Goal: Task Accomplishment & Management: Manage account settings

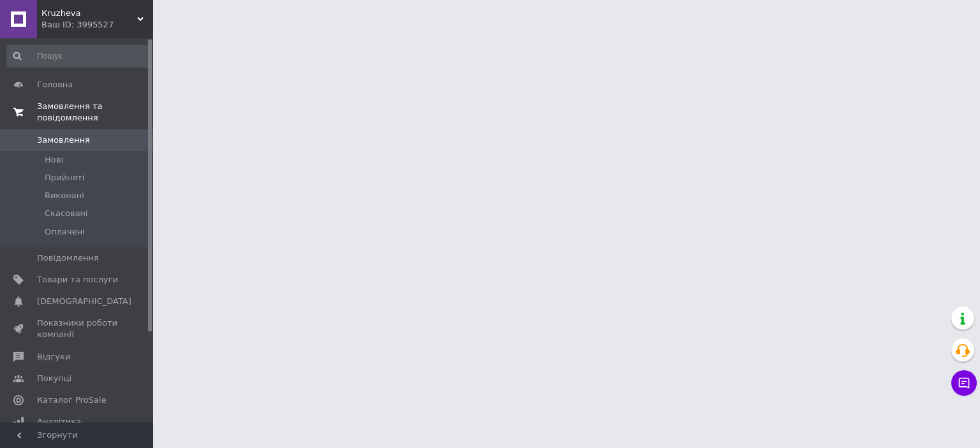
click at [73, 106] on span "Замовлення та повідомлення" at bounding box center [95, 112] width 116 height 23
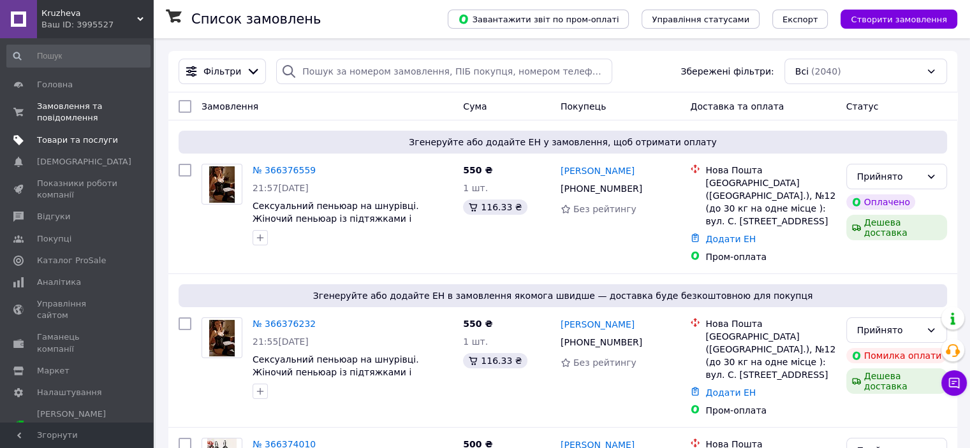
click at [61, 135] on span "Товари та послуги" at bounding box center [77, 140] width 81 height 11
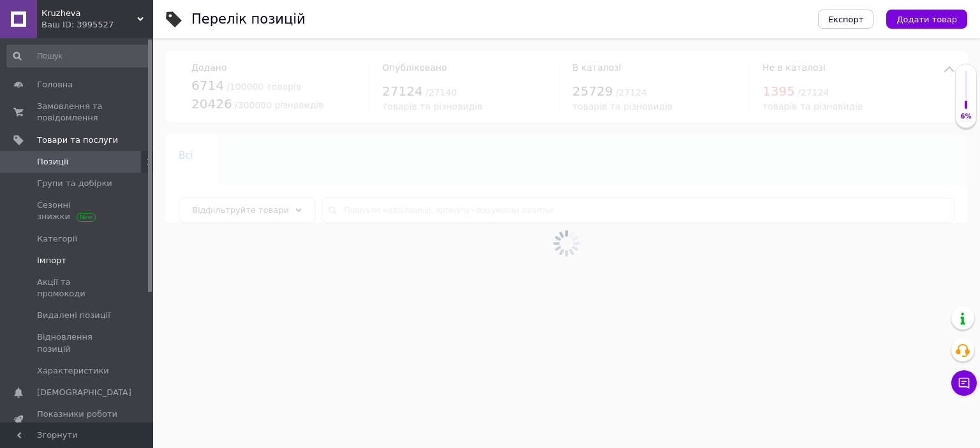
click at [62, 260] on span "Імпорт" at bounding box center [51, 260] width 29 height 11
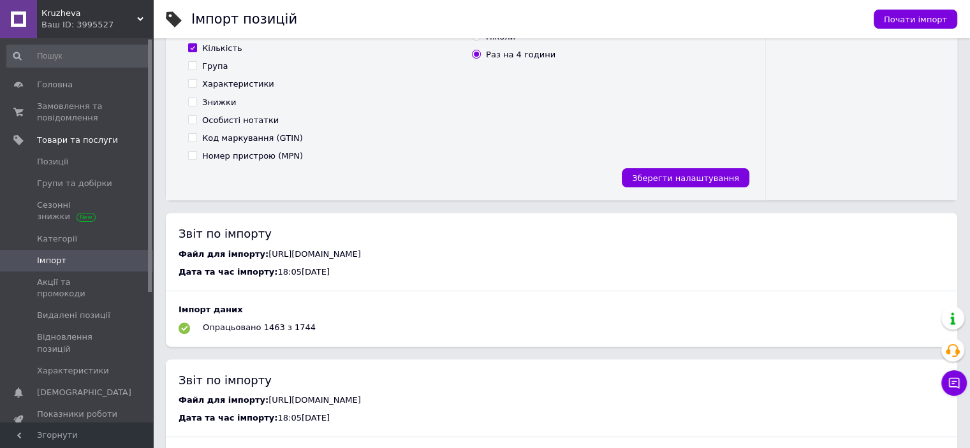
scroll to position [510, 0]
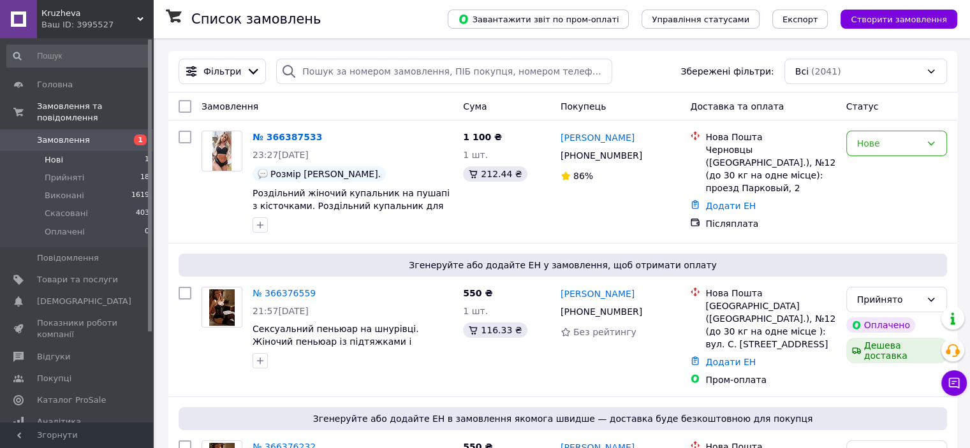
click at [73, 151] on li "Нові 1" at bounding box center [78, 160] width 157 height 18
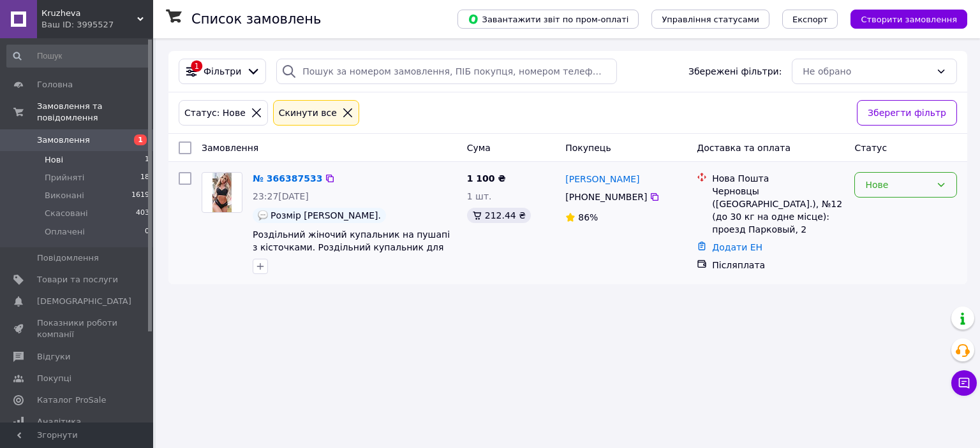
click at [900, 188] on div "Нове" at bounding box center [898, 185] width 66 height 14
click at [901, 217] on li "Прийнято" at bounding box center [905, 212] width 101 height 23
click at [87, 169] on li "Прийняті 18" at bounding box center [78, 178] width 157 height 18
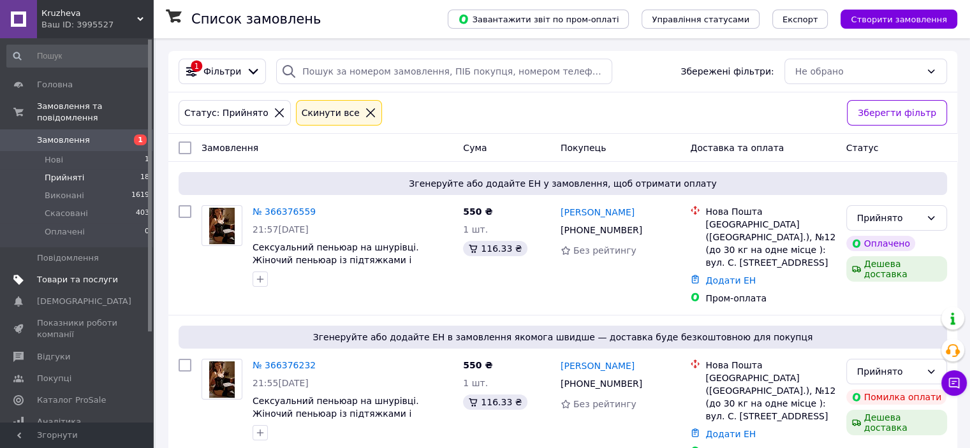
click at [59, 274] on span "Товари та послуги" at bounding box center [77, 279] width 81 height 11
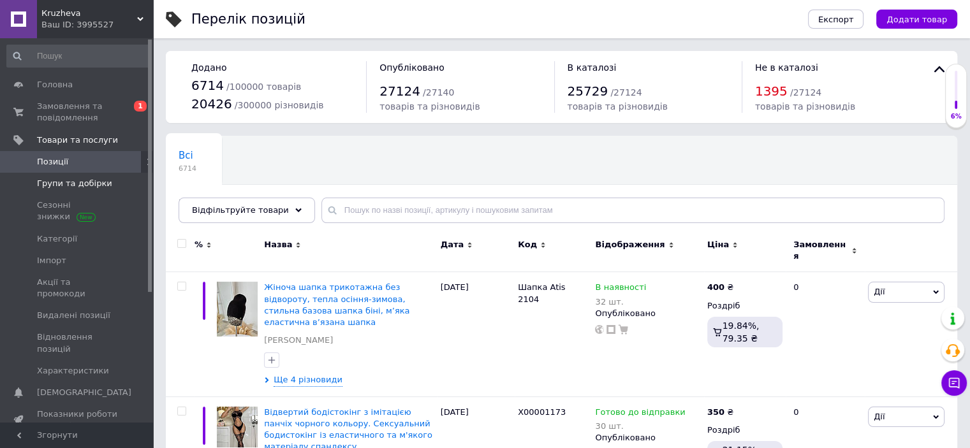
click at [71, 188] on span "Групи та добірки" at bounding box center [74, 183] width 75 height 11
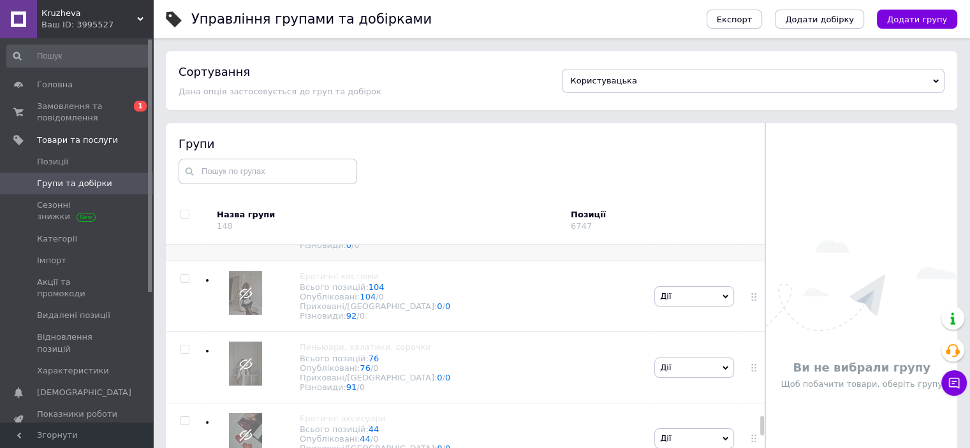
scroll to position [2296, 0]
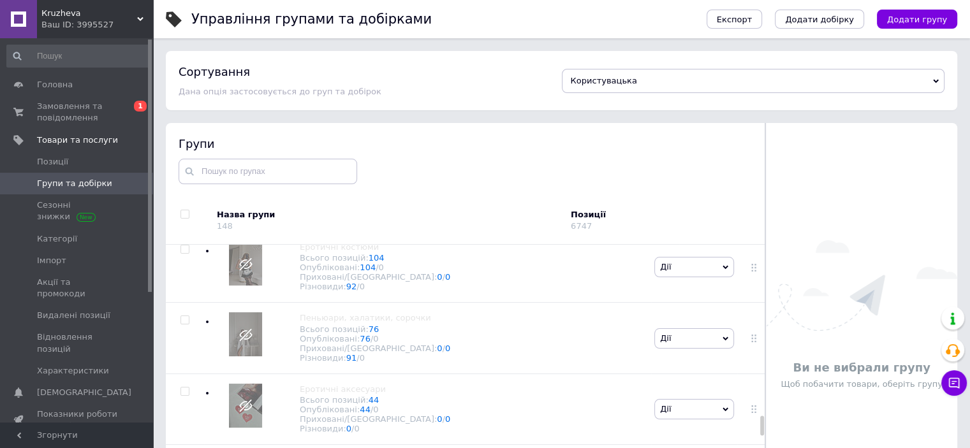
click at [239, 129] on icon at bounding box center [245, 121] width 13 height 13
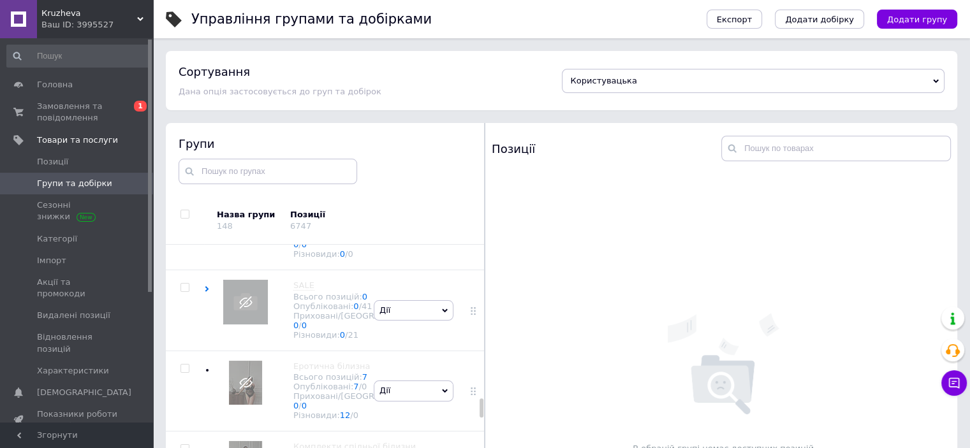
scroll to position [3975, 0]
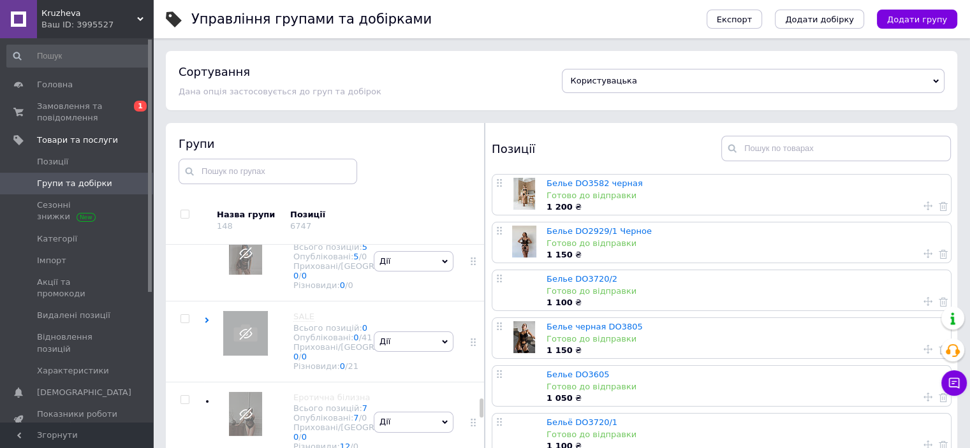
scroll to position [3848, 0]
click at [605, 179] on link "Белье DO3582 черная" at bounding box center [595, 184] width 96 height 10
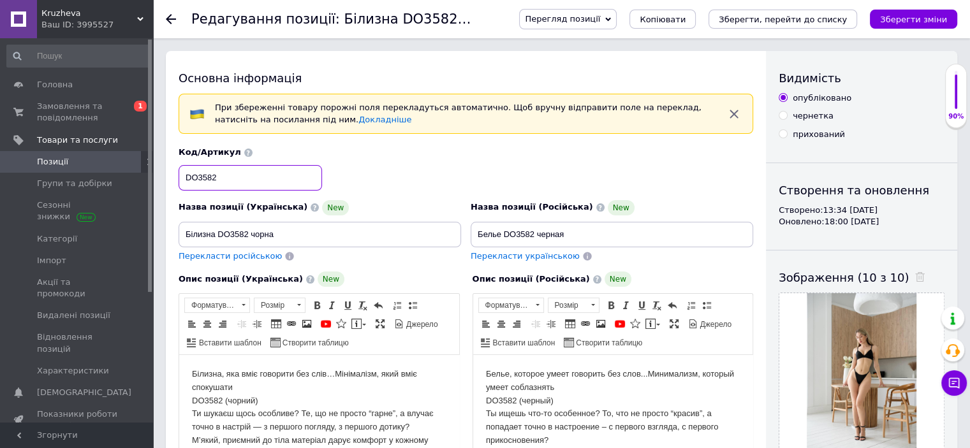
drag, startPoint x: 186, startPoint y: 175, endPoint x: 239, endPoint y: 175, distance: 52.9
click at [239, 175] on input "DO3582" at bounding box center [250, 178] width 143 height 26
click at [202, 175] on input "DO3582" at bounding box center [250, 178] width 143 height 26
click at [198, 174] on input "DO3582" at bounding box center [250, 178] width 143 height 26
type input "do3582"
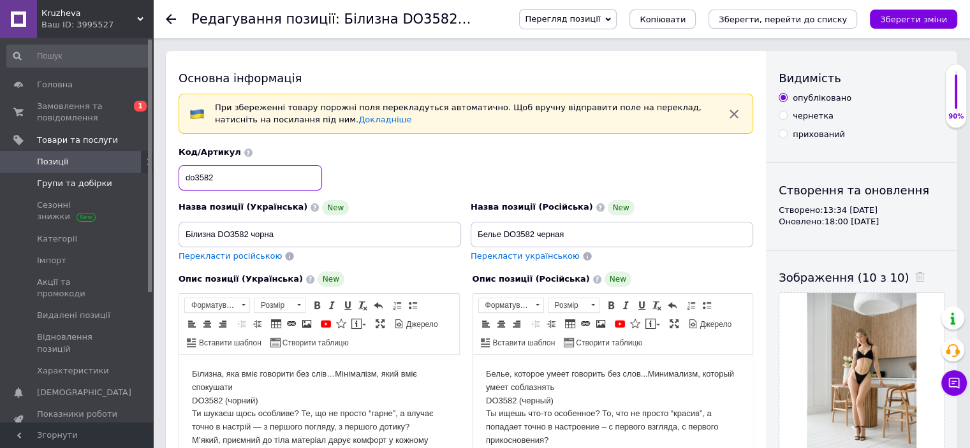
drag, startPoint x: 145, startPoint y: 178, endPoint x: 103, endPoint y: 178, distance: 42.7
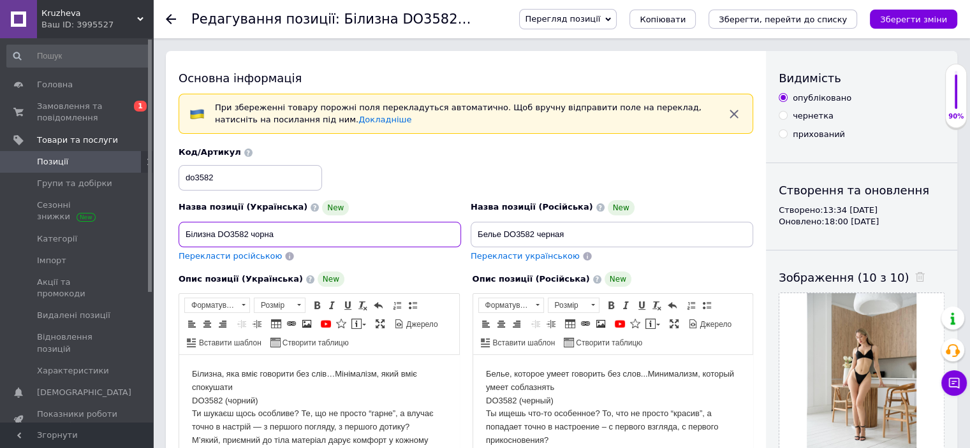
drag, startPoint x: 305, startPoint y: 237, endPoint x: 153, endPoint y: 228, distance: 152.7
paste input "омплект жіночої білизни чорний без кісточок / Базовий комплект з трикутними чаш…"
type input "Комплект жіночої білизни чорний без кісточок / Базовий комплект з трикутними ча…"
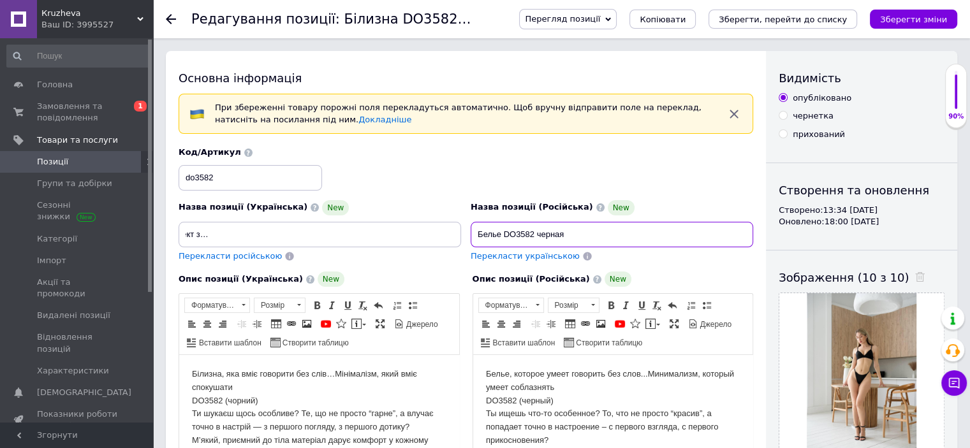
scroll to position [0, 0]
drag, startPoint x: 602, startPoint y: 237, endPoint x: 348, endPoint y: 237, distance: 254.5
click at [348, 237] on div "Назва позиції (Українська) New Комплект жіночої білизни чорний без кісточок / Б…" at bounding box center [466, 204] width 584 height 125
paste input "омплект жіночої білизни чорний без кісточок / Базовий комплект з трикутними чаш…"
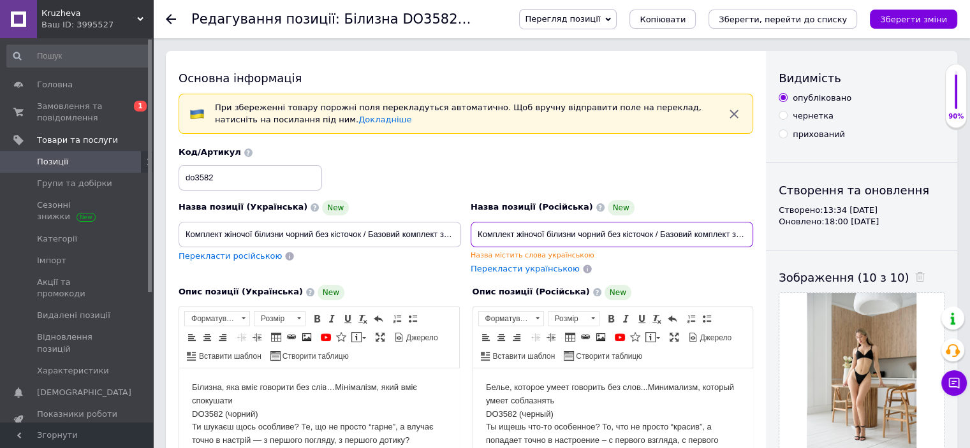
click at [606, 229] on input "Комплект жіночої білизни чорний без кісточок / Базовий комплект з трикутними ча…" at bounding box center [612, 235] width 283 height 26
paste input "енского белья черный без косточек / Базовый комплект с треугольными чашками / У…"
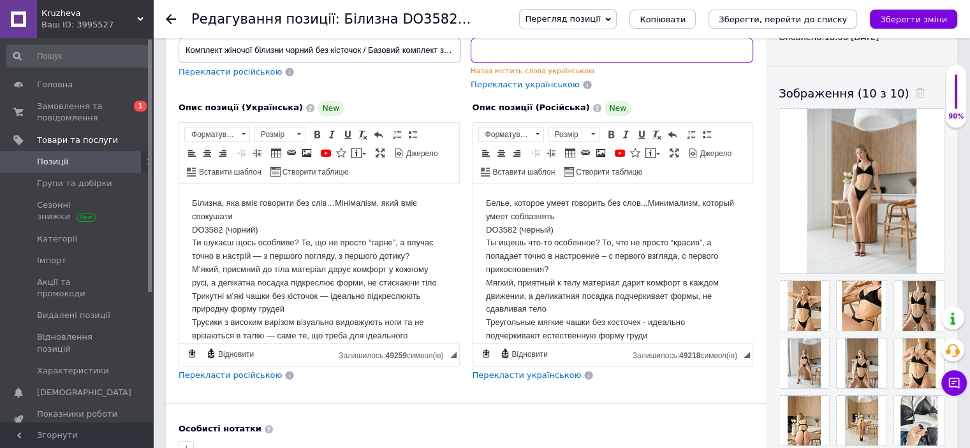
scroll to position [191, 0]
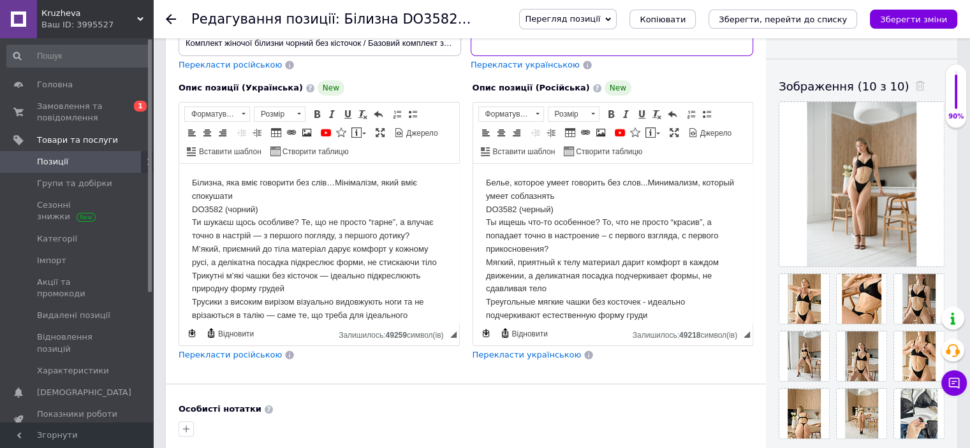
type input "Комплект женского белья черный без косточек / Базовый комплект с треугольными ч…"
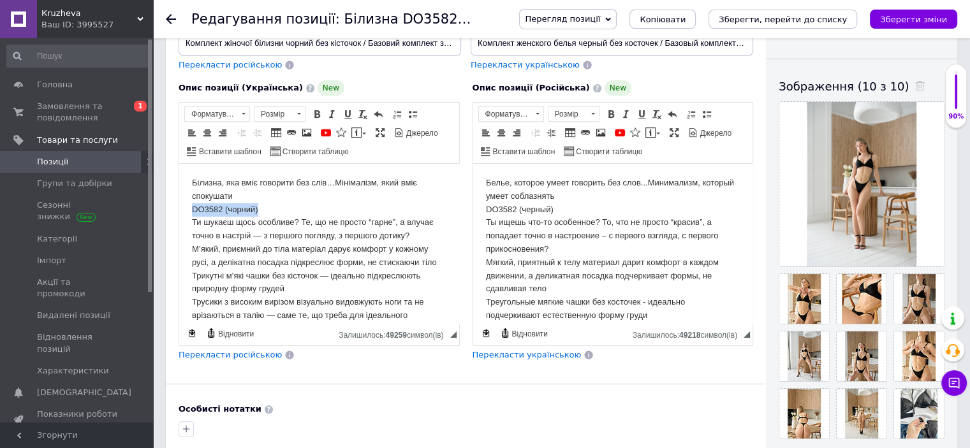
drag, startPoint x: 275, startPoint y: 205, endPoint x: 156, endPoint y: 213, distance: 119.6
click at [179, 213] on html "Білизна, яка вміє говорити без слів…Мінімалізм, який вміє спокушати DO3582 (чор…" at bounding box center [319, 296] width 280 height 264
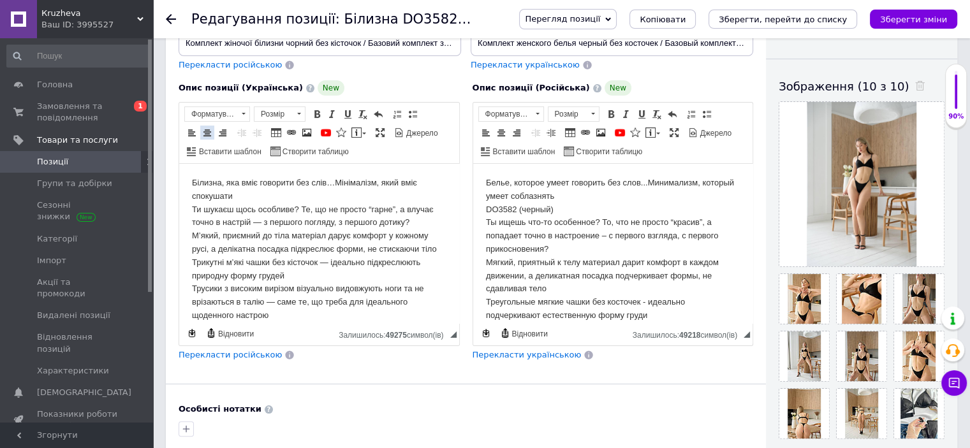
click at [205, 132] on span at bounding box center [207, 133] width 10 height 10
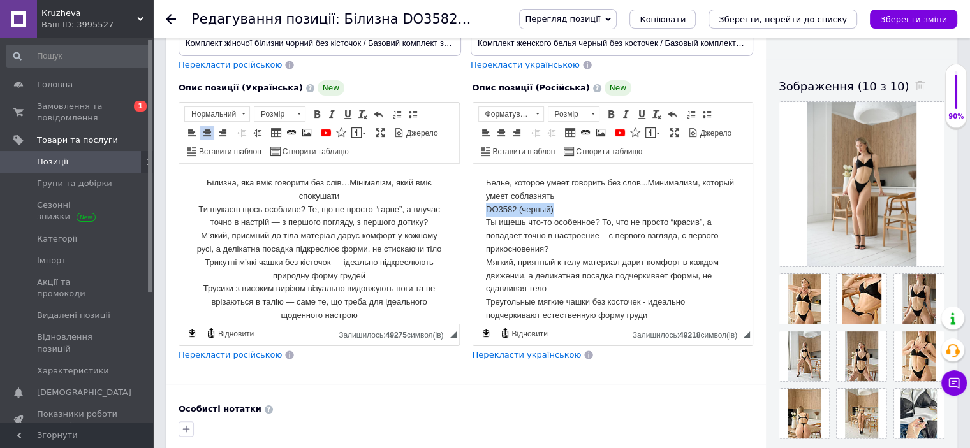
drag, startPoint x: 554, startPoint y: 214, endPoint x: 751, endPoint y: 210, distance: 196.5
click at [473, 210] on html "Белье, которое умеет говорить без слов...Минимализм, который умеет соблазнять D…" at bounding box center [613, 309] width 280 height 291
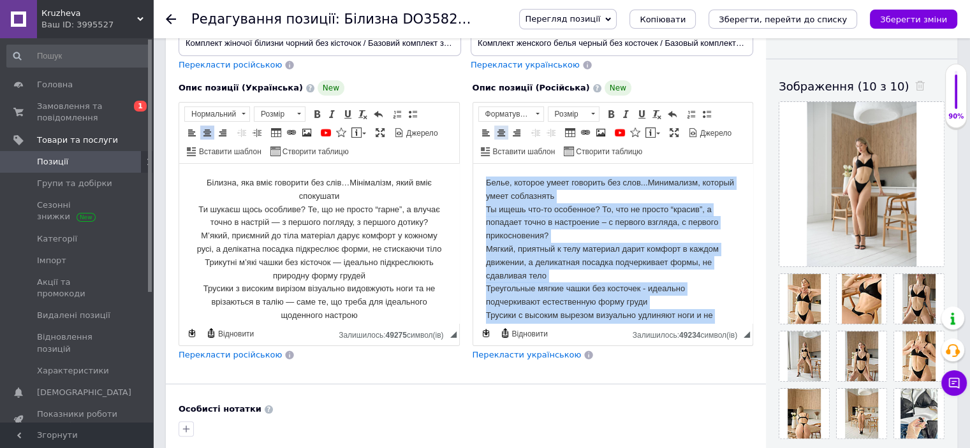
click at [499, 129] on span at bounding box center [501, 133] width 10 height 10
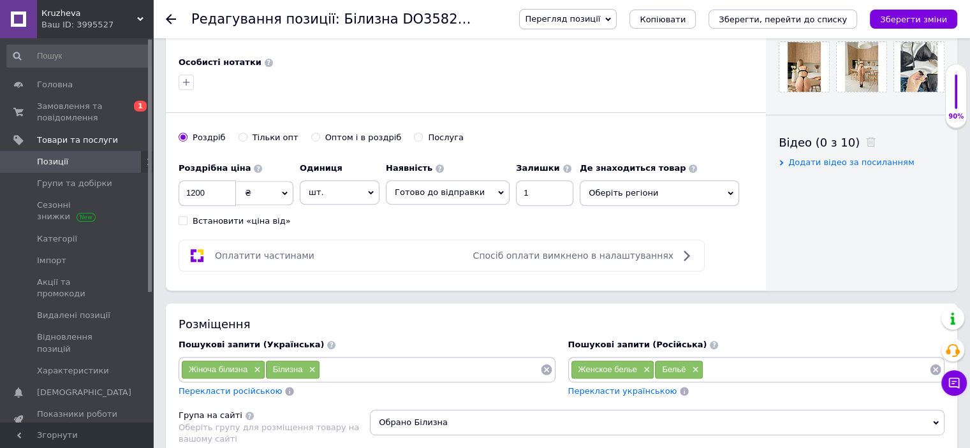
scroll to position [574, 0]
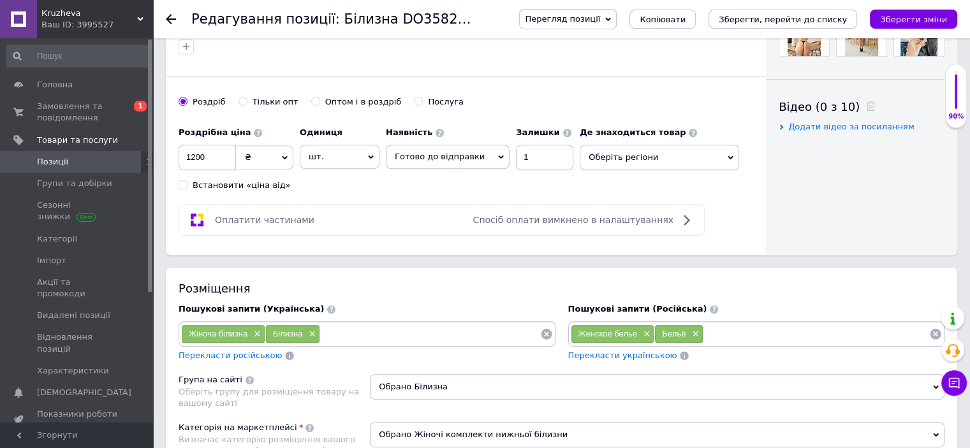
click at [621, 159] on span "Оберіть регіони" at bounding box center [659, 158] width 159 height 26
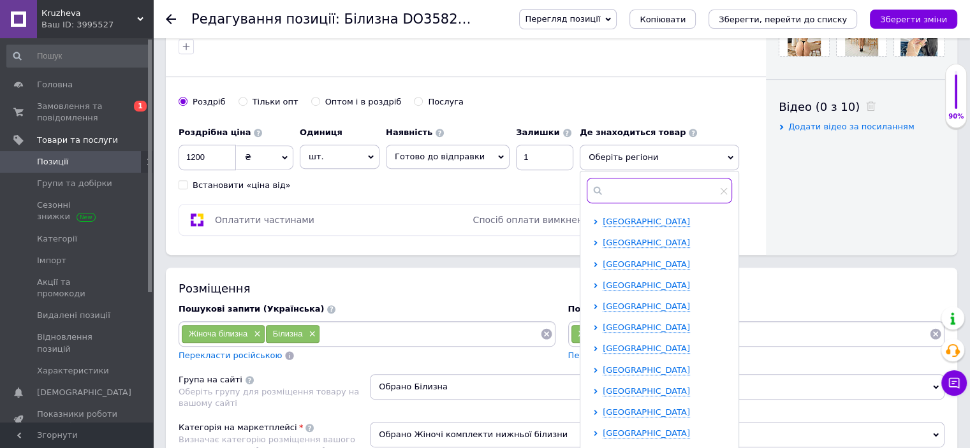
click at [615, 190] on input "text" at bounding box center [659, 191] width 145 height 26
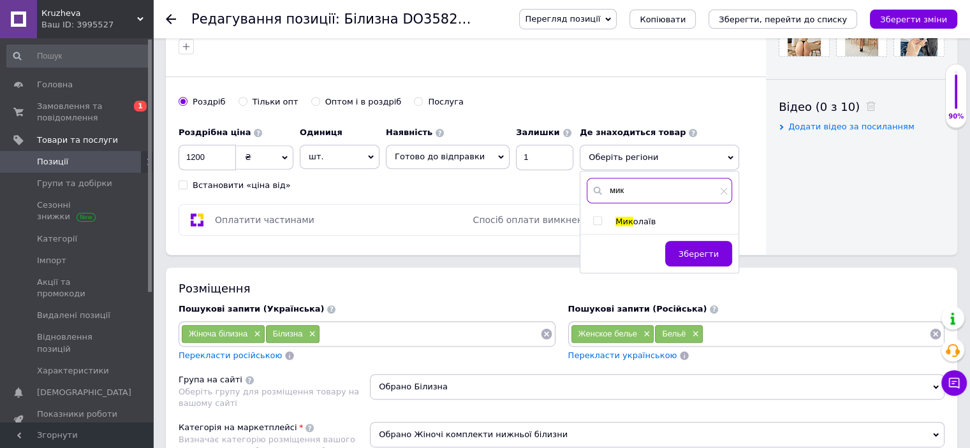
type input "мик"
click at [593, 219] on input "checkbox" at bounding box center [597, 221] width 8 height 8
checkbox input "true"
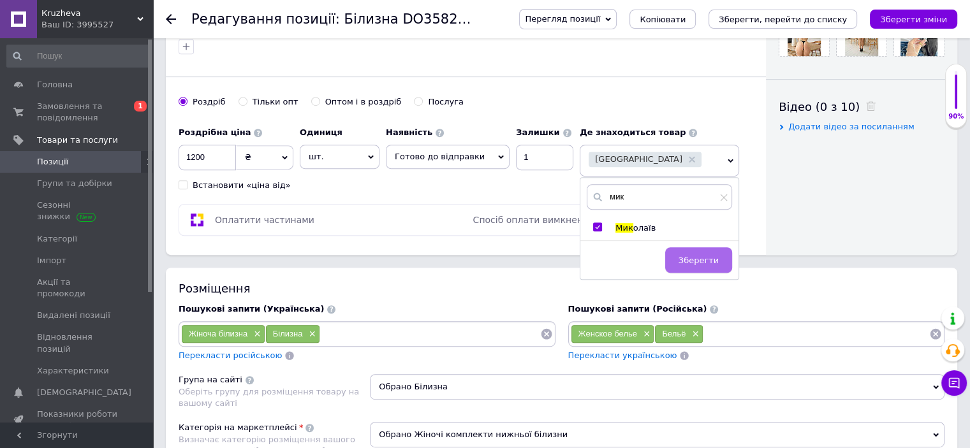
click at [697, 259] on span "Зберегти" at bounding box center [699, 261] width 40 height 10
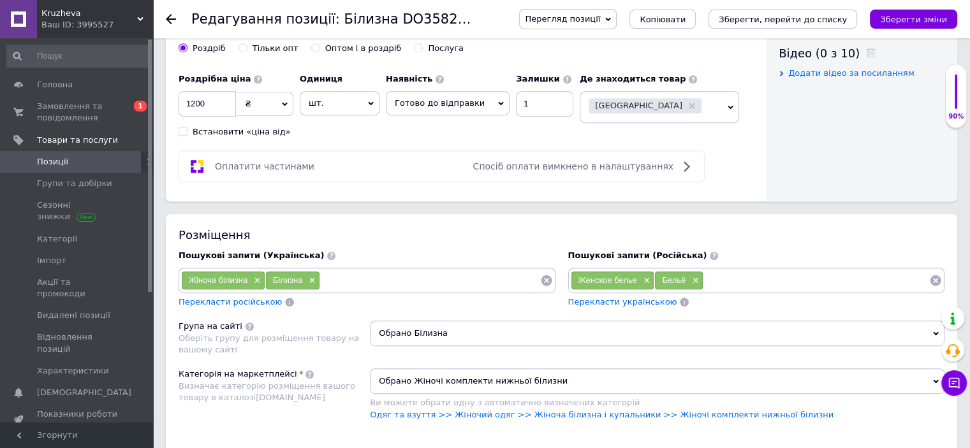
scroll to position [702, 0]
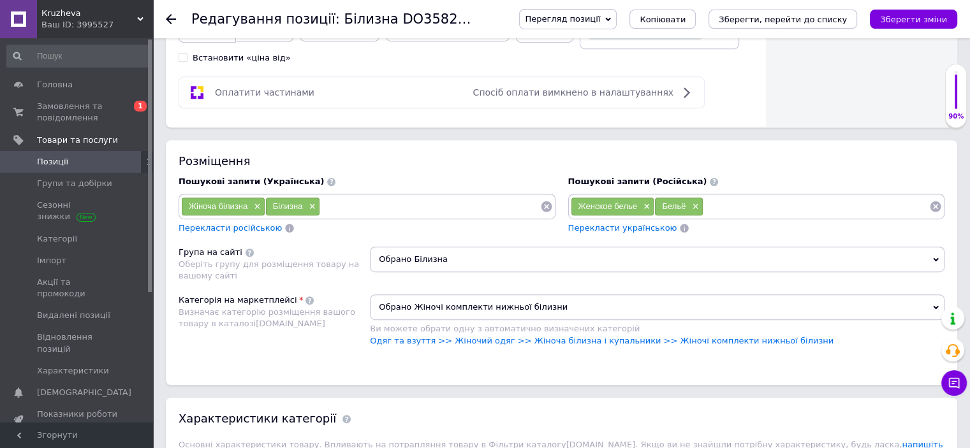
click at [334, 210] on input at bounding box center [430, 206] width 220 height 19
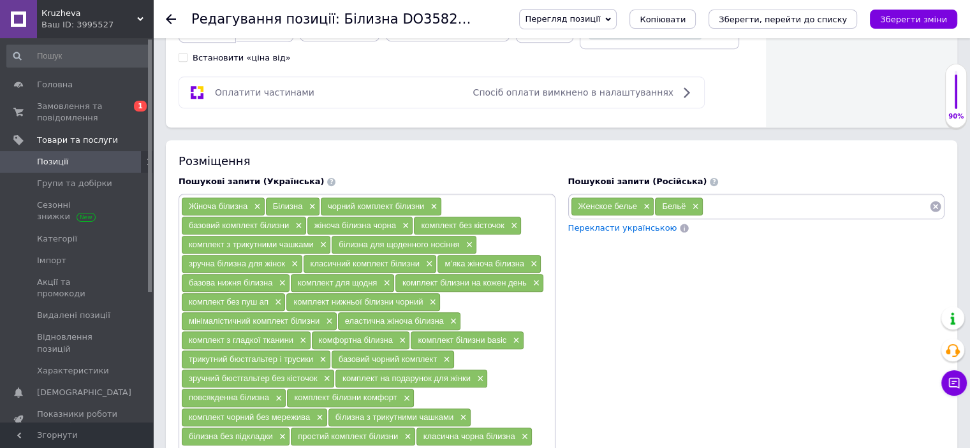
click at [728, 207] on input at bounding box center [816, 206] width 226 height 19
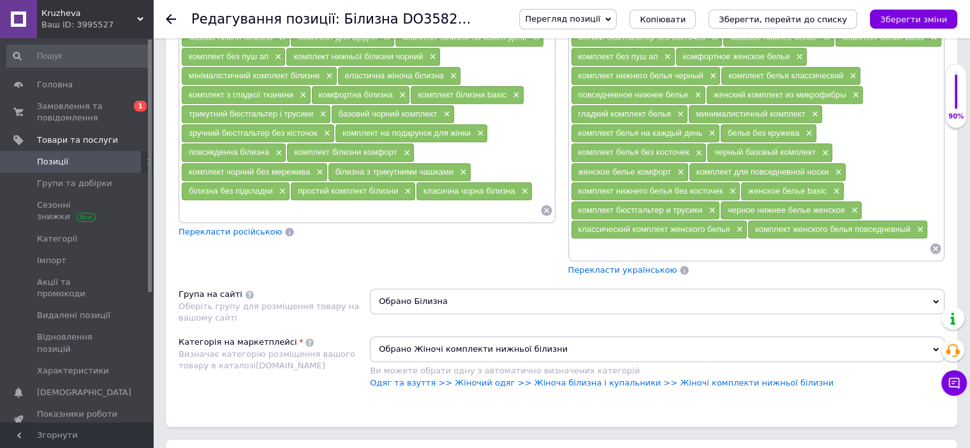
scroll to position [1020, 0]
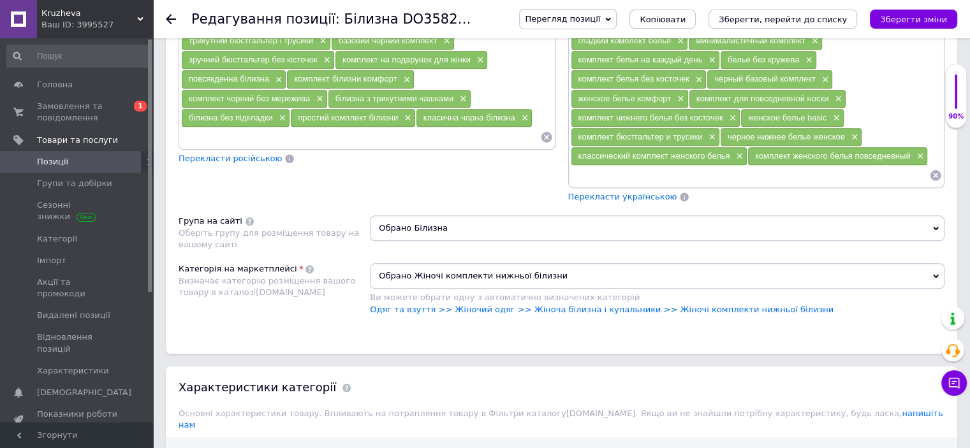
click at [439, 216] on span "Обрано Білизна" at bounding box center [657, 229] width 575 height 26
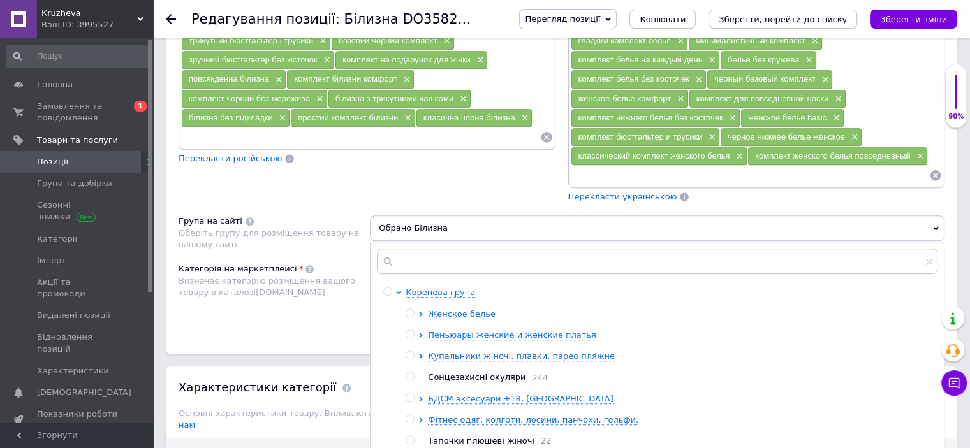
click at [421, 312] on icon at bounding box center [420, 314] width 5 height 5
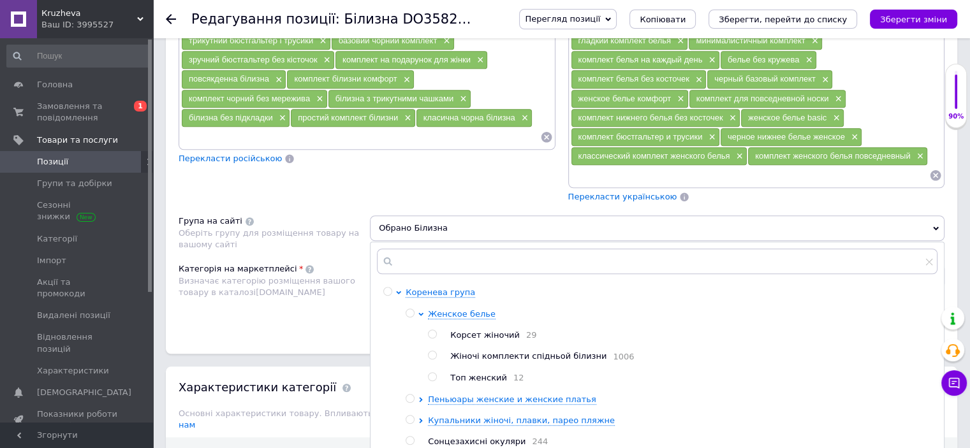
click at [432, 351] on input "radio" at bounding box center [432, 355] width 8 height 8
radio input "true"
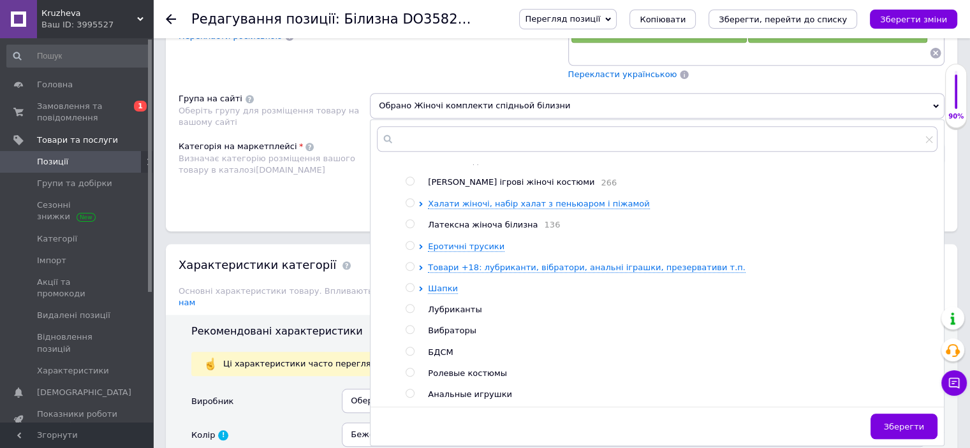
scroll to position [1339, 0]
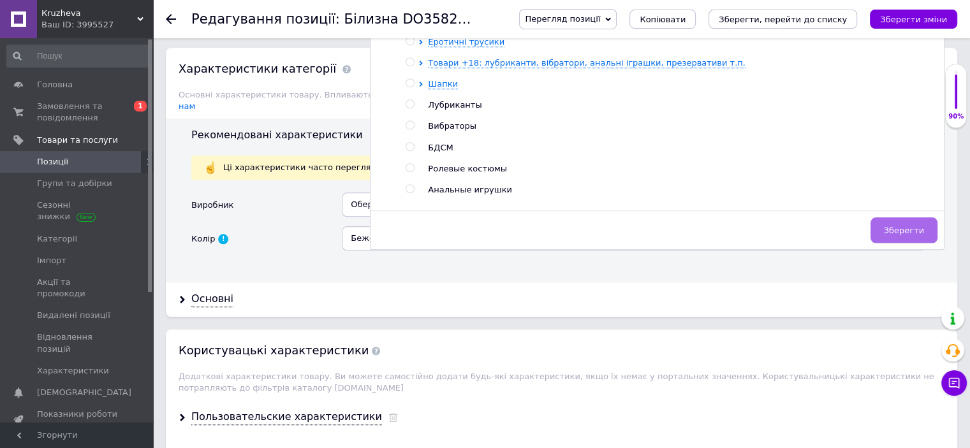
click at [895, 232] on button "Зберегти" at bounding box center [904, 230] width 67 height 26
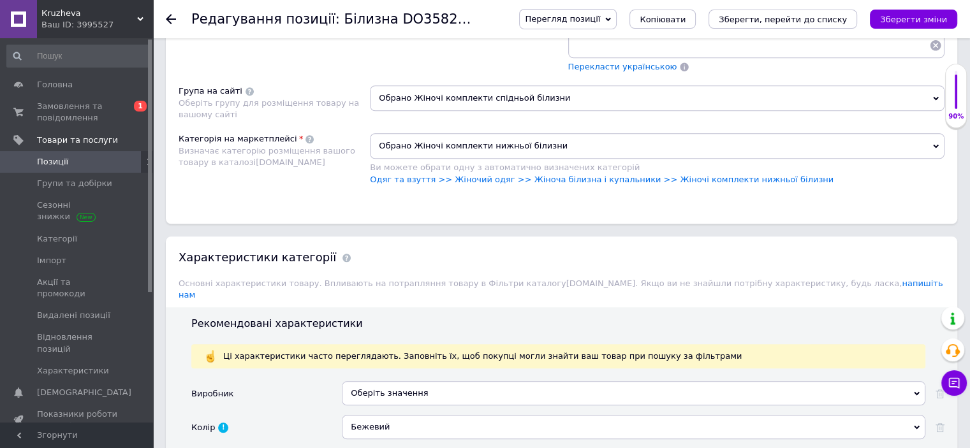
scroll to position [1148, 0]
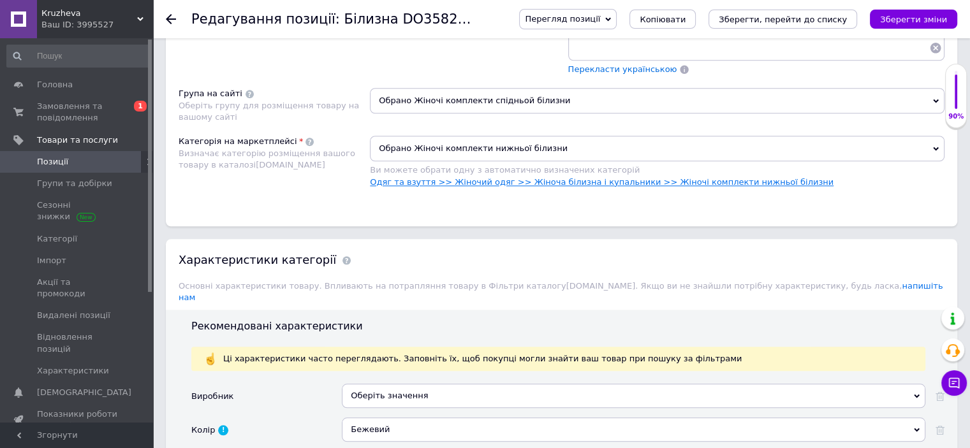
click at [725, 177] on link "Одяг та взуття >> Жіночий одяг >> Жіноча білизна і купальники >> Жіночі комплек…" at bounding box center [602, 182] width 464 height 10
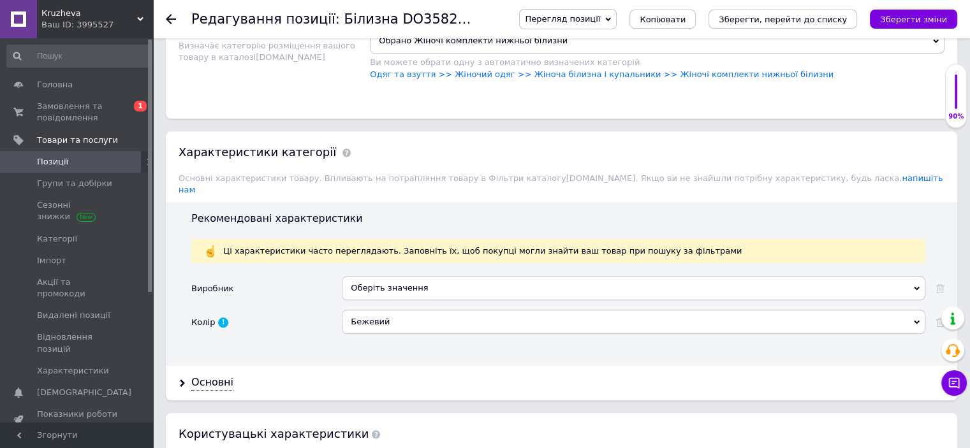
scroll to position [1276, 0]
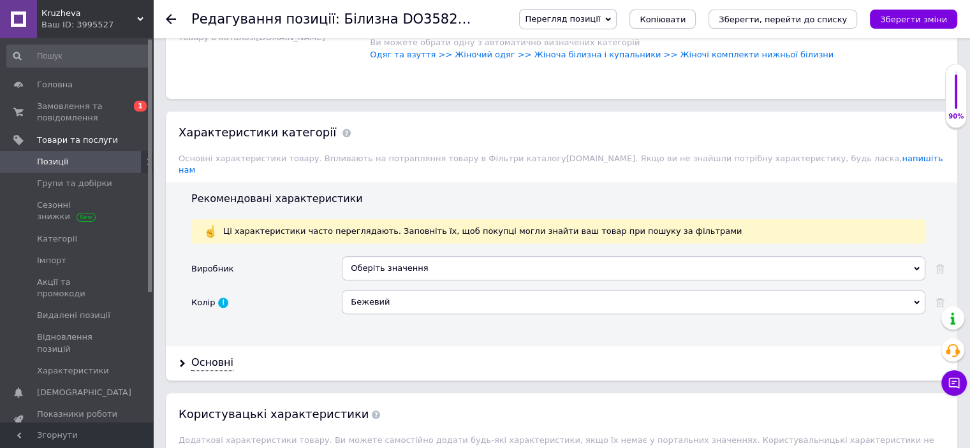
click at [396, 256] on div "Оберіть значення" at bounding box center [634, 268] width 584 height 24
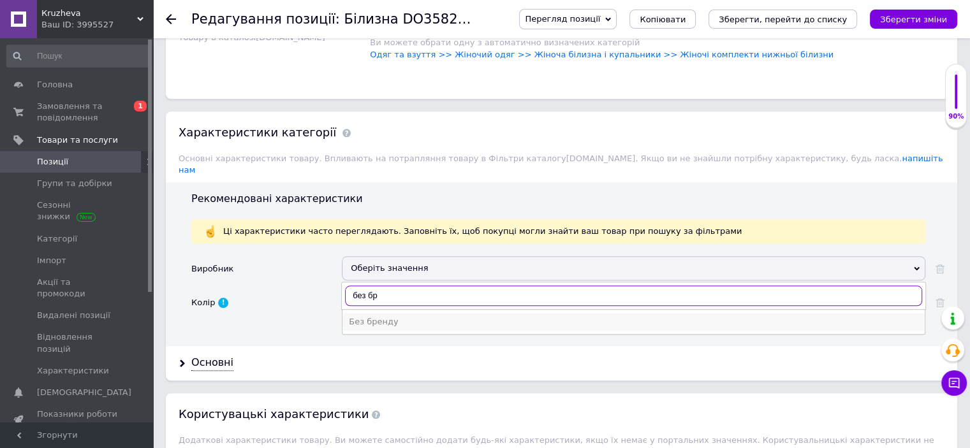
type input "без бр"
drag, startPoint x: 383, startPoint y: 302, endPoint x: 382, endPoint y: 289, distance: 13.5
click at [384, 316] on div "Без бренду" at bounding box center [634, 321] width 570 height 11
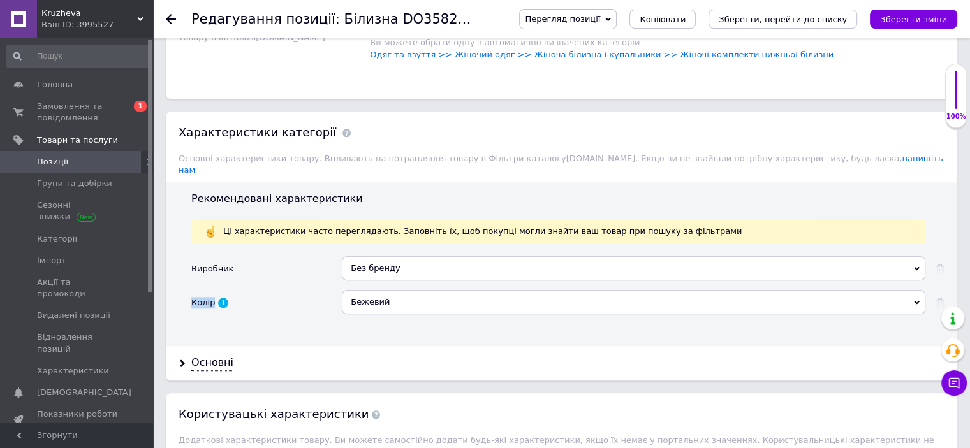
click at [380, 270] on div "Виробник Без бренду БЕК Белс [PERSON_NAME] Best Beta Бето+ Bebus Бігав Бекар Be…" at bounding box center [567, 290] width 753 height 68
click at [380, 290] on div "Бежевий" at bounding box center [634, 302] width 584 height 24
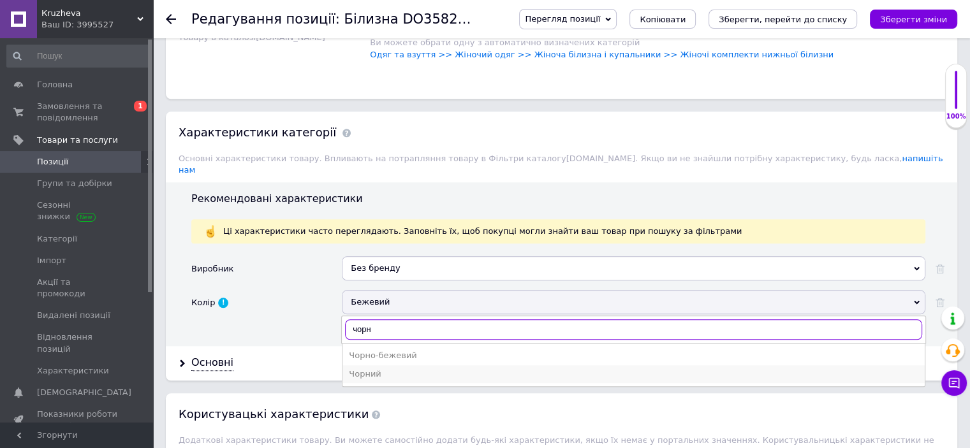
type input "чорн"
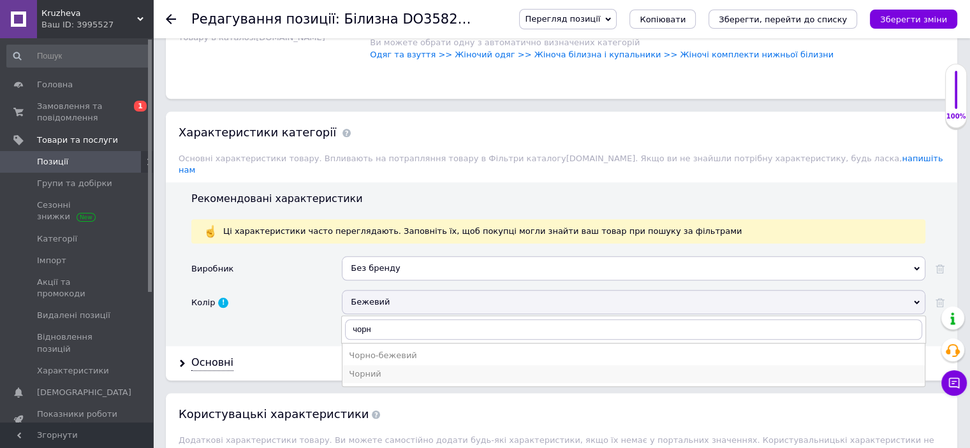
click at [406, 365] on li "Чорний" at bounding box center [633, 374] width 582 height 18
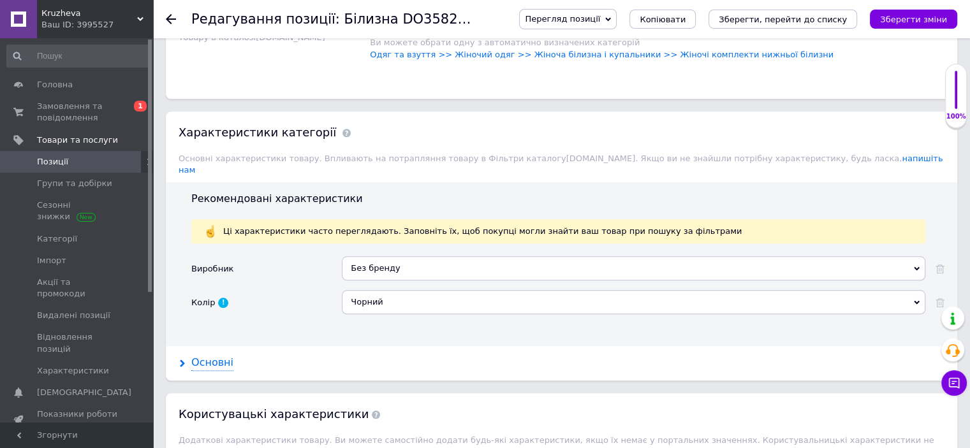
click at [204, 356] on div "Основні" at bounding box center [212, 363] width 42 height 15
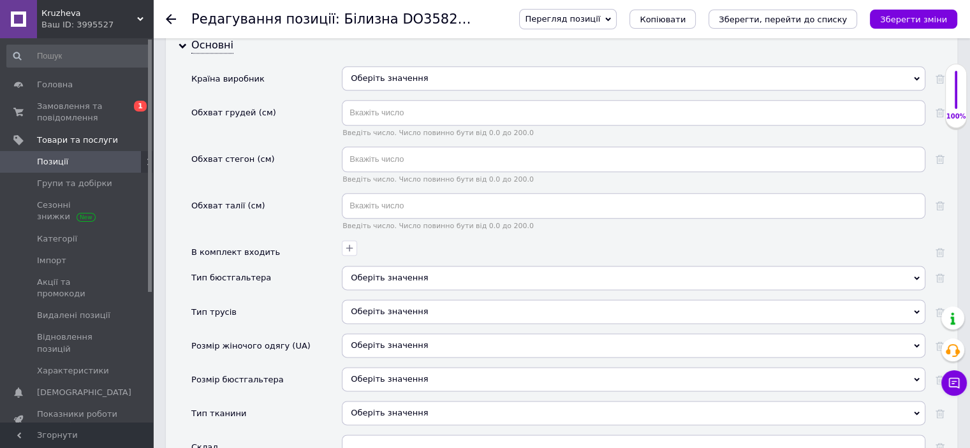
scroll to position [1594, 0]
click at [352, 242] on icon "button" at bounding box center [349, 247] width 10 height 10
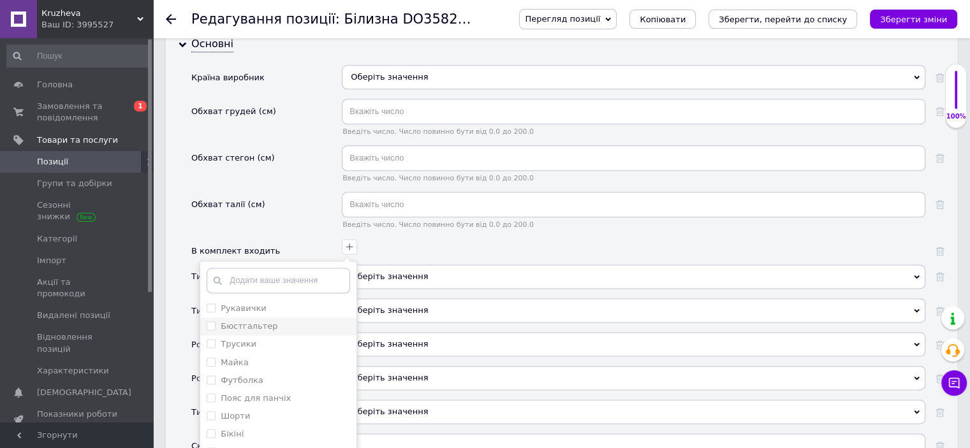
click at [272, 318] on li "Бюстгальтер" at bounding box center [278, 327] width 156 height 18
checkbox input "true"
click at [263, 339] on div "Трусики" at bounding box center [278, 344] width 143 height 11
checkbox input "true"
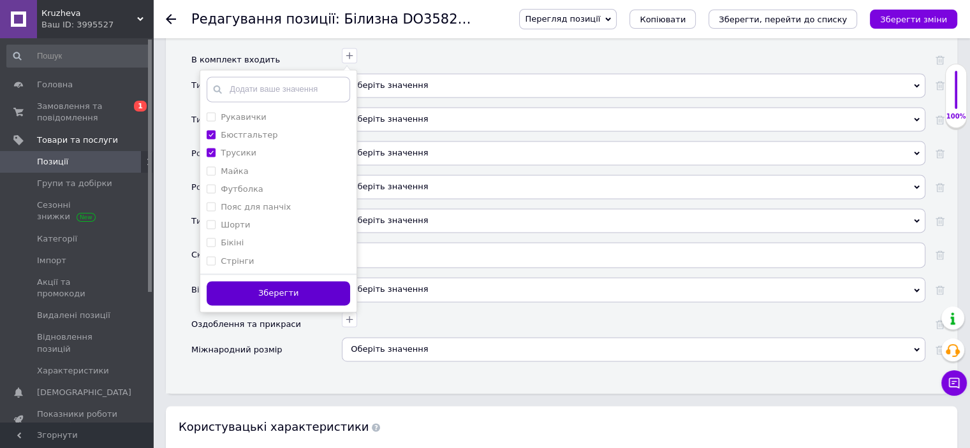
click at [295, 281] on button "Зберегти" at bounding box center [278, 293] width 143 height 25
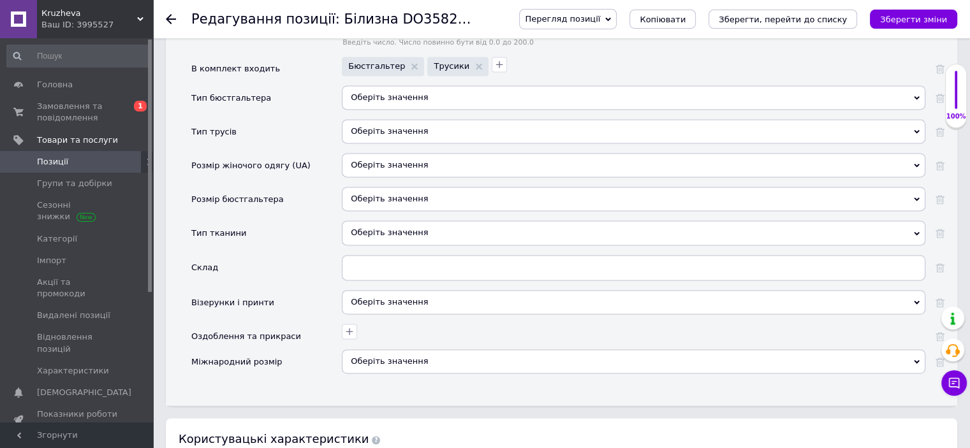
scroll to position [1658, 0]
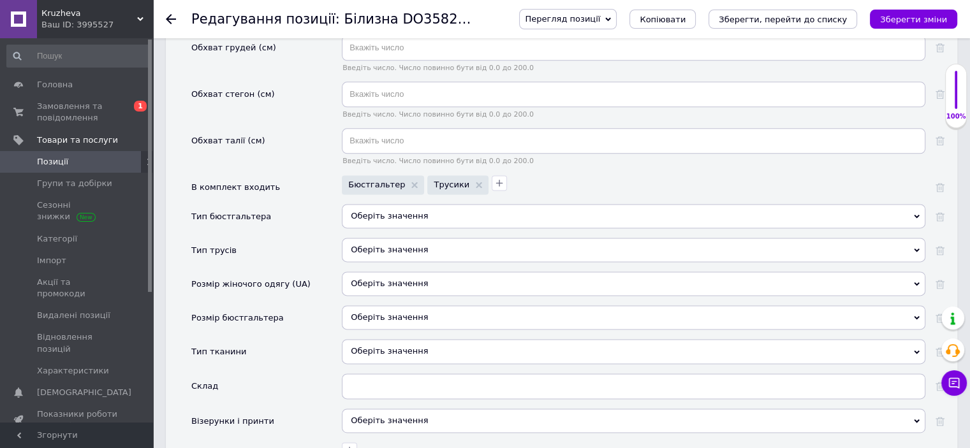
click at [385, 204] on div "Оберіть значення" at bounding box center [634, 216] width 584 height 24
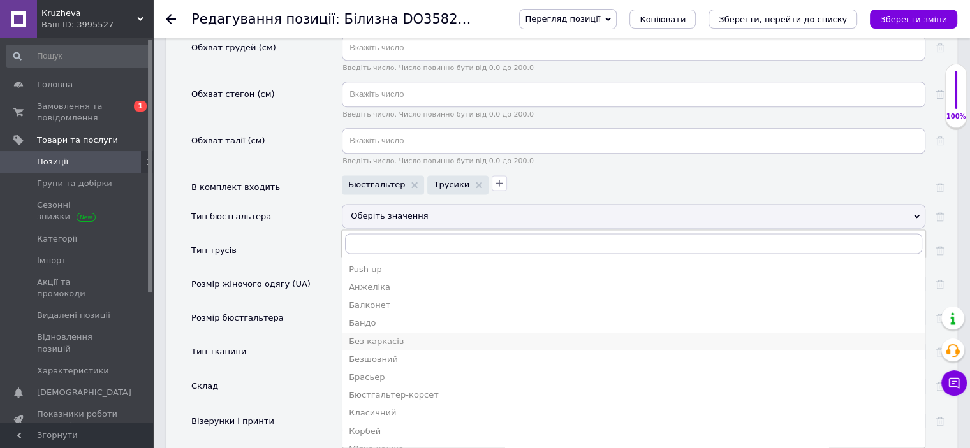
click at [390, 336] on div "Без каркасів" at bounding box center [634, 341] width 570 height 11
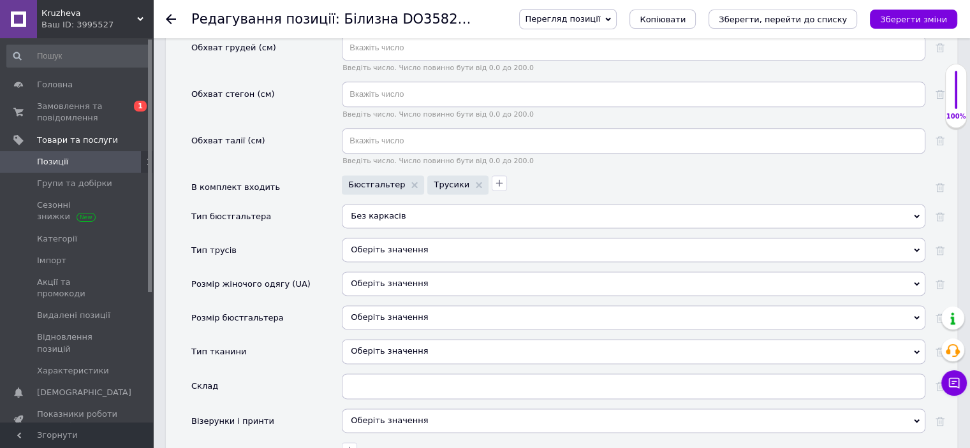
click at [396, 238] on div "Оберіть значення" at bounding box center [634, 250] width 584 height 24
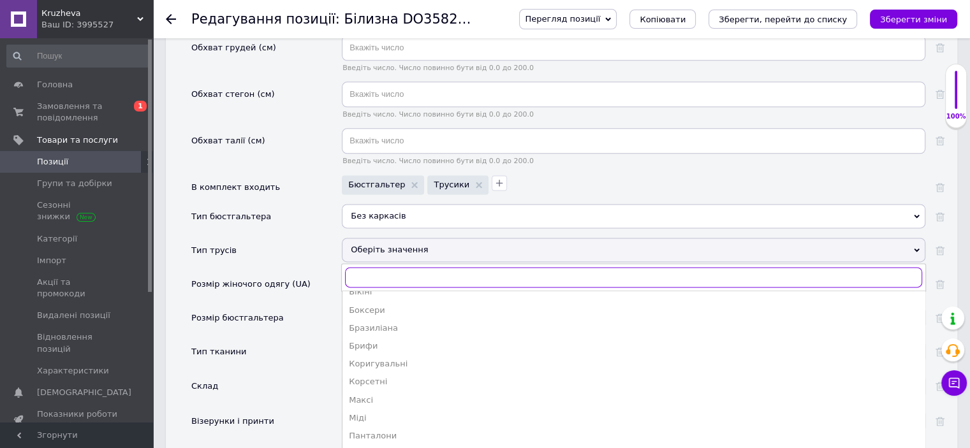
scroll to position [103, 0]
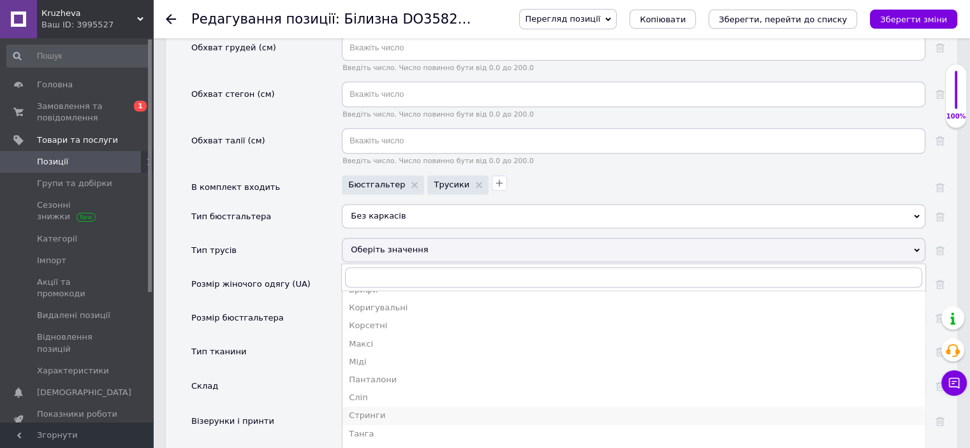
click at [374, 410] on div "Стринги" at bounding box center [634, 415] width 570 height 11
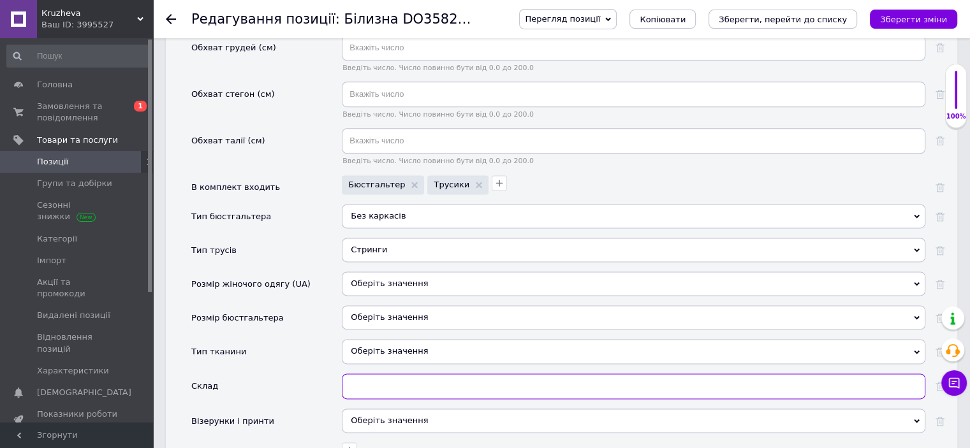
click at [369, 374] on input "text" at bounding box center [634, 387] width 584 height 26
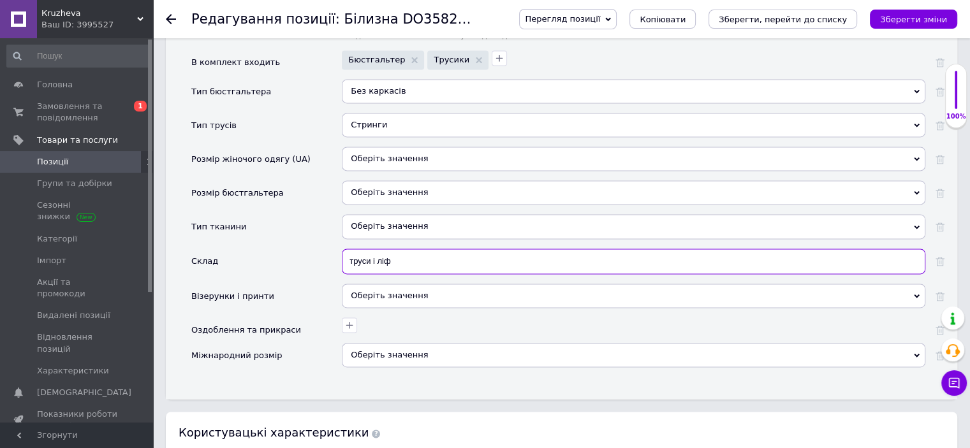
scroll to position [1786, 0]
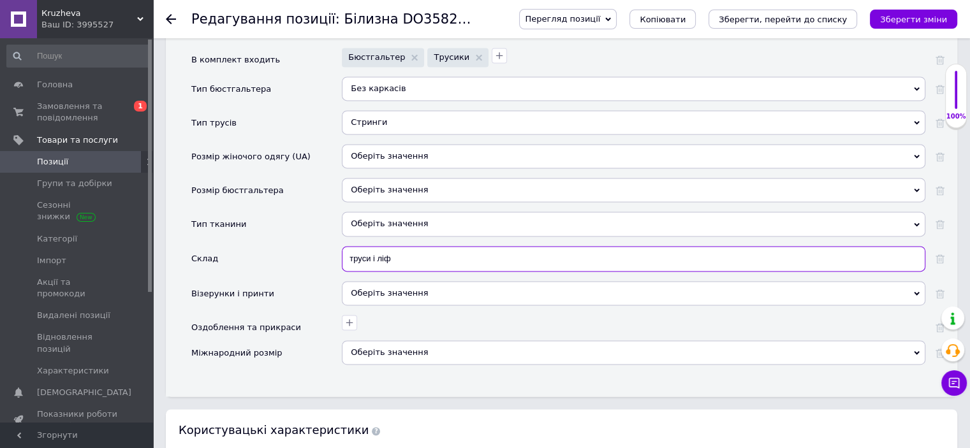
type input "труси і ліф"
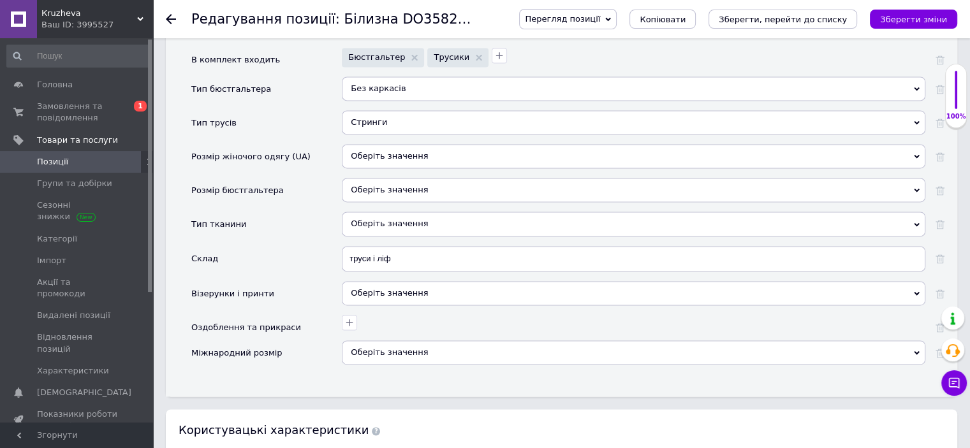
click at [429, 281] on div "Оберіть значення" at bounding box center [634, 293] width 584 height 24
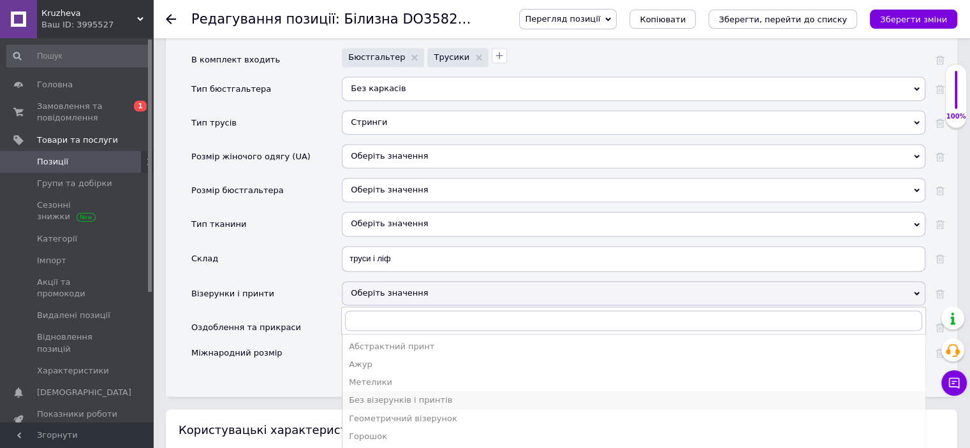
click at [394, 395] on div "Без візерунків і принтів" at bounding box center [634, 400] width 570 height 11
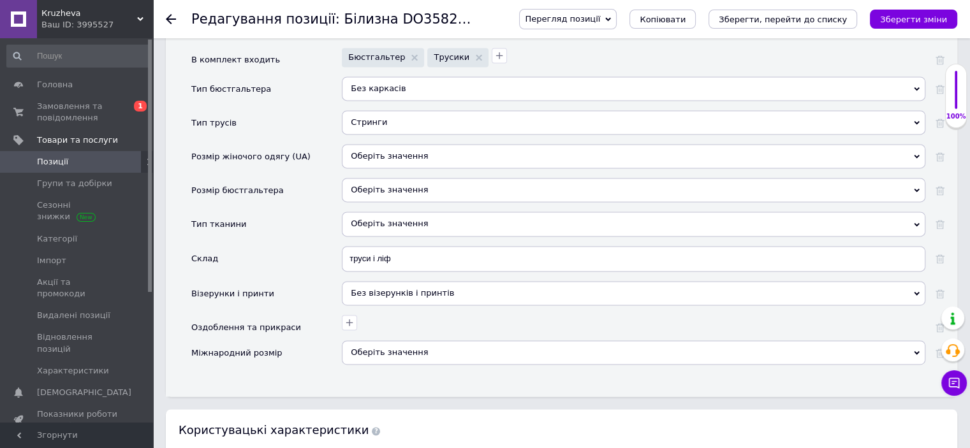
click at [378, 341] on div "Оберіть значення" at bounding box center [634, 353] width 584 height 24
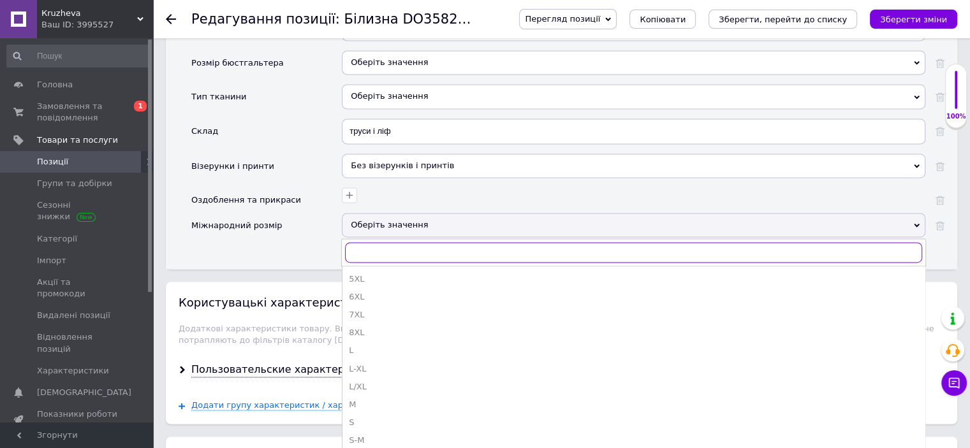
scroll to position [176, 0]
click at [372, 295] on div "S" at bounding box center [634, 300] width 570 height 11
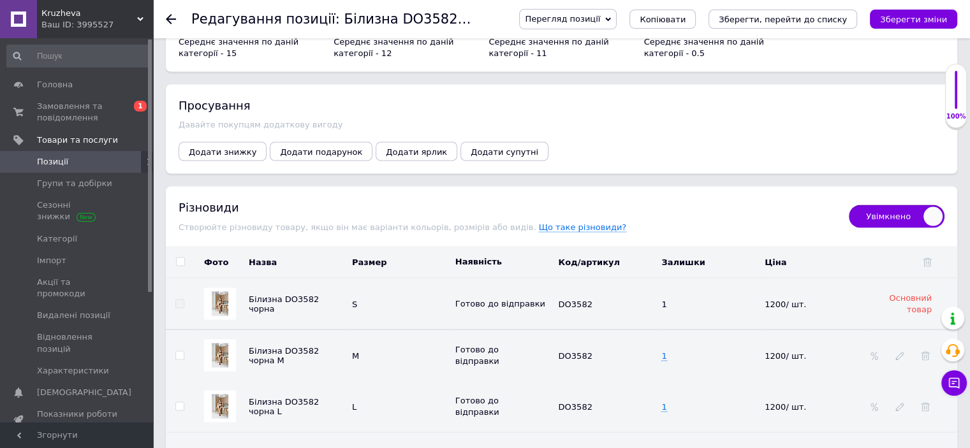
scroll to position [2424, 0]
click at [936, 24] on icon "Зберегти зміни" at bounding box center [913, 20] width 67 height 10
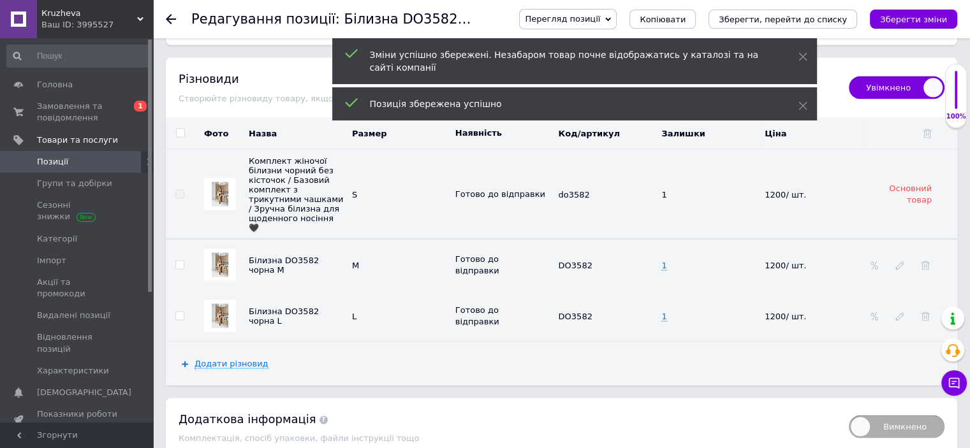
scroll to position [2551, 0]
drag, startPoint x: 555, startPoint y: 171, endPoint x: 592, endPoint y: 175, distance: 37.8
click at [592, 175] on td "do3582" at bounding box center [606, 194] width 103 height 90
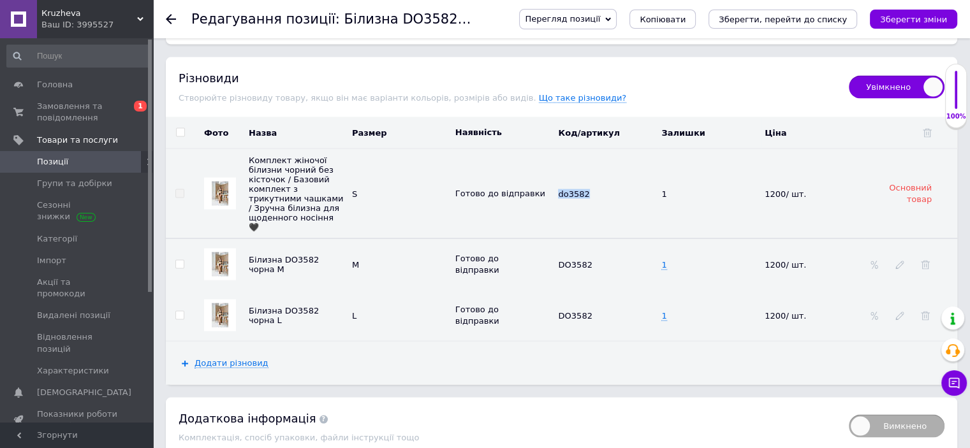
copy span "do3582"
click at [596, 260] on span at bounding box center [600, 264] width 8 height 9
drag, startPoint x: 593, startPoint y: 241, endPoint x: 486, endPoint y: 230, distance: 107.8
click at [485, 239] on tr "Білизна DO3582 чорна M M [PERSON_NAME] до відправки DO3582 1 1200/ шт." at bounding box center [561, 265] width 791 height 52
type input "do3582"
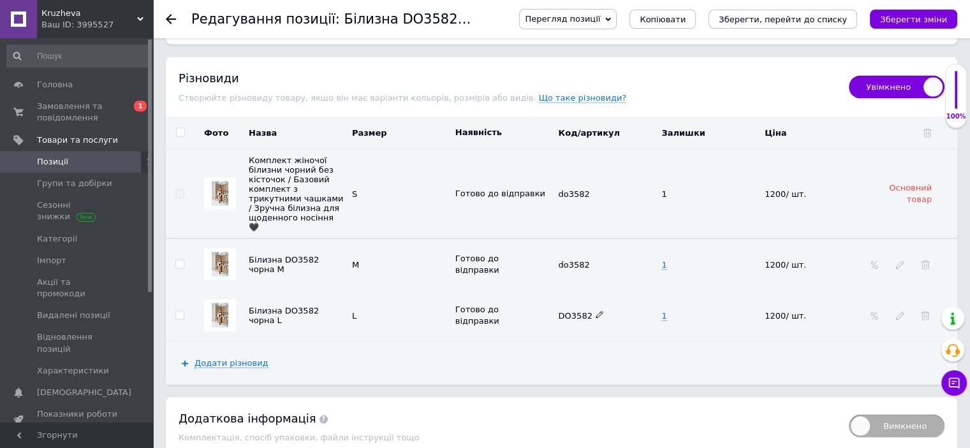
click at [596, 312] on use at bounding box center [599, 315] width 7 height 7
drag, startPoint x: 589, startPoint y: 294, endPoint x: 503, endPoint y: 279, distance: 88.1
click at [503, 290] on tr "Білизна DO3582 чорна L L Готово до відправки DO3582 1 1200/ шт." at bounding box center [561, 315] width 791 height 51
type input "do3582"
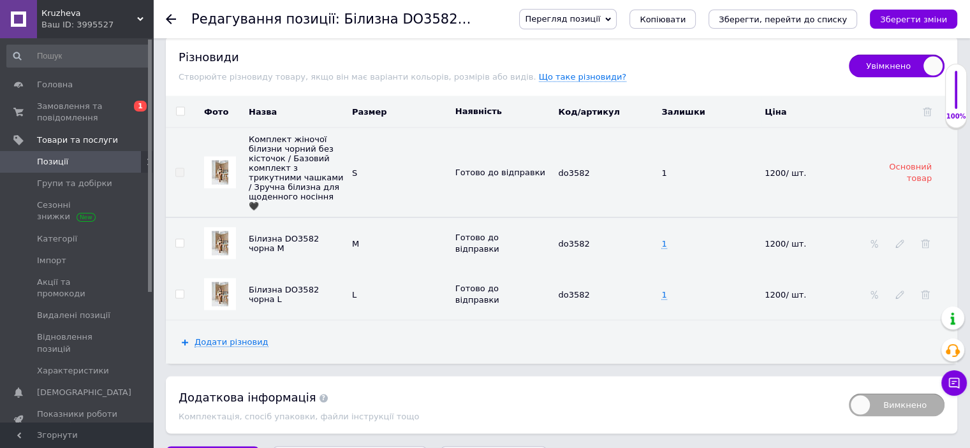
scroll to position [2591, 0]
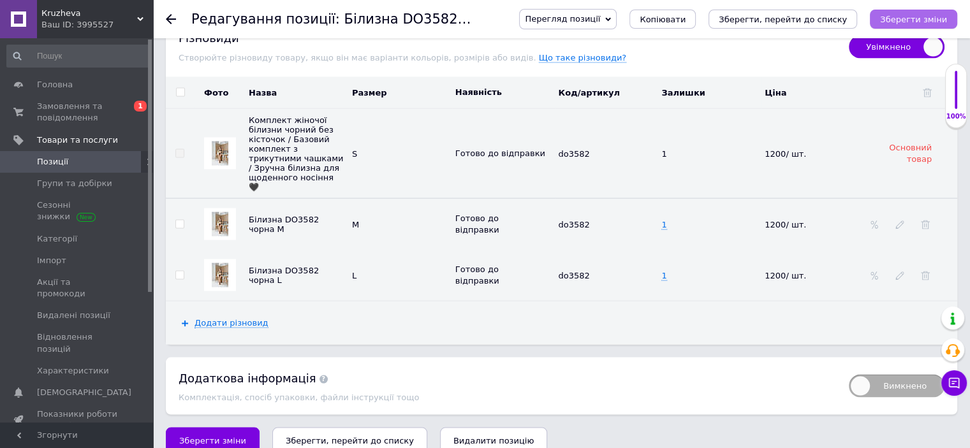
click at [900, 11] on button "Зберегти зміни" at bounding box center [913, 19] width 87 height 19
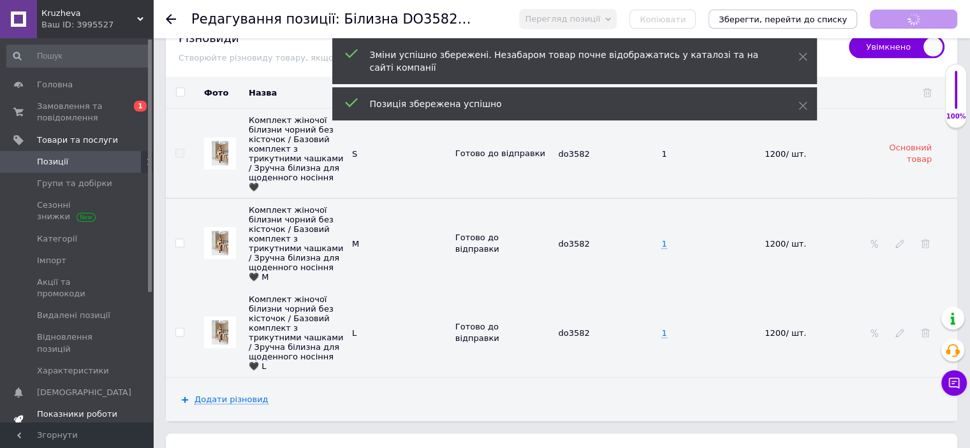
scroll to position [22, 0]
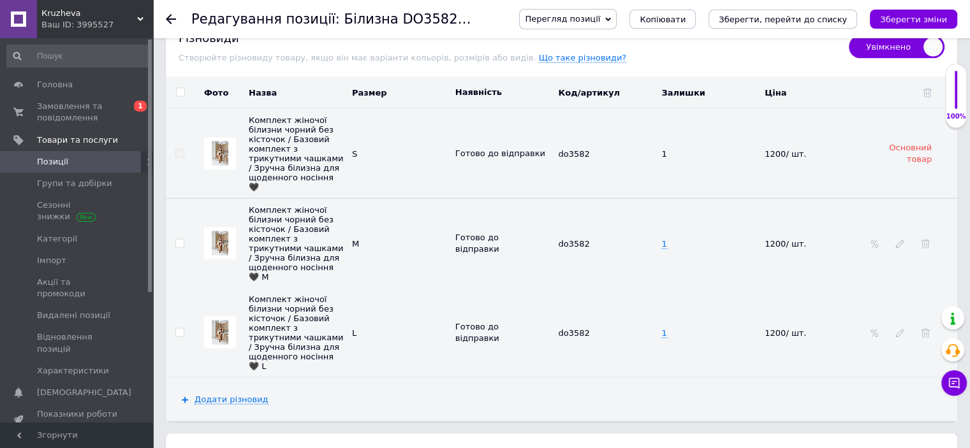
click at [84, 162] on span "Позиції" at bounding box center [77, 161] width 81 height 11
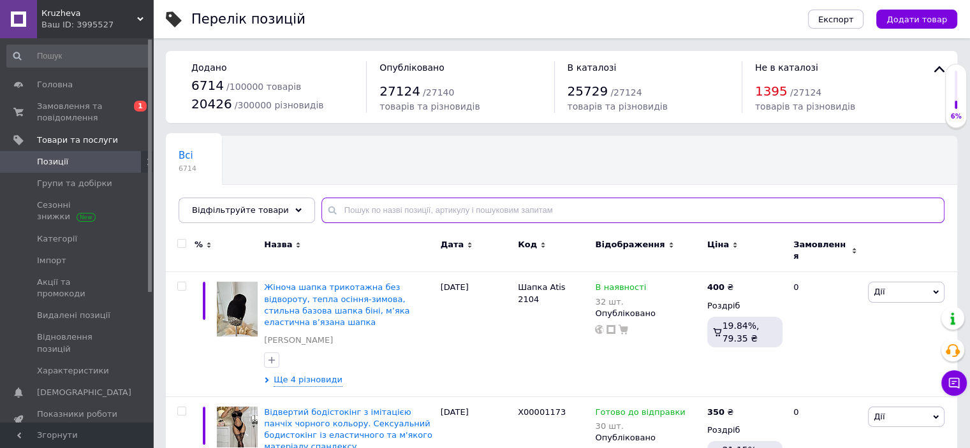
click at [352, 209] on input "text" at bounding box center [632, 211] width 623 height 26
paste input "do3582"
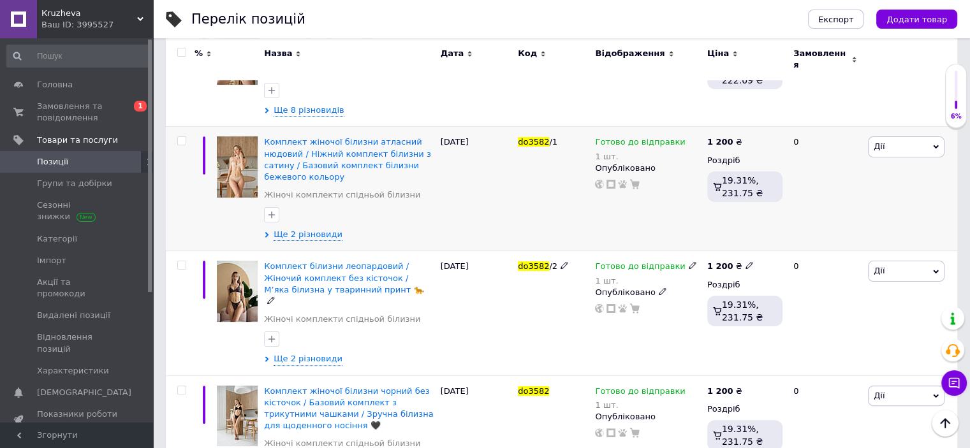
scroll to position [174, 0]
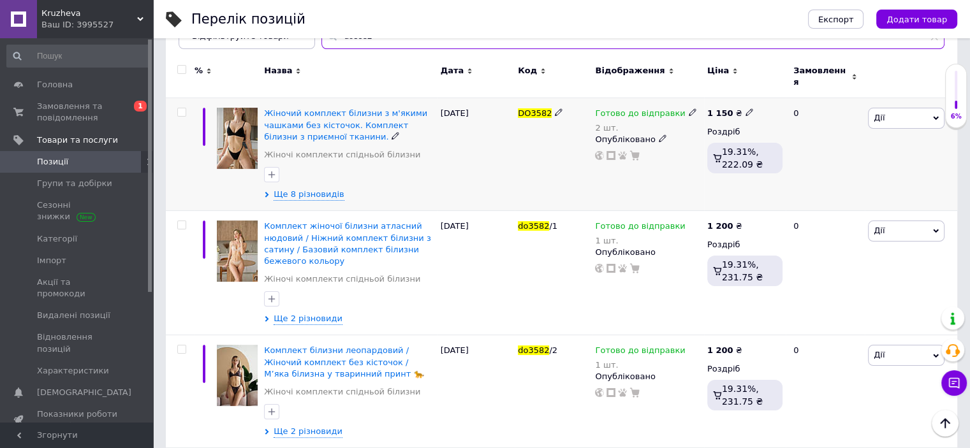
type input "do3582"
click at [892, 108] on span "Дії" at bounding box center [906, 118] width 77 height 20
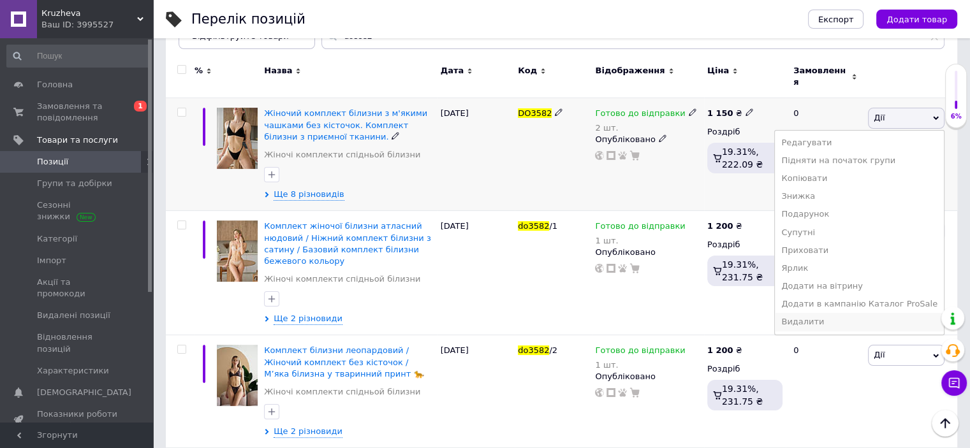
click at [842, 313] on li "Видалити" at bounding box center [859, 322] width 169 height 18
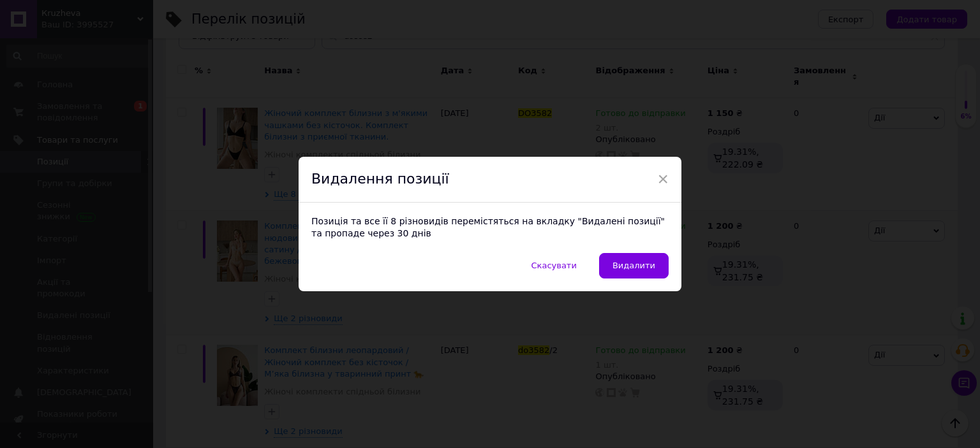
click at [638, 270] on span "Видалити" at bounding box center [633, 266] width 43 height 10
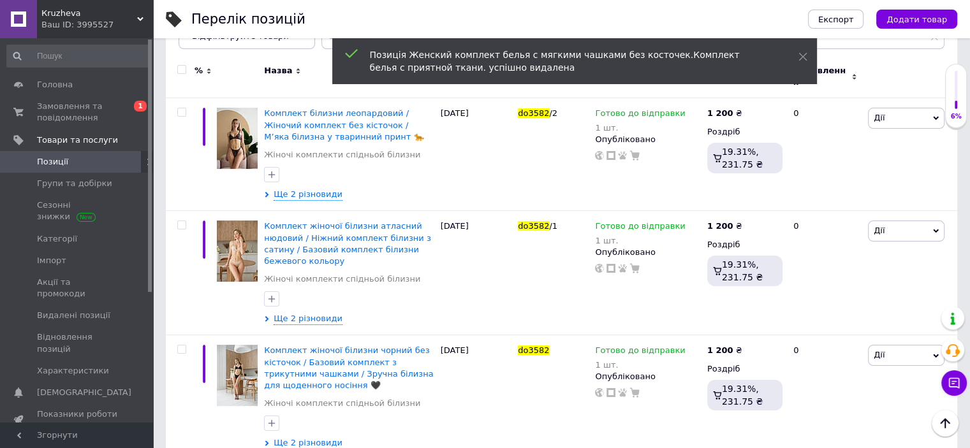
click at [181, 70] on input "checkbox" at bounding box center [181, 70] width 8 height 8
checkbox input "true"
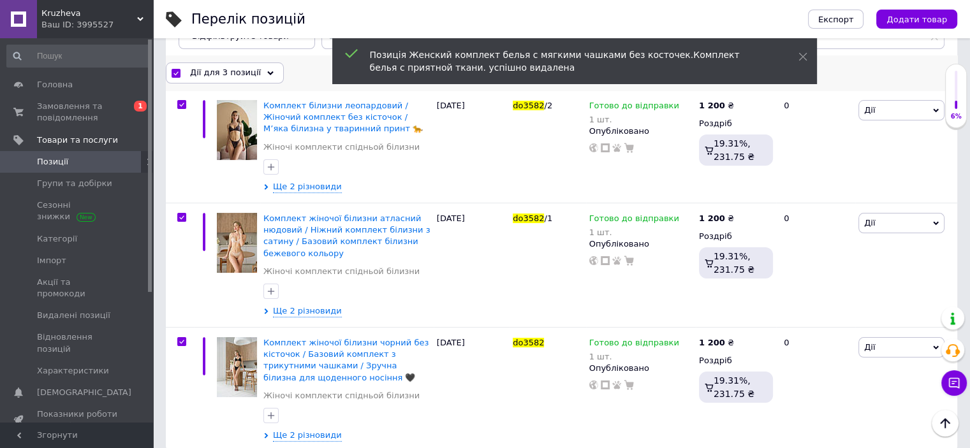
click at [221, 70] on span "Дії для 3 позиції" at bounding box center [225, 72] width 71 height 11
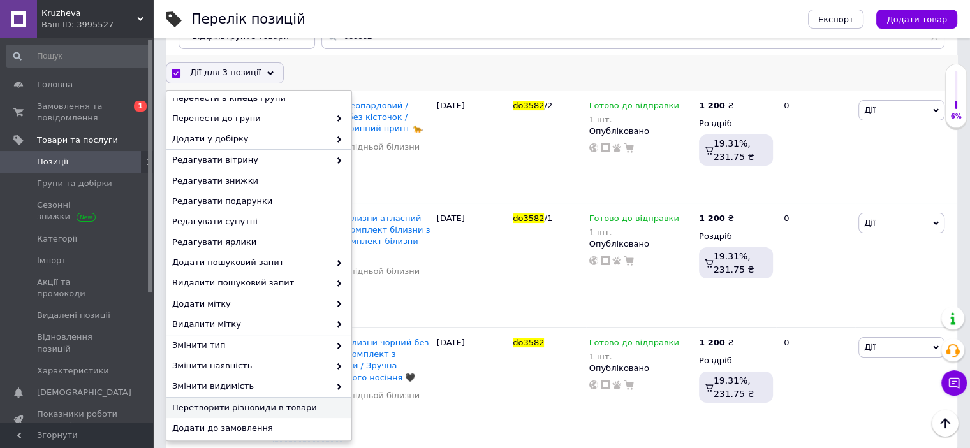
scroll to position [117, 0]
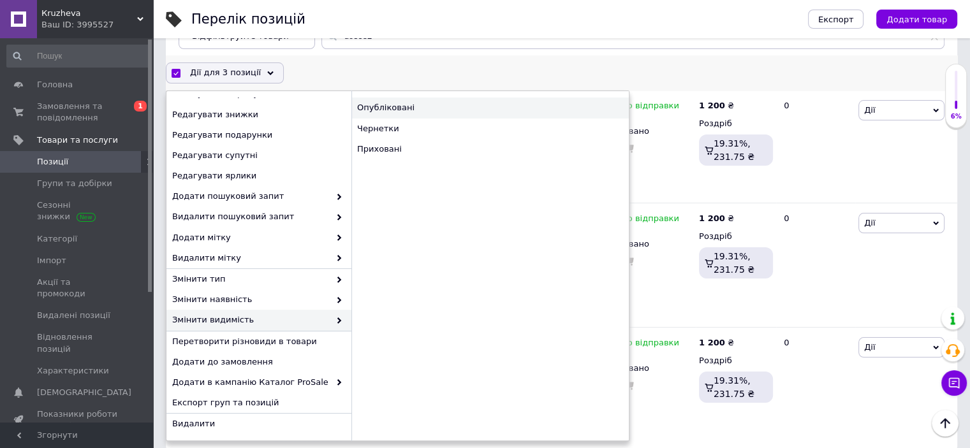
click at [439, 112] on div "Опубліковані" at bounding box center [489, 108] width 277 height 20
checkbox input "false"
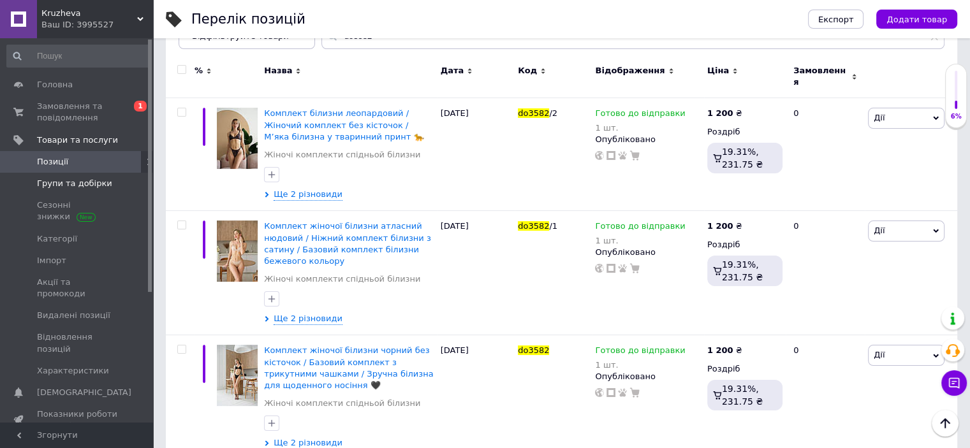
click at [80, 180] on span "Групи та добірки" at bounding box center [74, 183] width 75 height 11
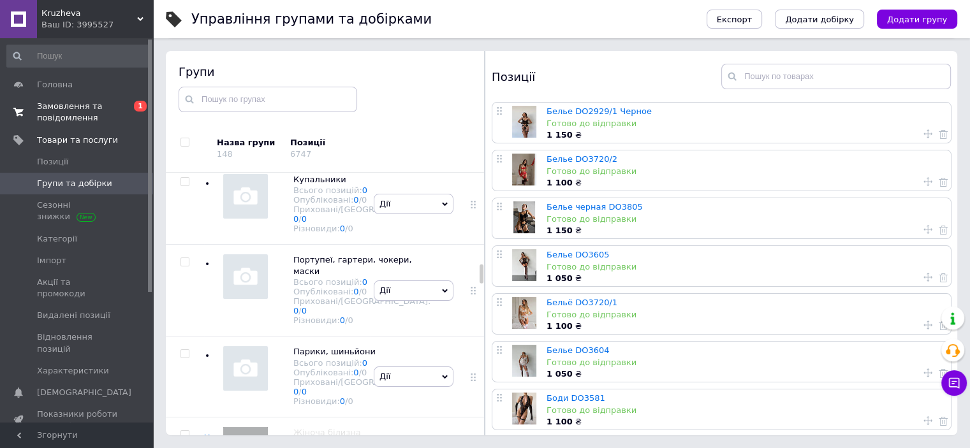
scroll to position [2278, 0]
click at [626, 109] on link "Белье DO2929/1 Черное" at bounding box center [599, 112] width 105 height 10
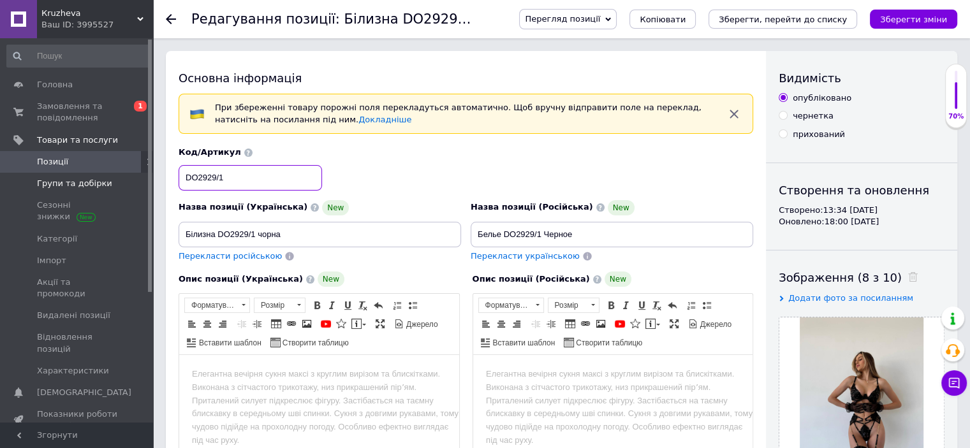
drag, startPoint x: 235, startPoint y: 182, endPoint x: 125, endPoint y: 176, distance: 109.8
click at [256, 180] on input "DO2929/1" at bounding box center [250, 178] width 143 height 26
click at [198, 173] on input "DO2929/1" at bounding box center [250, 178] width 143 height 26
click at [223, 168] on input "do2929/1" at bounding box center [250, 178] width 143 height 26
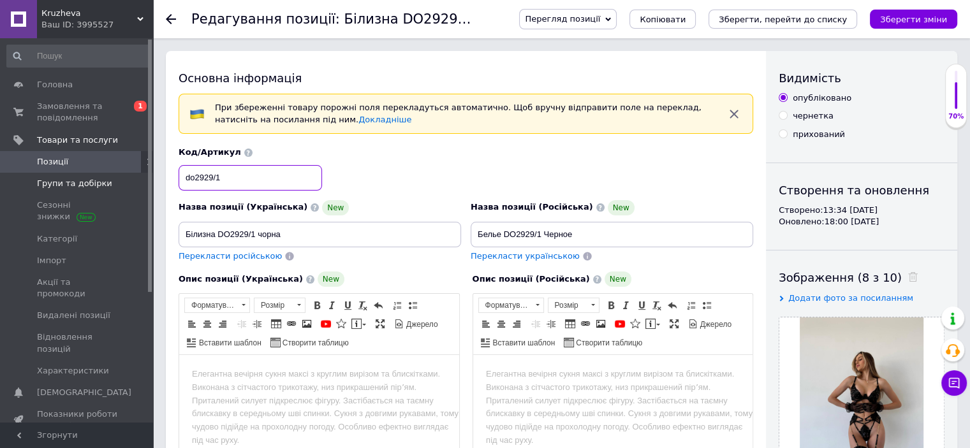
drag, startPoint x: 230, startPoint y: 175, endPoint x: 143, endPoint y: 177, distance: 86.8
type input "do2929/1"
click at [264, 381] on html at bounding box center [319, 374] width 280 height 39
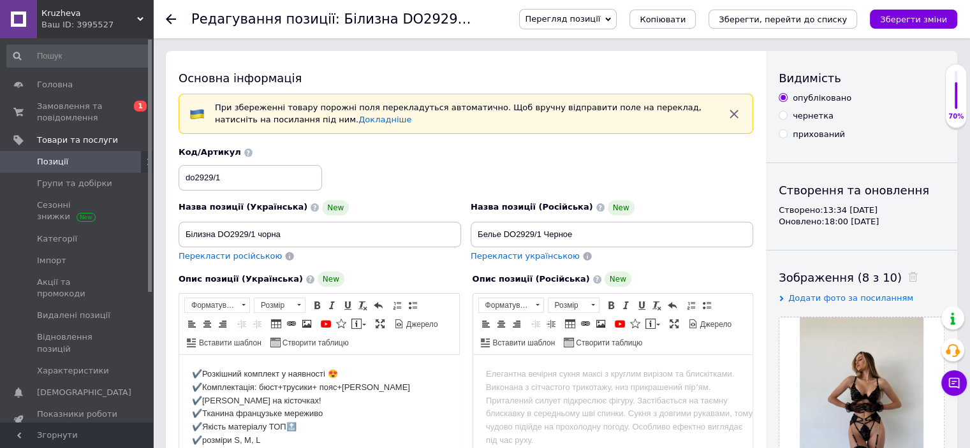
scroll to position [61, 0]
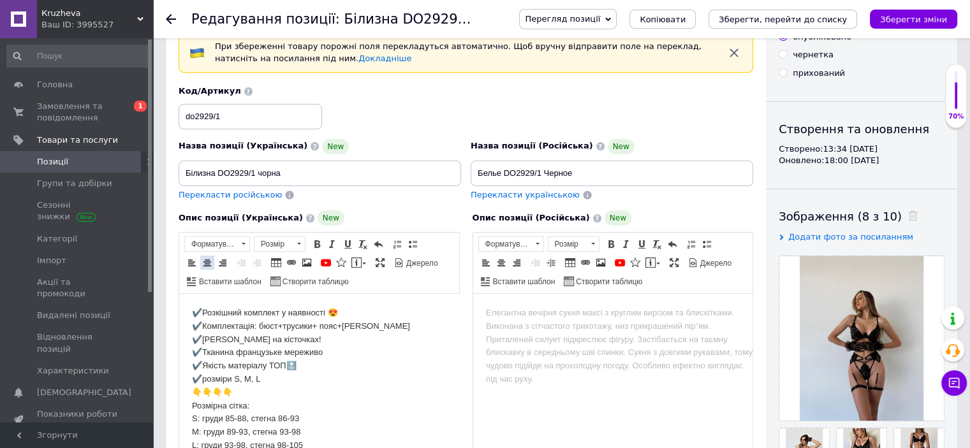
click at [205, 260] on span at bounding box center [207, 263] width 10 height 10
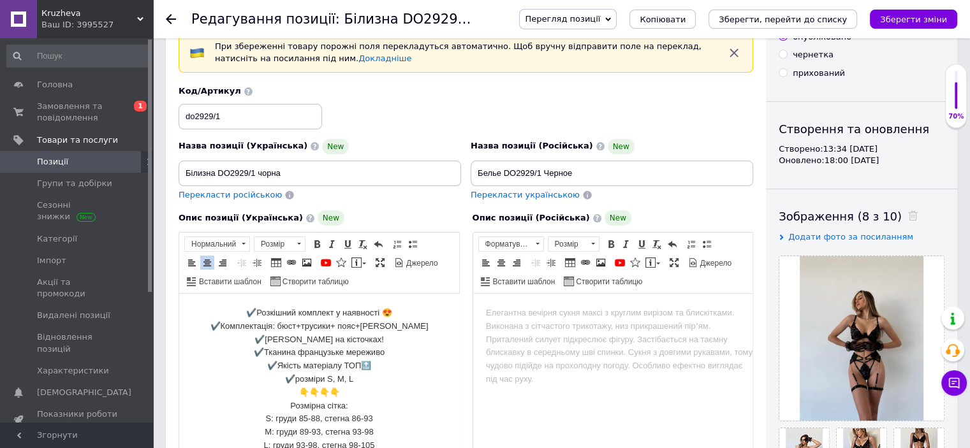
click at [512, 325] on html at bounding box center [613, 313] width 280 height 39
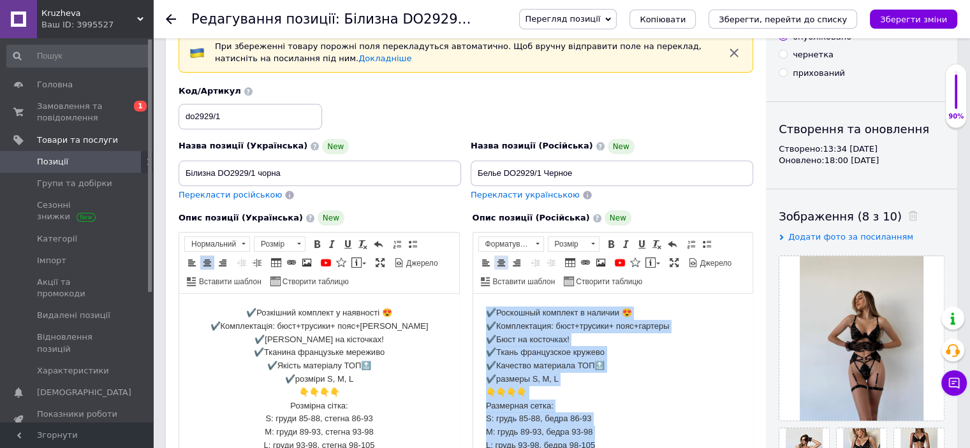
click at [501, 260] on span at bounding box center [501, 263] width 10 height 10
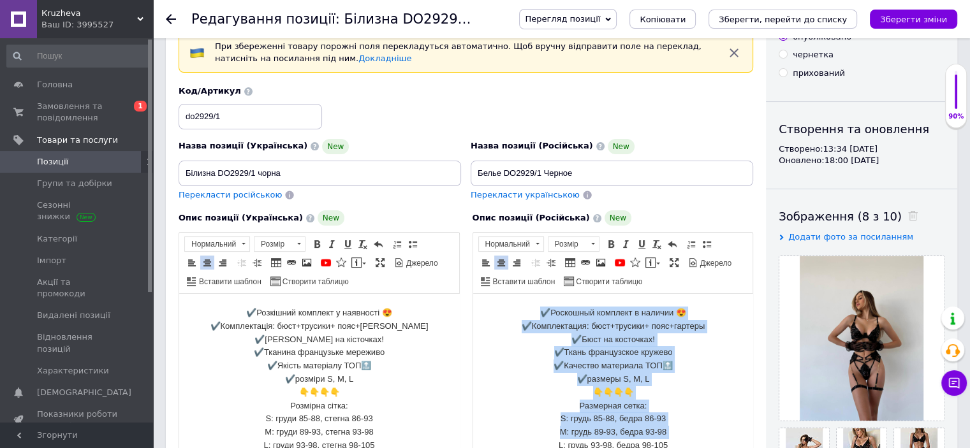
click at [515, 363] on p "✔️Роскошный комплект в наличии 😍 ✔️Комплектация: бюст+трусики+ пояс+гартеры ✔️Б…" at bounding box center [612, 380] width 254 height 146
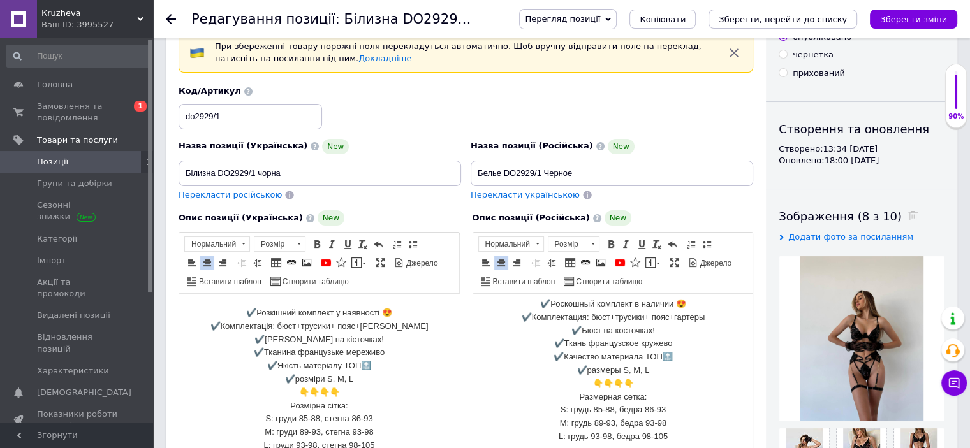
scroll to position [11, 0]
drag, startPoint x: 308, startPoint y: 177, endPoint x: 156, endPoint y: 156, distance: 153.8
paste input "орний еротичний комплект білизни з ланцюжками / Сексуальна мереживна білизна з …"
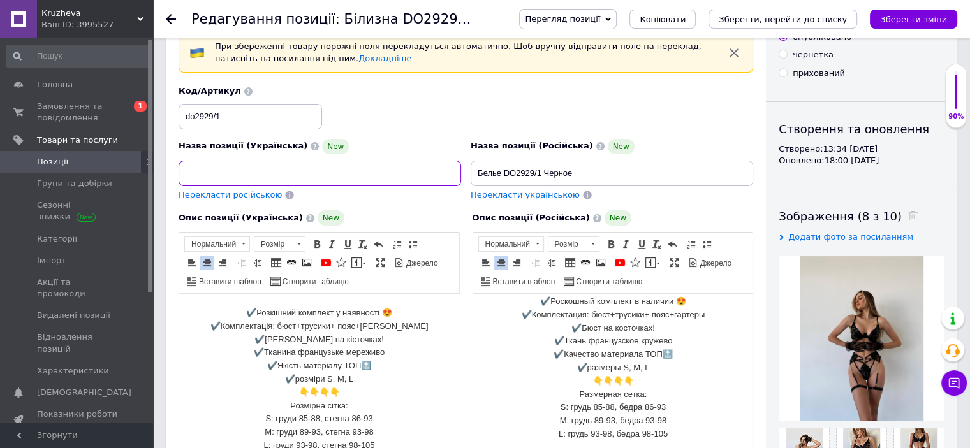
type input "Чорний еротичний комплект білизни з ланцюжками / Сексуальна мереживна білизна з…"
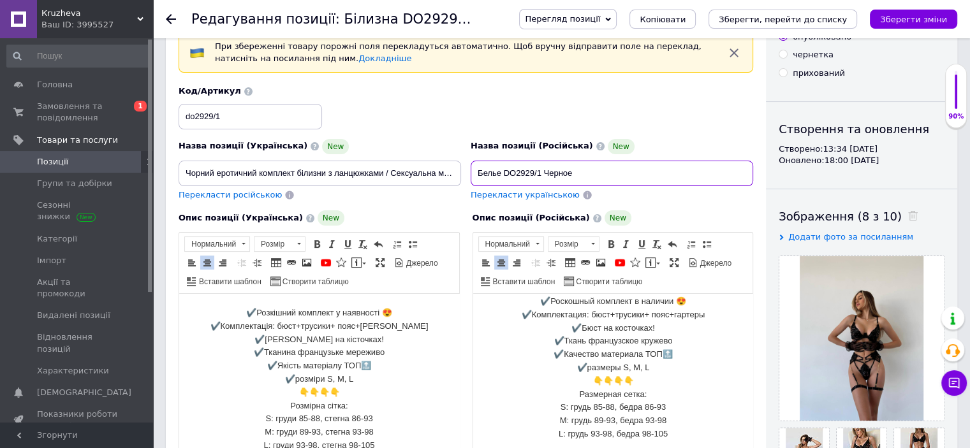
drag, startPoint x: 569, startPoint y: 170, endPoint x: 448, endPoint y: 170, distance: 121.2
click at [448, 170] on div "Назва позиції (Українська) New Чорний еротичний комплект білизни з ланцюжками /…" at bounding box center [466, 143] width 584 height 125
drag, startPoint x: 596, startPoint y: 172, endPoint x: 480, endPoint y: 168, distance: 116.8
click at [480, 168] on input "Белье DO2929/1 Черное" at bounding box center [612, 174] width 283 height 26
paste input "ерный эротический комплект белья с цепочками / Сексуальное кружевное белье с чу…"
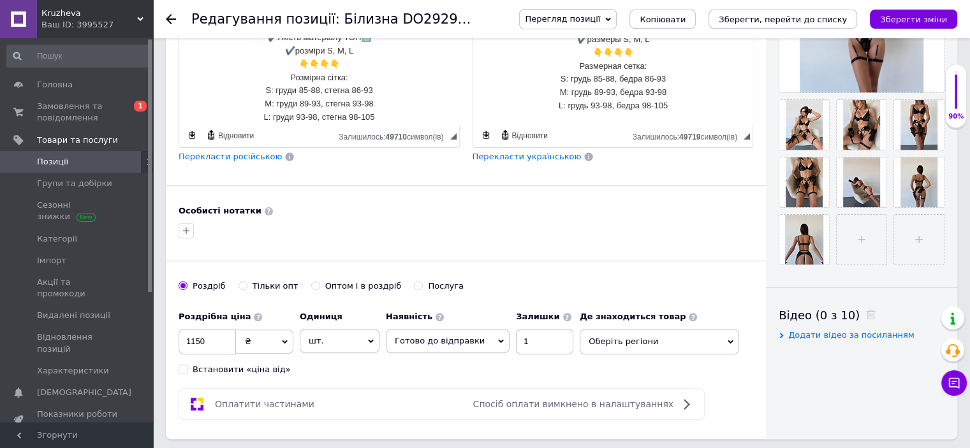
scroll to position [444, 0]
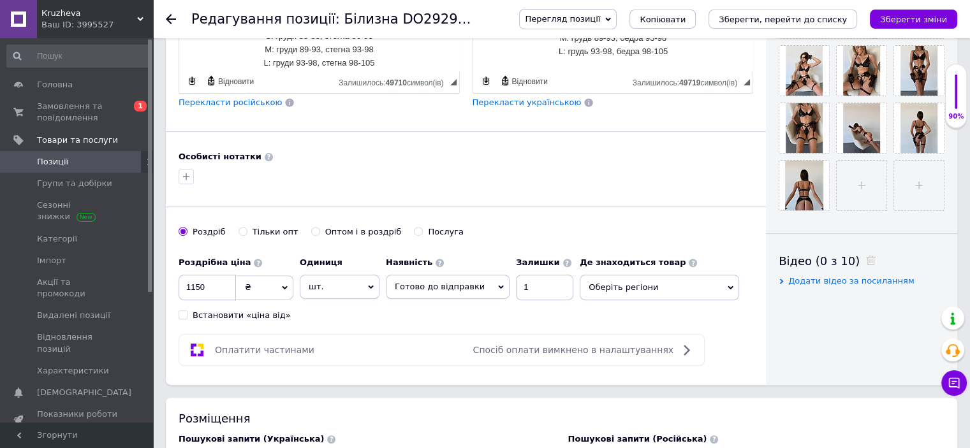
type input "Черный эротический комплект белья с цепочками / Сексуальное кружевное белье с ч…"
click at [635, 286] on span "Оберіть регіони" at bounding box center [659, 288] width 159 height 26
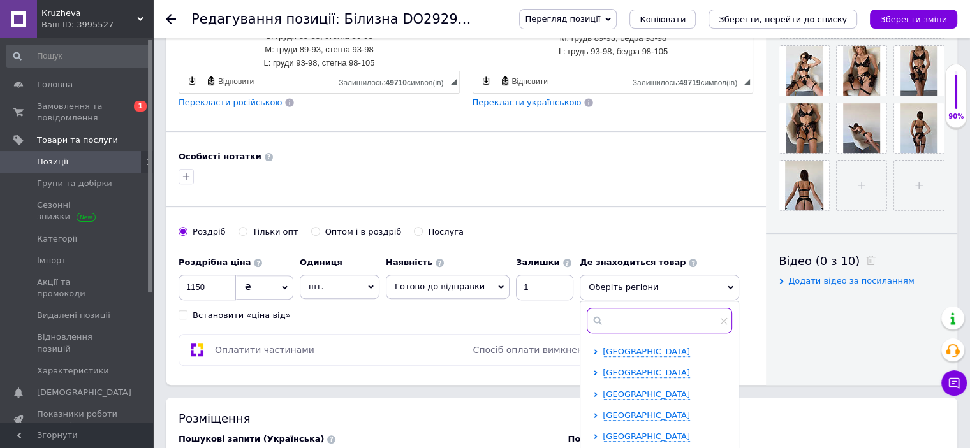
click at [622, 322] on input "text" at bounding box center [659, 321] width 145 height 26
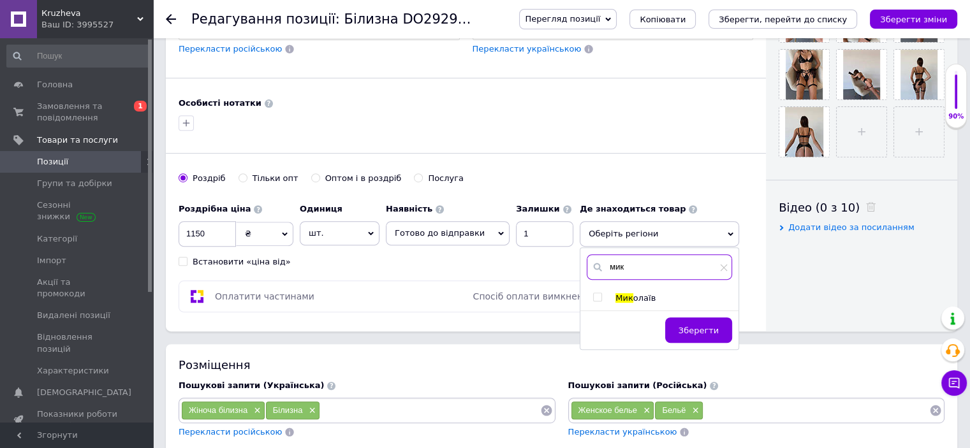
scroll to position [571, 0]
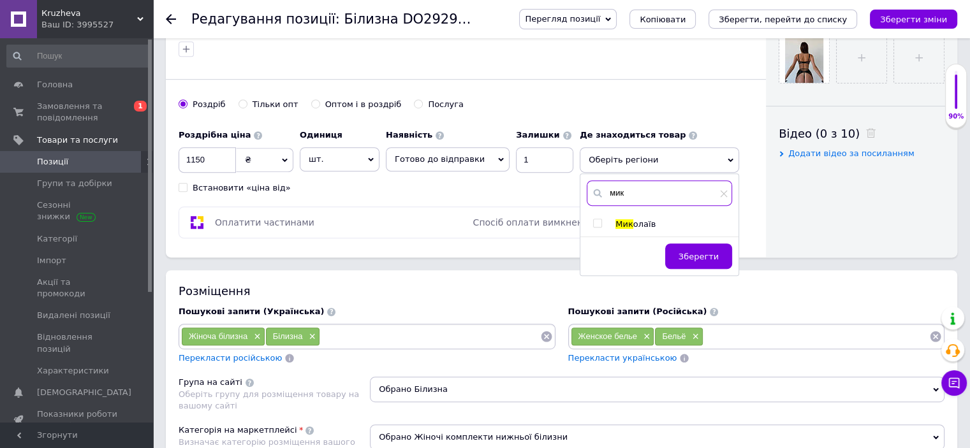
type input "мик"
click at [593, 219] on span at bounding box center [597, 223] width 9 height 9
click at [593, 219] on input "checkbox" at bounding box center [597, 223] width 8 height 8
checkbox input "true"
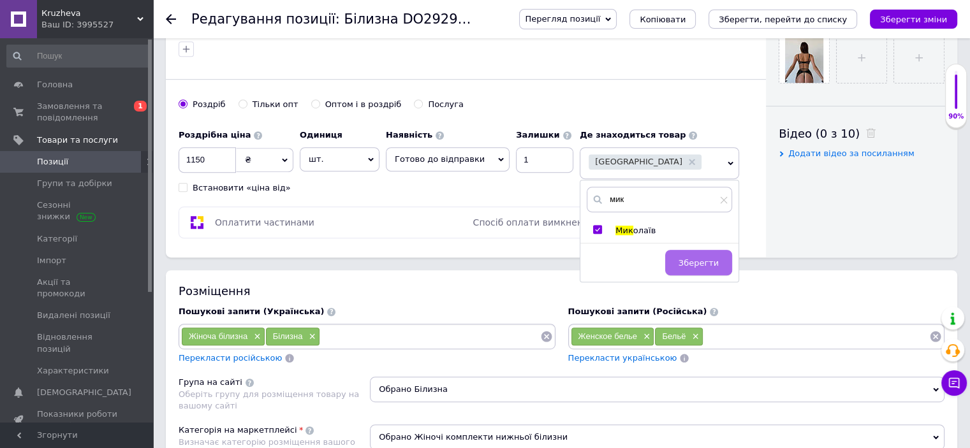
click at [679, 258] on span "Зберегти" at bounding box center [699, 263] width 40 height 10
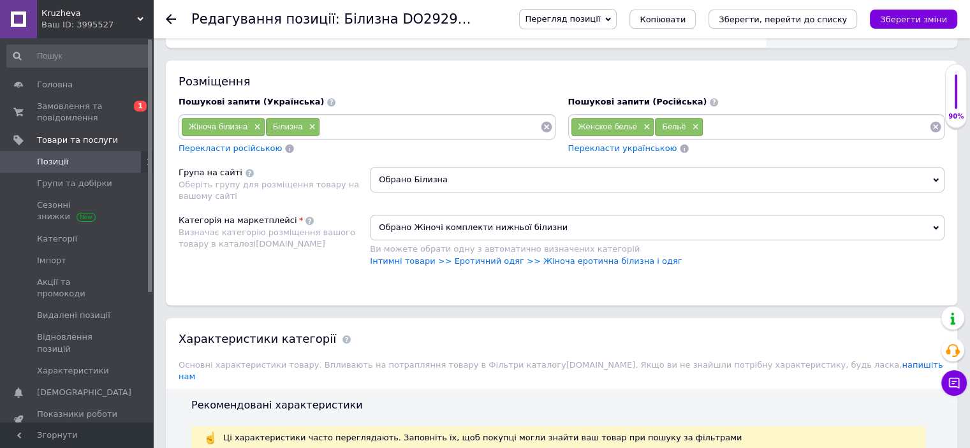
scroll to position [827, 0]
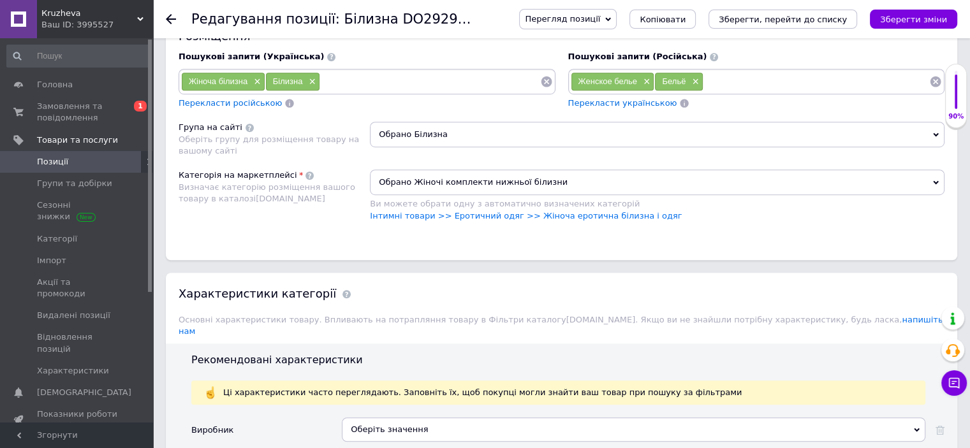
click at [413, 128] on span "Обрано Білизна" at bounding box center [657, 135] width 575 height 26
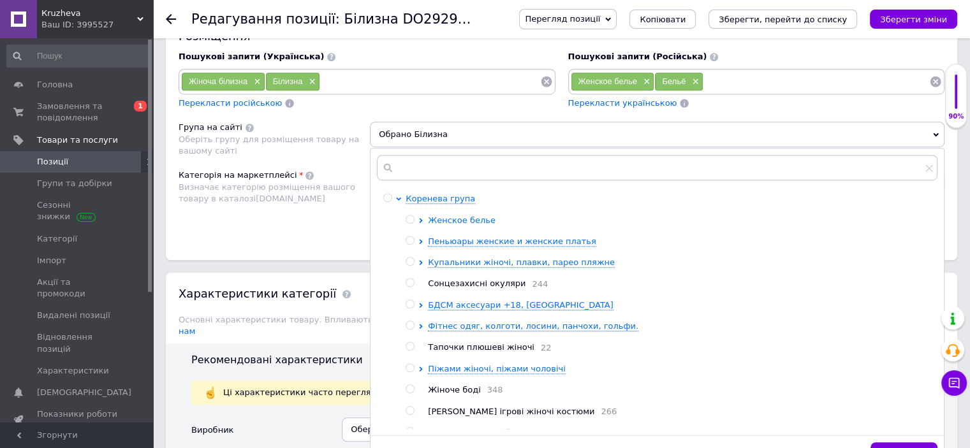
click at [421, 218] on icon at bounding box center [420, 220] width 5 height 5
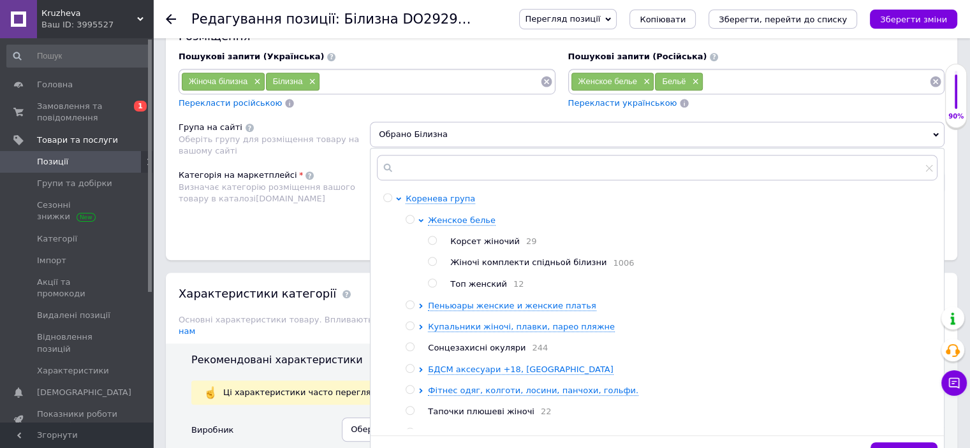
click at [432, 258] on input "radio" at bounding box center [432, 262] width 8 height 8
radio input "true"
click at [915, 443] on button "Зберегти" at bounding box center [904, 456] width 67 height 26
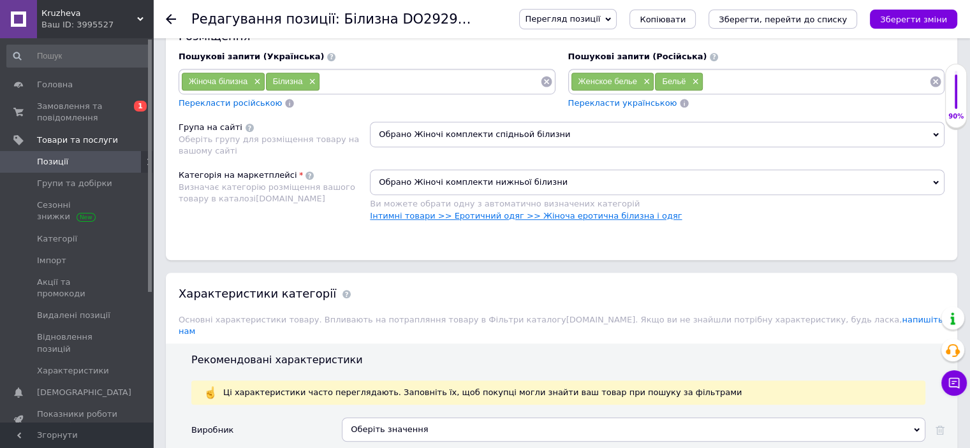
click at [607, 212] on link "Інтимні товари >> Еротичний одяг >> Жіноча еротична білизна і одяг" at bounding box center [526, 216] width 312 height 10
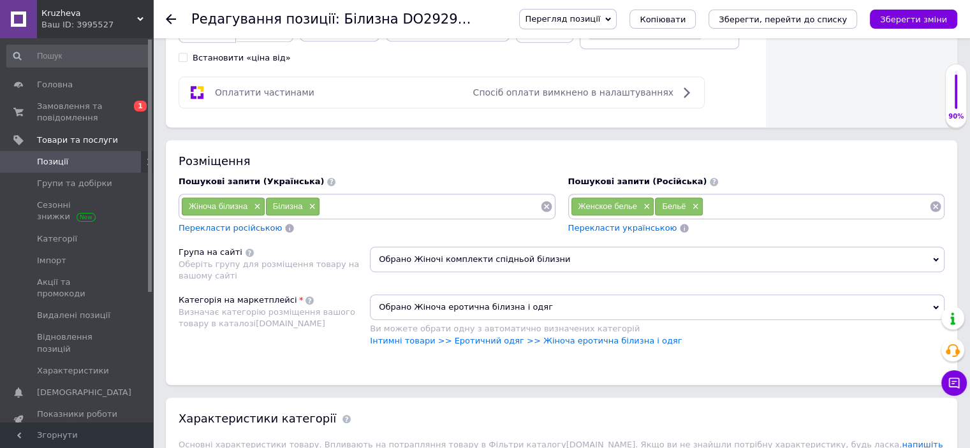
scroll to position [699, 0]
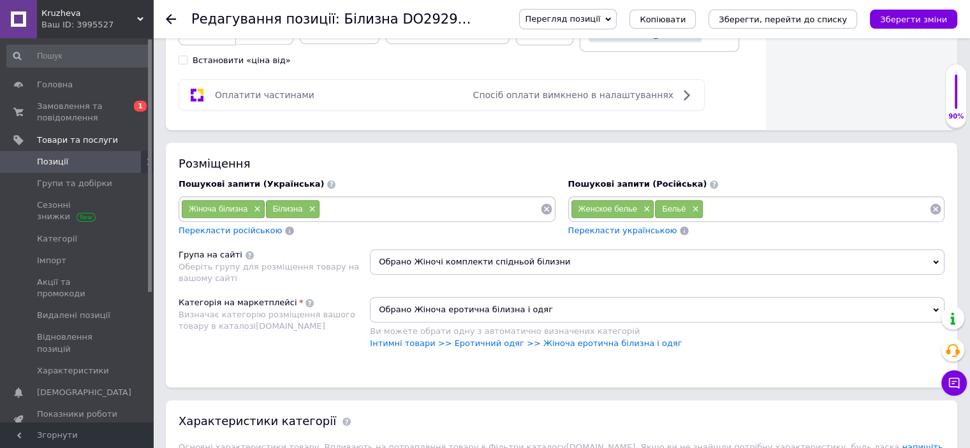
click at [362, 196] on div "Жіноча білизна × Білизна ×" at bounding box center [367, 209] width 377 height 26
click at [352, 210] on input at bounding box center [430, 209] width 220 height 19
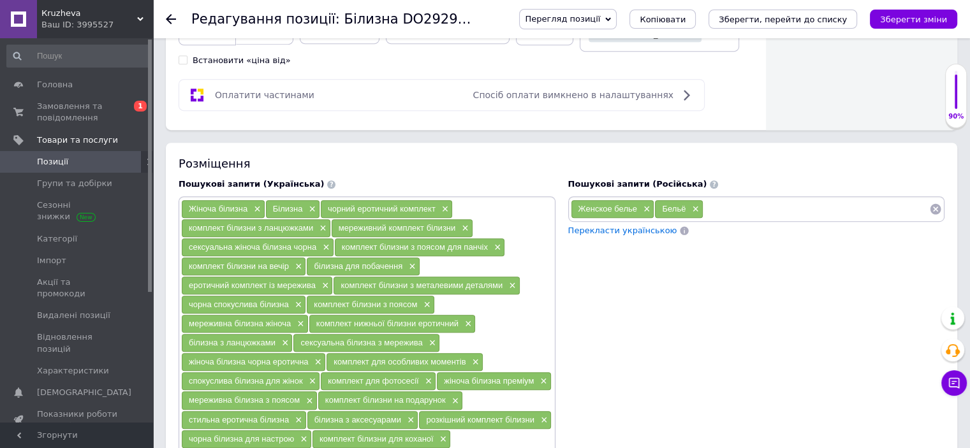
click at [727, 200] on input at bounding box center [816, 209] width 226 height 19
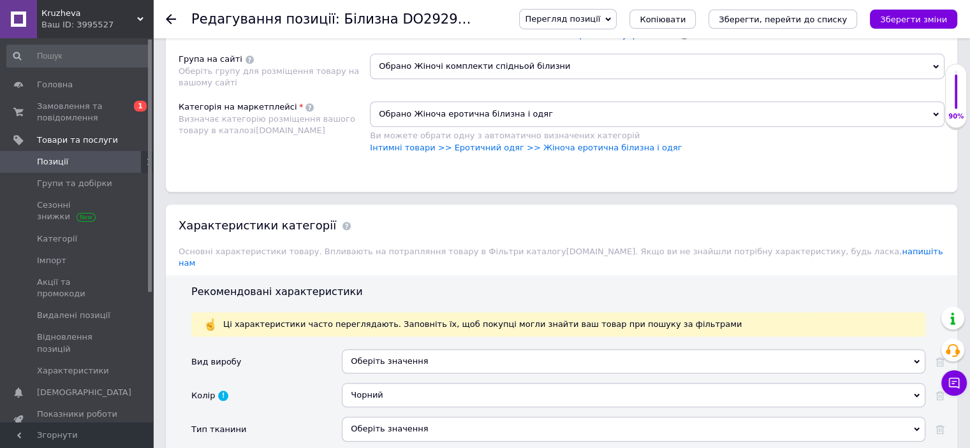
scroll to position [1209, 0]
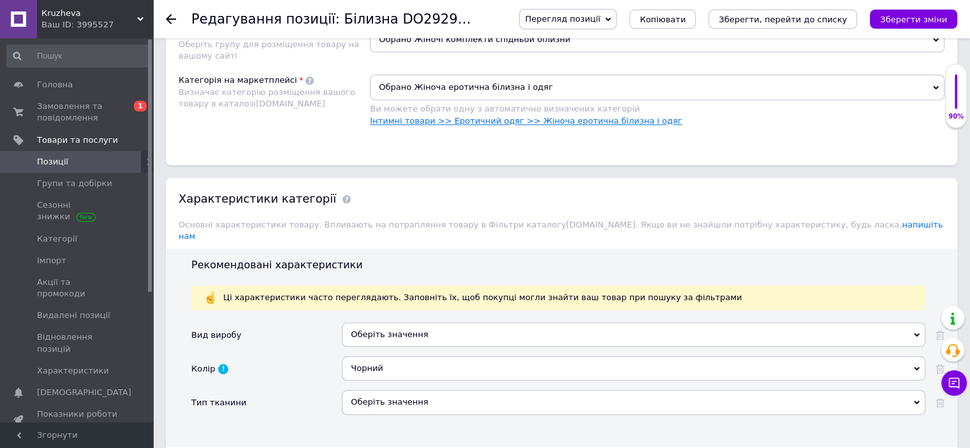
click at [599, 116] on link "Інтимні товари >> Еротичний одяг >> Жіноча еротична білизна і одяг" at bounding box center [526, 121] width 312 height 10
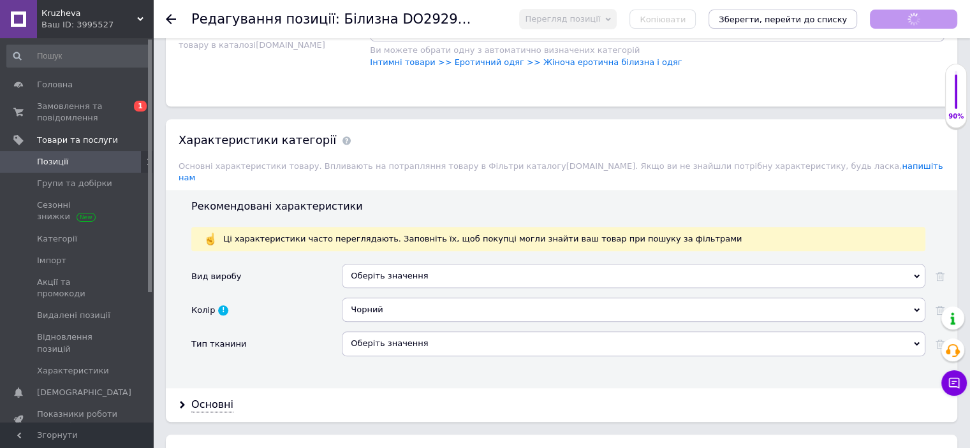
scroll to position [1337, 0]
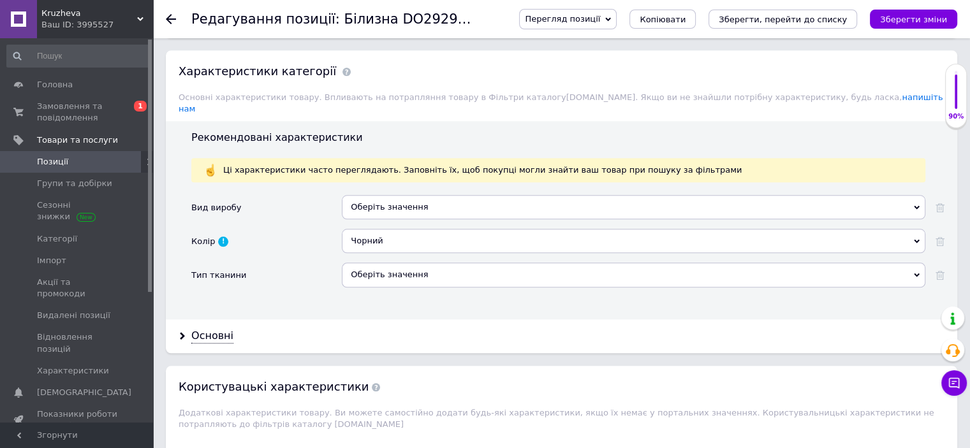
click at [390, 195] on div "Оберіть значення" at bounding box center [634, 207] width 584 height 24
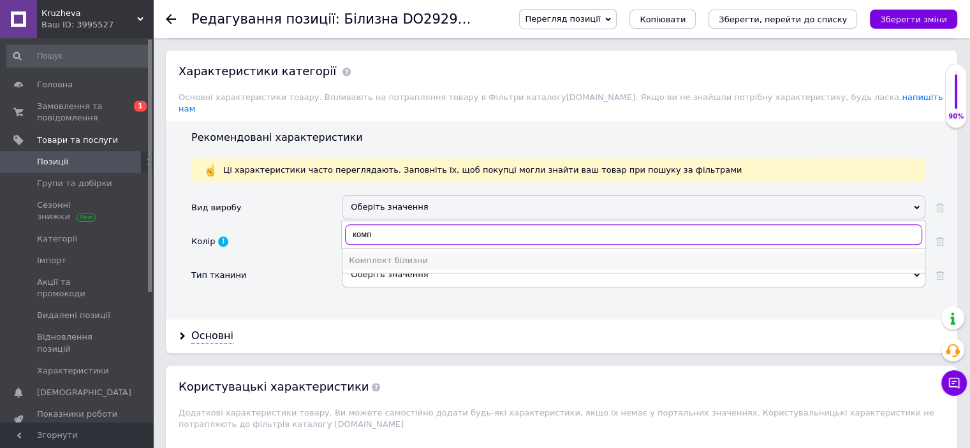
type input "комп"
click at [360, 255] on div "Комплект білизни" at bounding box center [634, 260] width 570 height 11
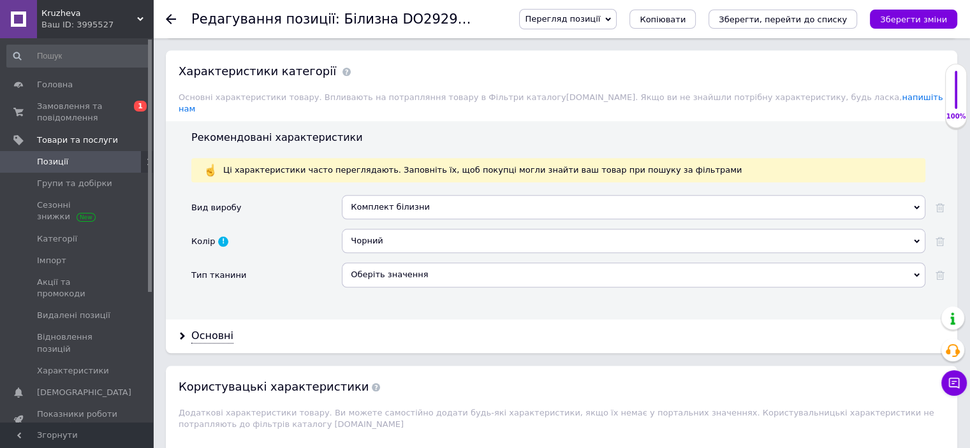
click at [384, 263] on div "Оберіть значення" at bounding box center [634, 275] width 584 height 24
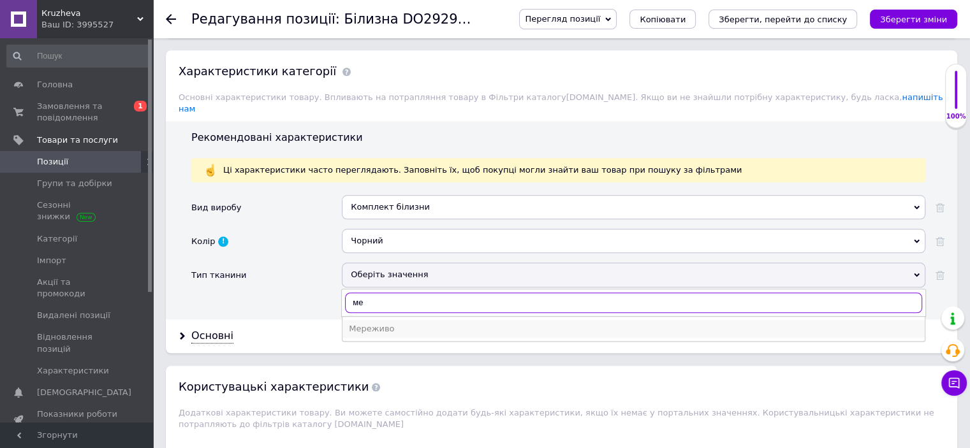
type input "ме"
click at [406, 323] on div "Мереживо" at bounding box center [634, 328] width 570 height 11
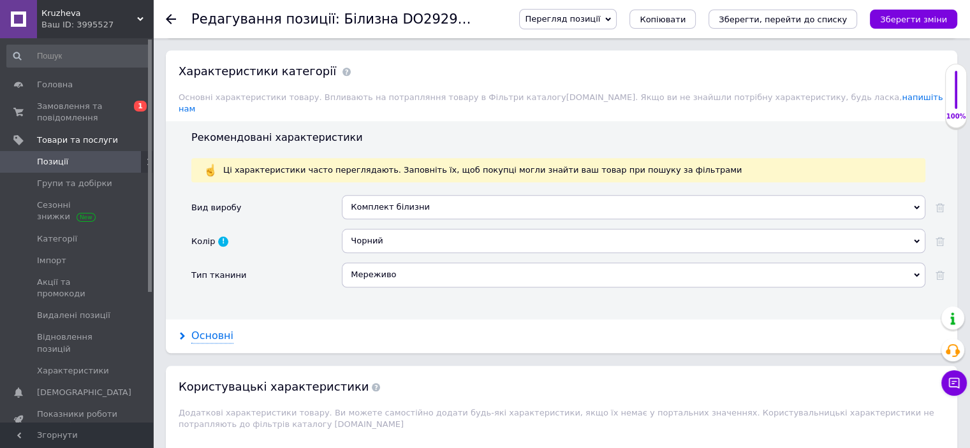
click at [211, 329] on div "Основні" at bounding box center [212, 336] width 42 height 15
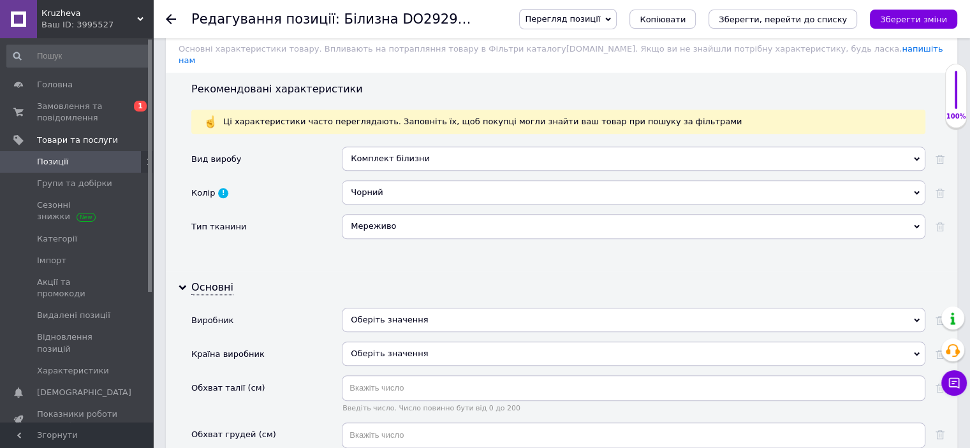
scroll to position [1464, 0]
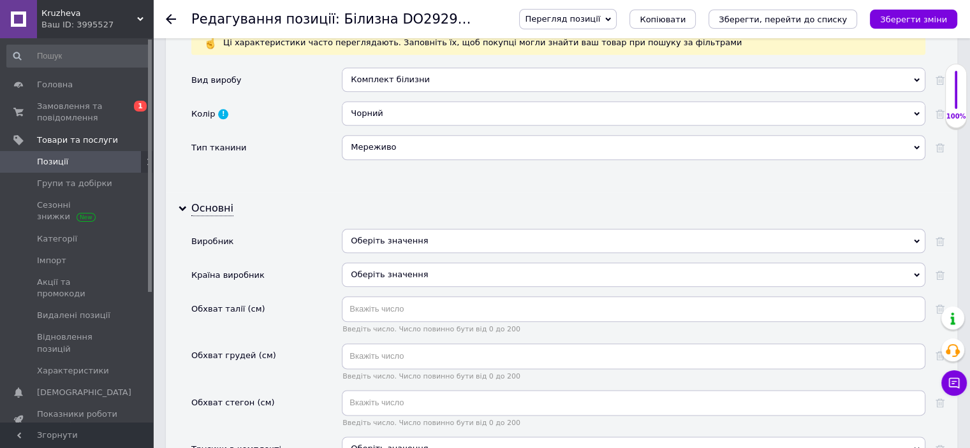
click at [383, 229] on div "Оберіть значення" at bounding box center [634, 241] width 584 height 24
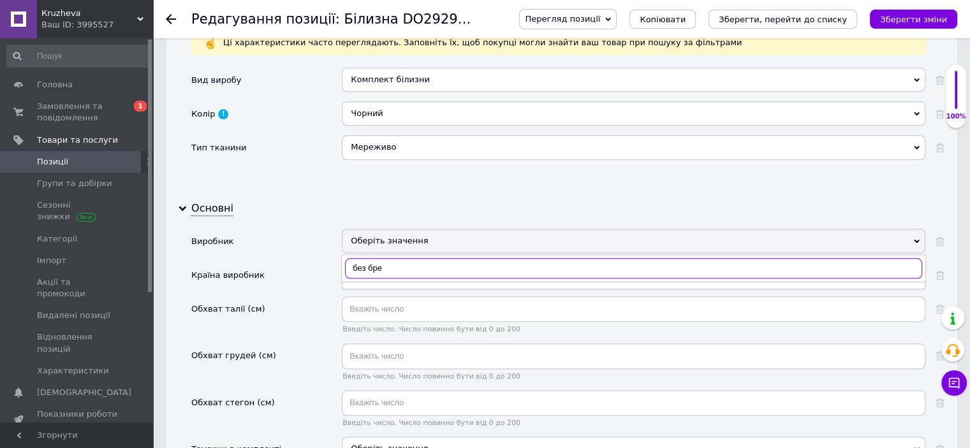
type input "без брен"
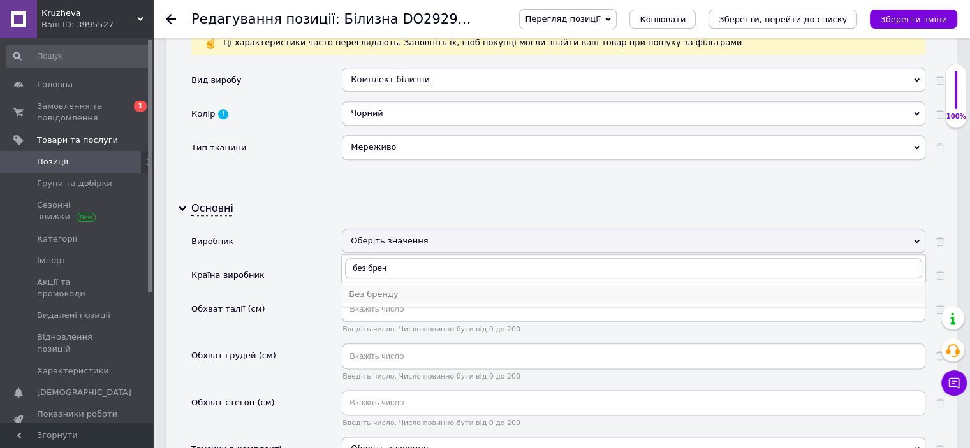
click at [390, 289] on div "Без бренду" at bounding box center [634, 294] width 570 height 11
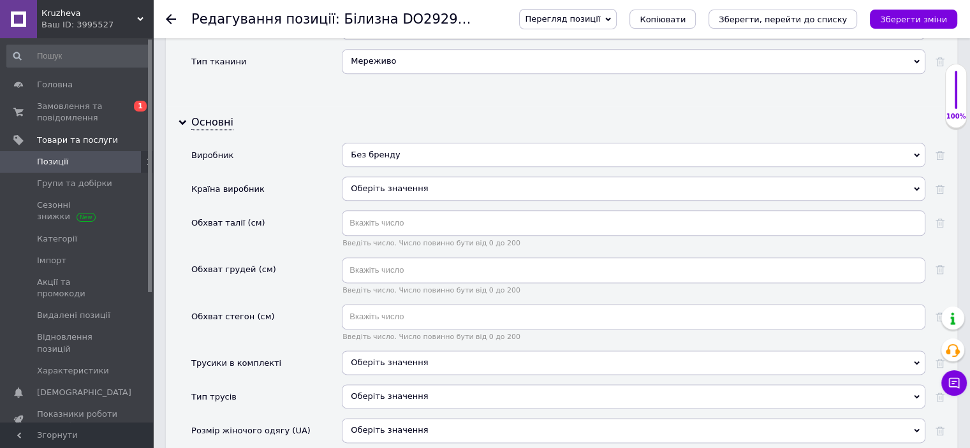
scroll to position [1656, 0]
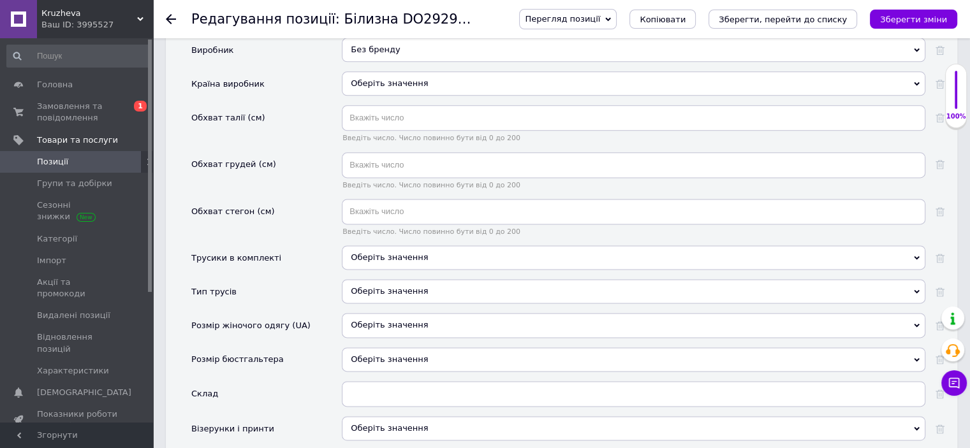
click at [375, 253] on span "Оберіть значення" at bounding box center [389, 258] width 77 height 10
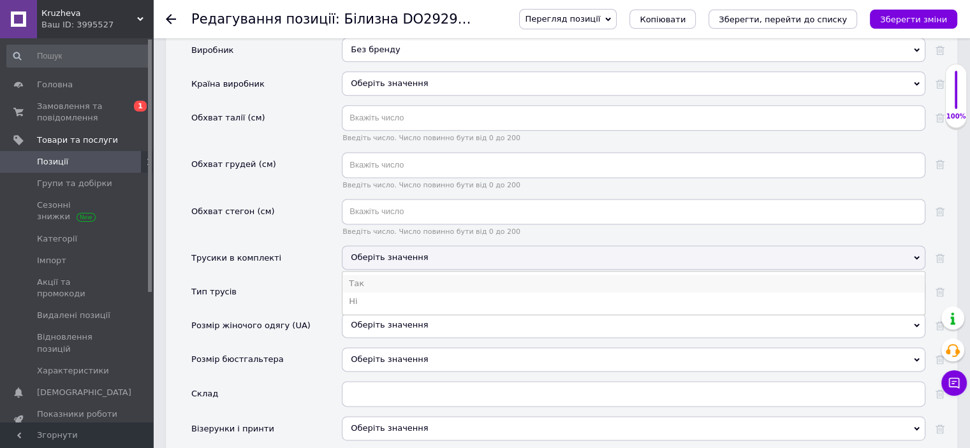
click at [381, 275] on li "Так" at bounding box center [633, 284] width 582 height 18
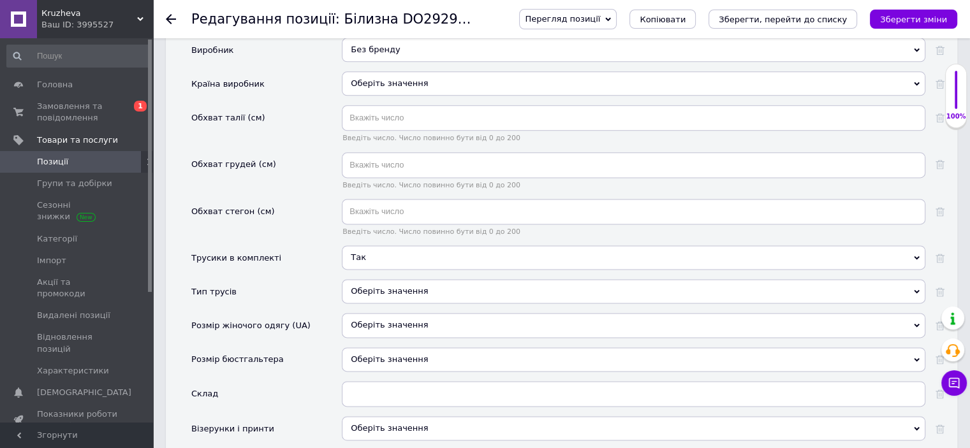
click at [385, 279] on div "Оберіть значення" at bounding box center [634, 291] width 584 height 24
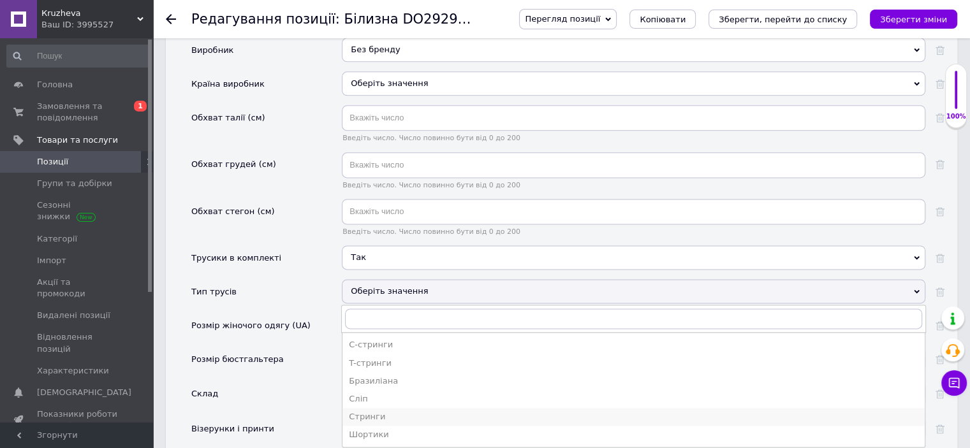
click at [372, 411] on div "Стринги" at bounding box center [634, 416] width 570 height 11
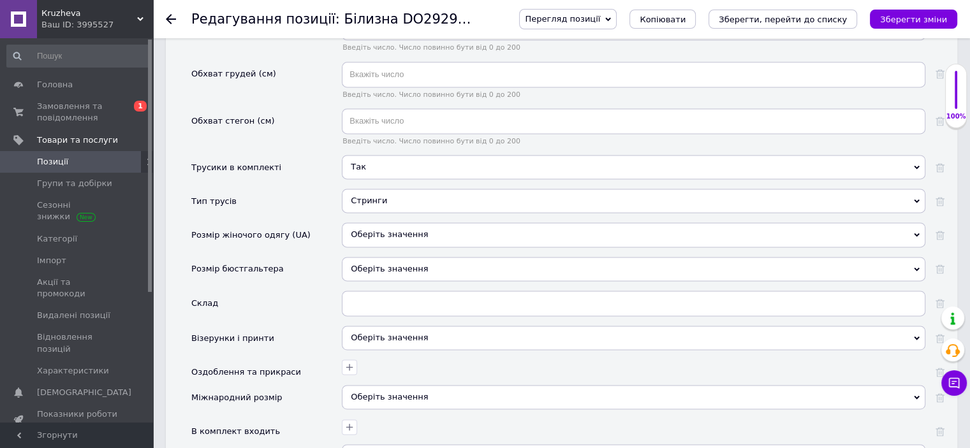
scroll to position [1783, 0]
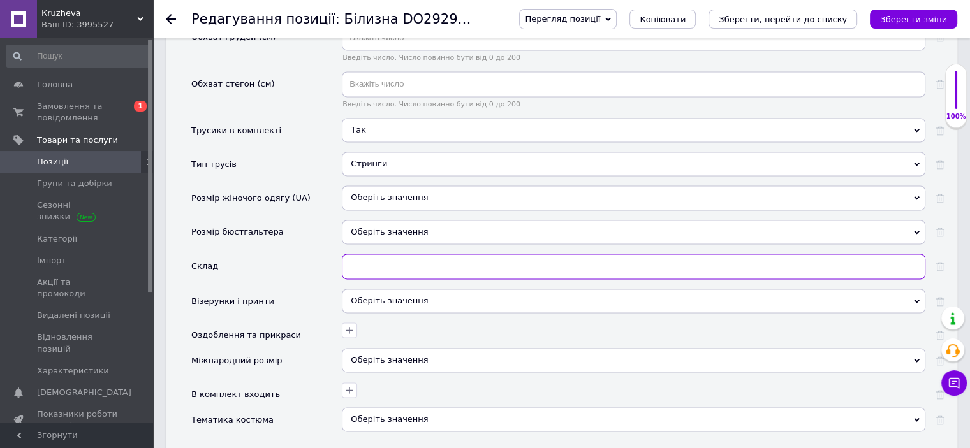
click at [375, 254] on input "text" at bounding box center [634, 267] width 584 height 26
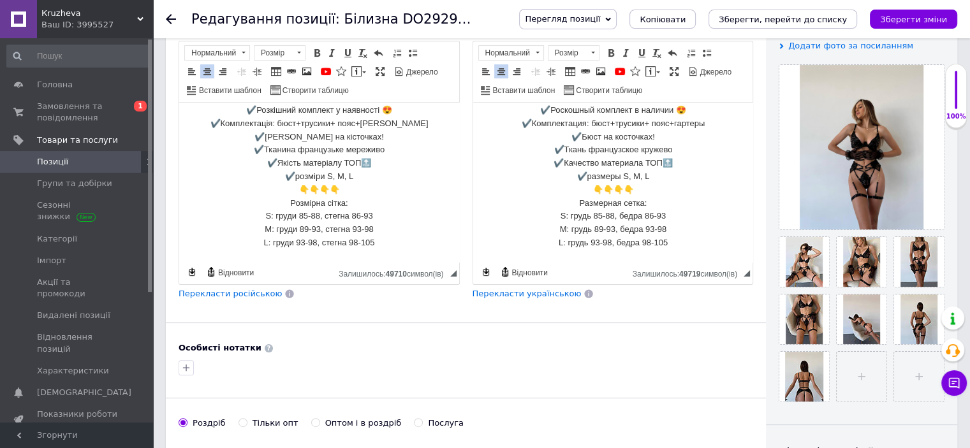
scroll to position [189, 0]
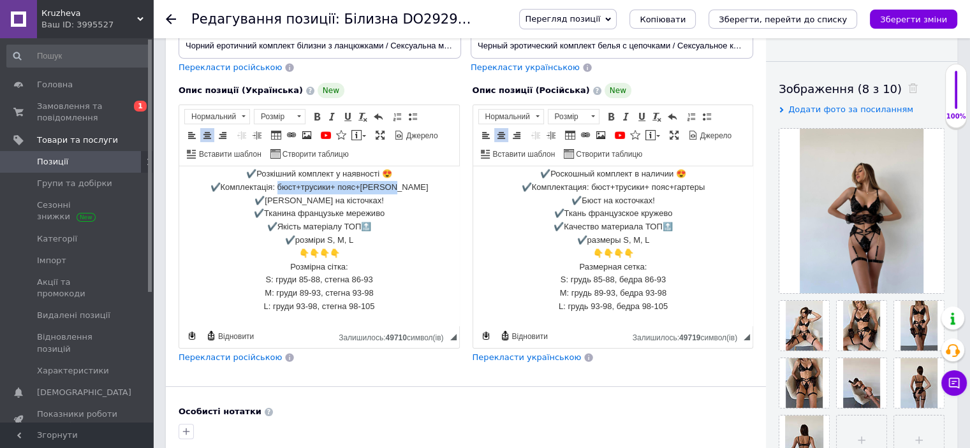
drag, startPoint x: 291, startPoint y: 189, endPoint x: 409, endPoint y: 193, distance: 118.1
click at [409, 193] on p "✔️Розкішний комплект у наявності 😍 ✔️Комплектація: бюст+трусики+ пояс+гартери ✔…" at bounding box center [319, 241] width 254 height 146
copy p "бюст+трусики+ пояс+[PERSON_NAME]"
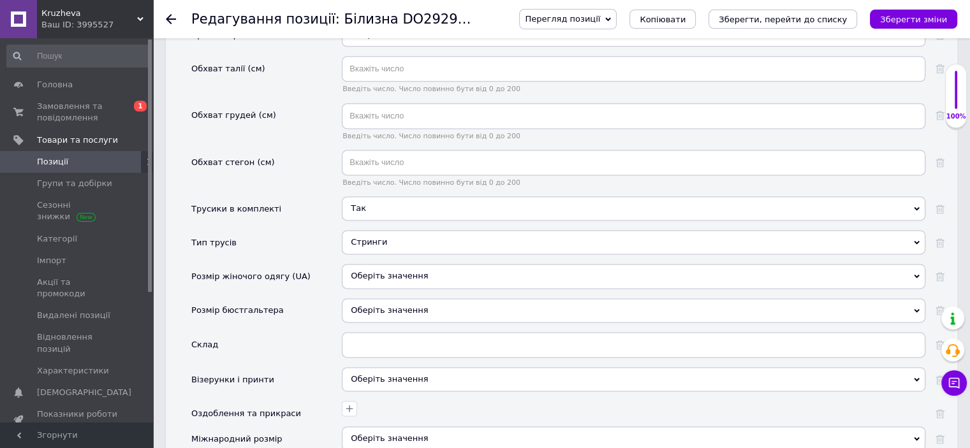
scroll to position [1783, 0]
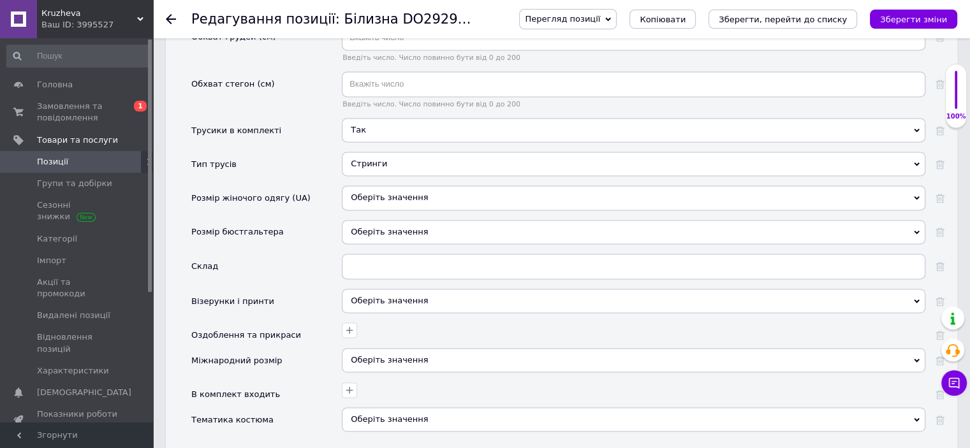
click at [390, 224] on div "Оберіть значення" at bounding box center [634, 237] width 584 height 34
click at [378, 254] on input "text" at bounding box center [634, 267] width 584 height 26
paste input "бюст+трусики+ пояс+[PERSON_NAME]"
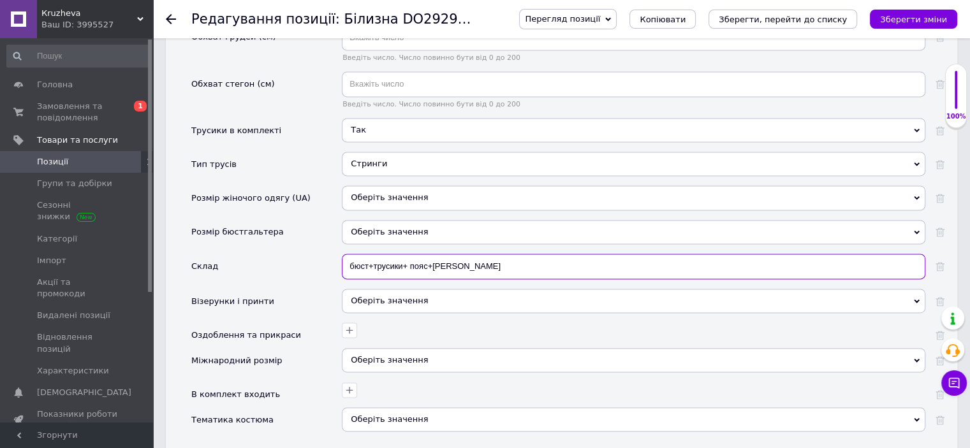
type input "бюст+трусики+ пояс+[PERSON_NAME]"
click at [387, 289] on div "Оберіть значення" at bounding box center [634, 301] width 584 height 24
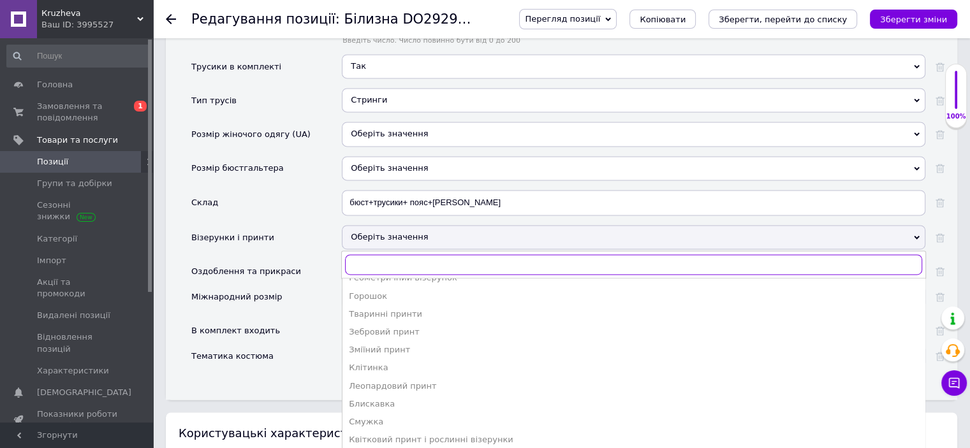
scroll to position [68, 0]
click at [423, 433] on div "Квітковий принт і рослинні візерунки" at bounding box center [634, 438] width 570 height 11
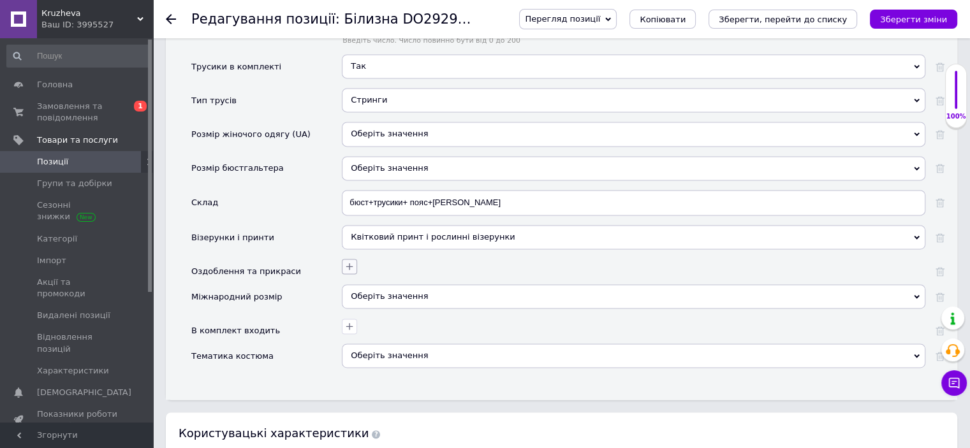
click at [352, 263] on icon "button" at bounding box center [349, 266] width 7 height 7
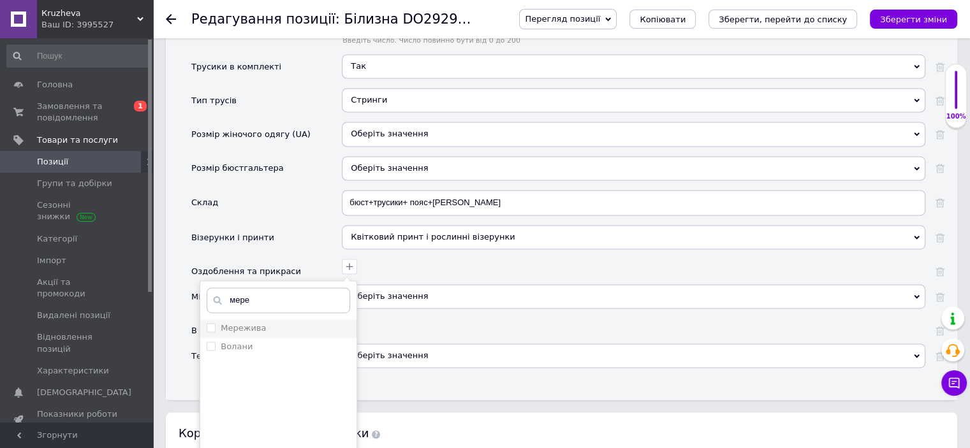
type input "мере"
click at [296, 323] on div "Мережива" at bounding box center [278, 328] width 143 height 11
checkbox input "true"
click at [279, 288] on input "мере" at bounding box center [278, 301] width 143 height 26
type input "м"
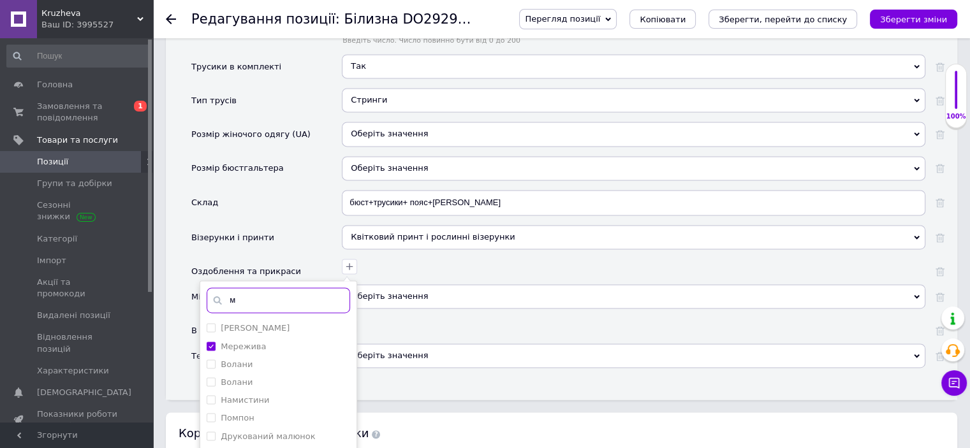
type input "ме"
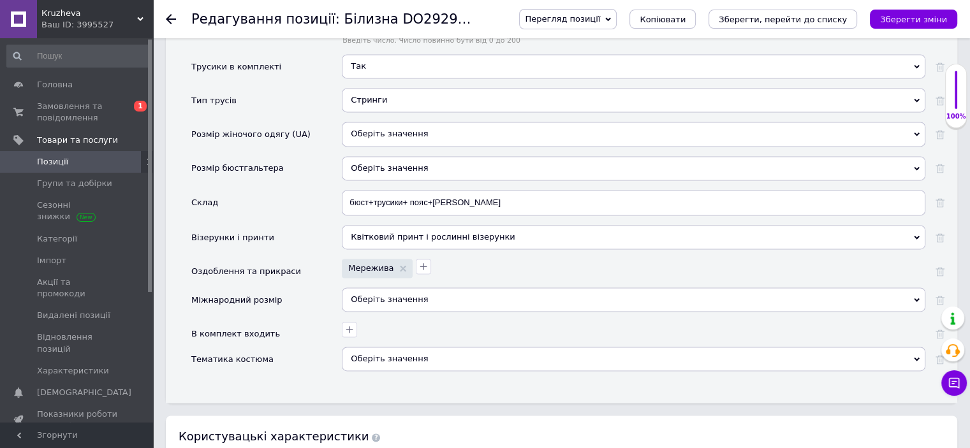
click at [365, 288] on div "Оберіть значення" at bounding box center [634, 300] width 584 height 24
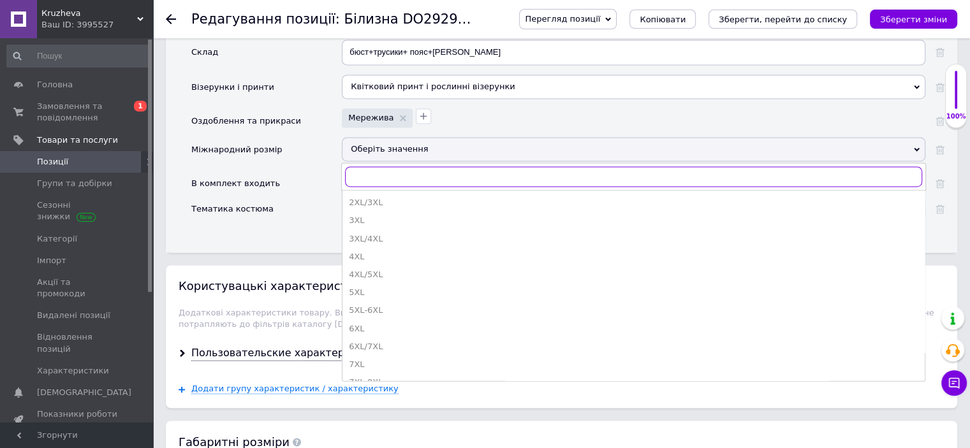
scroll to position [2102, 0]
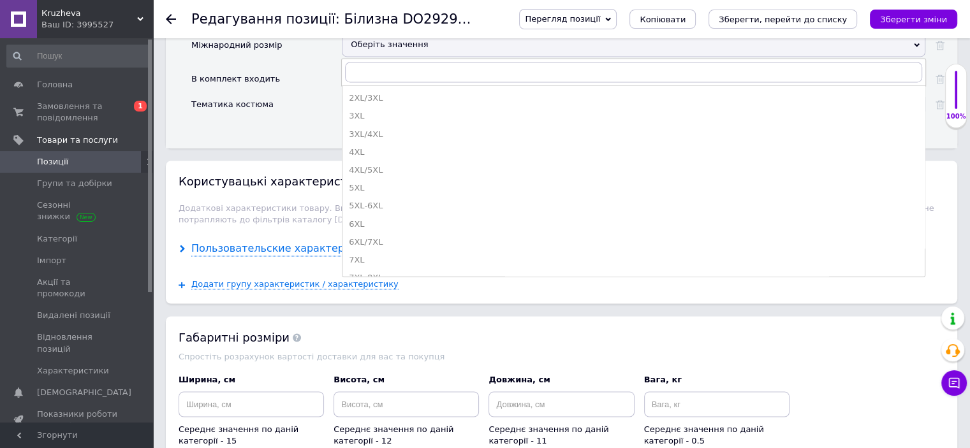
click at [223, 242] on div "Пользовательские характеристики" at bounding box center [286, 249] width 191 height 15
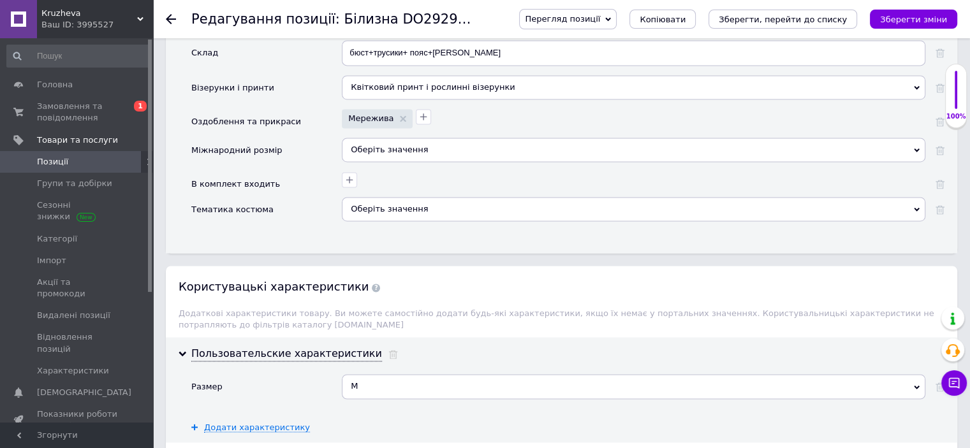
scroll to position [1975, 0]
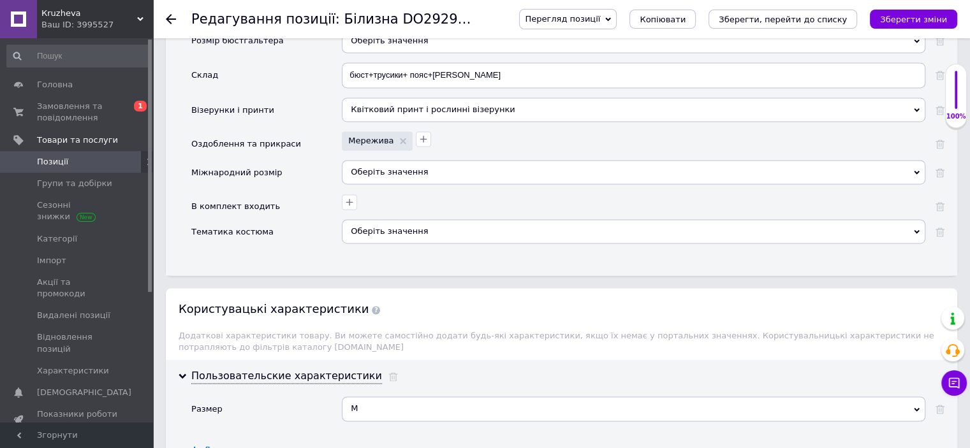
click at [372, 160] on div "Оберіть значення" at bounding box center [634, 172] width 584 height 24
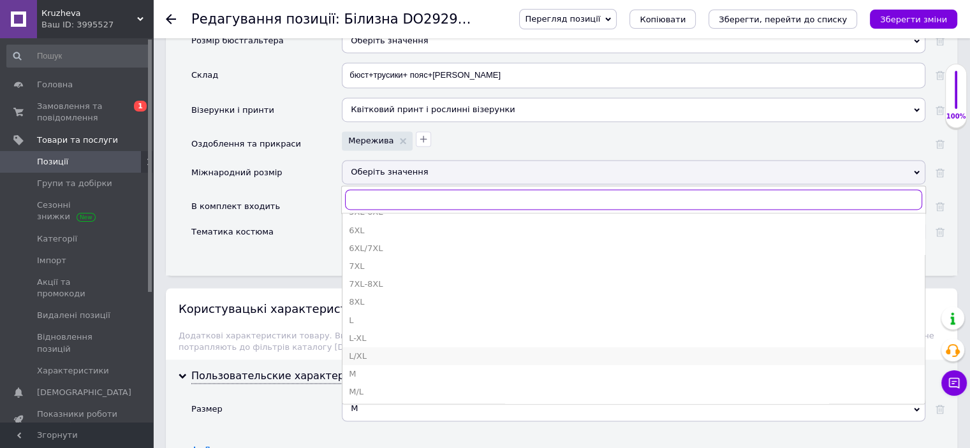
scroll to position [128, 0]
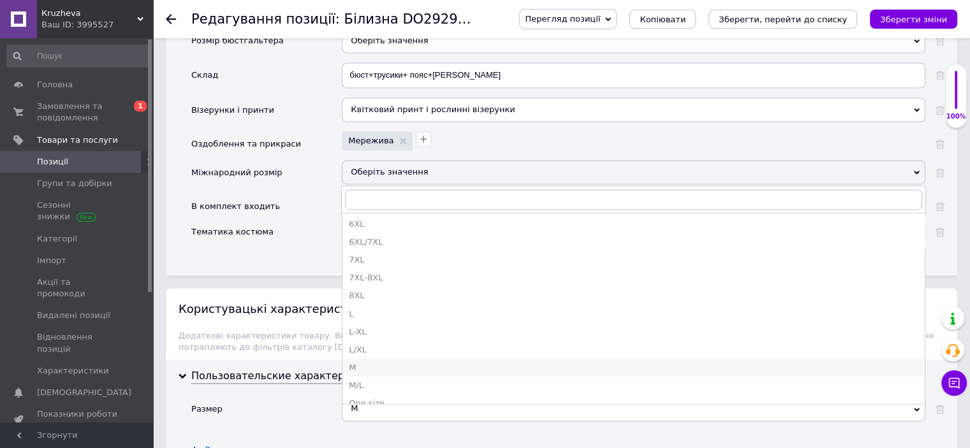
click at [372, 362] on div "M" at bounding box center [634, 367] width 570 height 11
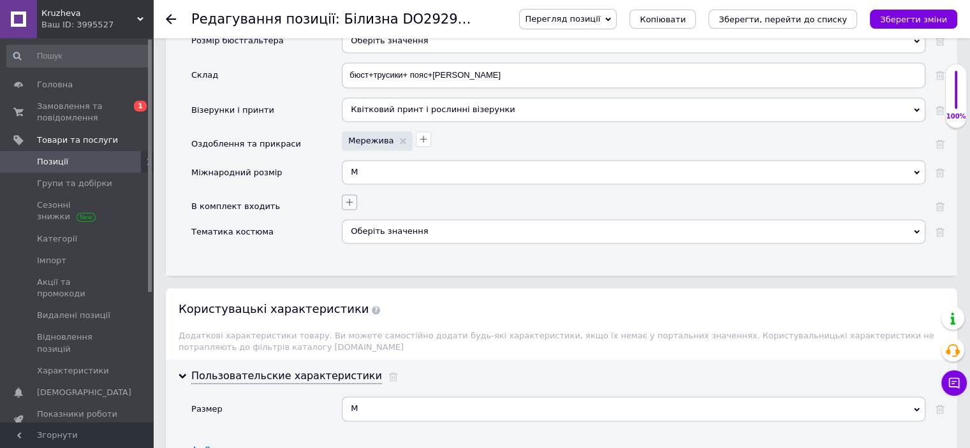
click at [345, 197] on icon "button" at bounding box center [349, 202] width 10 height 10
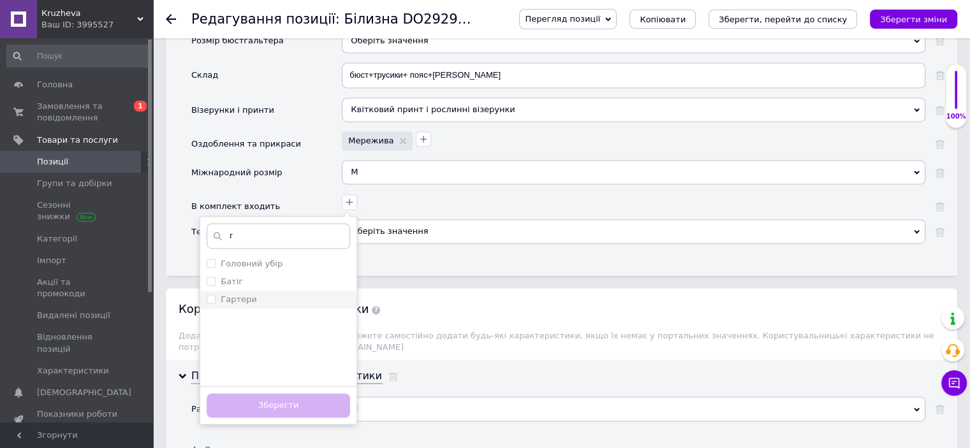
type input "г"
click at [263, 294] on div "Гартери" at bounding box center [278, 299] width 143 height 11
checkbox input "true"
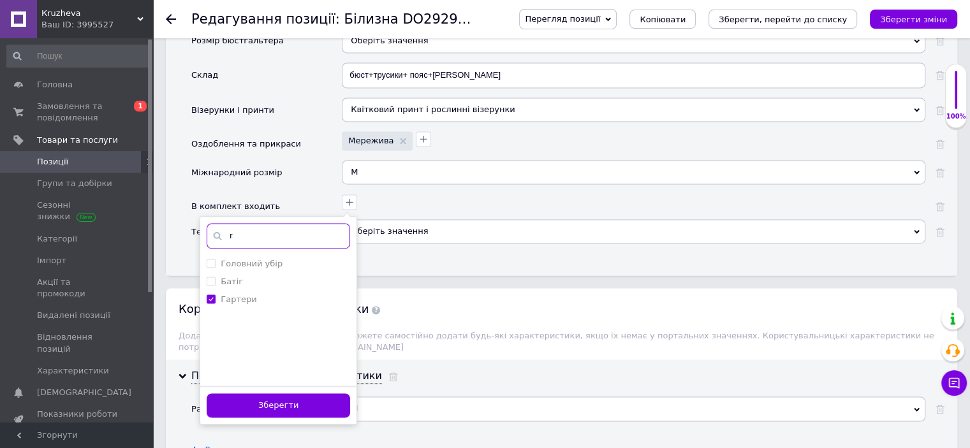
click at [258, 223] on input "г" at bounding box center [278, 236] width 143 height 26
type input "п"
click at [260, 276] on div "Пояс" at bounding box center [278, 281] width 143 height 11
checkbox input "true"
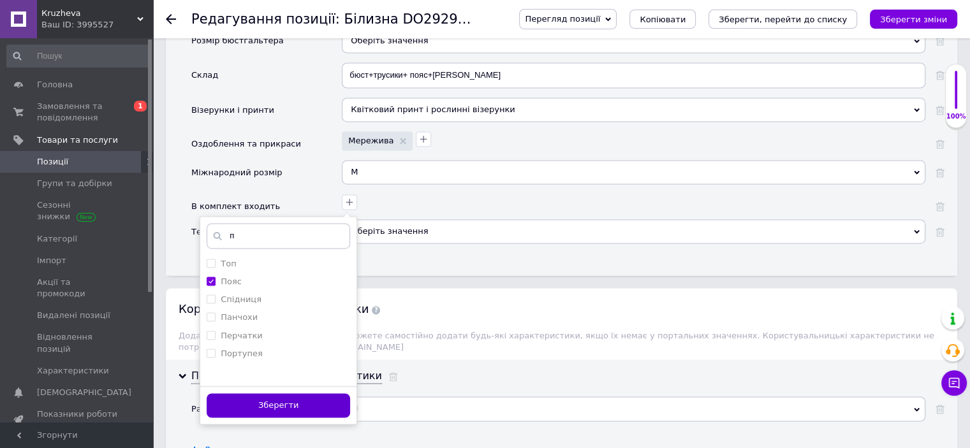
click at [308, 394] on button "Зберегти" at bounding box center [278, 406] width 143 height 25
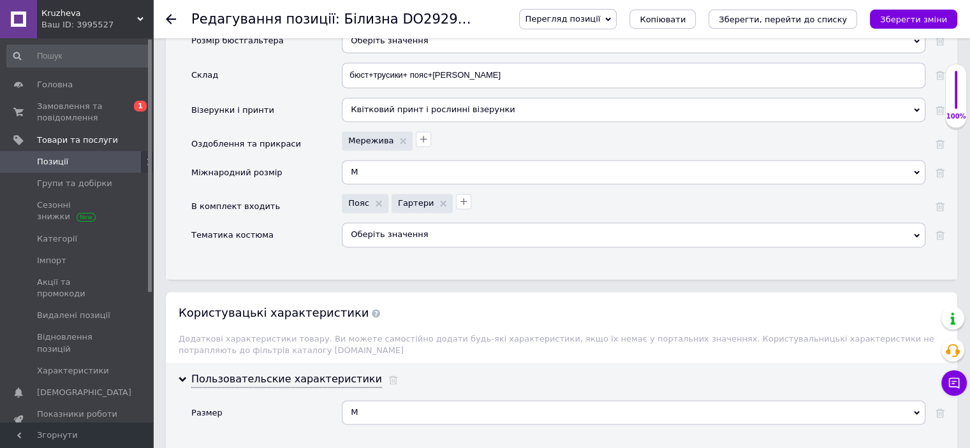
click at [377, 223] on div "Оберіть значення" at bounding box center [634, 235] width 584 height 24
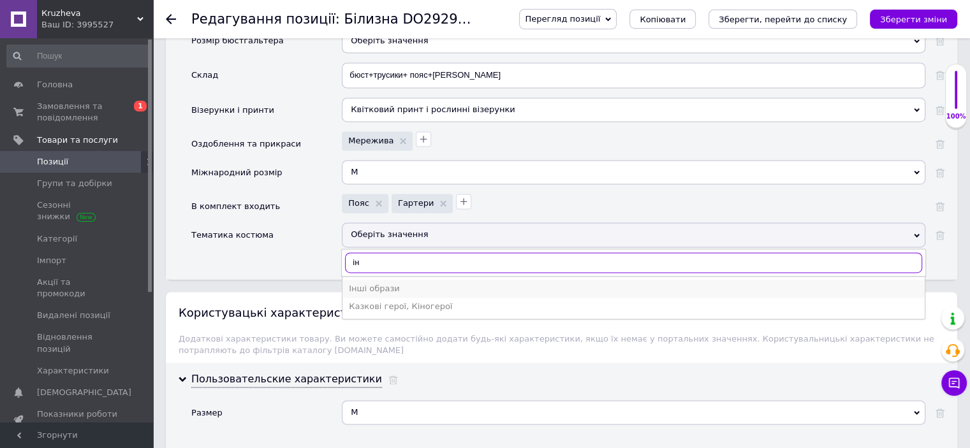
type input "ін"
click at [418, 283] on div "Інші образи" at bounding box center [634, 288] width 570 height 11
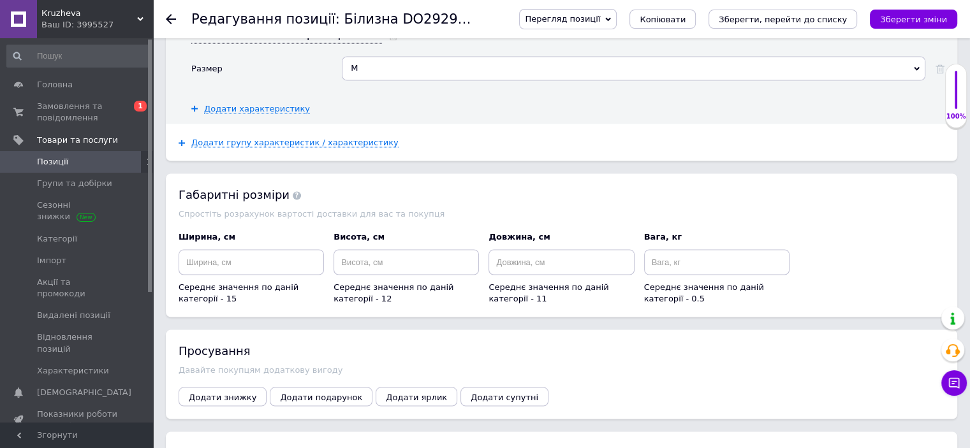
scroll to position [2463, 0]
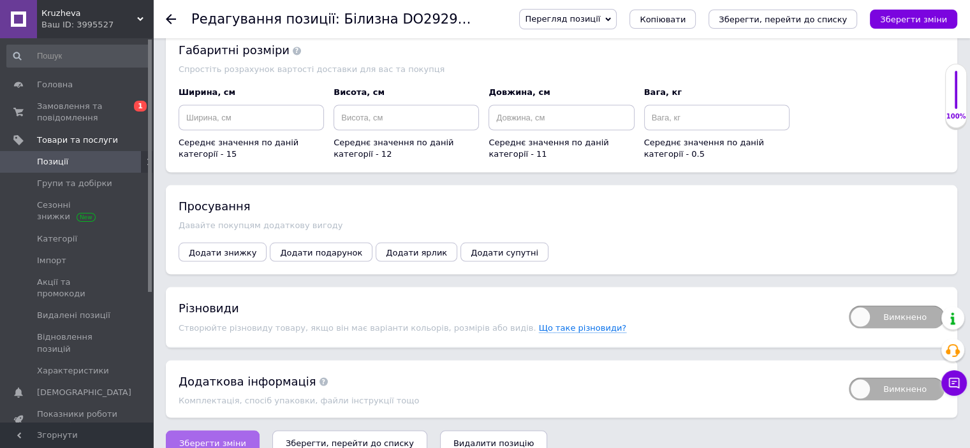
click at [224, 431] on button "Зберегти зміни" at bounding box center [213, 444] width 94 height 26
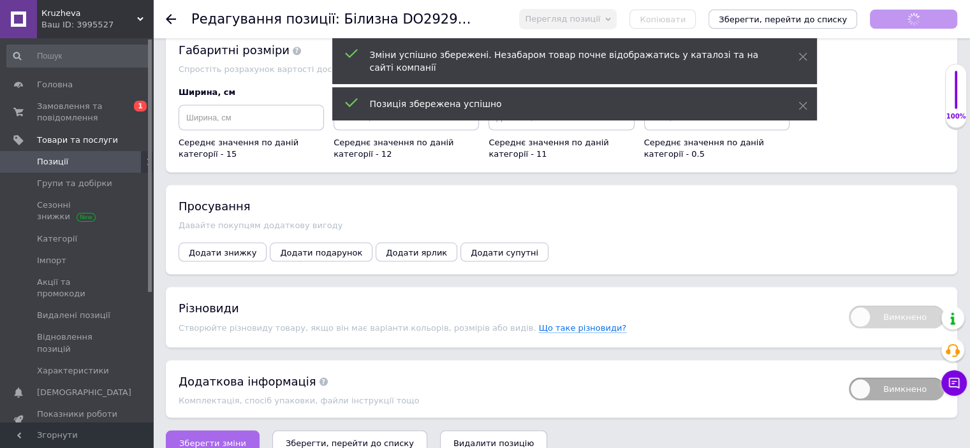
scroll to position [0, 0]
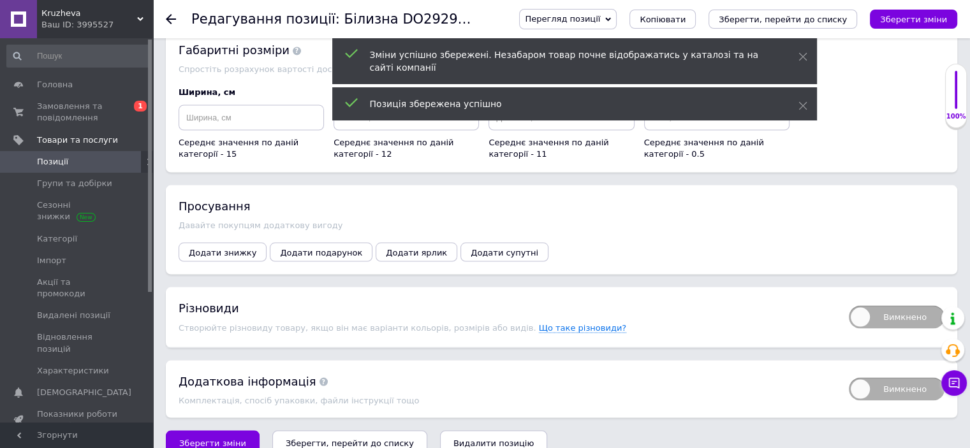
click at [883, 306] on span "Вимкнено" at bounding box center [897, 317] width 96 height 23
click at [849, 298] on input "Вимкнено" at bounding box center [845, 302] width 8 height 8
checkbox input "true"
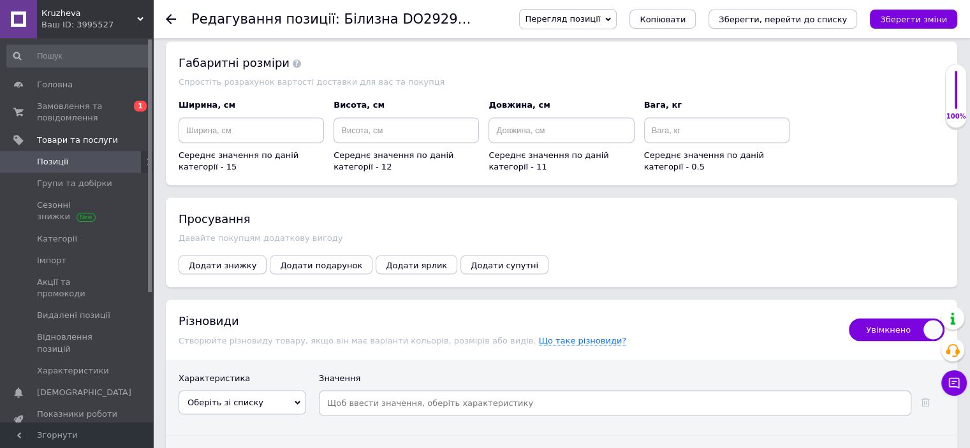
scroll to position [2582, 0]
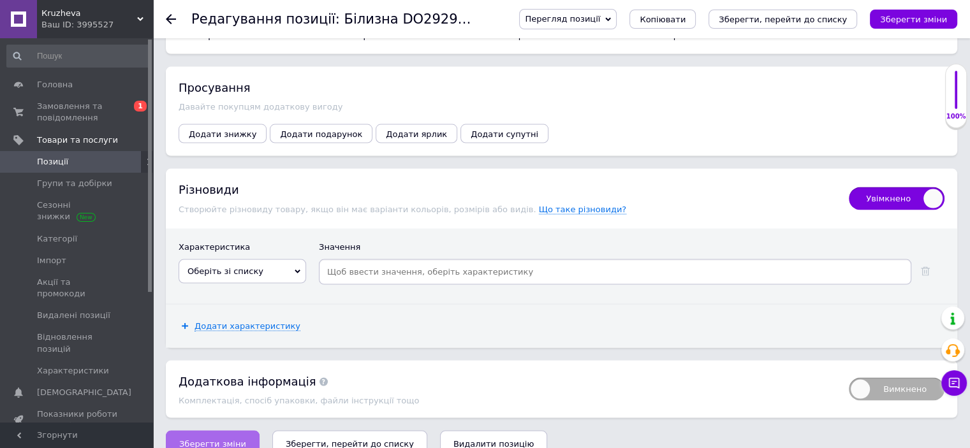
click at [239, 431] on button "Зберегти зміни" at bounding box center [213, 444] width 94 height 26
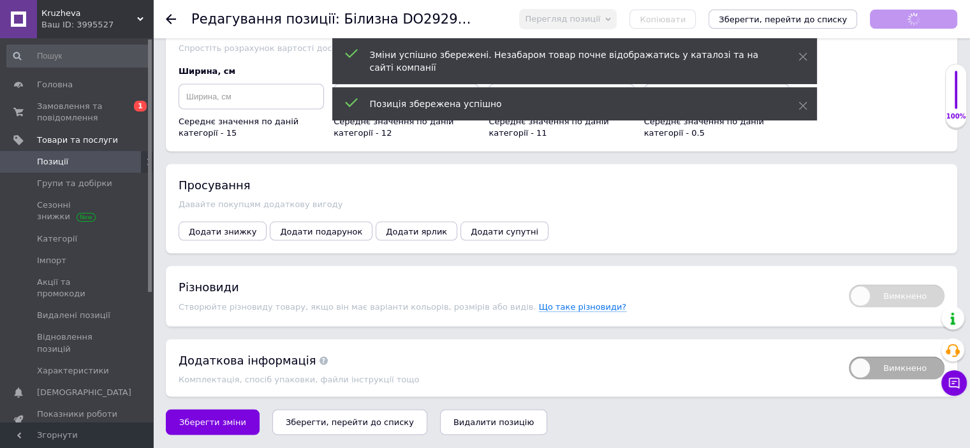
scroll to position [2463, 0]
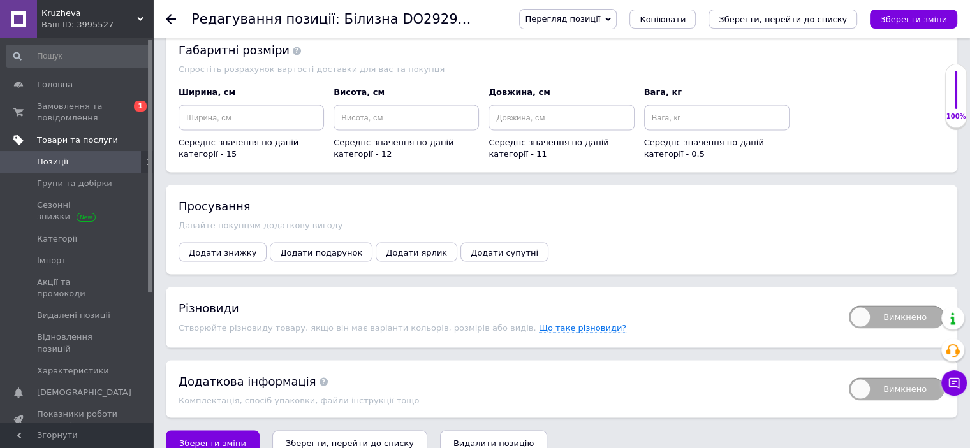
click at [71, 148] on link "Товари та послуги" at bounding box center [78, 140] width 157 height 22
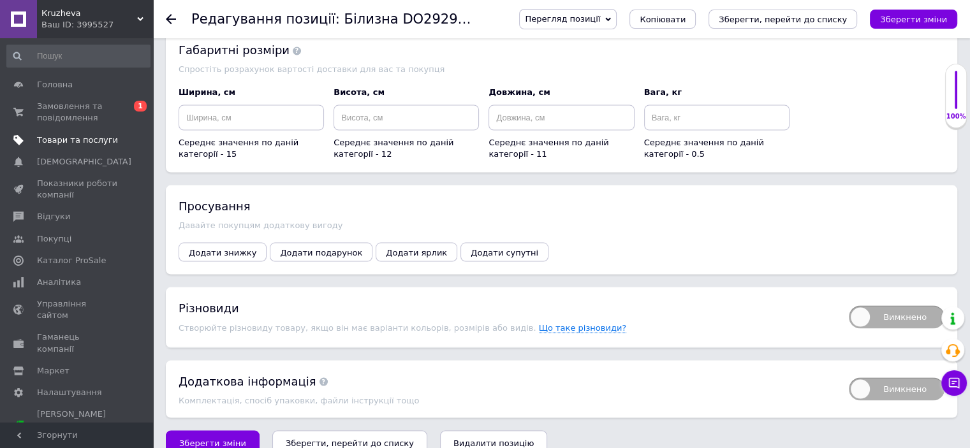
click at [74, 135] on span "Товари та послуги" at bounding box center [77, 140] width 81 height 11
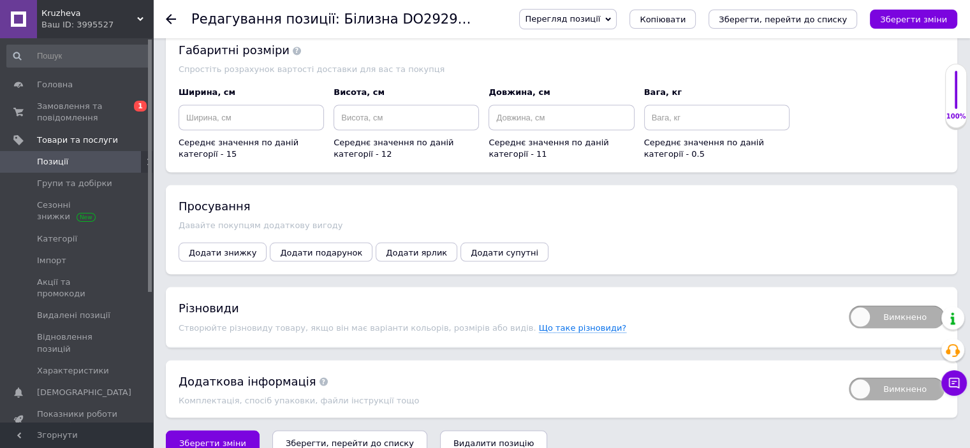
click at [76, 160] on span "Позиції" at bounding box center [77, 161] width 81 height 11
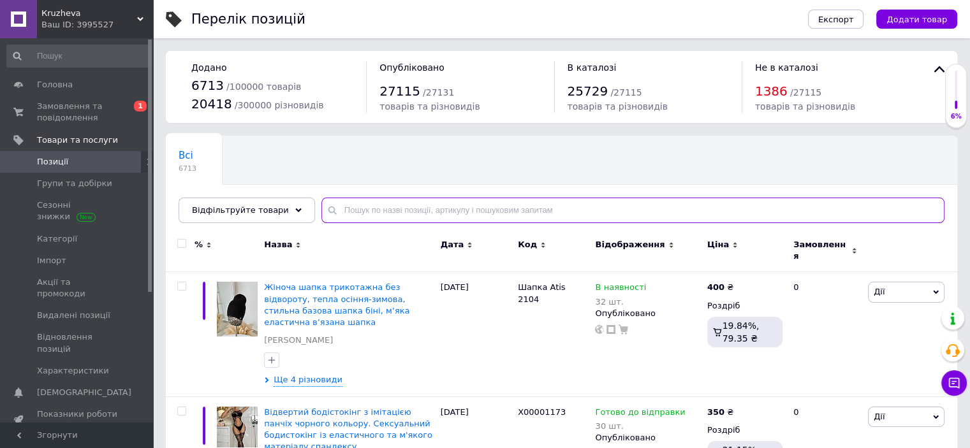
click at [360, 209] on input "text" at bounding box center [632, 211] width 623 height 26
paste input "do2929/1"
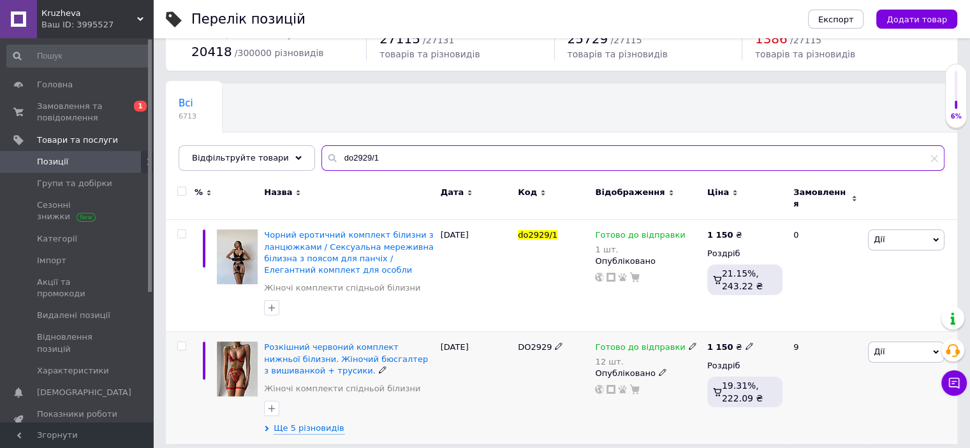
scroll to position [53, 0]
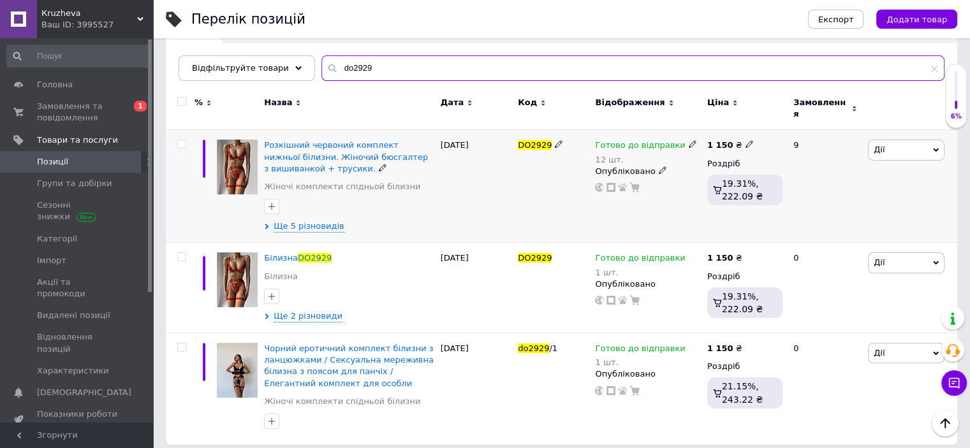
scroll to position [143, 0]
type input "do2929"
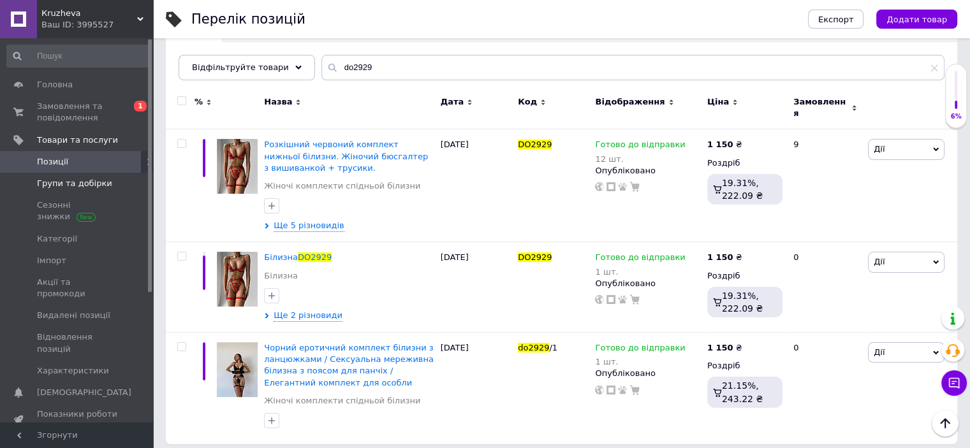
click at [67, 181] on span "Групи та добірки" at bounding box center [74, 183] width 75 height 11
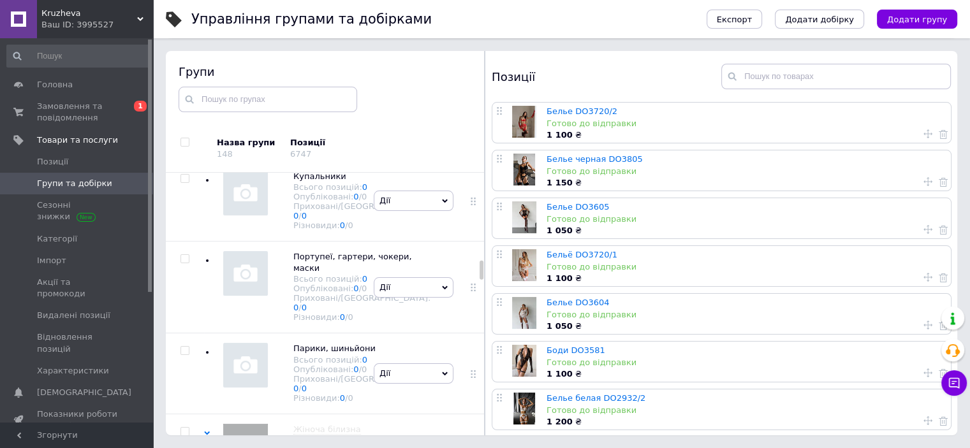
scroll to position [2278, 0]
click at [580, 107] on link "Белье DO3720/2" at bounding box center [582, 112] width 71 height 10
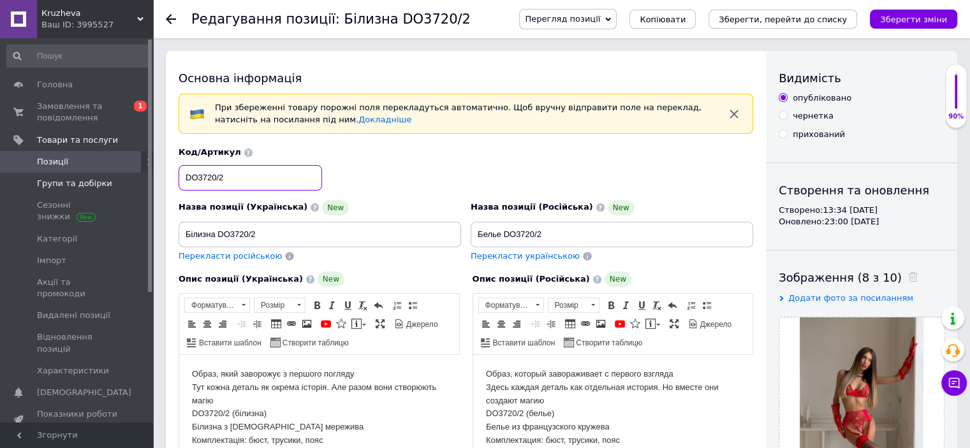
drag, startPoint x: 224, startPoint y: 178, endPoint x: 131, endPoint y: 187, distance: 92.9
click at [200, 175] on input "DO3720/2" at bounding box center [250, 178] width 143 height 26
type input "do3720/2"
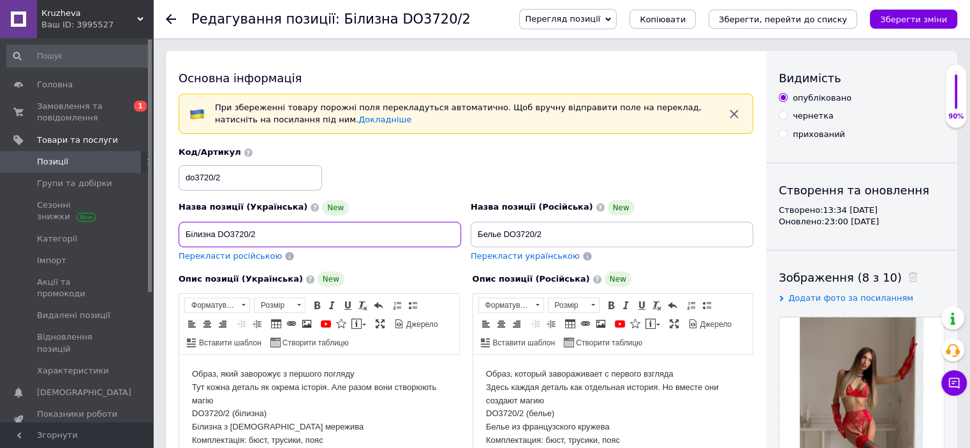
drag, startPoint x: 255, startPoint y: 231, endPoint x: 180, endPoint y: 231, distance: 75.3
click at [182, 231] on input "Білизна DO3720/2" at bounding box center [320, 235] width 283 height 26
paste input "ервоний мереживний комплект білизни з поясом для панчіх / Еротичний комплект із…"
type input "Червоний мереживний комплект білизни з поясом для панчіх / Еротичний комплект і…"
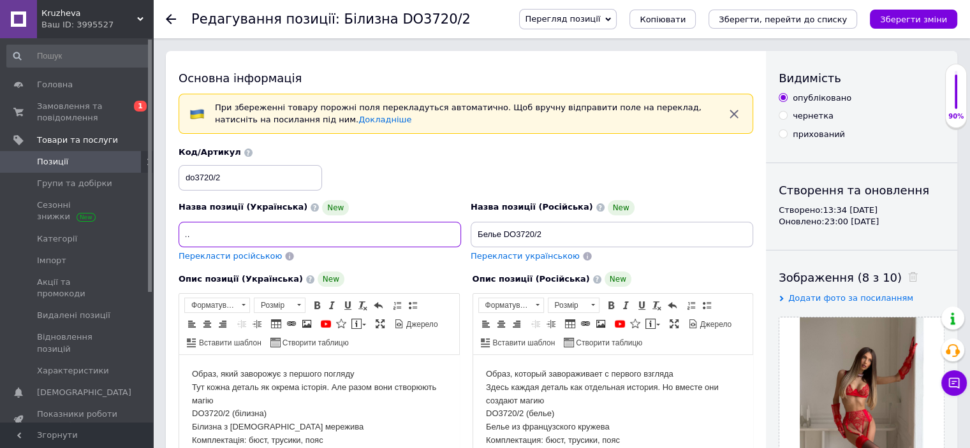
scroll to position [0, 0]
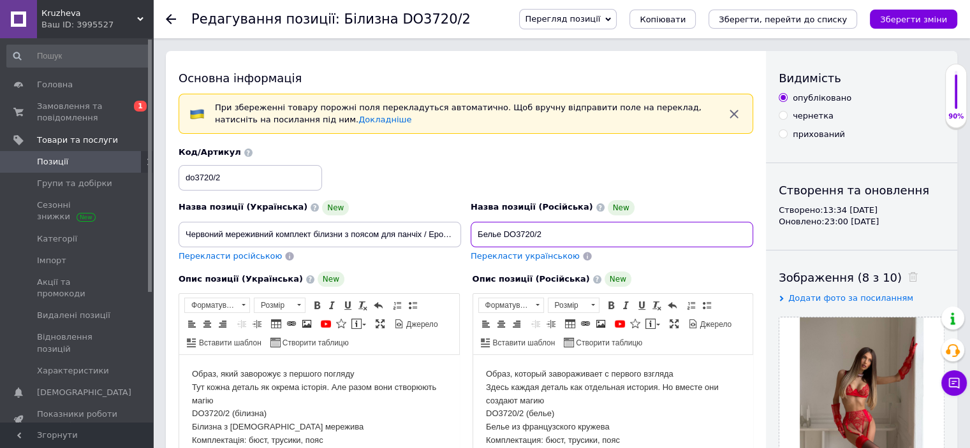
drag, startPoint x: 579, startPoint y: 225, endPoint x: 474, endPoint y: 234, distance: 105.6
click at [498, 232] on input "Белье DO3720/2" at bounding box center [612, 235] width 283 height 26
paste input "расный кружевной комплект белья с поясом для чулок / Эротический комплект из се…"
type input "Красный кружевной комплект белья с поясом для чулок / Эротический комплект из с…"
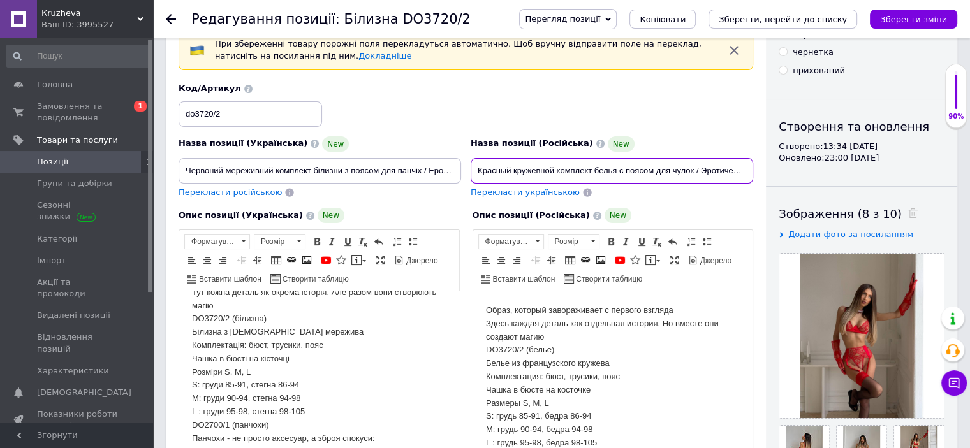
scroll to position [30, 0]
drag, startPoint x: 281, startPoint y: 316, endPoint x: 187, endPoint y: 316, distance: 94.4
click at [187, 316] on html "Образ, який заворожує з першого погляду Тут кожна деталь як окрема історія. Але…" at bounding box center [319, 420] width 280 height 318
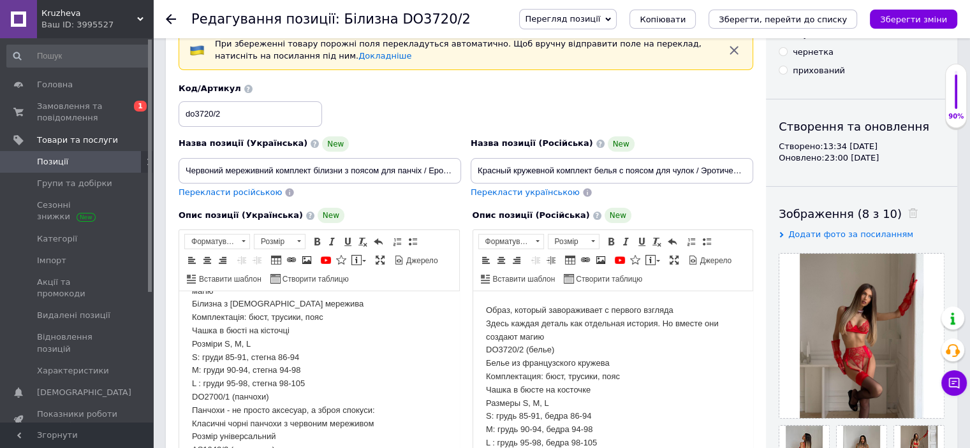
scroll to position [94, 0]
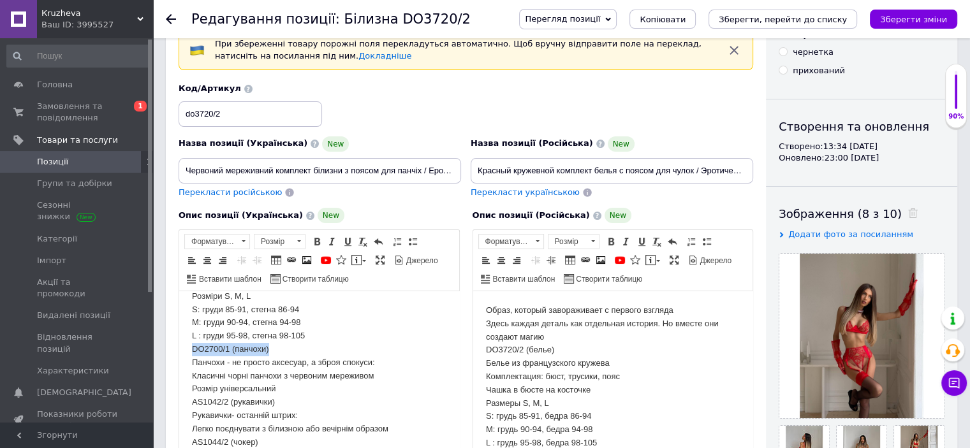
drag, startPoint x: 187, startPoint y: 355, endPoint x: 301, endPoint y: 344, distance: 114.6
click at [301, 344] on html "Образ, який заворожує з першого погляду Тут кожна деталь як окрема історія. Але…" at bounding box center [319, 350] width 280 height 304
click at [298, 358] on body "Образ, який заворожує з першого погляду Тут кожна деталь як окрема історія. Але…" at bounding box center [319, 349] width 254 height 279
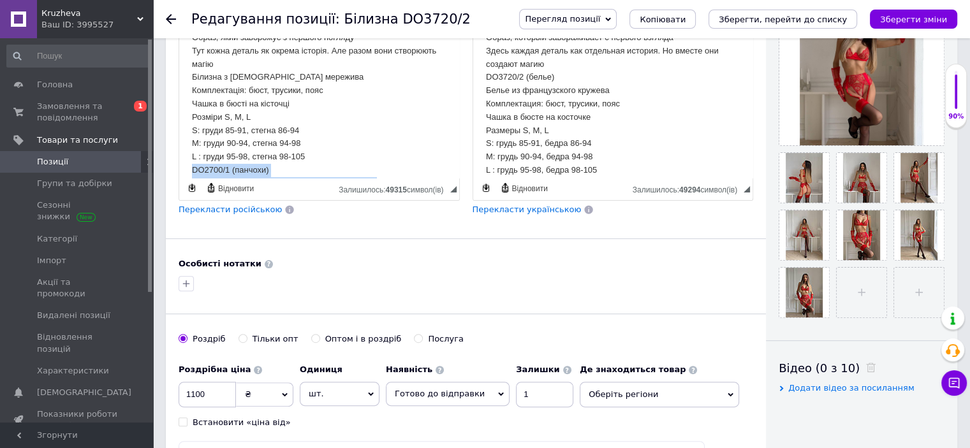
scroll to position [144, 0]
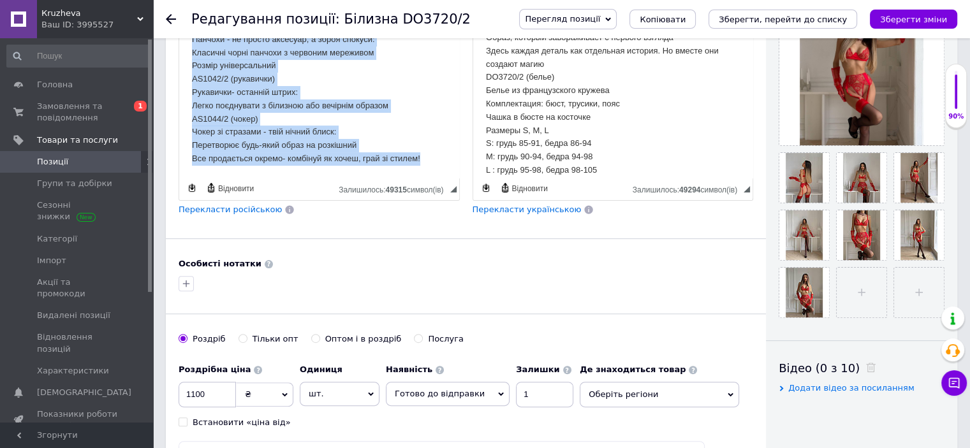
drag, startPoint x: 189, startPoint y: 73, endPoint x: 654, endPoint y: 335, distance: 533.2
click at [459, 179] on html "Образ, який заворожує з першого погляду Тут кожна деталь як окрема історія. Але…" at bounding box center [319, 26] width 280 height 304
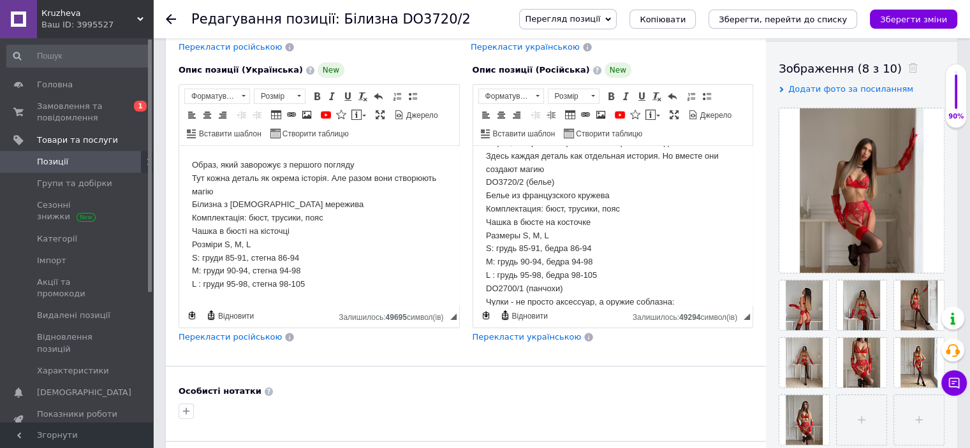
scroll to position [0, 0]
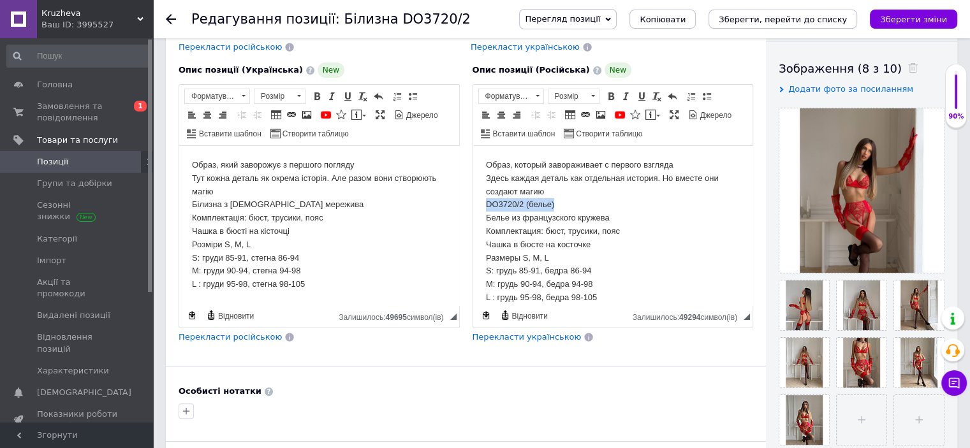
drag, startPoint x: 555, startPoint y: 204, endPoint x: 684, endPoint y: 209, distance: 128.3
click at [473, 210] on html "Образ, который завораживает с первого взгляда Здесь каждая деталь как отдельная…" at bounding box center [613, 311] width 280 height 330
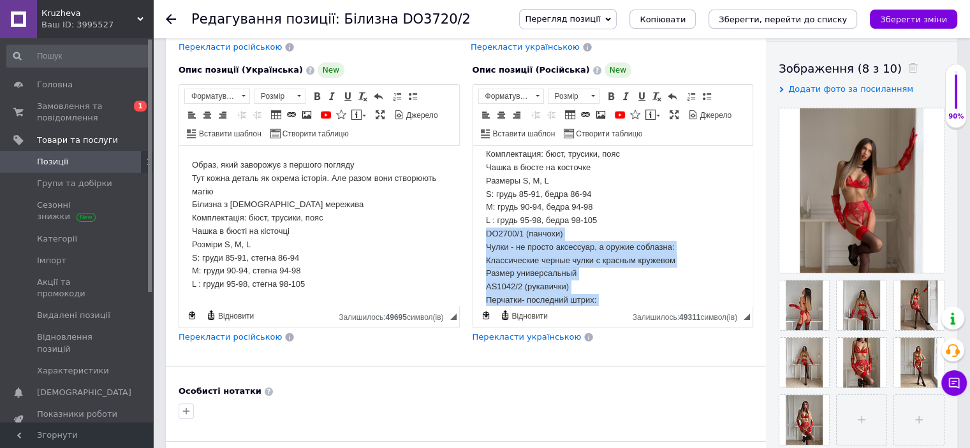
scroll to position [158, 0]
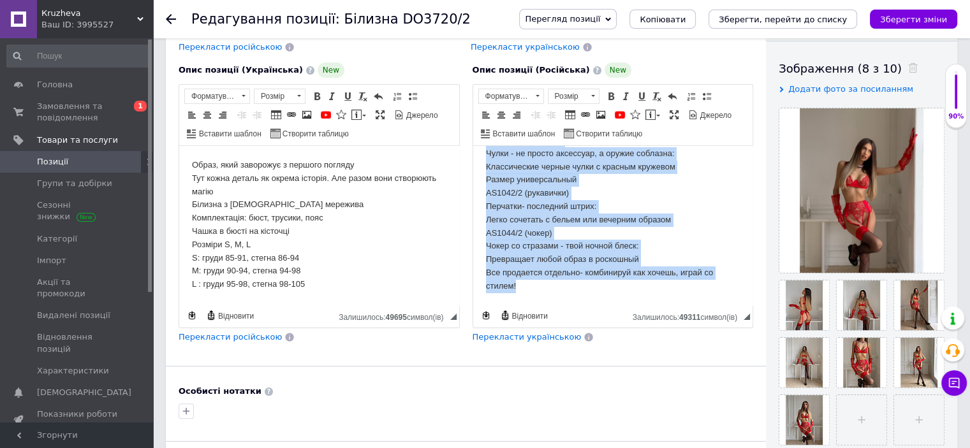
drag, startPoint x: 485, startPoint y: 235, endPoint x: 1114, endPoint y: 493, distance: 679.8
click at [645, 306] on html "Образ, который завораживает с первого взгляда Здесь каждая деталь как отдельная…" at bounding box center [613, 148] width 280 height 318
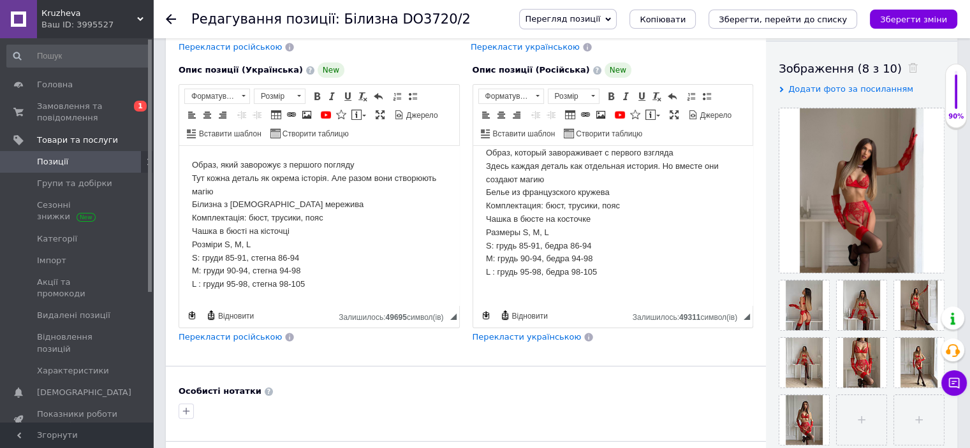
scroll to position [0, 0]
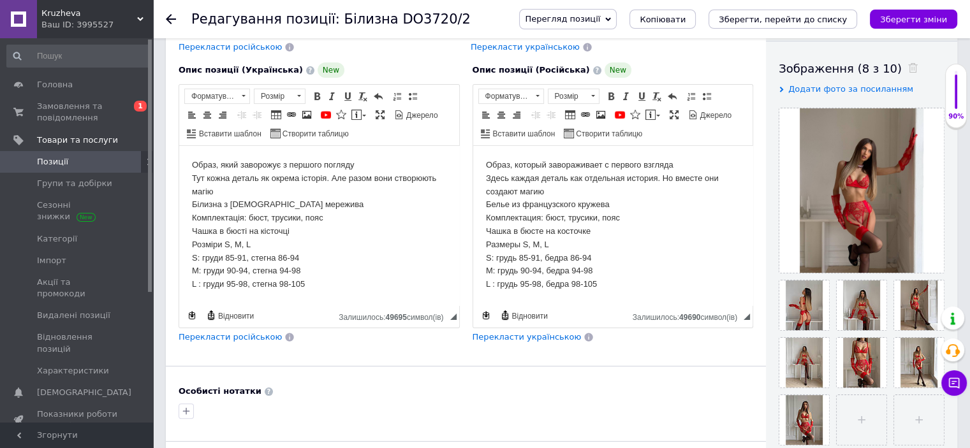
click at [205, 107] on span "По лівому краю По центру По правому краю" at bounding box center [207, 114] width 46 height 15
click at [208, 114] on span at bounding box center [207, 115] width 10 height 10
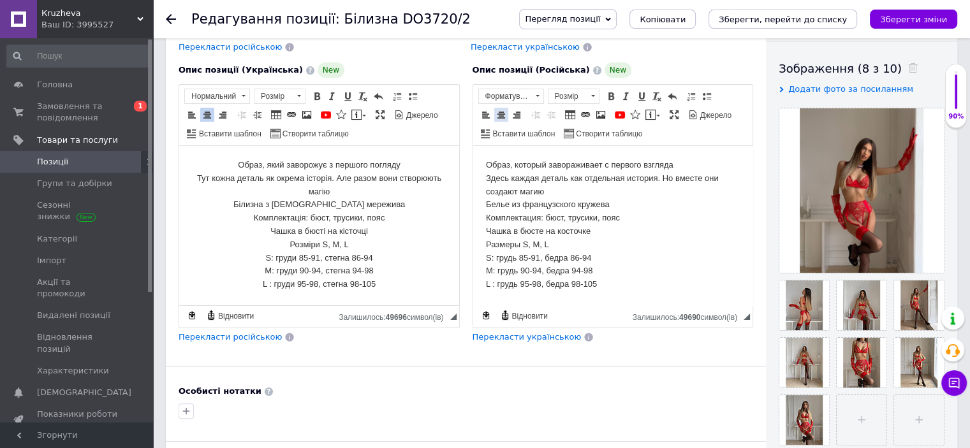
click at [507, 115] on link "По центру" at bounding box center [501, 115] width 14 height 14
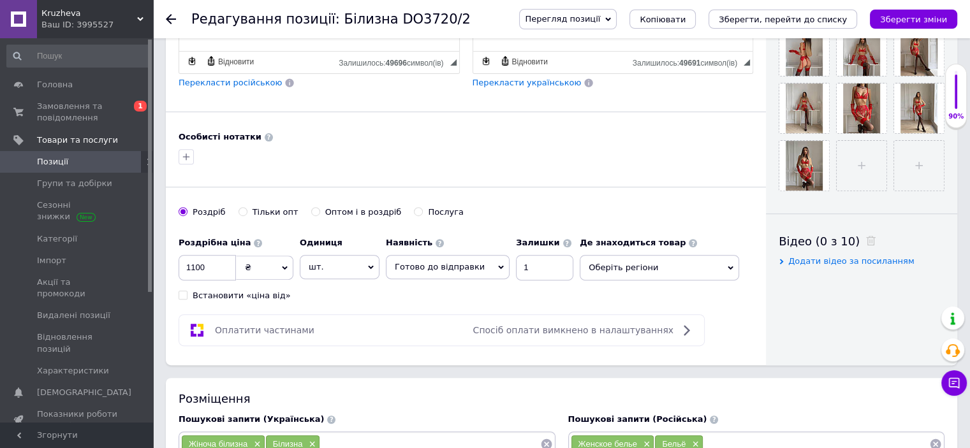
scroll to position [464, 0]
click at [617, 258] on span "Оберіть регіони" at bounding box center [659, 267] width 159 height 26
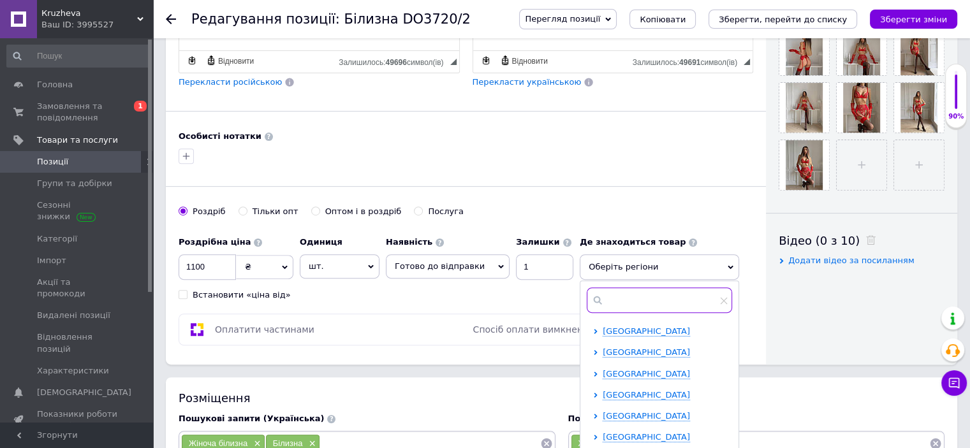
click at [617, 301] on input "text" at bounding box center [659, 301] width 145 height 26
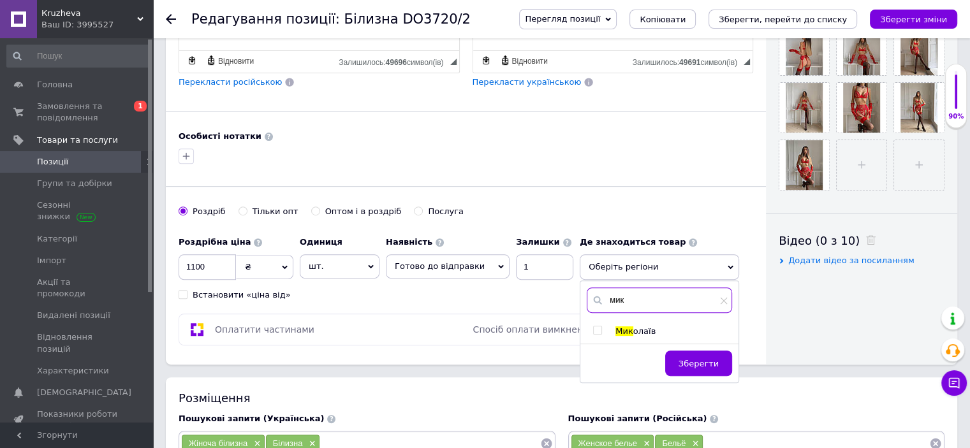
type input "мик"
click at [593, 327] on input "checkbox" at bounding box center [597, 331] width 8 height 8
checkbox input "true"
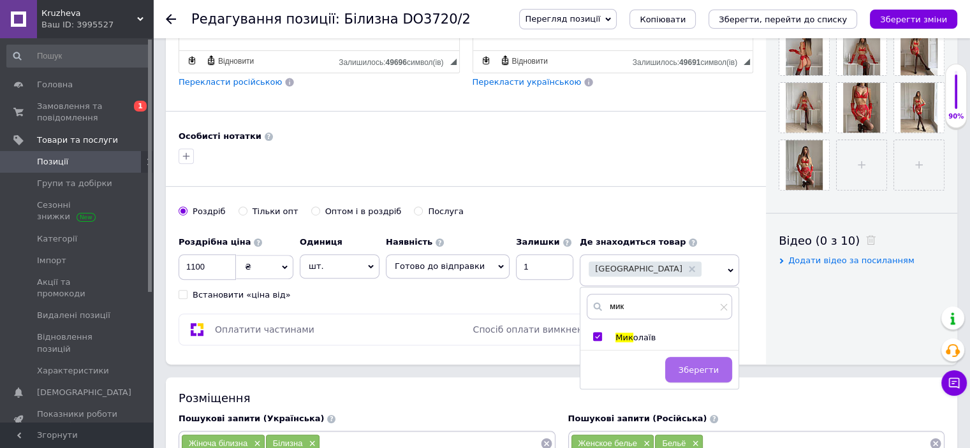
click at [680, 365] on span "Зберегти" at bounding box center [699, 370] width 40 height 10
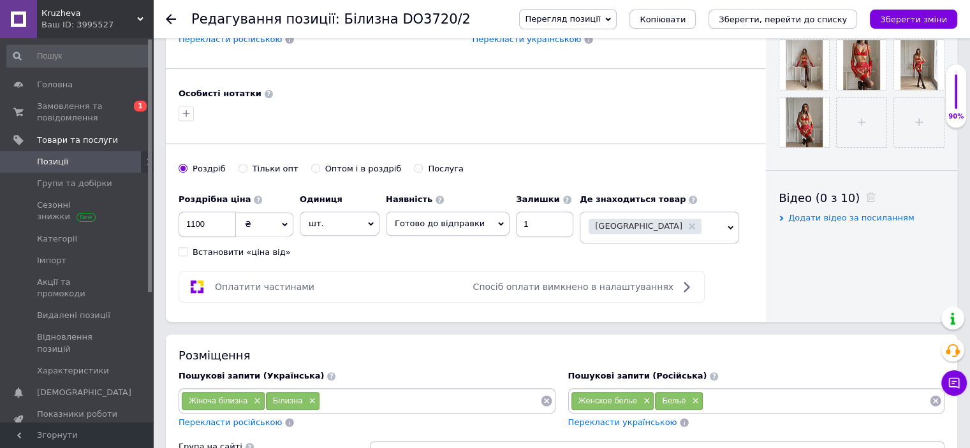
scroll to position [592, 0]
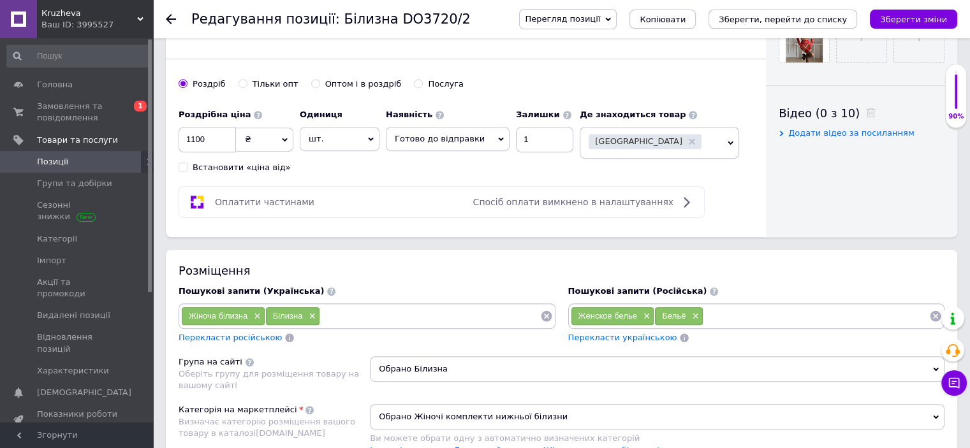
click at [335, 313] on input at bounding box center [430, 316] width 220 height 19
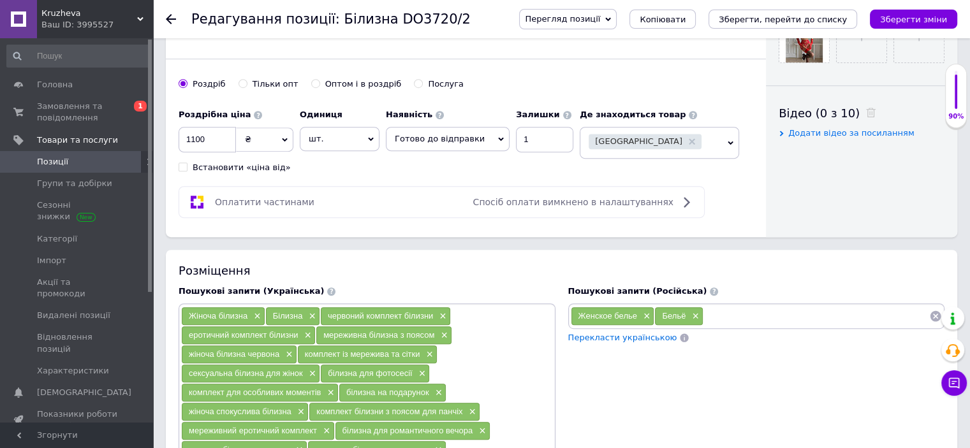
click at [739, 312] on input at bounding box center [816, 316] width 226 height 19
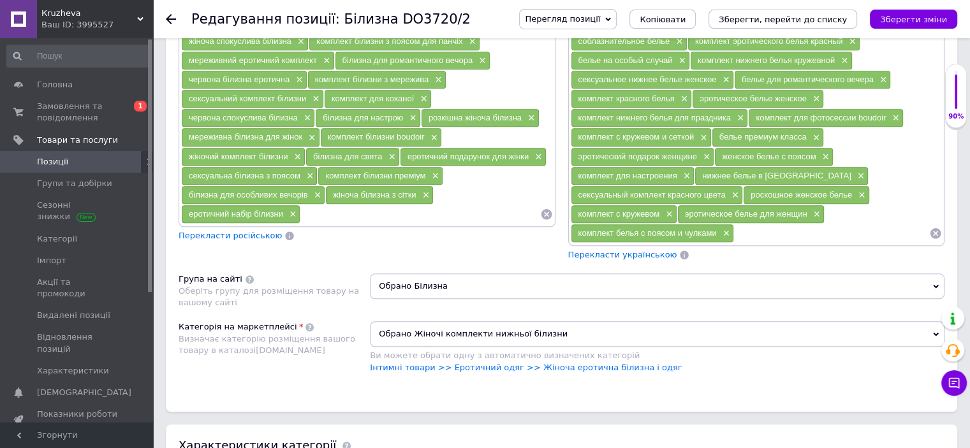
scroll to position [1038, 0]
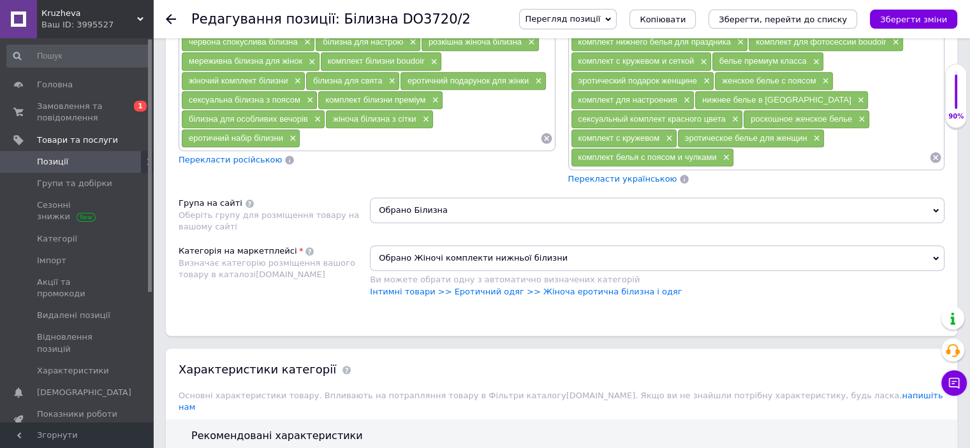
click at [406, 201] on span "Обрано Білизна" at bounding box center [657, 211] width 575 height 26
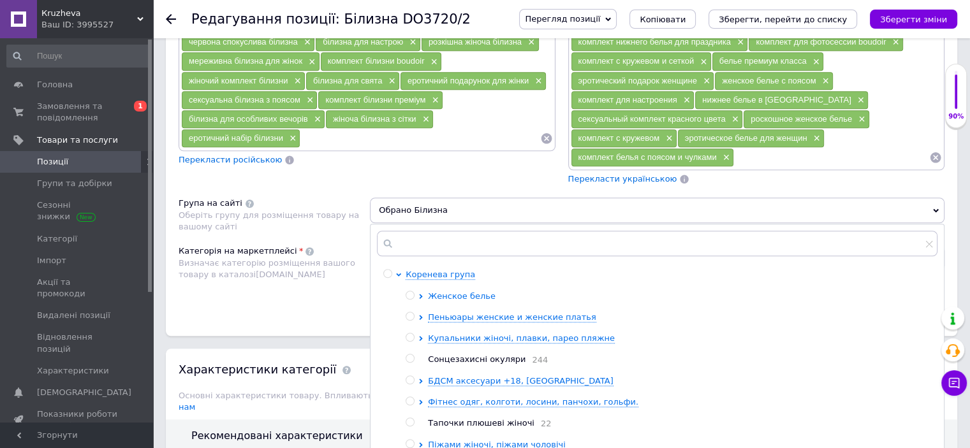
click at [419, 294] on icon at bounding box center [420, 296] width 5 height 5
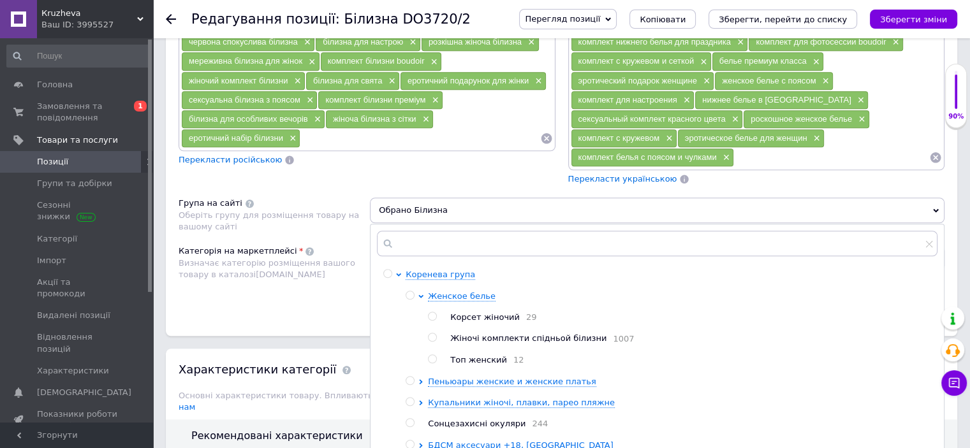
click at [430, 334] on input "radio" at bounding box center [432, 338] width 8 height 8
radio input "true"
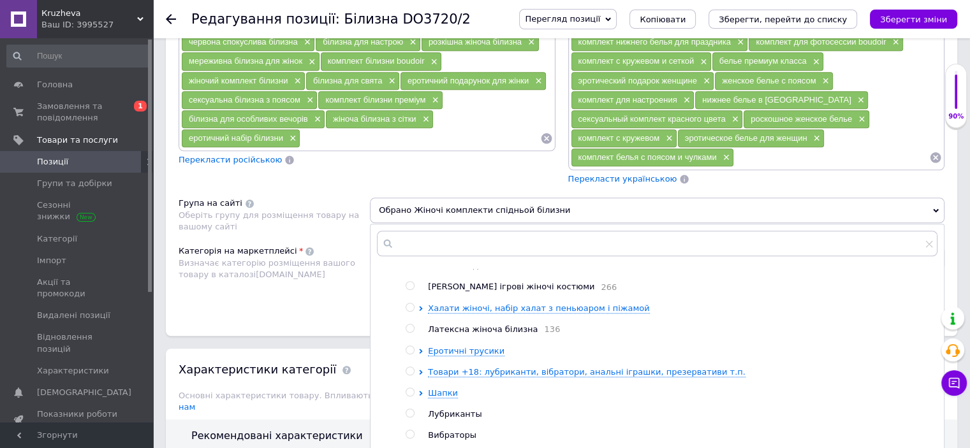
scroll to position [273, 0]
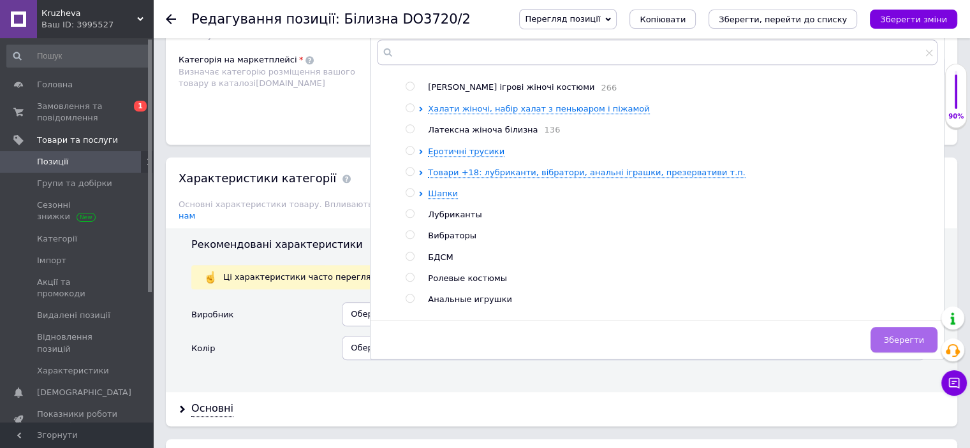
click at [897, 335] on span "Зберегти" at bounding box center [904, 340] width 40 height 10
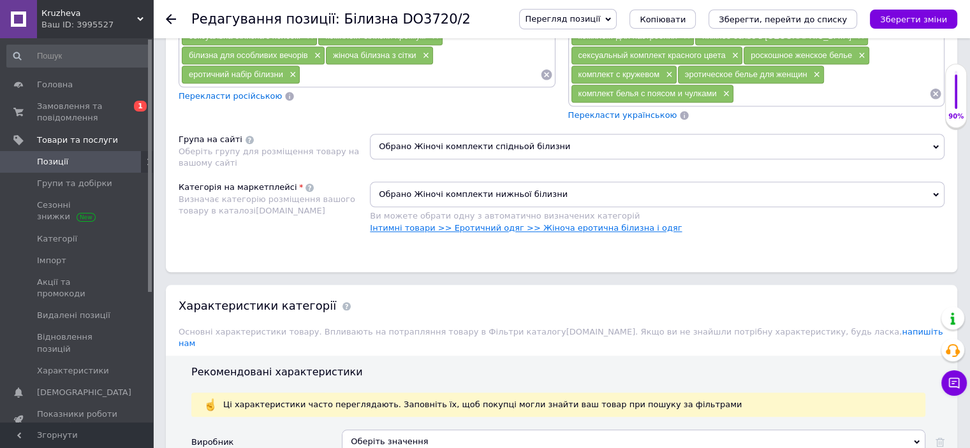
click at [582, 223] on link "Інтимні товари >> Еротичний одяг >> Жіноча еротична білизна і одяг" at bounding box center [526, 228] width 312 height 10
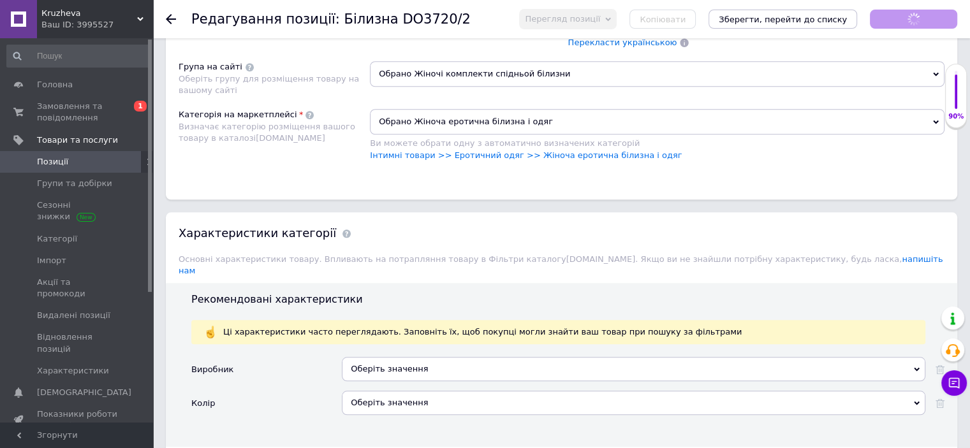
scroll to position [1230, 0]
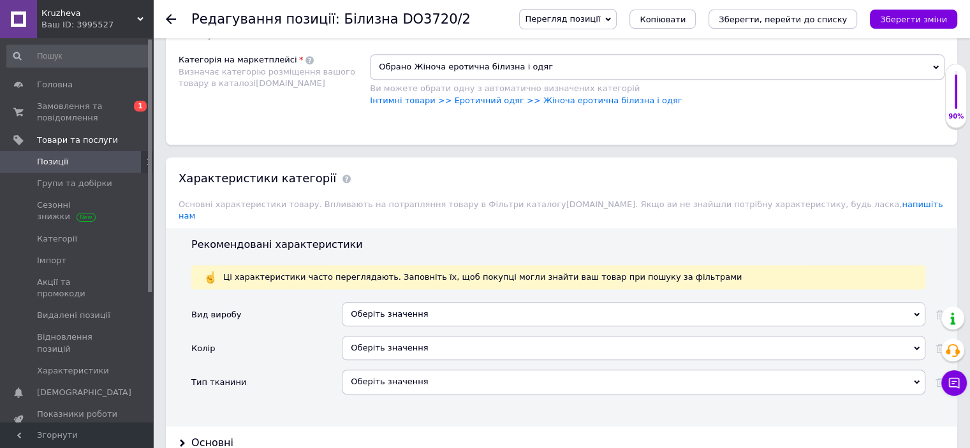
click at [409, 302] on div "Оберіть значення" at bounding box center [634, 314] width 584 height 24
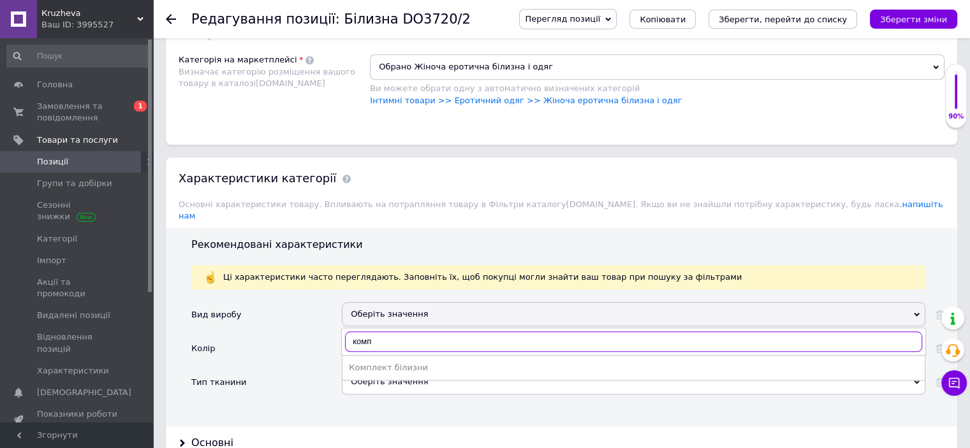
type input "комп"
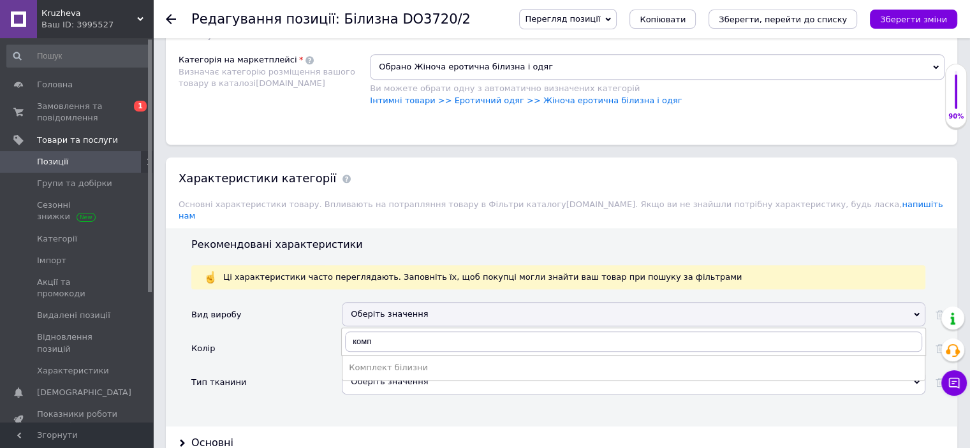
click at [400, 362] on div "Комплект білизни" at bounding box center [634, 367] width 570 height 11
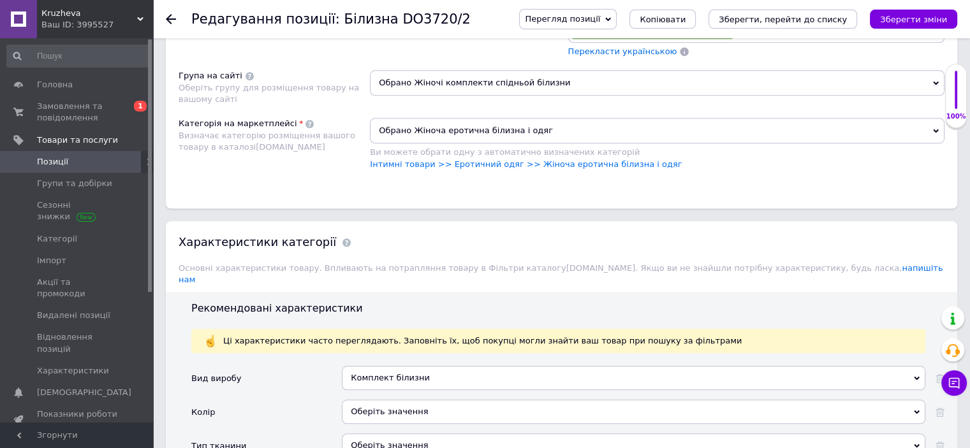
scroll to position [1293, 0]
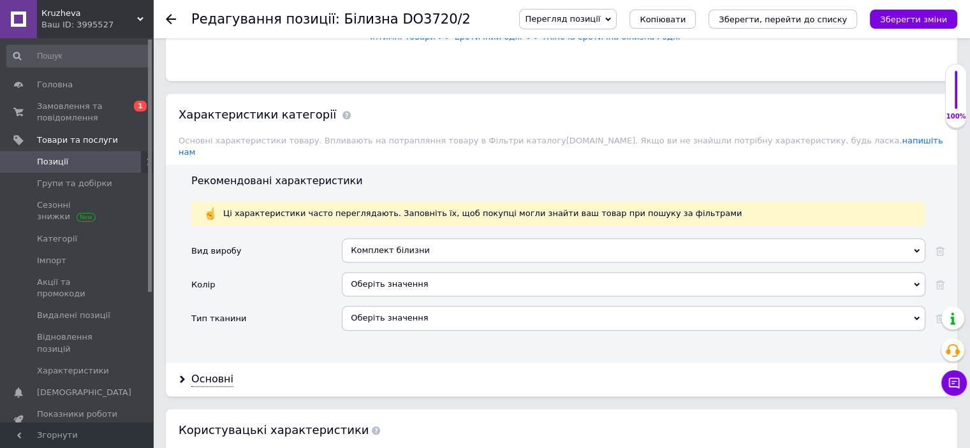
click at [370, 272] on div "Оберіть значення" at bounding box center [634, 284] width 584 height 24
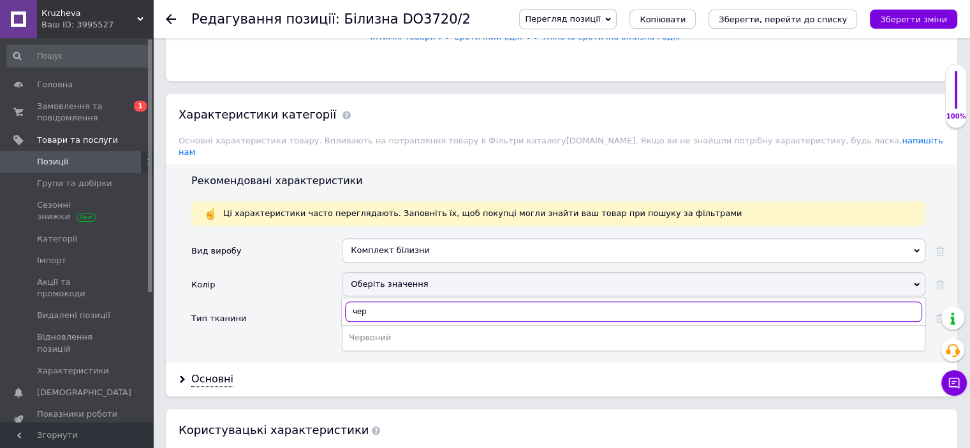
type input "черв"
click at [360, 332] on div "Червоний" at bounding box center [634, 337] width 570 height 11
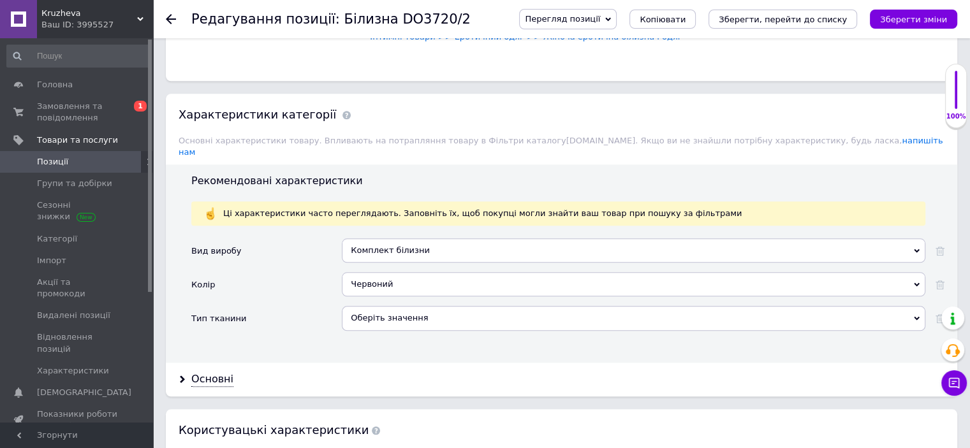
click at [367, 306] on div "Оберіть значення" at bounding box center [634, 318] width 584 height 24
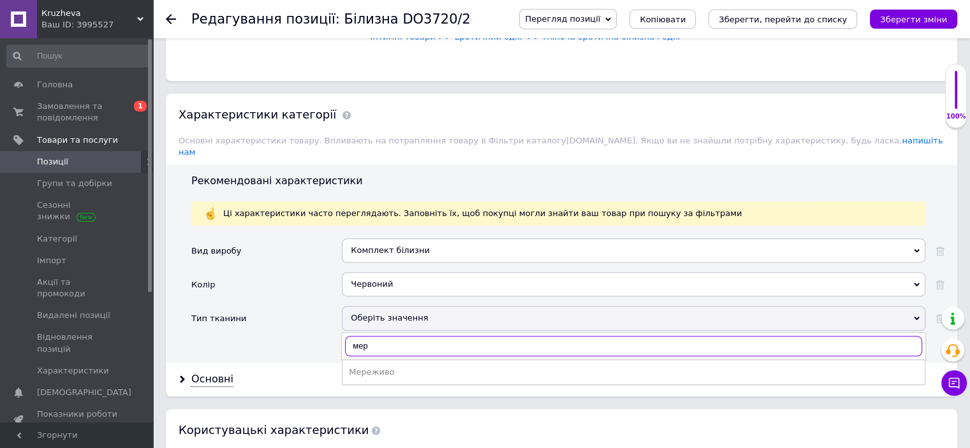
type input "мере"
click at [390, 367] on div "Мереживо" at bounding box center [634, 372] width 570 height 11
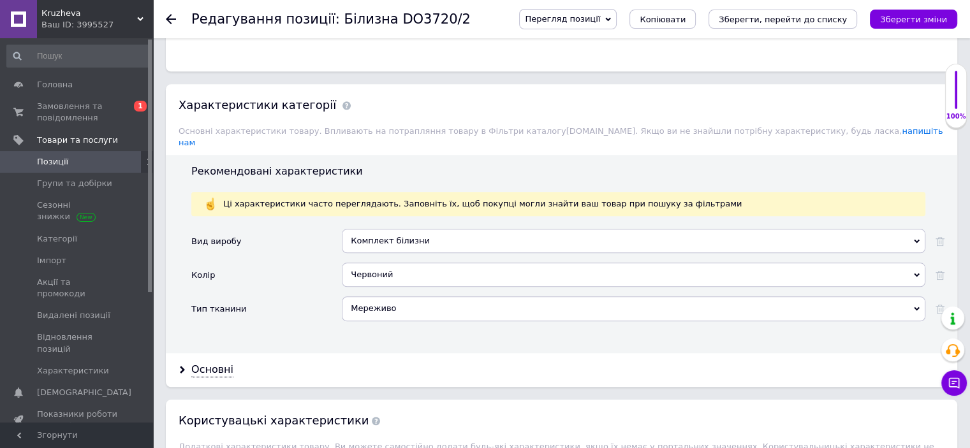
scroll to position [1421, 0]
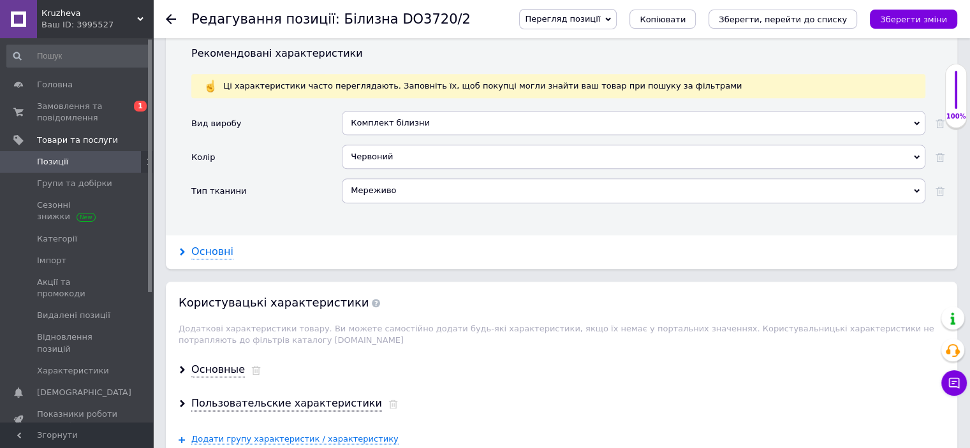
click at [207, 245] on div "Основні" at bounding box center [212, 252] width 42 height 15
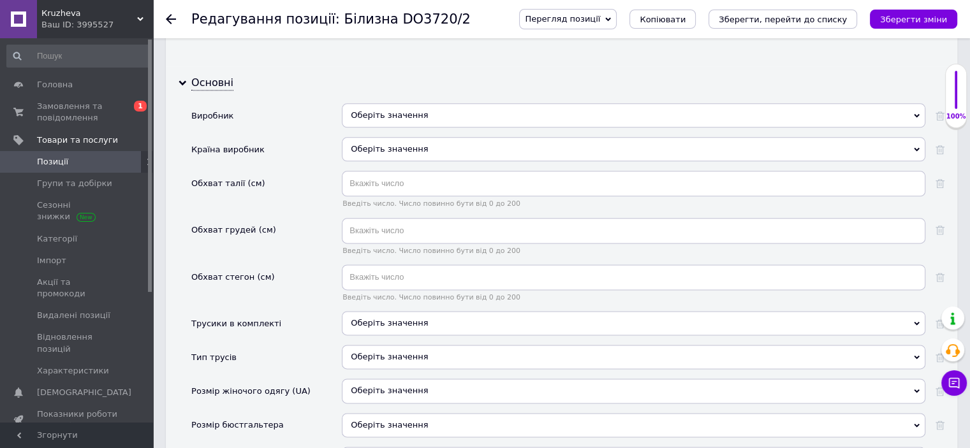
scroll to position [1612, 0]
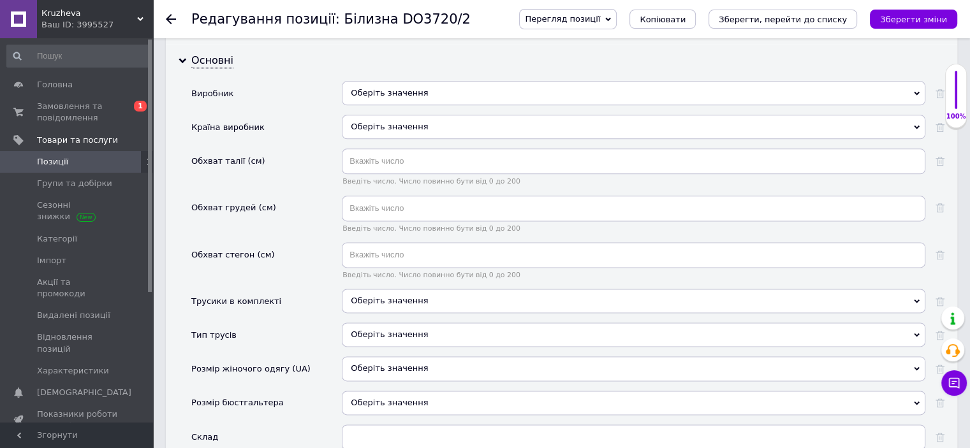
click at [381, 296] on span "Оберіть значення" at bounding box center [389, 301] width 77 height 10
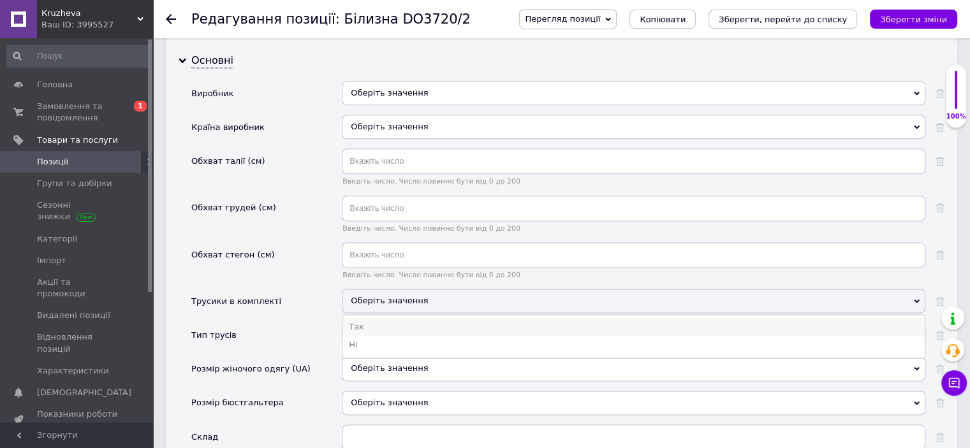
click at [367, 318] on li "Так" at bounding box center [633, 327] width 582 height 18
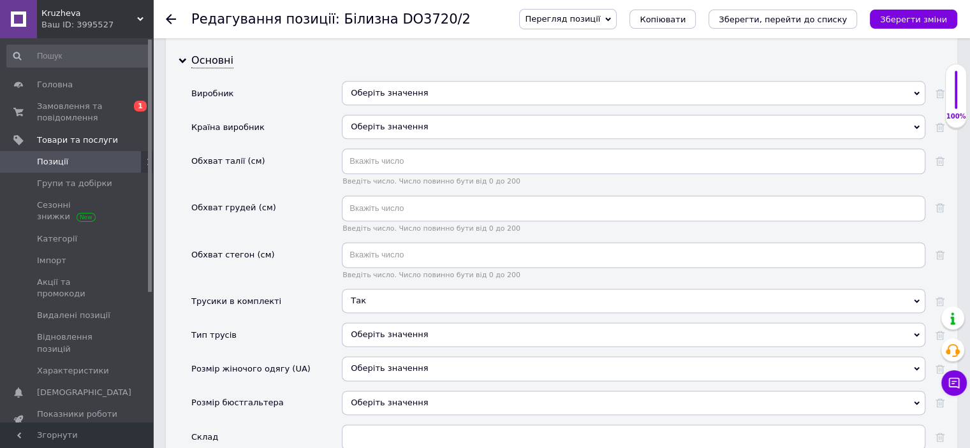
click at [369, 323] on div "Оберіть значення" at bounding box center [634, 335] width 584 height 24
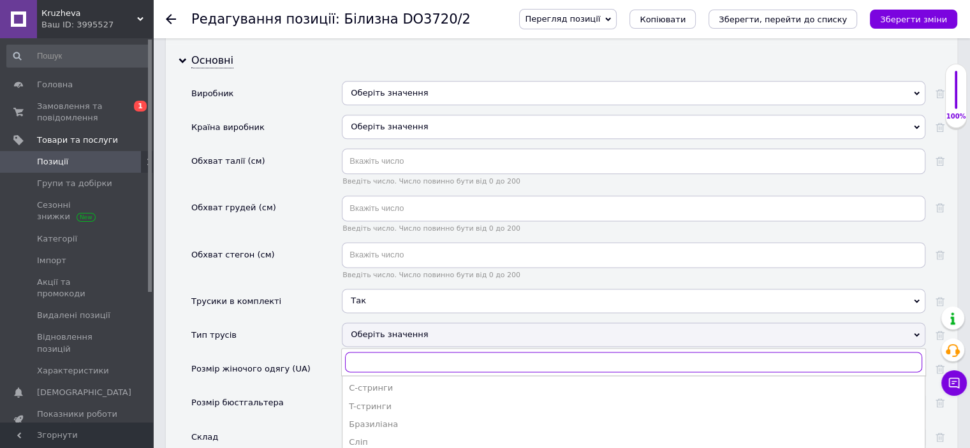
scroll to position [1676, 0]
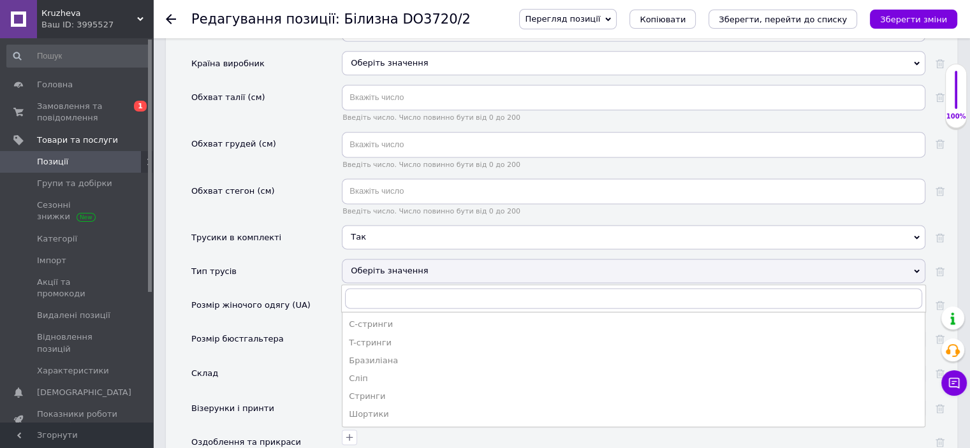
drag, startPoint x: 378, startPoint y: 374, endPoint x: 385, endPoint y: 335, distance: 40.3
click at [380, 391] on div "Стринги" at bounding box center [634, 396] width 570 height 11
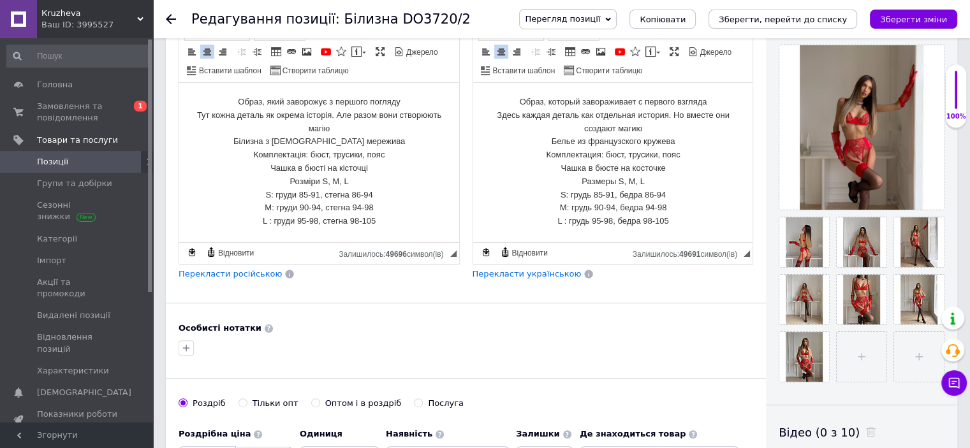
scroll to position [145, 0]
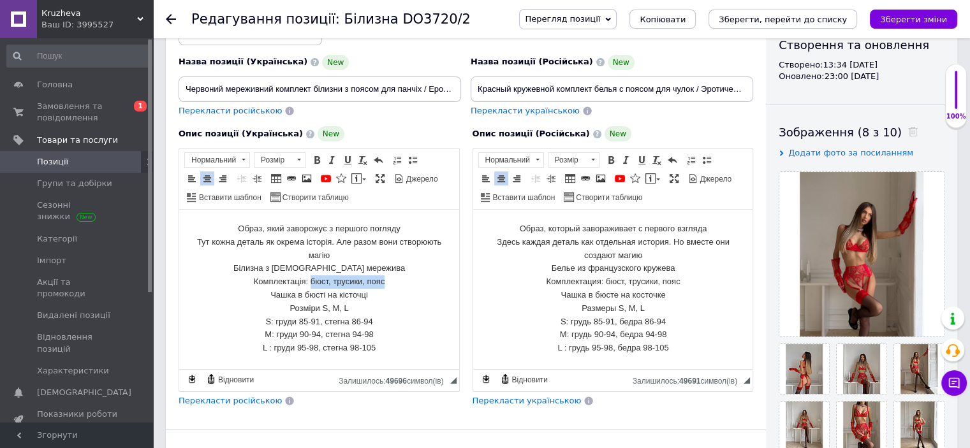
drag, startPoint x: 310, startPoint y: 283, endPoint x: 424, endPoint y: 288, distance: 114.3
click at [424, 288] on p "Образ, який заворожує з першого погляду Тут кожна деталь як окрема історія. Але…" at bounding box center [319, 289] width 254 height 133
copy p "бюст, трусики, пояс"
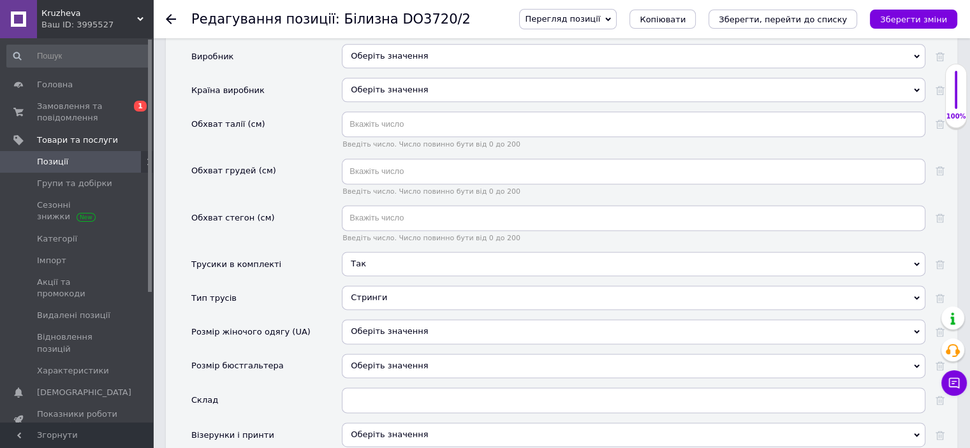
scroll to position [1867, 0]
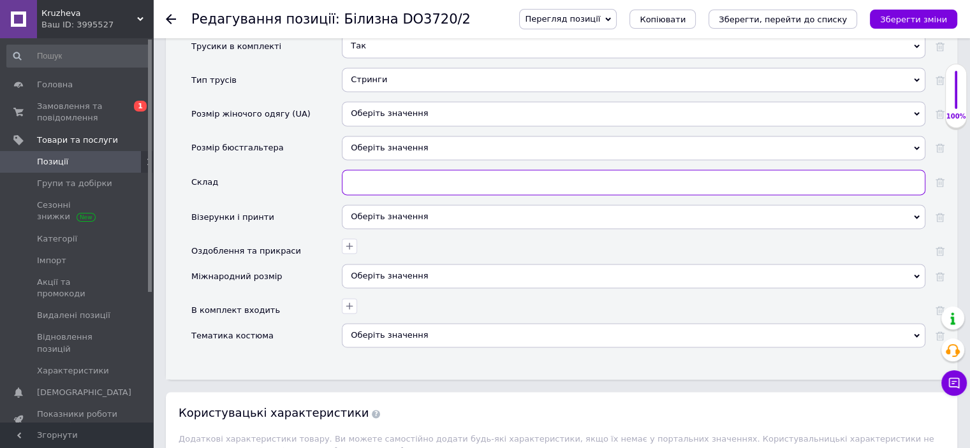
click at [362, 170] on input "text" at bounding box center [634, 183] width 584 height 26
type input "бюст, трусики, пояс"
click at [394, 205] on div "Оберіть значення" at bounding box center [634, 217] width 584 height 24
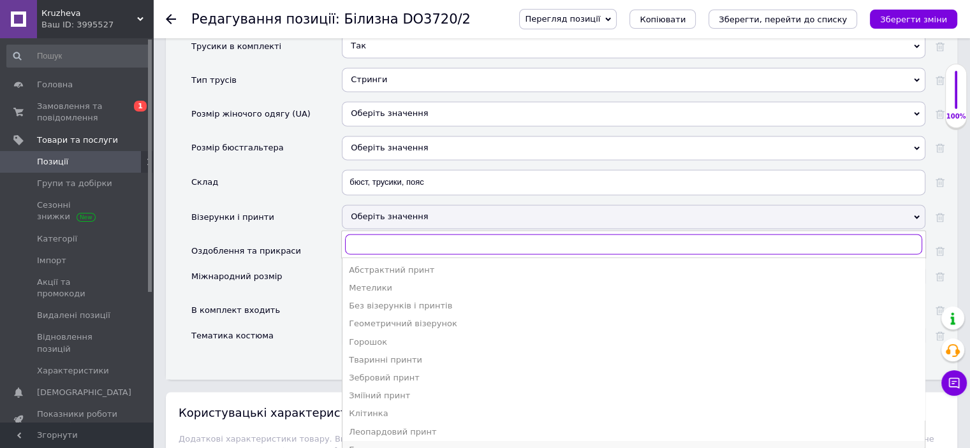
scroll to position [68, 0]
drag, startPoint x: 427, startPoint y: 385, endPoint x: 426, endPoint y: 373, distance: 12.2
click at [427, 409] on li "Квітковий принт і рослинні візерунки" at bounding box center [633, 418] width 582 height 18
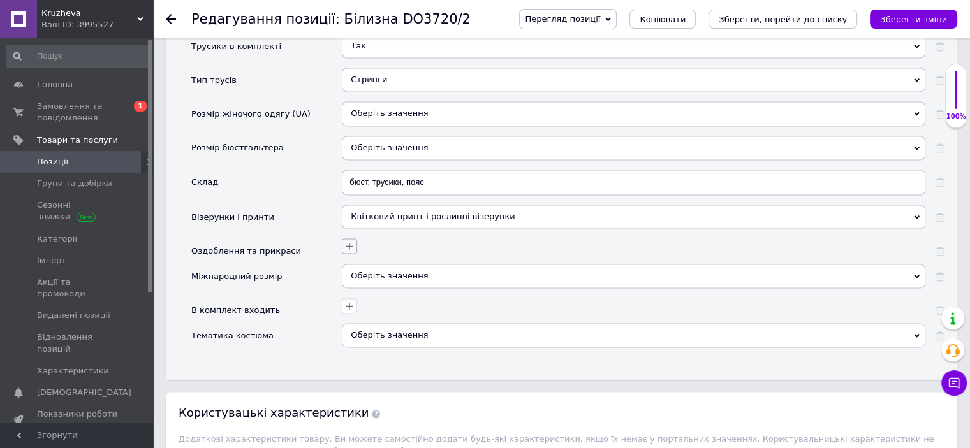
click at [350, 243] on icon "button" at bounding box center [349, 246] width 7 height 7
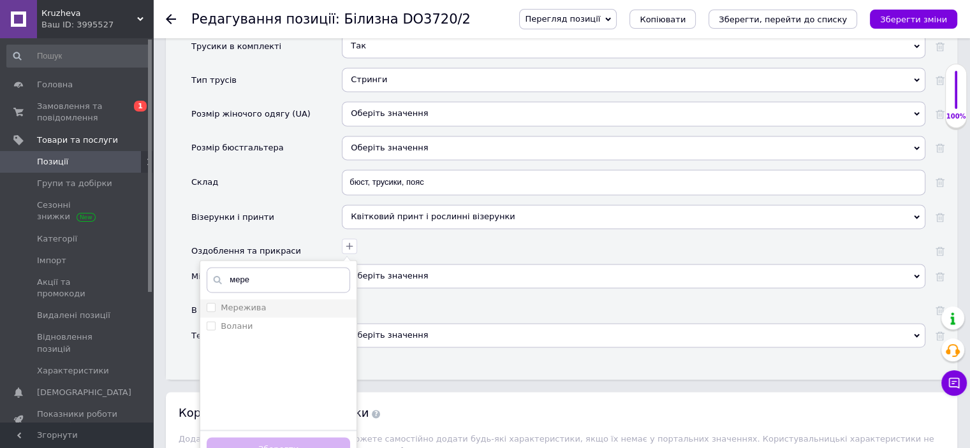
type input "мере"
click at [260, 303] on label "Мережива" at bounding box center [243, 308] width 45 height 10
checkbox input "true"
click at [316, 438] on button "Зберегти" at bounding box center [278, 450] width 143 height 25
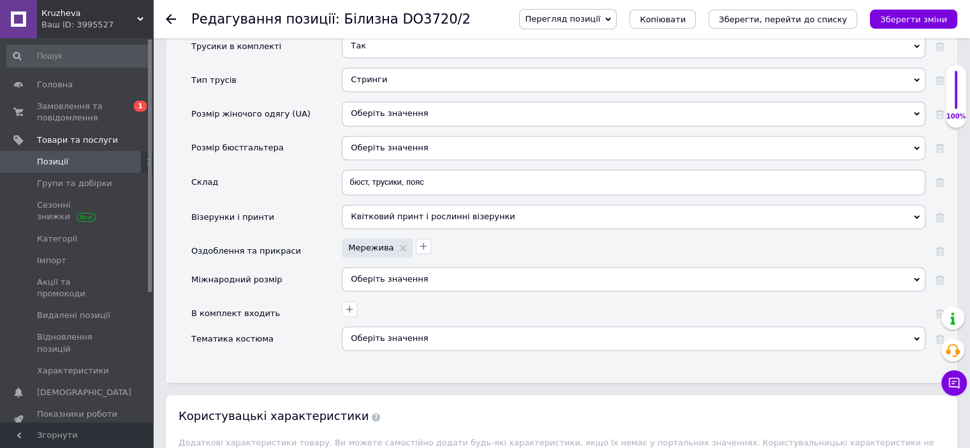
click at [366, 267] on div "Оберіть значення" at bounding box center [634, 279] width 584 height 24
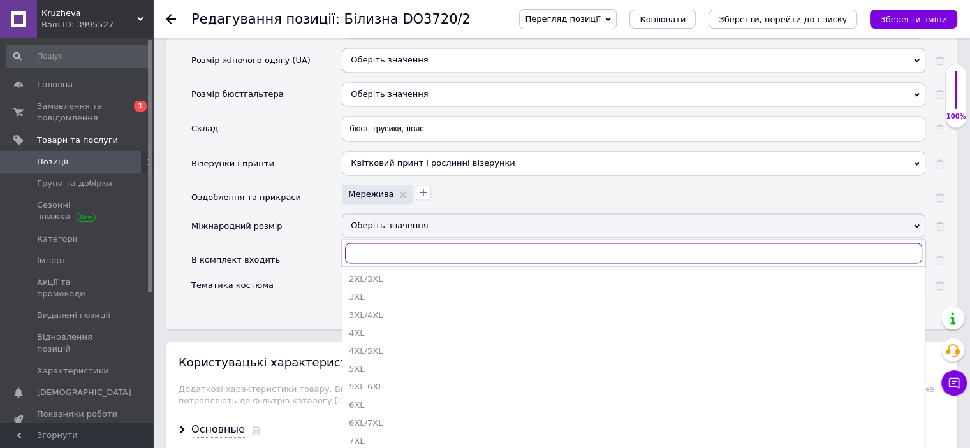
scroll to position [1995, 0]
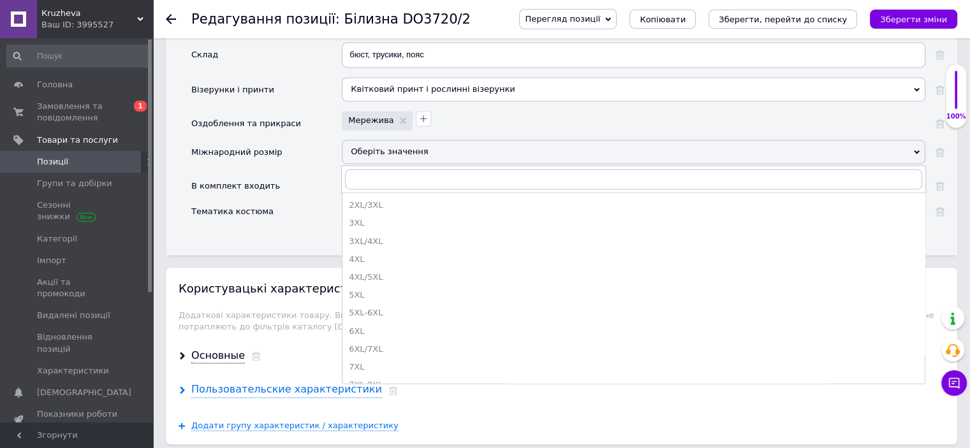
click at [221, 383] on div "Пользовательские характеристики" at bounding box center [286, 390] width 191 height 15
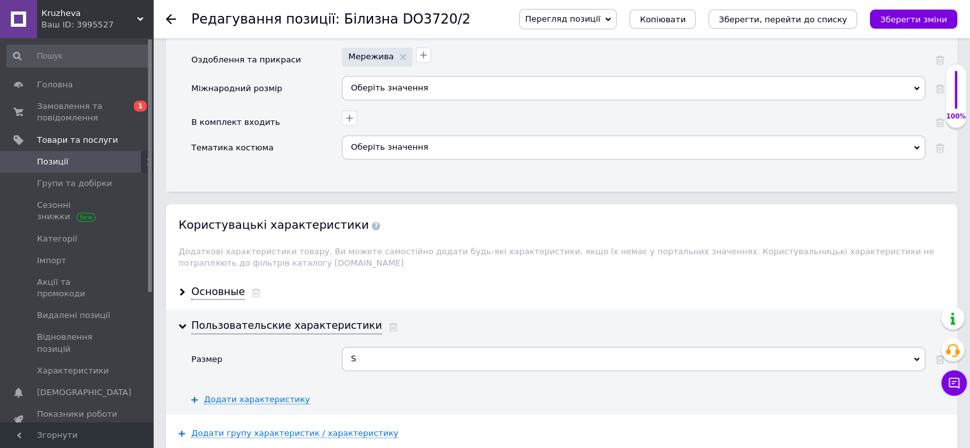
scroll to position [1931, 0]
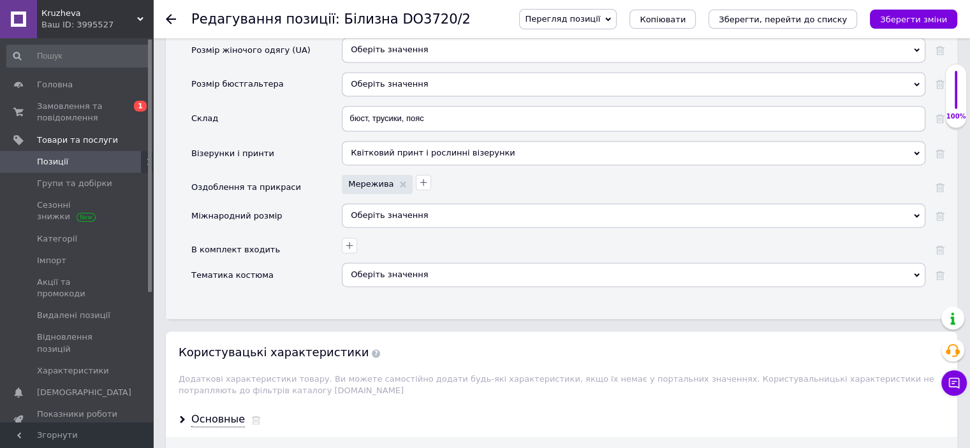
click at [388, 203] on div "Оберіть значення" at bounding box center [634, 215] width 584 height 24
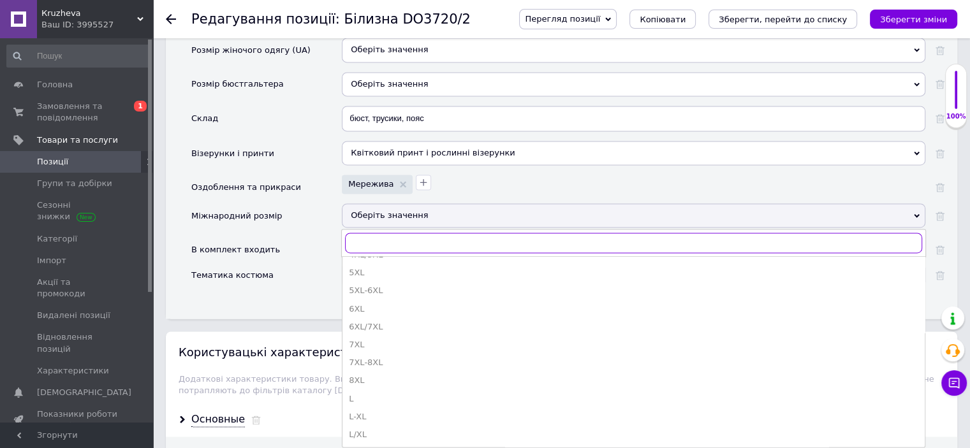
scroll to position [191, 0]
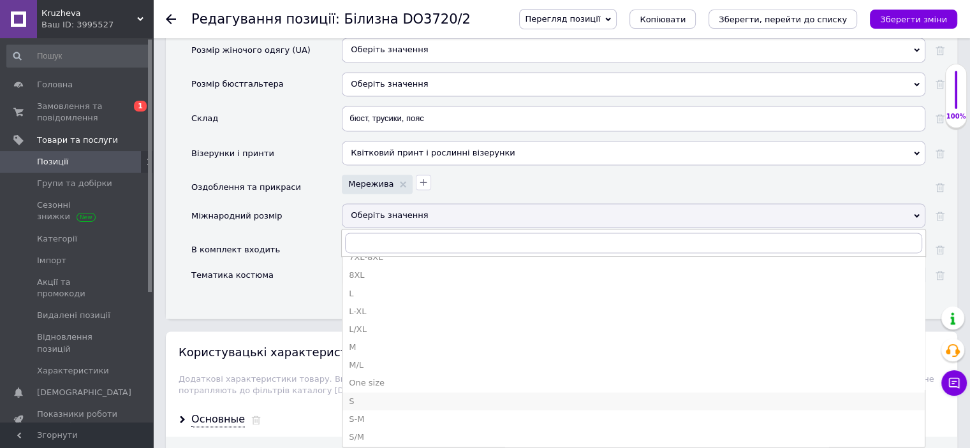
click at [357, 396] on div "S" at bounding box center [634, 401] width 570 height 11
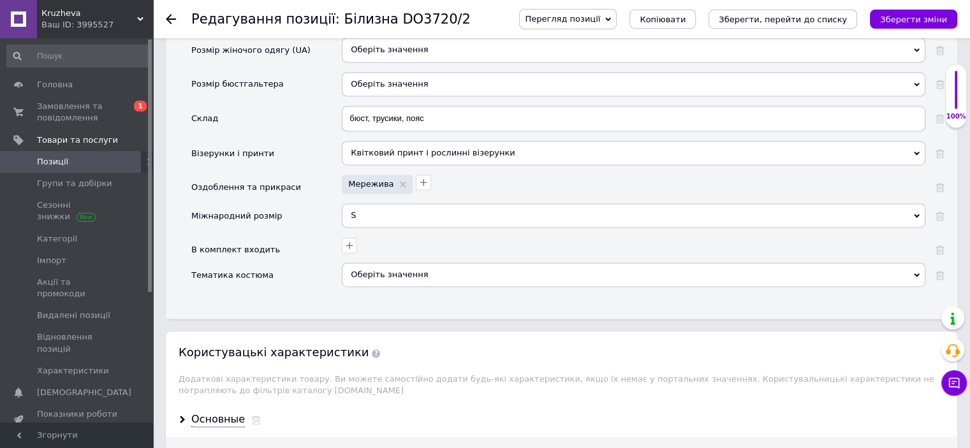
click at [367, 263] on div "Оберіть значення" at bounding box center [634, 275] width 584 height 24
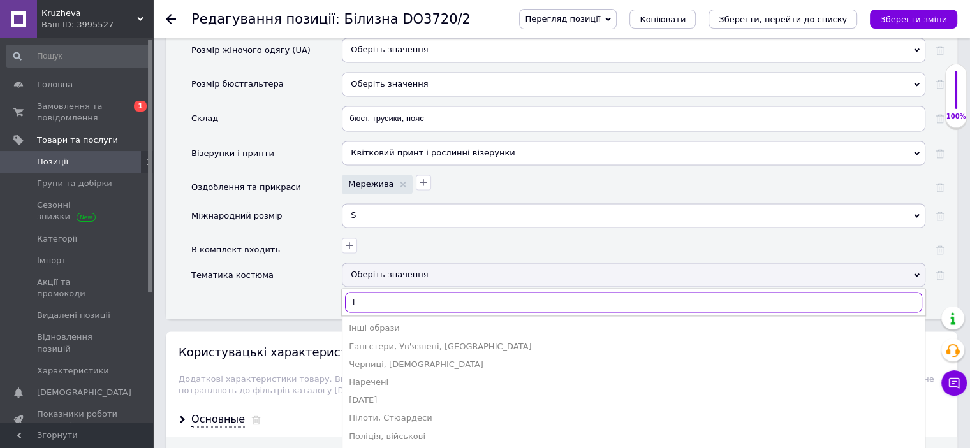
type input "ін"
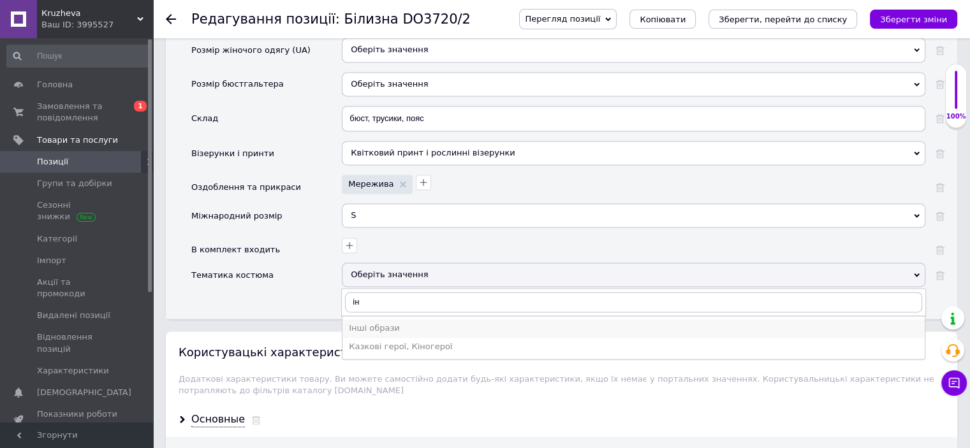
click at [395, 323] on div "Інші образи" at bounding box center [634, 328] width 570 height 11
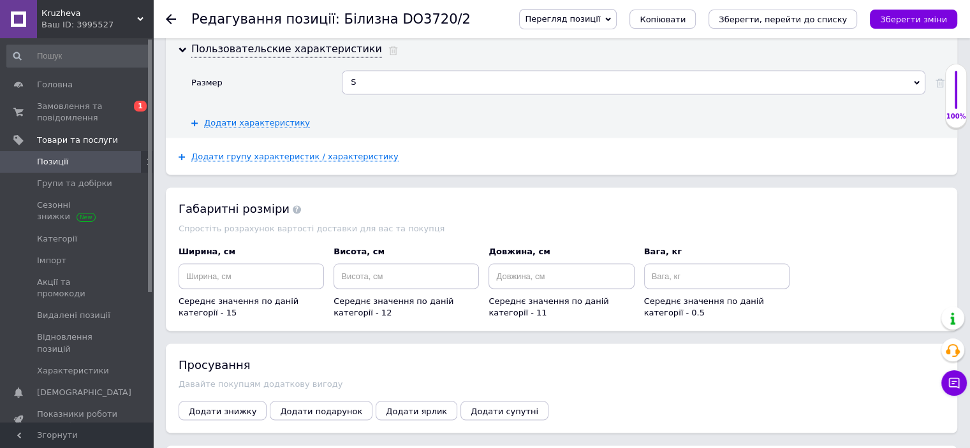
scroll to position [2314, 0]
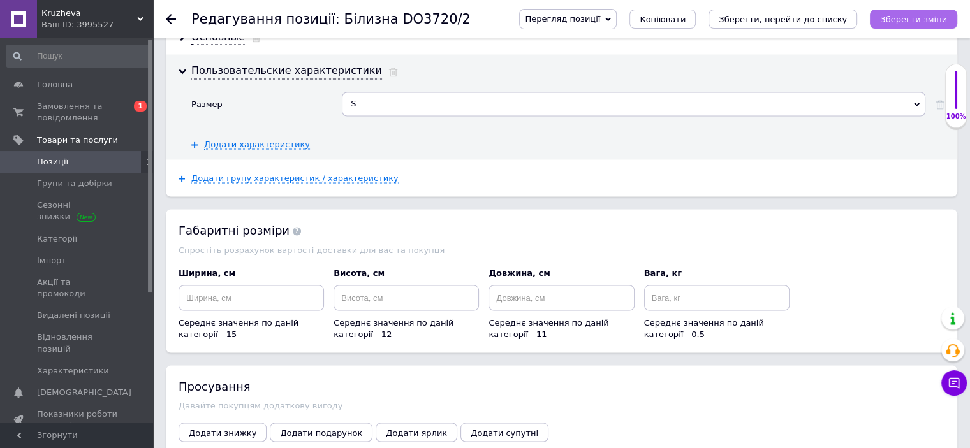
click at [908, 27] on button "Зберегти зміни" at bounding box center [913, 19] width 87 height 19
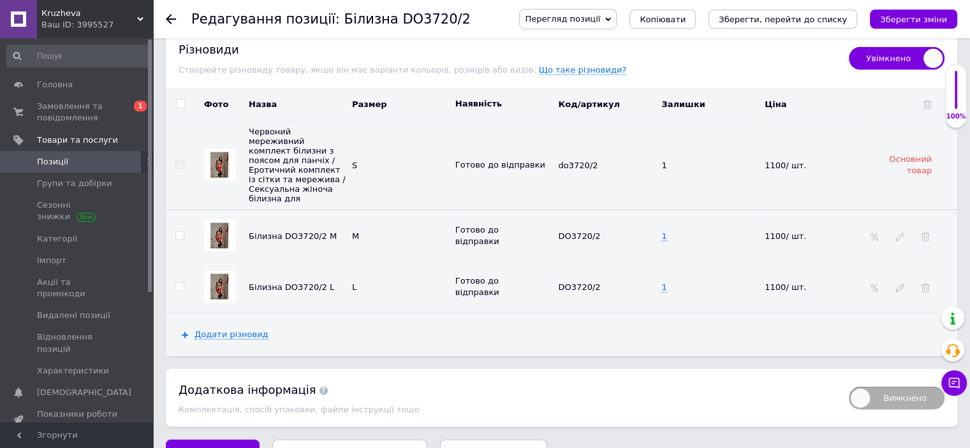
scroll to position [2763, 0]
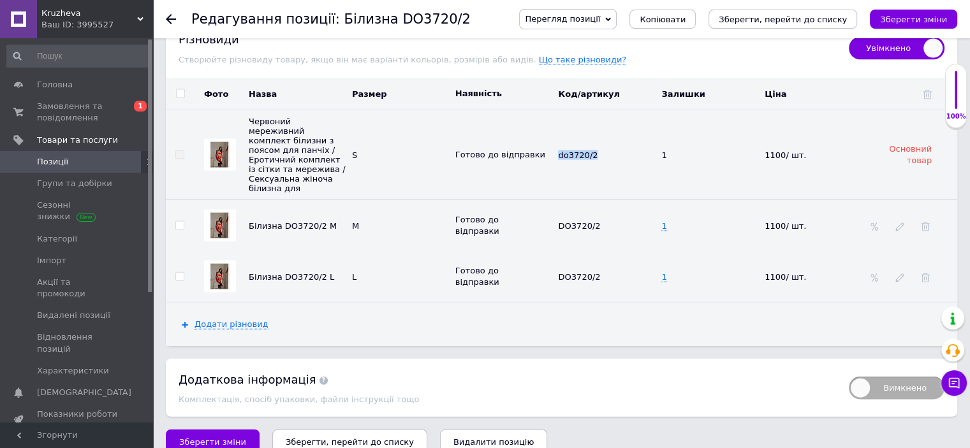
drag, startPoint x: 567, startPoint y: 135, endPoint x: 600, endPoint y: 145, distance: 34.1
click at [600, 145] on td "do3720/2" at bounding box center [606, 155] width 103 height 90
copy span "do3720/2"
click at [603, 221] on icon at bounding box center [607, 225] width 8 height 8
drag, startPoint x: 607, startPoint y: 203, endPoint x: 506, endPoint y: 199, distance: 100.9
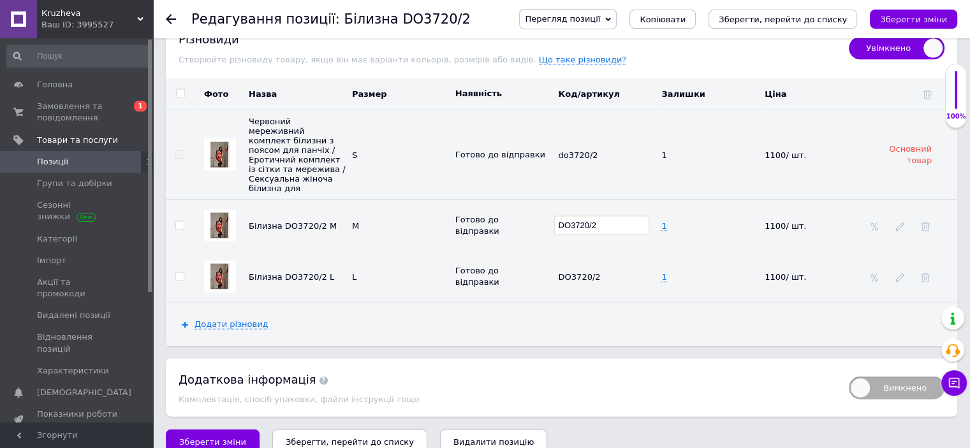
click at [506, 200] on tr "Білизна DO3720/2 M M [PERSON_NAME] до відправки DO3720/2 1 1100/ шт." at bounding box center [561, 226] width 791 height 52
type input "do3720/2"
click at [603, 273] on use at bounding box center [606, 276] width 7 height 7
click at [605, 273] on use at bounding box center [606, 276] width 7 height 7
type input "do3720/2"
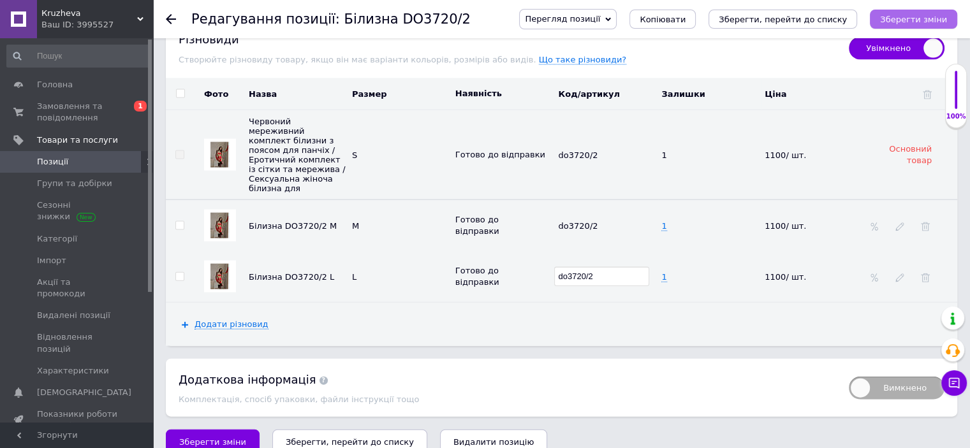
click at [909, 17] on icon "Зберегти зміни" at bounding box center [913, 20] width 67 height 10
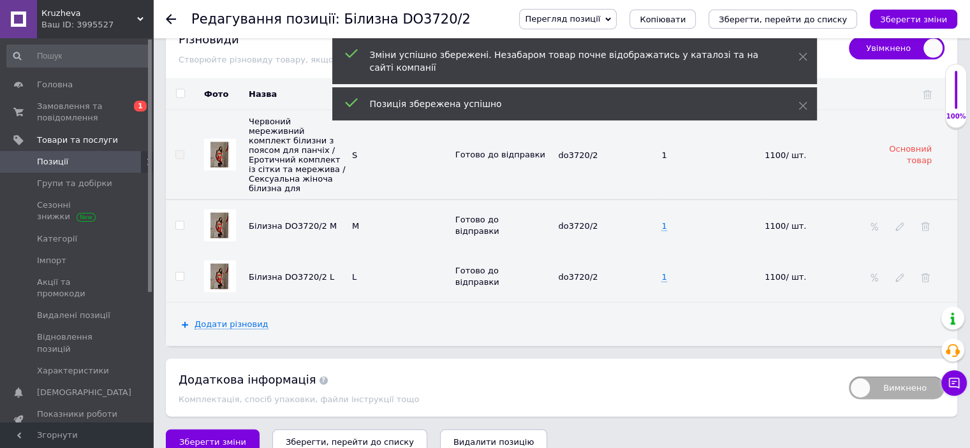
click at [78, 161] on span "Позиції" at bounding box center [77, 161] width 81 height 11
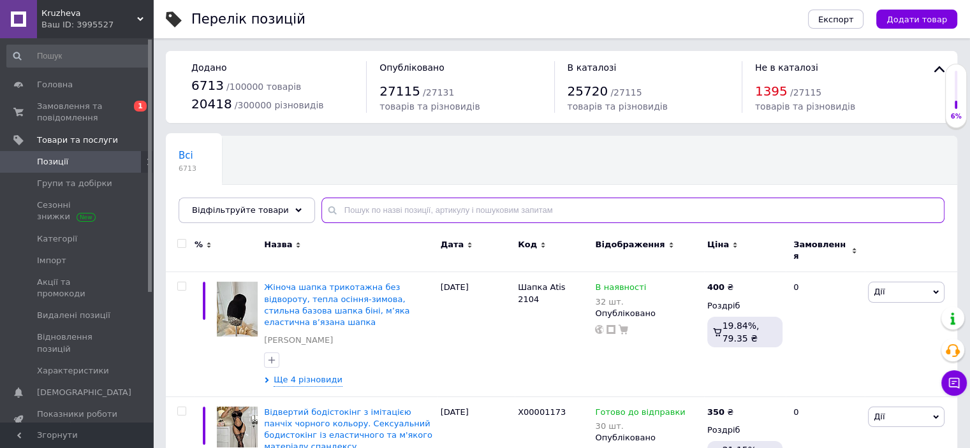
click at [334, 206] on input "text" at bounding box center [632, 211] width 623 height 26
paste input "do3720/2"
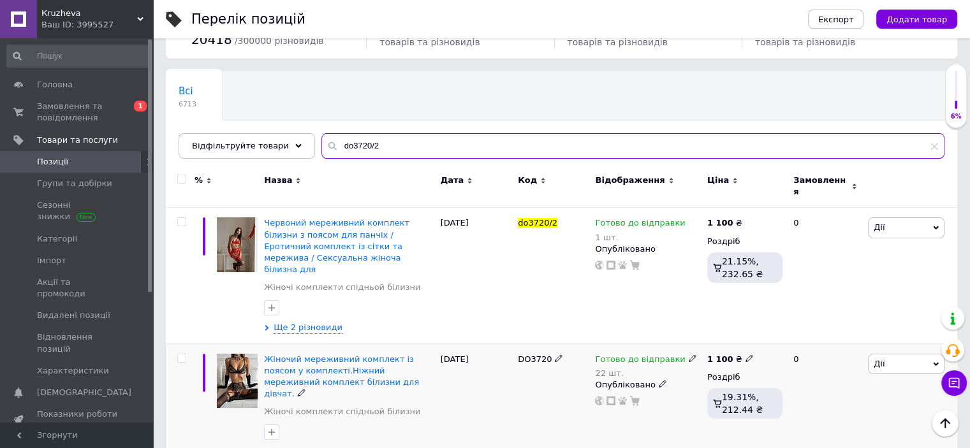
scroll to position [65, 0]
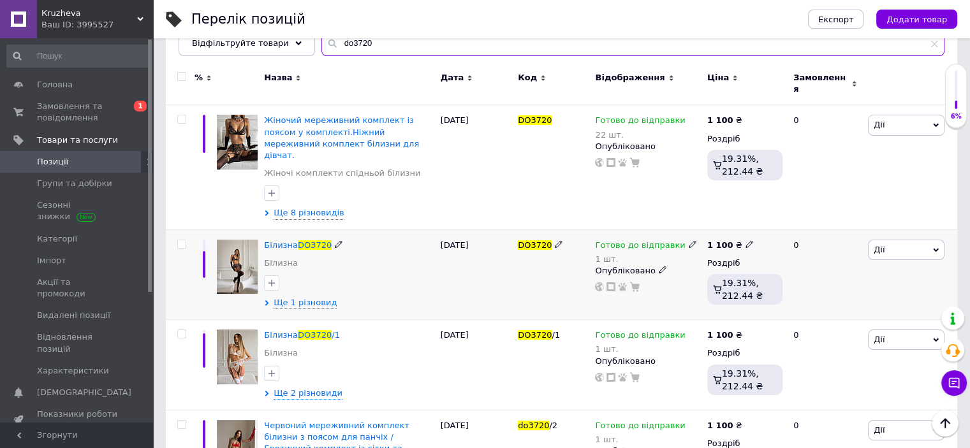
scroll to position [245, 0]
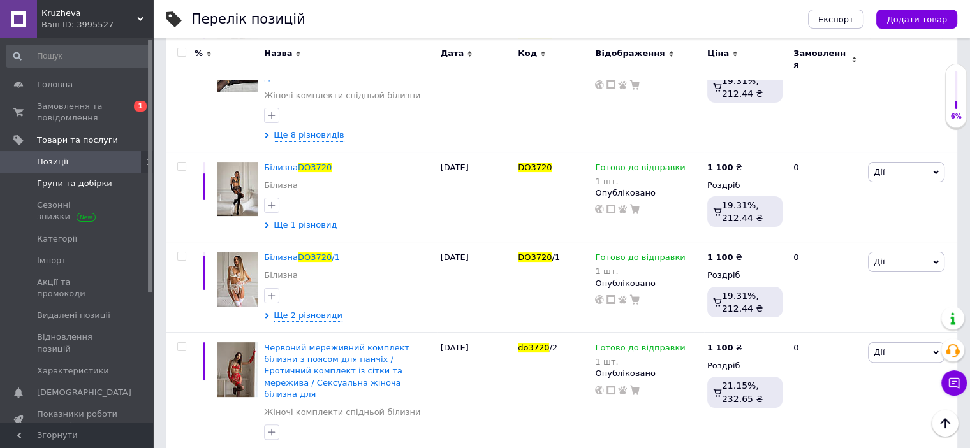
type input "do3720"
click at [78, 182] on span "Групи та добірки" at bounding box center [74, 183] width 75 height 11
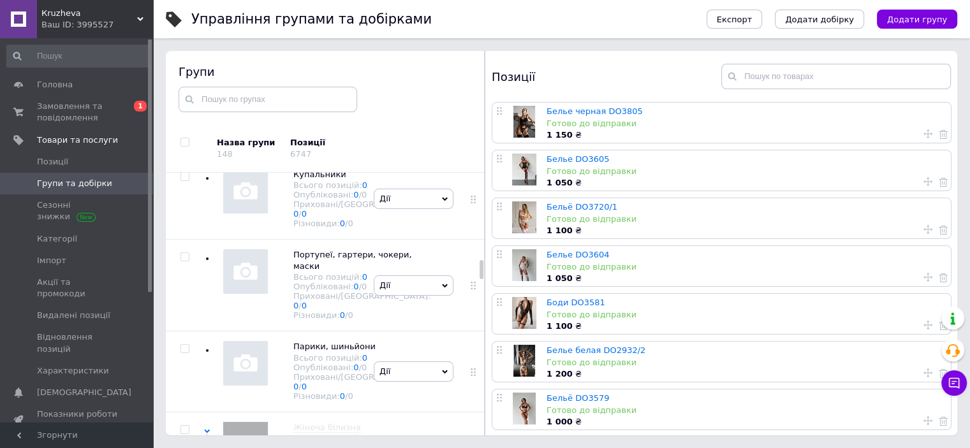
scroll to position [2278, 0]
click at [582, 110] on link "Белье черная DO3805" at bounding box center [595, 112] width 96 height 10
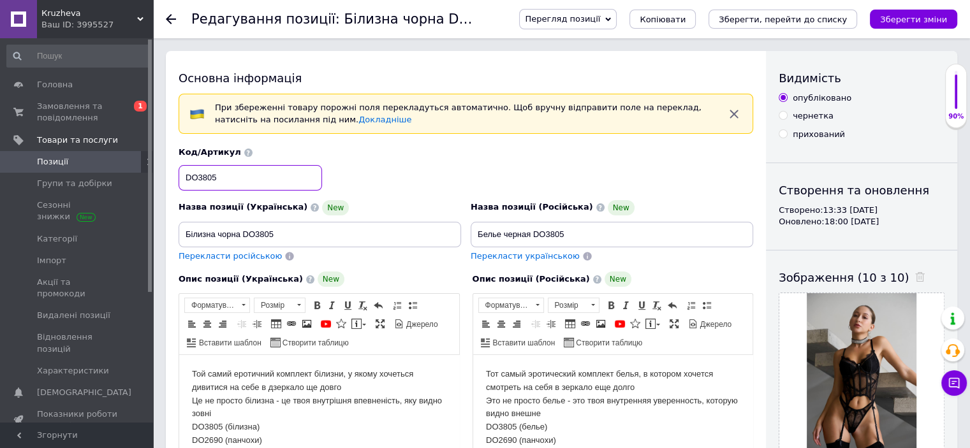
click at [224, 181] on input "DO3805" at bounding box center [250, 178] width 143 height 26
click at [198, 175] on input "DO3805" at bounding box center [250, 178] width 143 height 26
type input "do3805"
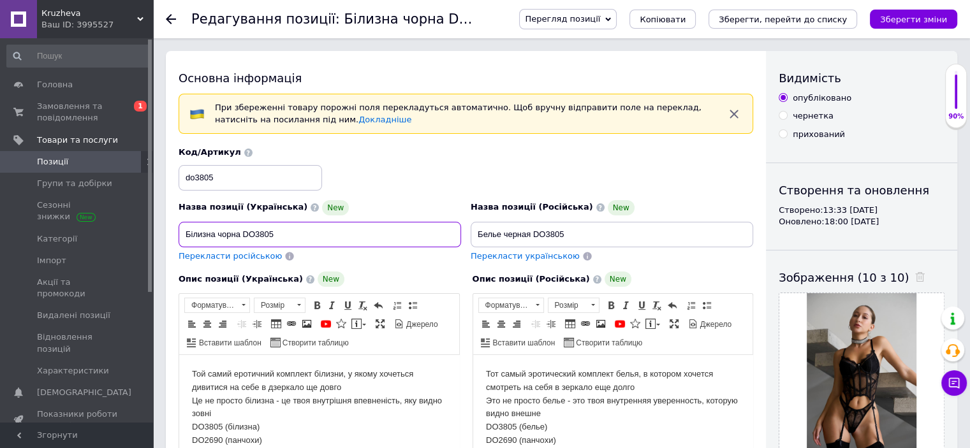
drag, startPoint x: 250, startPoint y: 226, endPoint x: 184, endPoint y: 225, distance: 66.3
click at [184, 225] on input "Білизна чорна DO3805" at bounding box center [320, 235] width 283 height 26
paste input "орний мереживний боді з поясом для панчіх / Еротичний боді з сітки та мережива …"
type input "Чорний мереживний боді з поясом для панчіх / Еротичний боді з сітки та мережива…"
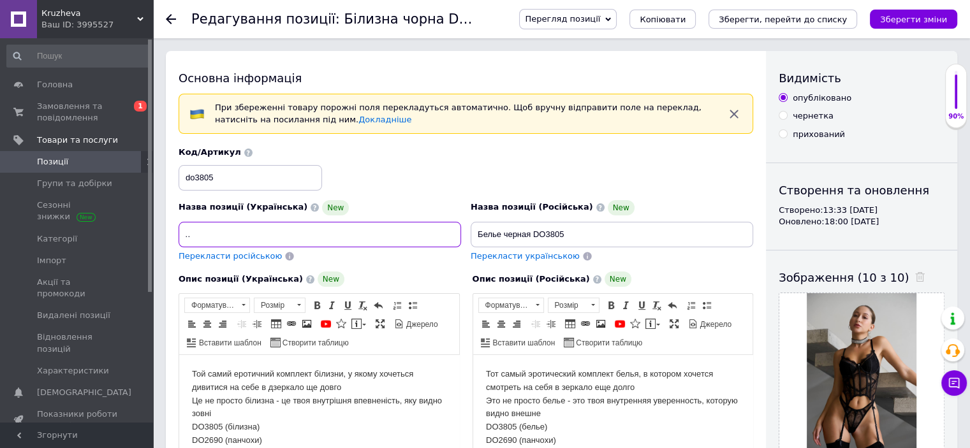
scroll to position [0, 0]
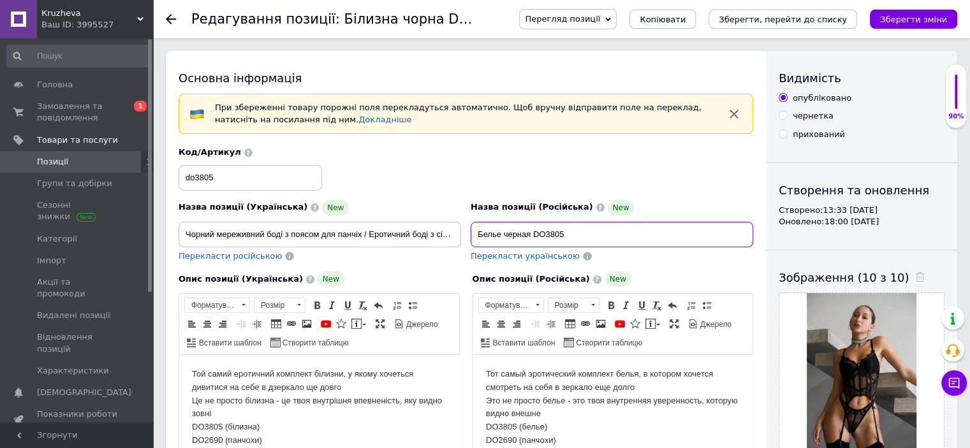
drag, startPoint x: 552, startPoint y: 228, endPoint x: 450, endPoint y: 230, distance: 102.7
click at [462, 232] on div "Назва позиції (Українська) New Чорний мереживний боді з поясом для панчіх / Еро…" at bounding box center [466, 204] width 584 height 125
paste input "ерный кружевной боди с поясом для чулок / Эротический боди из сетки и кружева /…"
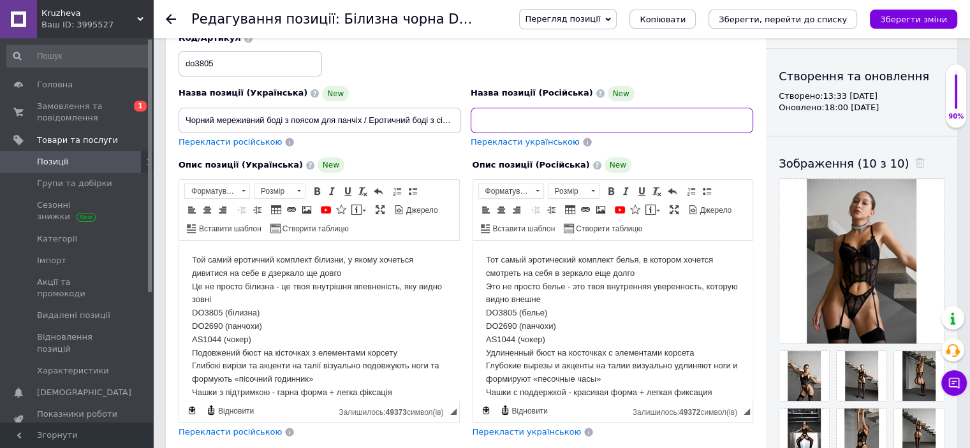
scroll to position [191, 0]
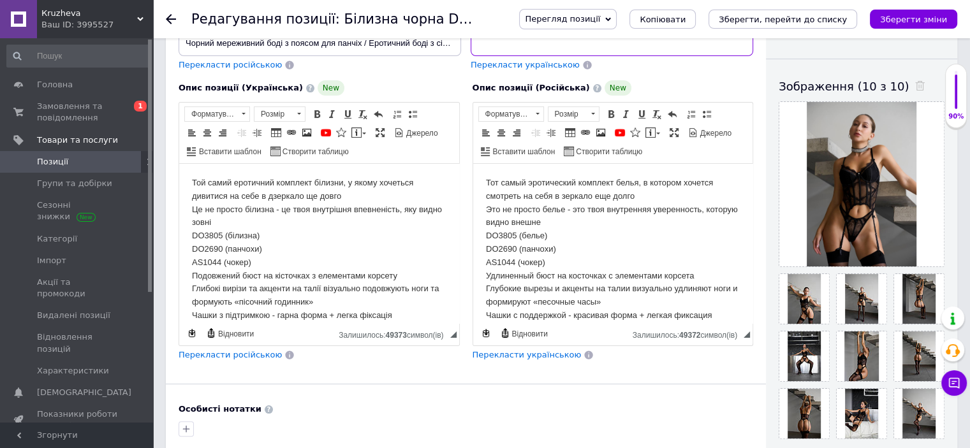
type input "Черный кружевной боди с поясом для чулок / Эротический боди из сетки и кружева …"
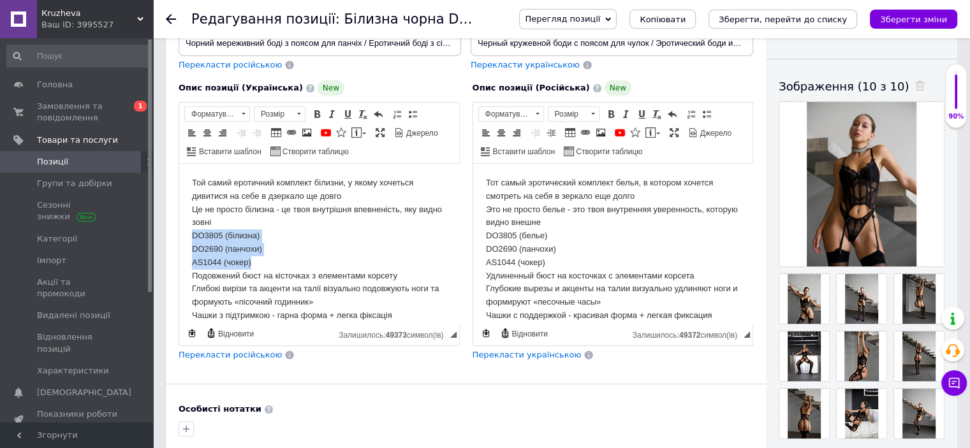
drag, startPoint x: 188, startPoint y: 235, endPoint x: 263, endPoint y: 264, distance: 80.8
click at [263, 264] on html "Той самий еротичний комплект білизни, у якому хочеться дивитися на себе в дзерк…" at bounding box center [319, 296] width 280 height 264
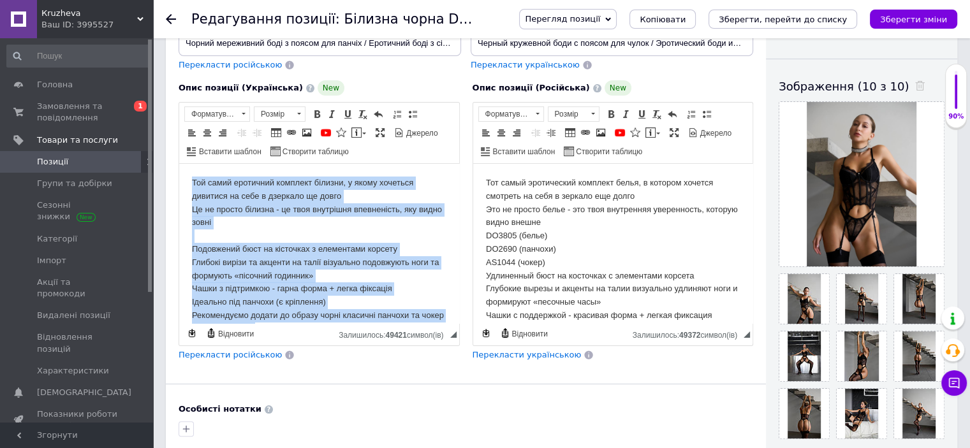
drag, startPoint x: 284, startPoint y: 301, endPoint x: 165, endPoint y: 107, distance: 228.2
click at [179, 164] on html "Той самий еротичний комплект білизни, у якому хочеться дивитися на себе в дзерк…" at bounding box center [319, 283] width 280 height 238
drag, startPoint x: 207, startPoint y: 130, endPoint x: 247, endPoint y: 148, distance: 44.6
click at [207, 130] on span at bounding box center [207, 133] width 10 height 10
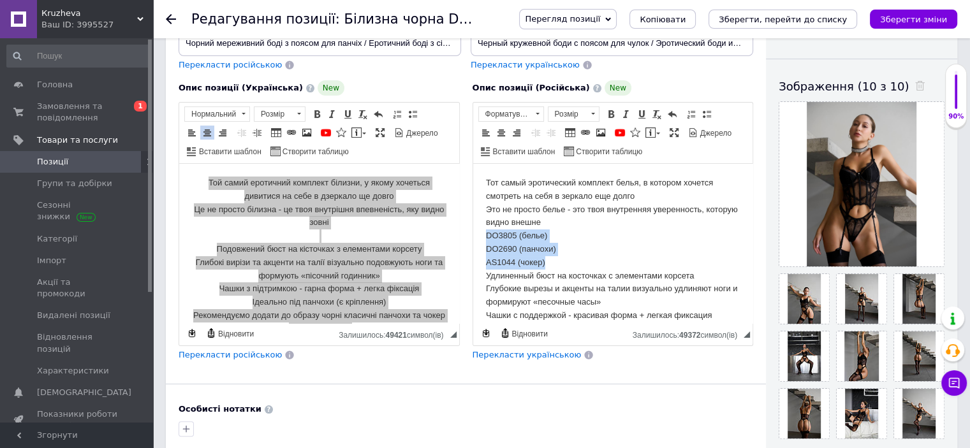
drag, startPoint x: 549, startPoint y: 260, endPoint x: 945, endPoint y: 398, distance: 418.7
click at [473, 235] on html "Тот самый эротический комплект белья, в котором хочется смотреть на себя в зерк…" at bounding box center [613, 302] width 280 height 277
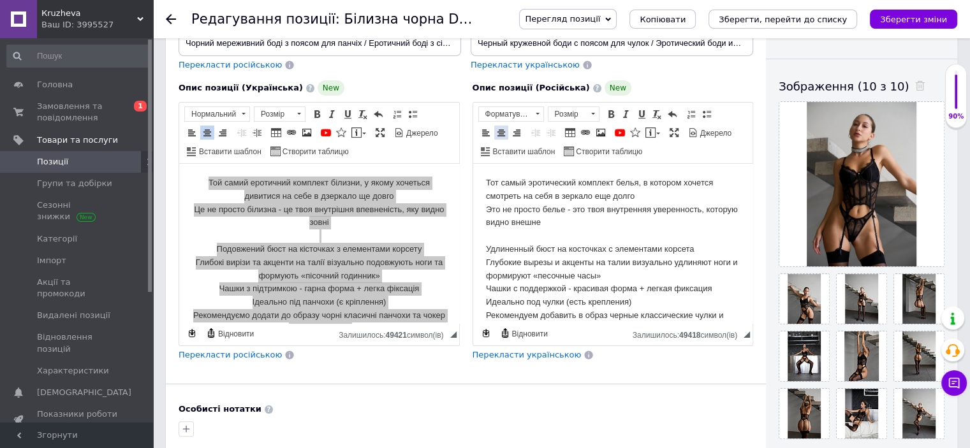
click at [499, 133] on span at bounding box center [501, 133] width 10 height 10
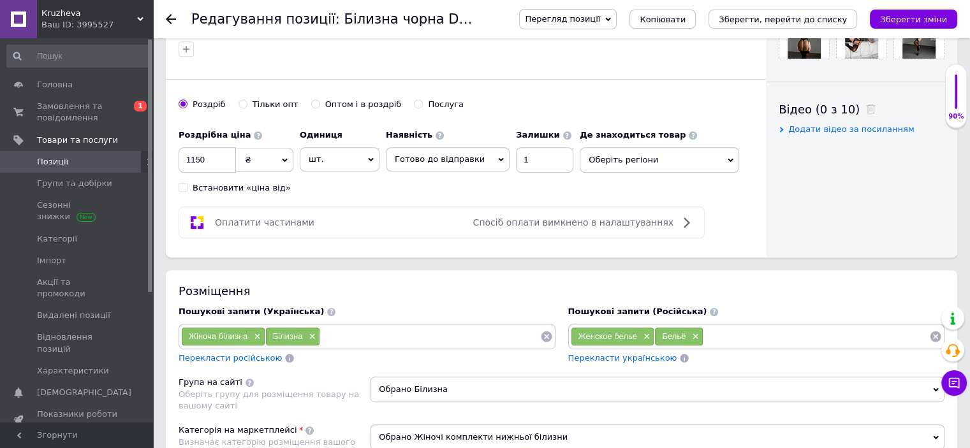
scroll to position [574, 0]
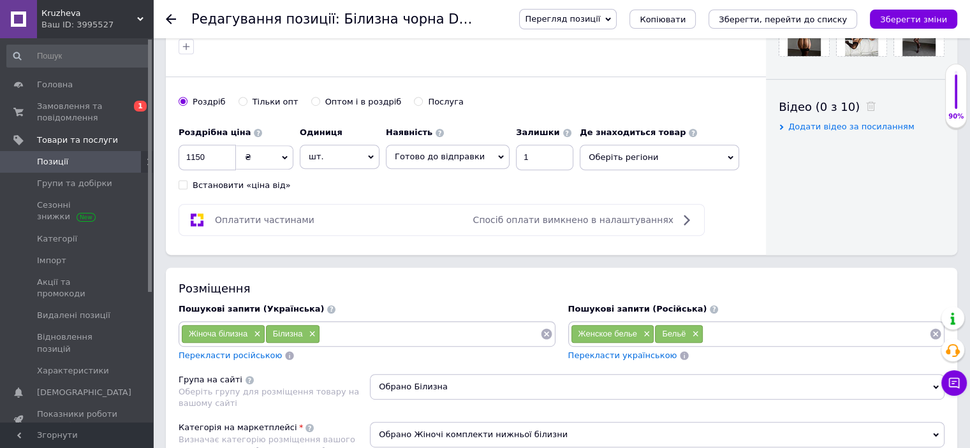
click at [626, 163] on span "Оберіть регіони" at bounding box center [659, 158] width 159 height 26
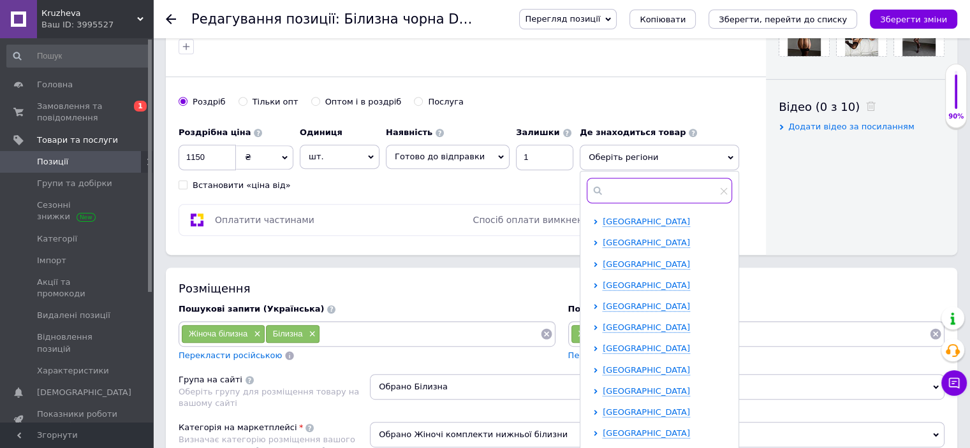
click at [612, 193] on input "text" at bounding box center [659, 191] width 145 height 26
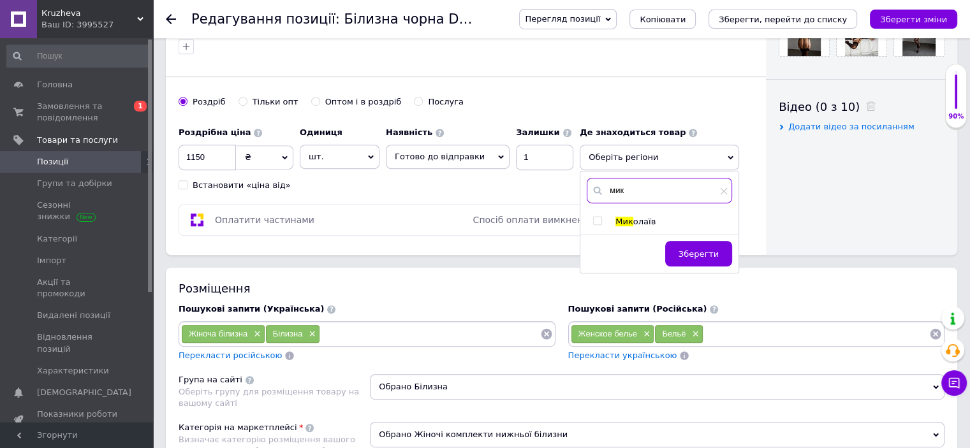
type input "мик"
click at [593, 217] on input "checkbox" at bounding box center [597, 221] width 8 height 8
checkbox input "true"
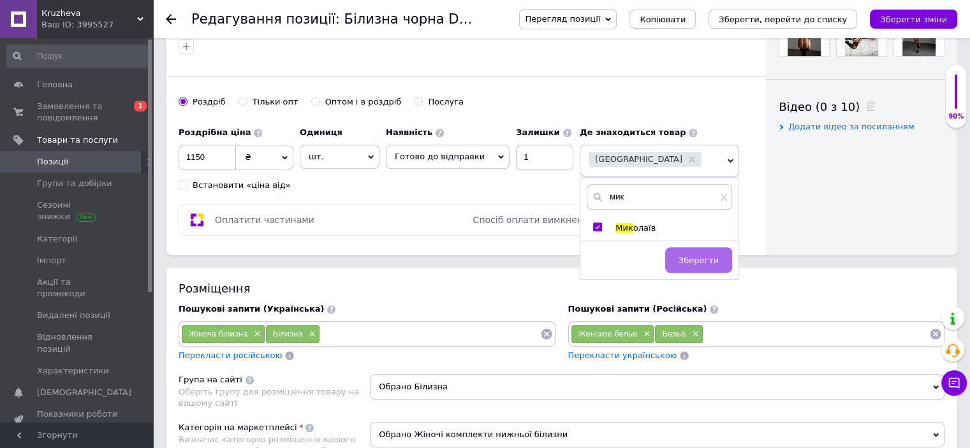
click at [689, 256] on span "Зберегти" at bounding box center [699, 261] width 40 height 10
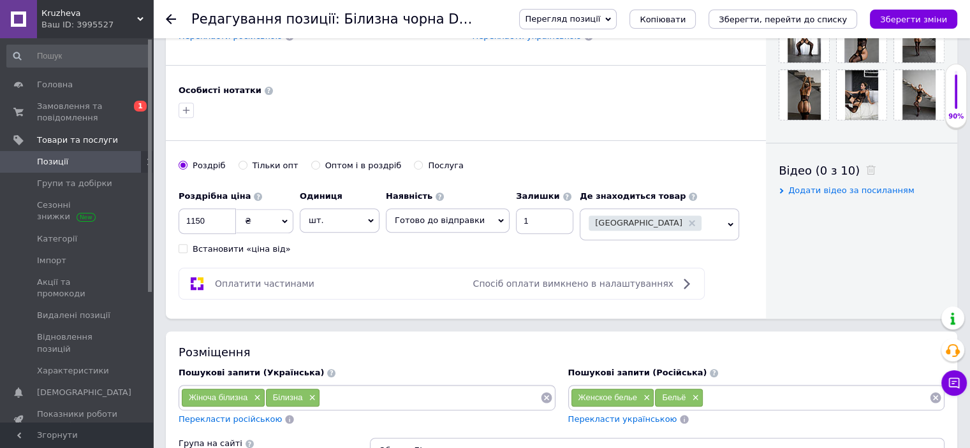
click at [371, 397] on input at bounding box center [430, 397] width 220 height 19
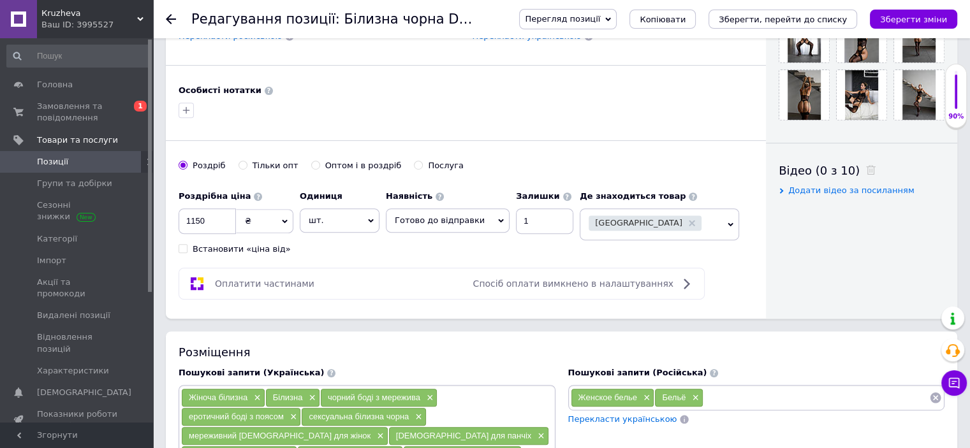
click at [719, 388] on input at bounding box center [816, 397] width 226 height 19
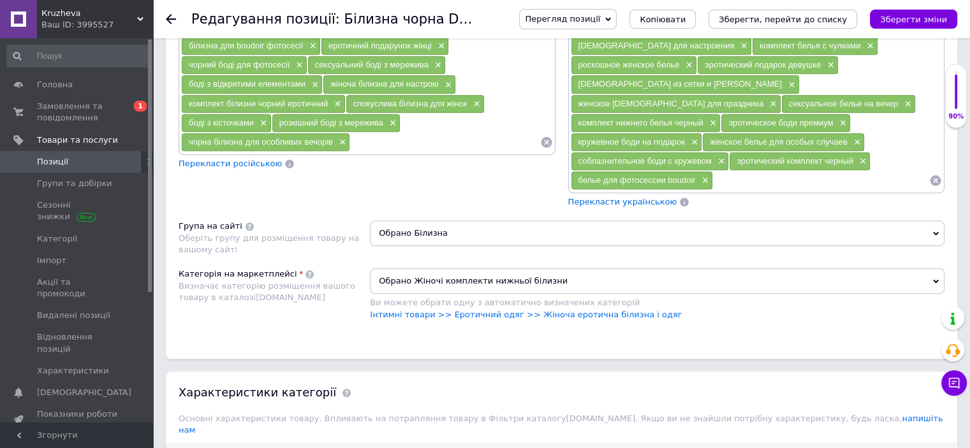
scroll to position [1084, 0]
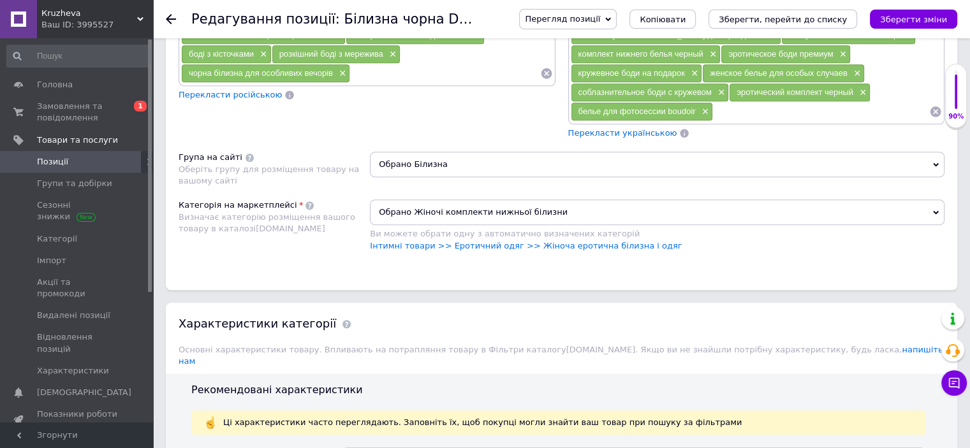
click at [419, 152] on span "Обрано Білизна" at bounding box center [657, 165] width 575 height 26
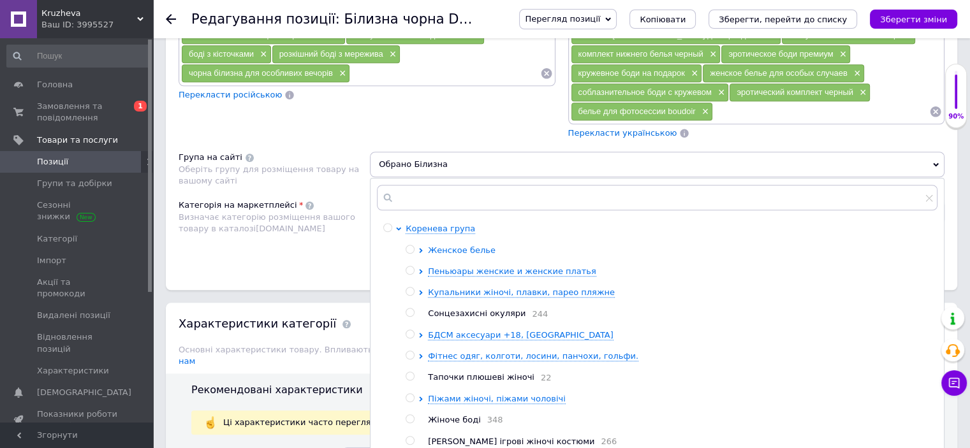
click at [419, 248] on icon at bounding box center [420, 250] width 5 height 5
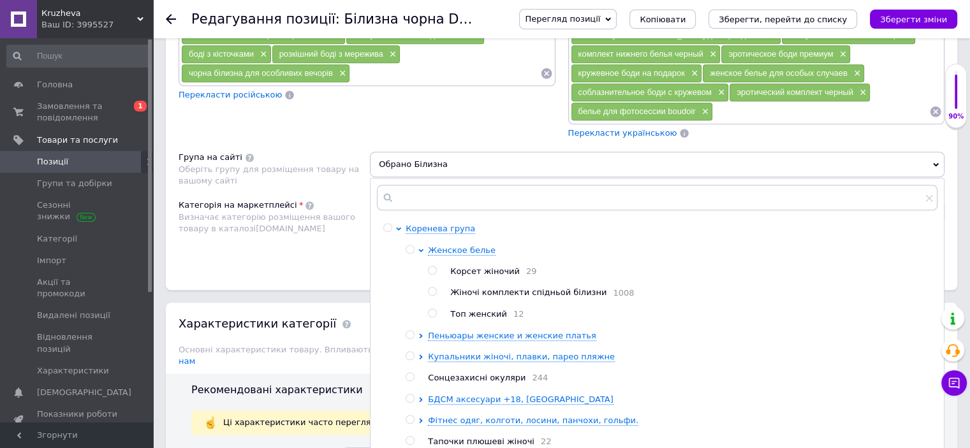
click at [434, 288] on input "radio" at bounding box center [432, 292] width 8 height 8
radio input "true"
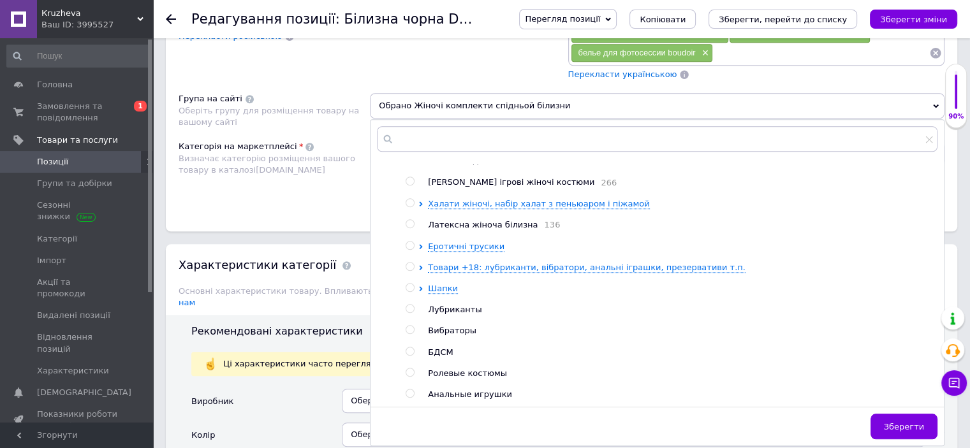
scroll to position [1212, 0]
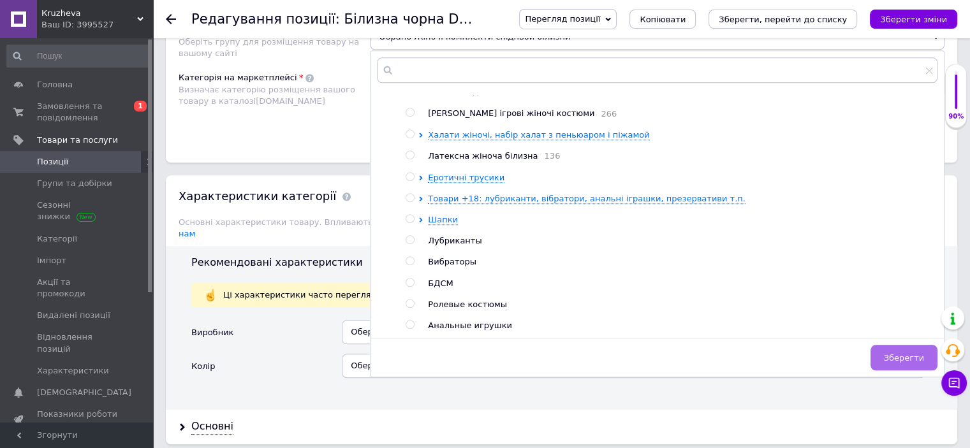
click at [908, 345] on button "Зберегти" at bounding box center [904, 358] width 67 height 26
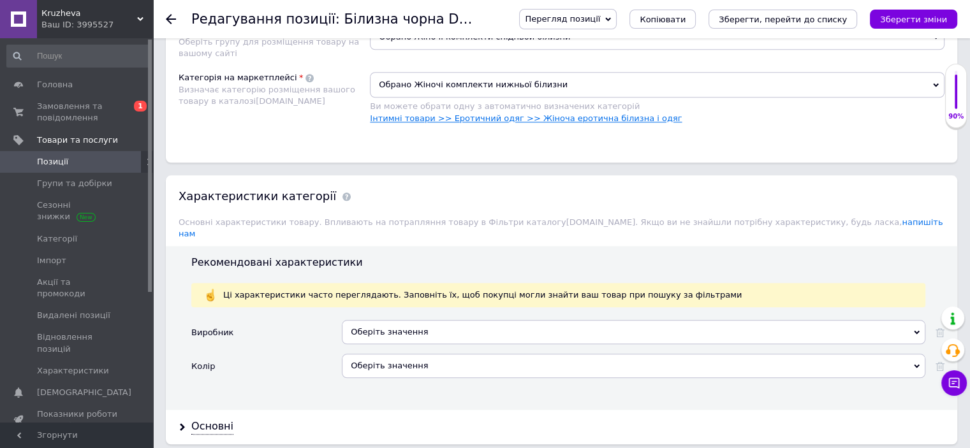
click at [567, 114] on link "Інтимні товари >> Еротичний одяг >> Жіноча еротична білизна і одяг" at bounding box center [526, 119] width 312 height 10
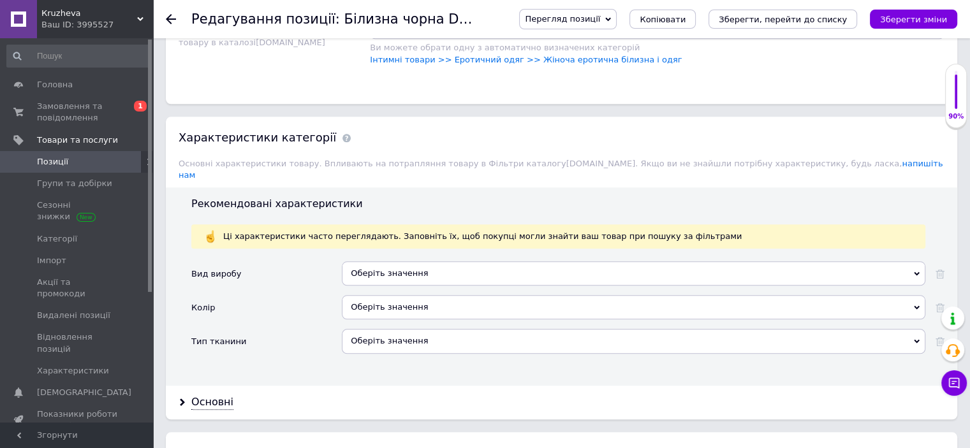
scroll to position [1339, 0]
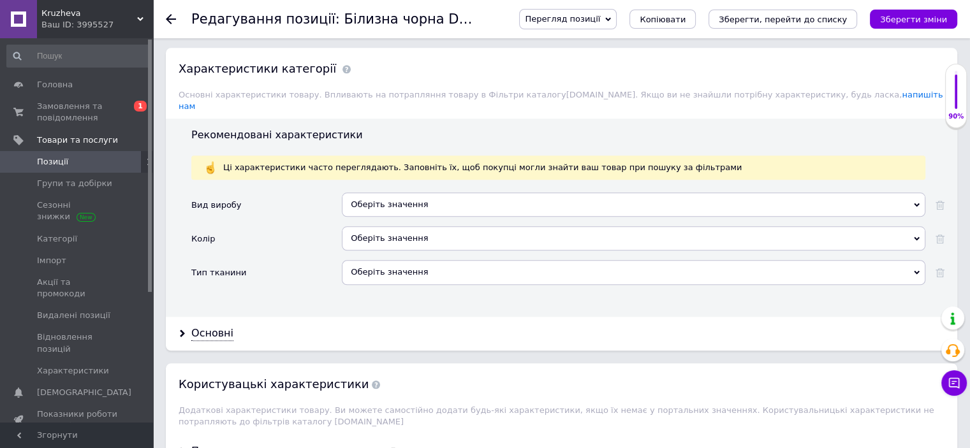
click at [398, 193] on div "Оберіть значення" at bounding box center [634, 205] width 584 height 24
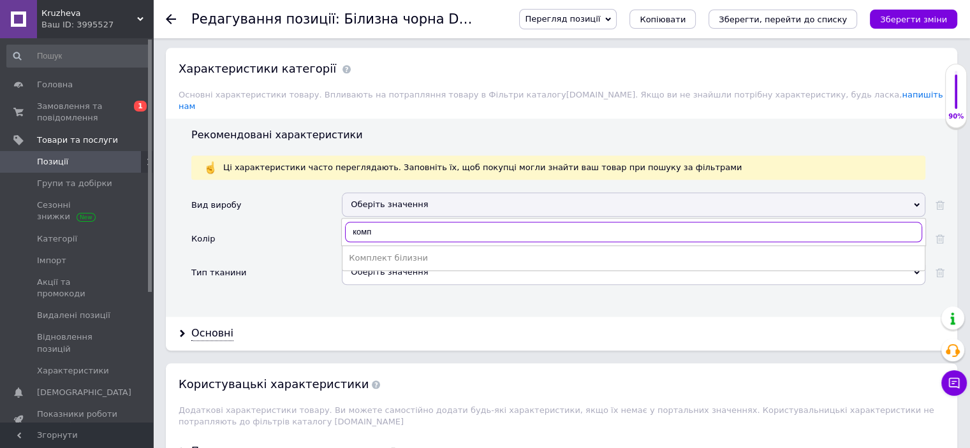
type input "комп"
click at [402, 246] on ul "Комплект білизни" at bounding box center [634, 259] width 584 height 26
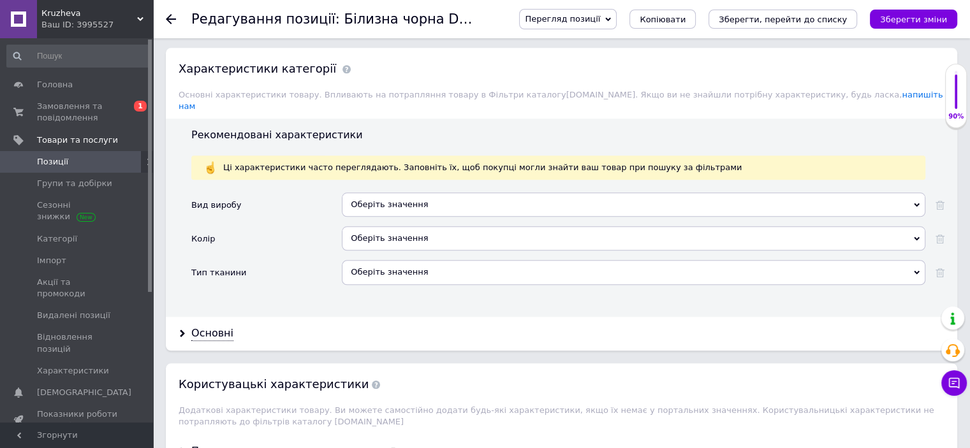
click at [402, 226] on div "Оберіть значення" at bounding box center [634, 238] width 584 height 24
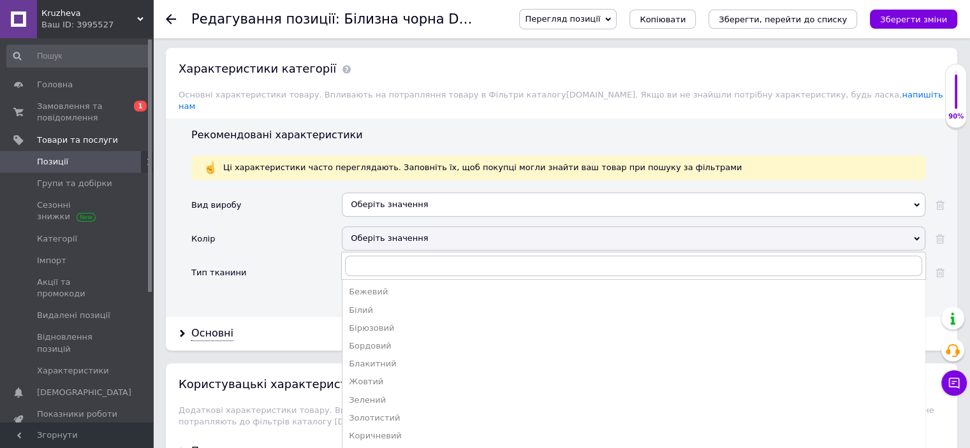
click at [389, 193] on div "Оберіть значення" at bounding box center [634, 205] width 584 height 24
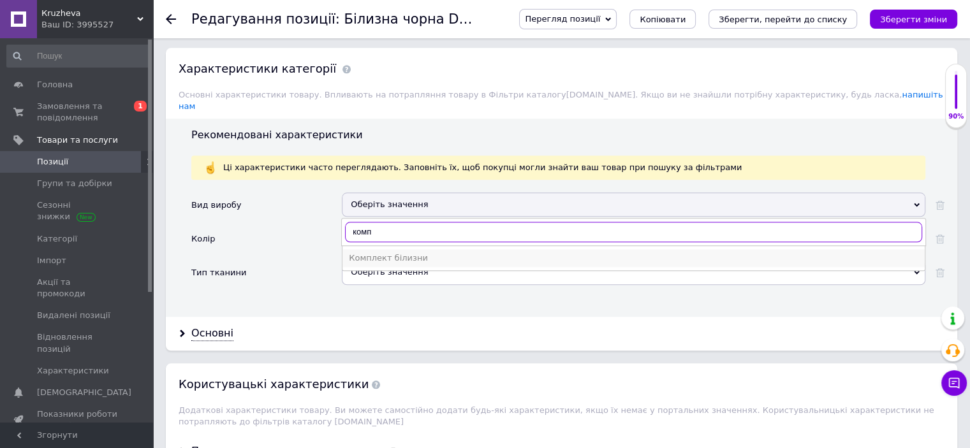
type input "комп"
click at [402, 253] on div "Комплект білизни" at bounding box center [634, 258] width 570 height 11
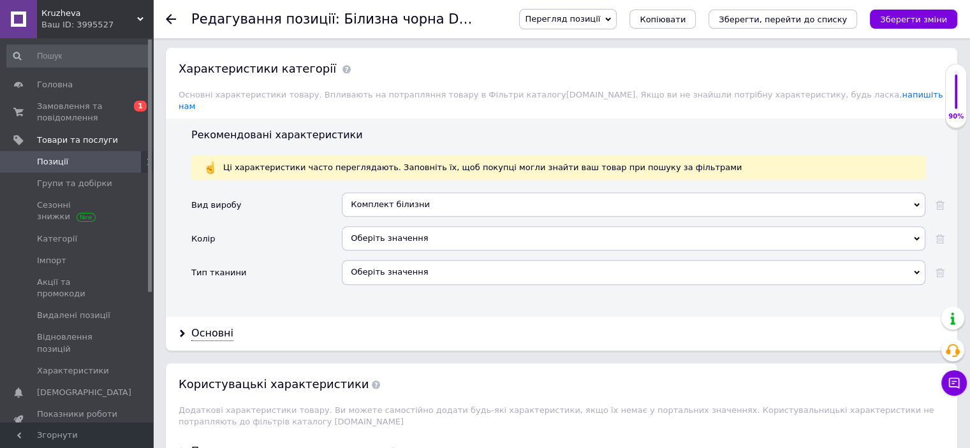
click at [397, 226] on div "Оберіть значення" at bounding box center [634, 238] width 584 height 24
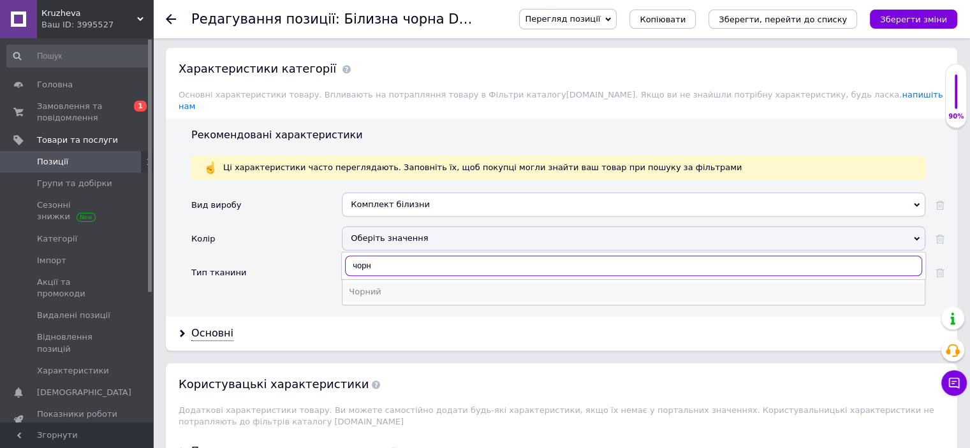
type input "чорн"
click at [385, 286] on div "Чорний" at bounding box center [634, 291] width 570 height 11
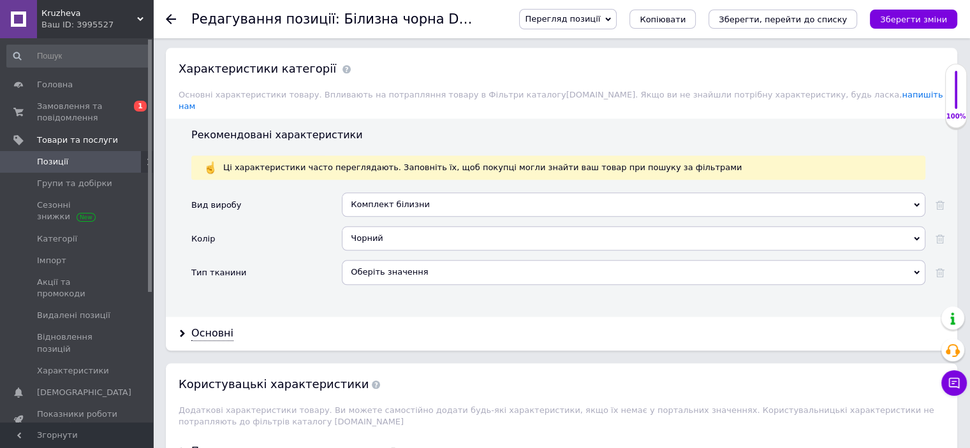
click at [371, 260] on div "Оберіть значення" at bounding box center [634, 272] width 584 height 24
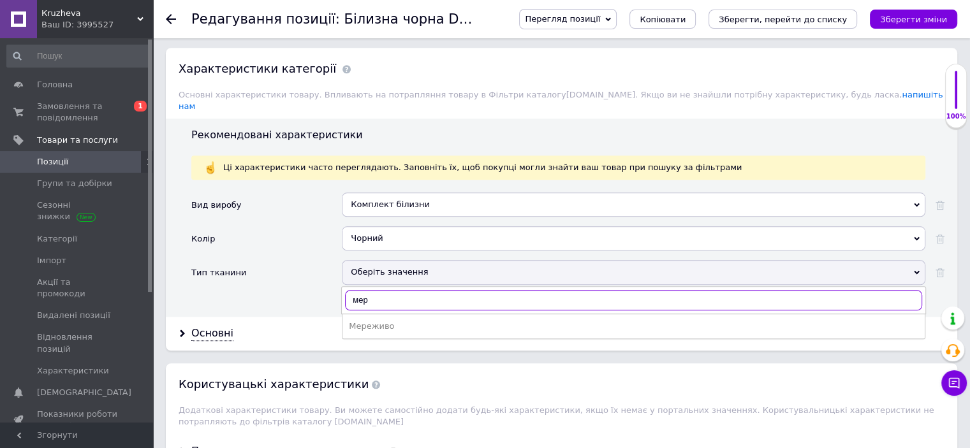
type input "мере"
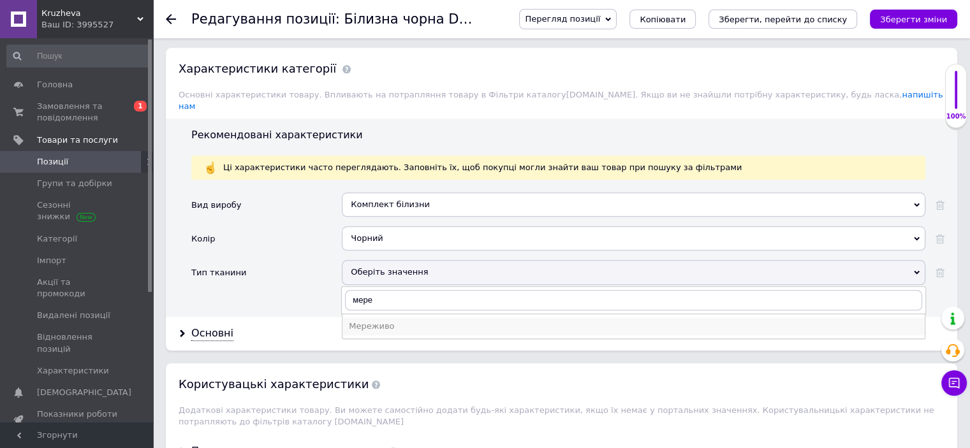
click at [370, 321] on div "Мереживо" at bounding box center [634, 326] width 570 height 11
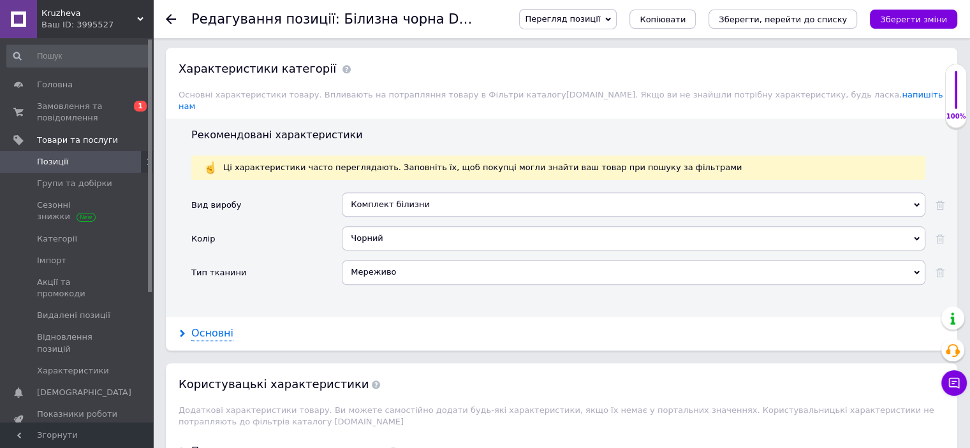
click at [212, 327] on div "Основні" at bounding box center [212, 334] width 42 height 15
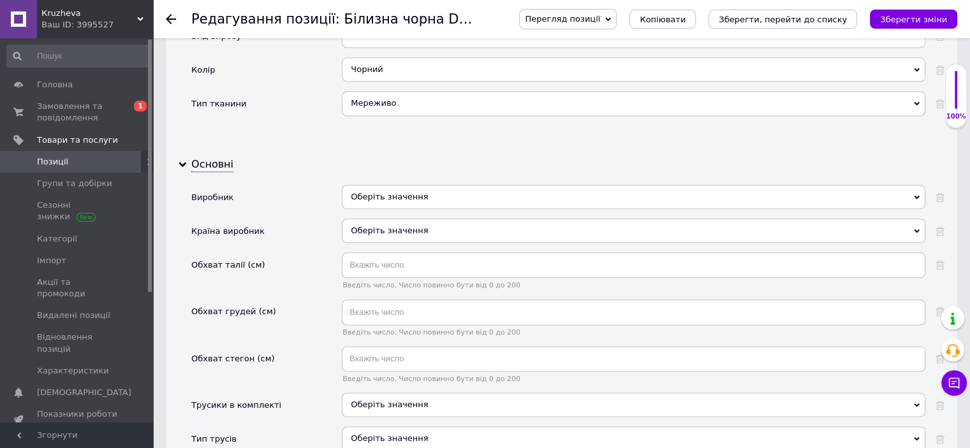
scroll to position [1531, 0]
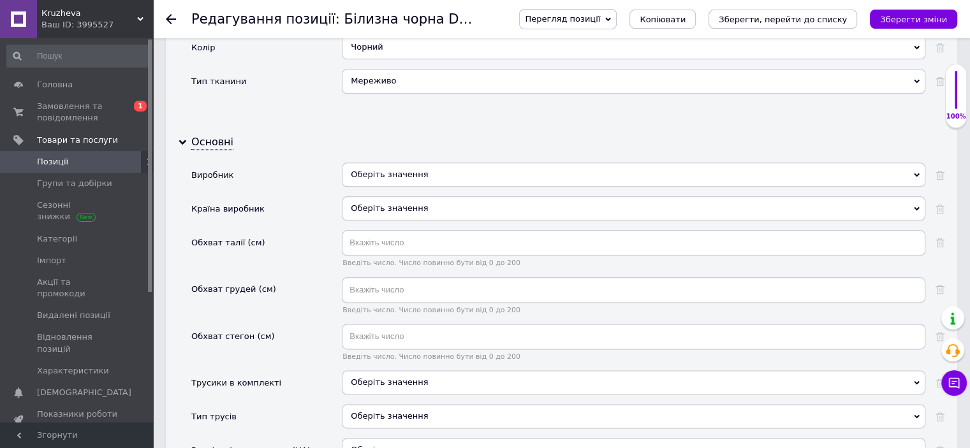
click at [388, 163] on div "Оберіть значення" at bounding box center [634, 175] width 584 height 24
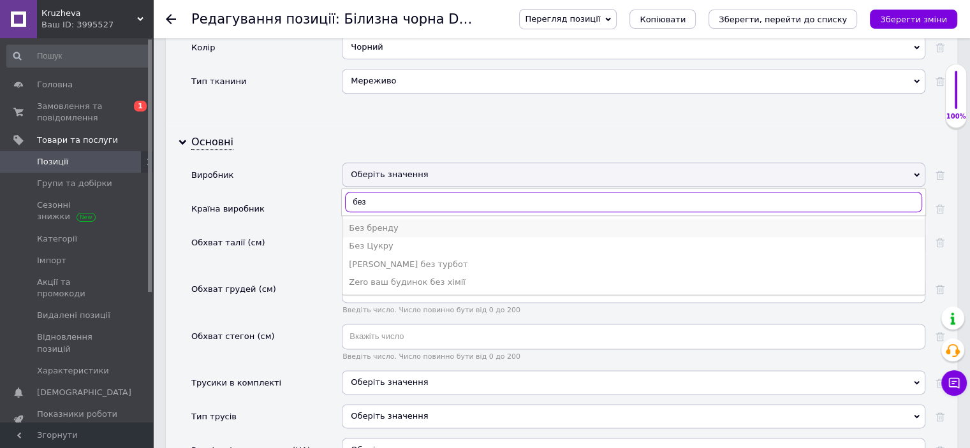
type input "без"
click at [404, 223] on div "Без бренду" at bounding box center [634, 228] width 570 height 11
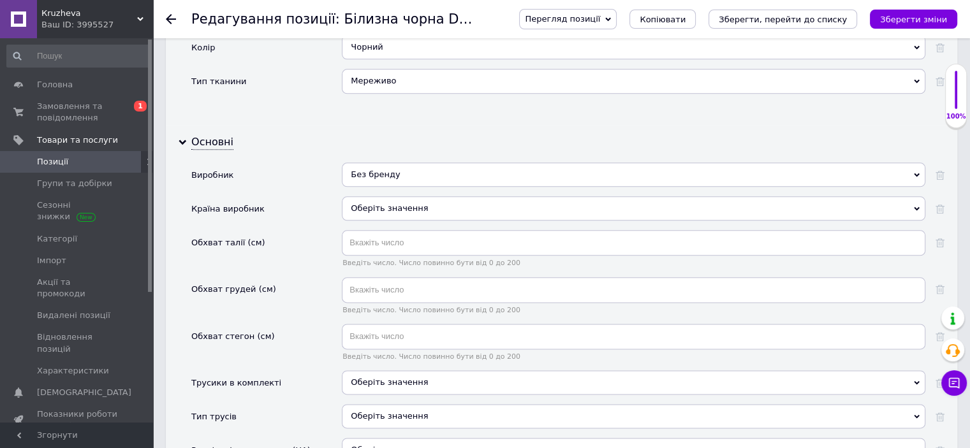
scroll to position [1658, 0]
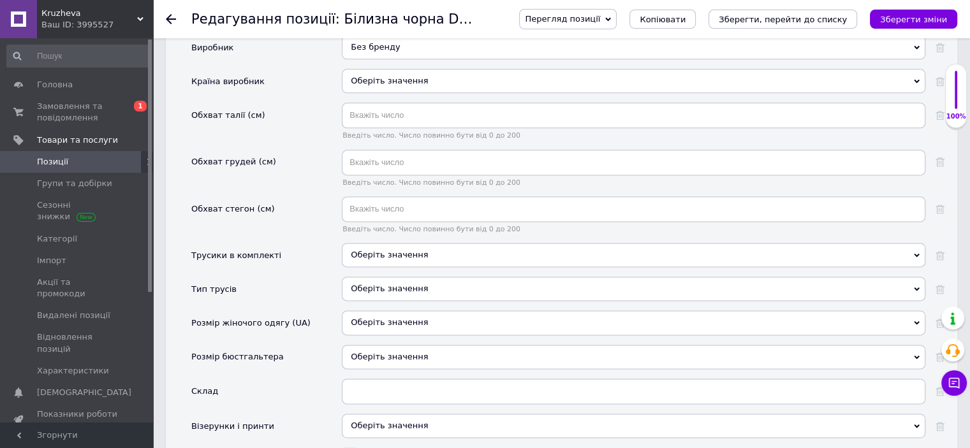
click at [370, 250] on span "Оберіть значення" at bounding box center [389, 255] width 77 height 10
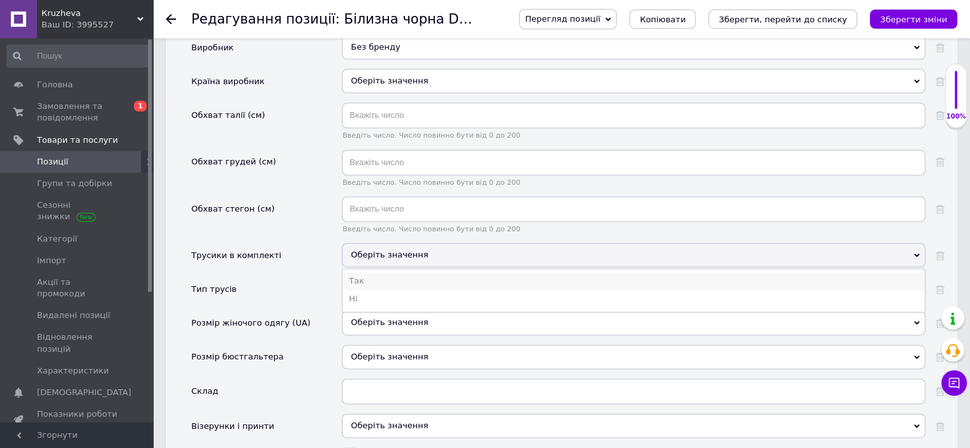
click at [369, 272] on li "Так" at bounding box center [633, 281] width 582 height 18
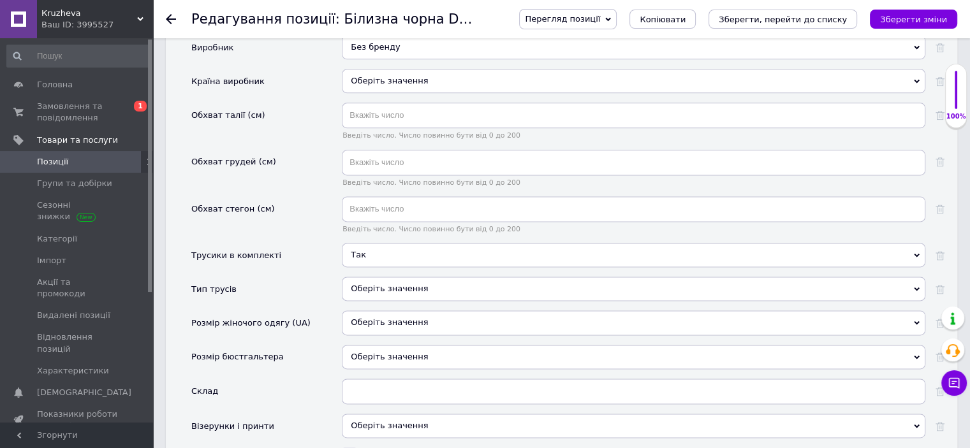
click at [370, 277] on div "Оберіть значення" at bounding box center [634, 289] width 584 height 24
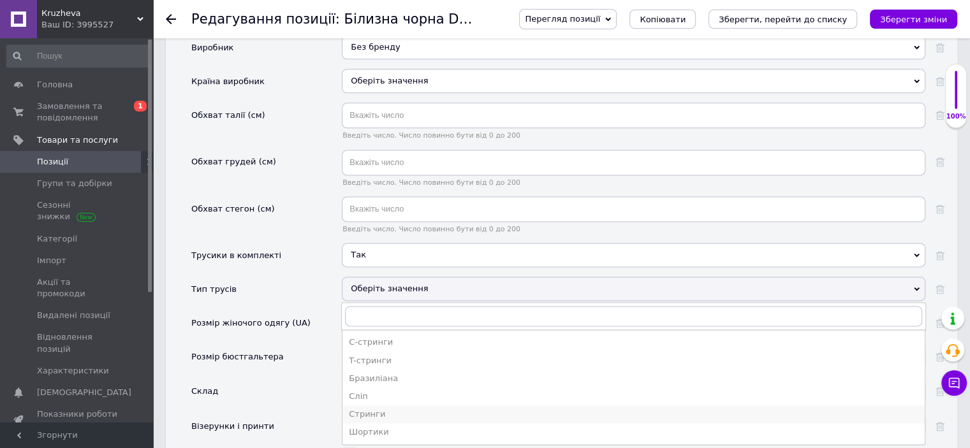
click at [374, 409] on div "Стринги" at bounding box center [634, 414] width 570 height 11
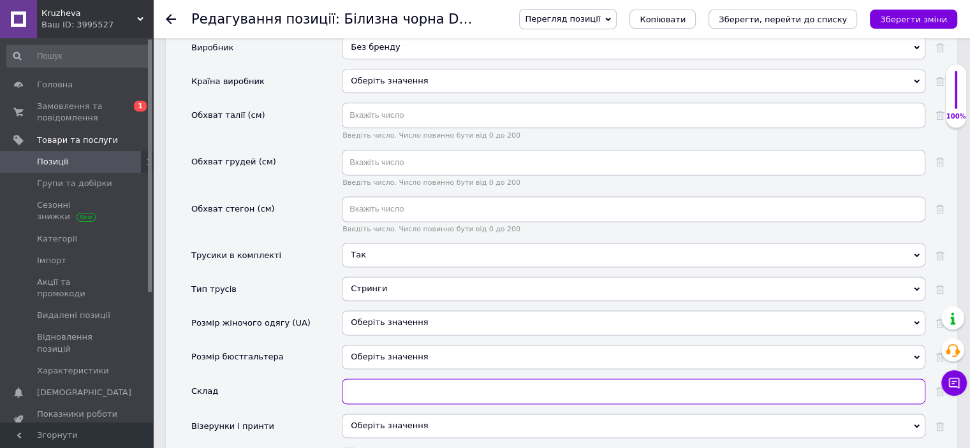
click at [371, 379] on input "text" at bounding box center [634, 392] width 584 height 26
paste input "бюст, [PERSON_NAME] і підвязки"
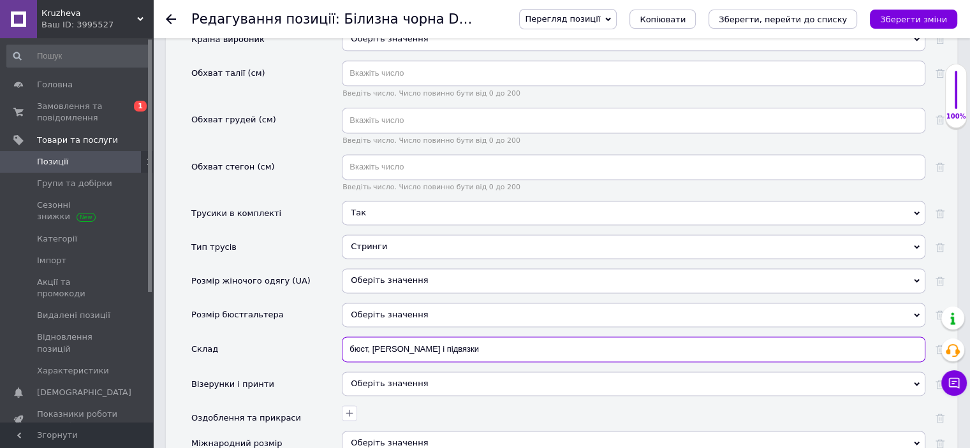
scroll to position [1850, 0]
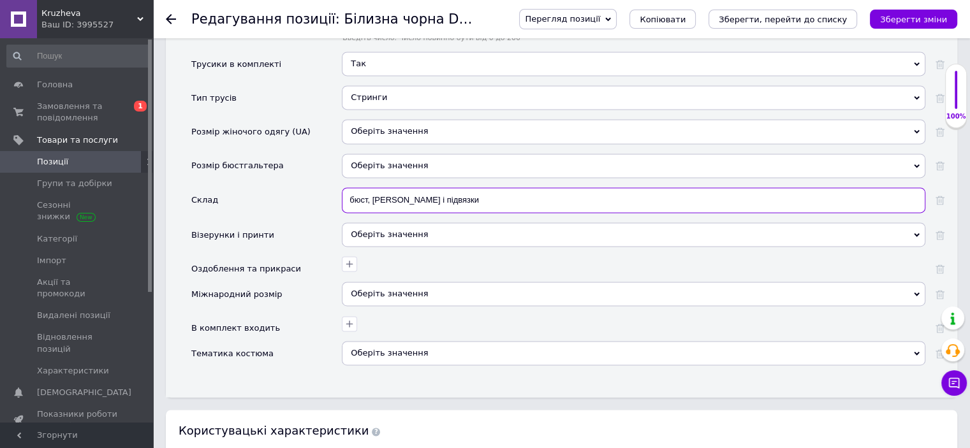
type input "бюст, [PERSON_NAME] і підвязки"
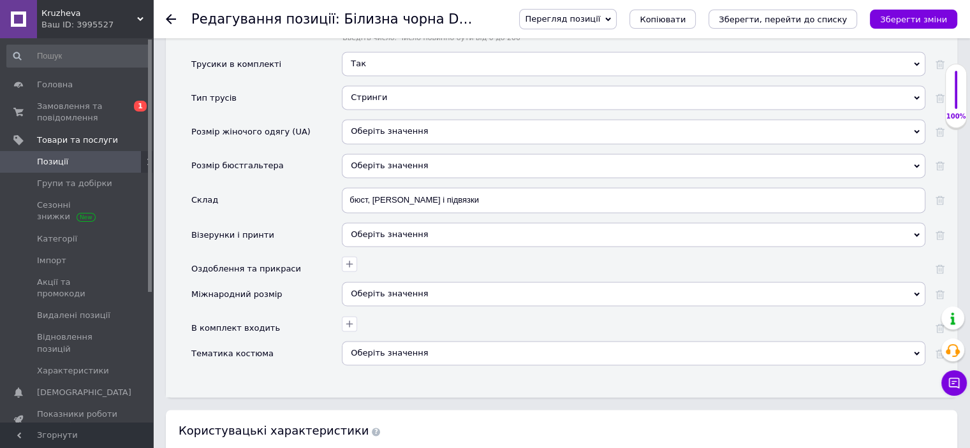
click at [364, 223] on div "Оберіть значення" at bounding box center [634, 235] width 584 height 24
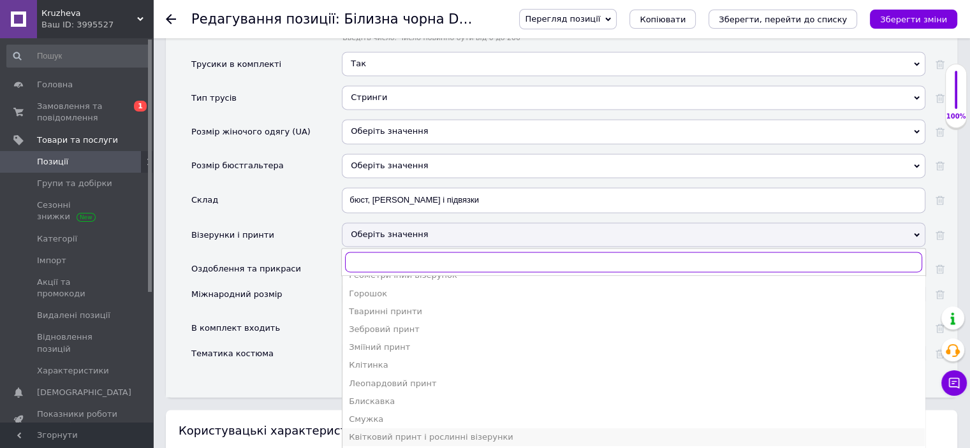
scroll to position [68, 0]
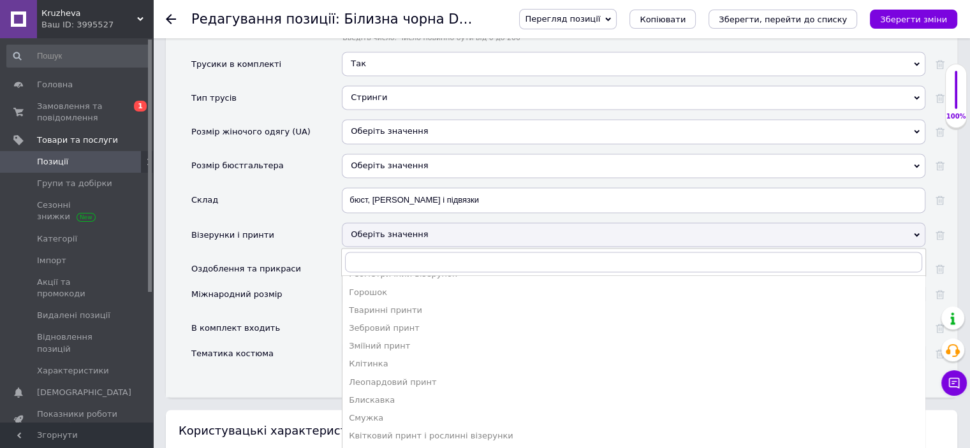
click at [437, 430] on div "Квітковий принт і рослинні візерунки" at bounding box center [634, 435] width 570 height 11
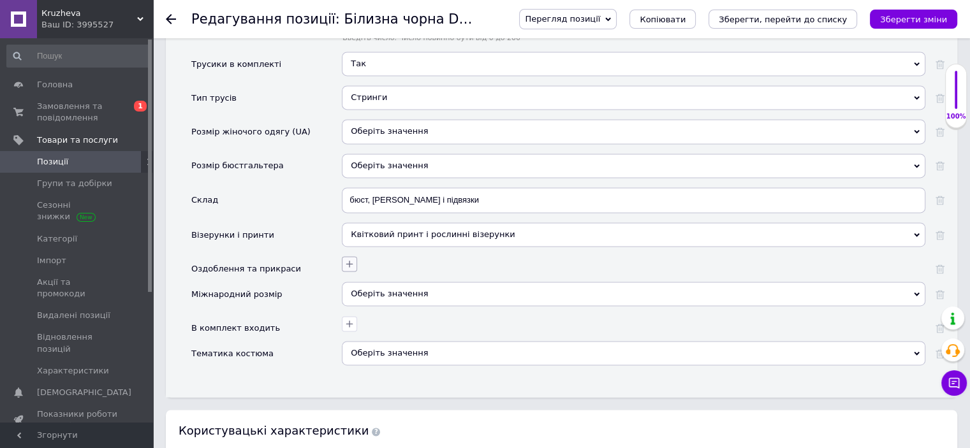
click at [352, 259] on icon "button" at bounding box center [349, 264] width 10 height 10
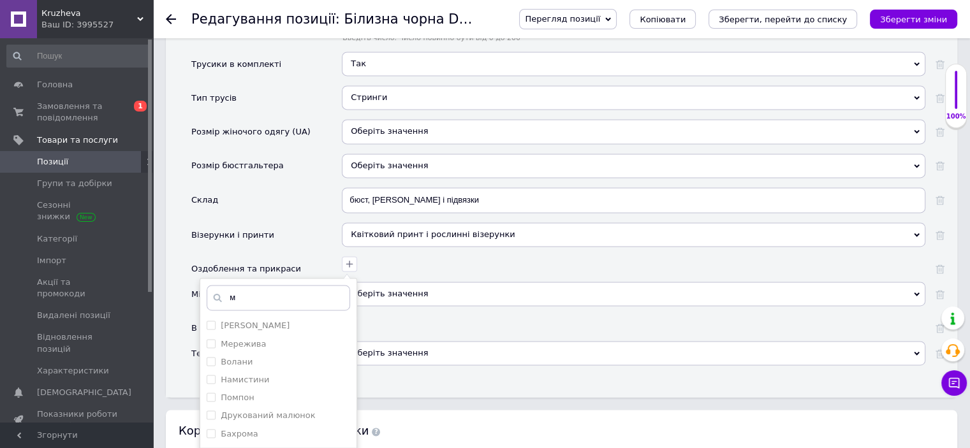
scroll to position [0, 0]
type input "мер"
click at [272, 320] on div "Мережива" at bounding box center [278, 325] width 143 height 11
checkbox input "true"
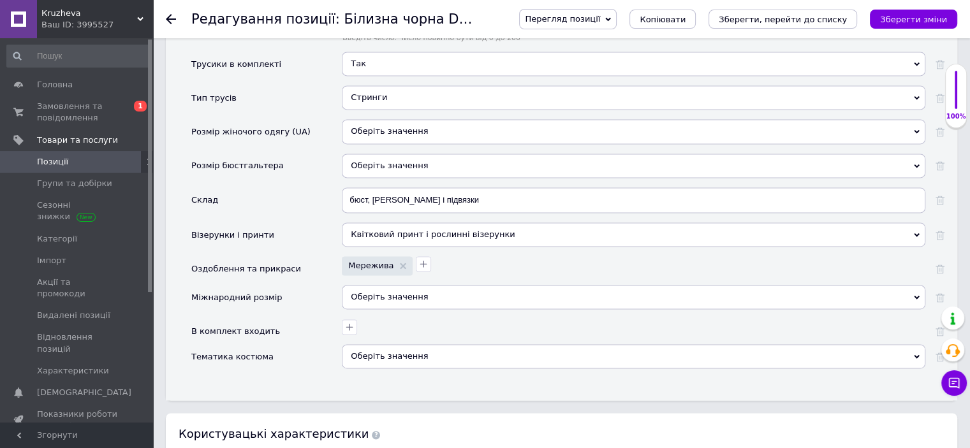
click at [390, 285] on div "Оберіть значення" at bounding box center [634, 297] width 584 height 24
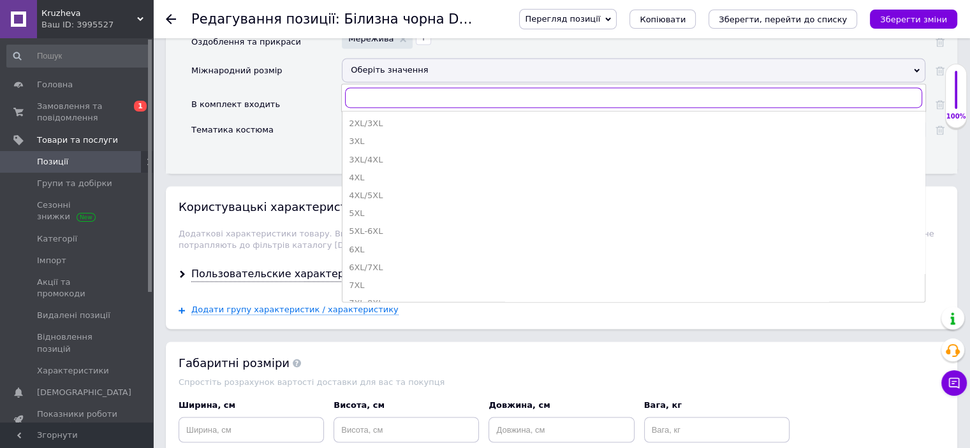
scroll to position [2105, 0]
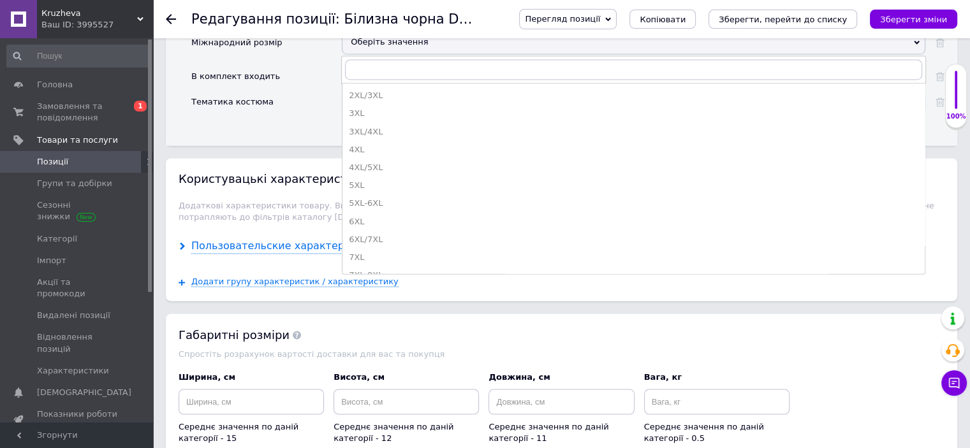
click at [207, 239] on div "Пользовательские характеристики" at bounding box center [286, 246] width 191 height 15
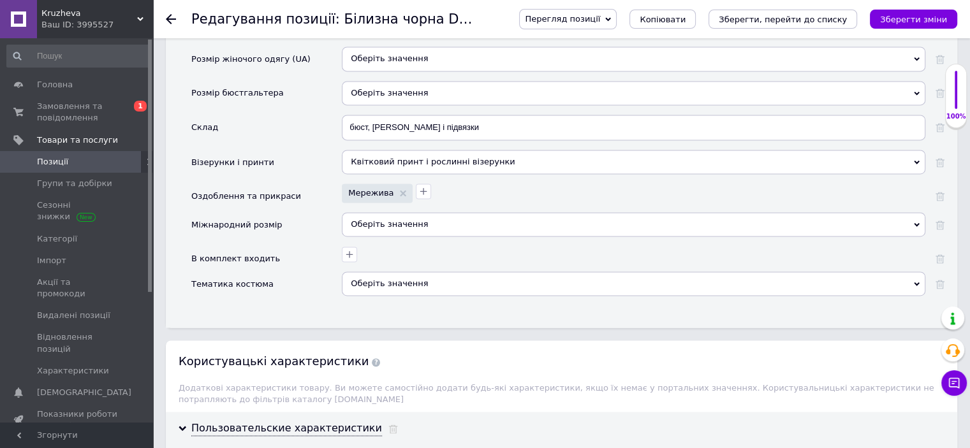
scroll to position [1913, 0]
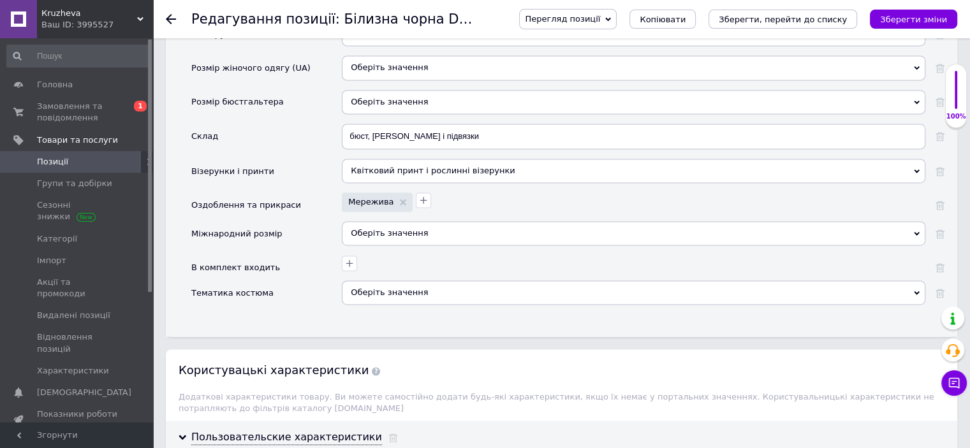
click at [382, 221] on div "Оберіть значення" at bounding box center [634, 233] width 584 height 24
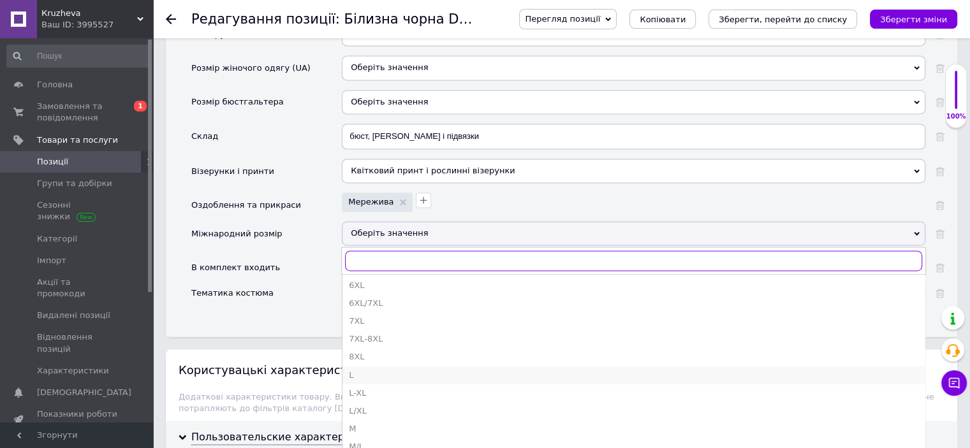
scroll to position [191, 0]
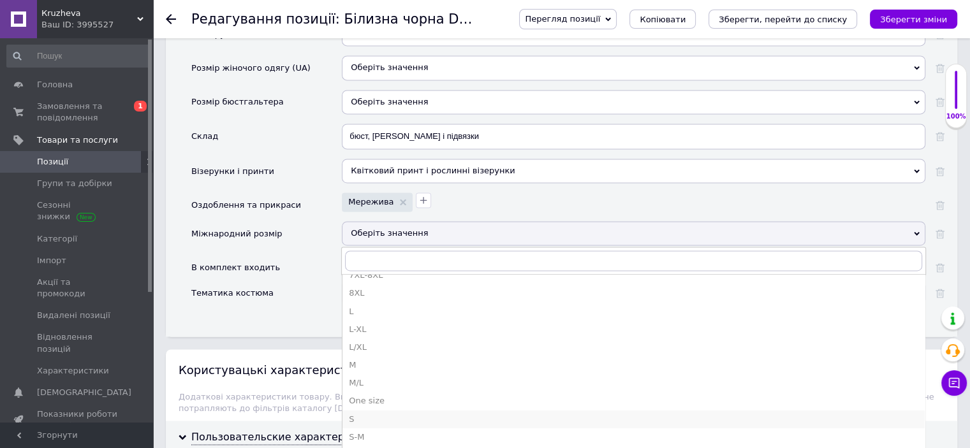
click at [370, 414] on div "S" at bounding box center [634, 419] width 570 height 11
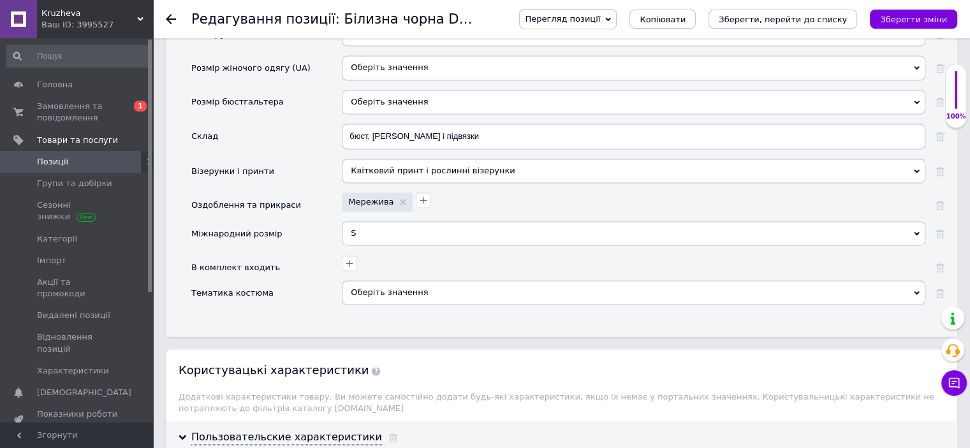
click at [383, 281] on div "Оберіть значення" at bounding box center [634, 293] width 584 height 24
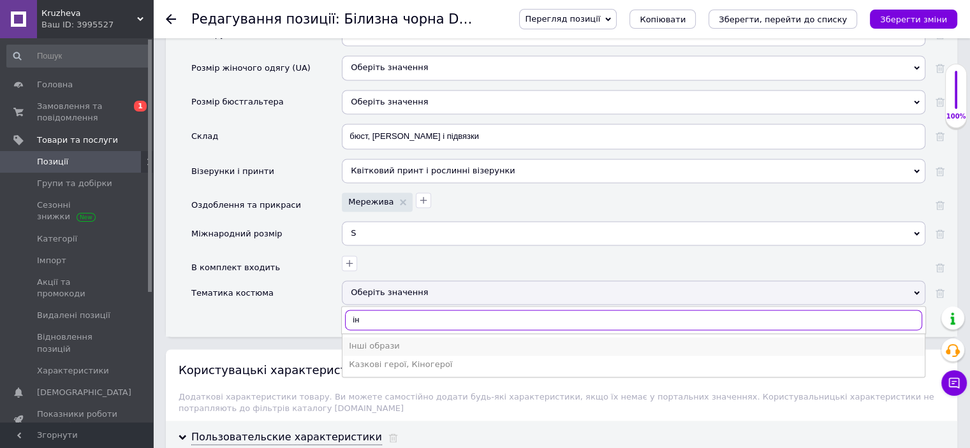
type input "ін"
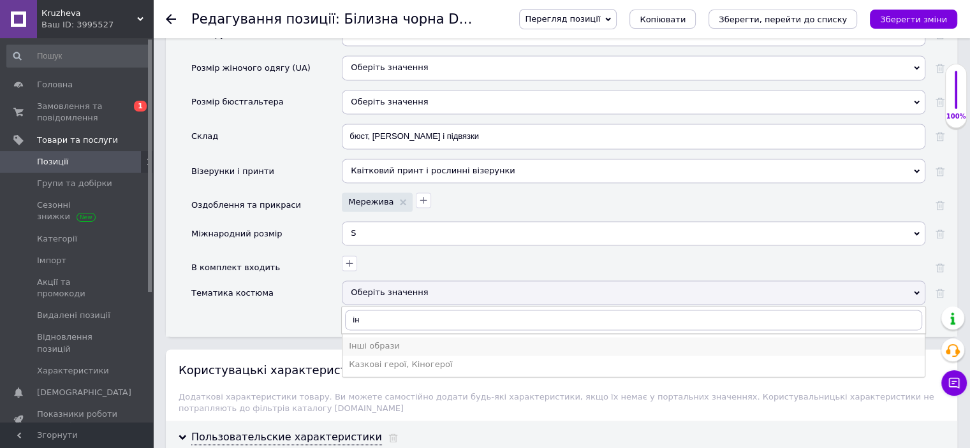
drag, startPoint x: 370, startPoint y: 301, endPoint x: 399, endPoint y: 299, distance: 28.8
click at [371, 341] on div "Інші образи" at bounding box center [634, 346] width 570 height 11
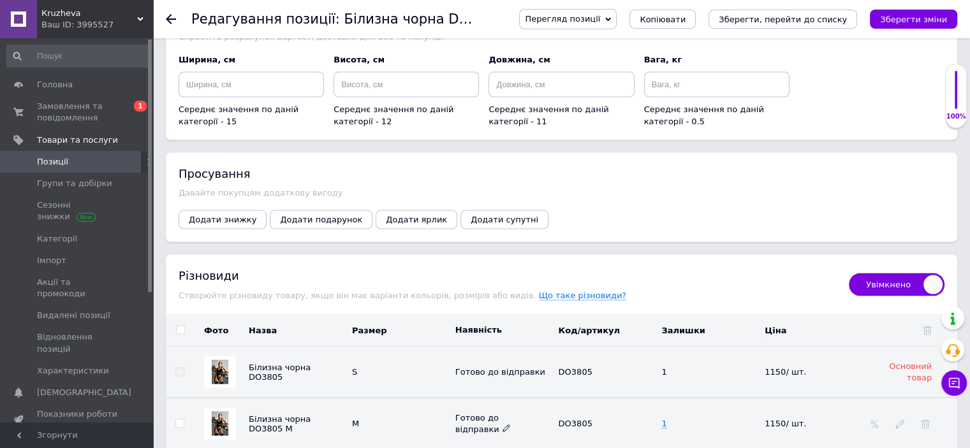
scroll to position [2615, 0]
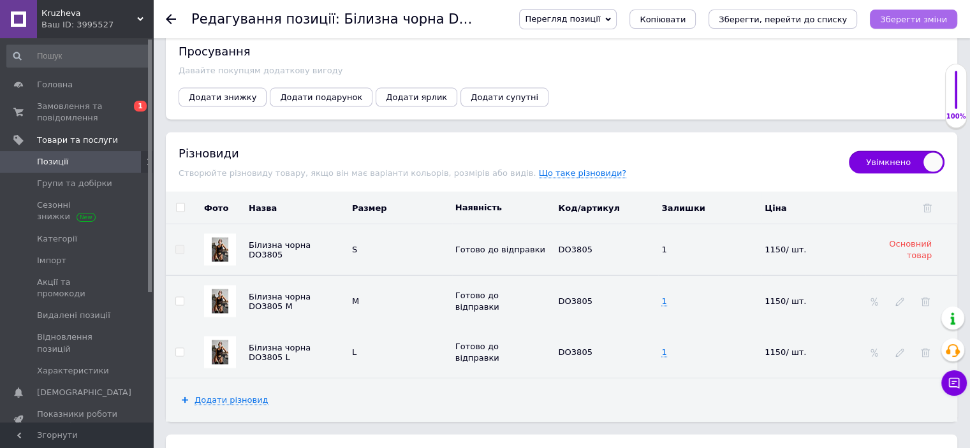
click at [917, 27] on button "Зберегти зміни" at bounding box center [913, 19] width 87 height 19
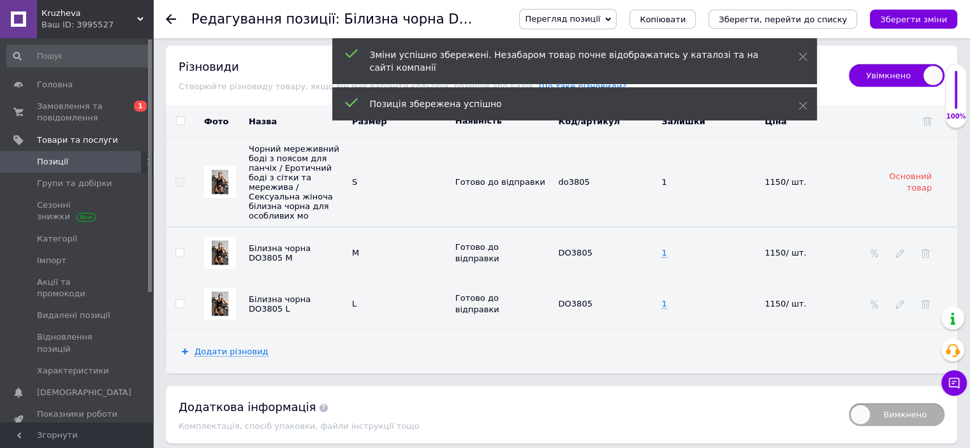
scroll to position [2711, 0]
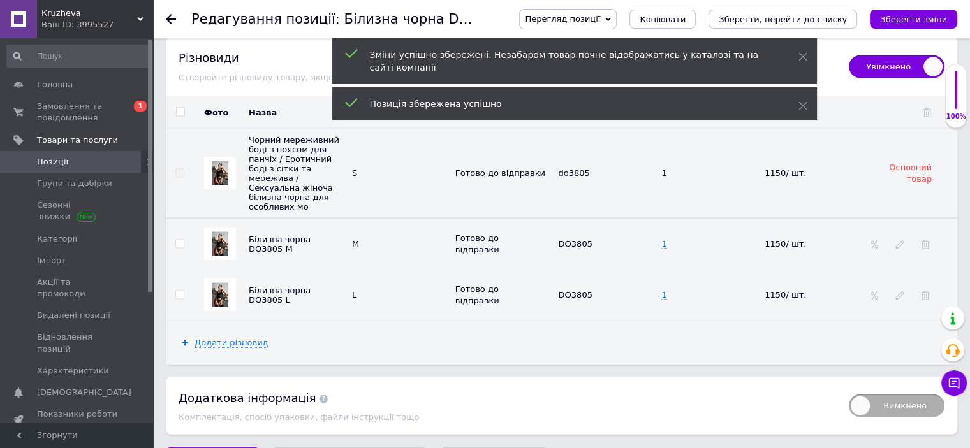
click at [227, 232] on img at bounding box center [220, 244] width 17 height 24
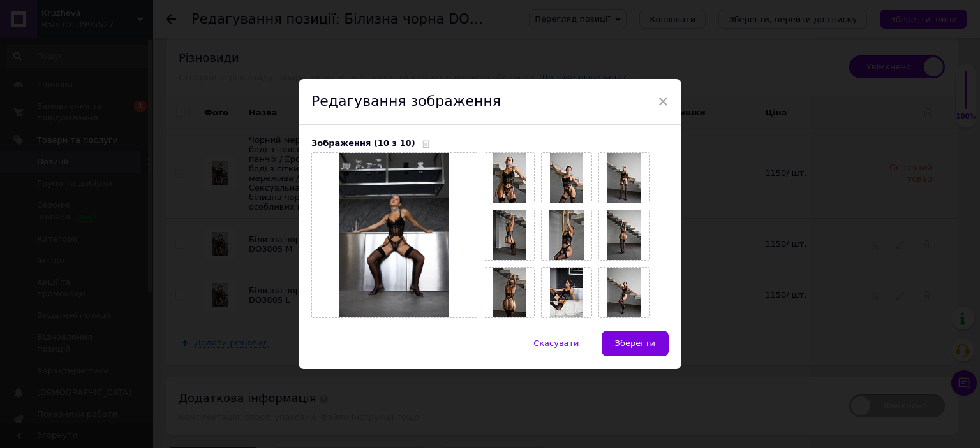
drag, startPoint x: 654, startPoint y: 346, endPoint x: 601, endPoint y: 341, distance: 53.8
click at [654, 346] on button "Зберегти" at bounding box center [634, 344] width 67 height 26
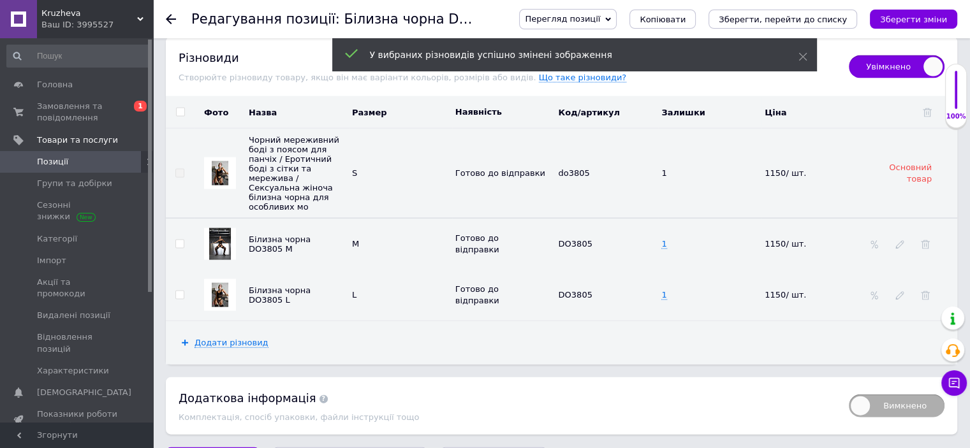
click at [217, 283] on img at bounding box center [220, 295] width 17 height 24
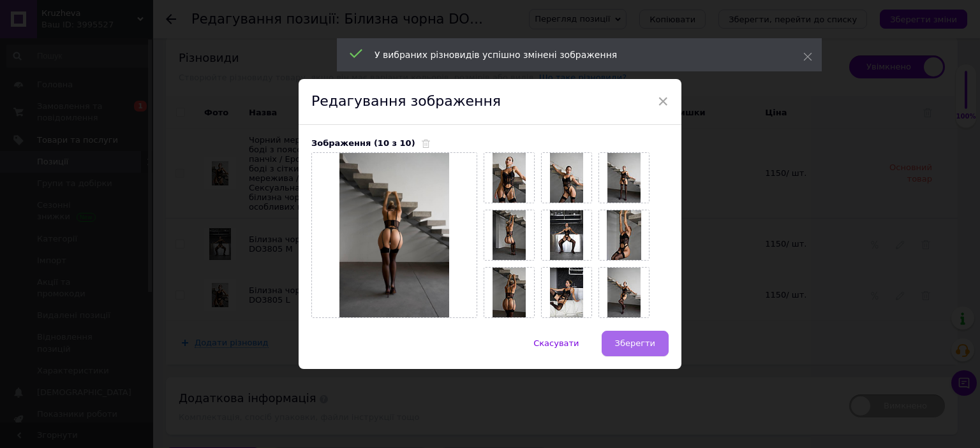
click at [638, 346] on span "Зберегти" at bounding box center [635, 344] width 40 height 10
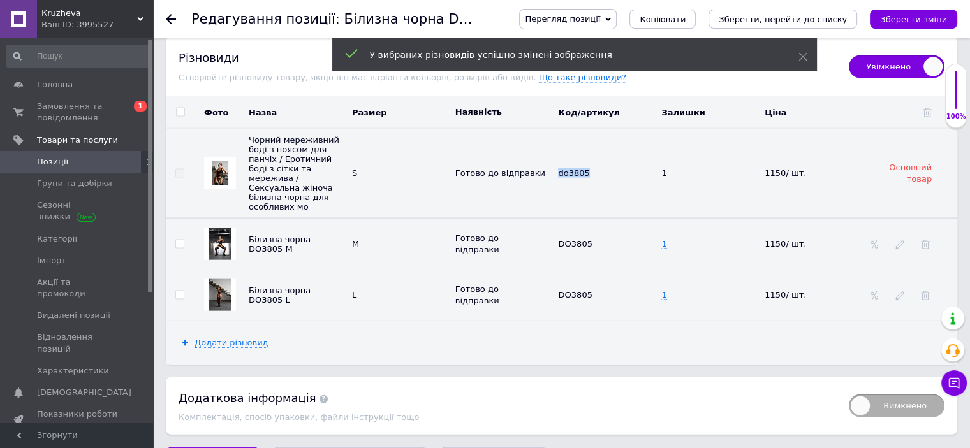
drag, startPoint x: 561, startPoint y: 131, endPoint x: 584, endPoint y: 132, distance: 23.6
click at [584, 168] on span "do3805" at bounding box center [573, 173] width 31 height 10
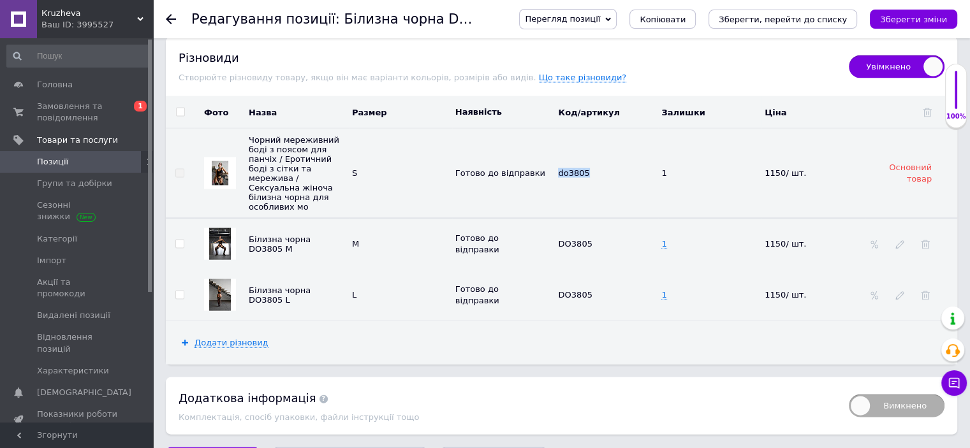
copy span "do3805"
click at [596, 239] on span at bounding box center [600, 243] width 8 height 9
drag, startPoint x: 582, startPoint y: 202, endPoint x: 554, endPoint y: 203, distance: 28.7
click at [554, 218] on tr "Білизна чорна DO3805 M M [PERSON_NAME] до відправки DO3805 1 1150/ шт." at bounding box center [561, 244] width 791 height 52
drag, startPoint x: 589, startPoint y: 129, endPoint x: 524, endPoint y: 124, distance: 64.6
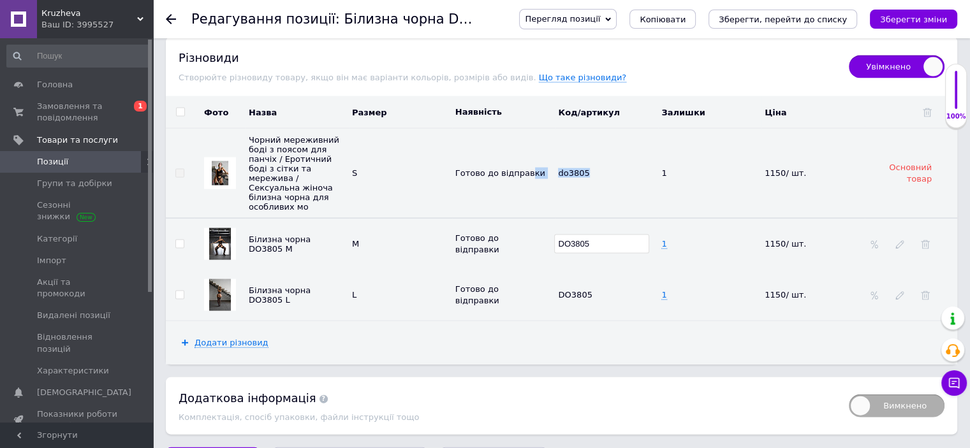
click at [524, 129] on tr "Чорний мереживний боді з поясом для панчіх / Еротичний боді з сітки та мережива…" at bounding box center [561, 174] width 791 height 90
click at [559, 129] on td "do3805" at bounding box center [606, 174] width 103 height 90
drag, startPoint x: 559, startPoint y: 132, endPoint x: 594, endPoint y: 131, distance: 35.1
click at [594, 168] on div "do3805" at bounding box center [606, 173] width 97 height 10
copy span "do3805"
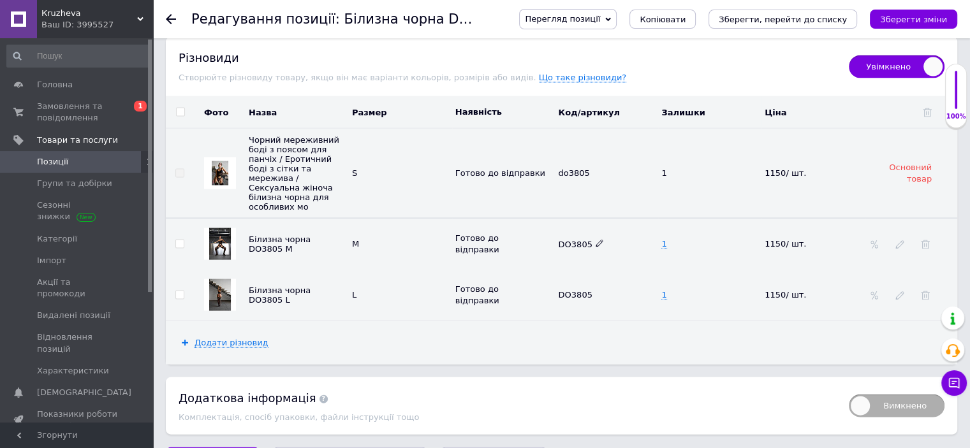
click at [596, 239] on span at bounding box center [600, 243] width 8 height 9
drag, startPoint x: 592, startPoint y: 205, endPoint x: 561, endPoint y: 203, distance: 30.6
click at [561, 235] on input "DO3805" at bounding box center [601, 244] width 95 height 19
drag, startPoint x: 558, startPoint y: 203, endPoint x: 594, endPoint y: 202, distance: 36.4
click at [594, 235] on input "DO3805" at bounding box center [601, 244] width 95 height 19
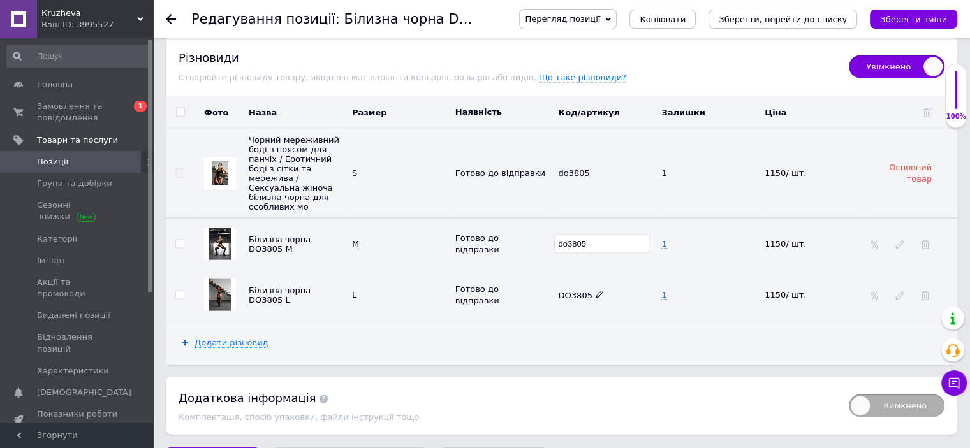
type input "do3805"
click at [596, 291] on icon at bounding box center [600, 295] width 8 height 8
click at [598, 291] on icon at bounding box center [600, 295] width 8 height 8
drag, startPoint x: 600, startPoint y: 254, endPoint x: 522, endPoint y: 239, distance: 78.7
click at [523, 270] on tr "Білизна чорна DO3805 L L Готово до відправки DO3805 1 1150/ шт." at bounding box center [561, 295] width 791 height 51
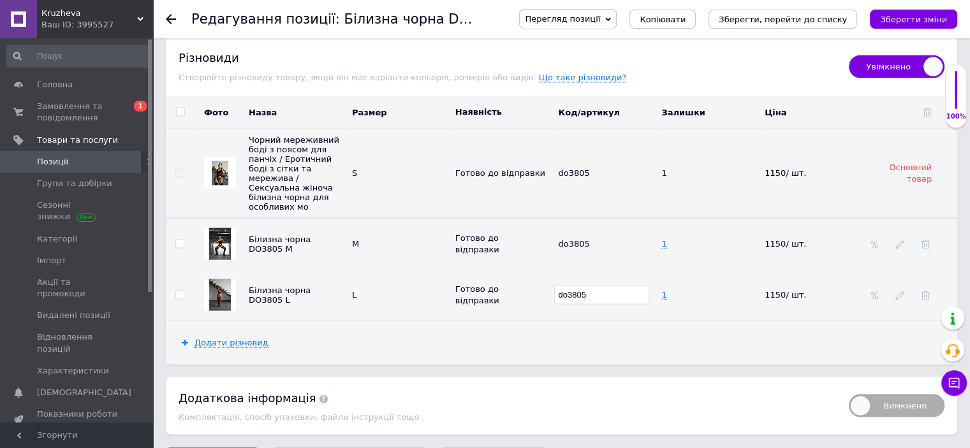
type input "do3805"
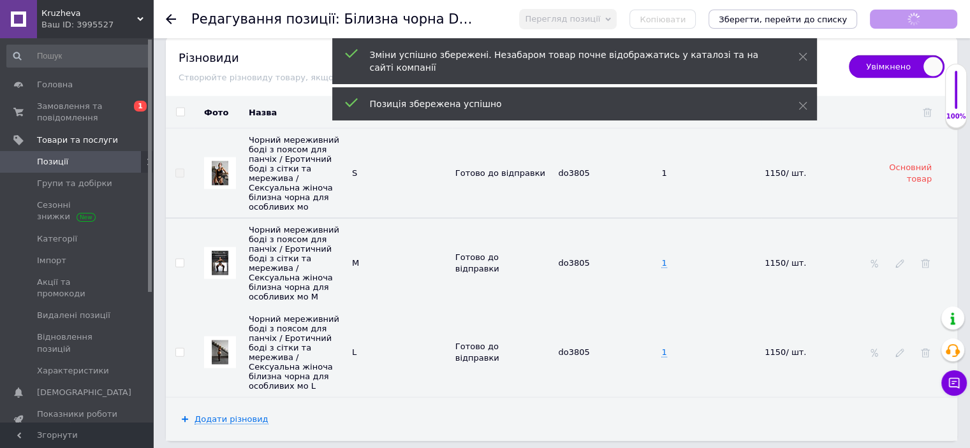
scroll to position [4, 0]
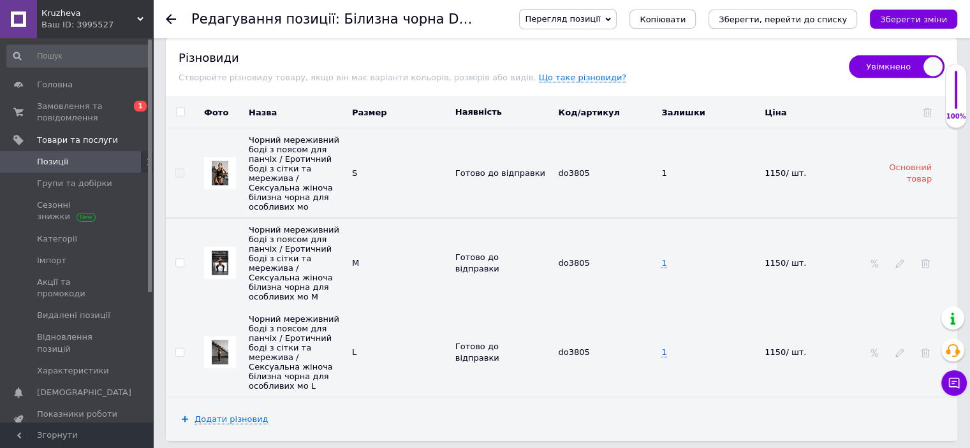
click at [78, 152] on link "Позиції" at bounding box center [78, 162] width 157 height 22
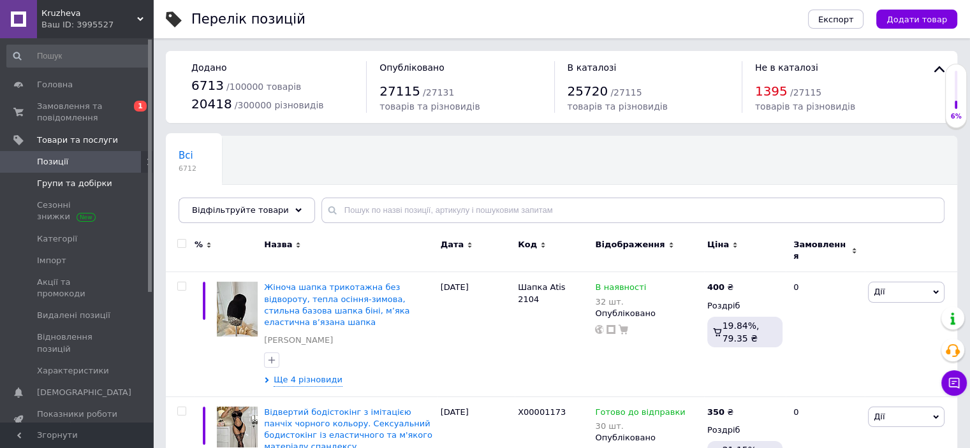
click at [74, 186] on span "Групи та добірки" at bounding box center [74, 183] width 75 height 11
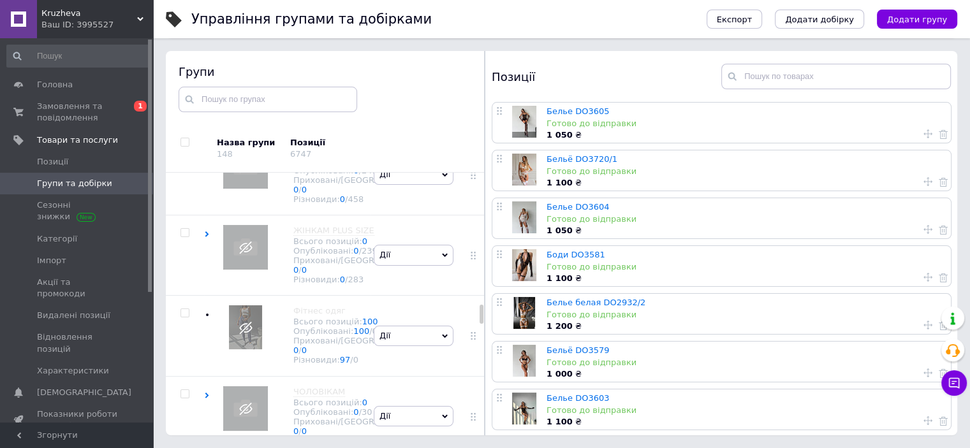
scroll to position [3362, 0]
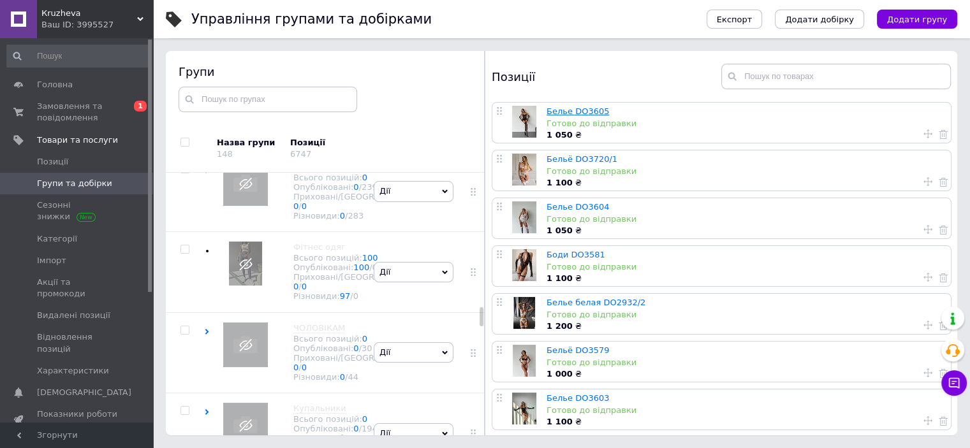
click at [583, 109] on link "Белье DO3605" at bounding box center [578, 112] width 63 height 10
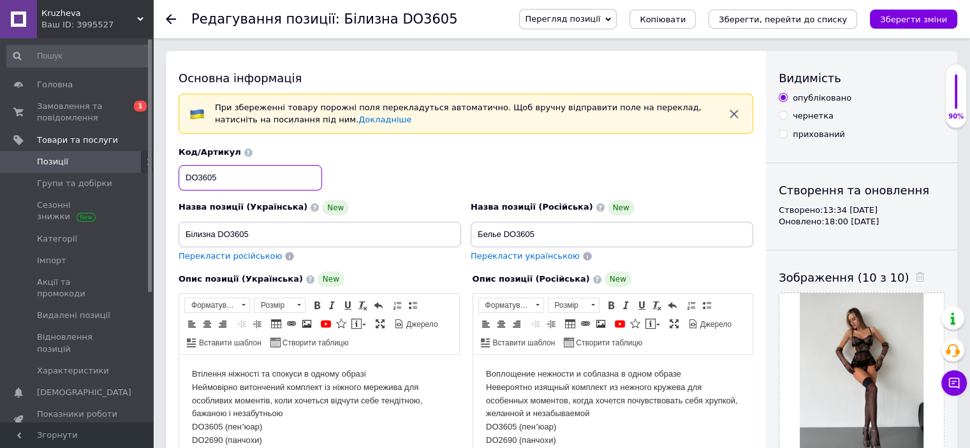
click at [198, 173] on input "DO3605" at bounding box center [250, 178] width 143 height 26
type input "do3605"
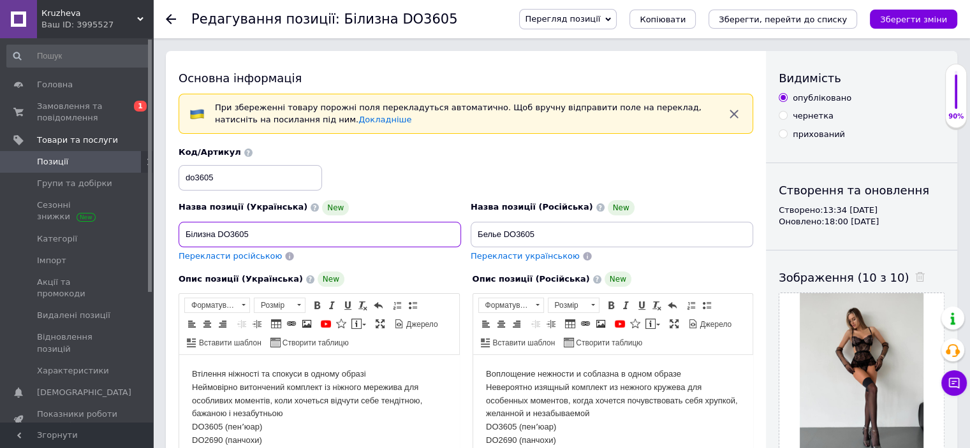
drag, startPoint x: 268, startPoint y: 230, endPoint x: 150, endPoint y: 236, distance: 118.2
paste input "орний мереживний пеньюар із трусиками / Еротичний комплект білизни з мережива /…"
type input "Чорний мереживний пеньюар із трусиками / Еротичний комплект білизни з мережива …"
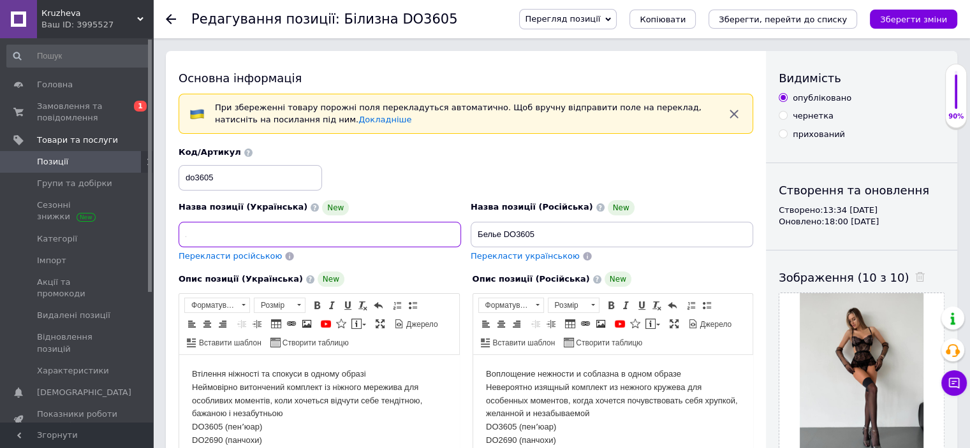
scroll to position [0, 0]
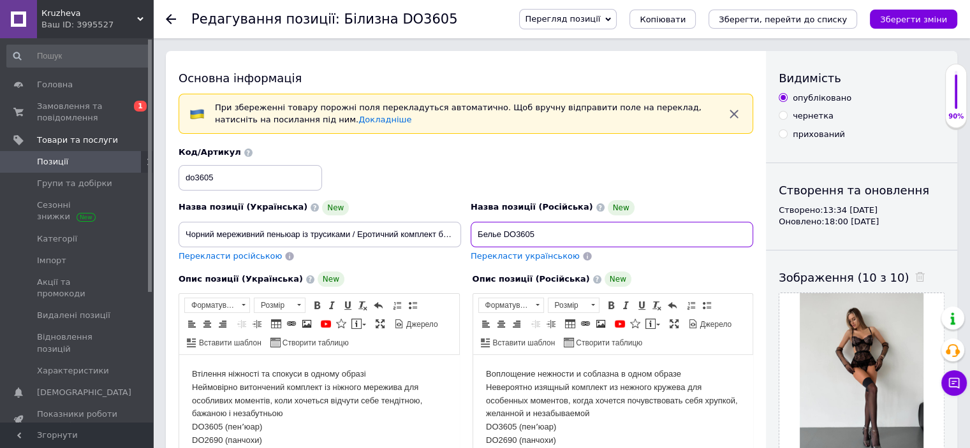
drag, startPoint x: 463, startPoint y: 222, endPoint x: 386, endPoint y: 218, distance: 76.6
click at [389, 219] on div "Назва позиції (Українська) New Чорний мереживний пеньюар із трусиками / Еротичн…" at bounding box center [466, 204] width 584 height 125
paste input "ерный кружевной пеньюар с трусиками / Эротический комплект кружевного белья / С…"
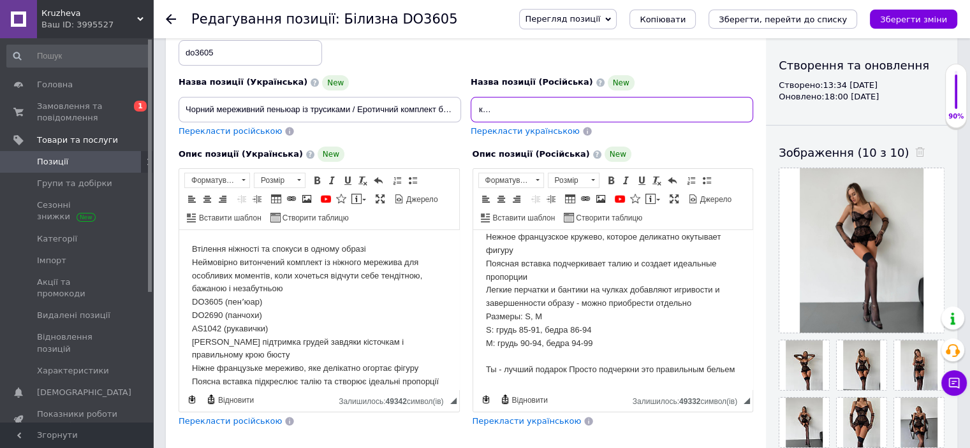
scroll to position [128, 0]
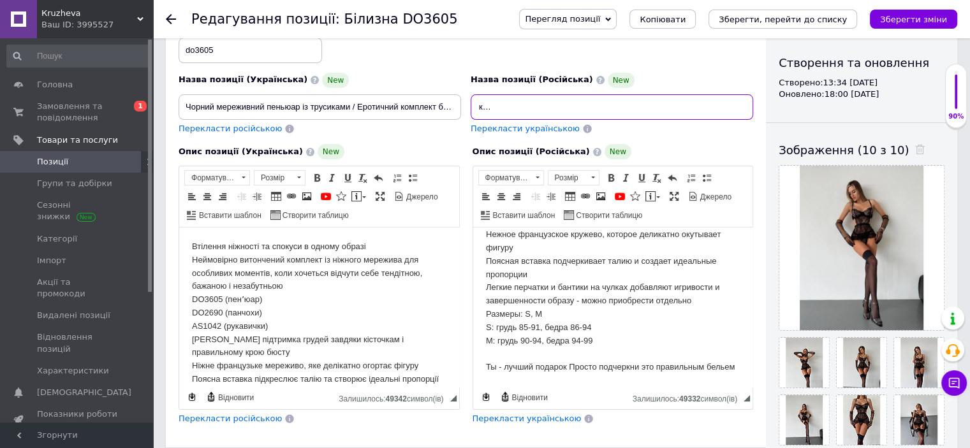
type input "Черный кружевной пеньюар с трусиками / Эротический комплект кружевного белья / …"
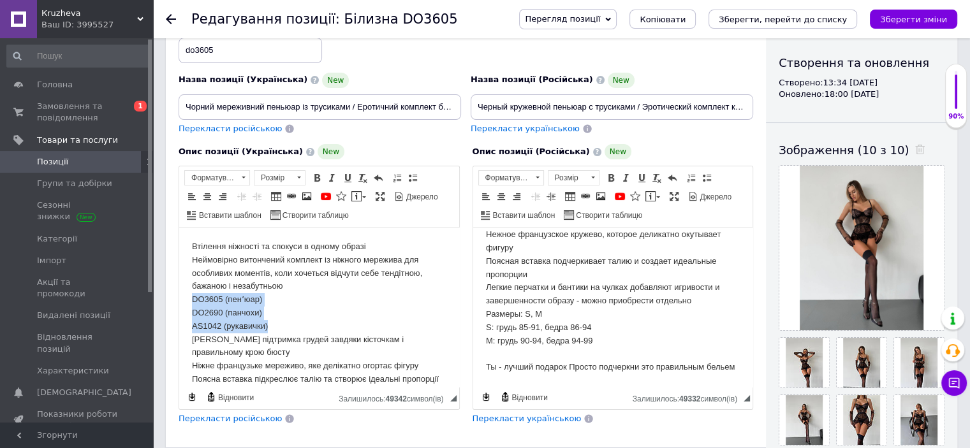
drag, startPoint x: 277, startPoint y: 321, endPoint x: 166, endPoint y: 295, distance: 114.6
click at [179, 295] on html "Втілення ніжності та спокуси в одному образі Неймовірно витончений комплект із …" at bounding box center [319, 366] width 280 height 277
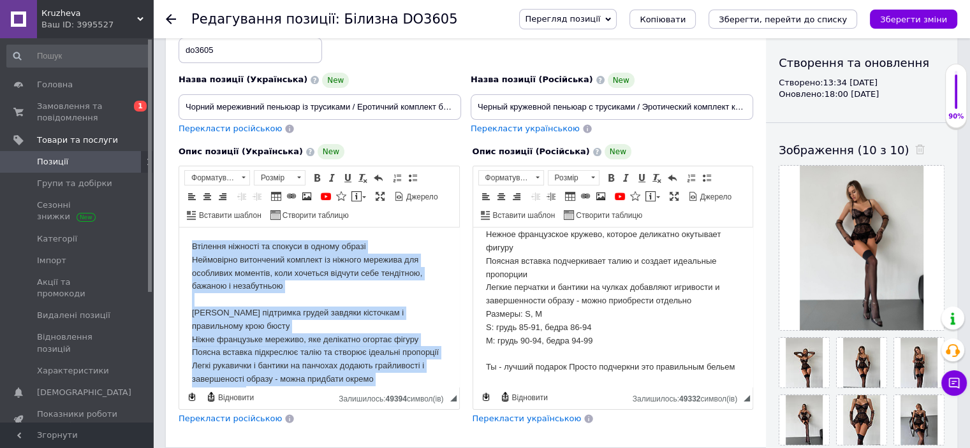
drag, startPoint x: 245, startPoint y: 368, endPoint x: 152, endPoint y: 162, distance: 226.1
click at [179, 228] on html "Втілення ніжності та спокуси в одному образі Неймовірно витончений комплект із …" at bounding box center [319, 353] width 280 height 251
click at [205, 193] on span at bounding box center [207, 196] width 10 height 10
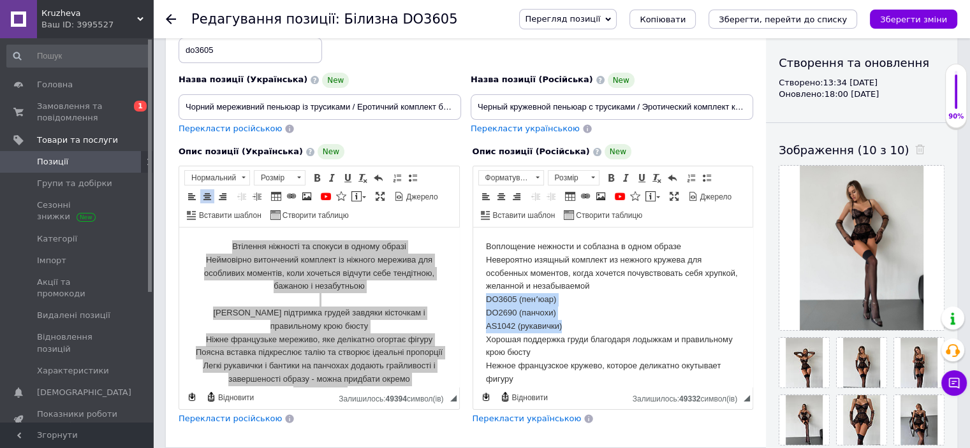
drag, startPoint x: 563, startPoint y: 325, endPoint x: 471, endPoint y: 304, distance: 94.1
click at [473, 304] on html "Воплощение нежности и соблазна в одном образе Невероятно изящный комплект из не…" at bounding box center [613, 373] width 280 height 291
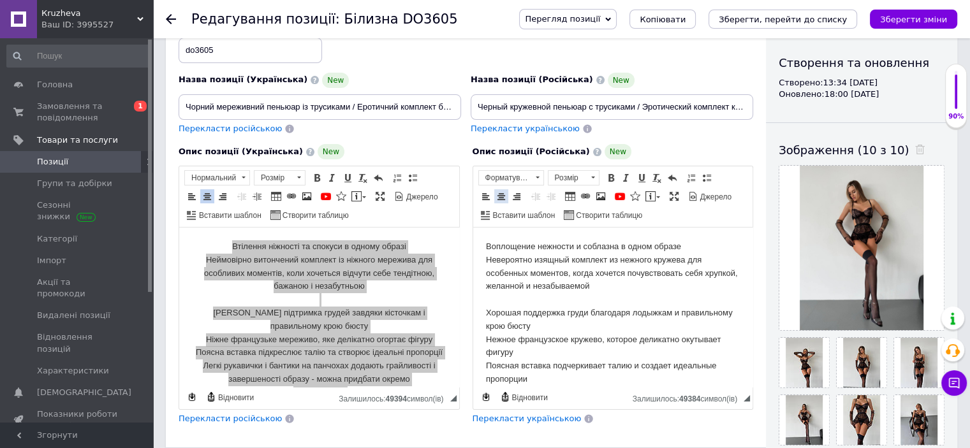
click at [506, 194] on link "По центру" at bounding box center [501, 196] width 14 height 14
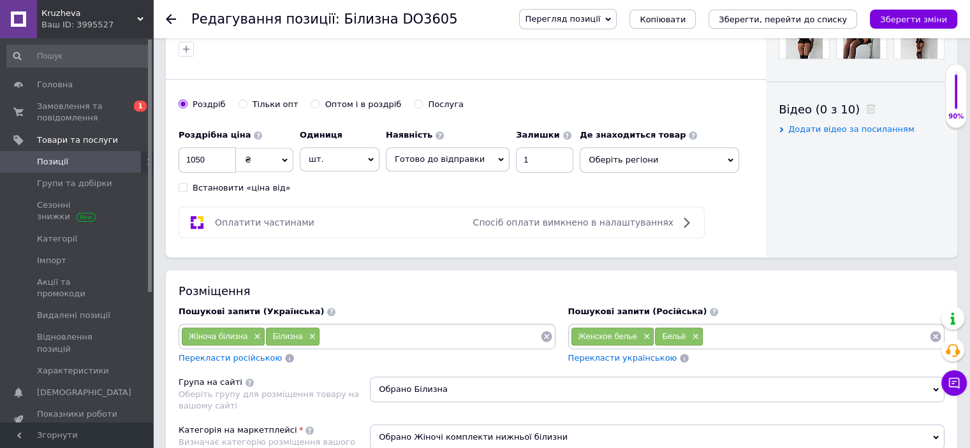
scroll to position [574, 0]
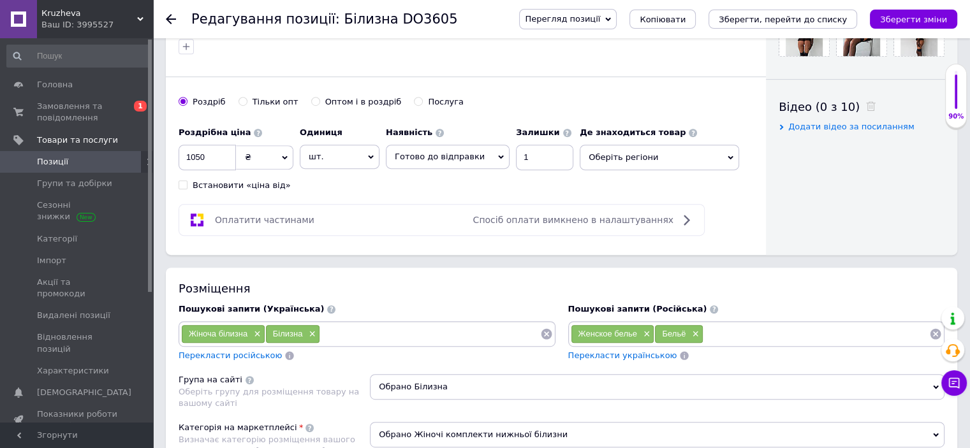
click at [629, 149] on span "Оберіть регіони" at bounding box center [659, 158] width 159 height 26
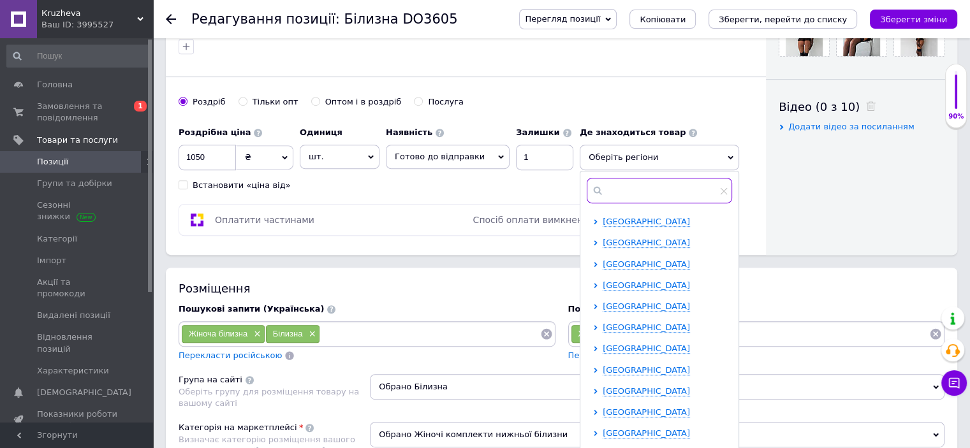
click at [621, 188] on input "text" at bounding box center [659, 191] width 145 height 26
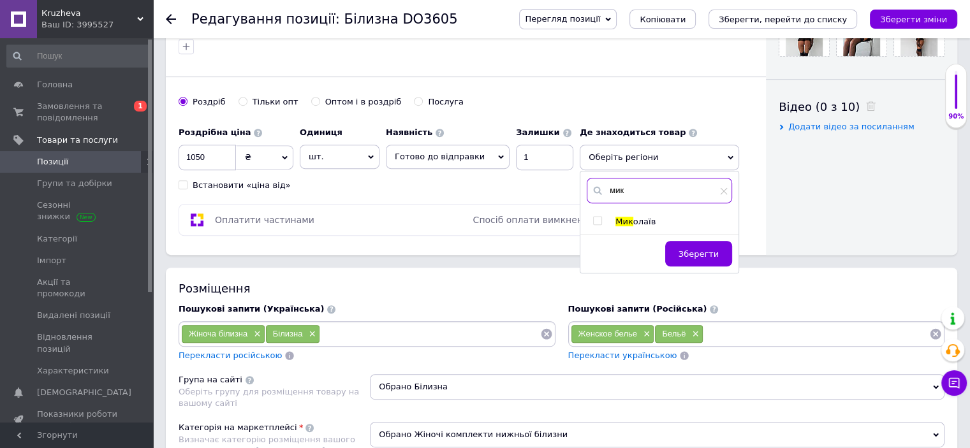
type input "мик"
drag, startPoint x: 584, startPoint y: 221, endPoint x: 600, endPoint y: 223, distance: 15.4
click at [593, 221] on input "checkbox" at bounding box center [597, 221] width 8 height 8
checkbox input "true"
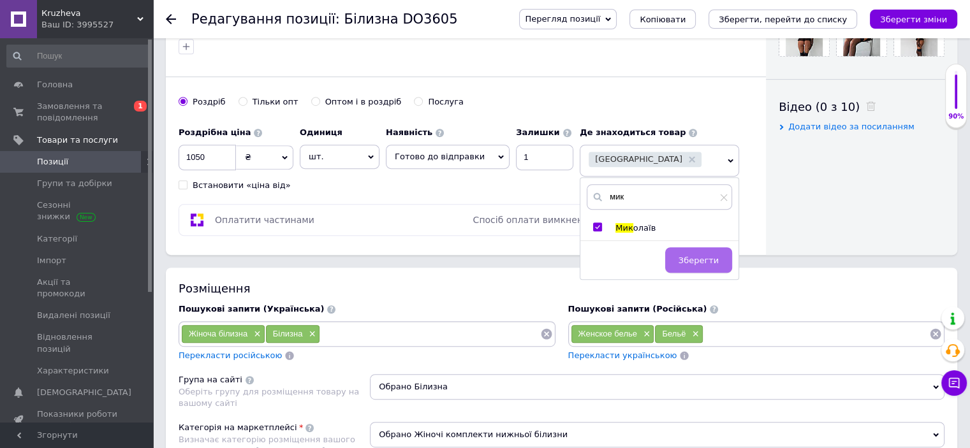
click at [679, 256] on span "Зберегти" at bounding box center [699, 261] width 40 height 10
click at [347, 325] on input at bounding box center [430, 334] width 220 height 19
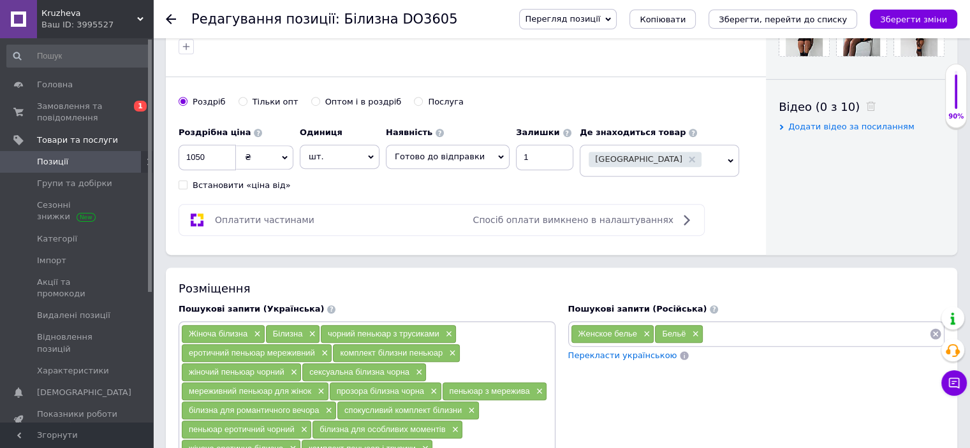
click at [747, 342] on div "Женское белье × Бельё ×" at bounding box center [756, 334] width 377 height 26
click at [746, 328] on input at bounding box center [816, 334] width 226 height 19
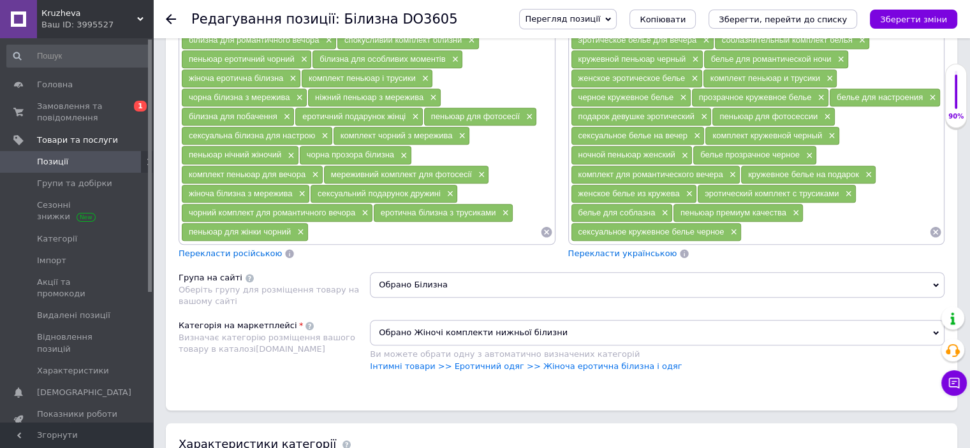
scroll to position [1020, 0]
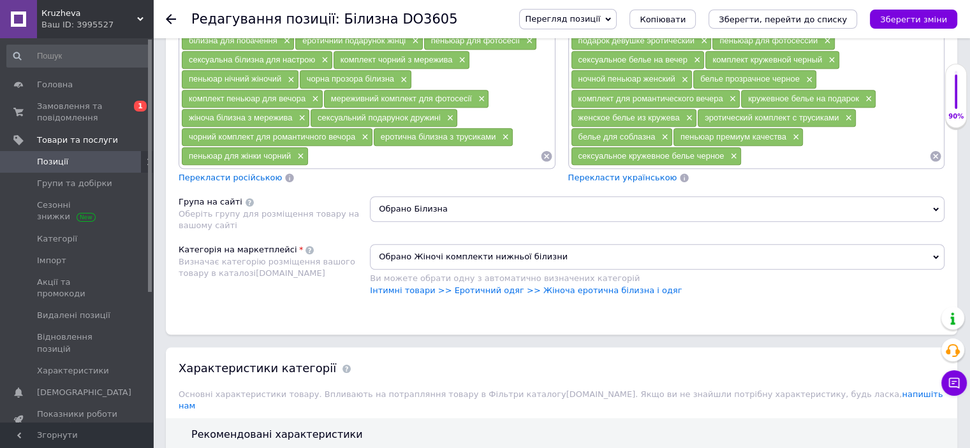
click at [434, 203] on span "Обрано Білизна" at bounding box center [657, 209] width 575 height 26
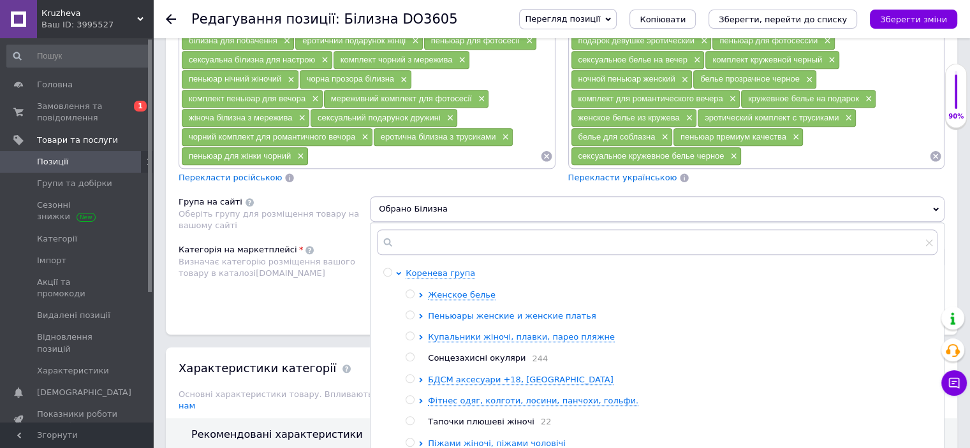
click at [420, 314] on icon at bounding box center [420, 316] width 5 height 5
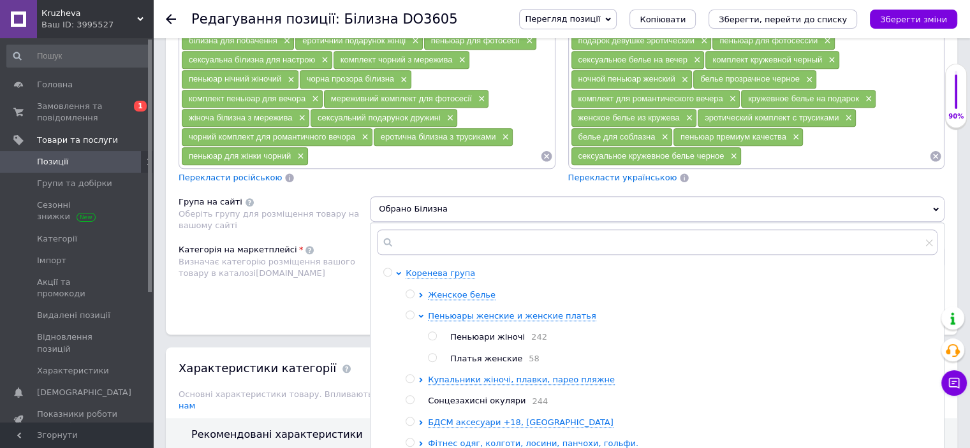
click at [430, 332] on input "radio" at bounding box center [432, 336] width 8 height 8
radio input "true"
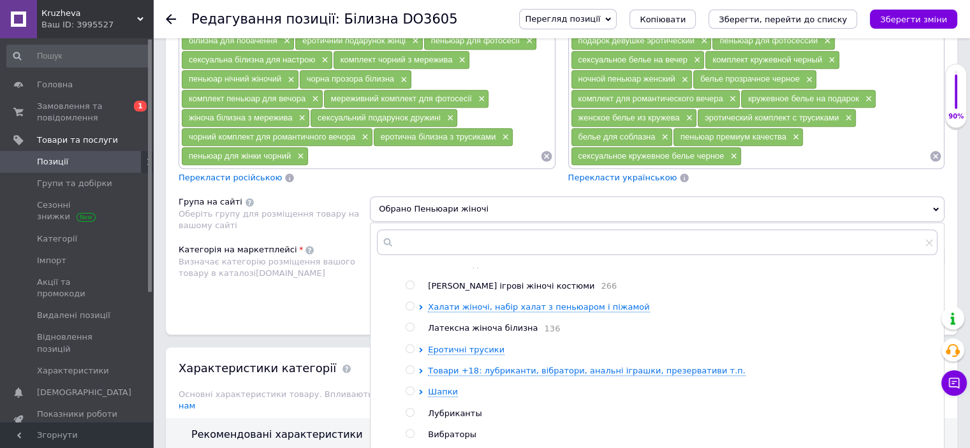
scroll to position [1339, 0]
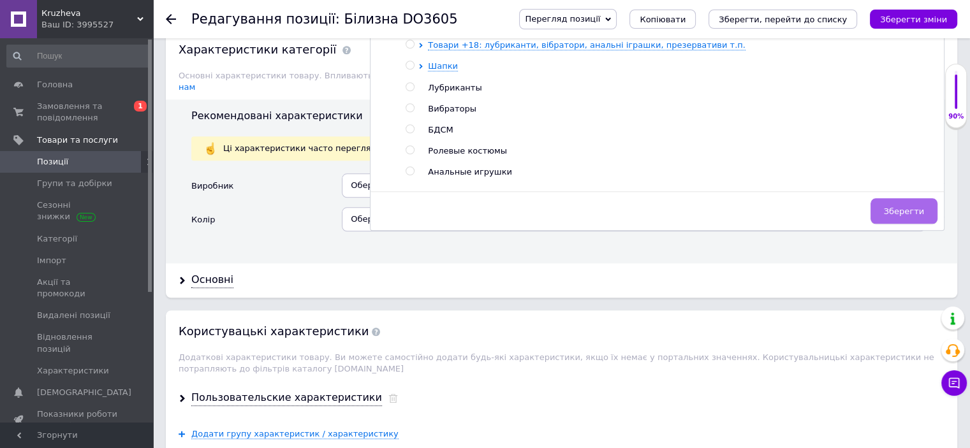
click at [895, 207] on span "Зберегти" at bounding box center [904, 212] width 40 height 10
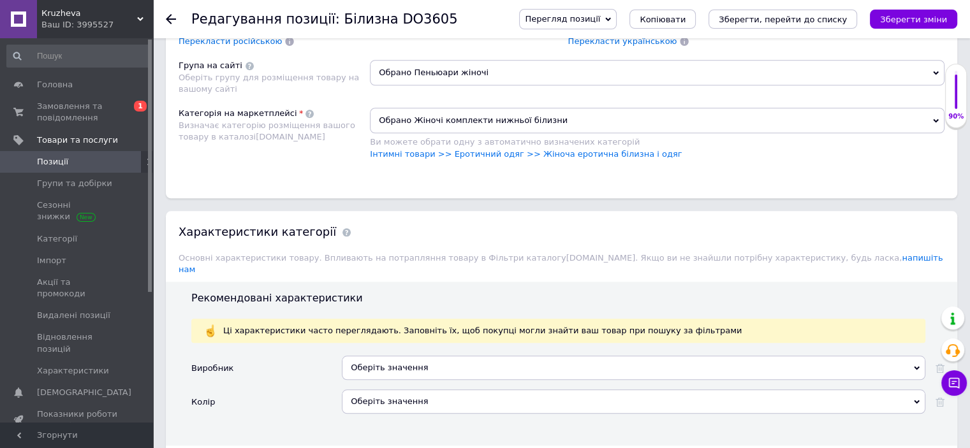
scroll to position [1148, 0]
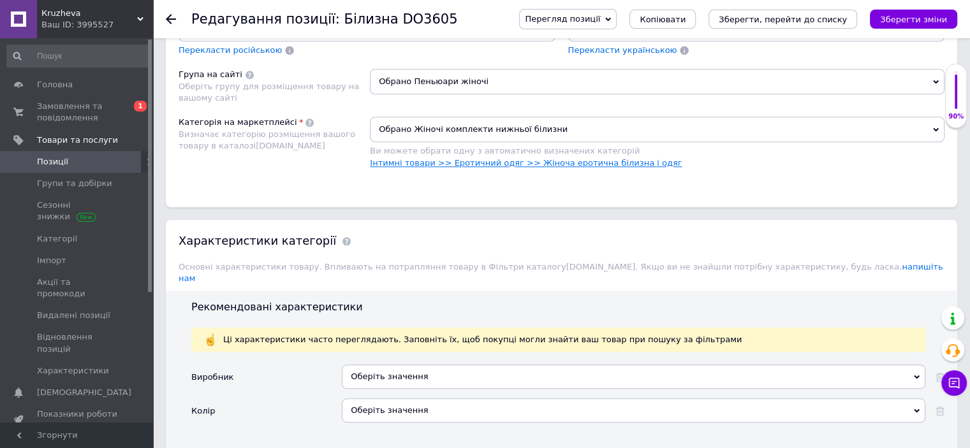
click at [595, 158] on link "Інтимні товари >> Еротичний одяг >> Жіноча еротична білизна і одяг" at bounding box center [526, 163] width 312 height 10
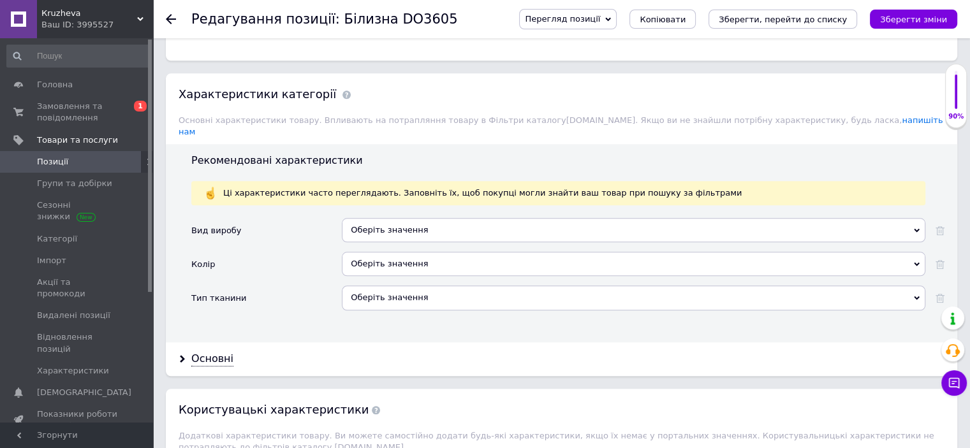
scroll to position [1339, 0]
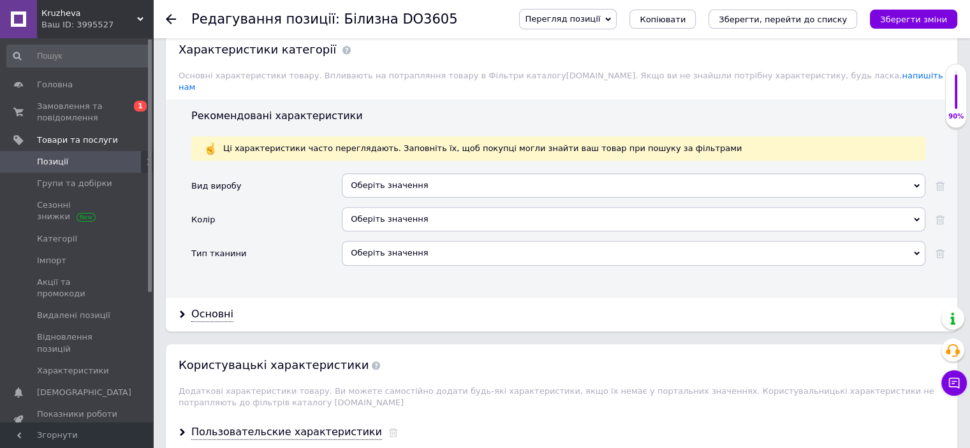
click at [393, 173] on div "Оберіть значення" at bounding box center [634, 185] width 584 height 24
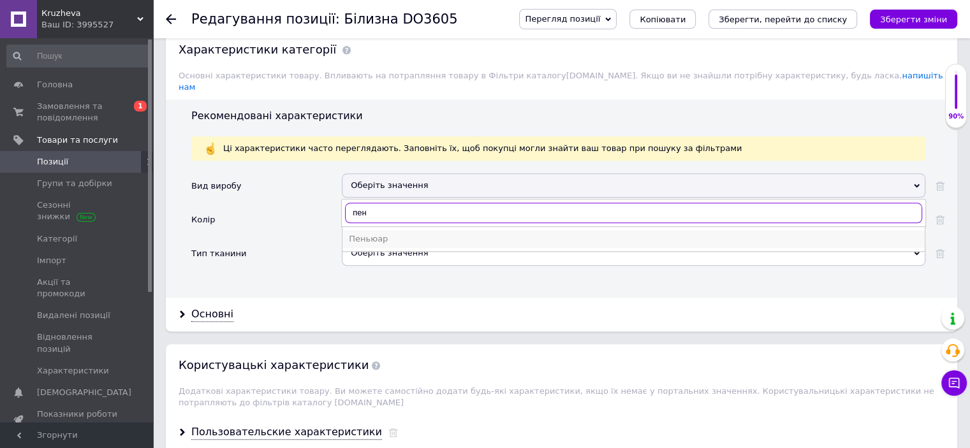
type input "пен"
click at [392, 233] on div "Пеньюар" at bounding box center [634, 238] width 570 height 11
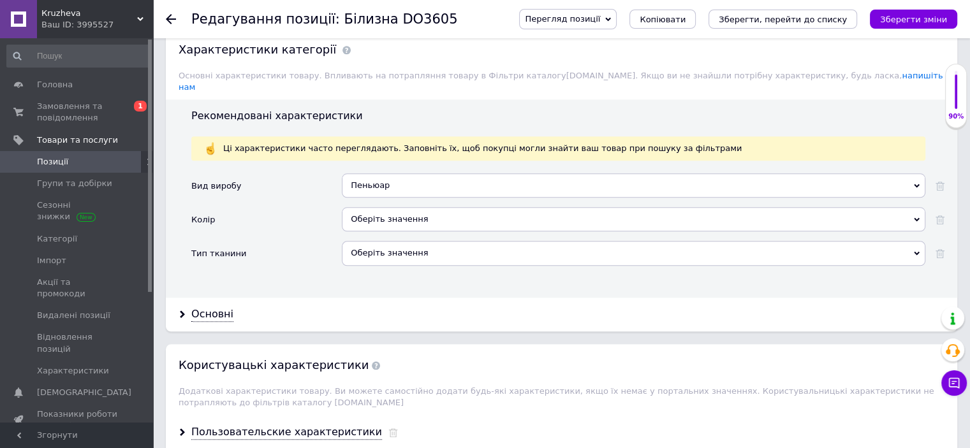
click at [391, 207] on div "Оберіть значення" at bounding box center [634, 219] width 584 height 24
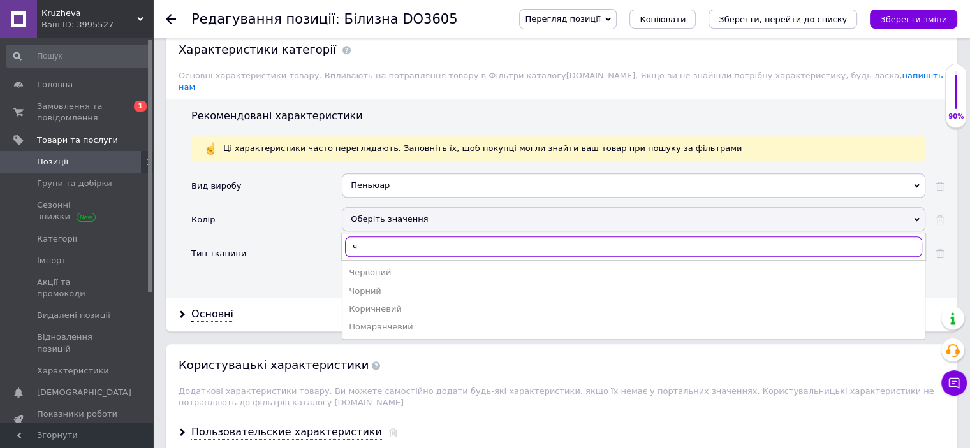
scroll to position [0, 0]
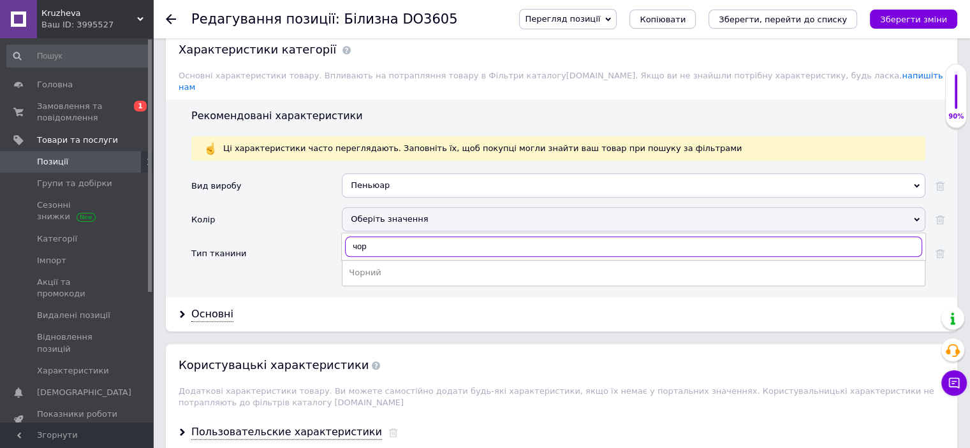
type input "чорн"
click at [385, 264] on li "Чорний" at bounding box center [633, 273] width 582 height 18
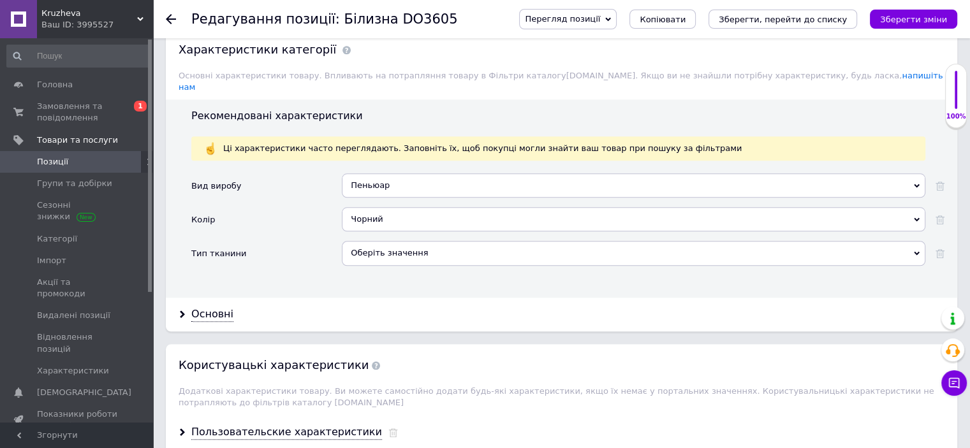
click at [388, 241] on div "Оберіть значення" at bounding box center [634, 253] width 584 height 24
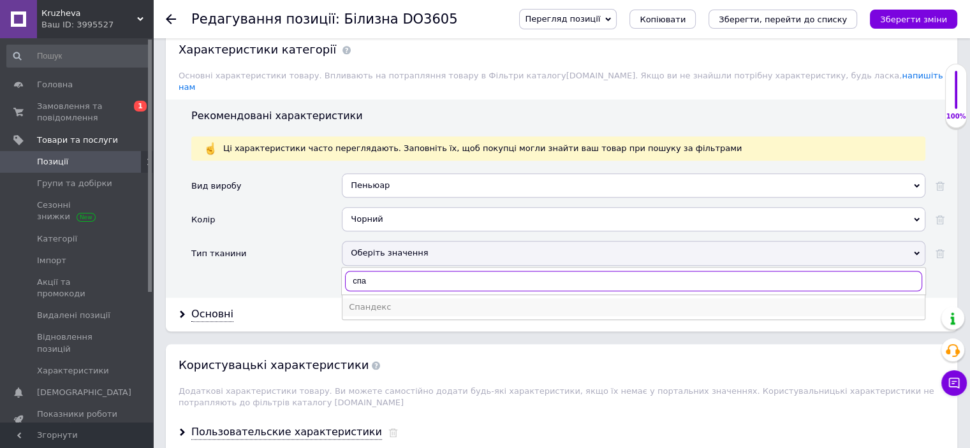
type input "спа"
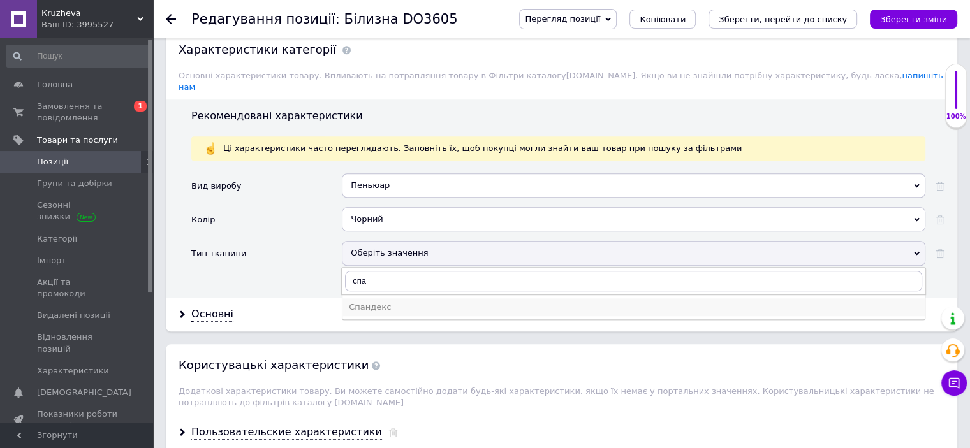
click at [366, 302] on div "Спандекс" at bounding box center [634, 307] width 570 height 11
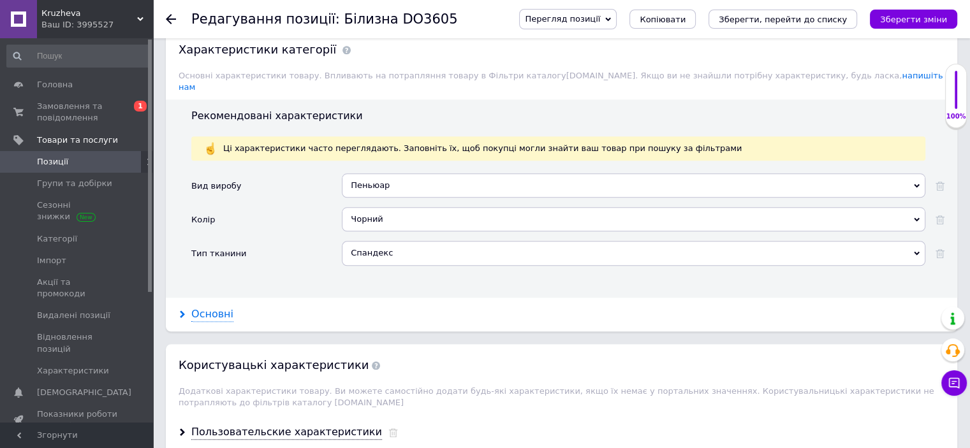
click at [203, 307] on div "Основні" at bounding box center [212, 314] width 42 height 15
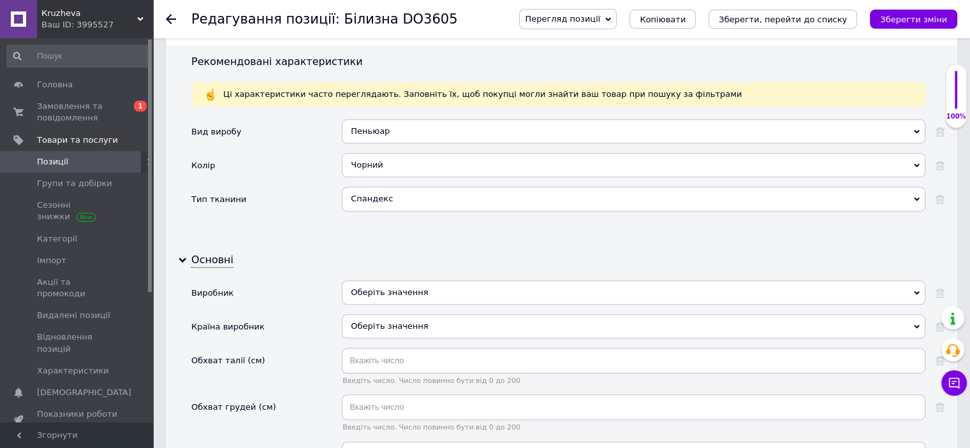
scroll to position [1531, 0]
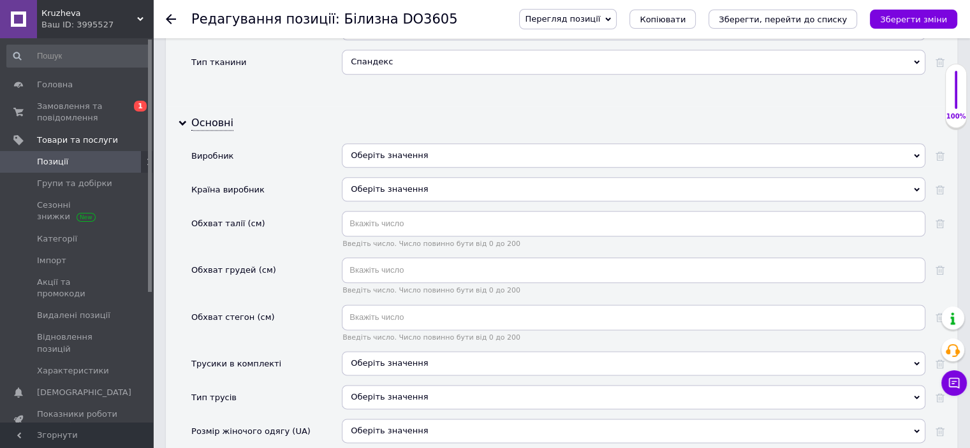
click at [398, 143] on div "Оберіть значення" at bounding box center [634, 155] width 584 height 24
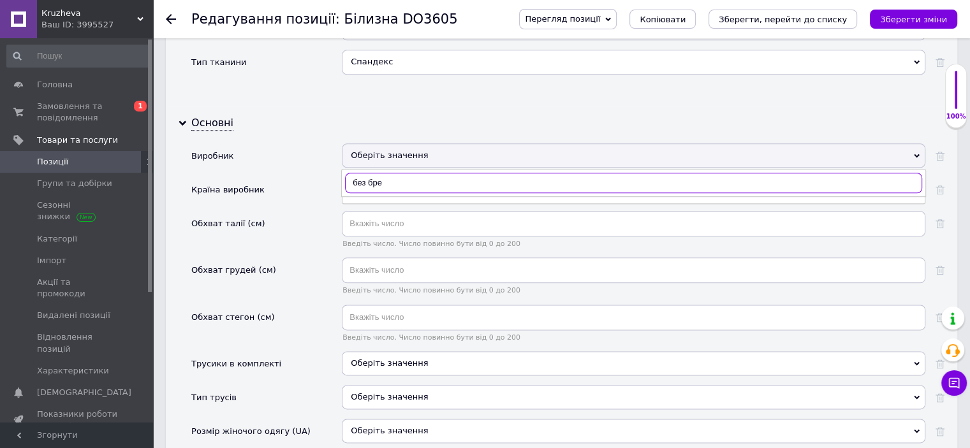
type input "без брен"
click at [369, 203] on div "Без бренду" at bounding box center [634, 208] width 570 height 11
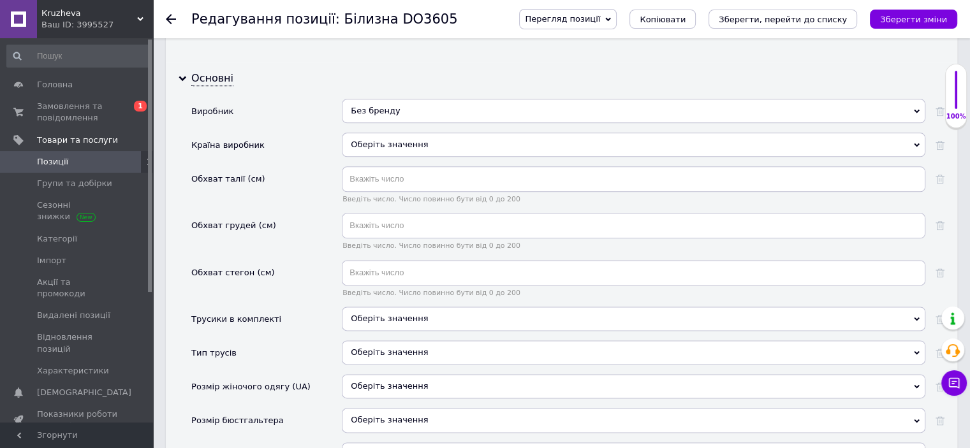
scroll to position [1658, 0]
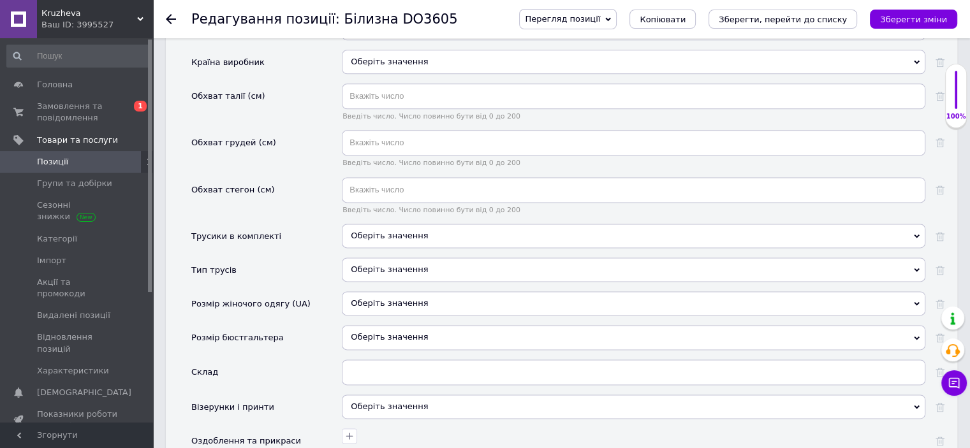
click at [365, 231] on span "Оберіть значення" at bounding box center [389, 236] width 77 height 10
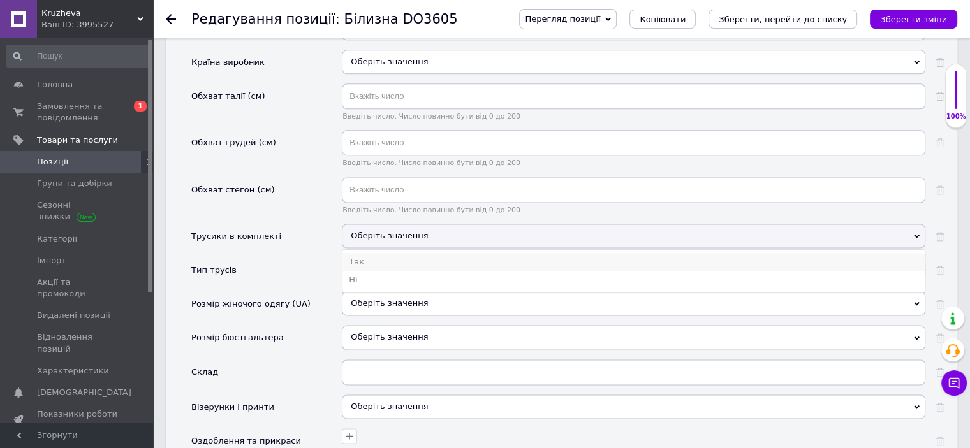
click at [367, 253] on li "Так" at bounding box center [633, 262] width 582 height 18
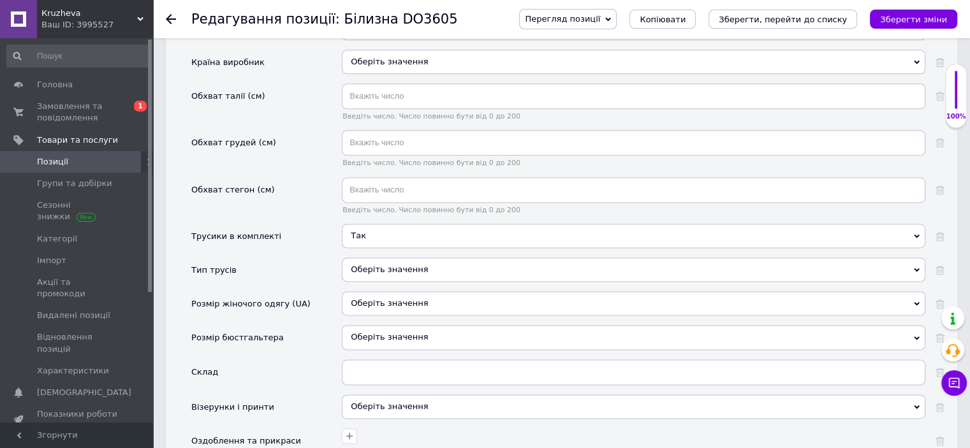
click at [361, 258] on div "Оберіть значення" at bounding box center [634, 270] width 584 height 24
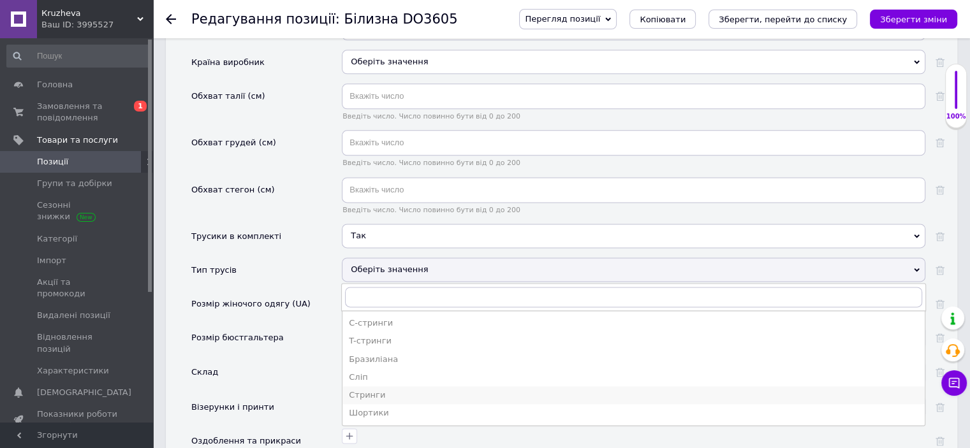
click at [377, 390] on div "Стринги" at bounding box center [634, 395] width 570 height 11
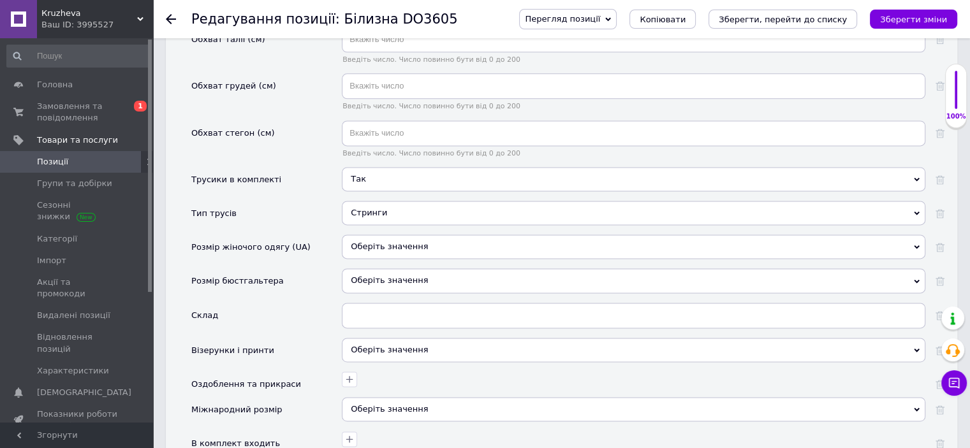
scroll to position [1786, 0]
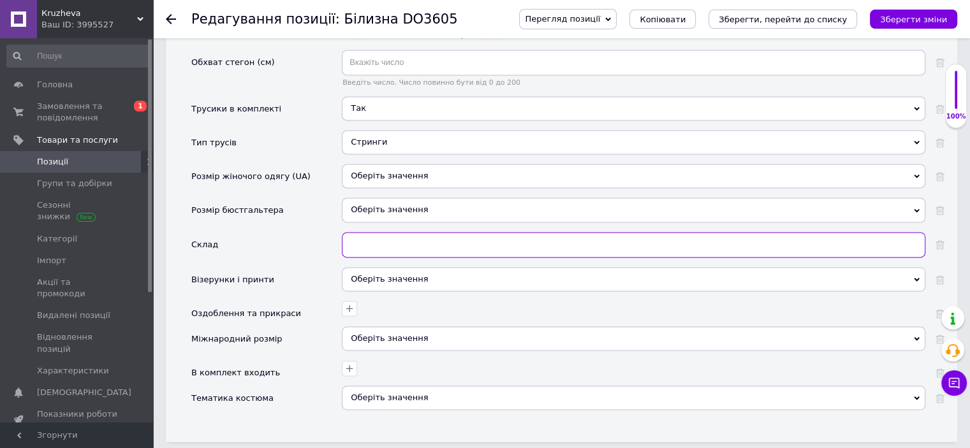
click at [368, 232] on input "text" at bounding box center [634, 245] width 584 height 26
type input "пеньюар і труси"
click at [406, 267] on div "Оберіть значення" at bounding box center [634, 279] width 584 height 24
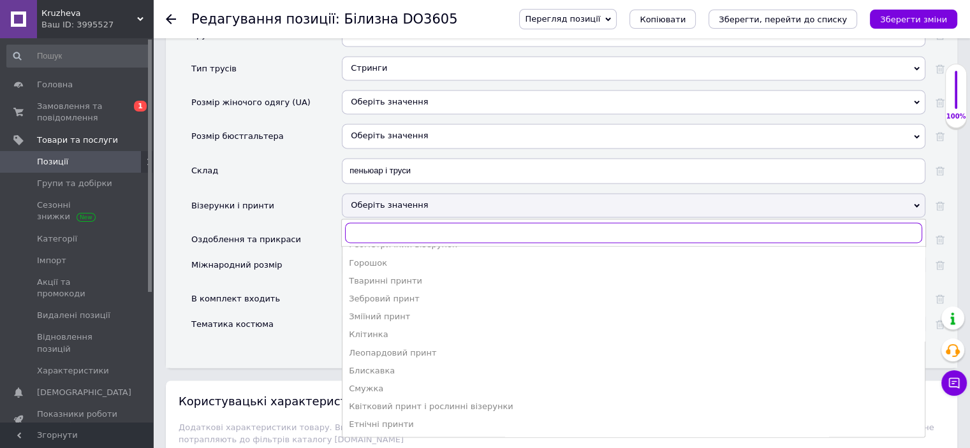
scroll to position [1913, 0]
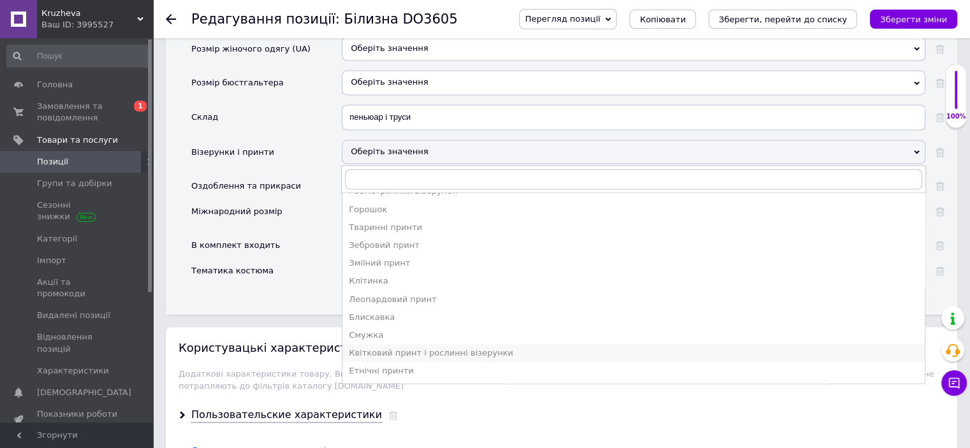
click at [434, 348] on div "Квітковий принт і рослинні візерунки" at bounding box center [634, 353] width 570 height 11
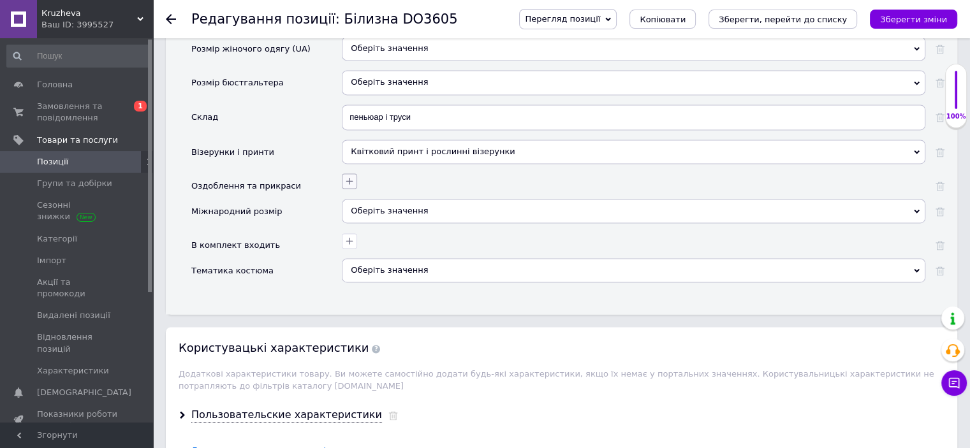
click at [354, 176] on icon "button" at bounding box center [349, 181] width 10 height 10
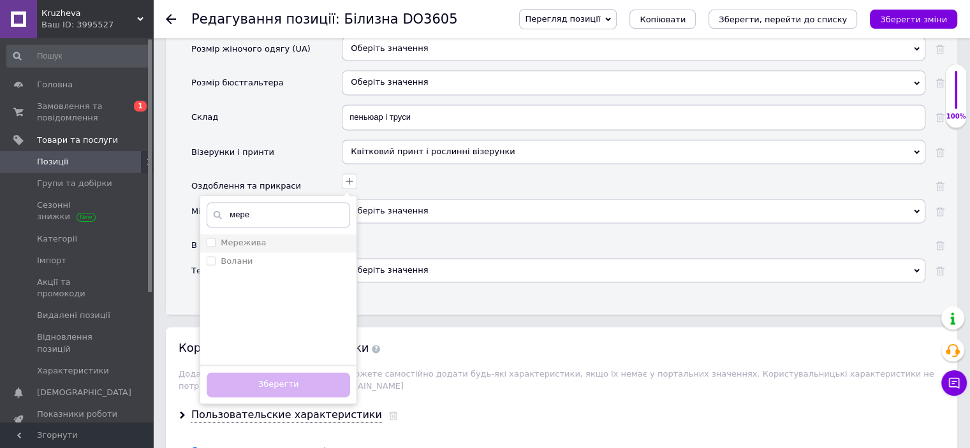
type input "мере"
click at [251, 238] on label "Мережива" at bounding box center [243, 243] width 45 height 10
checkbox input "true"
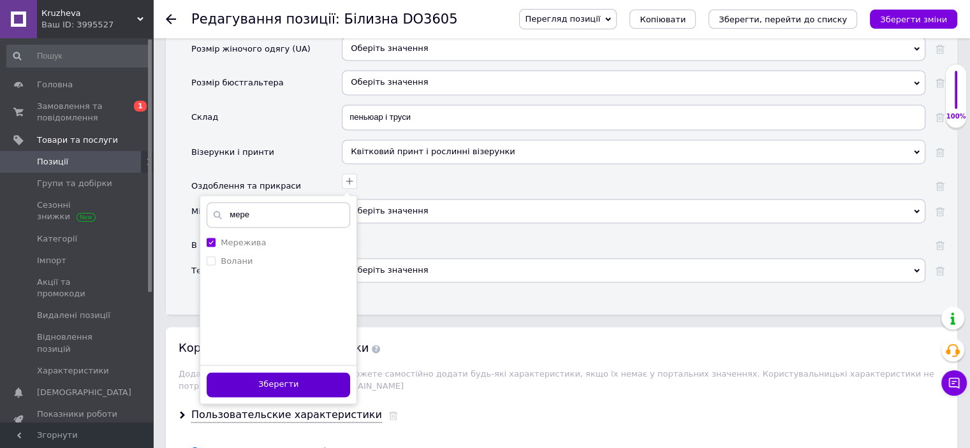
click at [268, 372] on button "Зберегти" at bounding box center [278, 384] width 143 height 25
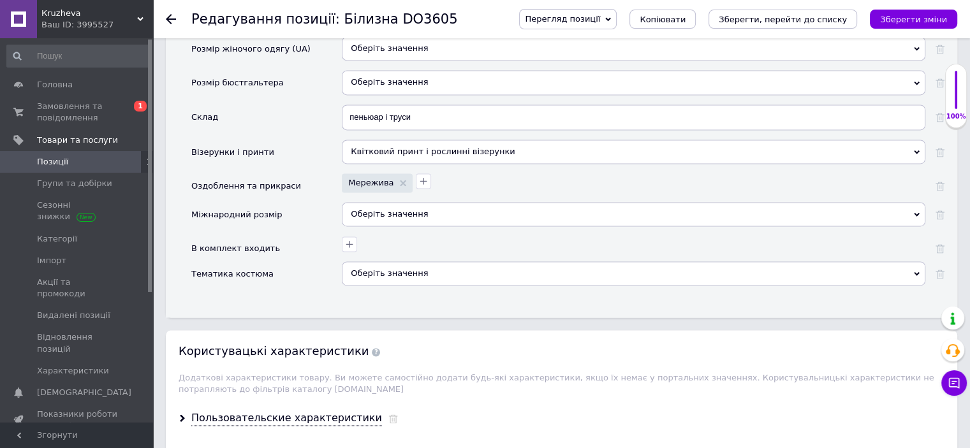
click at [372, 202] on div "Оберіть значення" at bounding box center [634, 214] width 584 height 24
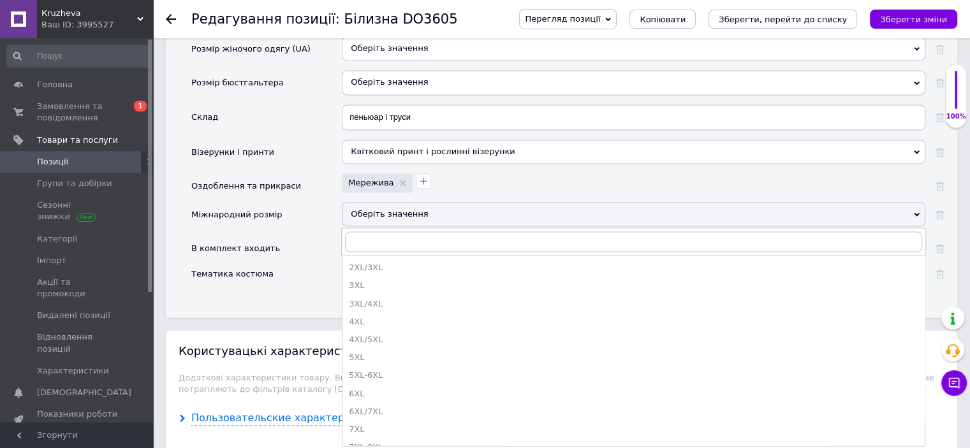
click at [218, 411] on div "Пользовательские характеристики" at bounding box center [286, 418] width 191 height 15
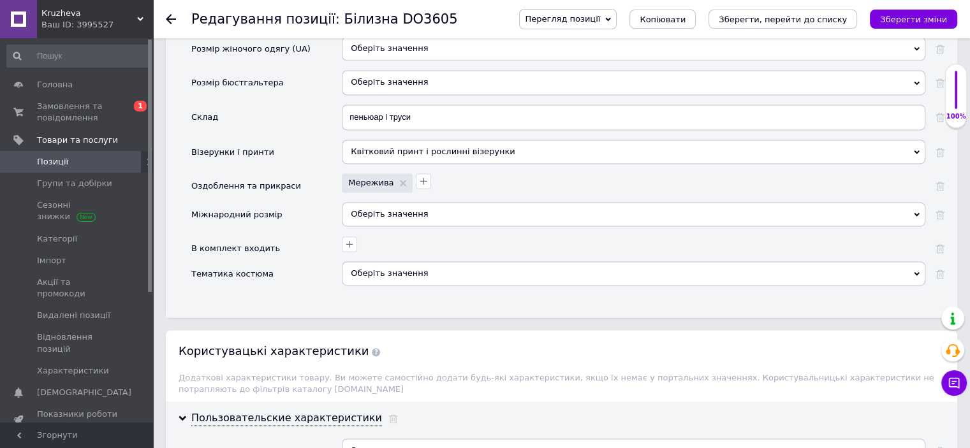
click at [367, 202] on div "Оберіть значення" at bounding box center [634, 214] width 584 height 24
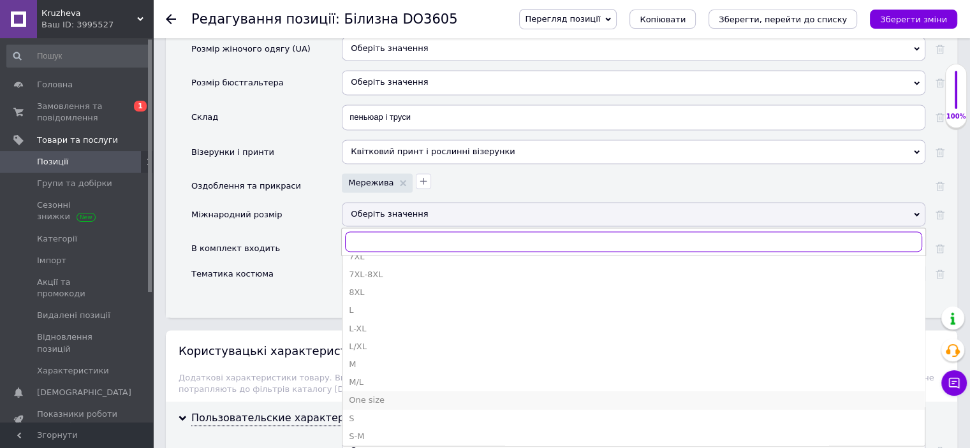
scroll to position [191, 0]
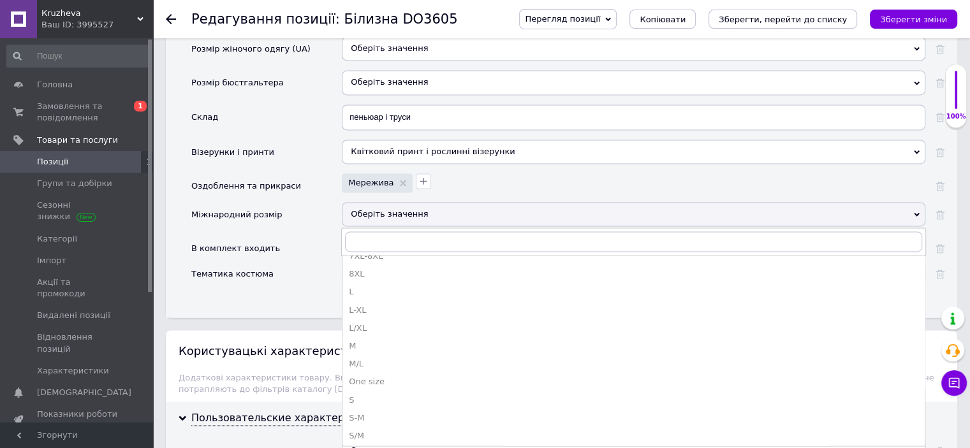
drag, startPoint x: 361, startPoint y: 371, endPoint x: 374, endPoint y: 283, distance: 89.7
click at [361, 395] on div "S" at bounding box center [634, 400] width 570 height 11
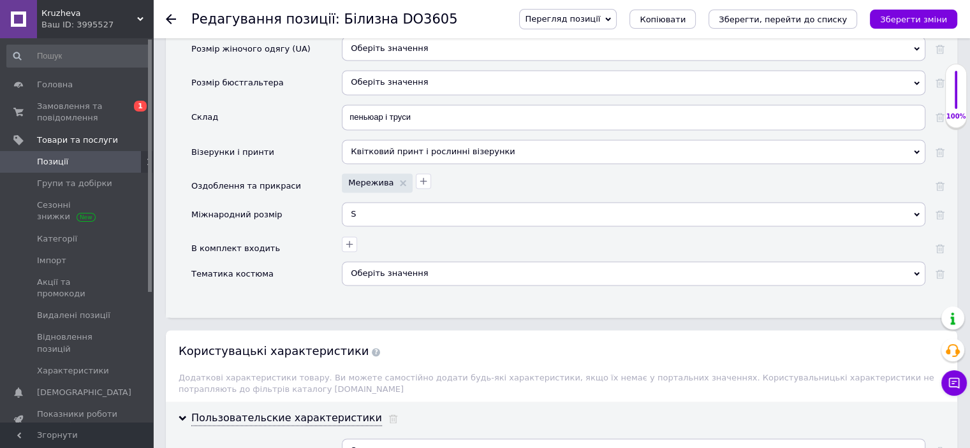
click at [383, 261] on div "Оберіть значення" at bounding box center [634, 273] width 584 height 24
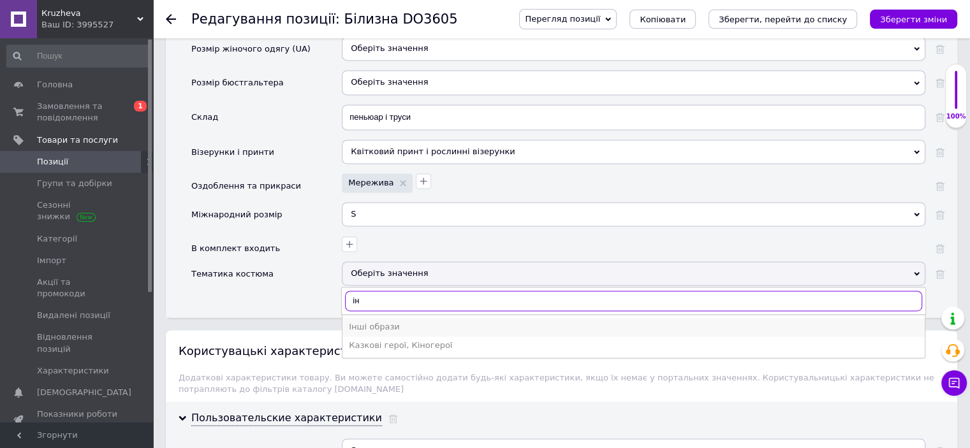
type input "ін"
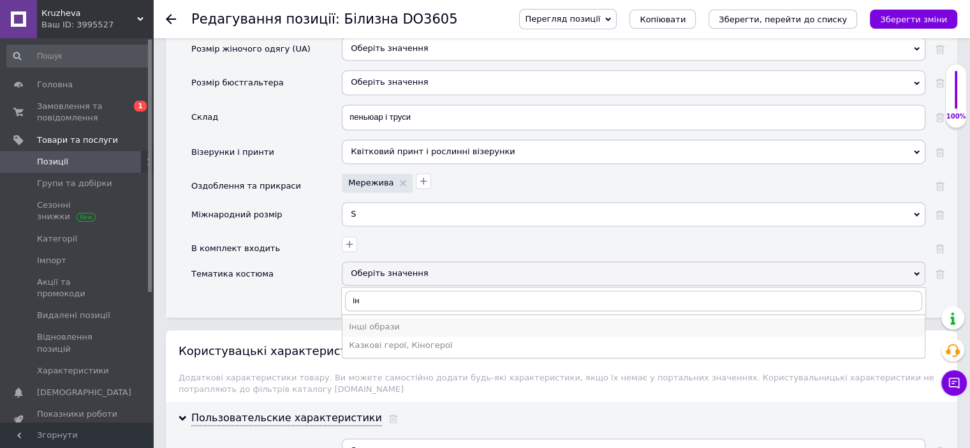
click at [393, 318] on li "Інші образи" at bounding box center [633, 327] width 582 height 18
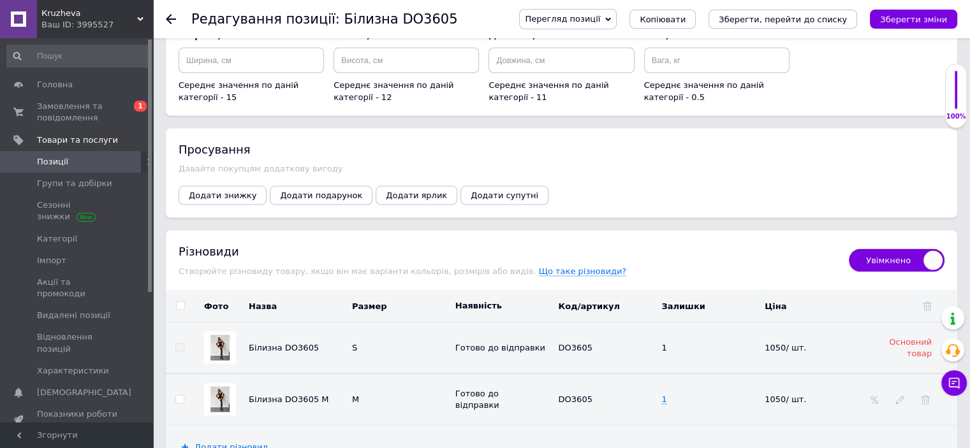
scroll to position [2551, 0]
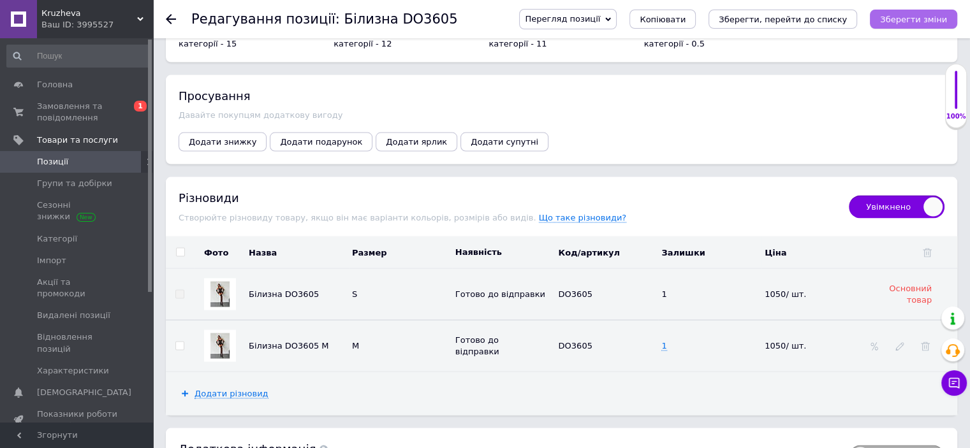
click at [925, 19] on icon "Зберегти зміни" at bounding box center [913, 20] width 67 height 10
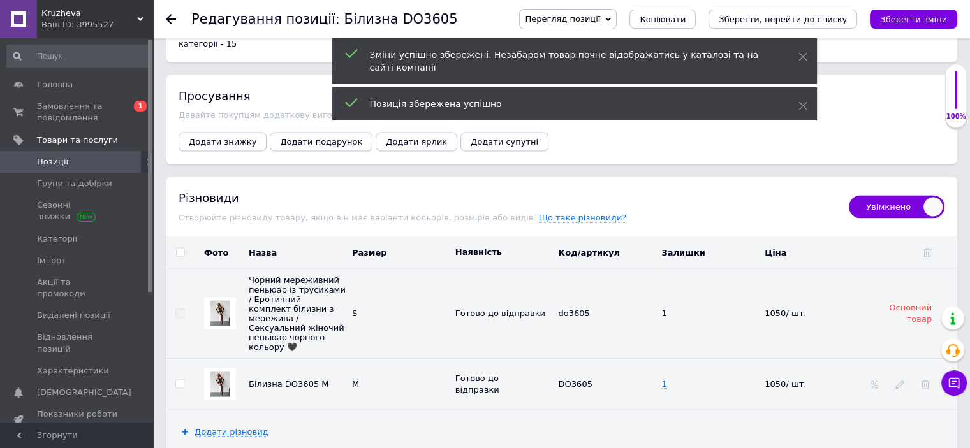
click at [221, 372] on img at bounding box center [219, 385] width 19 height 26
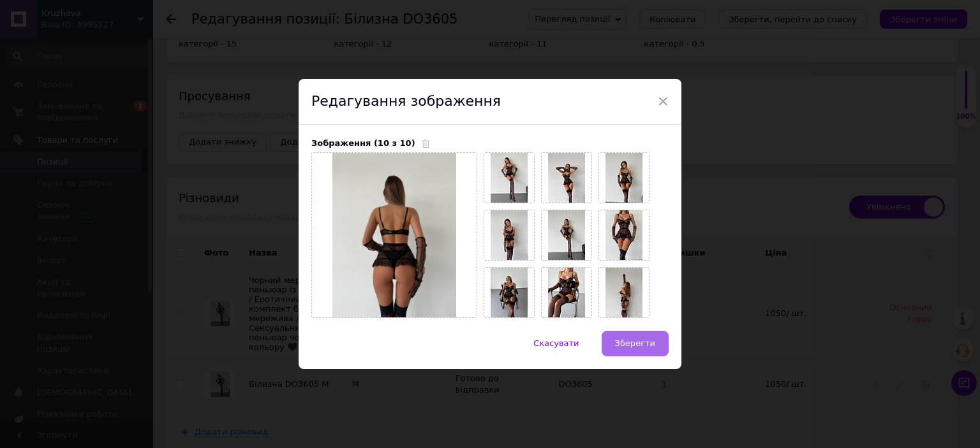
click at [631, 346] on span "Зберегти" at bounding box center [635, 344] width 40 height 10
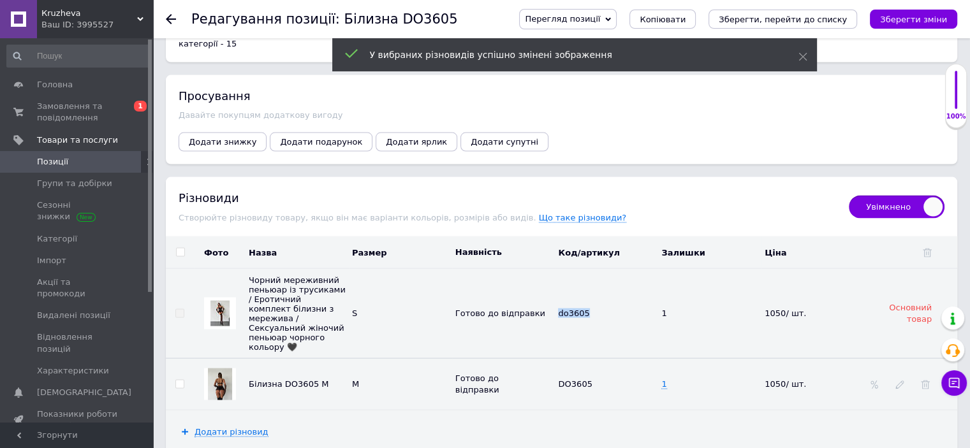
drag, startPoint x: 555, startPoint y: 291, endPoint x: 594, endPoint y: 299, distance: 39.0
click at [594, 299] on td "do3605" at bounding box center [606, 314] width 103 height 90
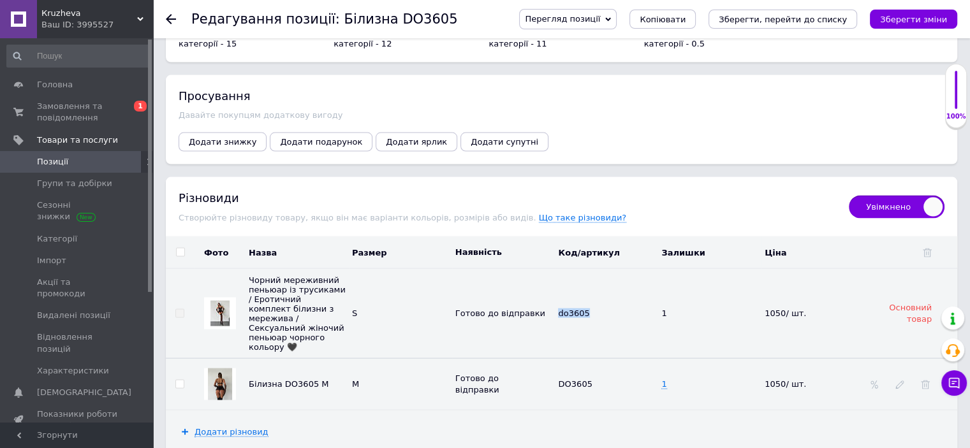
copy span "do3605"
click at [596, 379] on span at bounding box center [600, 383] width 8 height 9
drag, startPoint x: 596, startPoint y: 361, endPoint x: 531, endPoint y: 357, distance: 65.8
click at [531, 358] on tr "Білизна DO3605 M M [PERSON_NAME] до відправки DO3605 1 1050/ шт." at bounding box center [561, 384] width 791 height 52
type input "do3605"
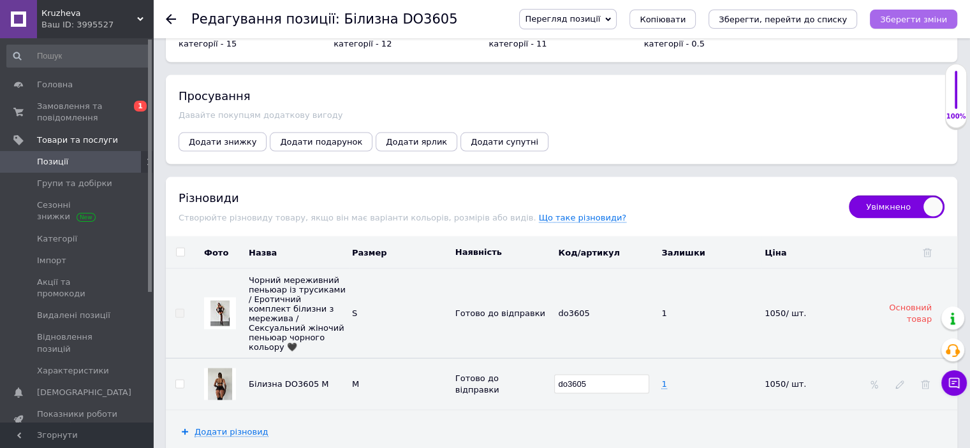
click at [911, 15] on icon "Зберегти зміни" at bounding box center [913, 20] width 67 height 10
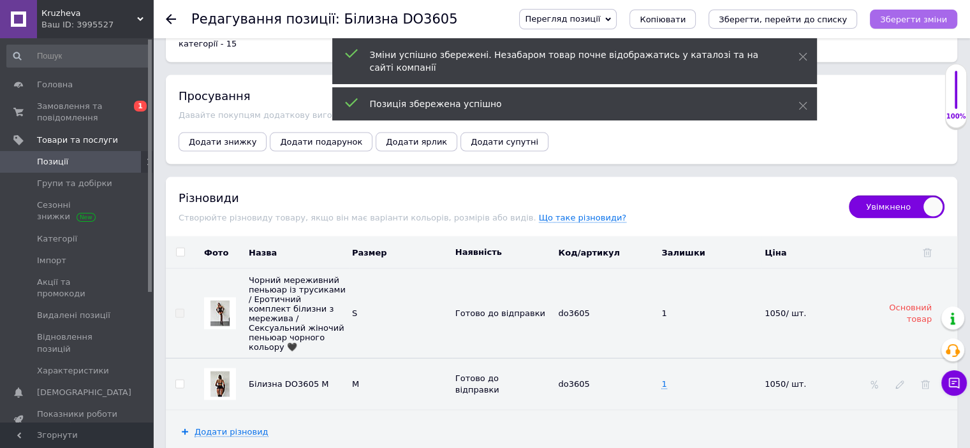
click at [918, 15] on icon "Зберегти зміни" at bounding box center [913, 20] width 67 height 10
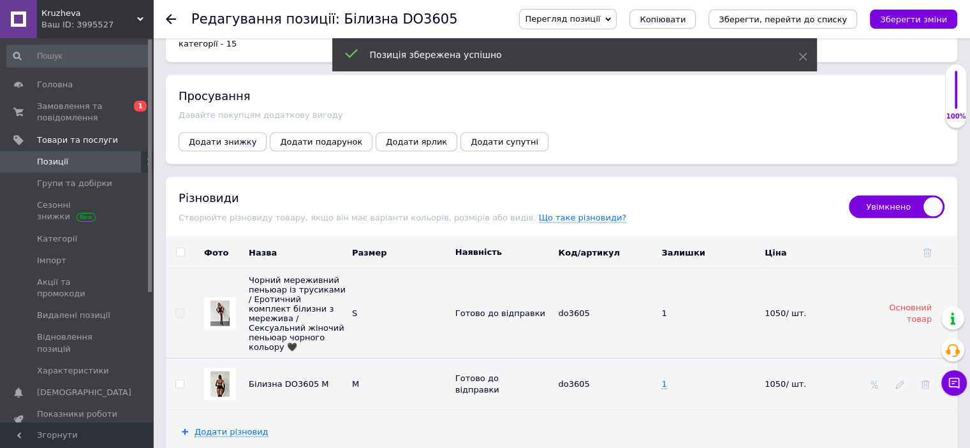
click at [918, 15] on icon "Зберегти зміни" at bounding box center [913, 20] width 67 height 10
click at [71, 165] on span "Позиції" at bounding box center [77, 161] width 81 height 11
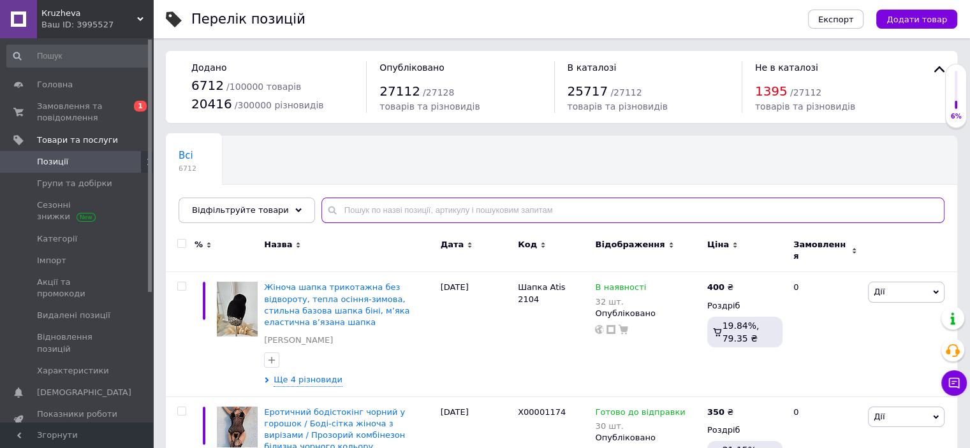
click at [362, 209] on input "text" at bounding box center [632, 211] width 623 height 26
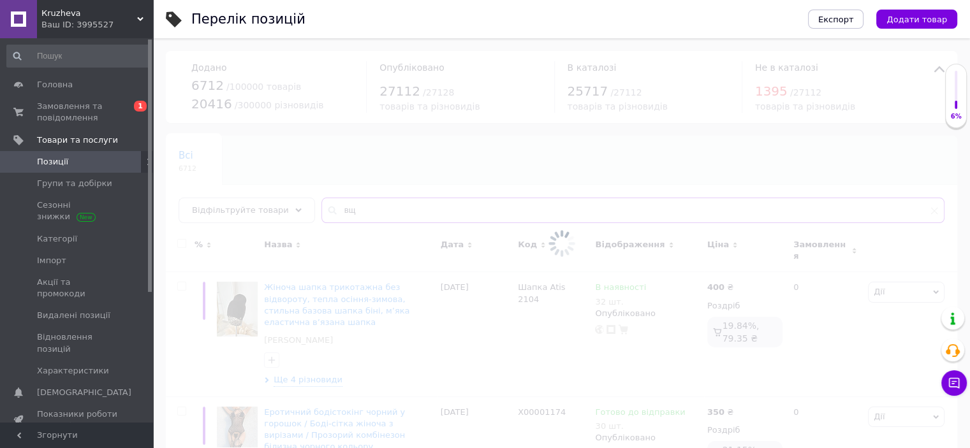
type input "в"
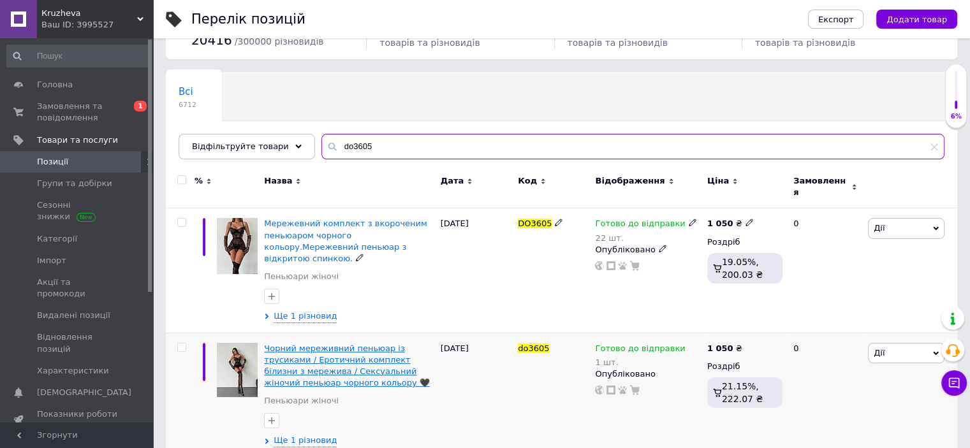
scroll to position [65, 0]
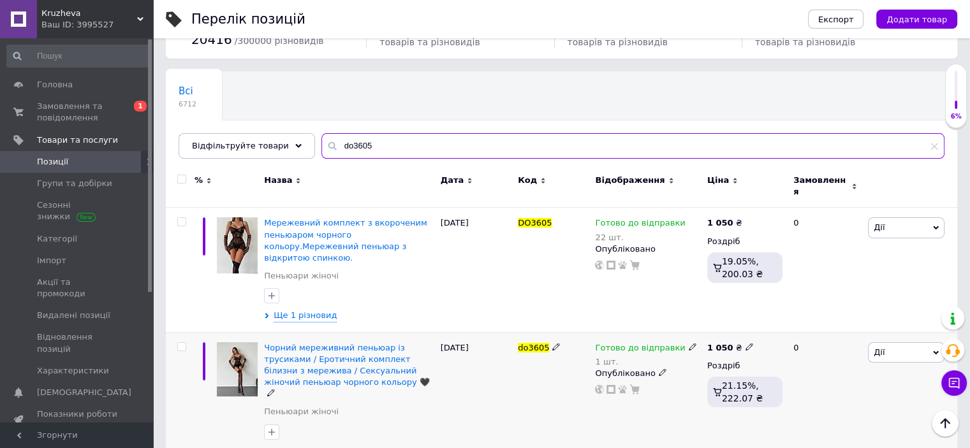
type input "do3605"
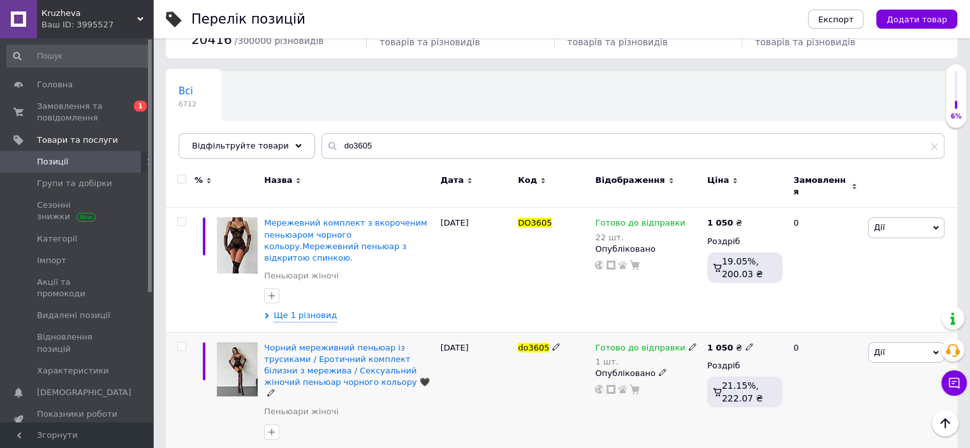
click at [301, 446] on span "Ще 1 різновид" at bounding box center [305, 451] width 63 height 11
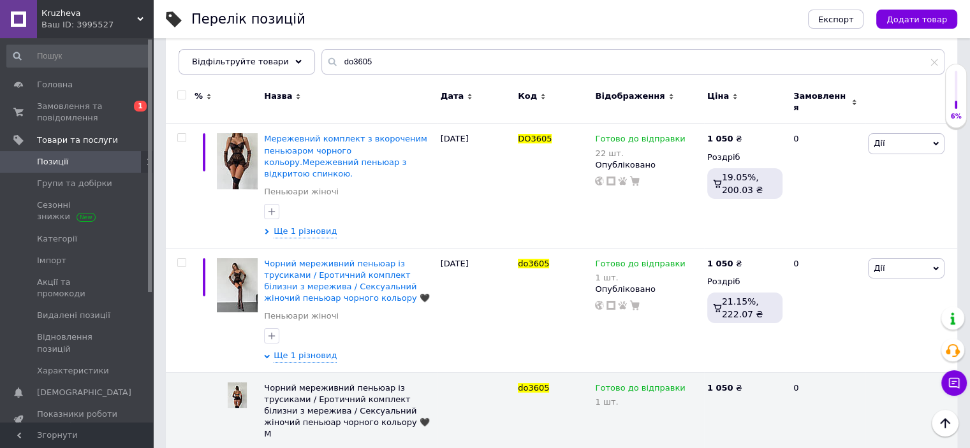
scroll to position [0, 0]
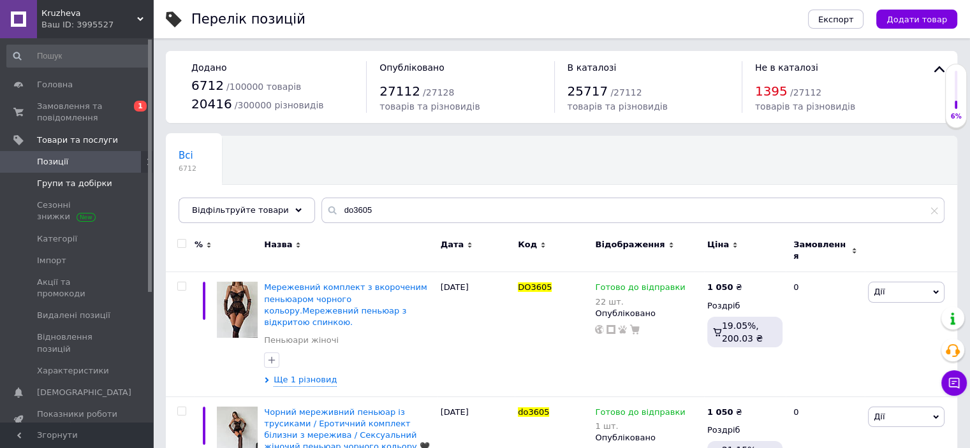
click at [66, 180] on span "Групи та добірки" at bounding box center [74, 183] width 75 height 11
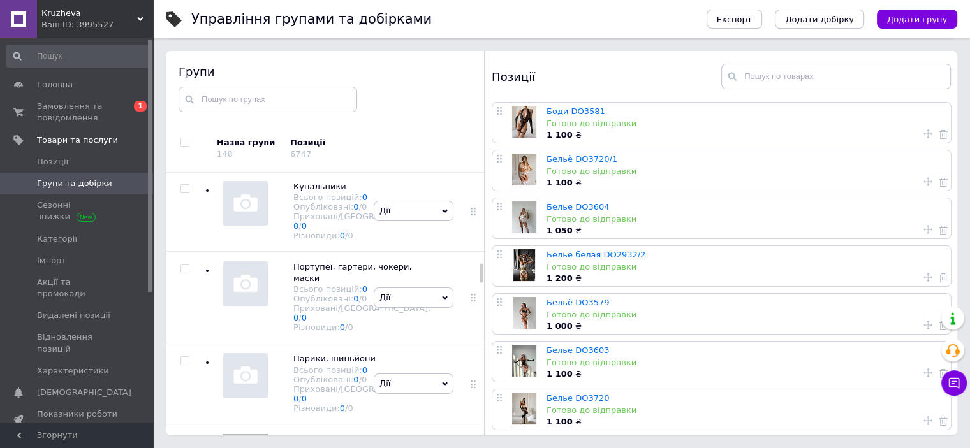
scroll to position [2278, 0]
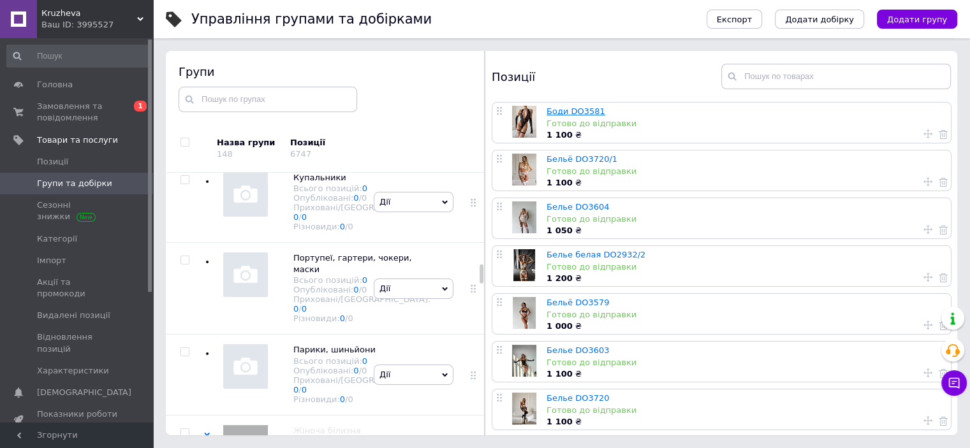
click at [564, 109] on link "Боди DO3581" at bounding box center [576, 112] width 59 height 10
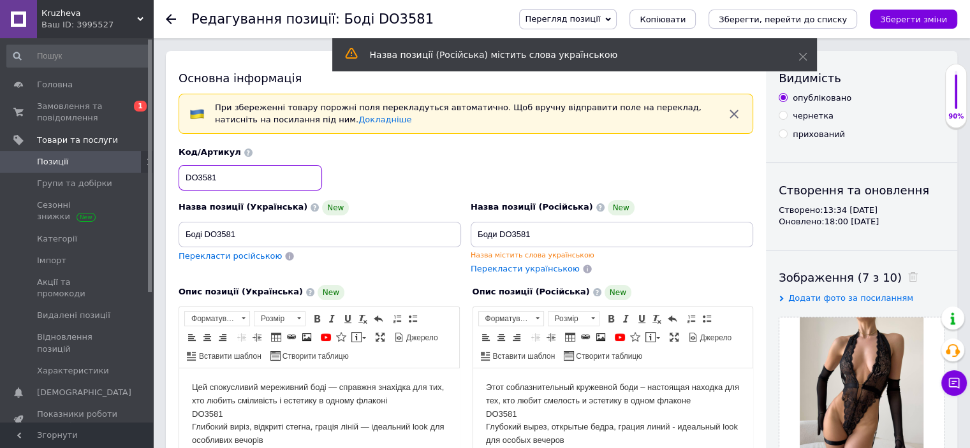
click at [230, 176] on input "DO3581" at bounding box center [250, 178] width 143 height 26
drag, startPoint x: 230, startPoint y: 176, endPoint x: 104, endPoint y: 157, distance: 127.1
click at [194, 175] on input "DO3581" at bounding box center [250, 178] width 143 height 26
click at [196, 173] on input "DO3581" at bounding box center [250, 178] width 143 height 26
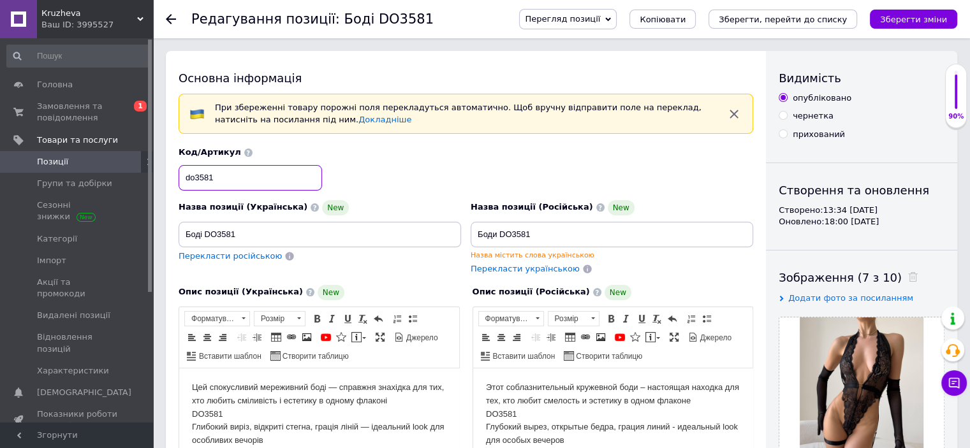
type input "do3581"
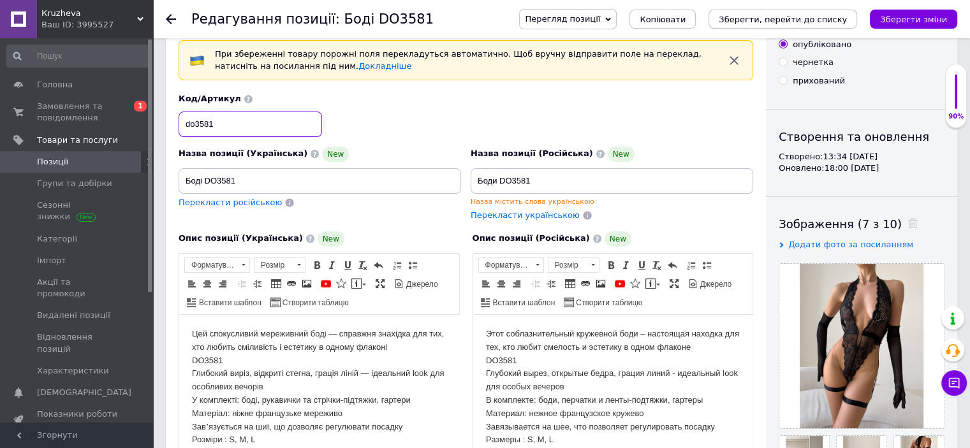
scroll to position [128, 0]
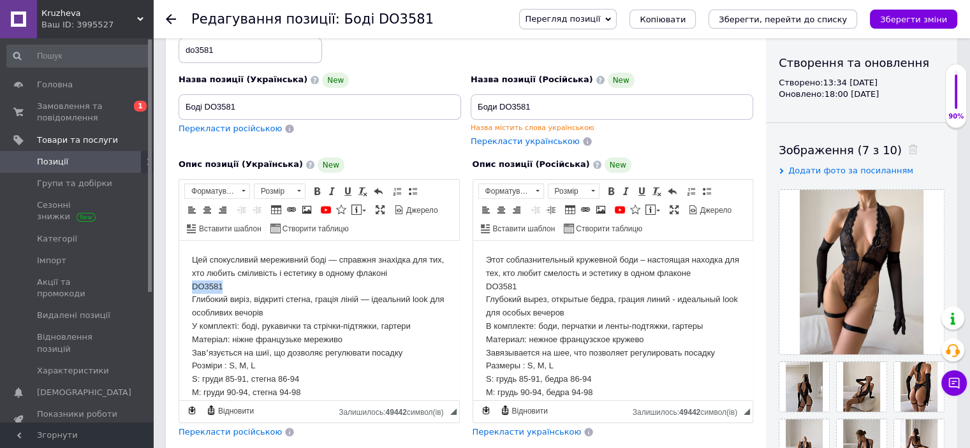
drag, startPoint x: 187, startPoint y: 286, endPoint x: 248, endPoint y: 282, distance: 61.4
click at [248, 282] on html "Цей спокусливий мереживний боді — справжня знахідка для тих, хто любить сміливі…" at bounding box center [319, 352] width 280 height 224
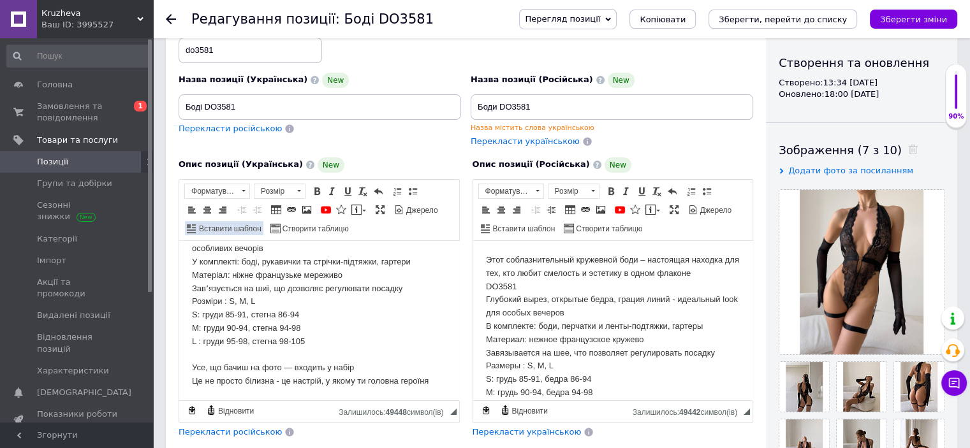
drag, startPoint x: 204, startPoint y: 207, endPoint x: 260, endPoint y: 221, distance: 58.0
click at [205, 206] on span at bounding box center [207, 210] width 10 height 10
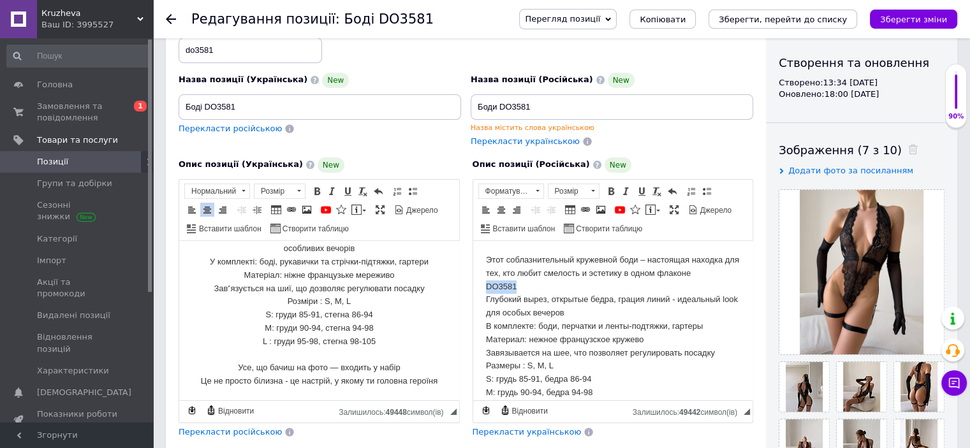
drag, startPoint x: 510, startPoint y: 283, endPoint x: 437, endPoint y: 281, distance: 73.4
click at [473, 281] on html "Этот соблазнительный кружевной боди – настоящая находка для тех, кто любит смел…" at bounding box center [613, 359] width 280 height 238
click at [501, 205] on span at bounding box center [501, 210] width 10 height 10
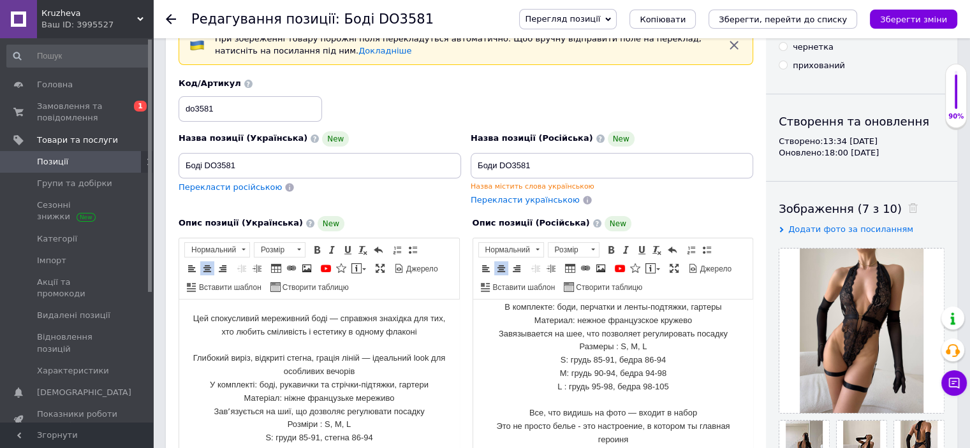
scroll to position [64, 0]
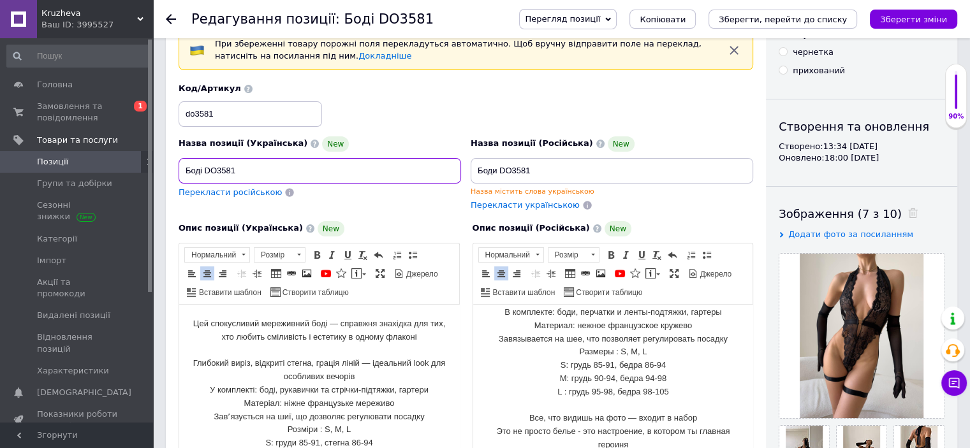
drag, startPoint x: 249, startPoint y: 165, endPoint x: 125, endPoint y: 152, distance: 124.4
type input "Чорне мереживне боді з відкритою спиною / Еротичне прозоре боді з мережива / Се…"
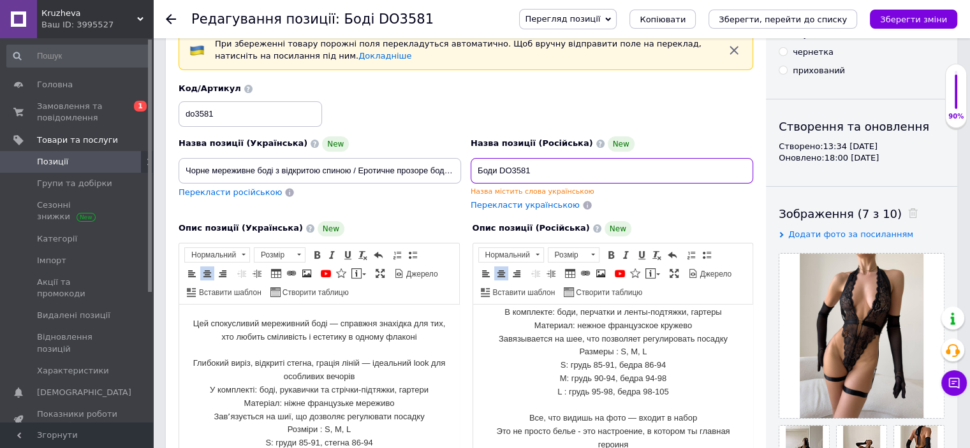
drag, startPoint x: 531, startPoint y: 175, endPoint x: 446, endPoint y: 170, distance: 84.3
click at [446, 170] on div "Назва позиції (Українська) New Чорне мереживне боді з відкритою спиною / Еротич…" at bounding box center [466, 147] width 584 height 138
paste input "ерное кружевное боди с открытой спиной / Эротическое прозрачное боди из кружева…"
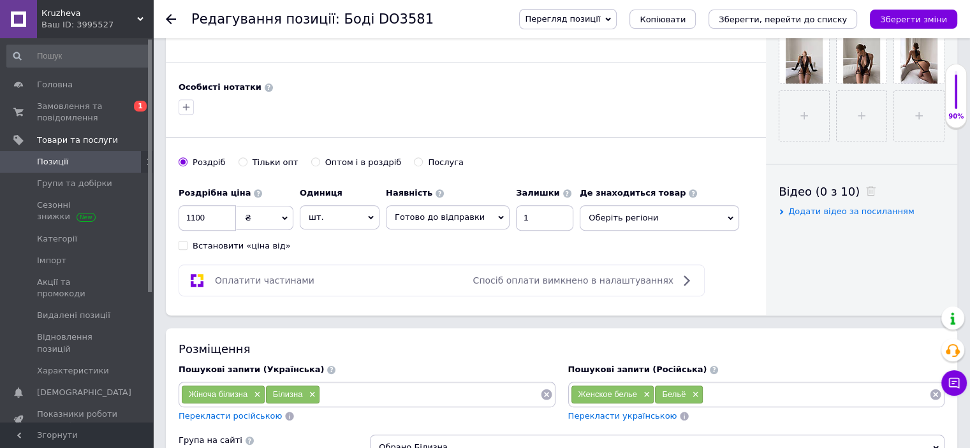
scroll to position [574, 0]
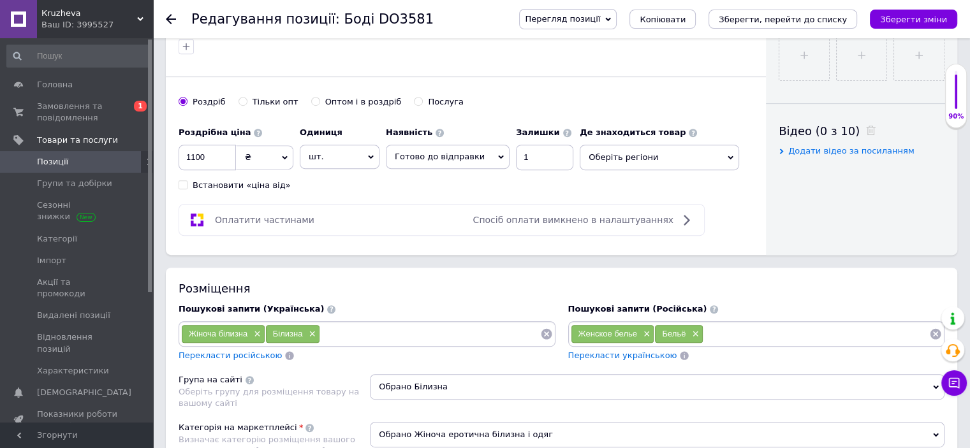
type input "Черное кружевное боди с открытой спиной / Эротическое прозрачное боди из кружев…"
click at [629, 150] on span "Оберіть регіони" at bounding box center [659, 158] width 159 height 26
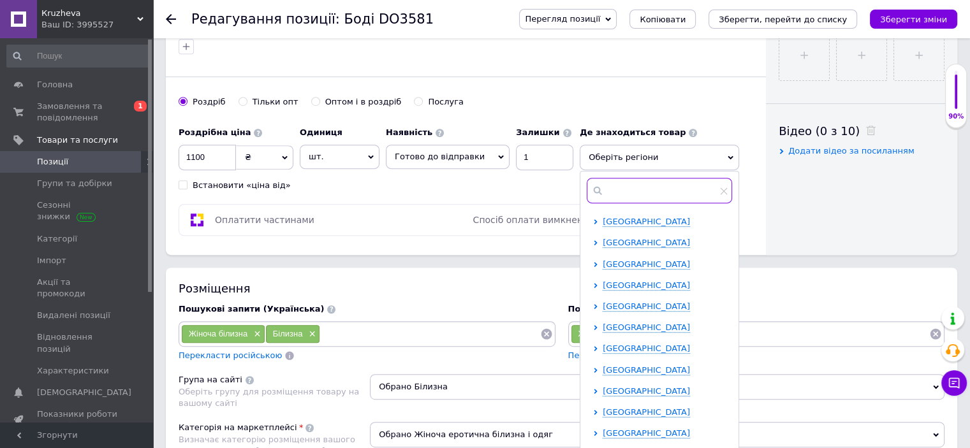
click at [635, 191] on input "text" at bounding box center [659, 191] width 145 height 26
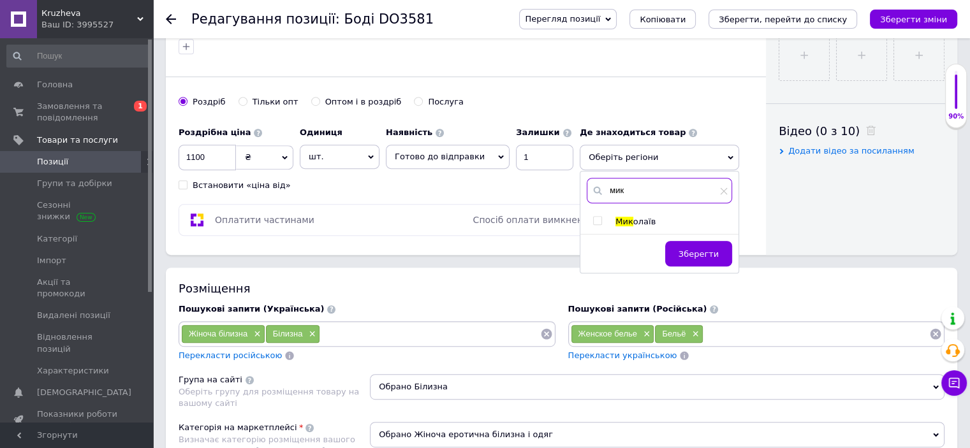
type input "мик"
click at [593, 217] on input "checkbox" at bounding box center [597, 221] width 8 height 8
checkbox input "true"
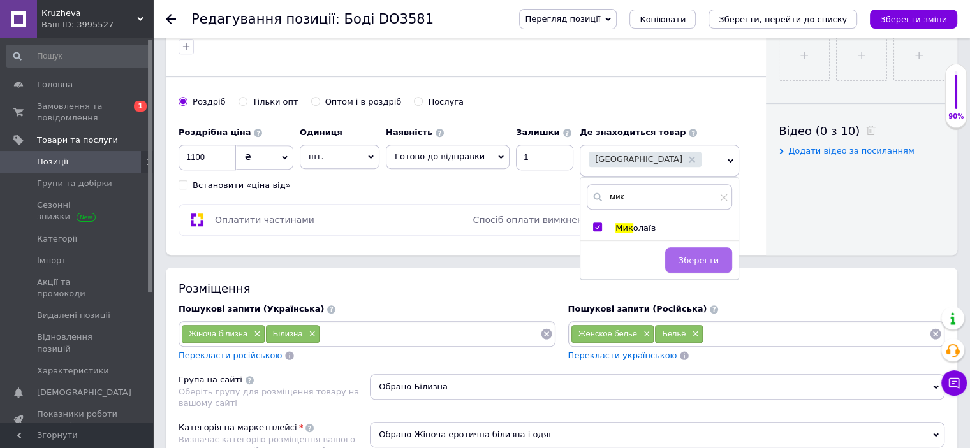
click at [690, 249] on button "Зберегти" at bounding box center [698, 260] width 67 height 26
click at [349, 331] on input at bounding box center [430, 334] width 220 height 19
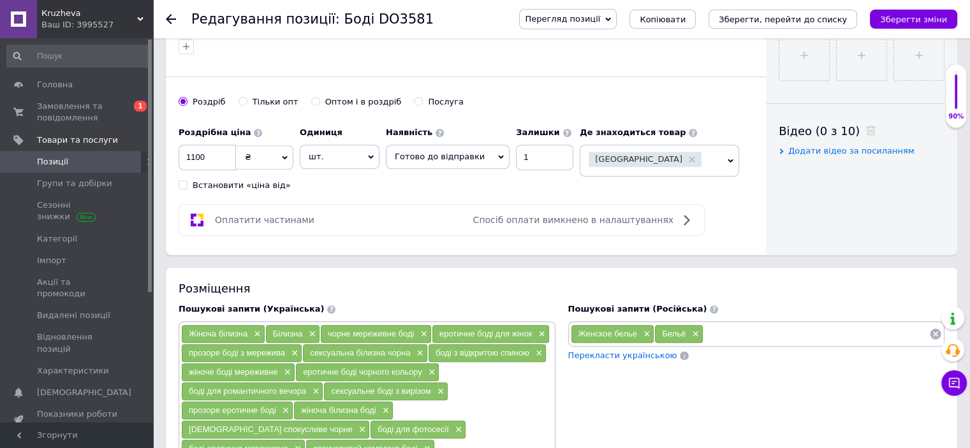
click at [727, 333] on input at bounding box center [816, 334] width 226 height 19
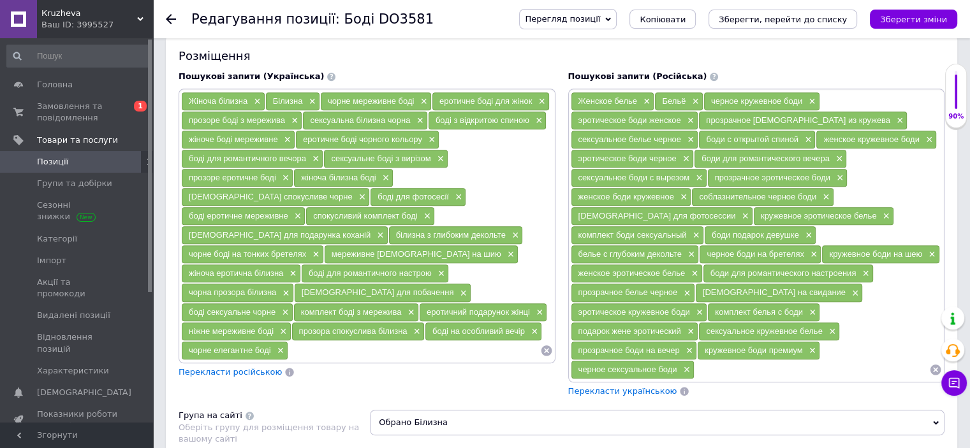
scroll to position [893, 0]
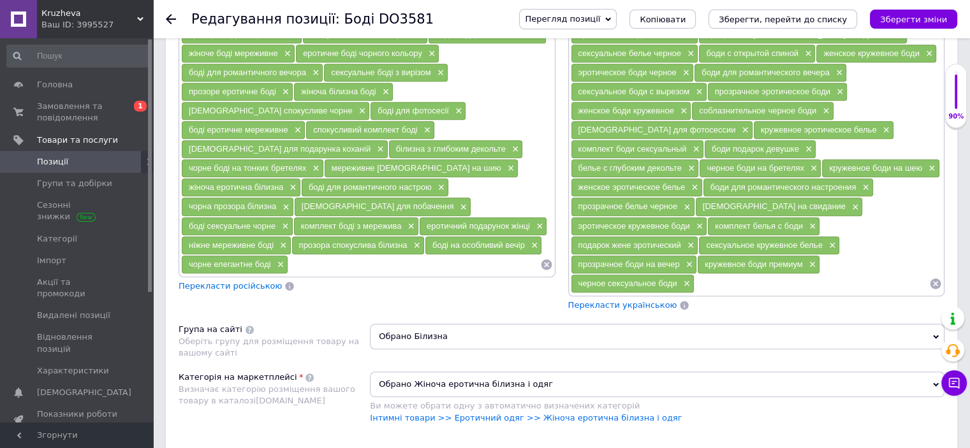
click at [426, 324] on span "Обрано Білизна" at bounding box center [657, 337] width 575 height 26
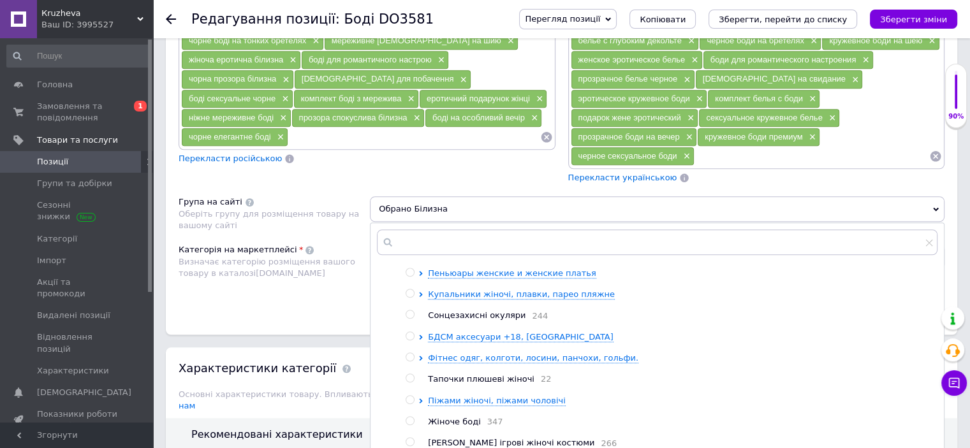
scroll to position [64, 0]
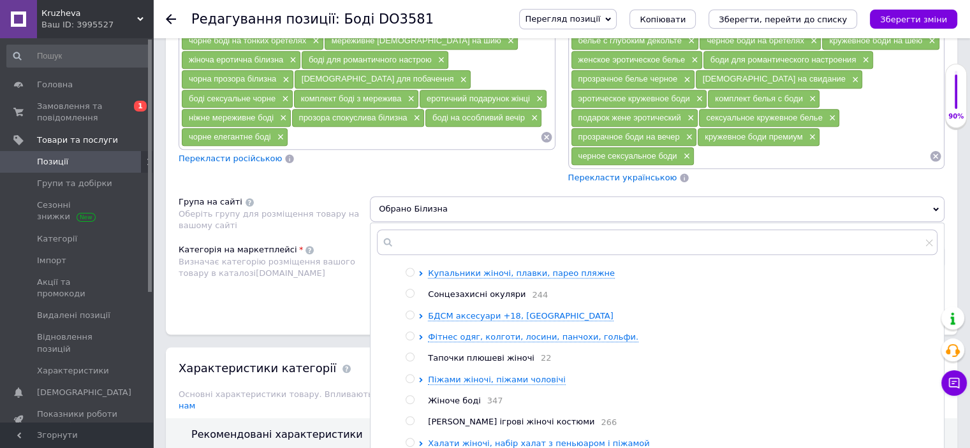
click at [412, 396] on input "radio" at bounding box center [410, 400] width 8 height 8
radio input "true"
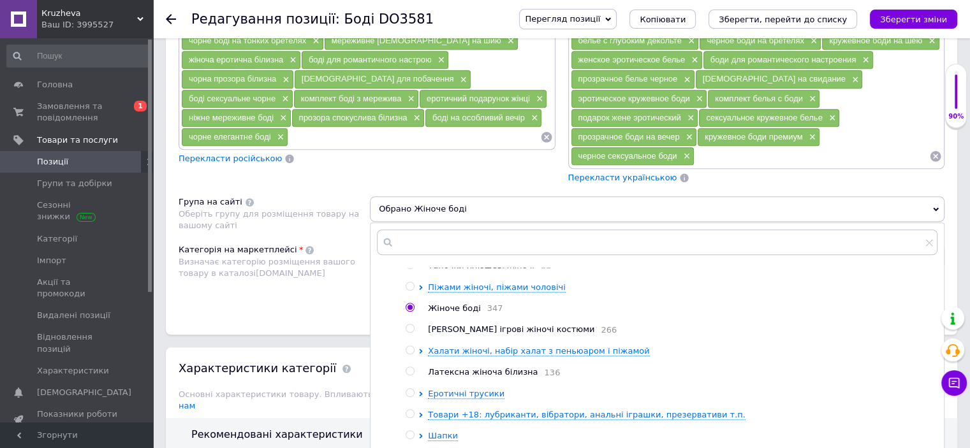
scroll to position [205, 0]
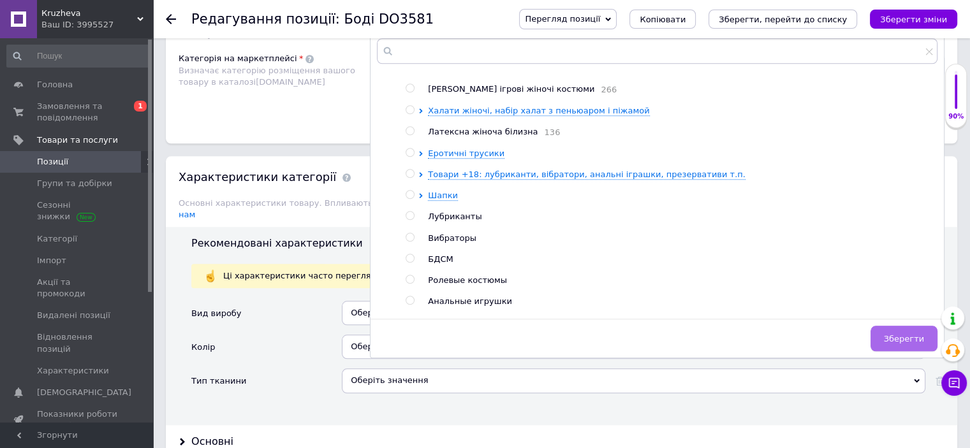
click at [917, 326] on button "Зберегти" at bounding box center [904, 339] width 67 height 26
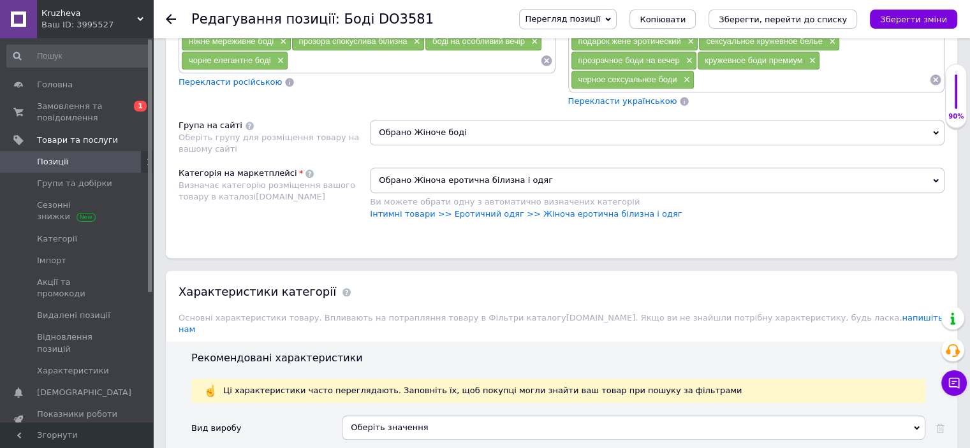
scroll to position [1084, 0]
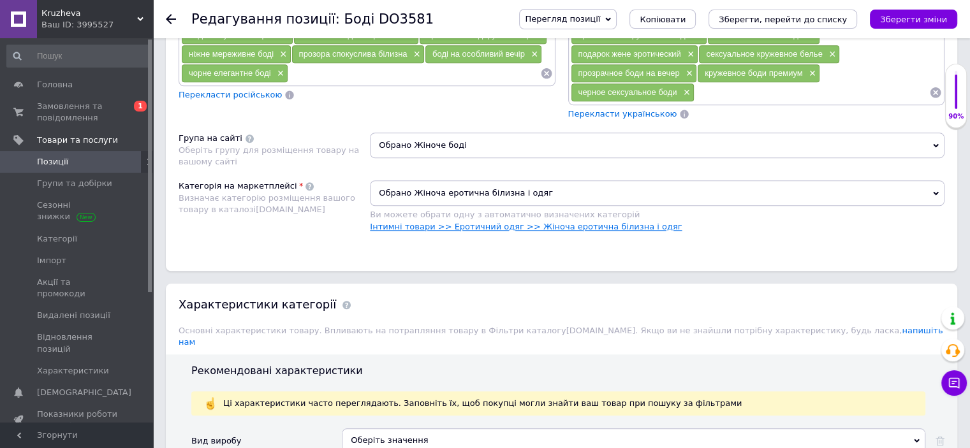
click at [584, 222] on link "Інтимні товари >> Еротичний одяг >> Жіноча еротична білизна і одяг" at bounding box center [526, 227] width 312 height 10
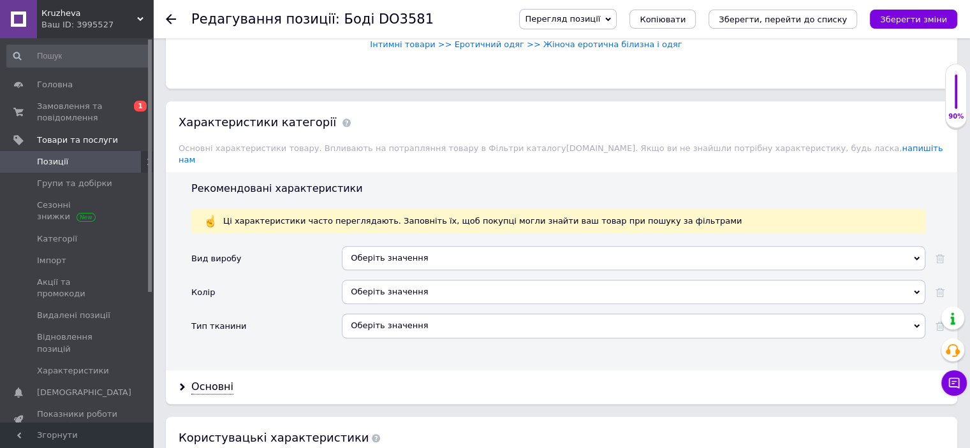
scroll to position [1276, 0]
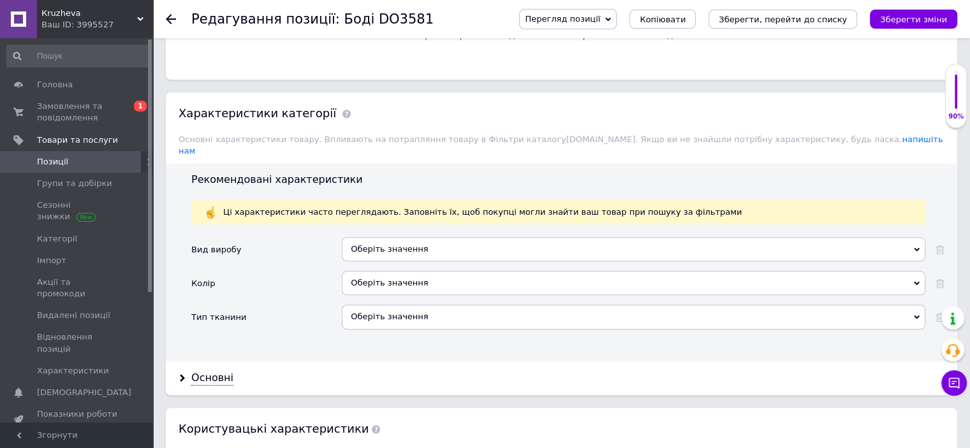
click at [405, 237] on div "Оберіть значення" at bounding box center [634, 249] width 584 height 24
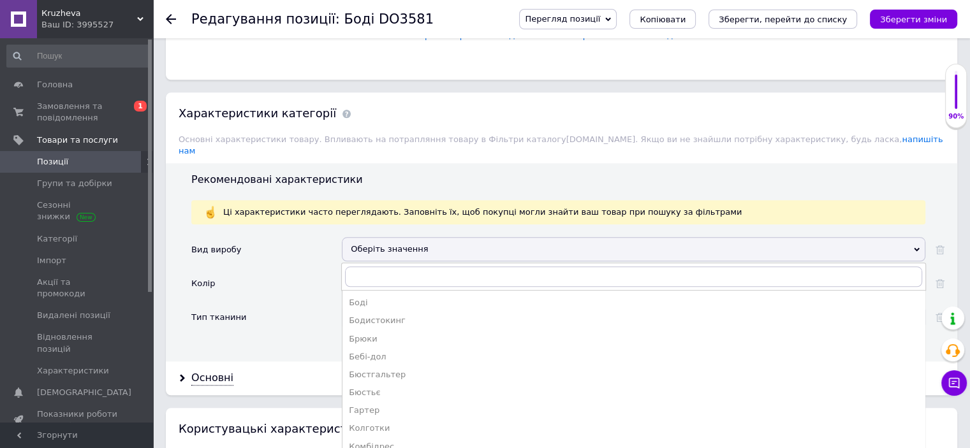
click at [386, 297] on div "Боді" at bounding box center [634, 302] width 570 height 11
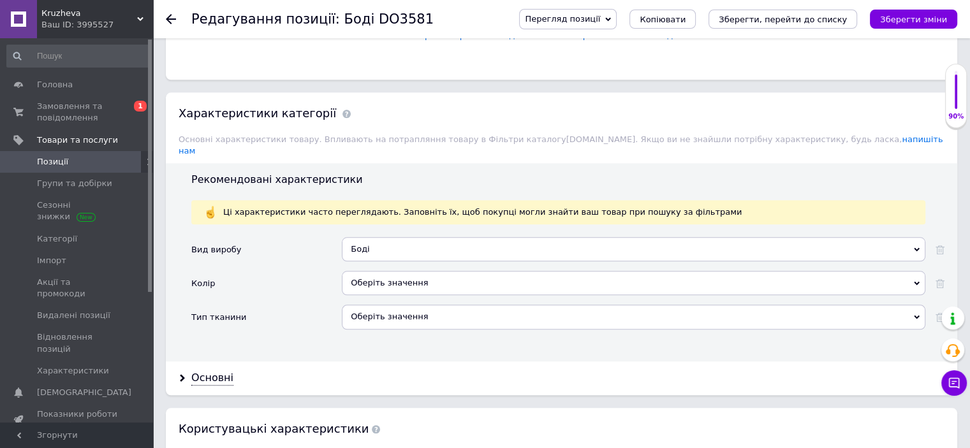
click at [389, 271] on div "Оберіть значення" at bounding box center [634, 283] width 584 height 24
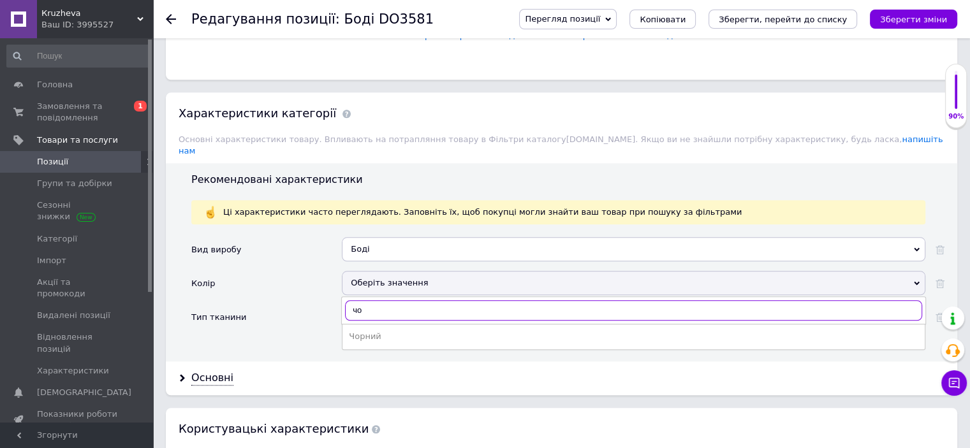
type input "чор"
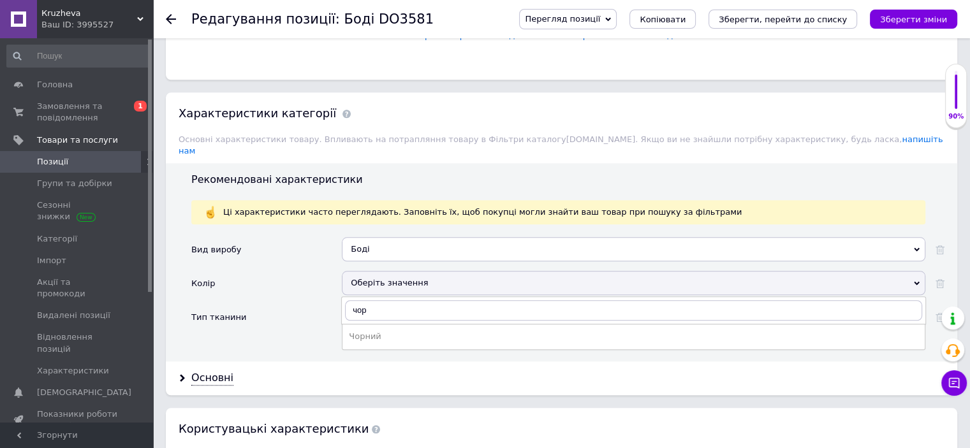
click at [381, 324] on ul "Чорний" at bounding box center [634, 337] width 584 height 26
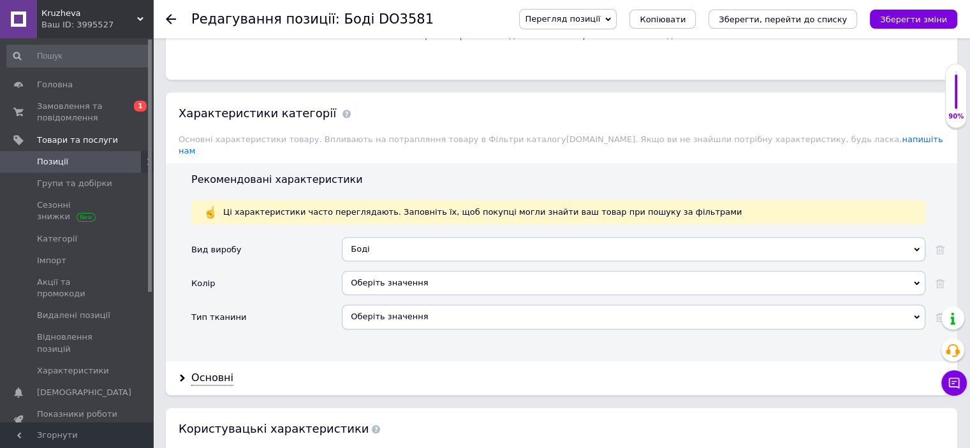
click at [388, 305] on div "Оберіть значення" at bounding box center [634, 317] width 584 height 24
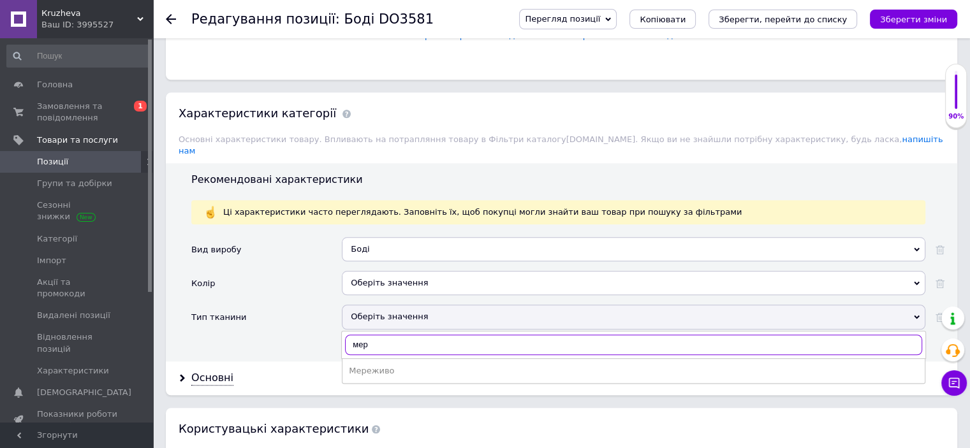
type input "мере"
click at [388, 365] on div "Мереживо" at bounding box center [634, 370] width 570 height 11
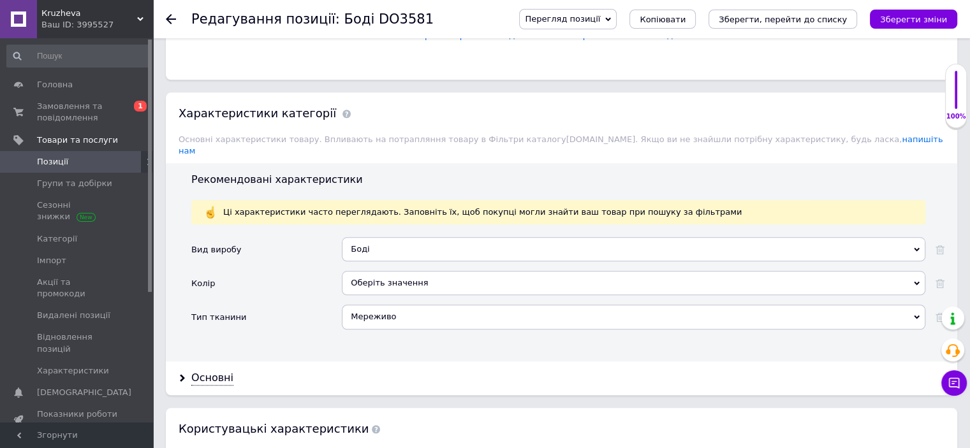
click at [421, 271] on div "Оберіть значення" at bounding box center [634, 283] width 584 height 24
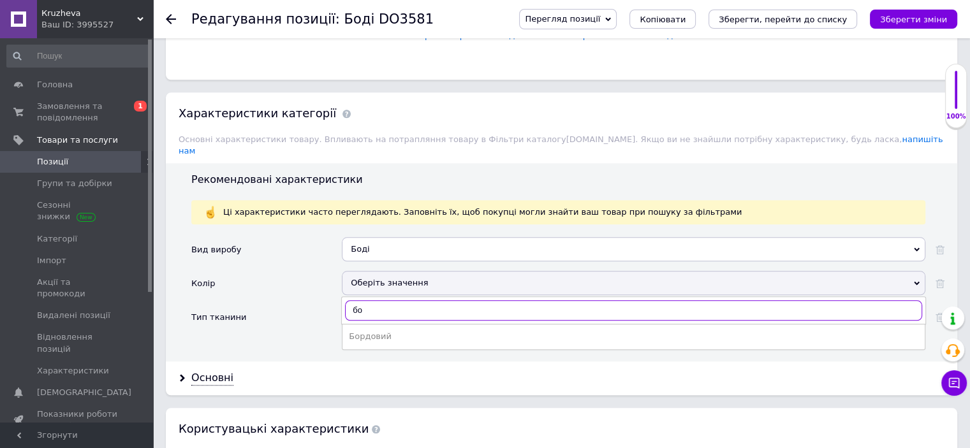
type input "б"
type input "чорн"
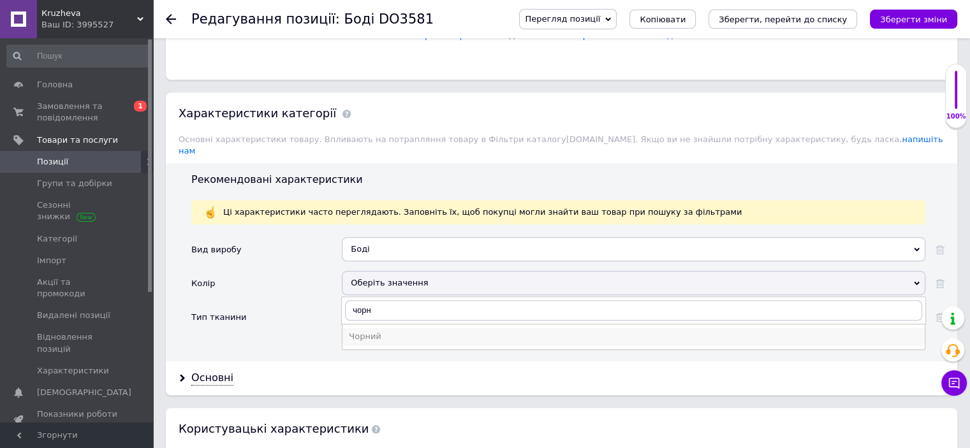
click at [372, 331] on div "Чорний" at bounding box center [634, 336] width 570 height 11
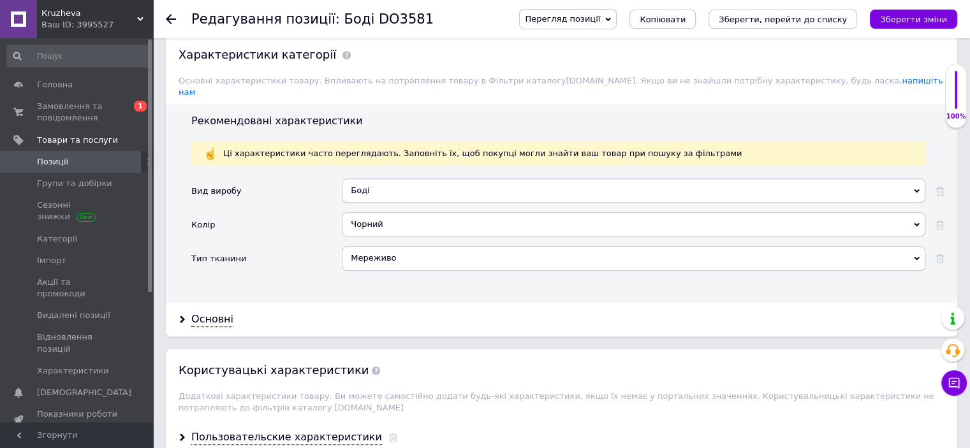
scroll to position [1467, 0]
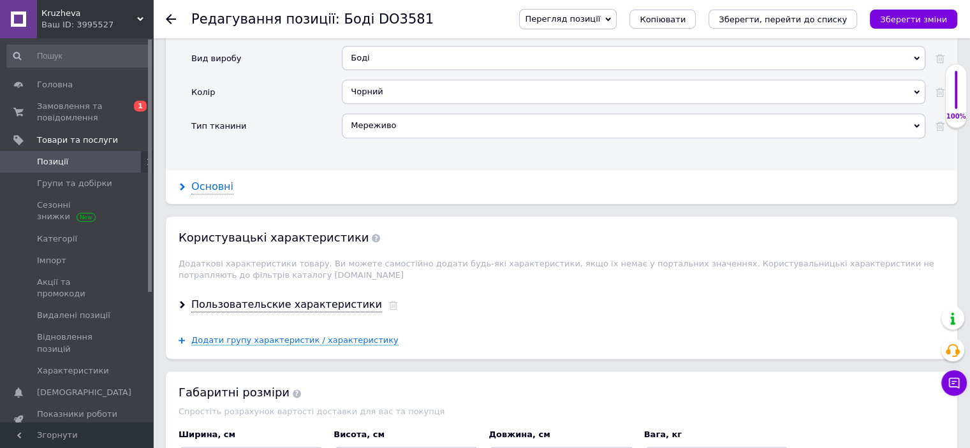
click at [207, 180] on div "Основні" at bounding box center [212, 187] width 42 height 15
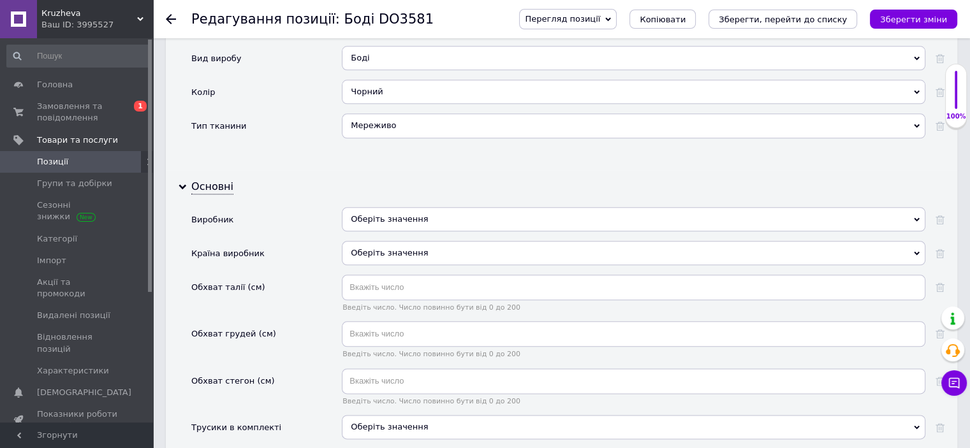
click at [413, 207] on div "Оберіть значення" at bounding box center [634, 219] width 584 height 24
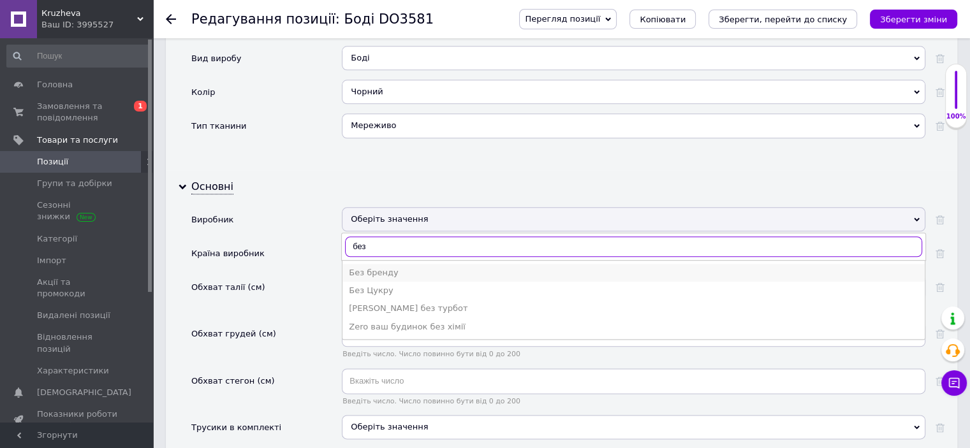
type input "без"
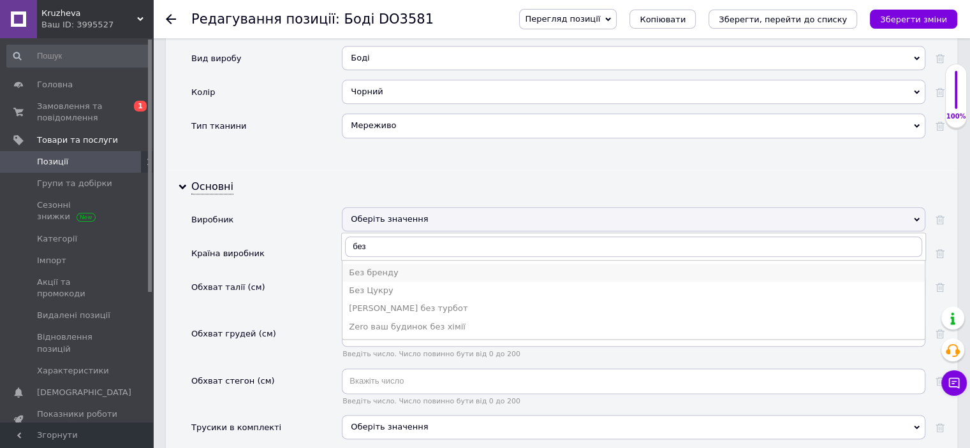
click at [381, 267] on div "Без бренду" at bounding box center [634, 272] width 570 height 11
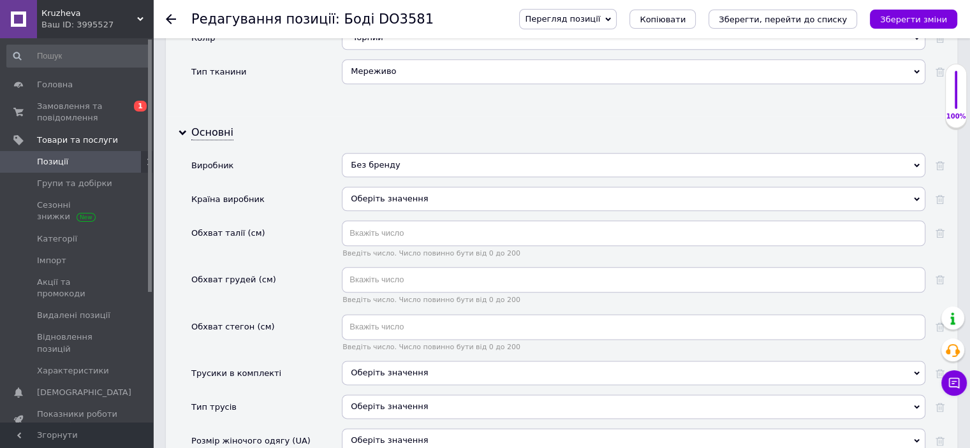
scroll to position [1594, 0]
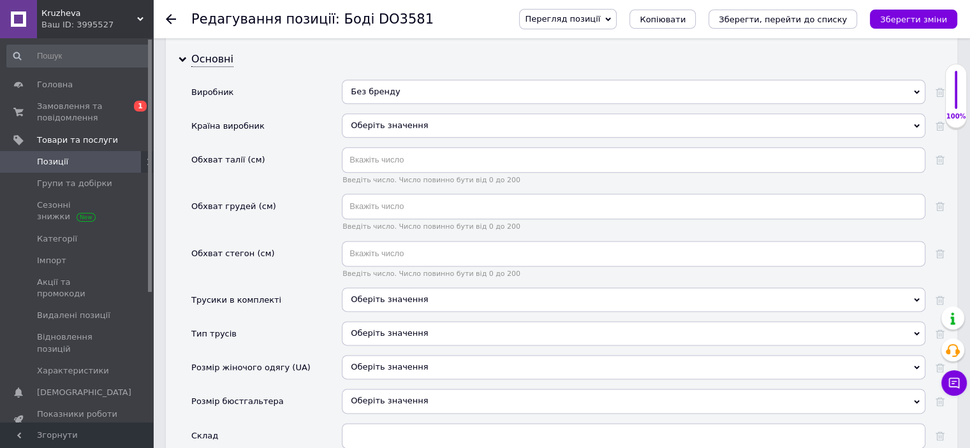
click at [383, 295] on span "Оберіть значення" at bounding box center [389, 300] width 77 height 10
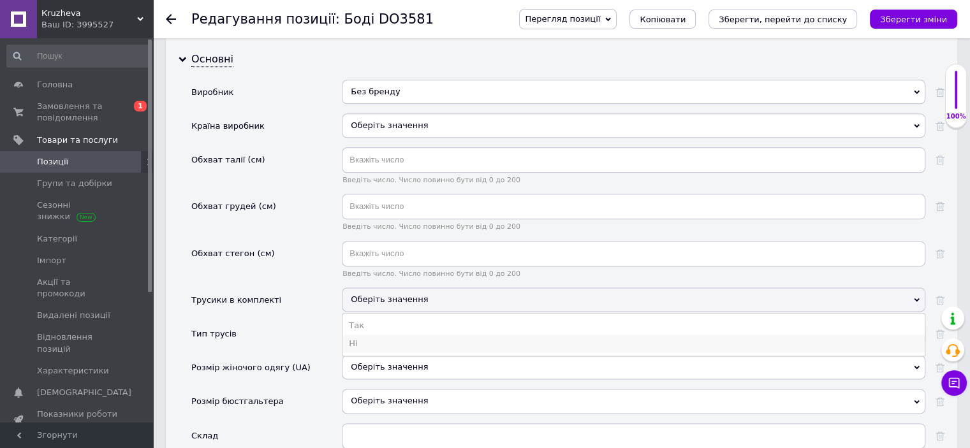
click at [368, 335] on li "Ні" at bounding box center [633, 344] width 582 height 18
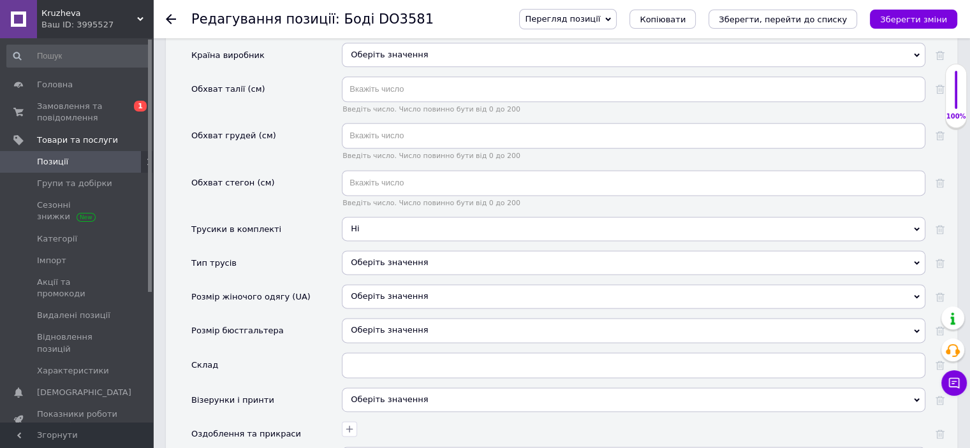
scroll to position [1722, 0]
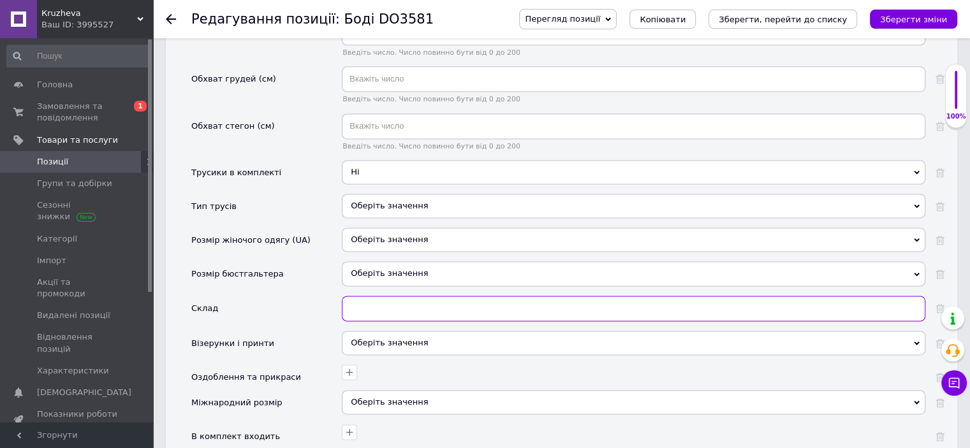
click at [385, 296] on input "text" at bounding box center [634, 309] width 584 height 26
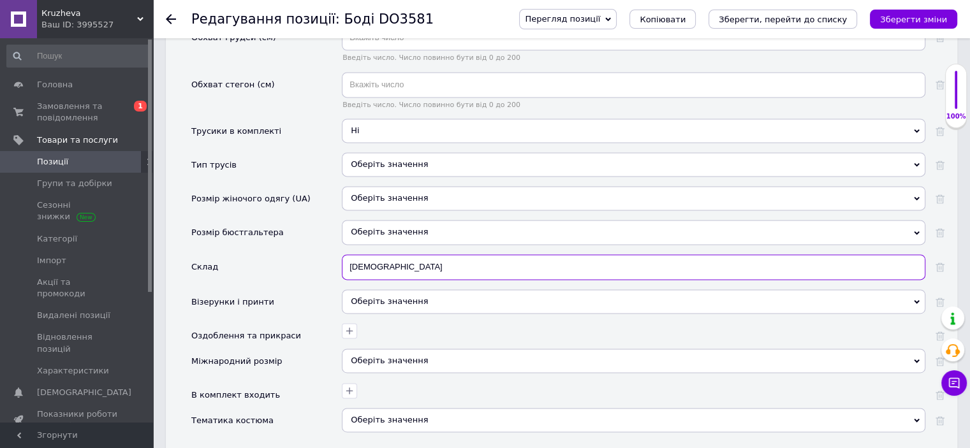
scroll to position [1786, 0]
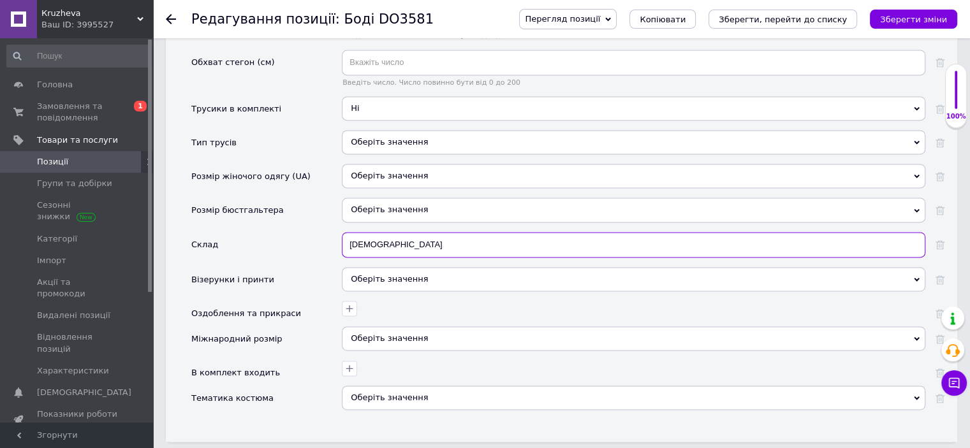
type input "[DEMOGRAPHIC_DATA]"
click at [381, 267] on div "Оберіть значення" at bounding box center [634, 279] width 584 height 24
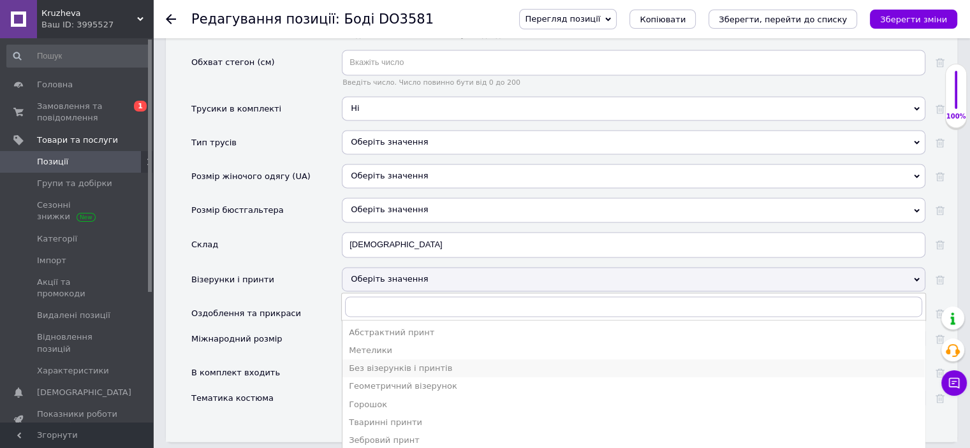
click at [408, 363] on div "Без візерунків і принтів" at bounding box center [634, 368] width 570 height 11
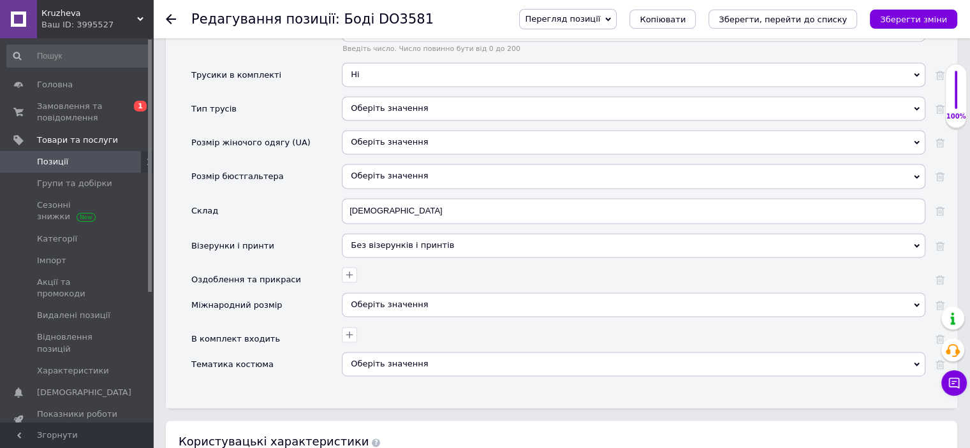
scroll to position [1850, 0]
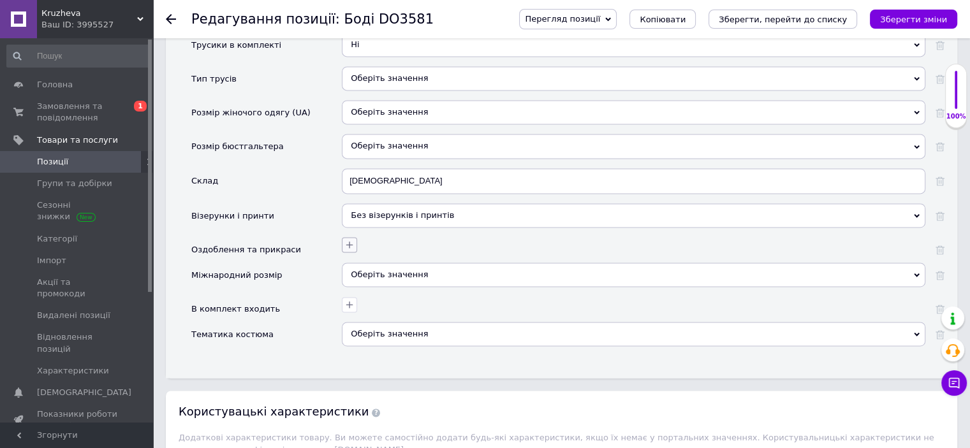
click at [344, 240] on icon "button" at bounding box center [349, 245] width 10 height 10
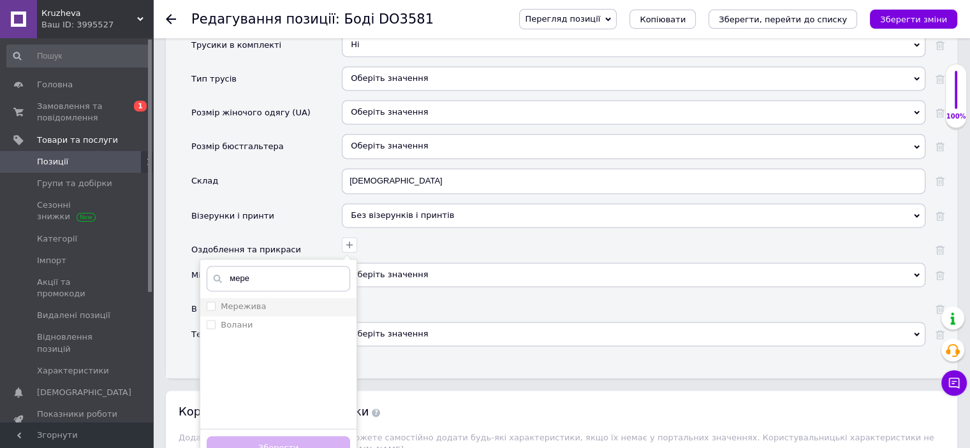
type input "мере"
click at [300, 301] on div "Мережива" at bounding box center [278, 306] width 143 height 11
checkbox input "true"
click at [283, 436] on button "Зберегти" at bounding box center [278, 448] width 143 height 25
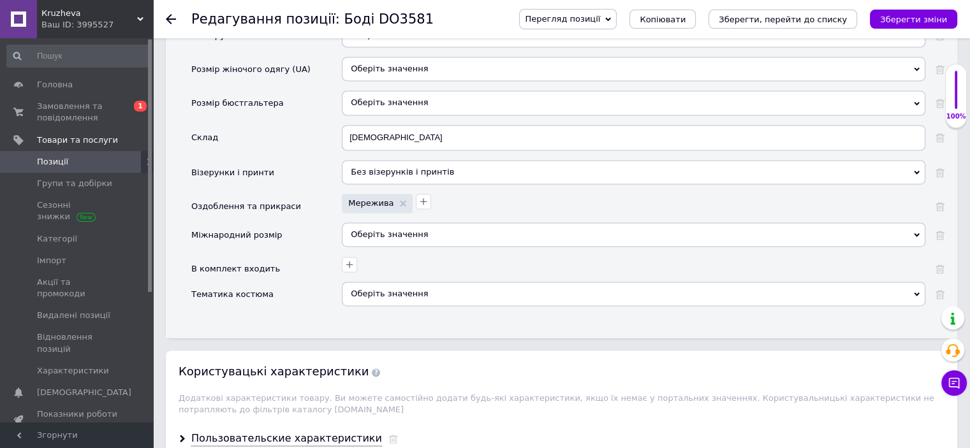
scroll to position [1977, 0]
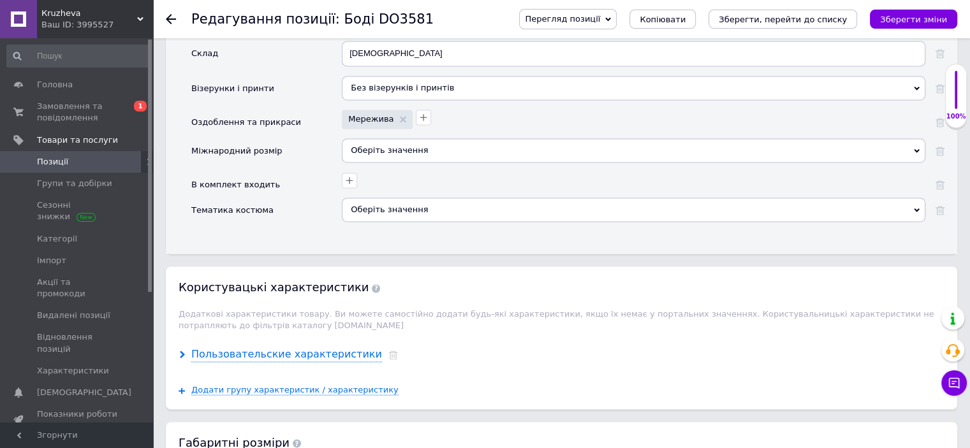
click at [262, 348] on div "Пользовательские характеристики" at bounding box center [286, 355] width 191 height 15
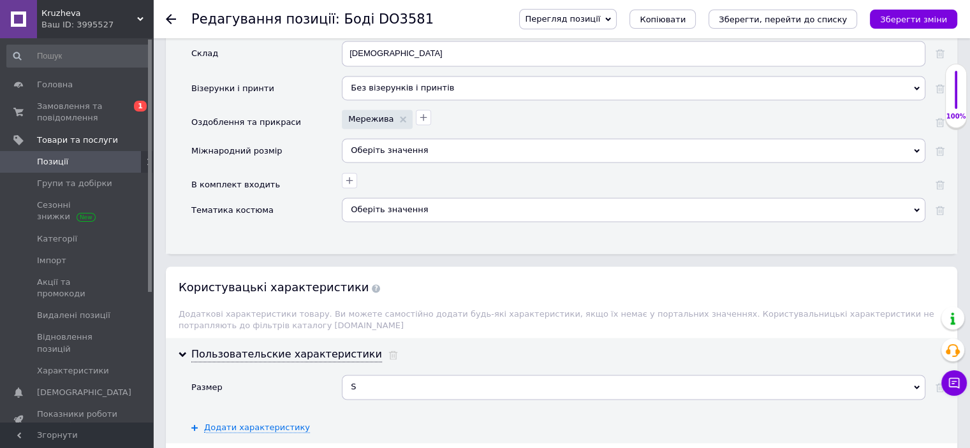
click at [439, 138] on div "Оберіть значення" at bounding box center [634, 150] width 584 height 24
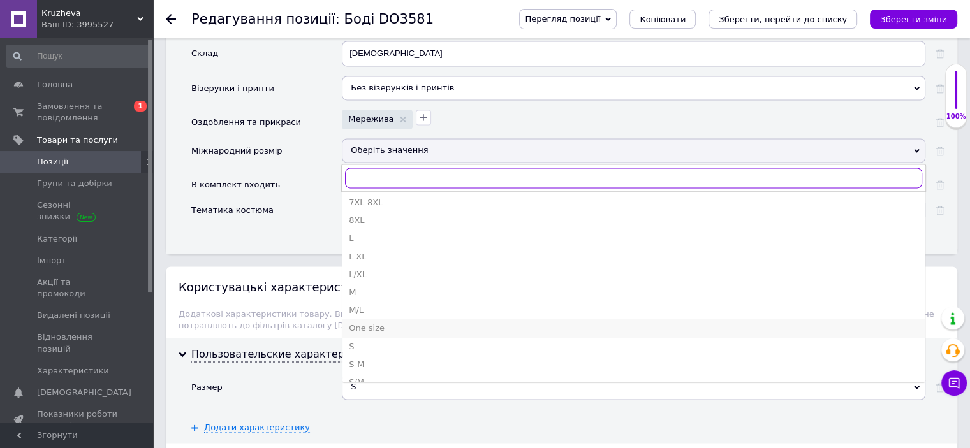
scroll to position [191, 0]
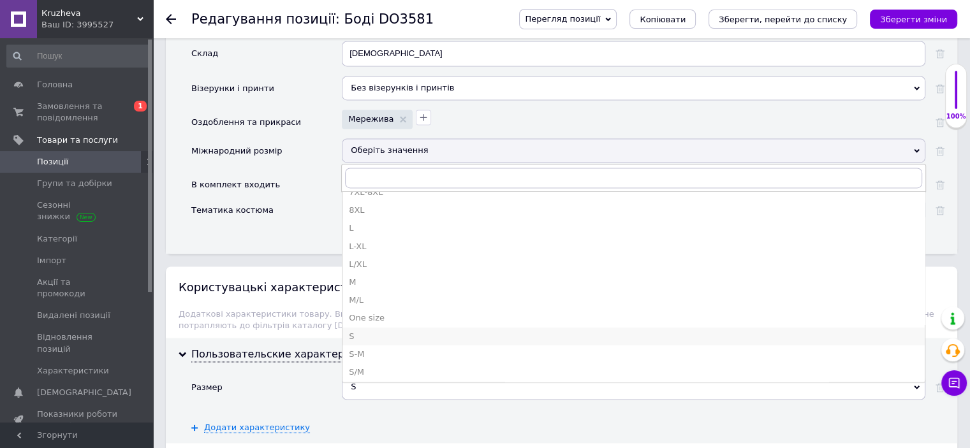
click at [365, 331] on div "S" at bounding box center [634, 336] width 570 height 11
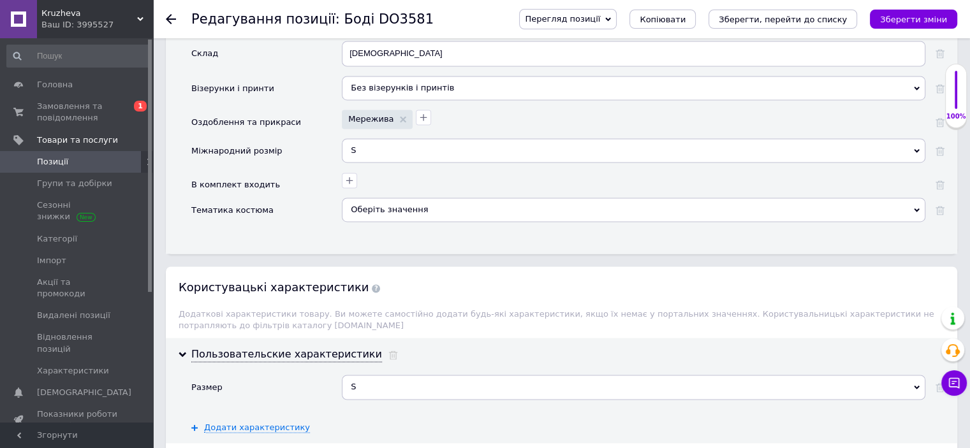
click at [385, 198] on div "Оберіть значення" at bounding box center [634, 210] width 584 height 24
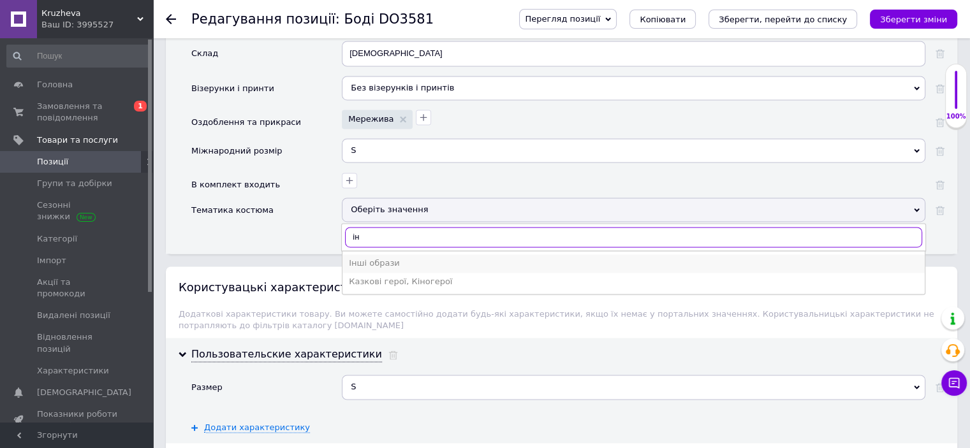
type input "ін"
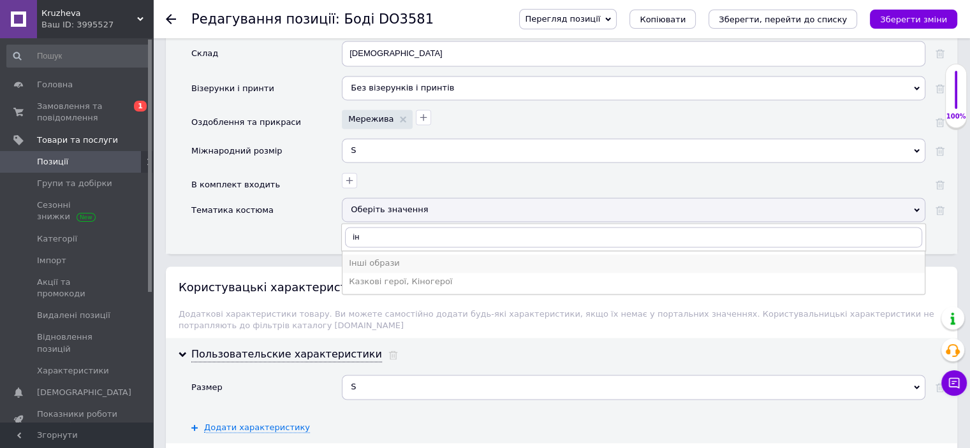
click at [383, 258] on div "Інші образи" at bounding box center [634, 263] width 570 height 11
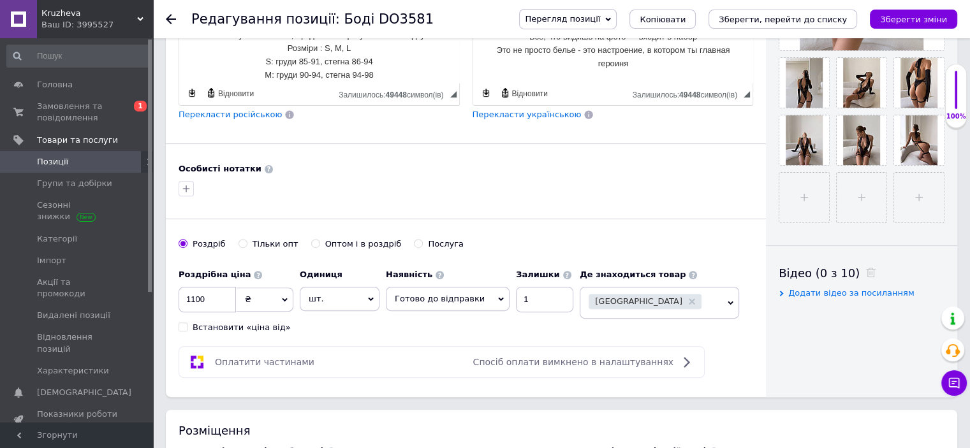
scroll to position [113, 0]
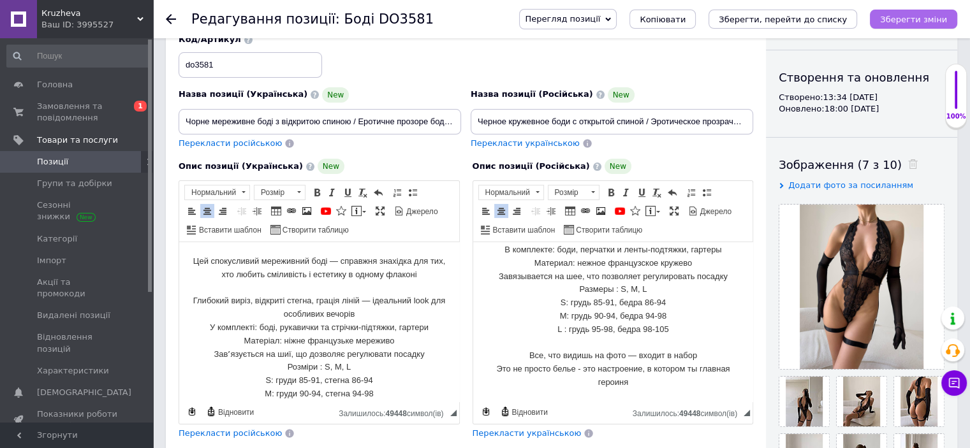
click at [920, 17] on icon "Зберегти зміни" at bounding box center [913, 20] width 67 height 10
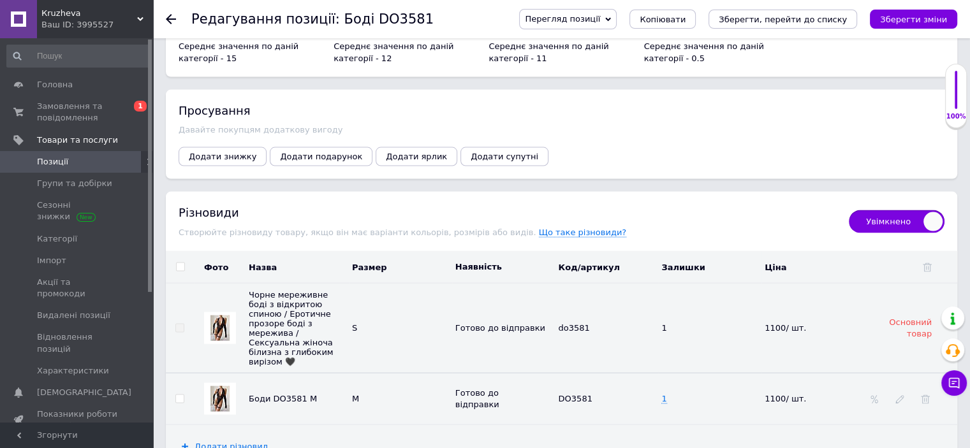
scroll to position [2630, 0]
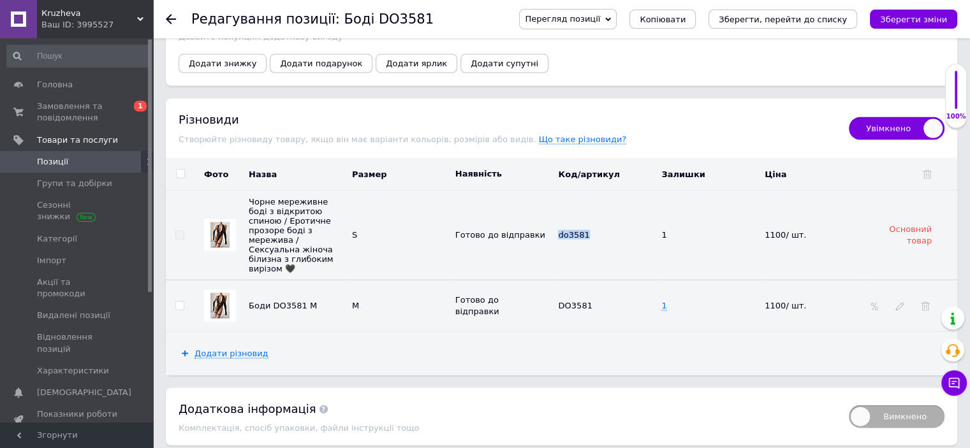
drag, startPoint x: 586, startPoint y: 189, endPoint x: 555, endPoint y: 190, distance: 30.6
click at [555, 191] on td "do3581" at bounding box center [606, 236] width 103 height 90
copy span "do3581"
click at [596, 302] on icon at bounding box center [600, 306] width 8 height 8
drag, startPoint x: 594, startPoint y: 255, endPoint x: 532, endPoint y: 244, distance: 63.4
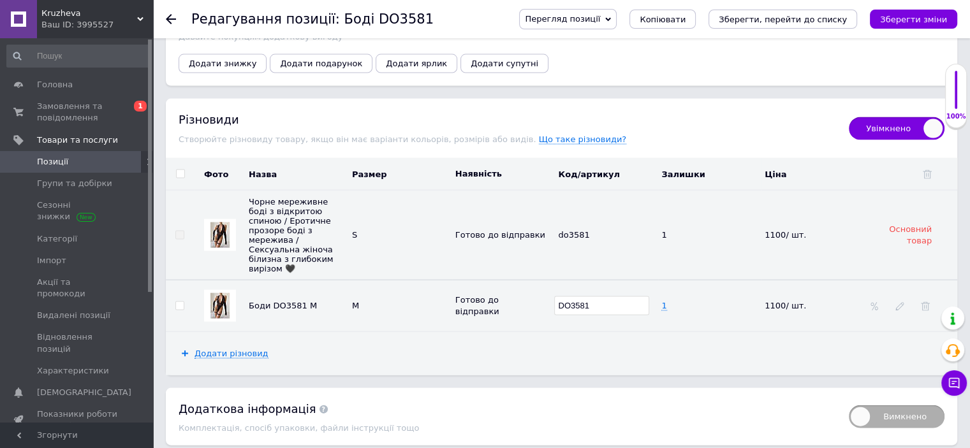
click at [538, 280] on tr "Боди DO3581 M M [PERSON_NAME] до відправки DO3581 1 1100/ шт." at bounding box center [561, 306] width 791 height 52
type input "do3581"
click at [214, 293] on img at bounding box center [219, 306] width 19 height 26
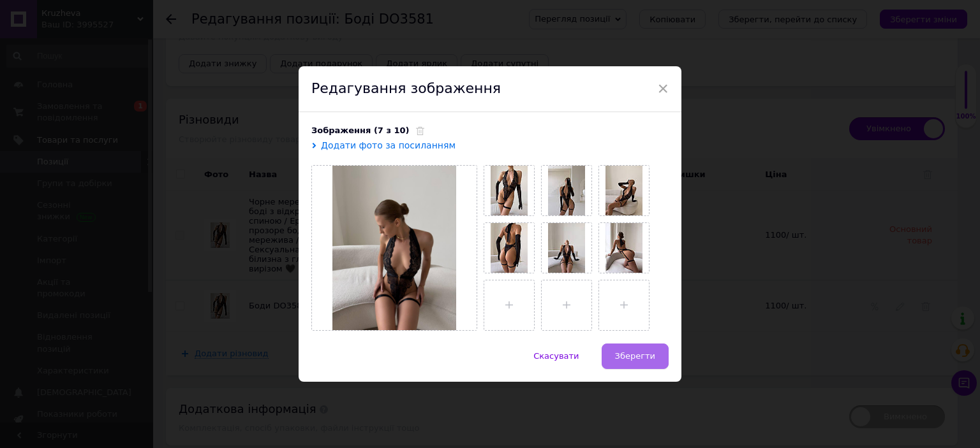
click at [615, 353] on button "Зберегти" at bounding box center [634, 357] width 67 height 26
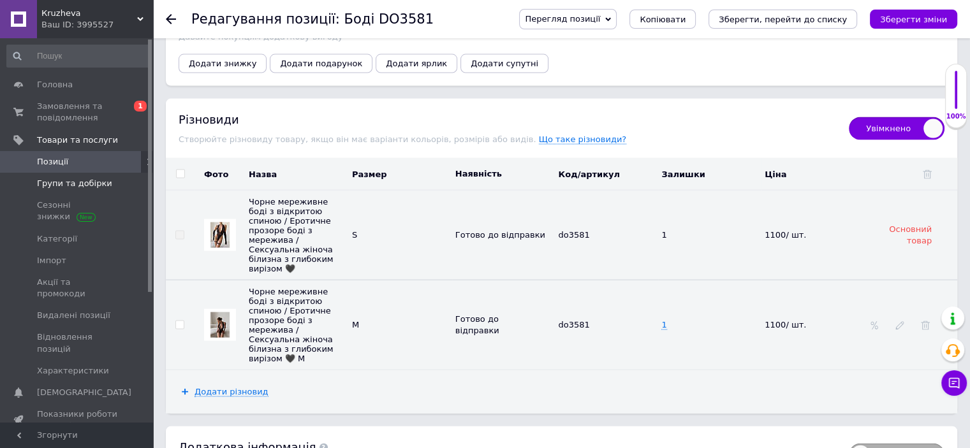
click at [61, 182] on span "Групи та добірки" at bounding box center [74, 183] width 75 height 11
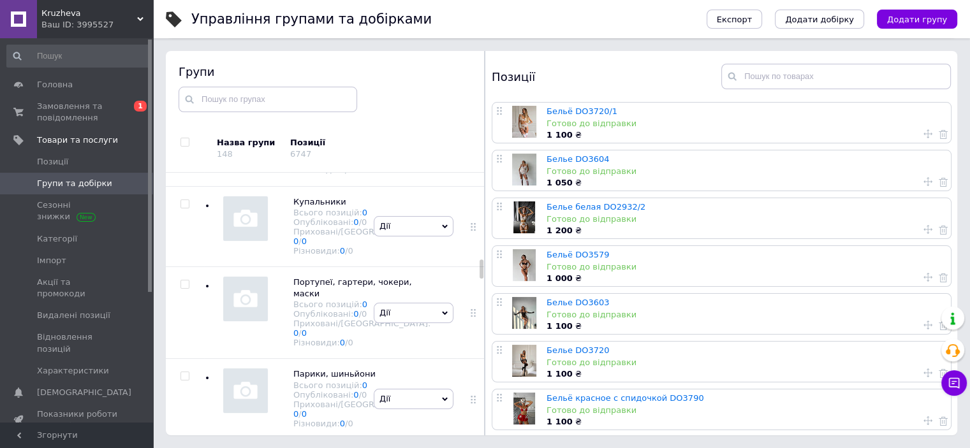
scroll to position [2278, 0]
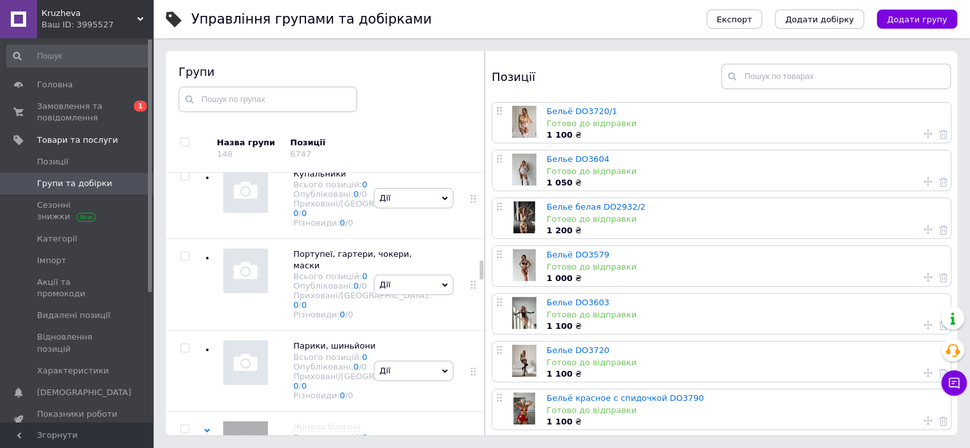
click at [523, 119] on div at bounding box center [524, 122] width 32 height 32
click at [577, 112] on link "Бельё DO3720/1" at bounding box center [582, 112] width 71 height 10
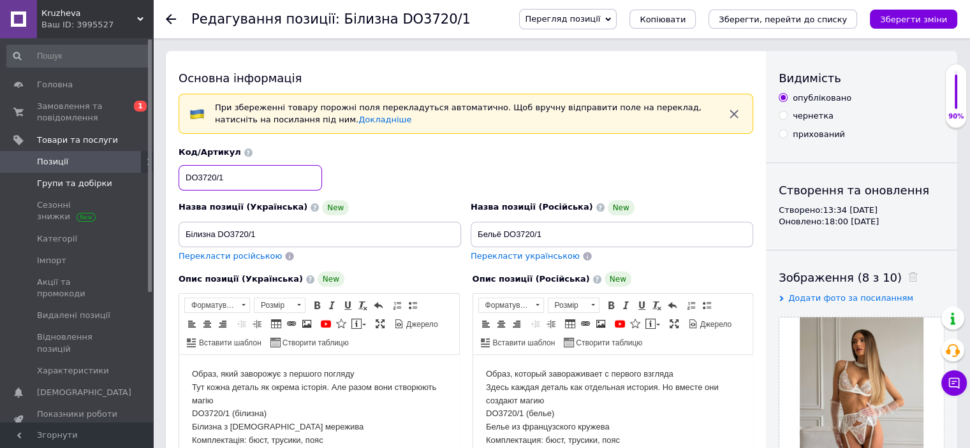
drag, startPoint x: 128, startPoint y: 176, endPoint x: 121, endPoint y: 176, distance: 7.0
click at [254, 175] on input "DO3720/1" at bounding box center [250, 178] width 143 height 26
click at [200, 177] on input "DO3720/1" at bounding box center [250, 178] width 143 height 26
click at [198, 179] on input "DO3720/1" at bounding box center [250, 178] width 143 height 26
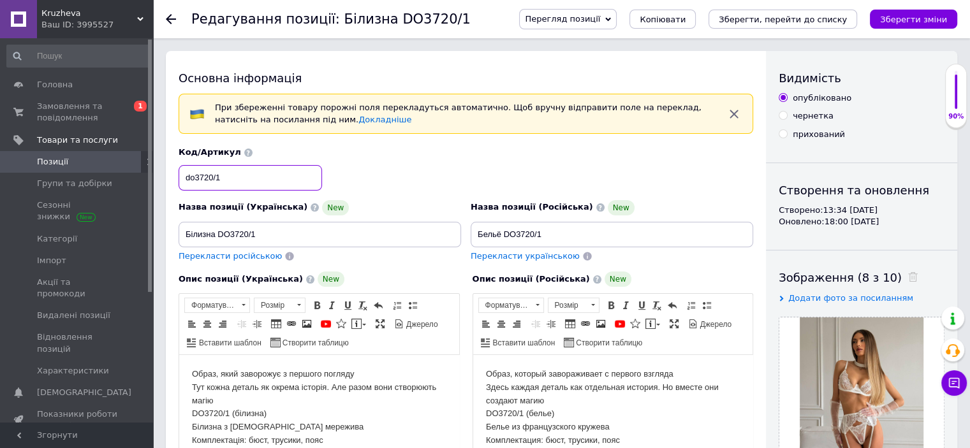
type input "do3720/1"
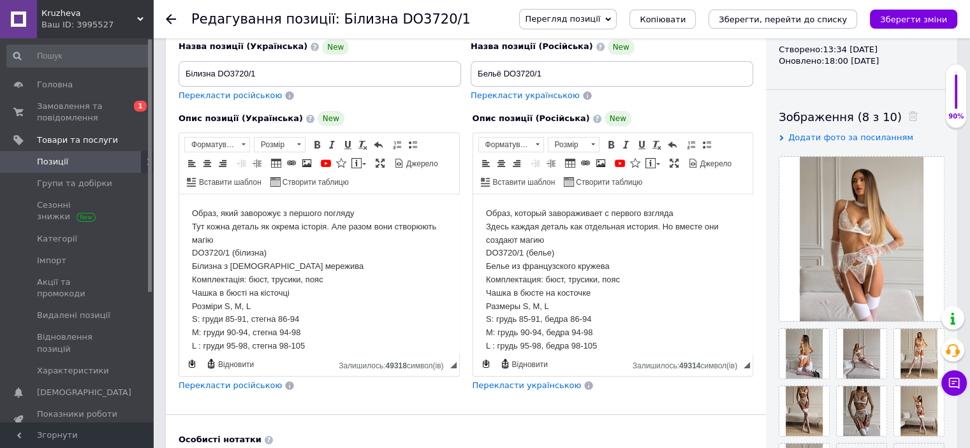
scroll to position [191, 0]
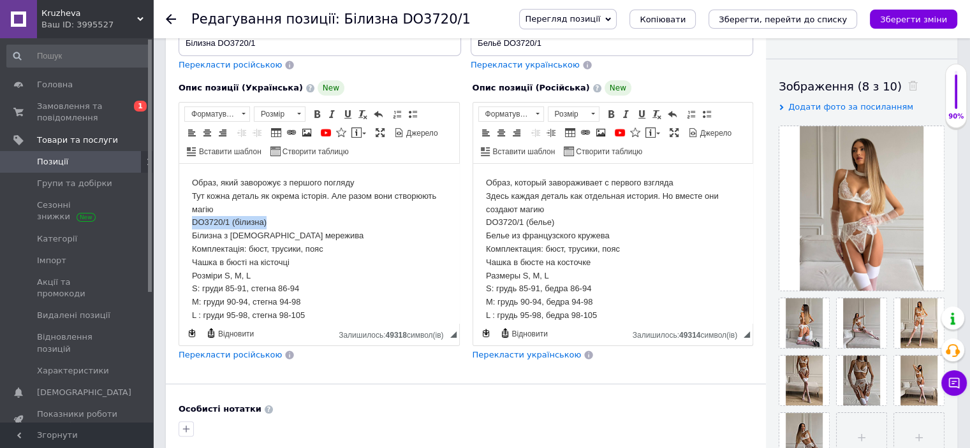
drag, startPoint x: 273, startPoint y: 221, endPoint x: 163, endPoint y: 219, distance: 110.4
click at [179, 219] on html "Образ, який заворожує з першого погляду Тут кожна деталь як окрема історія. Але…" at bounding box center [319, 323] width 280 height 318
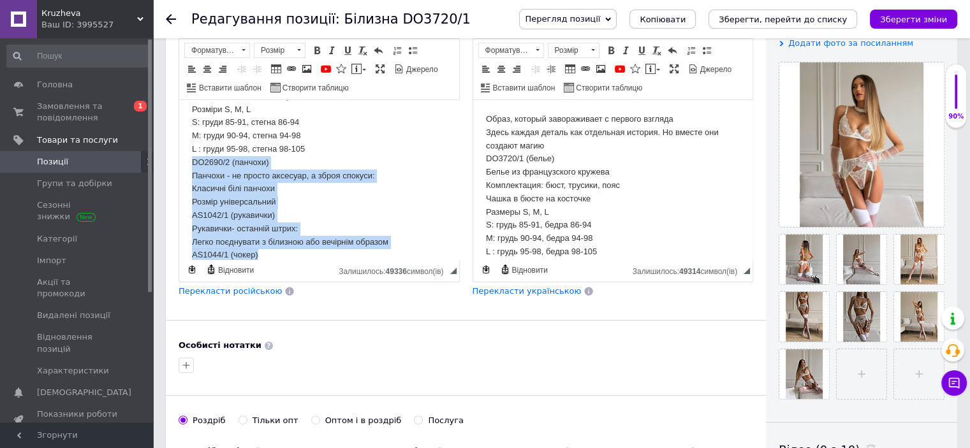
scroll to position [158, 0]
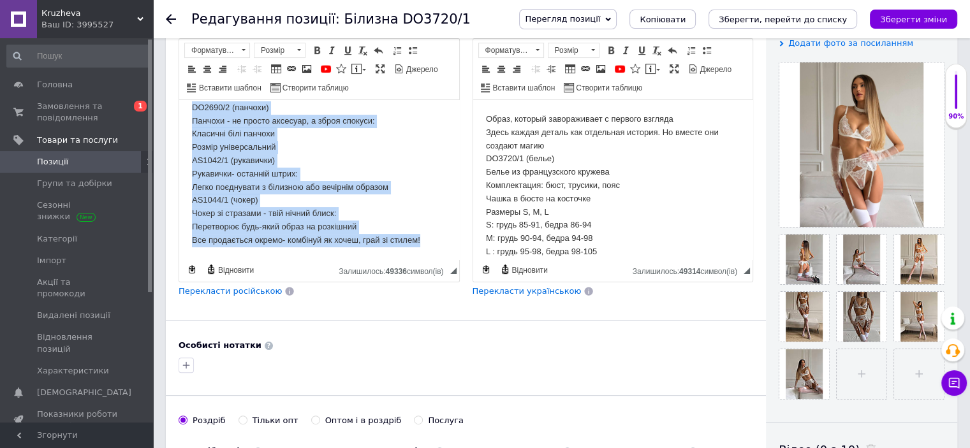
drag, startPoint x: 182, startPoint y: 171, endPoint x: 612, endPoint y: 402, distance: 488.2
click at [434, 260] on html "Образ, який заворожує з першого погляду Тут кожна деталь як окрема історія. Але…" at bounding box center [319, 102] width 280 height 318
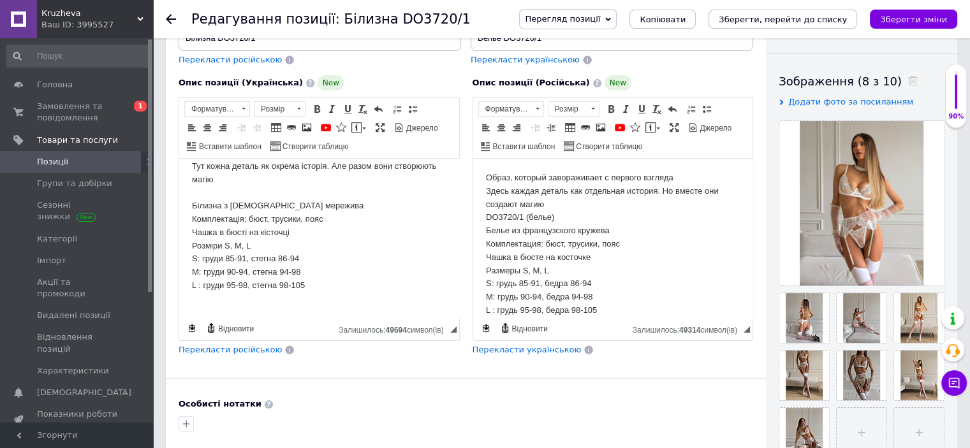
scroll to position [128, 0]
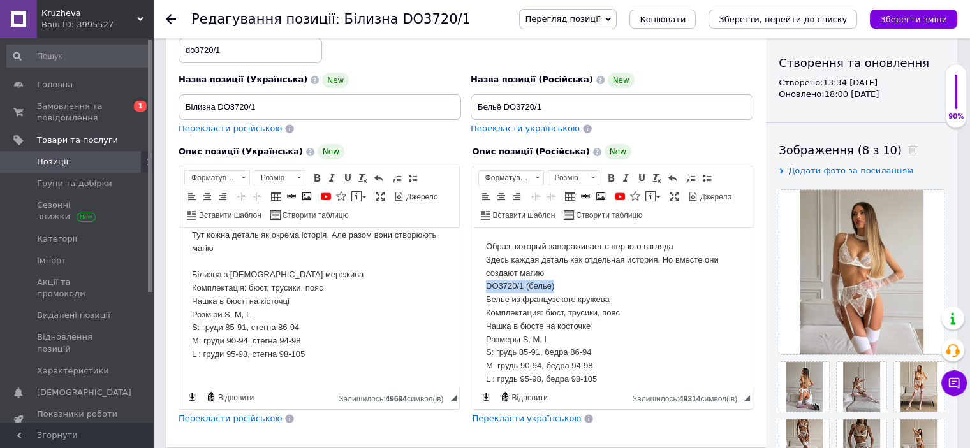
drag, startPoint x: 480, startPoint y: 285, endPoint x: 591, endPoint y: 286, distance: 111.0
click at [591, 286] on html "Образ, который завораживает с первого взгляда Здесь каждая деталь как отдельная…" at bounding box center [613, 393] width 280 height 330
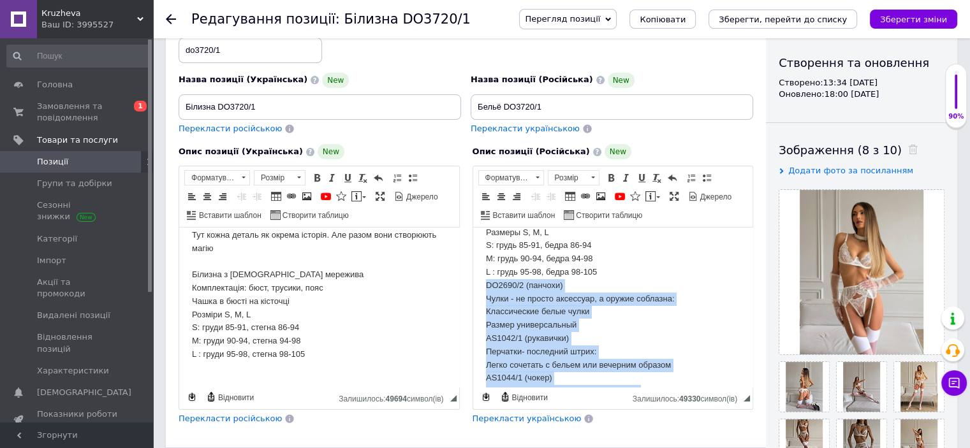
scroll to position [171, 0]
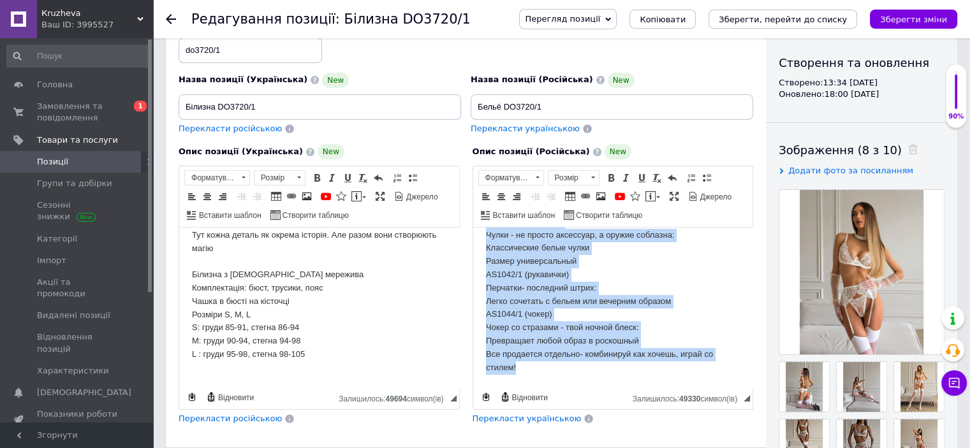
drag, startPoint x: 482, startPoint y: 284, endPoint x: 681, endPoint y: 433, distance: 248.7
click at [681, 387] on html "Образ, который завораживает с первого взгляда Здесь каждая деталь как отдельная…" at bounding box center [613, 222] width 280 height 330
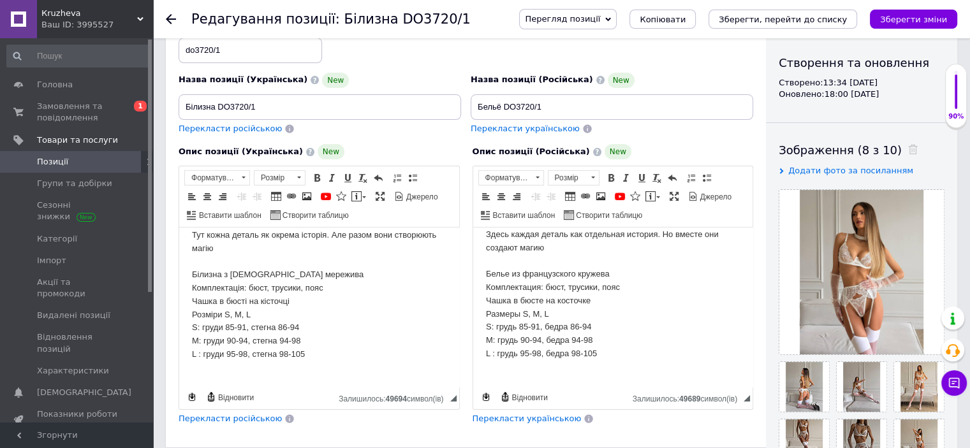
scroll to position [25, 0]
click at [202, 191] on span at bounding box center [207, 196] width 10 height 10
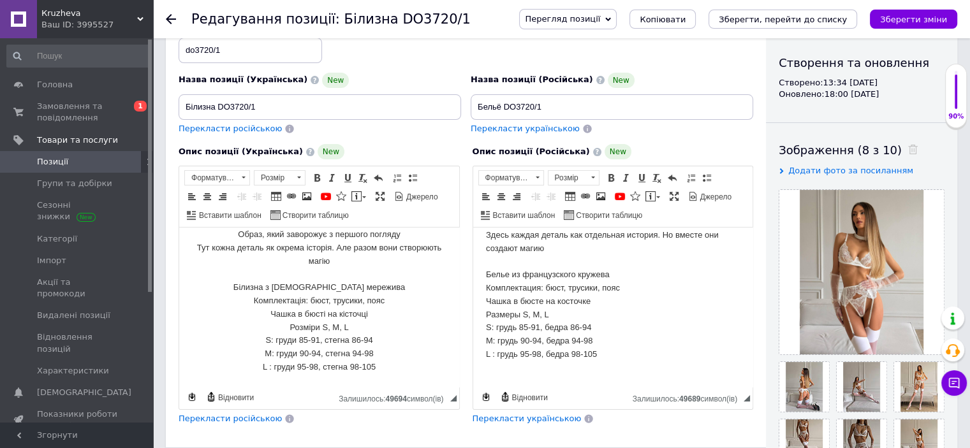
scroll to position [11, 0]
click at [503, 191] on span at bounding box center [501, 196] width 10 height 10
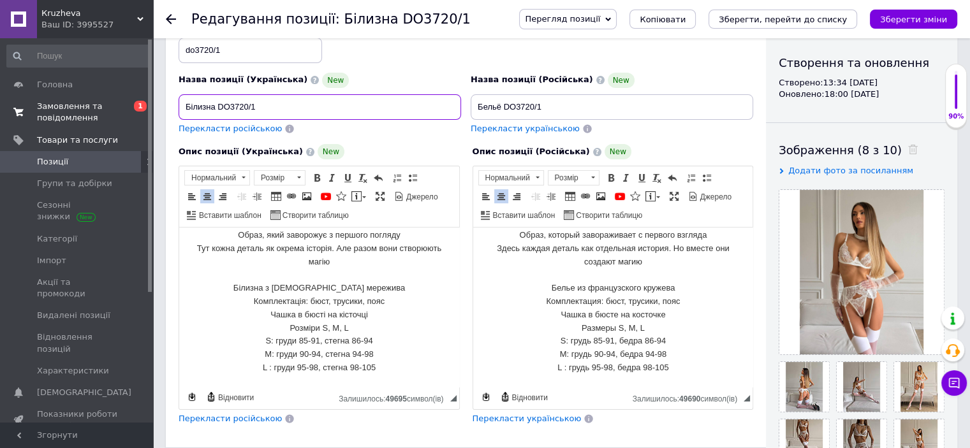
drag, startPoint x: 320, startPoint y: 107, endPoint x: 131, endPoint y: 103, distance: 188.2
paste input "мереживний комплект білизни з поясом для панчіх / Весільна білизна з мережива /…"
type input "Білий мереживний комплект білизни з поясом для панчіх / Весільна білизна з мере…"
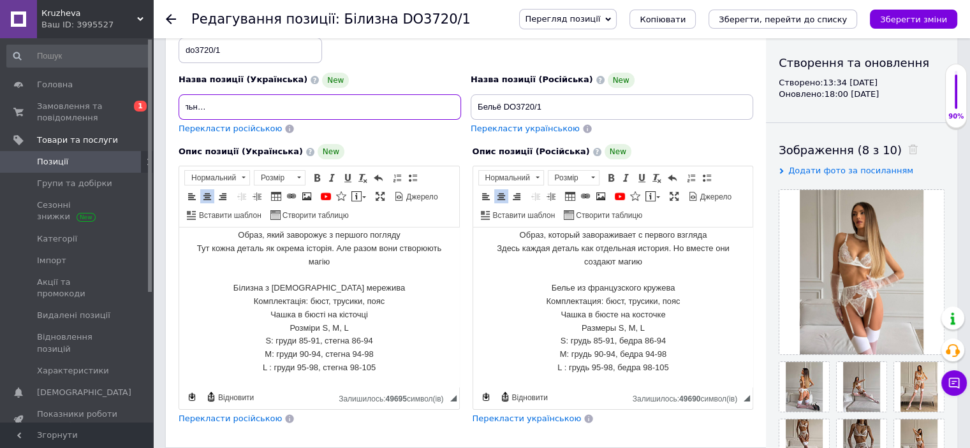
scroll to position [0, 0]
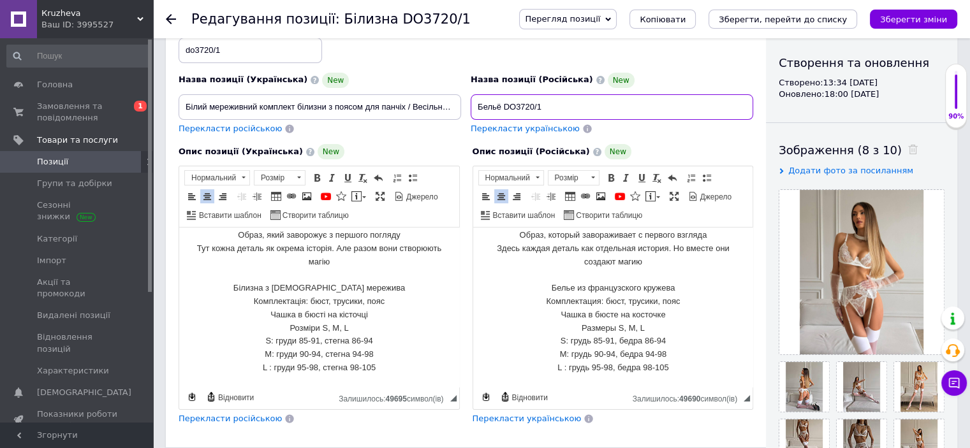
drag, startPoint x: 556, startPoint y: 101, endPoint x: 430, endPoint y: 118, distance: 126.7
click at [433, 117] on div "Назва позиції (Українська) New Білий мереживний комплект білизни з поясом для п…" at bounding box center [466, 77] width 584 height 125
paste input "й кружевной комплект с поясом для чулок / Свадебное белье из кружева / Нежный э…"
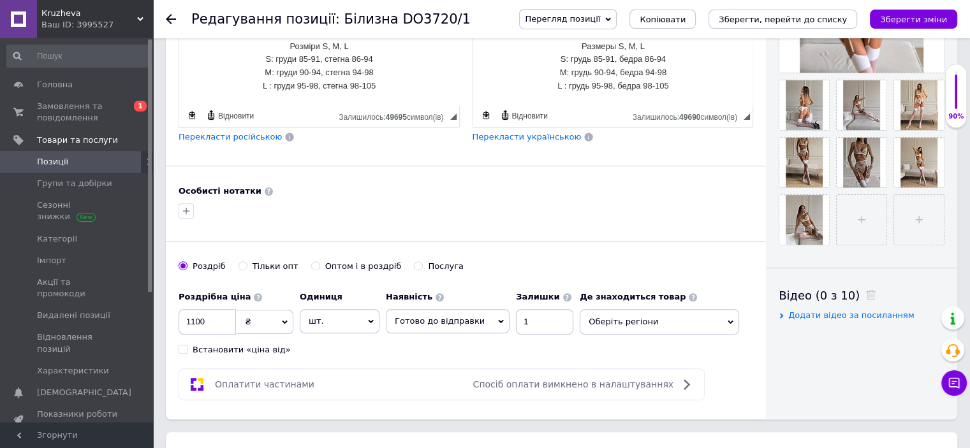
scroll to position [510, 0]
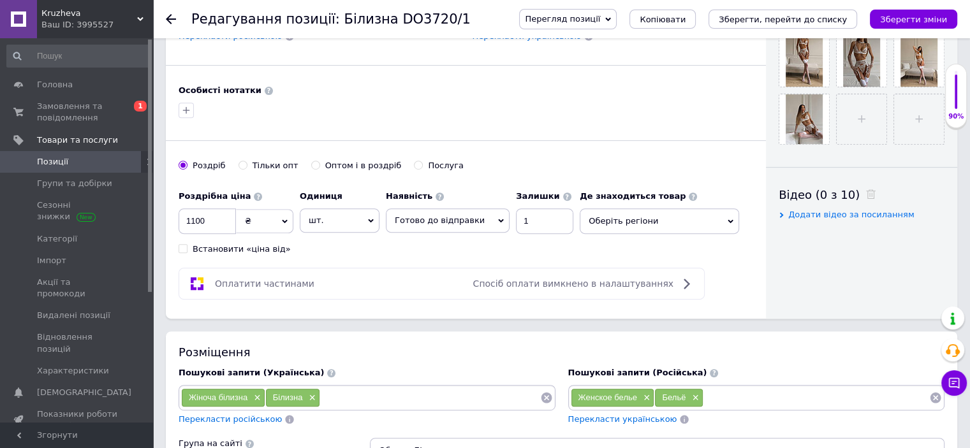
type input "Белый кружевной комплект с поясом для чулок / Свадебное белье из кружева / Нежн…"
click at [600, 223] on span "Оберіть регіони" at bounding box center [659, 222] width 159 height 26
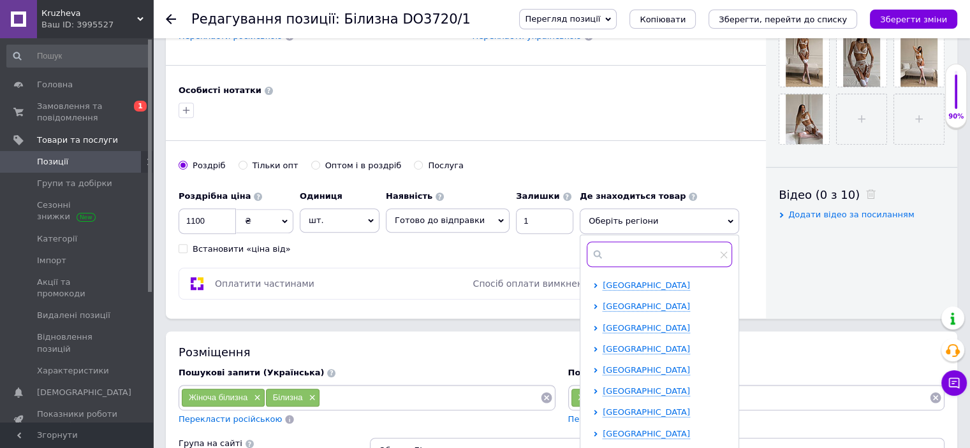
click at [609, 254] on input "text" at bounding box center [659, 255] width 145 height 26
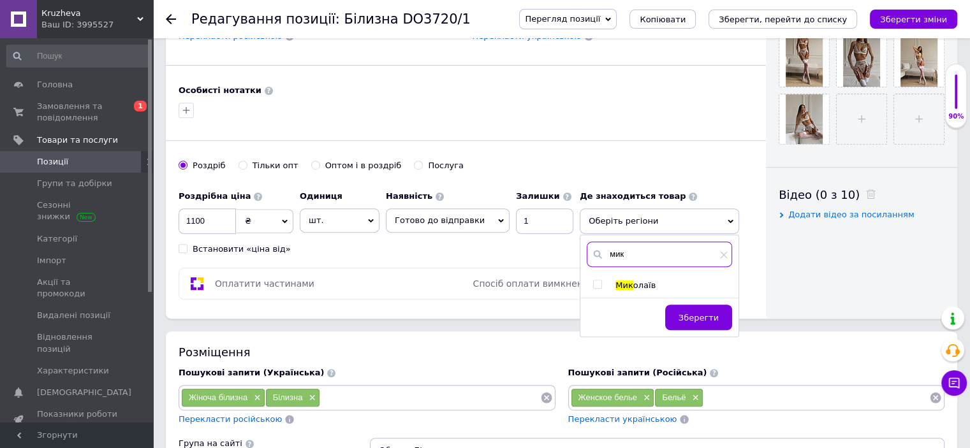
type input "мик"
click at [593, 281] on input "checkbox" at bounding box center [597, 285] width 8 height 8
checkbox input "true"
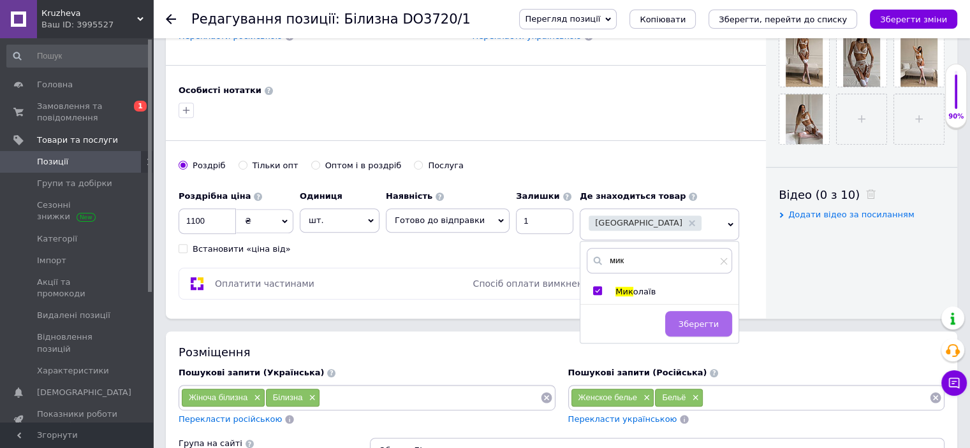
click at [696, 329] on button "Зберегти" at bounding box center [698, 324] width 67 height 26
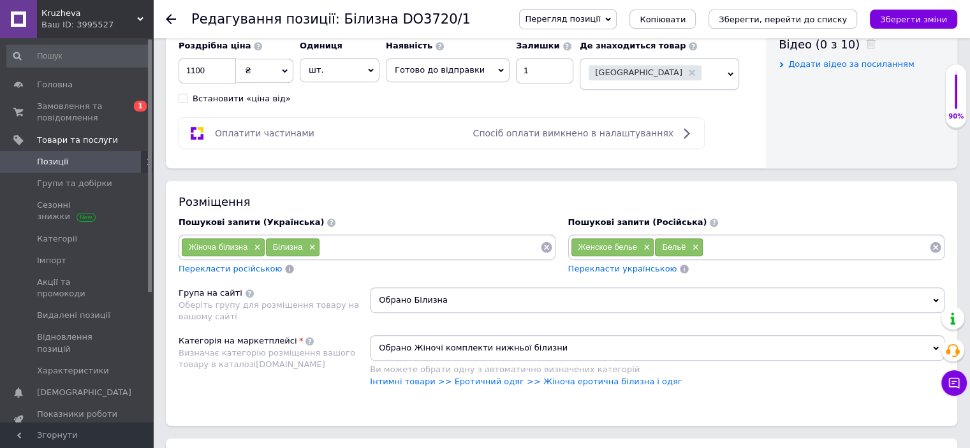
scroll to position [702, 0]
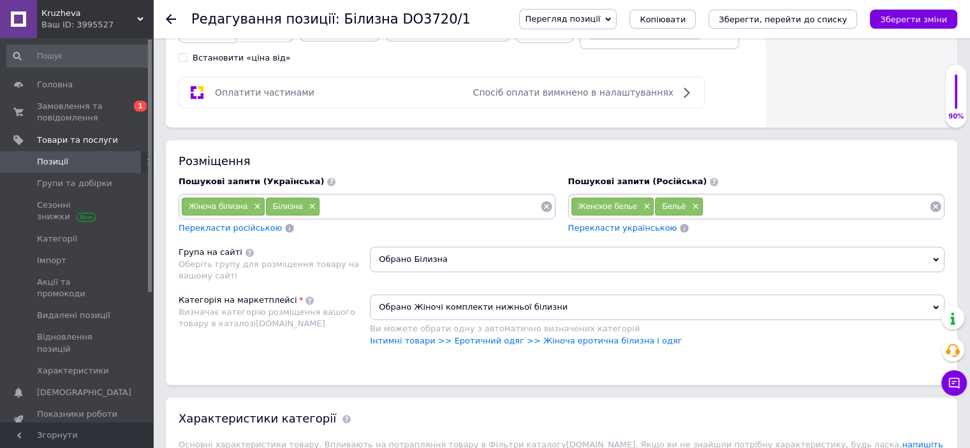
click at [342, 206] on input at bounding box center [430, 206] width 220 height 19
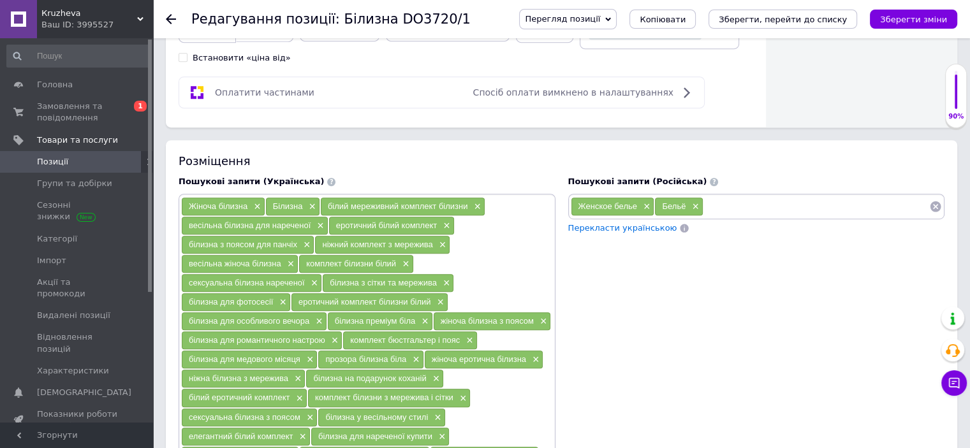
click at [723, 201] on input at bounding box center [816, 206] width 226 height 19
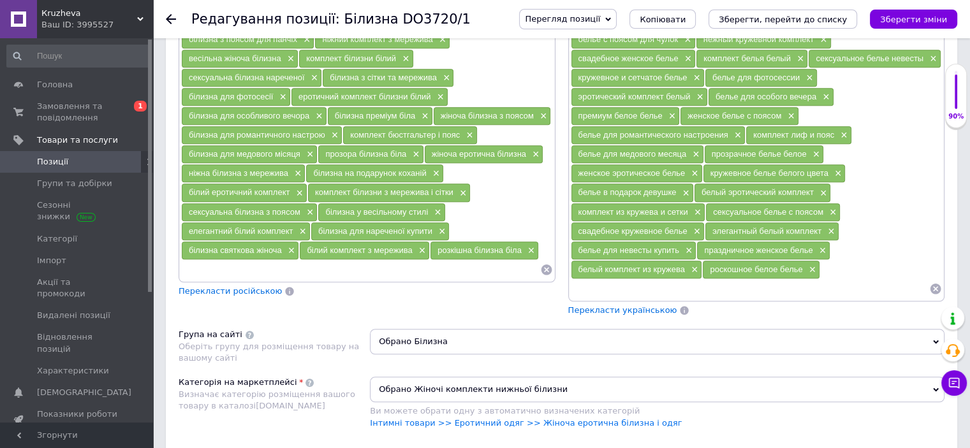
scroll to position [957, 0]
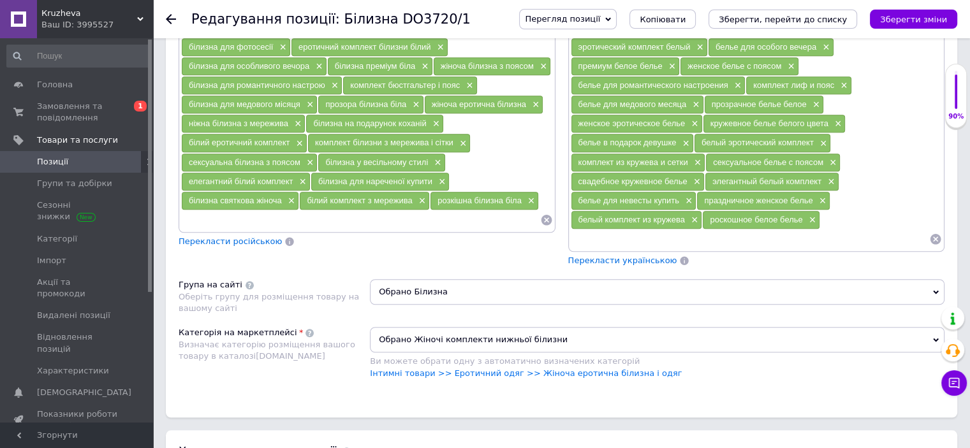
click at [434, 281] on span "Обрано Білизна" at bounding box center [657, 292] width 575 height 26
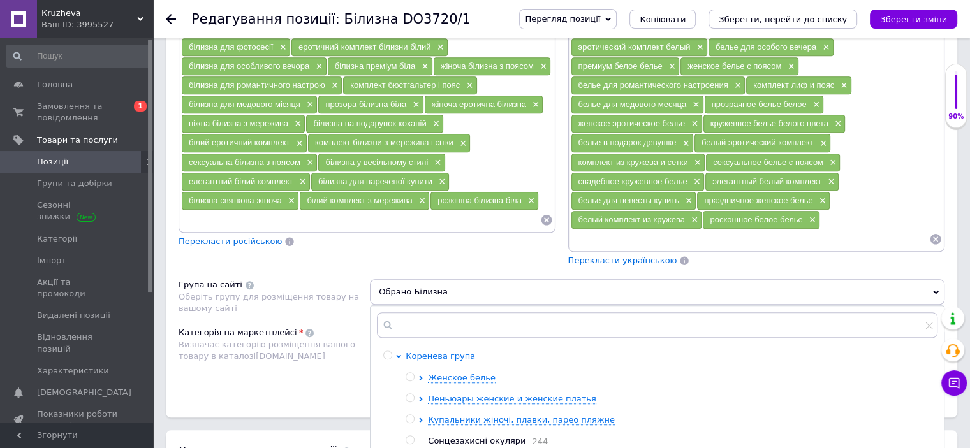
scroll to position [1020, 0]
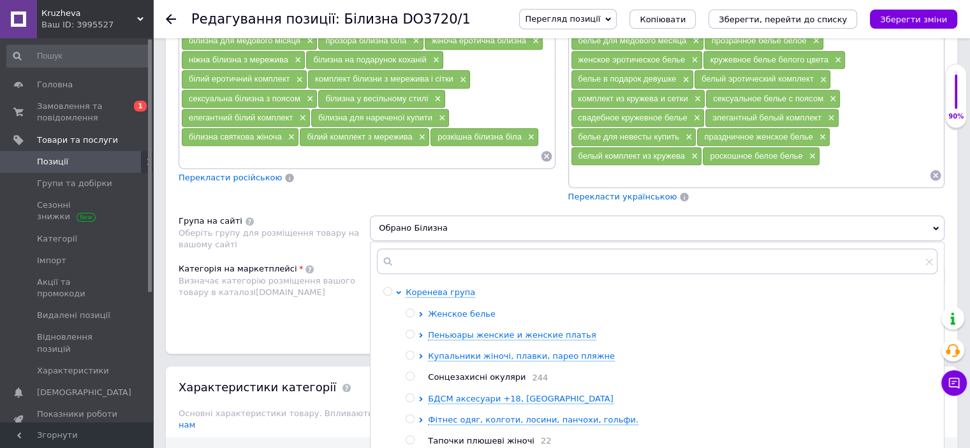
click at [420, 312] on icon at bounding box center [421, 314] width 3 height 5
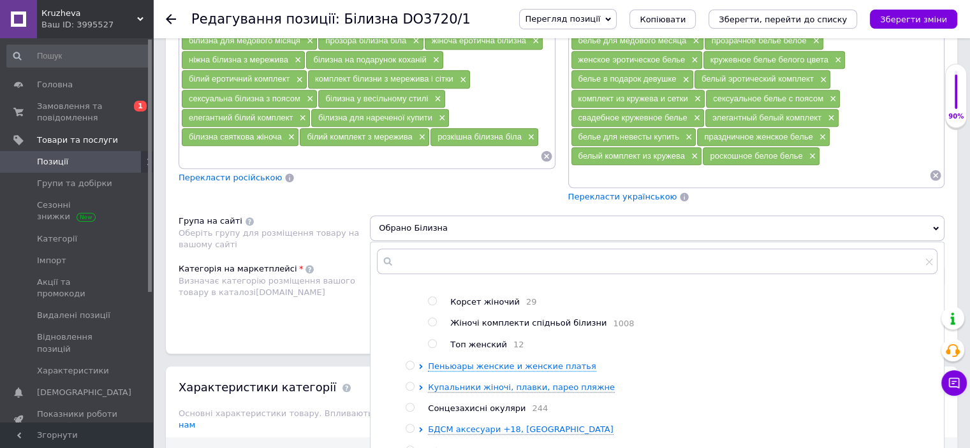
scroll to position [64, 0]
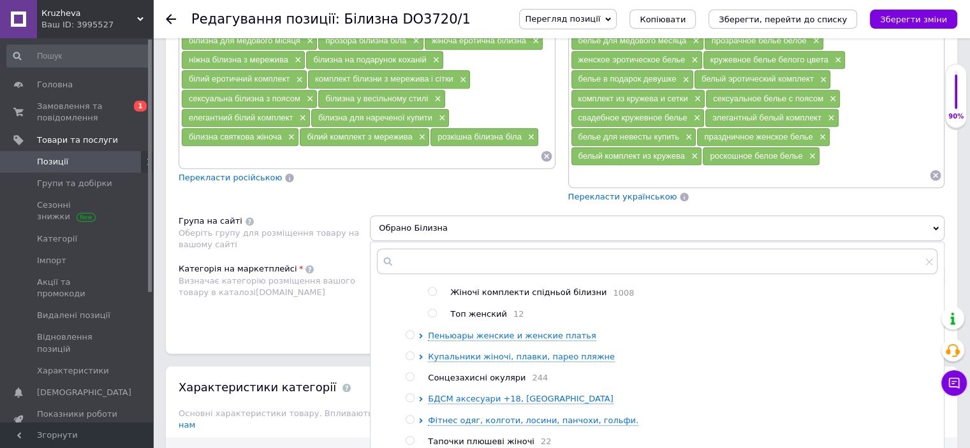
click at [431, 288] on input "radio" at bounding box center [432, 292] width 8 height 8
radio input "true"
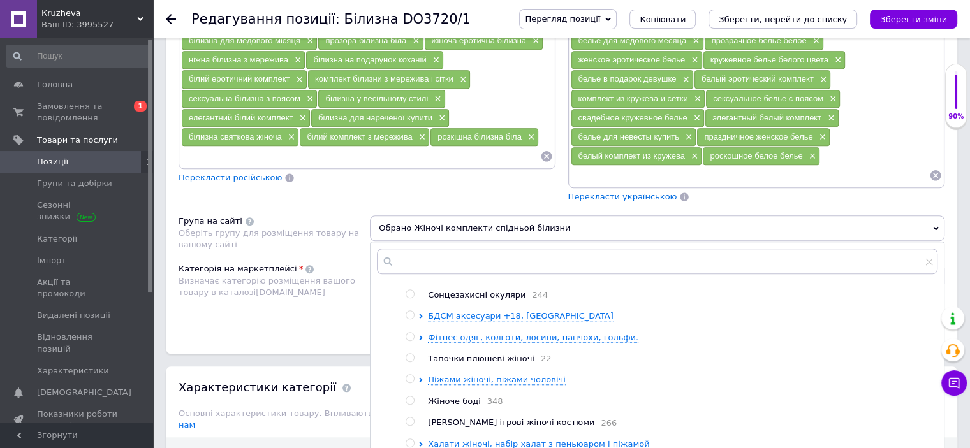
scroll to position [273, 0]
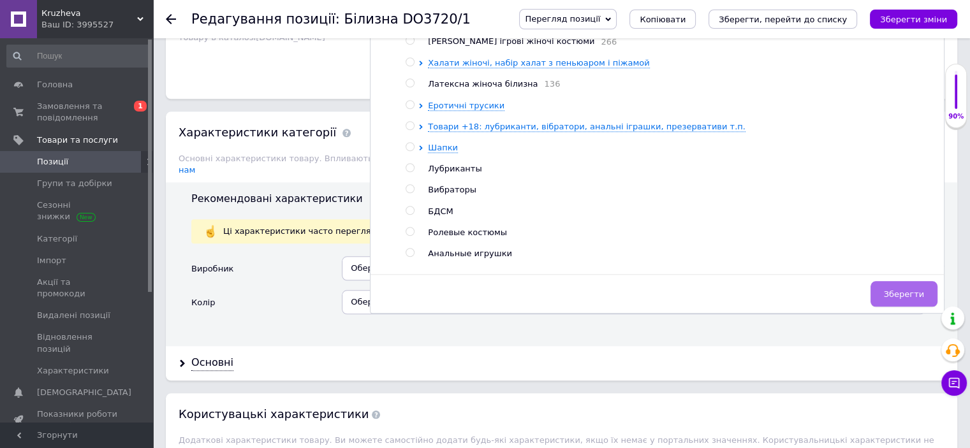
click at [905, 290] on span "Зберегти" at bounding box center [904, 295] width 40 height 10
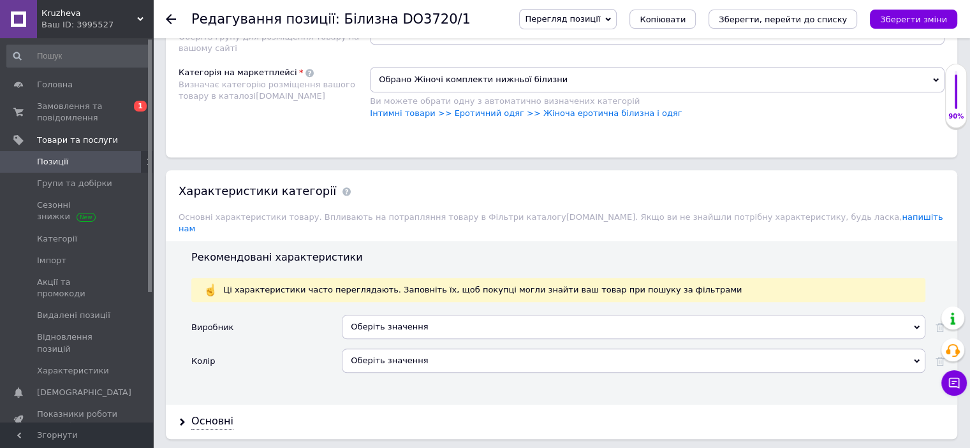
scroll to position [1148, 0]
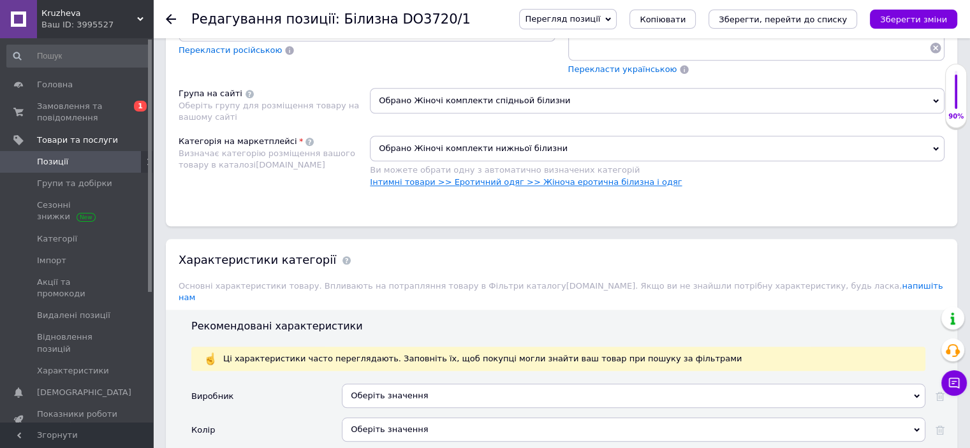
click at [574, 177] on link "Інтимні товари >> Еротичний одяг >> Жіноча еротична білизна і одяг" at bounding box center [526, 182] width 312 height 10
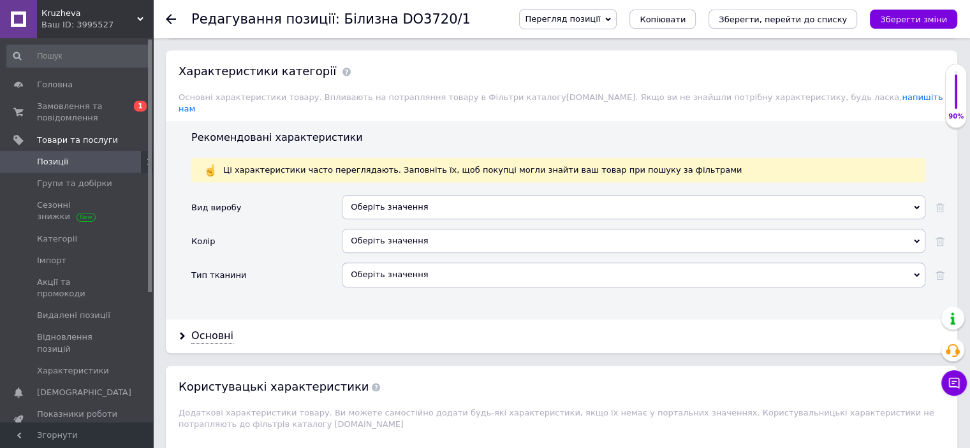
scroll to position [1339, 0]
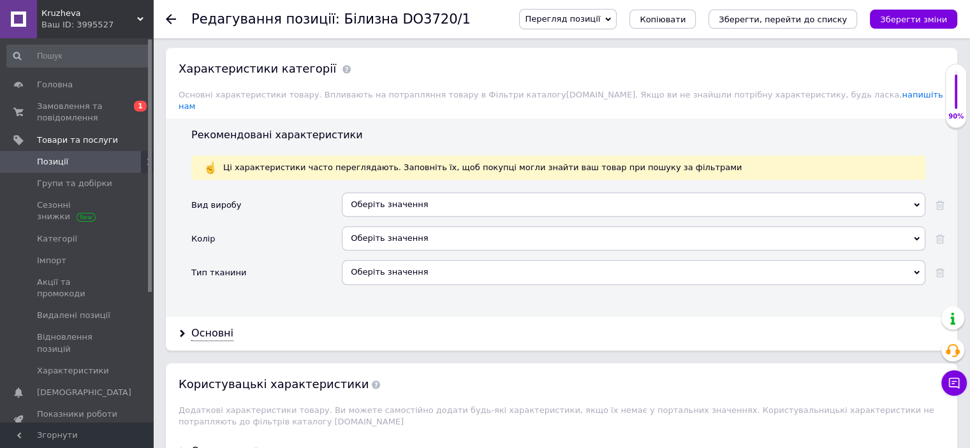
click at [402, 193] on div "Оберіть значення" at bounding box center [634, 205] width 584 height 24
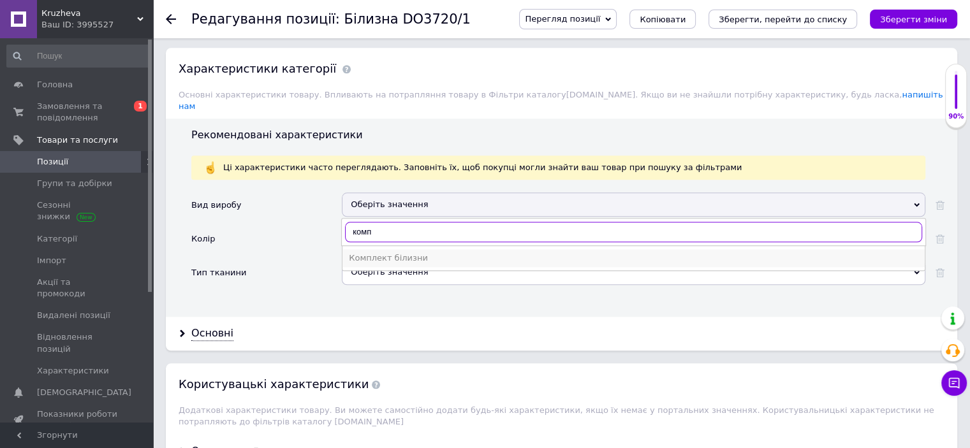
type input "комп"
click at [375, 253] on div "Комплект білизни" at bounding box center [634, 258] width 570 height 11
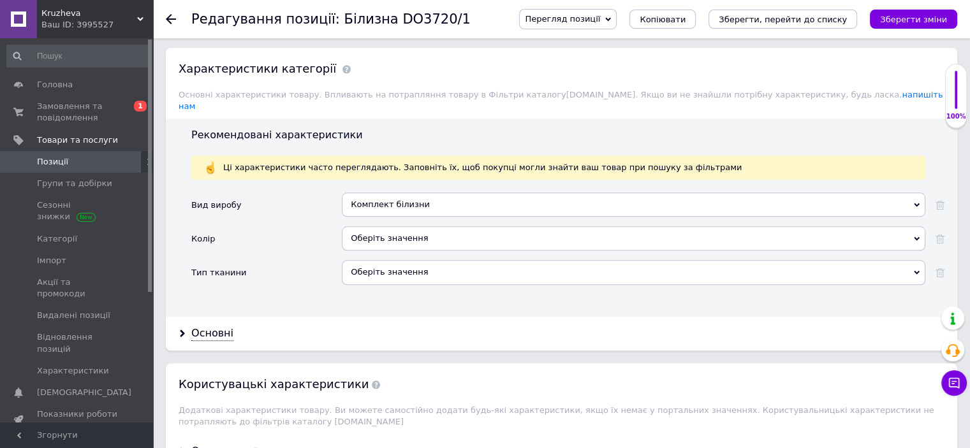
click at [375, 226] on div "Оберіть значення" at bounding box center [634, 238] width 584 height 24
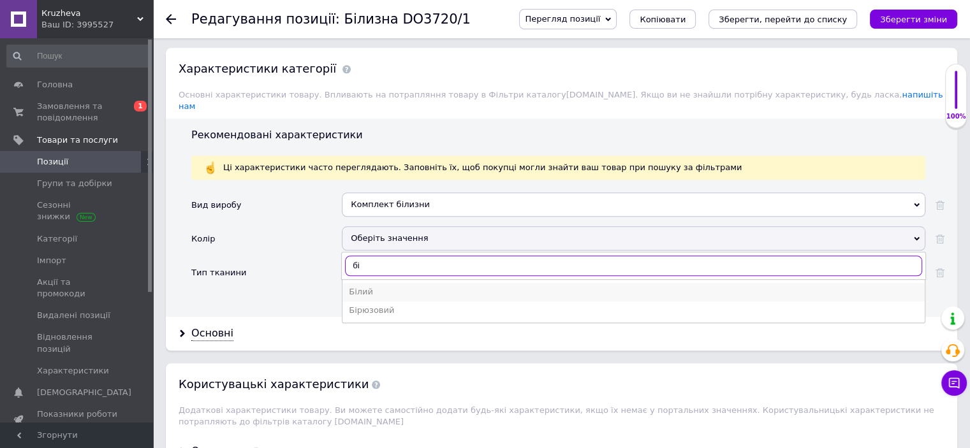
type input "бі"
click at [376, 286] on div "Білий" at bounding box center [634, 291] width 570 height 11
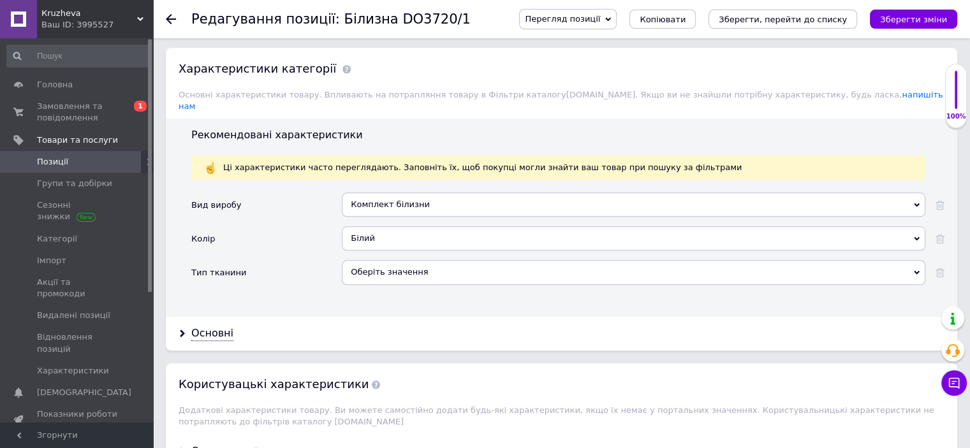
click at [375, 260] on div "Оберіть значення" at bounding box center [634, 272] width 584 height 24
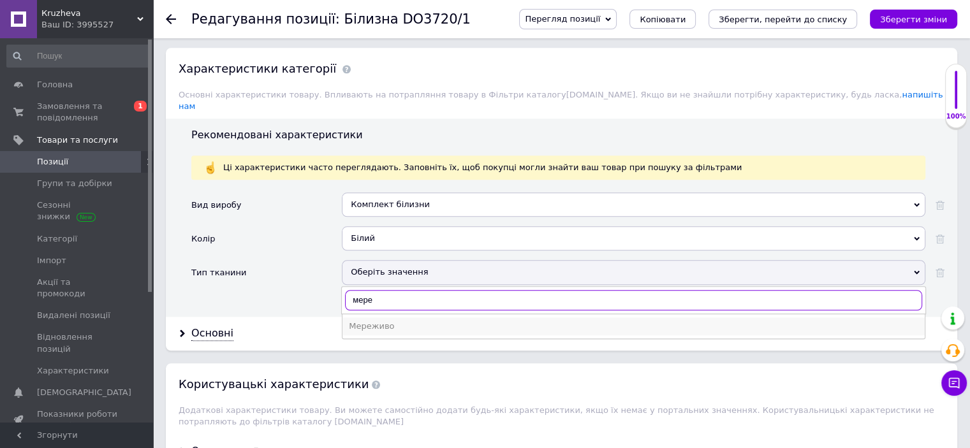
type input "мере"
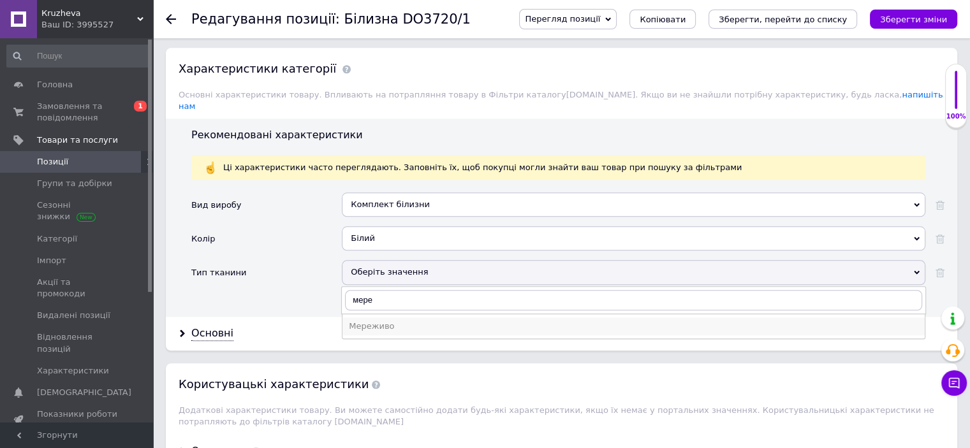
click at [385, 321] on div "Мереживо" at bounding box center [634, 326] width 570 height 11
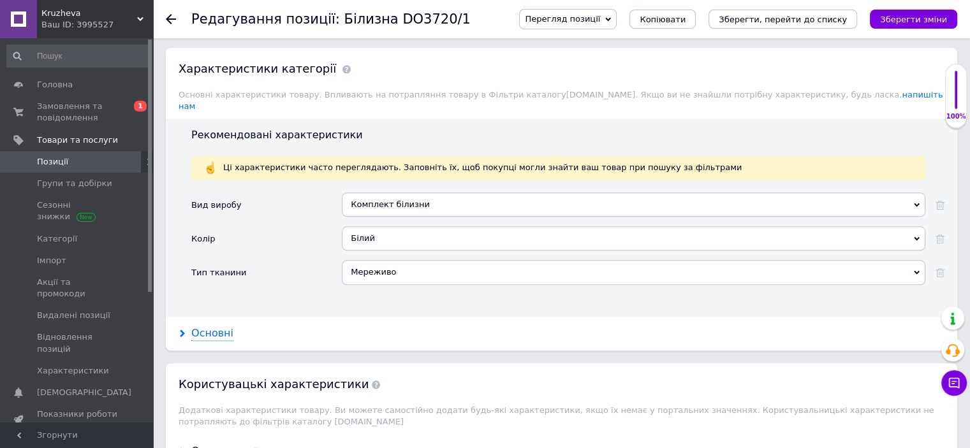
click at [212, 327] on div "Основні" at bounding box center [212, 334] width 42 height 15
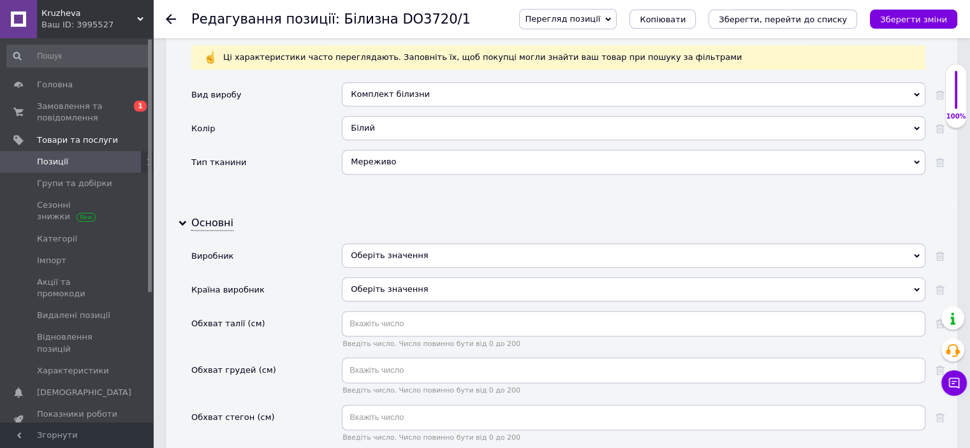
scroll to position [1531, 0]
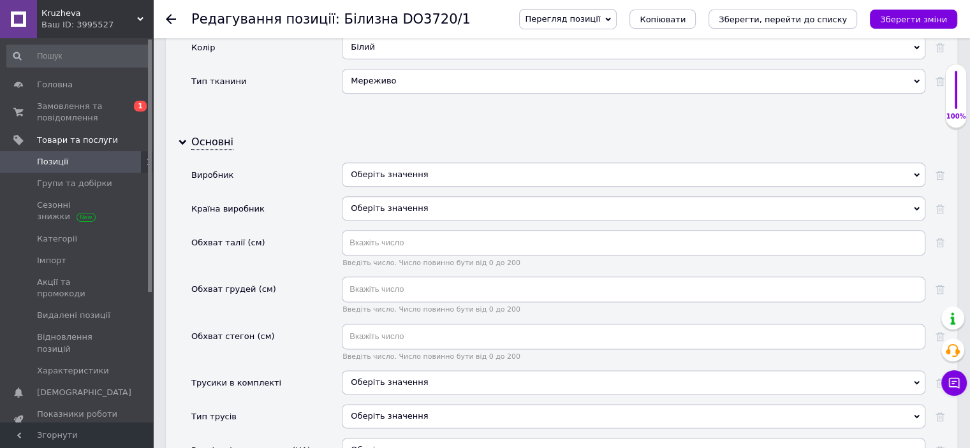
click at [408, 163] on div "Оберіть значення" at bounding box center [634, 175] width 584 height 24
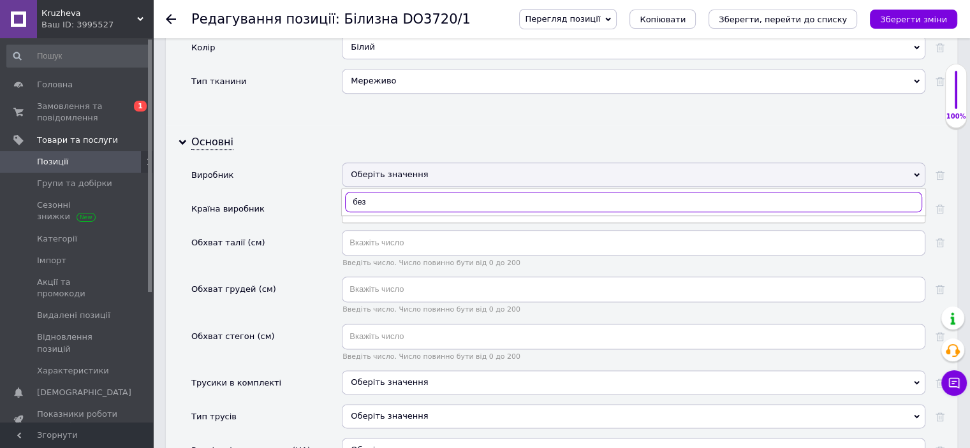
type input "без"
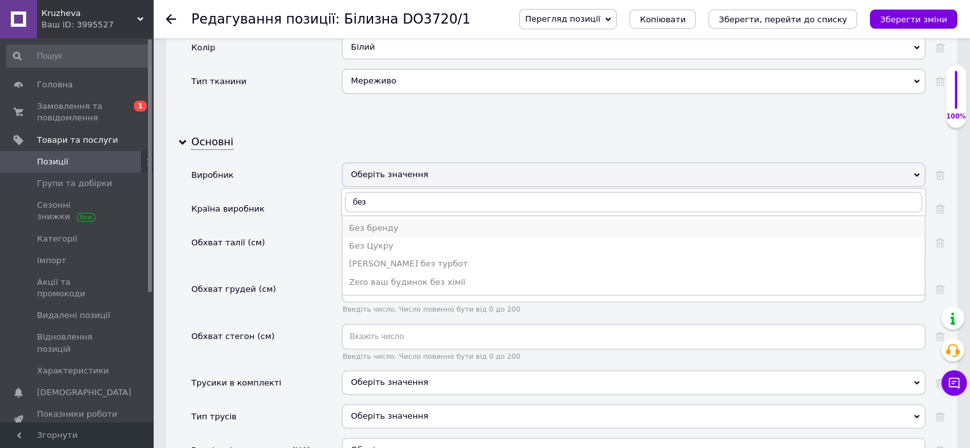
click at [402, 223] on div "Без бренду" at bounding box center [634, 228] width 570 height 11
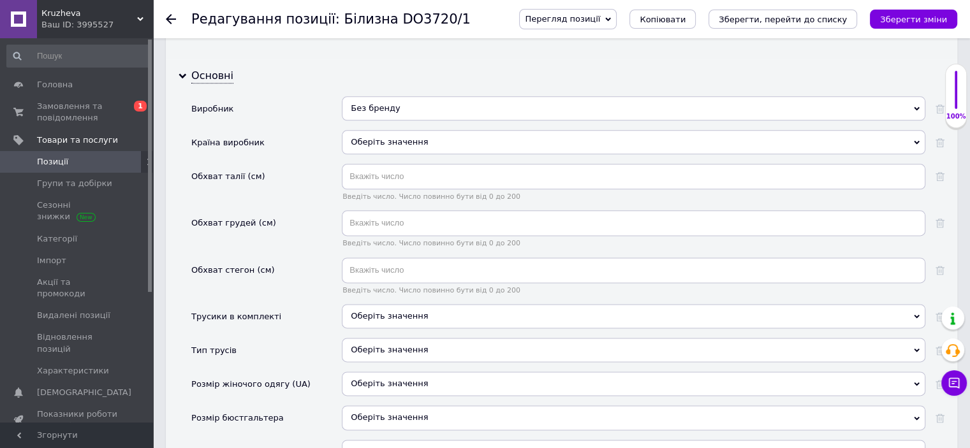
scroll to position [1658, 0]
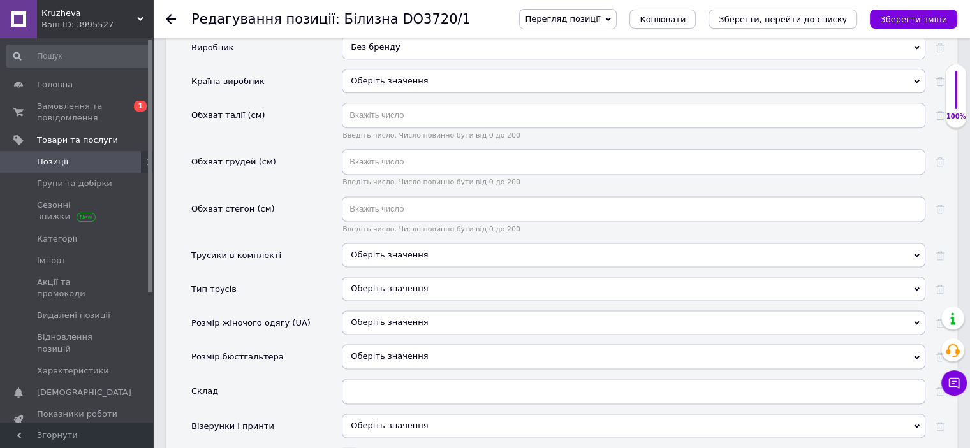
click at [379, 250] on span "Оберіть значення" at bounding box center [389, 255] width 77 height 10
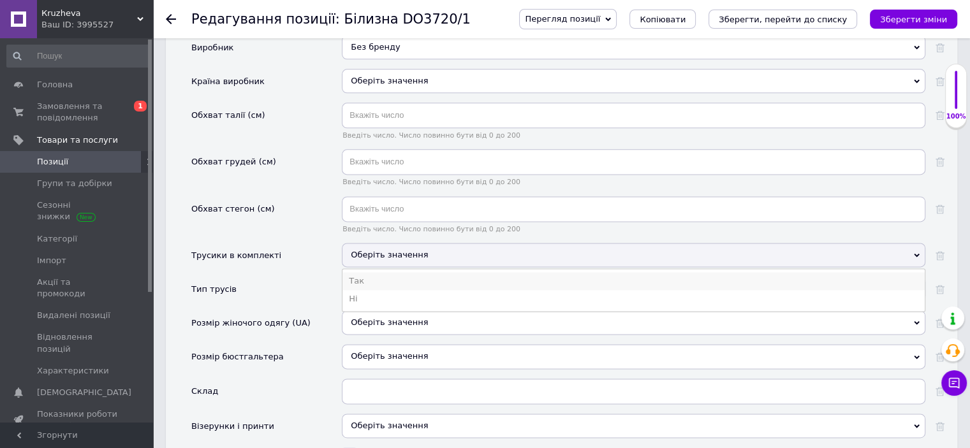
click at [376, 272] on li "Так" at bounding box center [633, 281] width 582 height 18
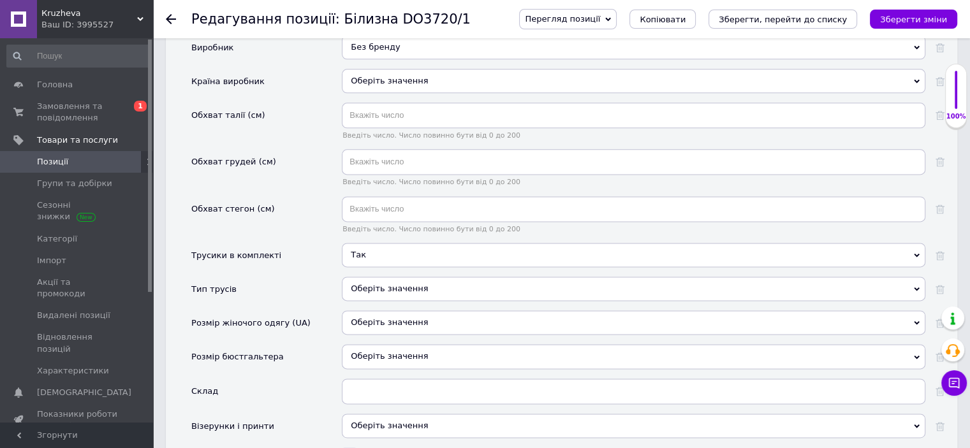
click at [385, 277] on div "Оберіть значення" at bounding box center [634, 289] width 584 height 24
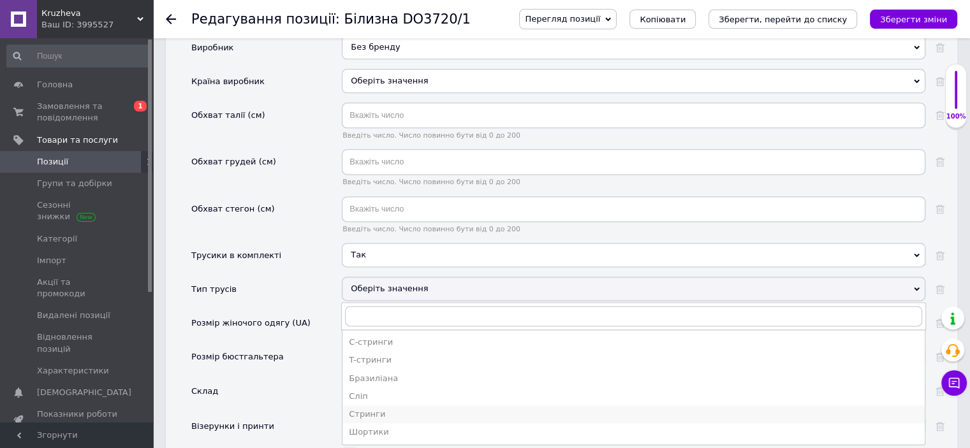
click at [377, 409] on div "Стринги" at bounding box center [634, 414] width 570 height 11
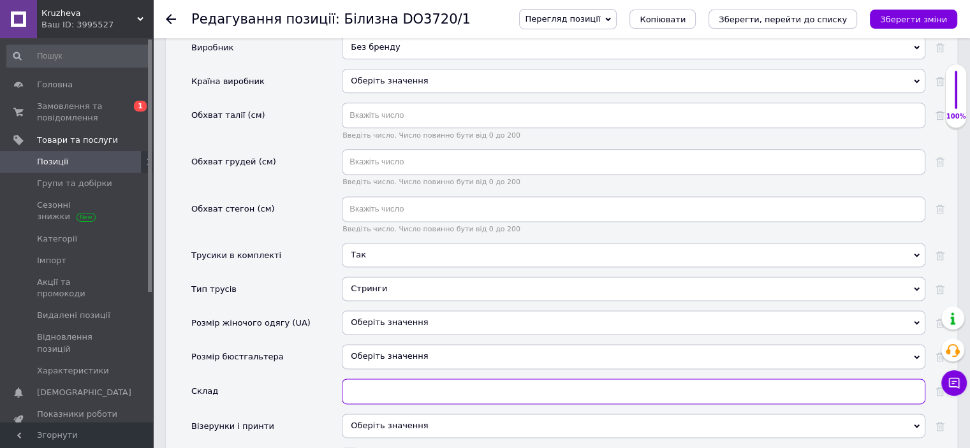
click at [365, 379] on input "text" at bounding box center [634, 392] width 584 height 26
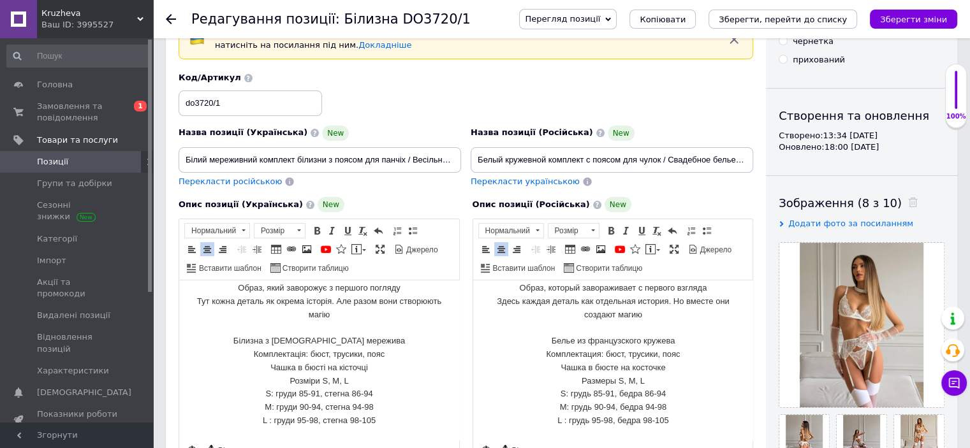
scroll to position [255, 0]
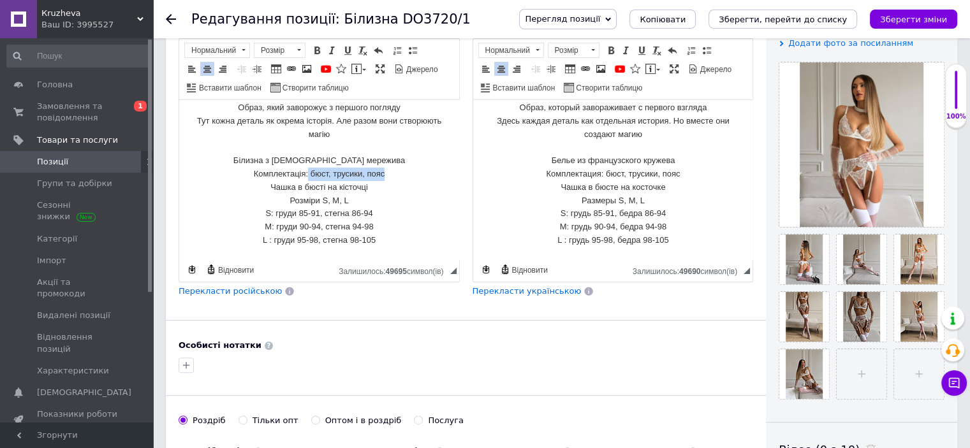
drag, startPoint x: 304, startPoint y: 173, endPoint x: 395, endPoint y: 172, distance: 91.2
click at [395, 172] on p "Образ, який заворожує з першого погляду Тут кожна деталь як окрема історія. Але…" at bounding box center [319, 174] width 254 height 146
copy p "бюст, трусики, пояс"
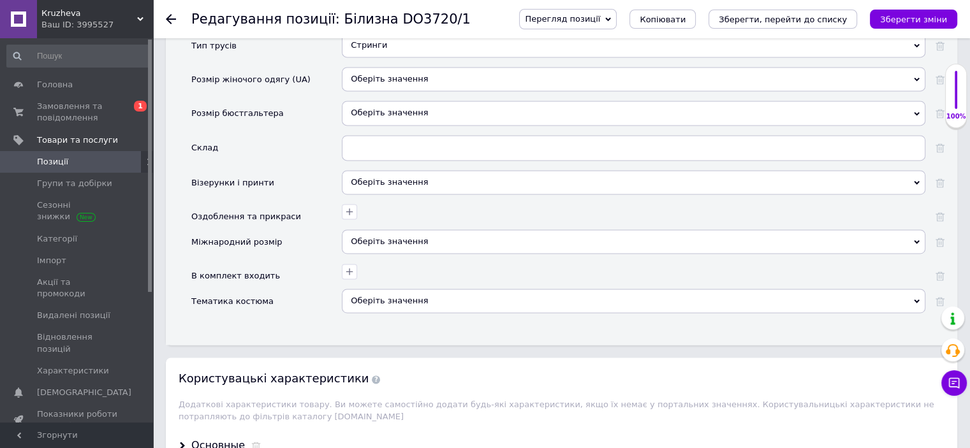
scroll to position [1786, 0]
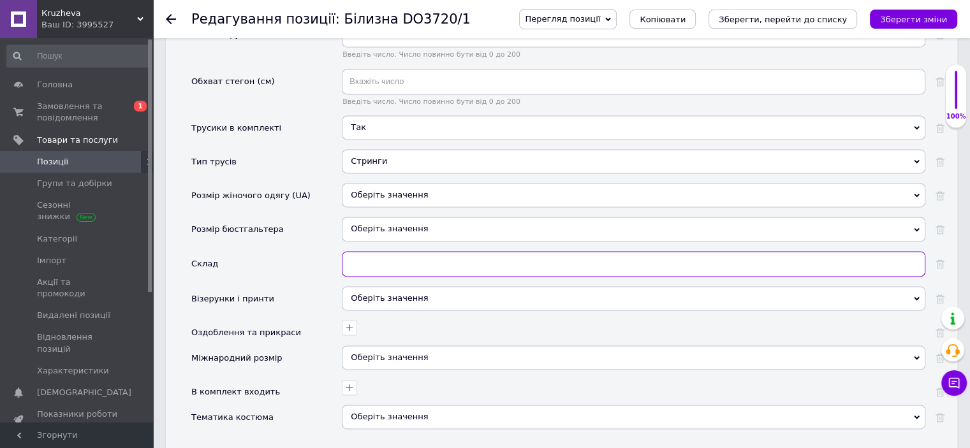
click at [380, 251] on input "text" at bounding box center [634, 264] width 584 height 26
type input "бюст, трусики, пояс"
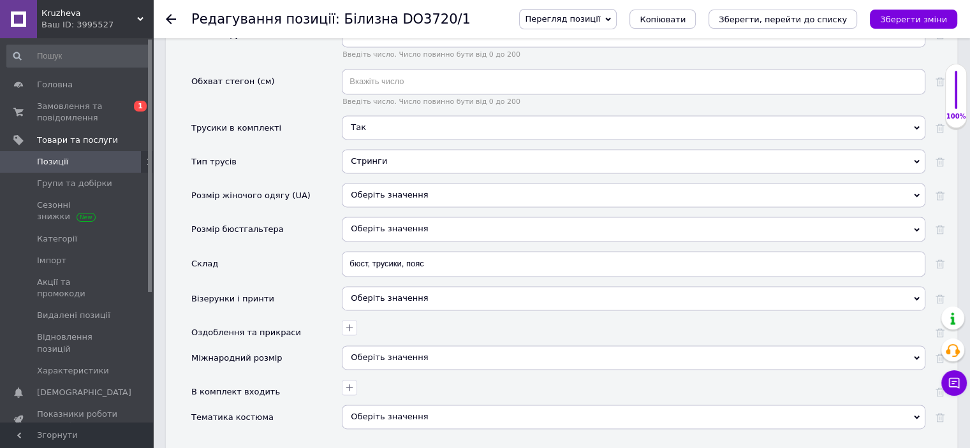
click at [392, 286] on div "Оберіть значення" at bounding box center [634, 298] width 584 height 24
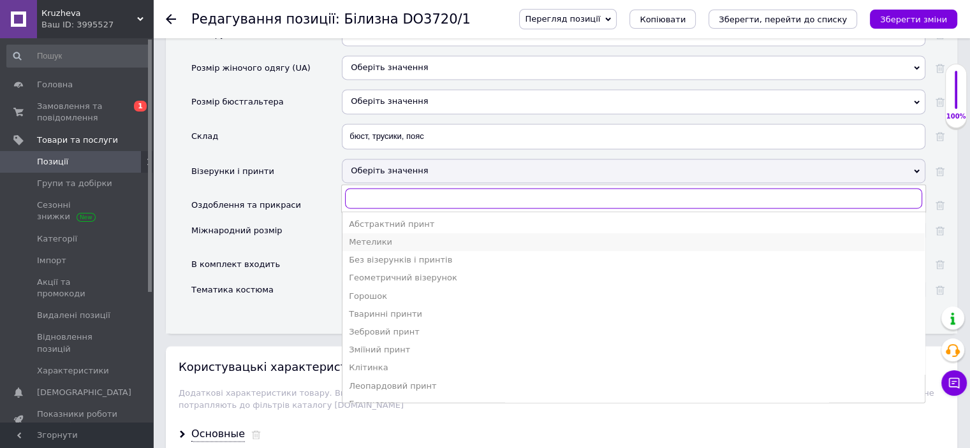
scroll to position [68, 0]
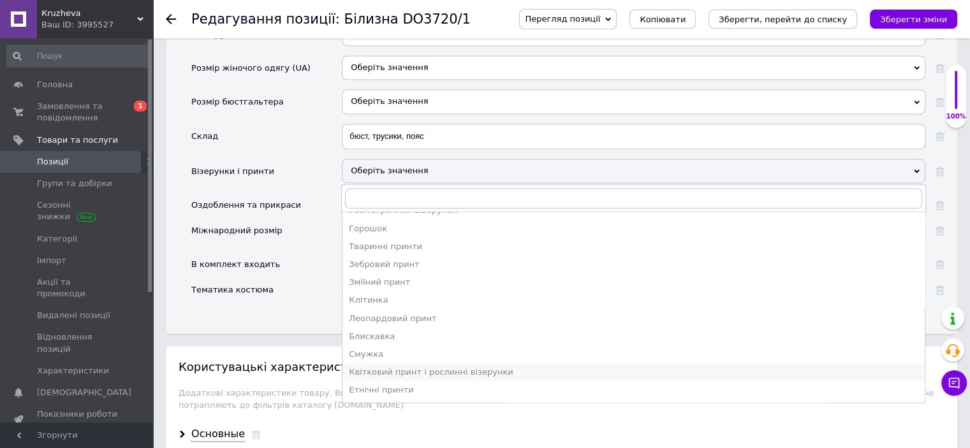
click at [431, 367] on div "Квітковий принт і рослинні візерунки" at bounding box center [634, 372] width 570 height 11
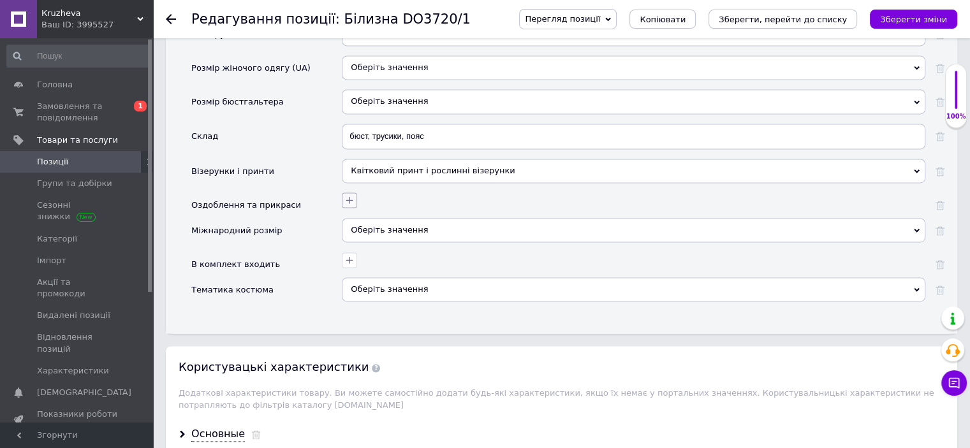
click at [351, 195] on icon "button" at bounding box center [349, 200] width 10 height 10
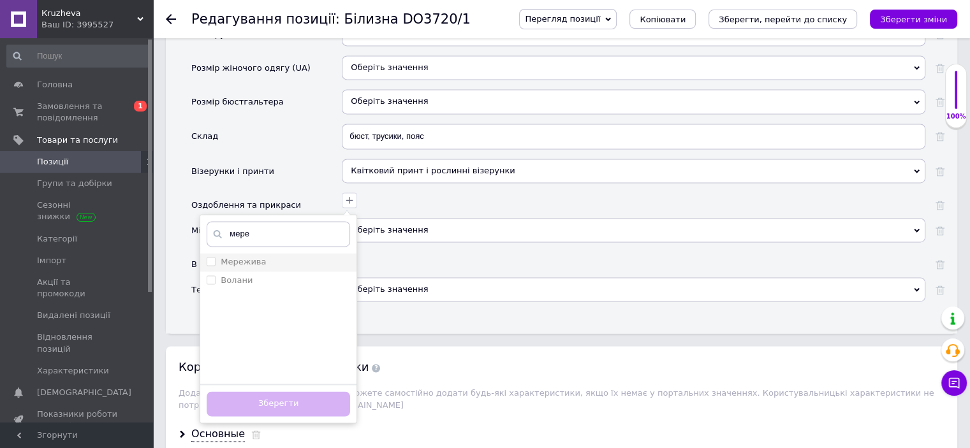
type input "мере"
click at [276, 256] on div "Мережива" at bounding box center [278, 261] width 143 height 11
checkbox input "true"
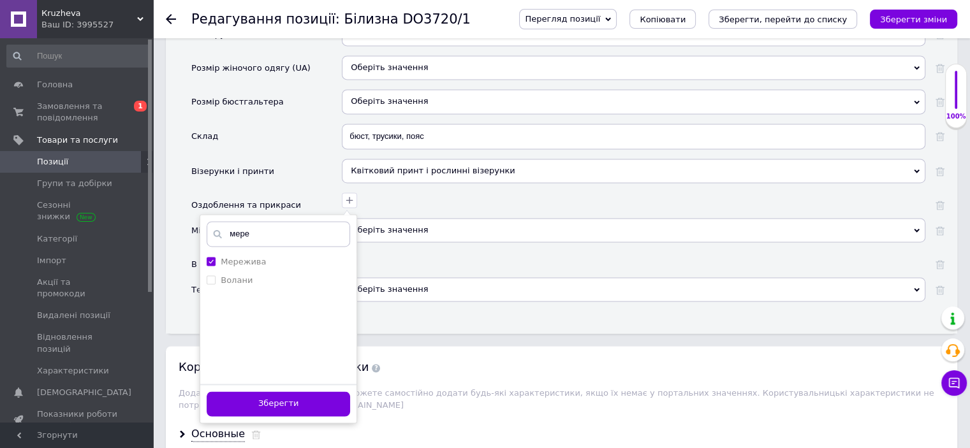
click at [319, 392] on button "Зберегти" at bounding box center [278, 404] width 143 height 25
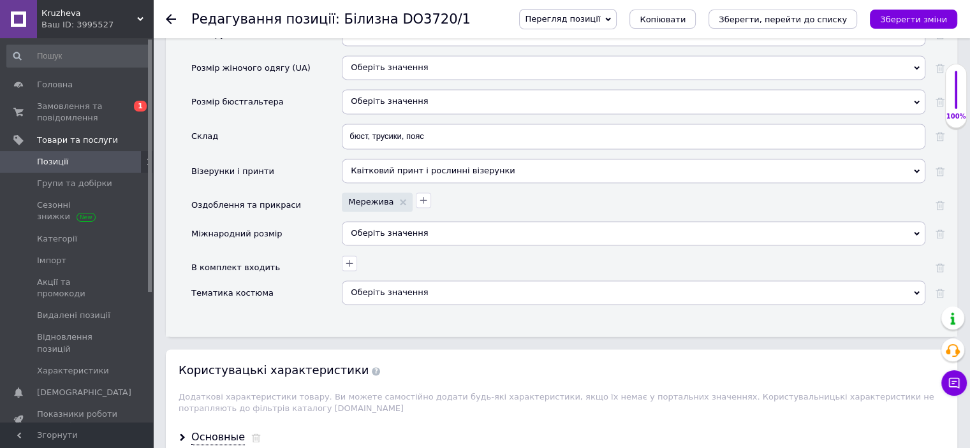
click at [380, 221] on div "Оберіть значення" at bounding box center [634, 233] width 584 height 24
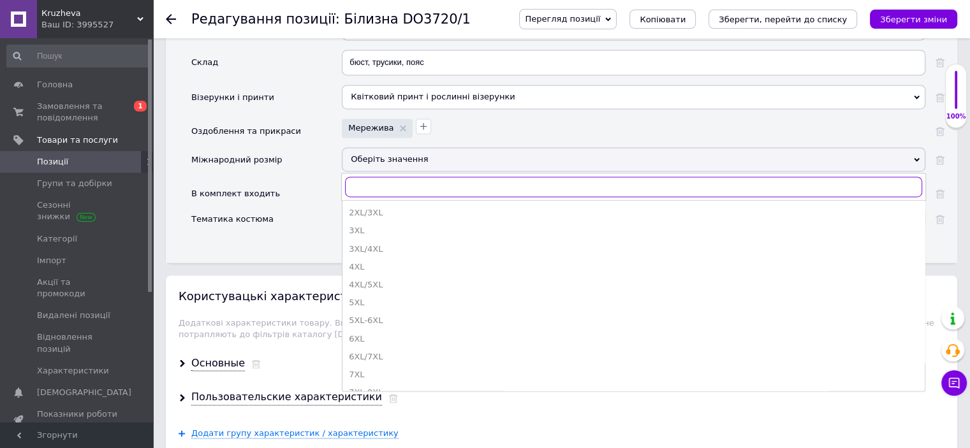
scroll to position [2041, 0]
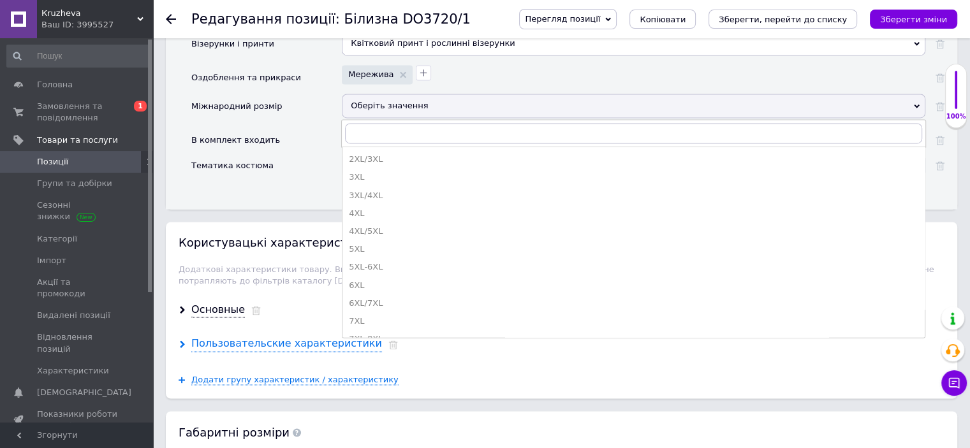
click at [217, 337] on div "Пользовательские характеристики" at bounding box center [286, 344] width 191 height 15
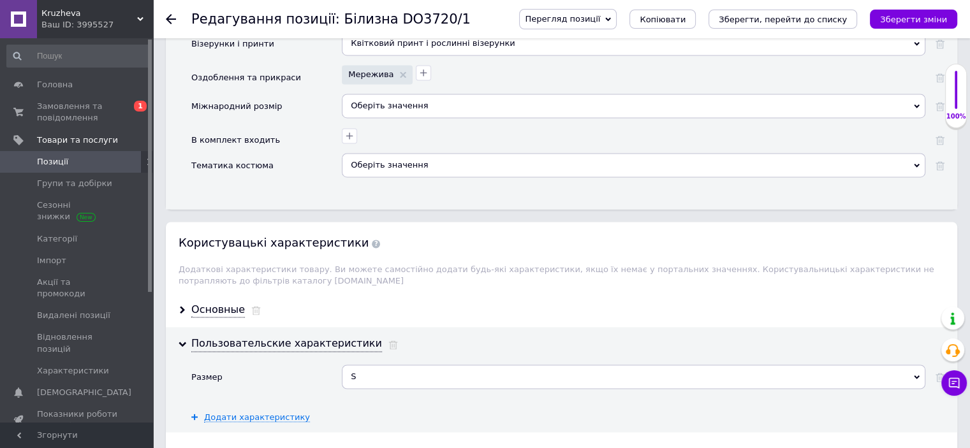
scroll to position [2105, 0]
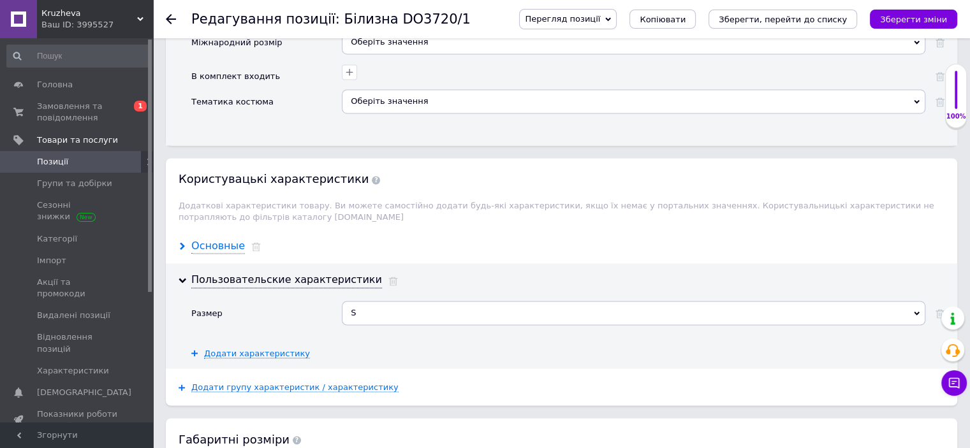
click at [217, 239] on div "Основные" at bounding box center [218, 246] width 54 height 15
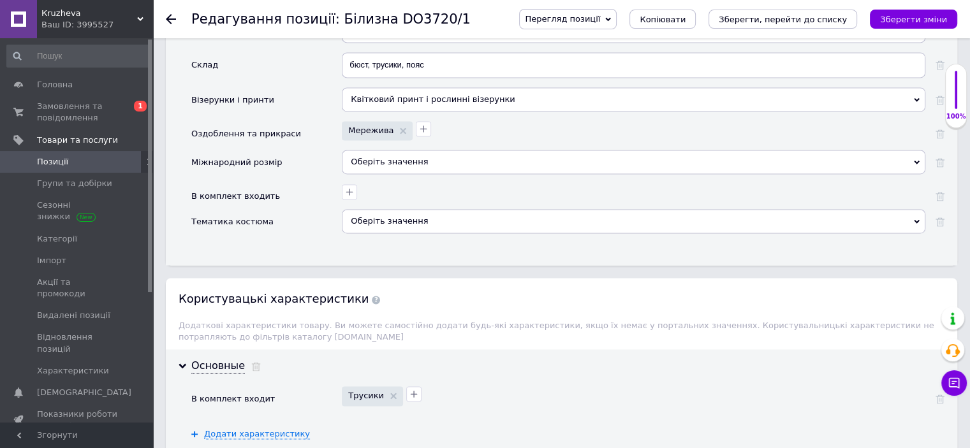
scroll to position [1977, 0]
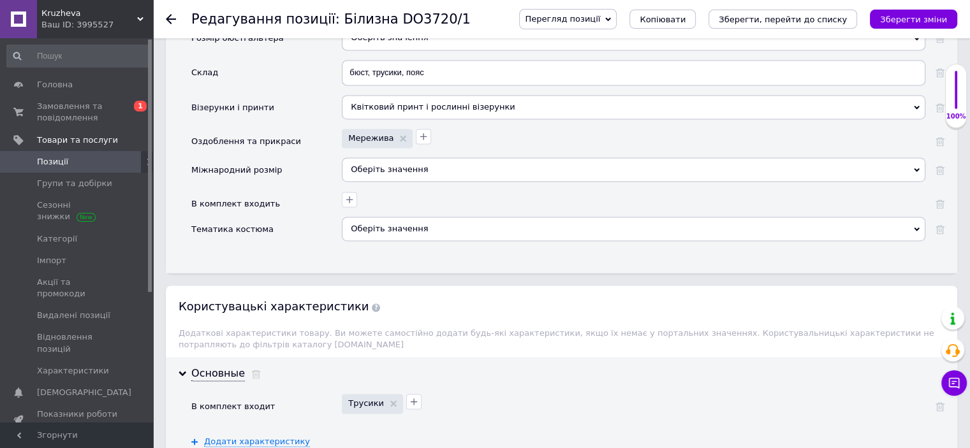
click at [381, 158] on div "Оберіть значення" at bounding box center [634, 170] width 584 height 24
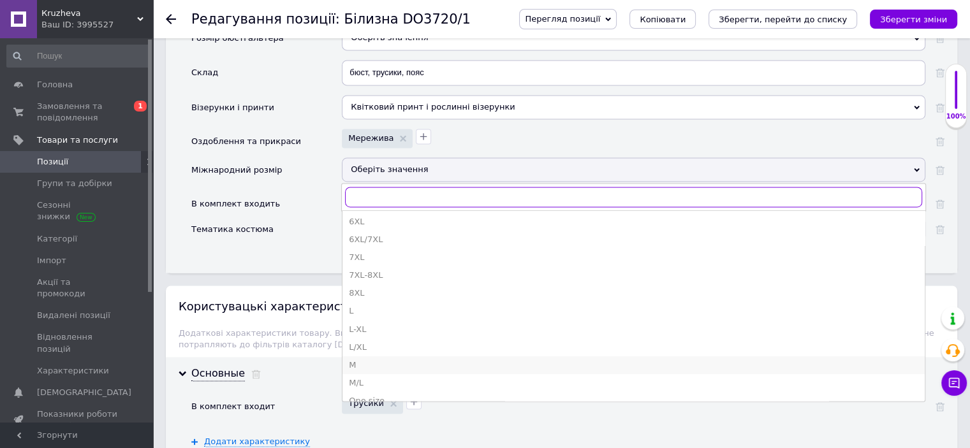
scroll to position [191, 0]
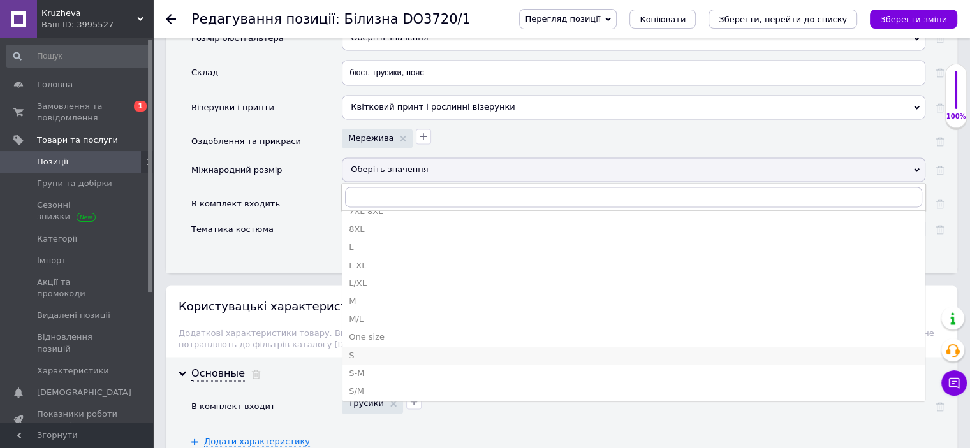
click at [364, 350] on div "S" at bounding box center [634, 355] width 570 height 11
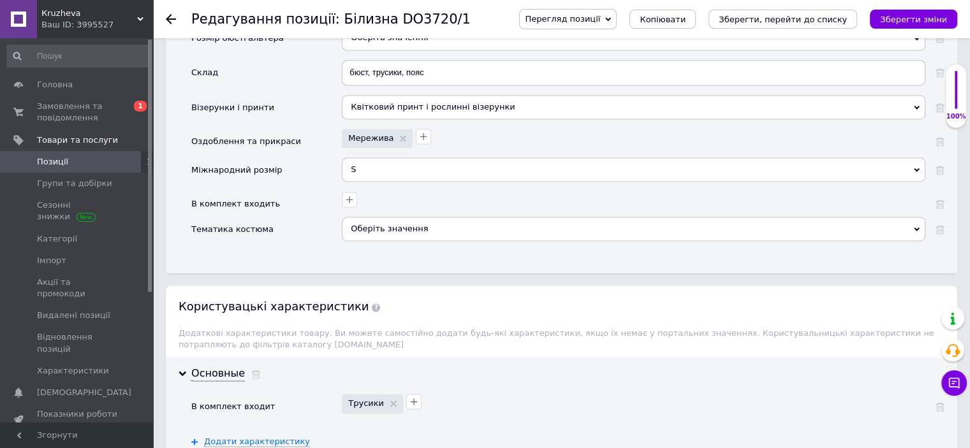
click at [371, 217] on div "Оберіть значення" at bounding box center [634, 229] width 584 height 24
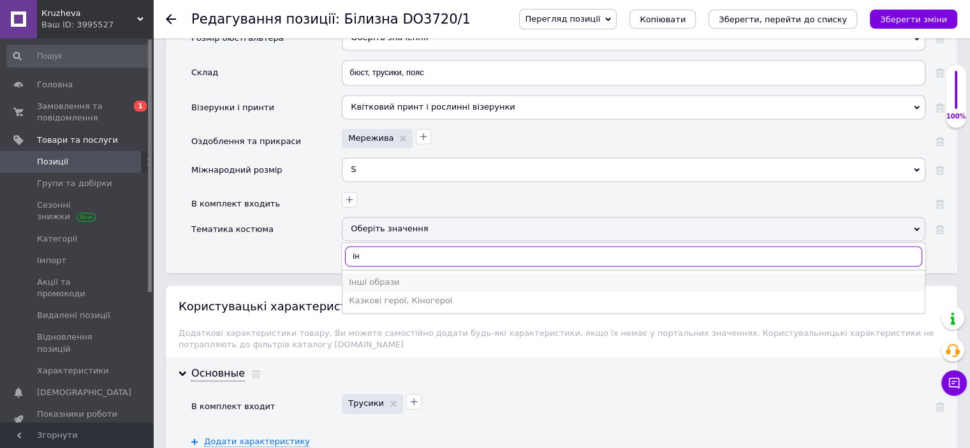
type input "ін"
click at [385, 277] on div "Інші образи" at bounding box center [634, 282] width 570 height 11
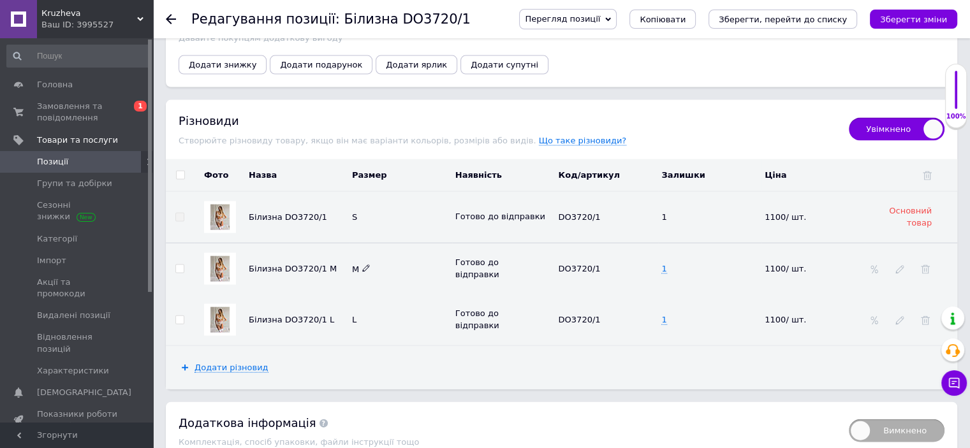
scroll to position [2725, 0]
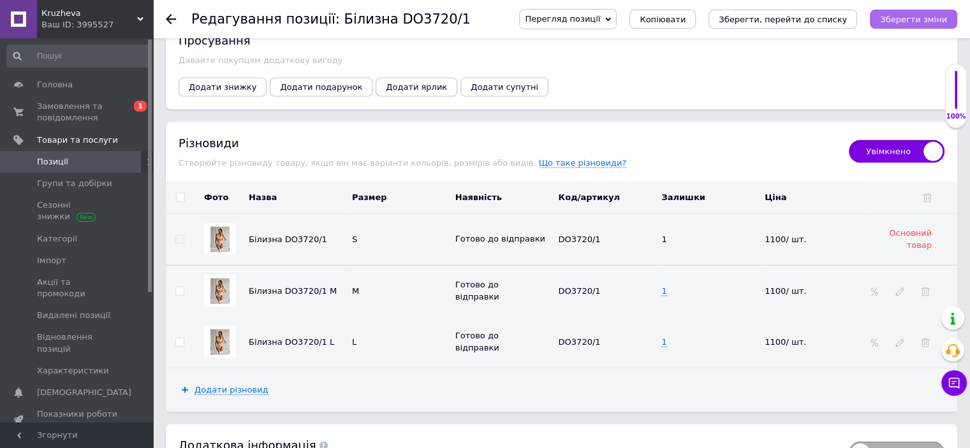
click at [908, 20] on icon "Зберегти зміни" at bounding box center [913, 20] width 67 height 10
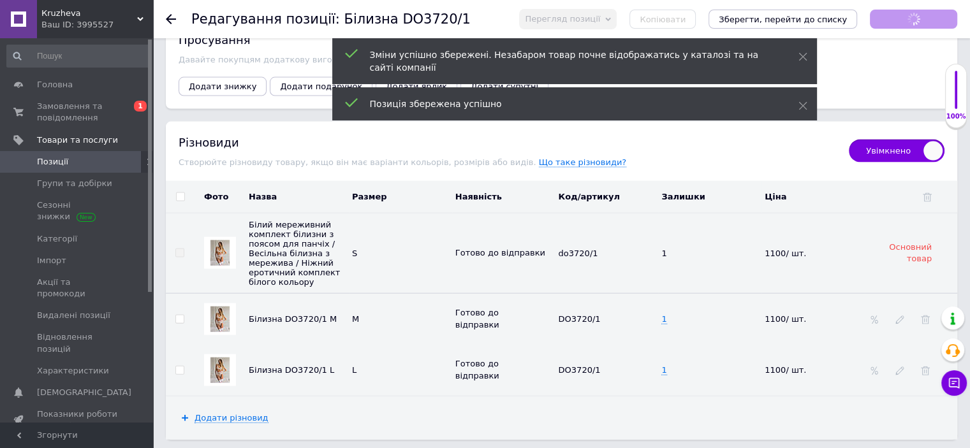
scroll to position [0, 0]
click at [225, 307] on img at bounding box center [219, 320] width 19 height 26
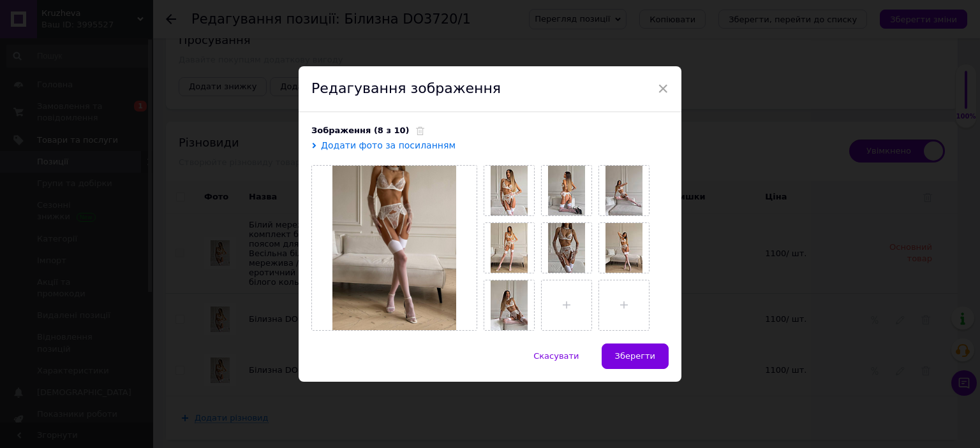
click at [652, 355] on span "Зберегти" at bounding box center [635, 356] width 40 height 10
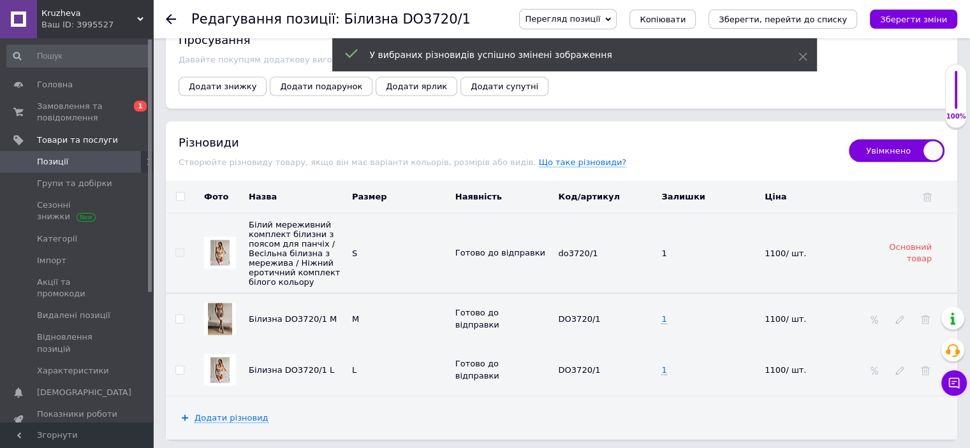
click at [217, 358] on img at bounding box center [219, 371] width 19 height 26
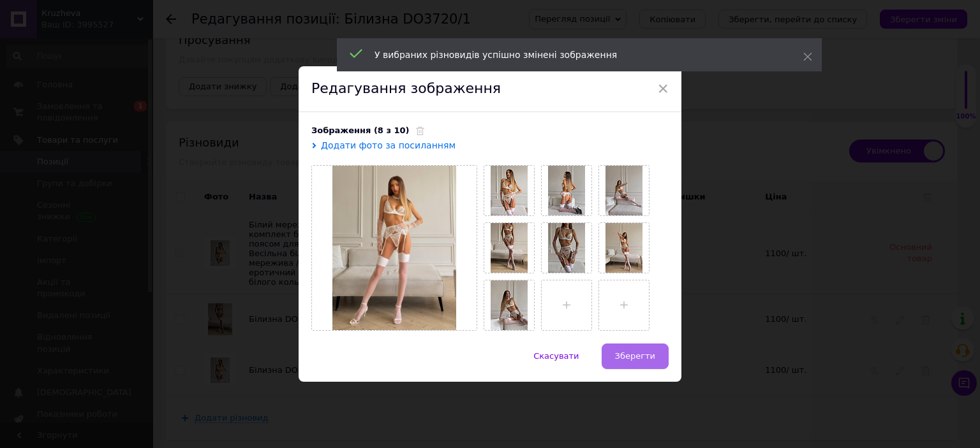
click at [628, 351] on span "Зберегти" at bounding box center [635, 356] width 40 height 10
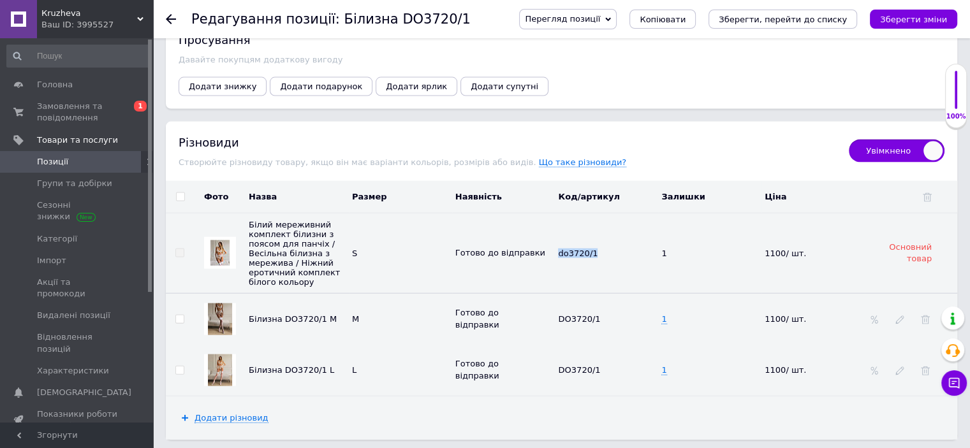
drag, startPoint x: 552, startPoint y: 237, endPoint x: 596, endPoint y: 248, distance: 44.9
click at [596, 248] on tr "Білий мереживний комплект білизни з поясом для панчіх / Весільна білизна з мере…" at bounding box center [561, 254] width 791 height 80
copy tr "Готово до відправки do3720/1"
click at [603, 315] on use at bounding box center [606, 318] width 7 height 7
type input "do3720/1"
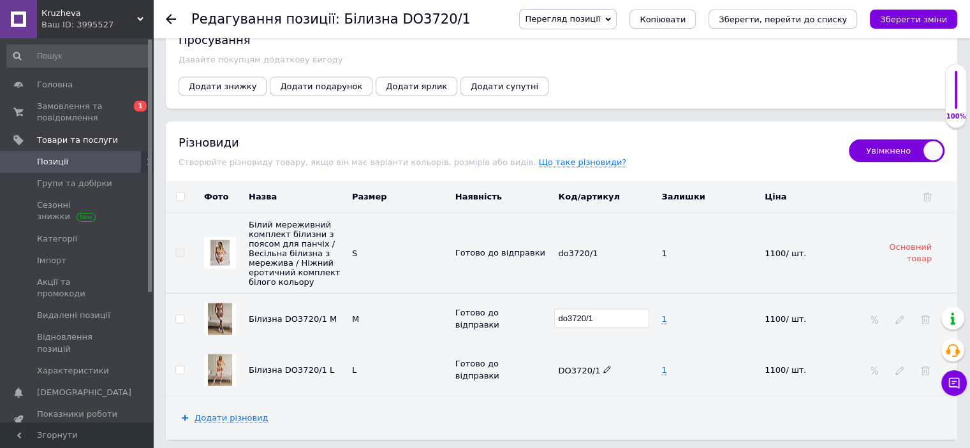
click at [603, 366] on icon at bounding box center [607, 370] width 8 height 8
type input "do3720/1"
click at [915, 15] on icon "Зберегти зміни" at bounding box center [913, 20] width 67 height 10
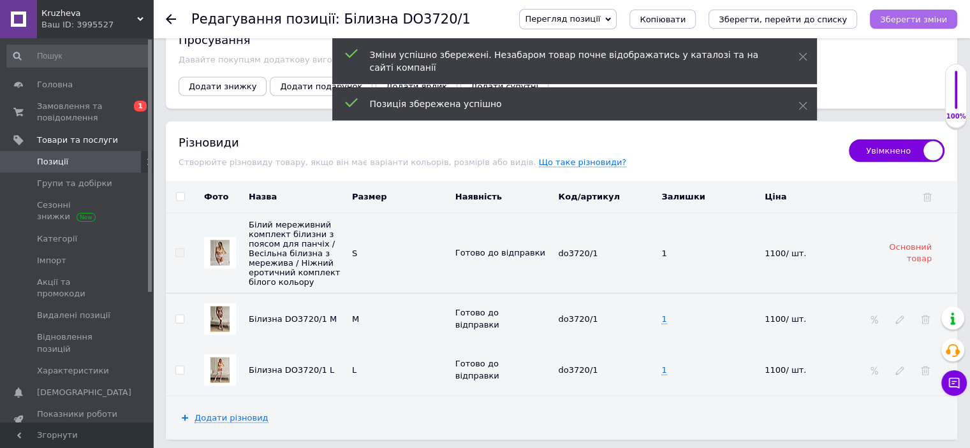
click at [924, 21] on icon "Зберегти зміни" at bounding box center [913, 20] width 67 height 10
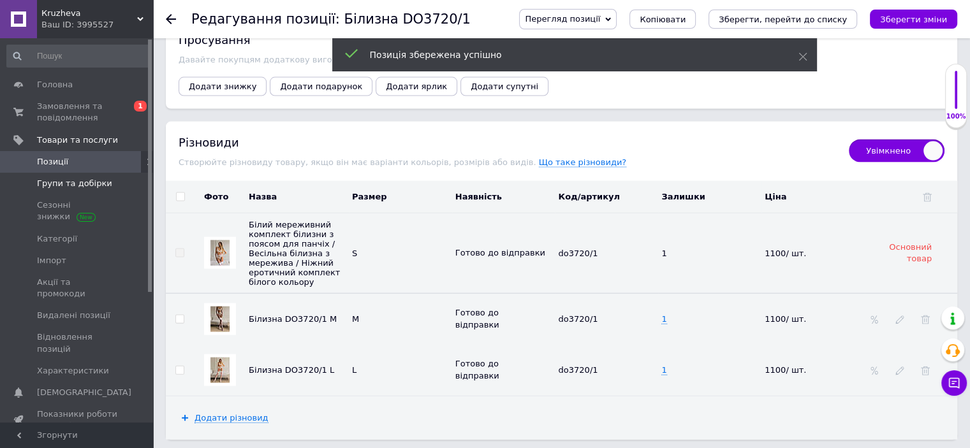
click at [71, 183] on span "Групи та добірки" at bounding box center [74, 183] width 75 height 11
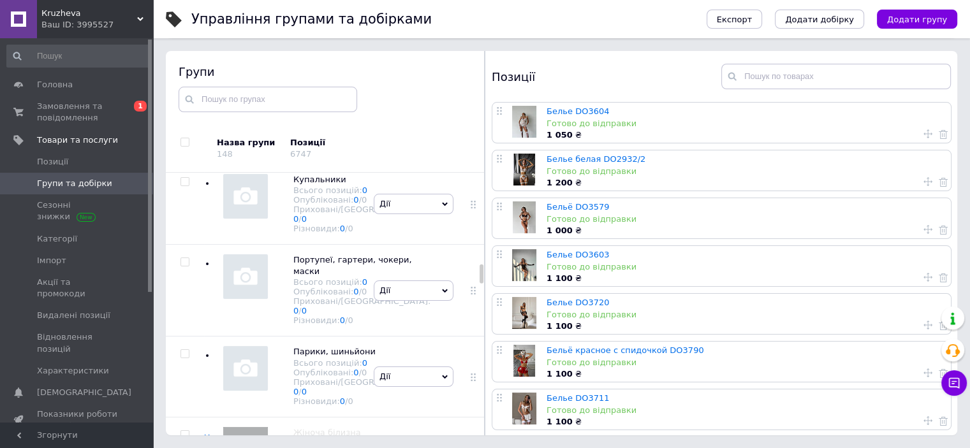
scroll to position [2278, 0]
click at [566, 109] on link "Белье DO3604" at bounding box center [578, 112] width 63 height 10
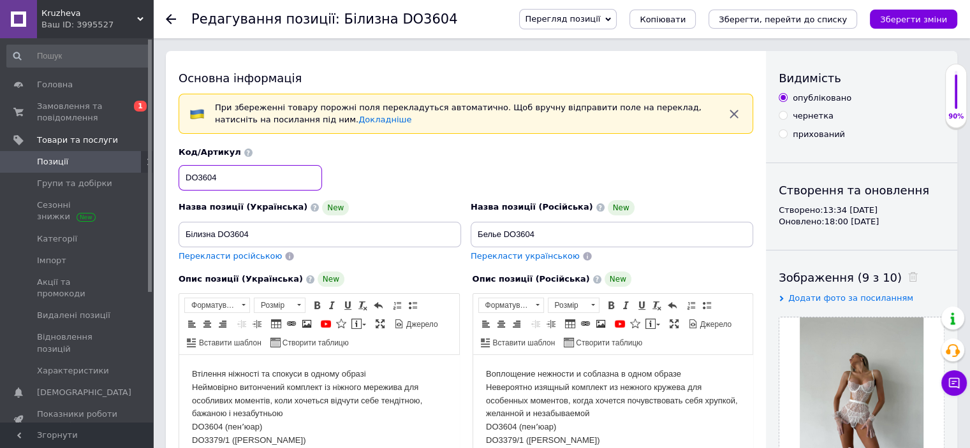
drag, startPoint x: 218, startPoint y: 180, endPoint x: 179, endPoint y: 178, distance: 39.6
click at [179, 178] on input "DO3604" at bounding box center [250, 178] width 143 height 26
click at [230, 176] on input "DO3604" at bounding box center [250, 178] width 143 height 26
click at [198, 176] on input "DO3604" at bounding box center [250, 178] width 143 height 26
type input "do3604"
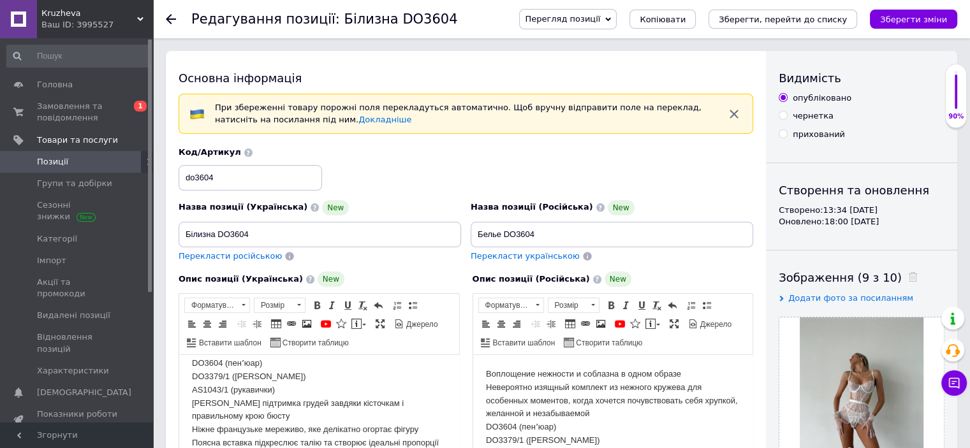
scroll to position [59, 0]
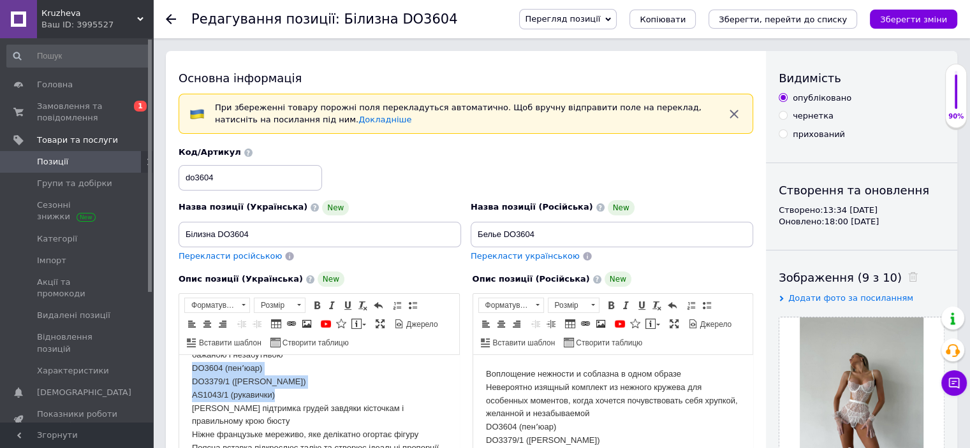
drag, startPoint x: 191, startPoint y: 362, endPoint x: 286, endPoint y: 394, distance: 100.6
click at [286, 394] on html "Втілення ніжності та спокуси в одному образі Неймовірно витончений комплект із …" at bounding box center [319, 449] width 280 height 304
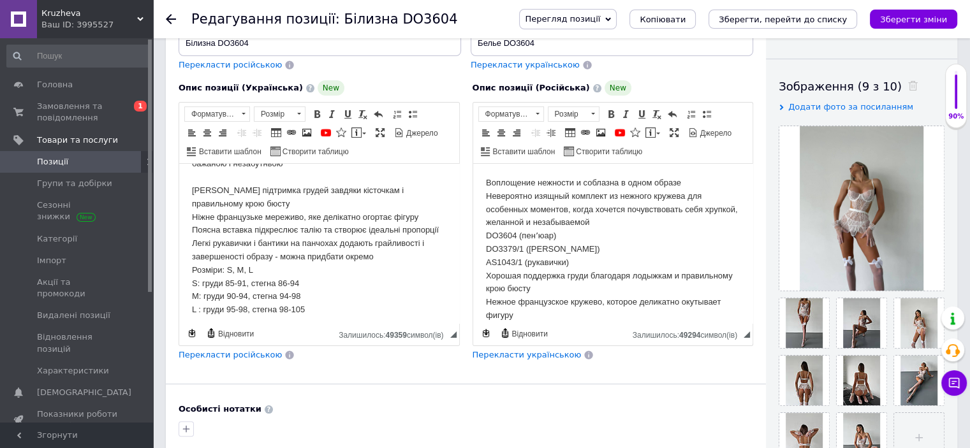
scroll to position [3, 0]
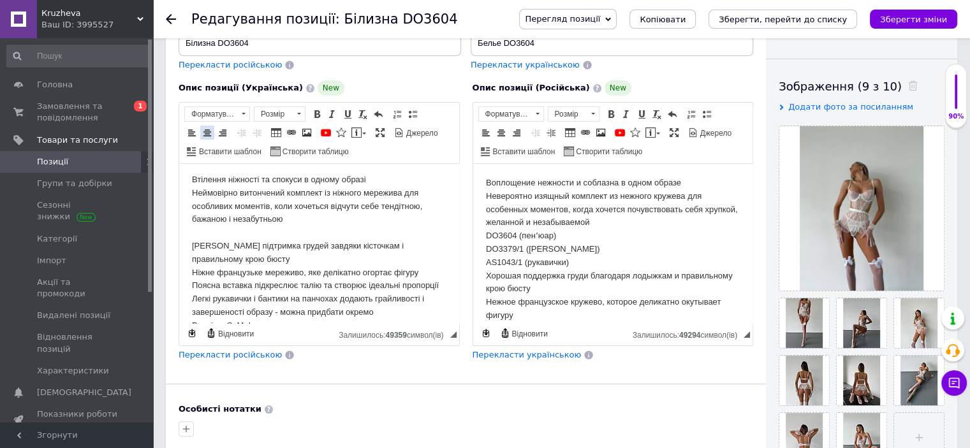
click at [210, 129] on span at bounding box center [207, 133] width 10 height 10
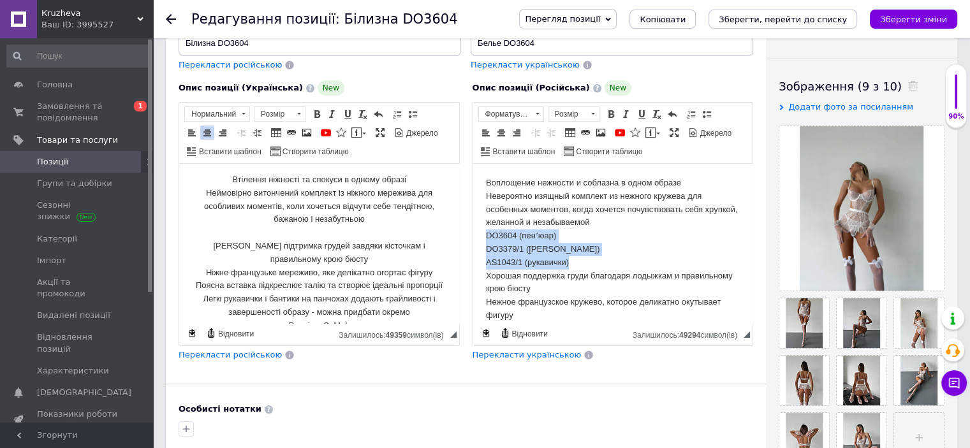
drag, startPoint x: 531, startPoint y: 236, endPoint x: 570, endPoint y: 263, distance: 47.8
click at [570, 263] on html "Воплощение нежности и соблазна в одном образе Невероятно изящный комплект из не…" at bounding box center [613, 323] width 280 height 318
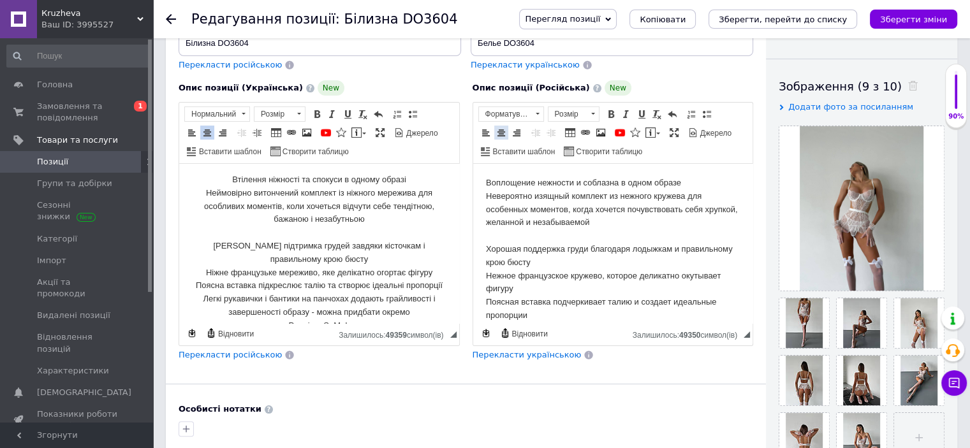
click at [503, 132] on span at bounding box center [501, 133] width 10 height 10
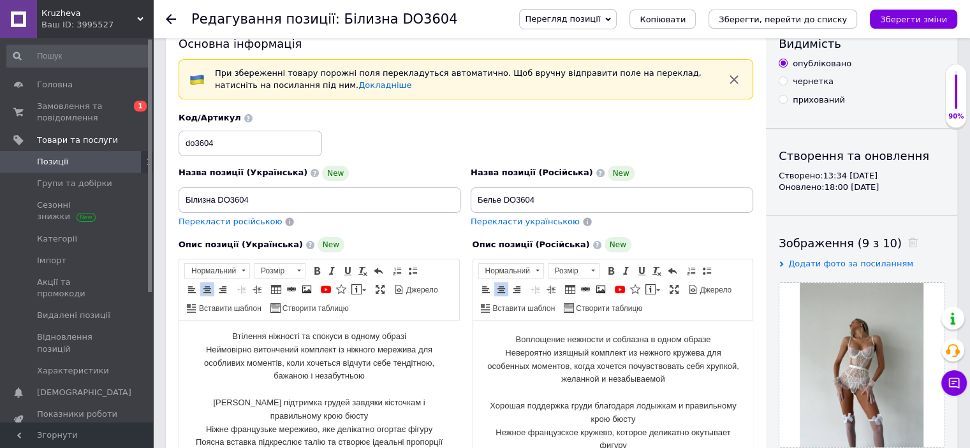
scroll to position [0, 0]
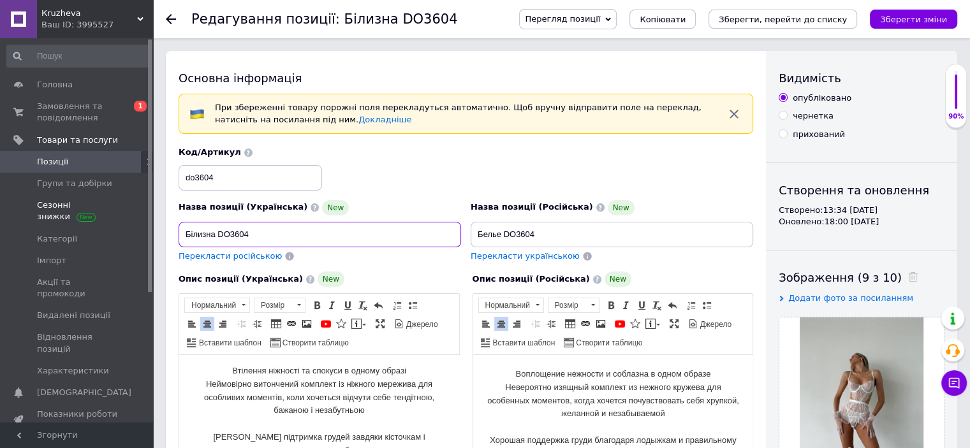
drag, startPoint x: 263, startPoint y: 232, endPoint x: 115, endPoint y: 222, distance: 148.3
type input "Білий мереживний пеньюар із трусиками / Весільний комплект білизни з мережива /…"
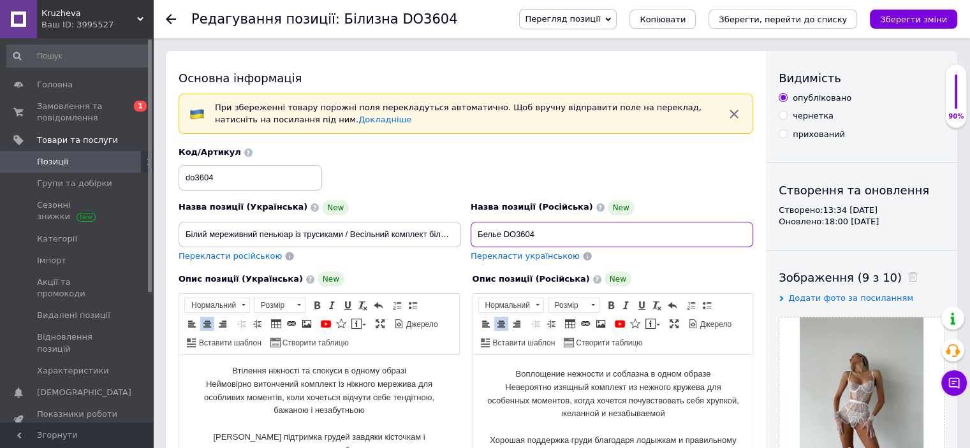
click at [375, 228] on div "Назва позиції (Українська) New Білий мереживний пеньюар із трусиками / Весільни…" at bounding box center [466, 204] width 584 height 125
paste input "й кружевной пеньюар с трусиками / Свадебный комплект белья из кружева / Нежный …"
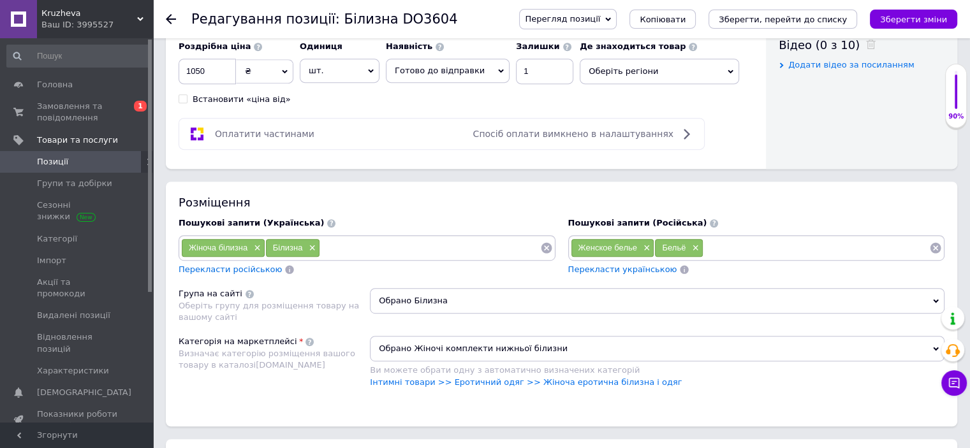
scroll to position [765, 0]
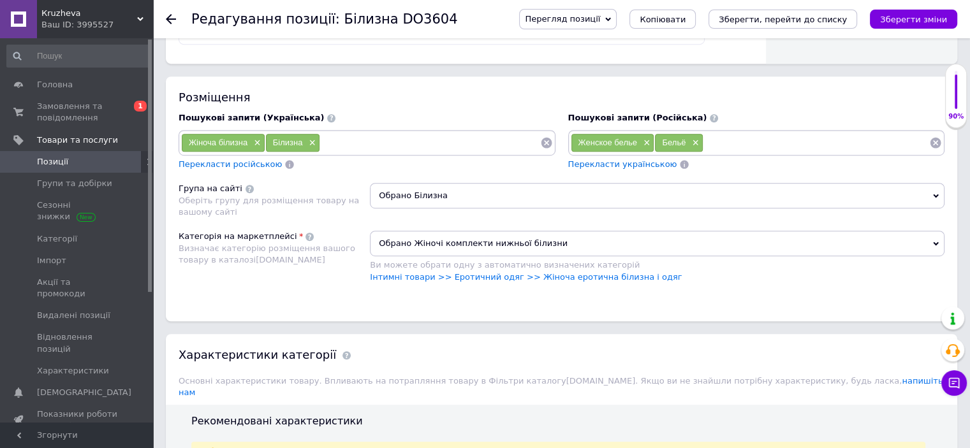
type input "Белый кружевной пеньюар с трусиками / Свадебный комплект белья из кружева / Неж…"
click at [349, 140] on input at bounding box center [430, 142] width 220 height 19
click at [452, 191] on span "Обрано Білизна" at bounding box center [657, 196] width 575 height 26
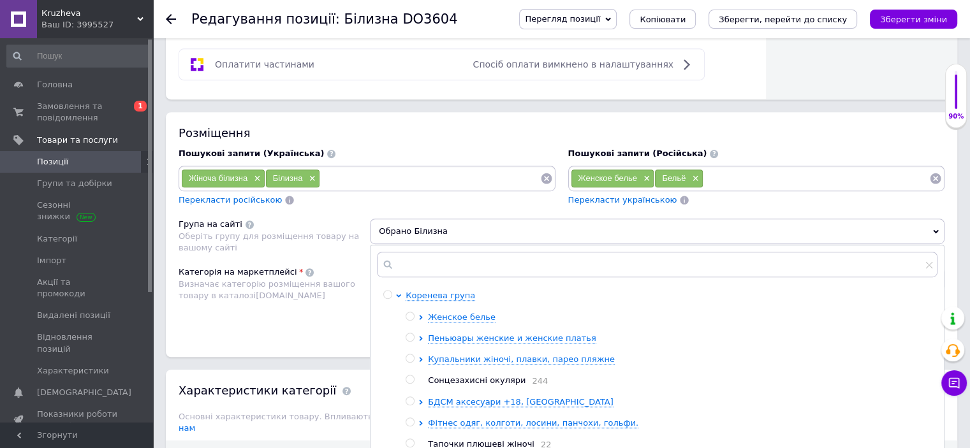
scroll to position [702, 0]
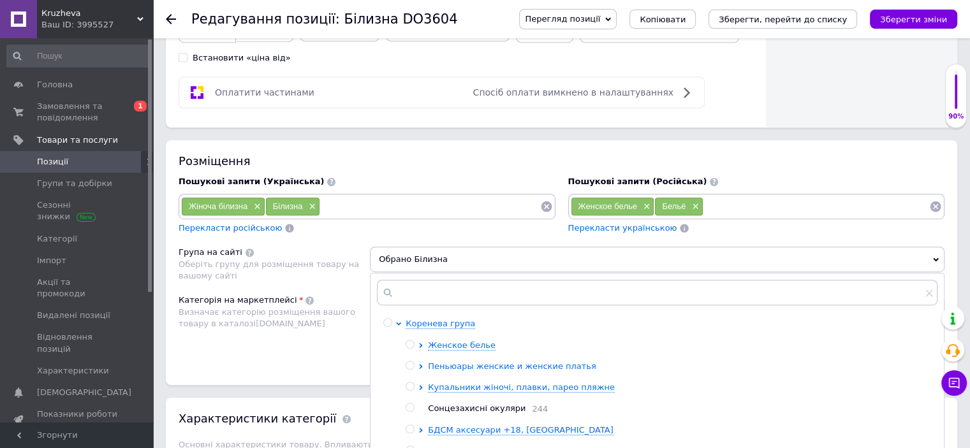
click at [421, 364] on icon at bounding box center [421, 366] width 3 height 5
click at [433, 385] on input "radio" at bounding box center [432, 387] width 8 height 8
radio input "true"
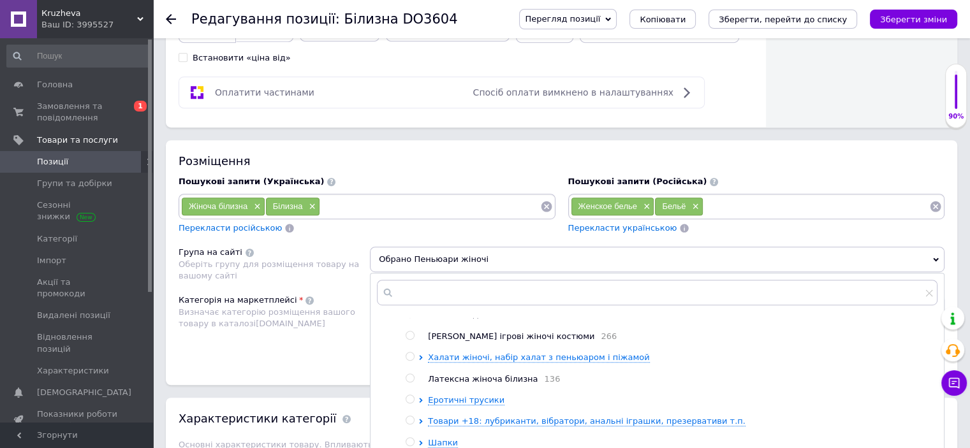
scroll to position [957, 0]
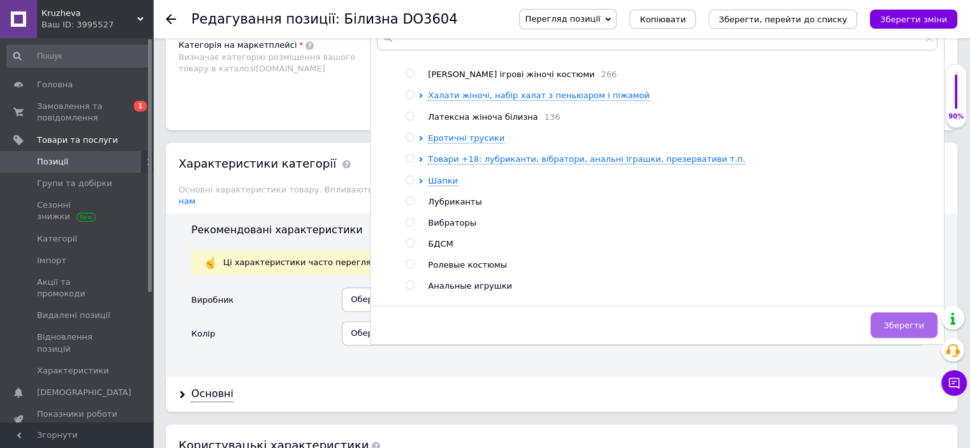
click at [896, 328] on button "Зберегти" at bounding box center [904, 326] width 67 height 26
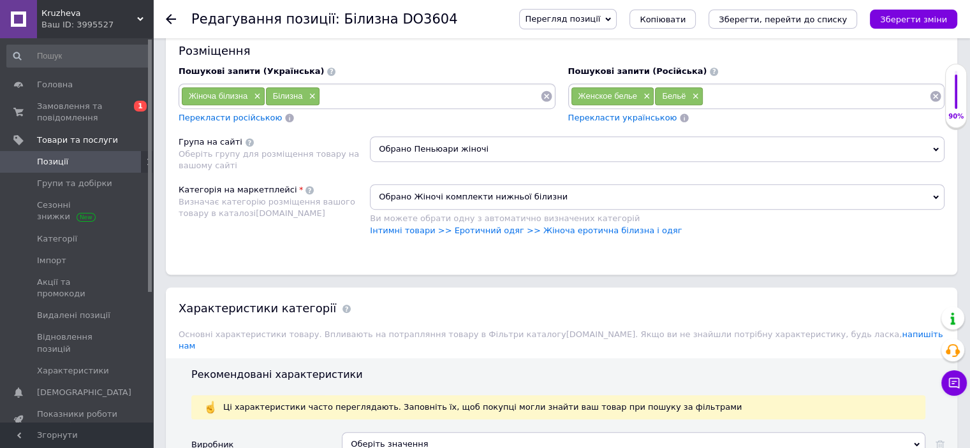
scroll to position [765, 0]
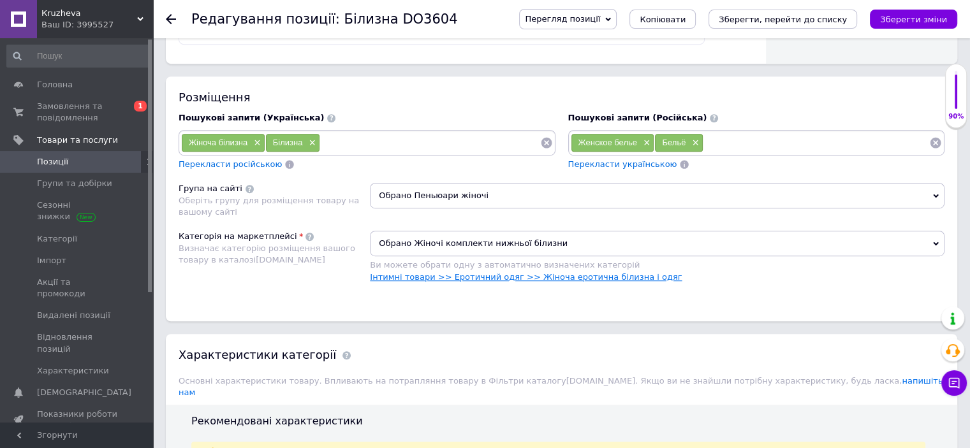
click at [557, 275] on link "Інтимні товари >> Еротичний одяг >> Жіноча еротична білизна і одяг" at bounding box center [526, 277] width 312 height 10
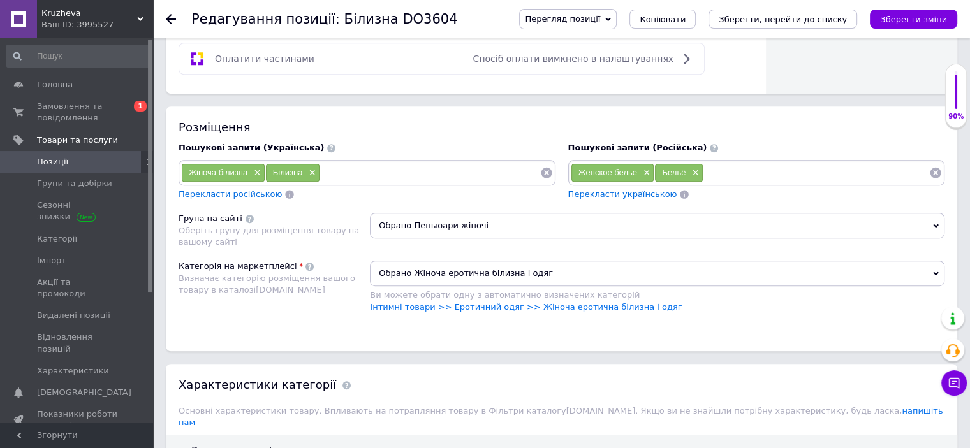
scroll to position [574, 0]
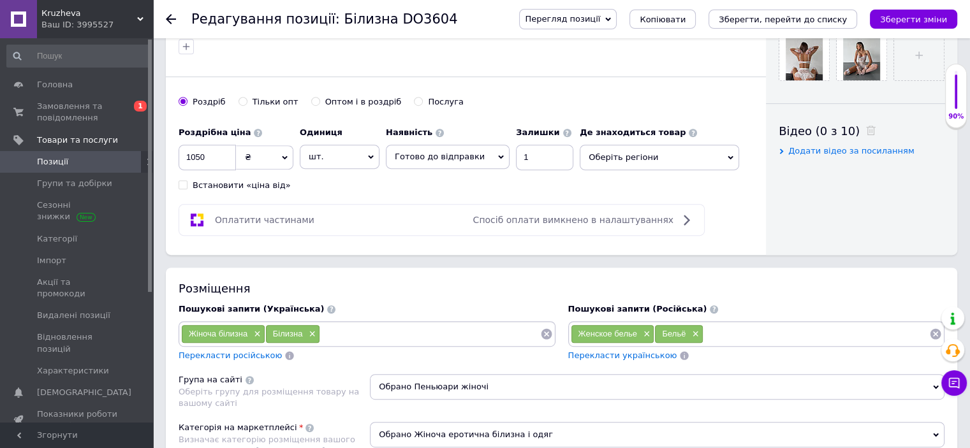
click at [341, 334] on input at bounding box center [430, 334] width 220 height 19
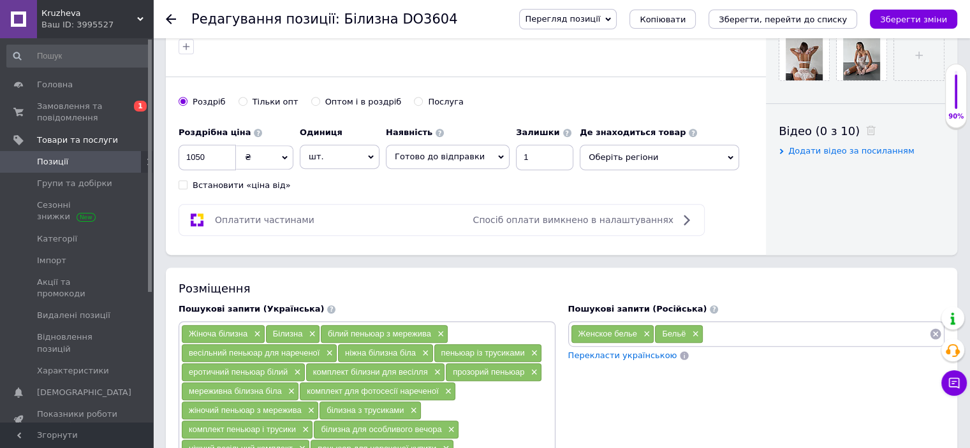
click at [725, 330] on input at bounding box center [816, 334] width 226 height 19
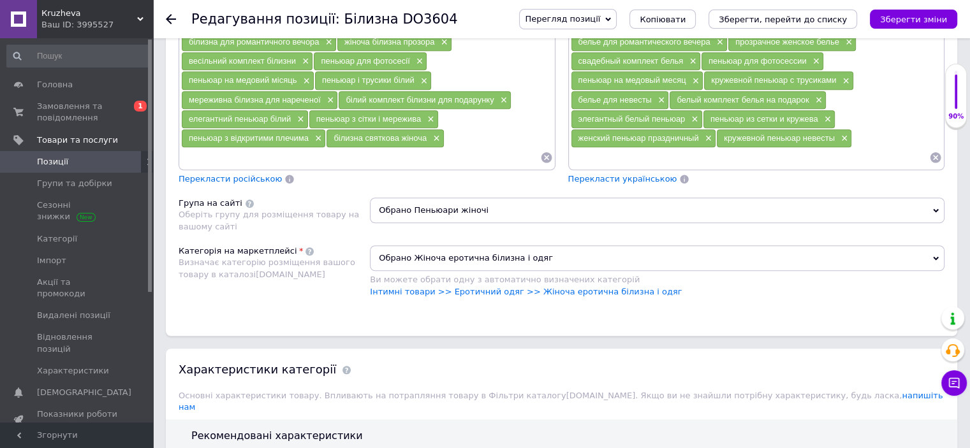
scroll to position [1020, 0]
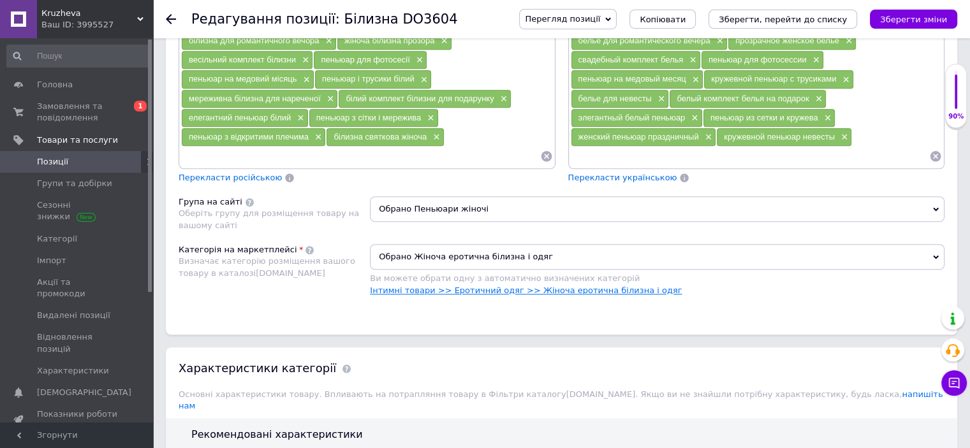
click at [585, 286] on link "Інтимні товари >> Еротичний одяг >> Жіноча еротична білизна і одяг" at bounding box center [526, 291] width 312 height 10
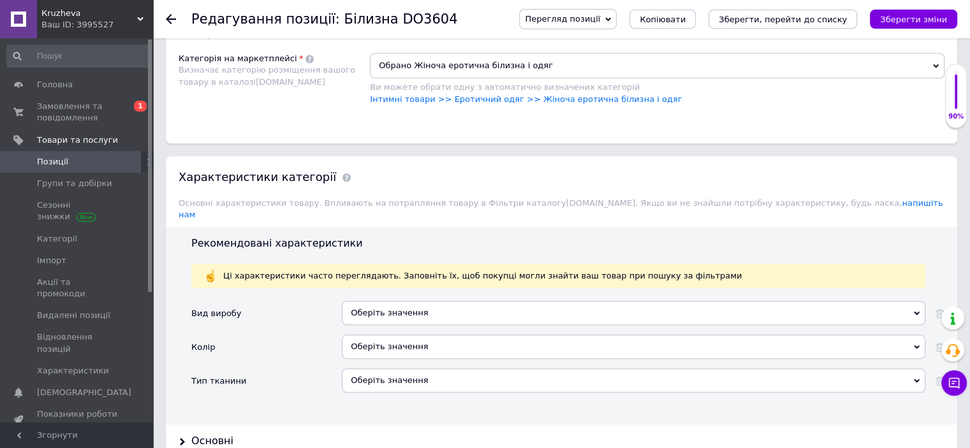
click at [372, 301] on div "Оберіть значення" at bounding box center [634, 313] width 584 height 24
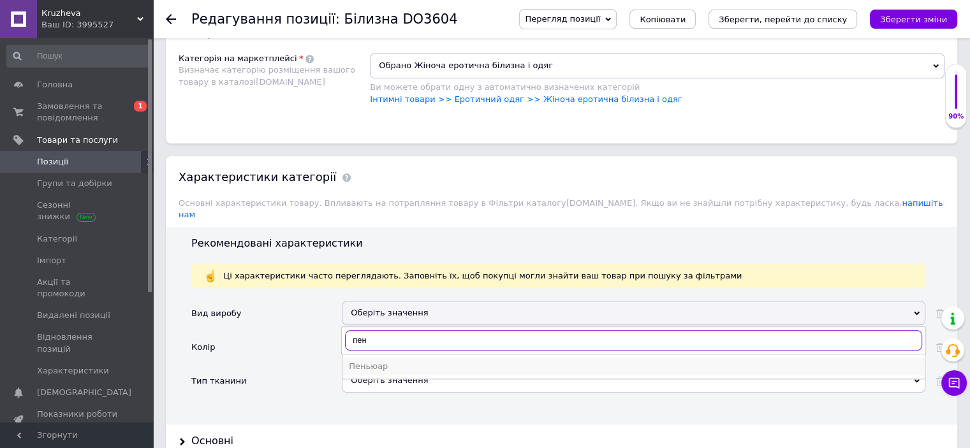
type input "пен"
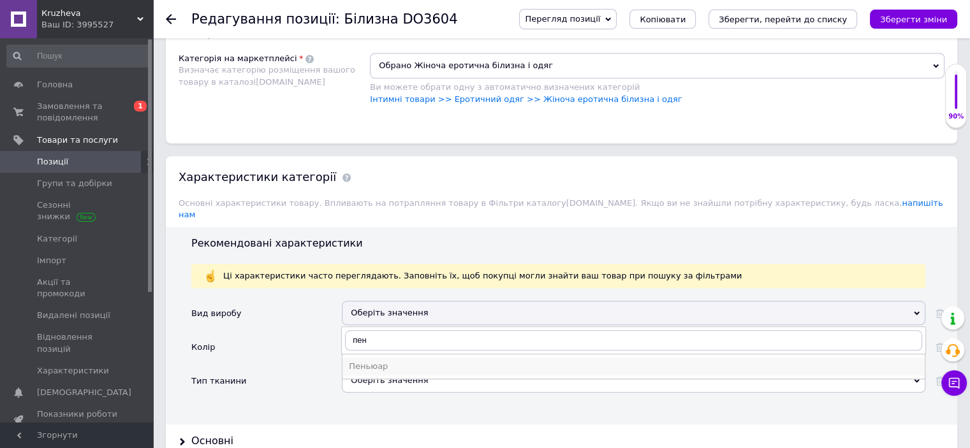
click at [378, 361] on div "Пеньюар" at bounding box center [634, 366] width 570 height 11
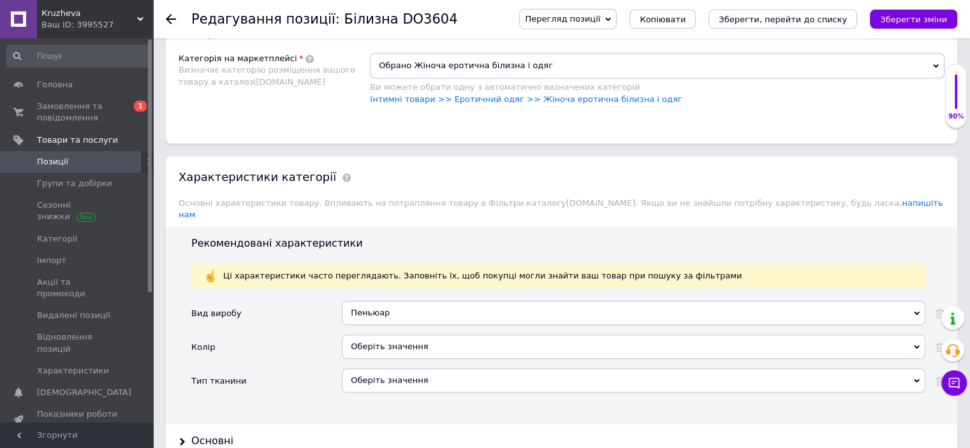
click at [386, 335] on div "Оберіть значення" at bounding box center [634, 347] width 584 height 24
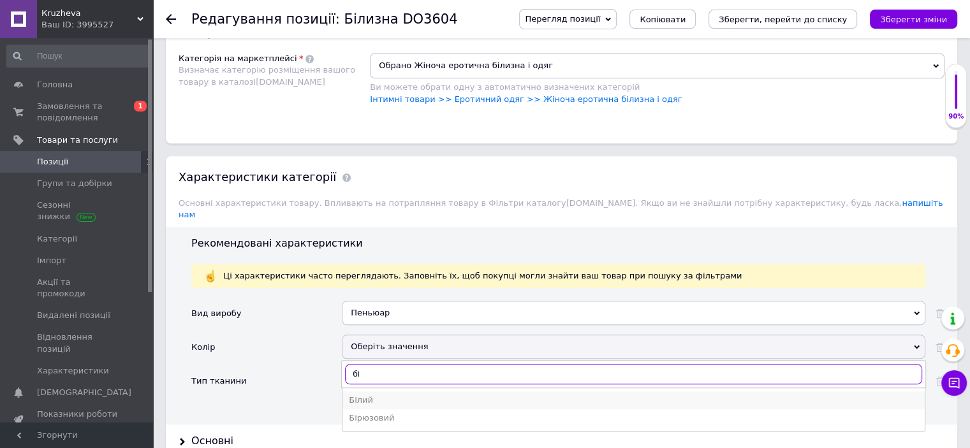
type input "бі"
click at [483, 395] on div "Білий" at bounding box center [634, 400] width 570 height 11
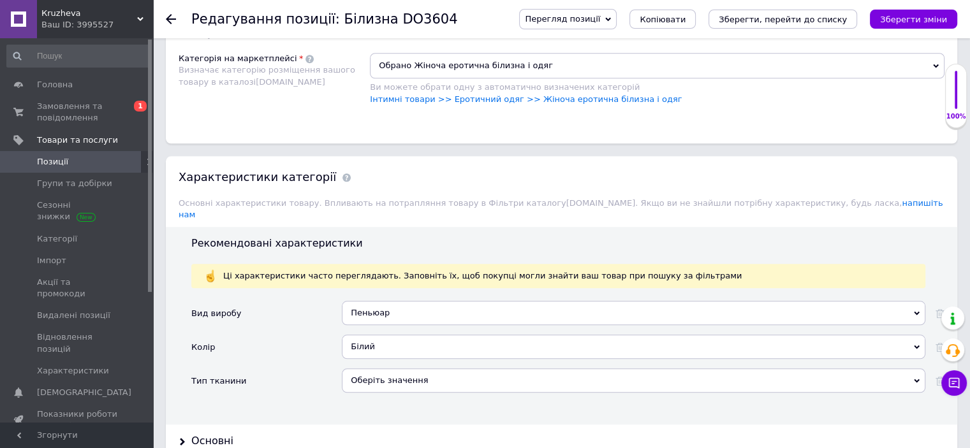
click at [480, 369] on div "Оберіть значення" at bounding box center [634, 381] width 584 height 24
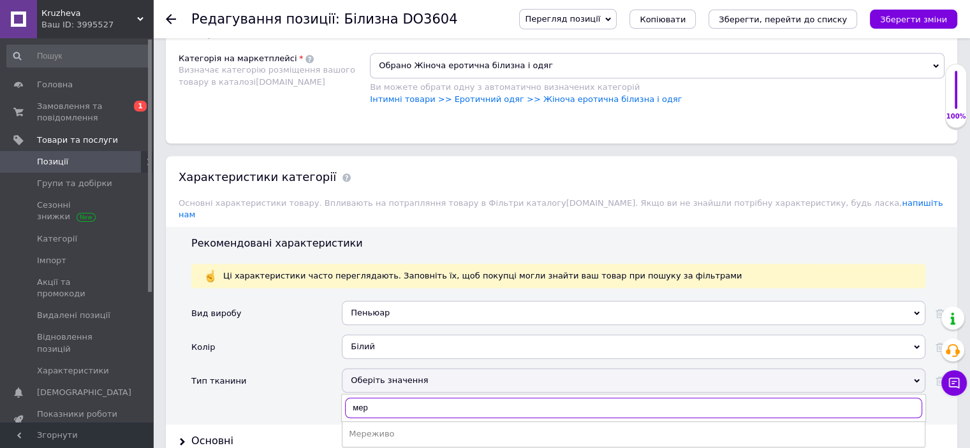
type input "мере"
click at [362, 429] on div "Мереживо" at bounding box center [634, 434] width 570 height 11
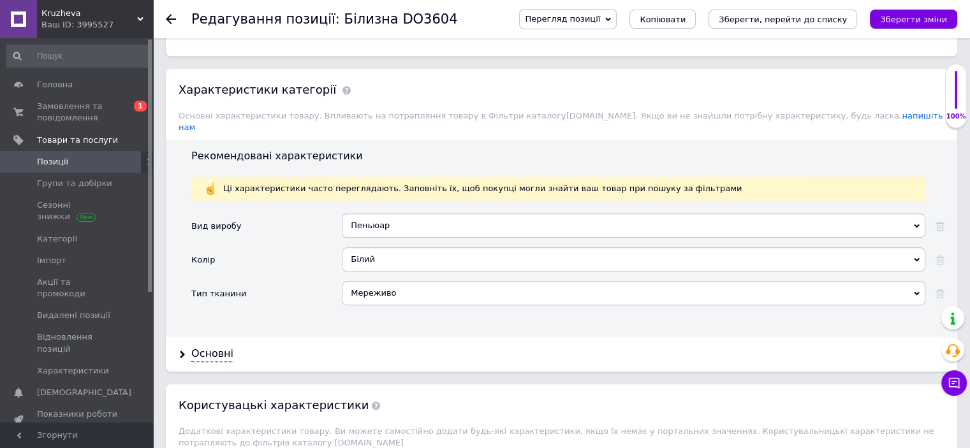
scroll to position [1403, 0]
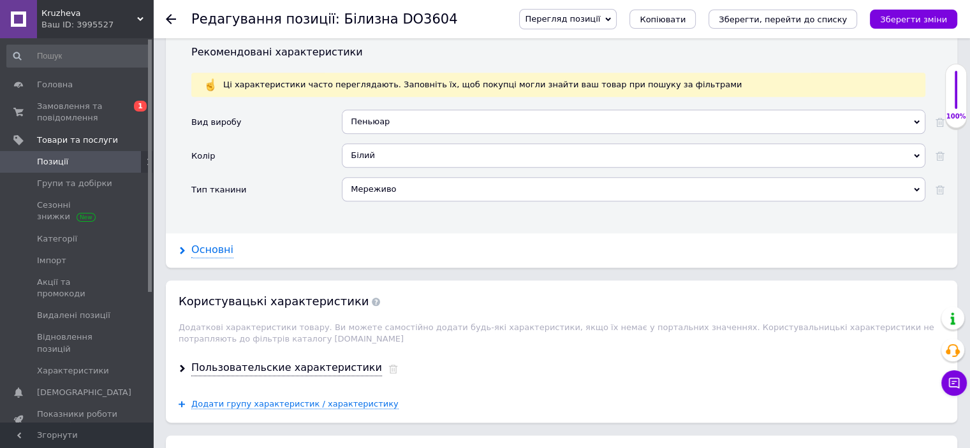
click at [207, 243] on div "Основні" at bounding box center [212, 250] width 42 height 15
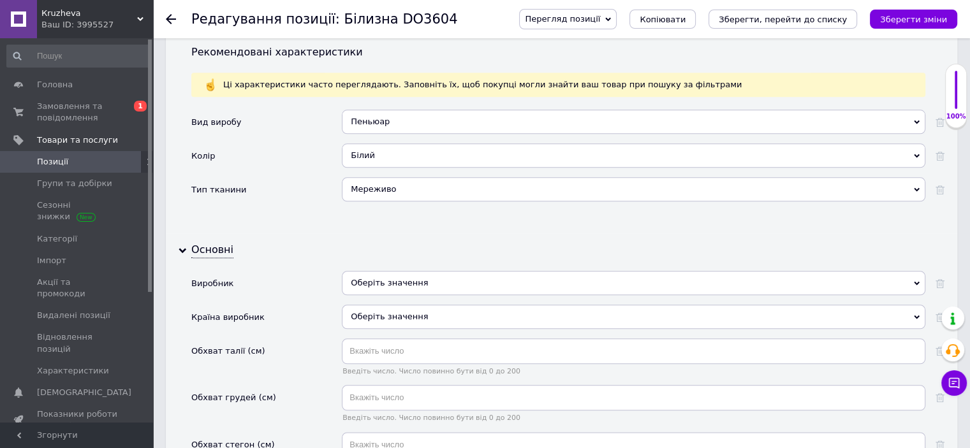
click at [397, 271] on div "Оберіть значення" at bounding box center [634, 283] width 584 height 24
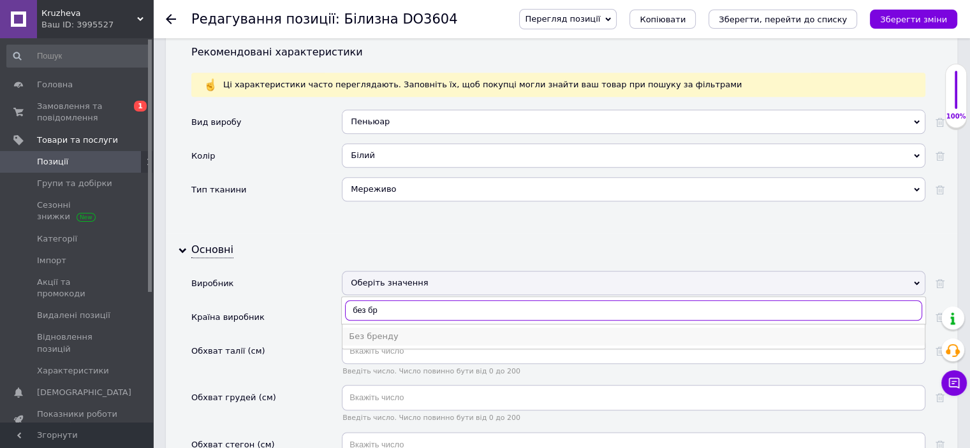
type input "без бр"
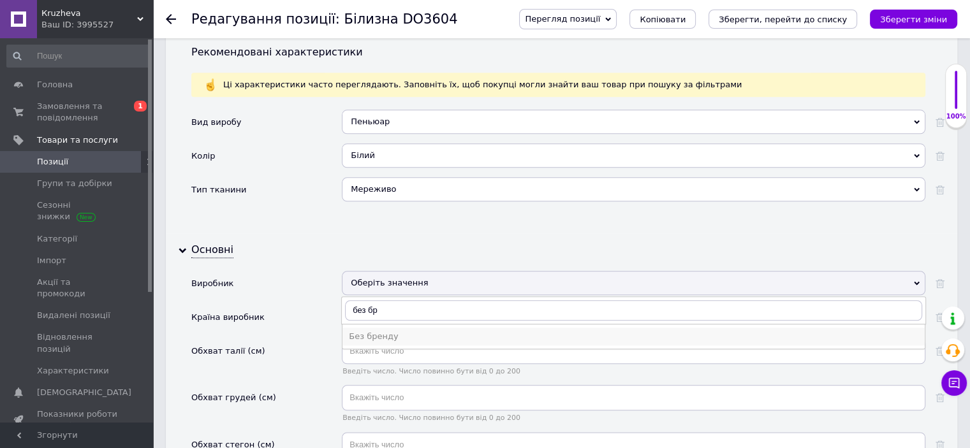
click at [380, 331] on div "Без бренду" at bounding box center [634, 336] width 570 height 11
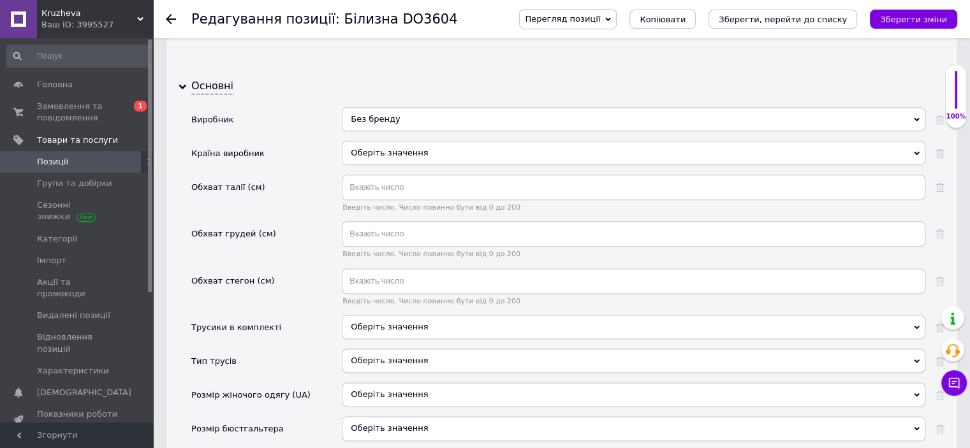
scroll to position [1594, 0]
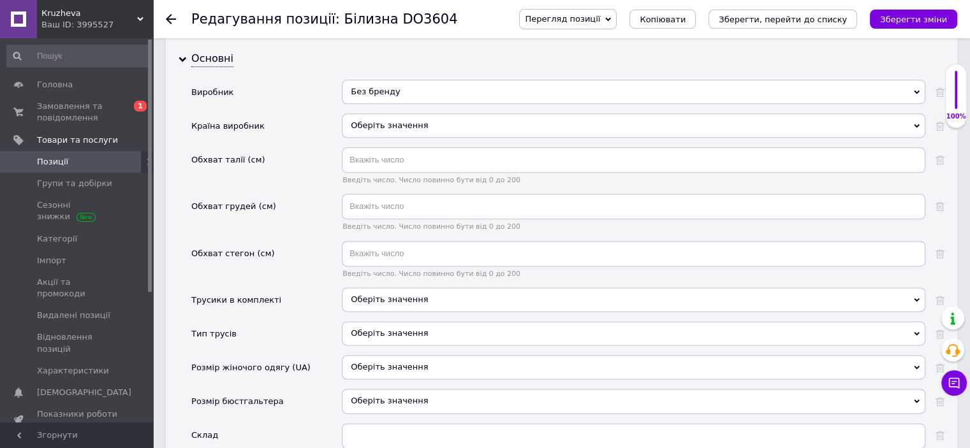
click at [381, 295] on span "Оберіть значення" at bounding box center [389, 300] width 77 height 10
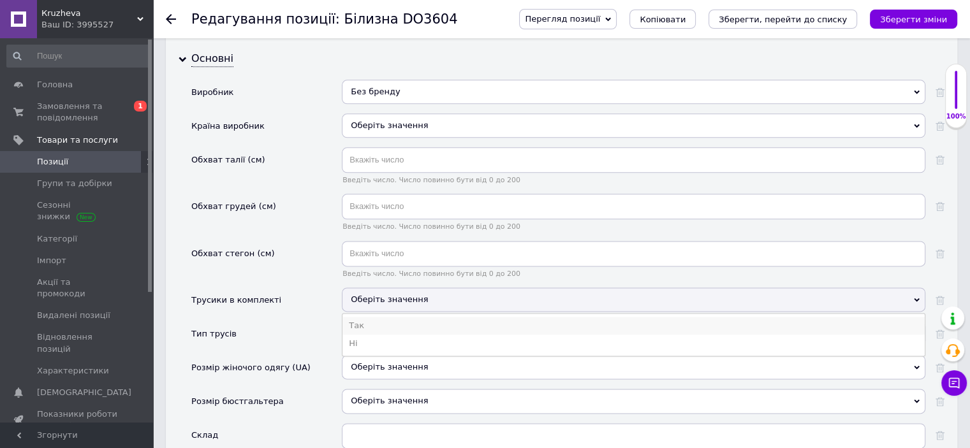
click at [379, 317] on li "Так" at bounding box center [633, 326] width 582 height 18
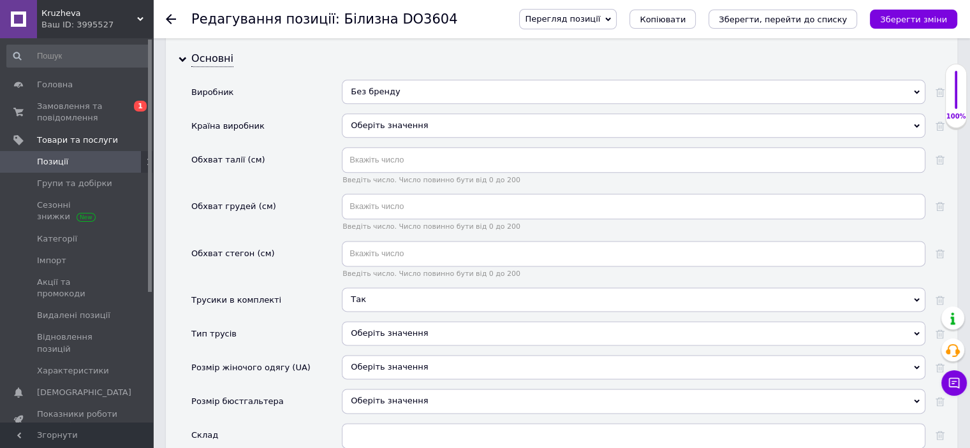
click at [379, 321] on div "Оберіть значення" at bounding box center [634, 333] width 584 height 24
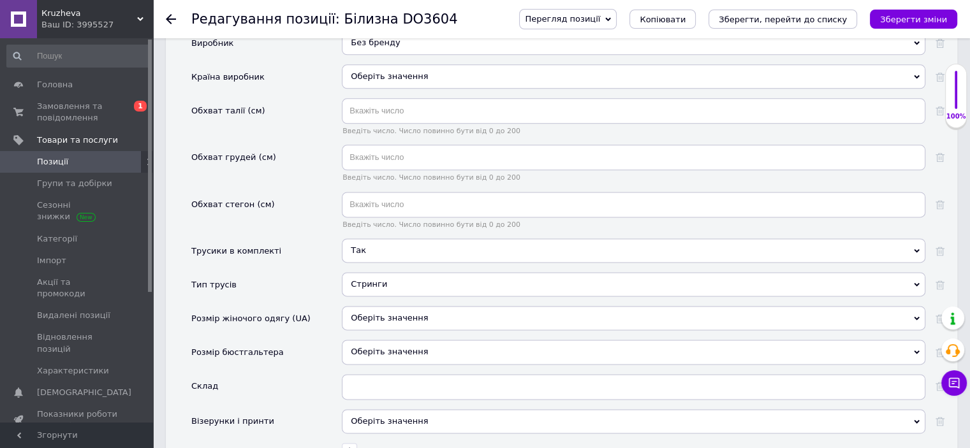
scroll to position [1722, 0]
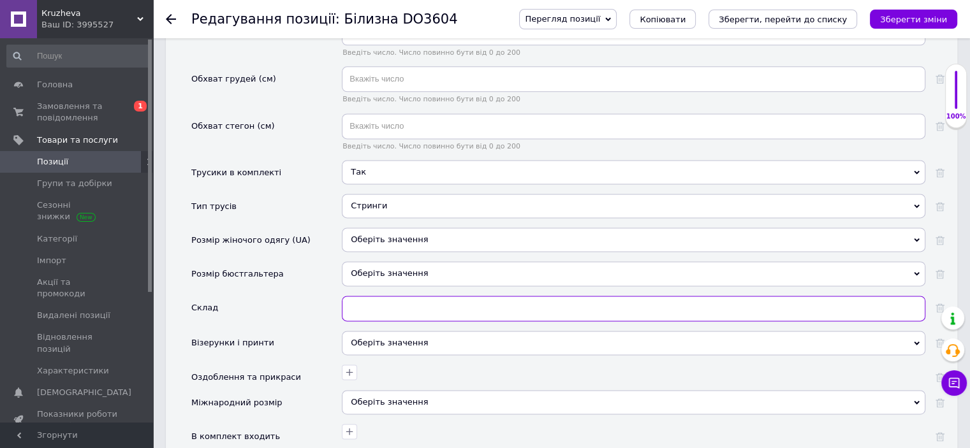
click at [365, 296] on input "text" at bounding box center [634, 309] width 584 height 26
type input "пеньюар і труси"
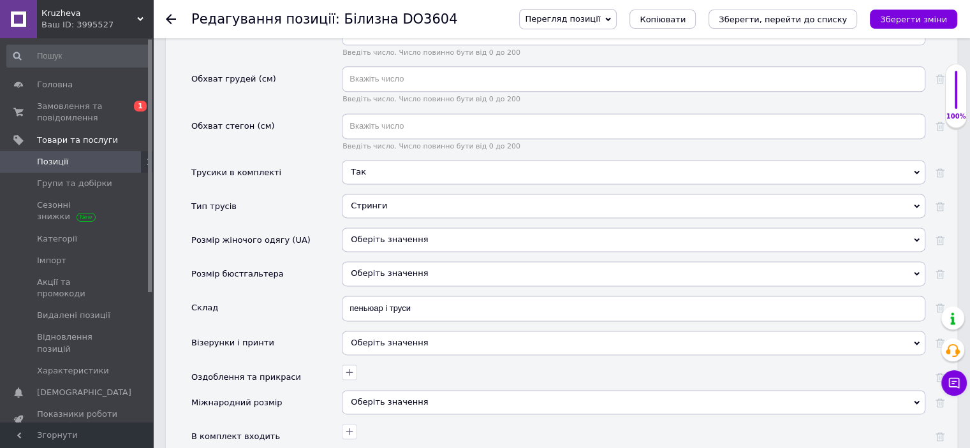
click at [371, 331] on div "Оберіть значення" at bounding box center [634, 343] width 584 height 24
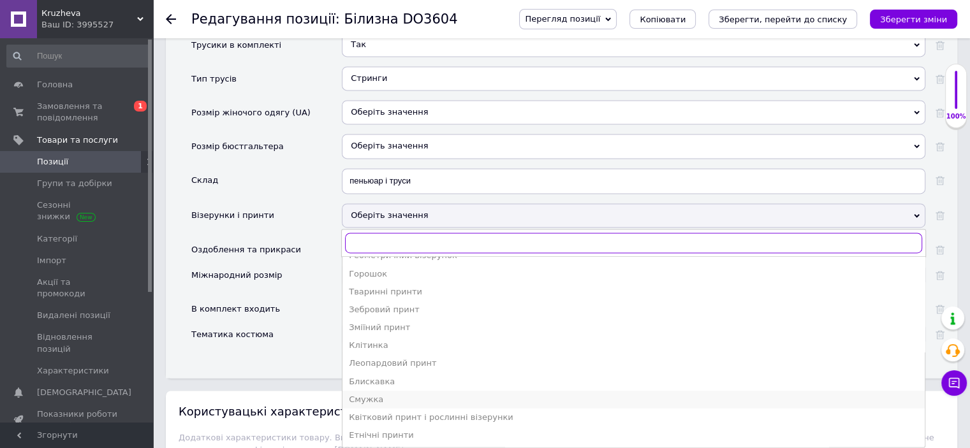
scroll to position [68, 0]
click at [404, 411] on div "Квітковий принт і рослинні візерунки" at bounding box center [634, 416] width 570 height 11
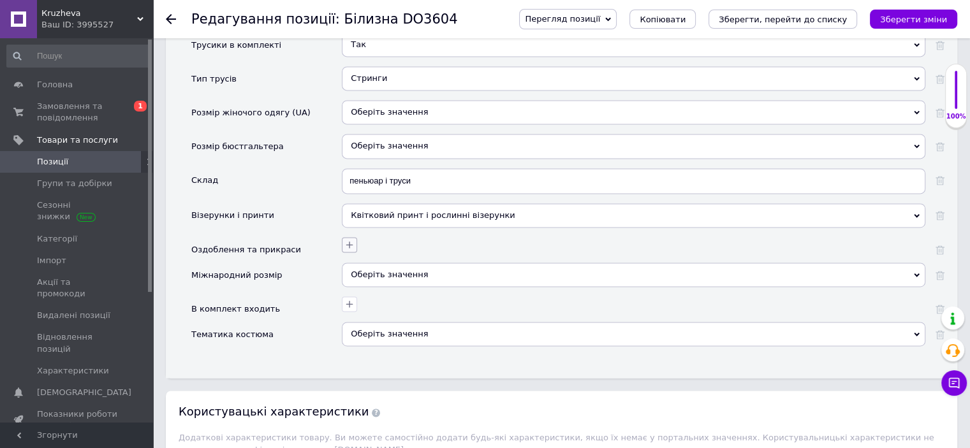
click at [352, 240] on icon "button" at bounding box center [349, 245] width 10 height 10
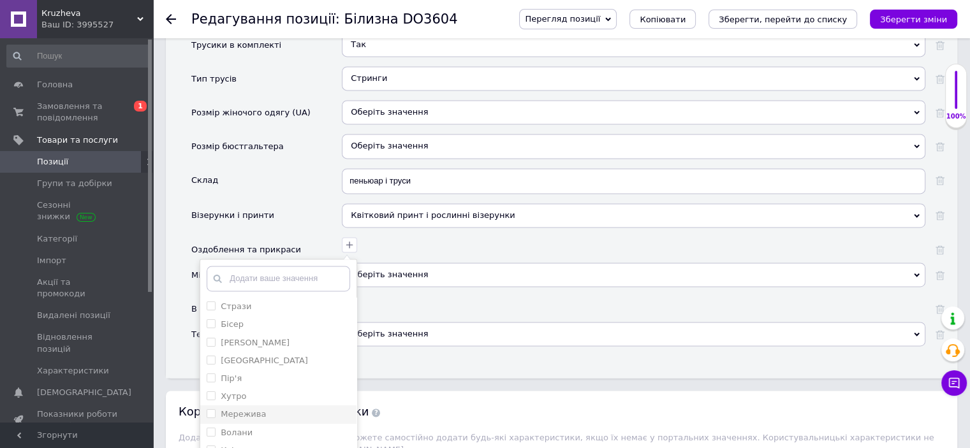
click at [265, 409] on div "Мережива" at bounding box center [278, 414] width 143 height 11
checkbox input "true"
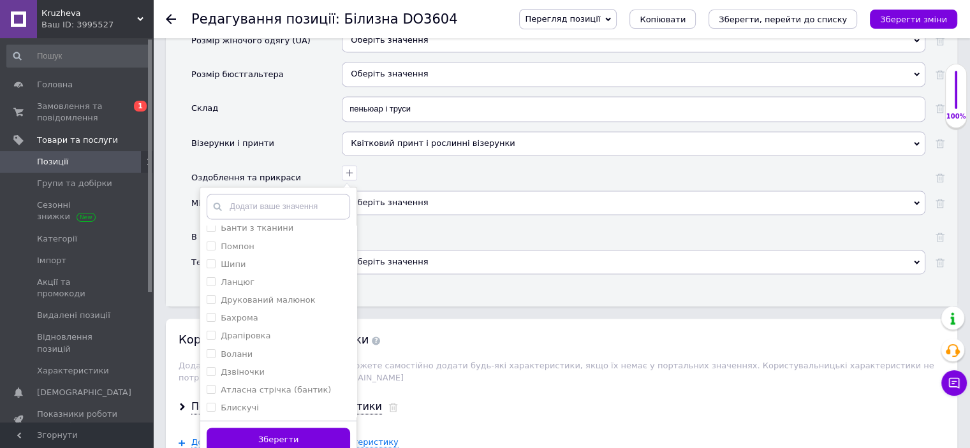
scroll to position [1977, 0]
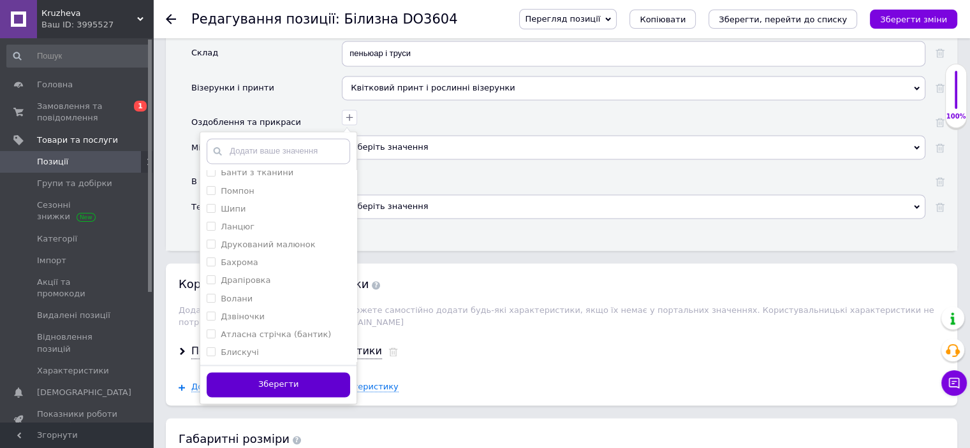
click at [316, 372] on button "Зберегти" at bounding box center [278, 384] width 143 height 25
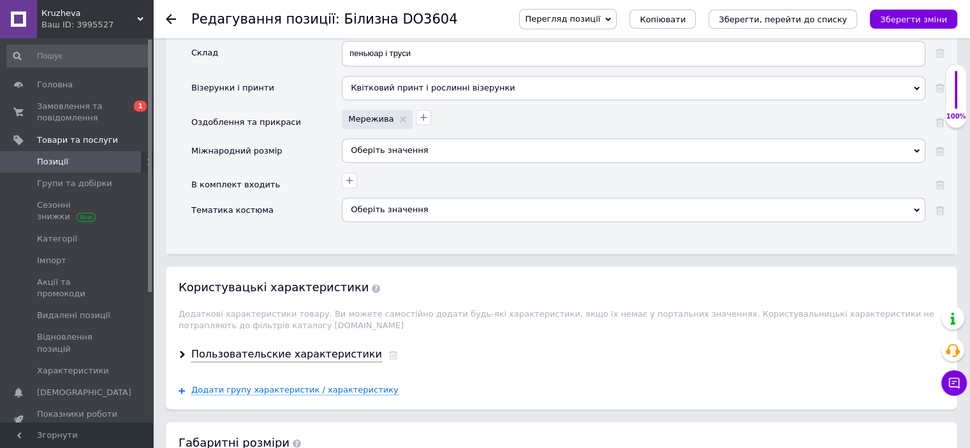
click at [263, 340] on div "Пользовательские характеристики" at bounding box center [561, 355] width 791 height 34
click at [268, 348] on div "Пользовательские характеристики" at bounding box center [286, 355] width 191 height 15
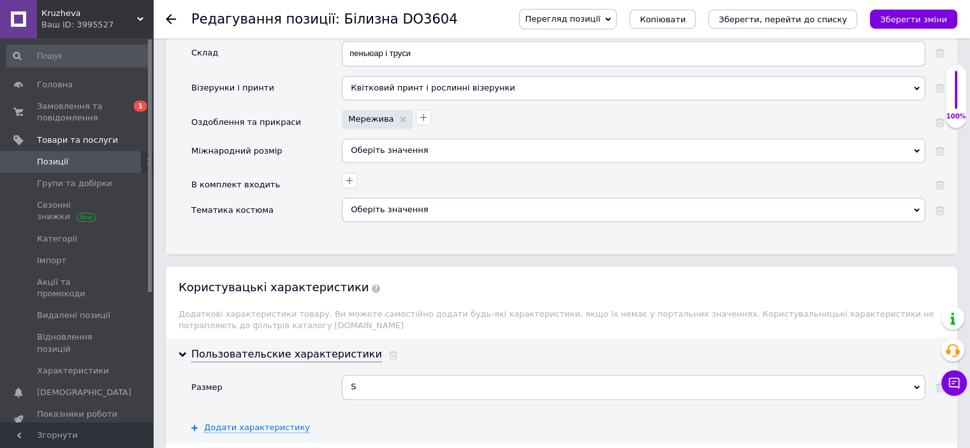
click at [387, 138] on div "Оберіть значення" at bounding box center [634, 150] width 584 height 24
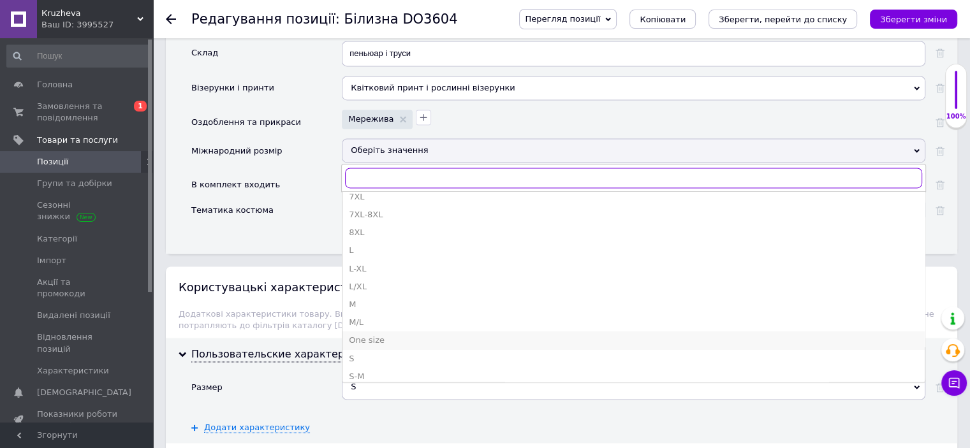
scroll to position [191, 0]
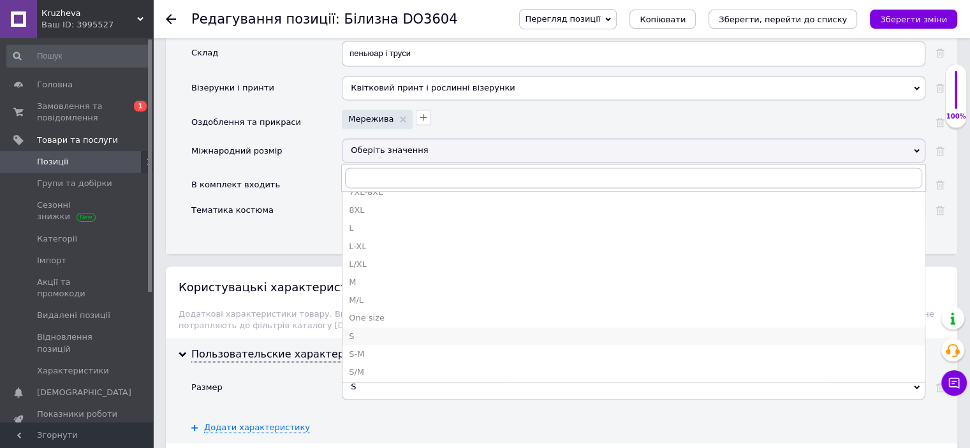
click at [367, 331] on div "S" at bounding box center [634, 336] width 570 height 11
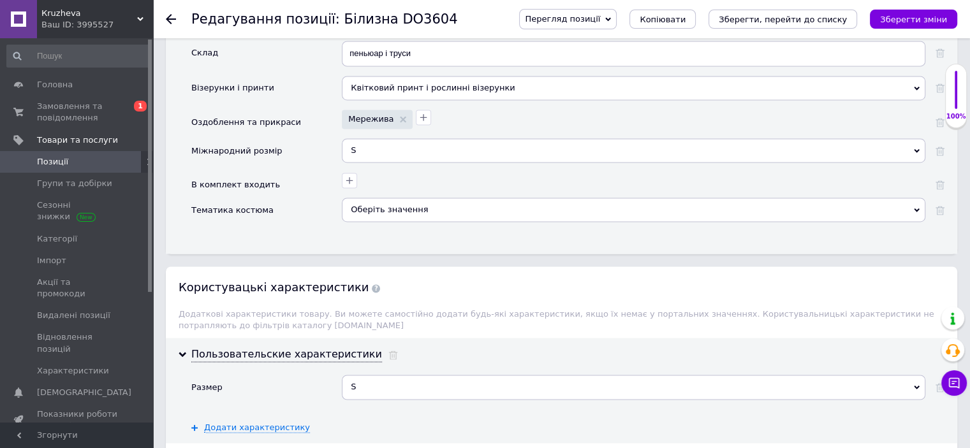
click at [369, 198] on div "Оберіть значення" at bounding box center [634, 210] width 584 height 24
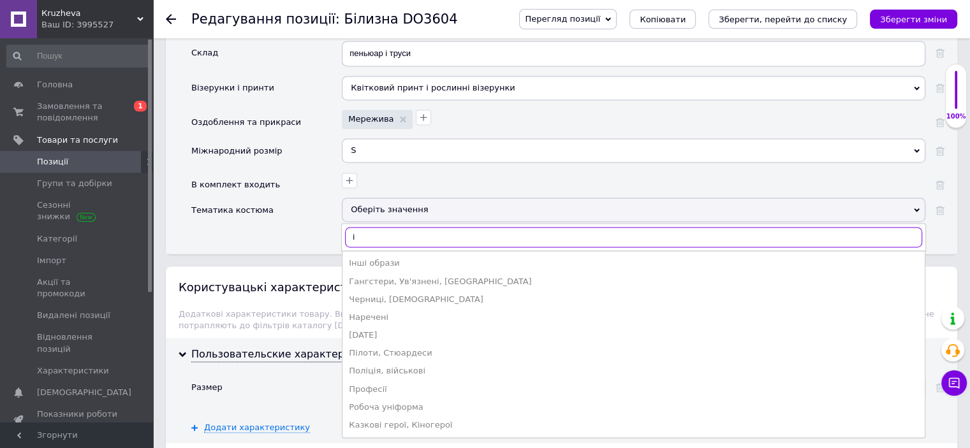
type input "ін"
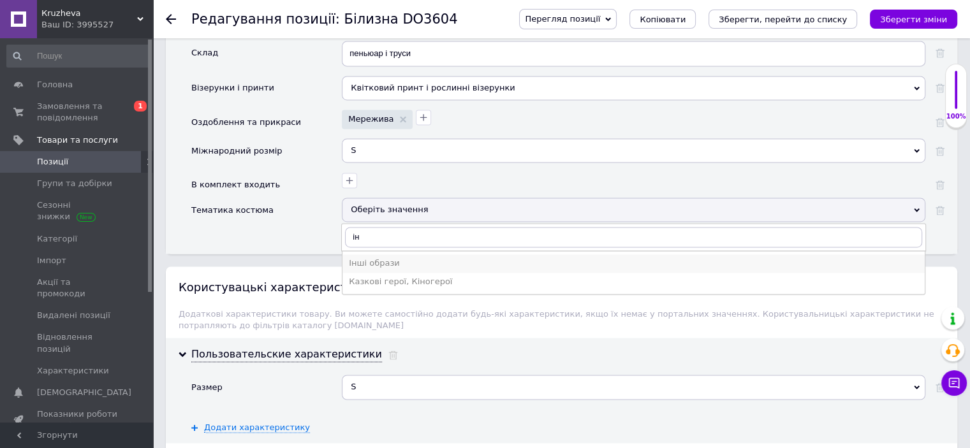
click at [379, 258] on div "Інші образи" at bounding box center [634, 263] width 570 height 11
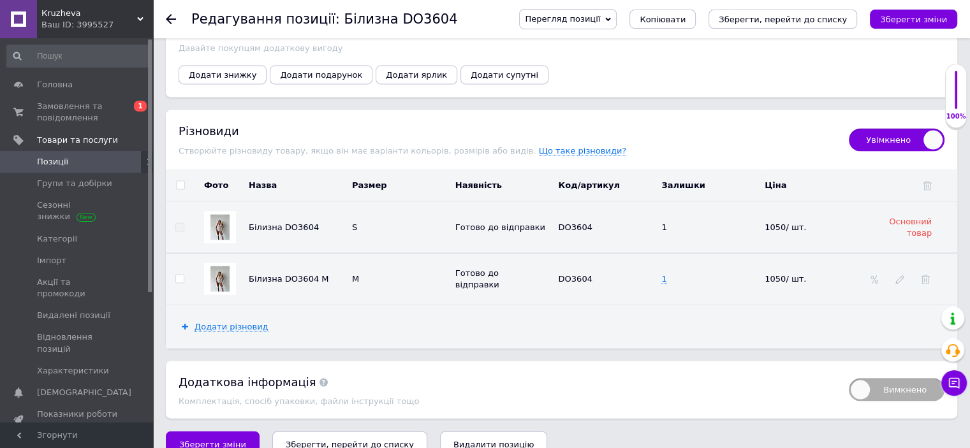
scroll to position [2619, 0]
click at [216, 439] on span "Зберегти зміни" at bounding box center [212, 444] width 67 height 10
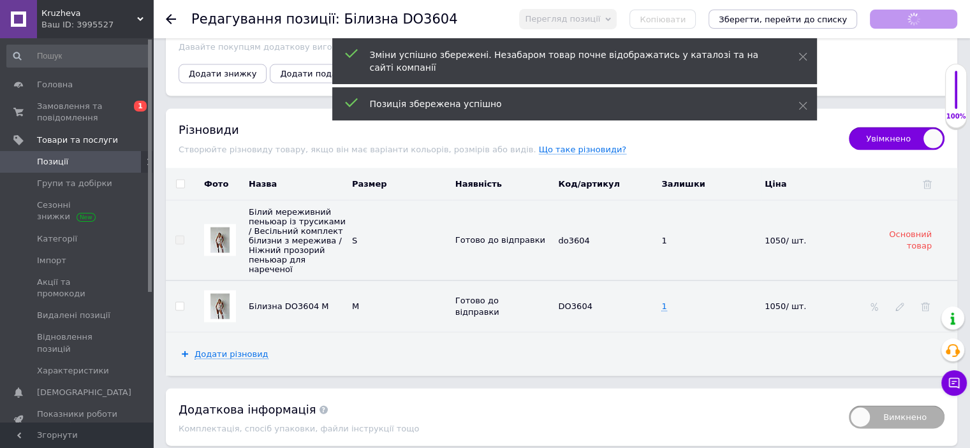
scroll to position [3, 0]
click at [219, 294] on img at bounding box center [219, 307] width 19 height 26
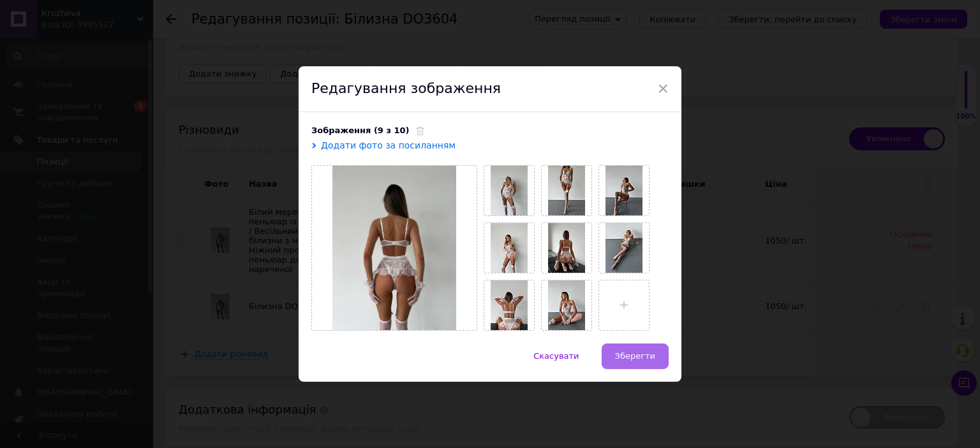
click at [640, 358] on span "Зберегти" at bounding box center [635, 356] width 40 height 10
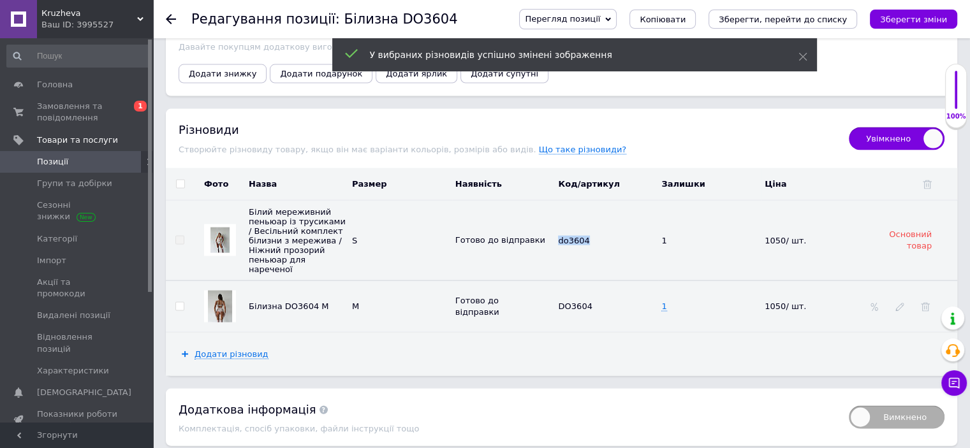
drag, startPoint x: 554, startPoint y: 219, endPoint x: 587, endPoint y: 228, distance: 35.0
click at [587, 228] on tr "Білий мереживний пеньюар із трусиками / Весільний комплект білизни з мережива /…" at bounding box center [561, 241] width 791 height 80
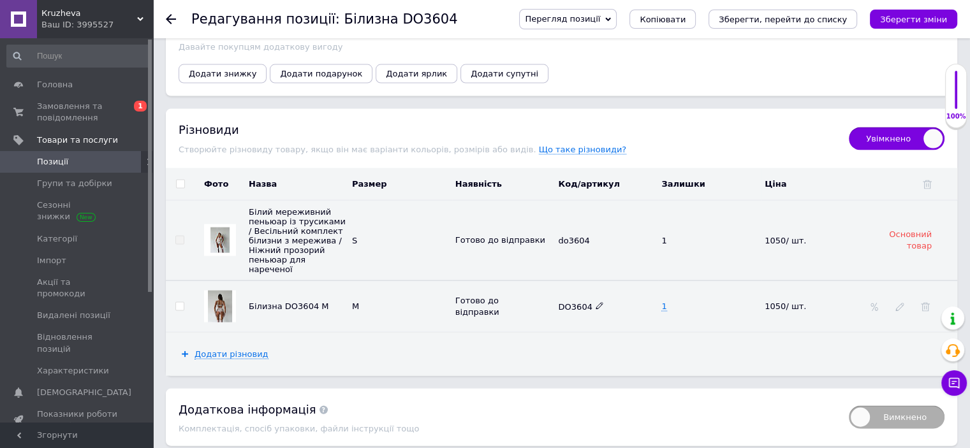
click at [596, 302] on icon at bounding box center [600, 306] width 8 height 8
drag, startPoint x: 591, startPoint y: 287, endPoint x: 506, endPoint y: 284, distance: 84.2
click at [506, 284] on tr "Білизна DO3604 M M [PERSON_NAME] до відправки DO3604 1 1050/ шт." at bounding box center [561, 307] width 791 height 52
type input "do3604"
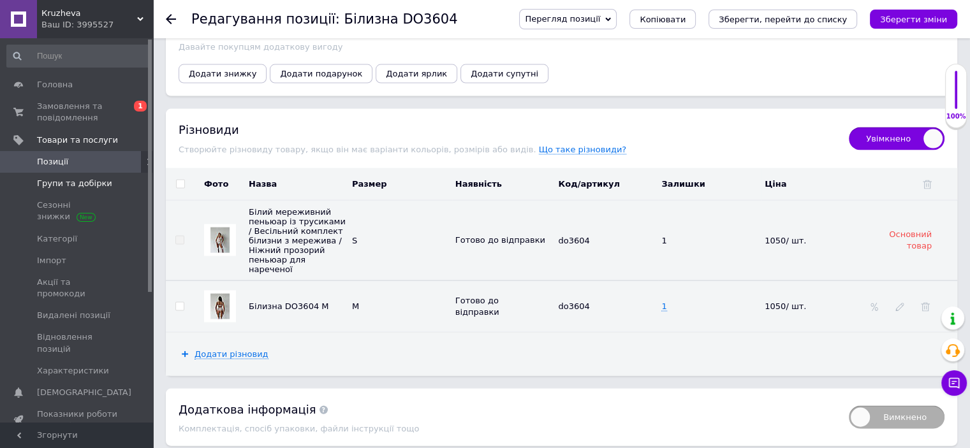
click at [77, 180] on span "Групи та добірки" at bounding box center [74, 183] width 75 height 11
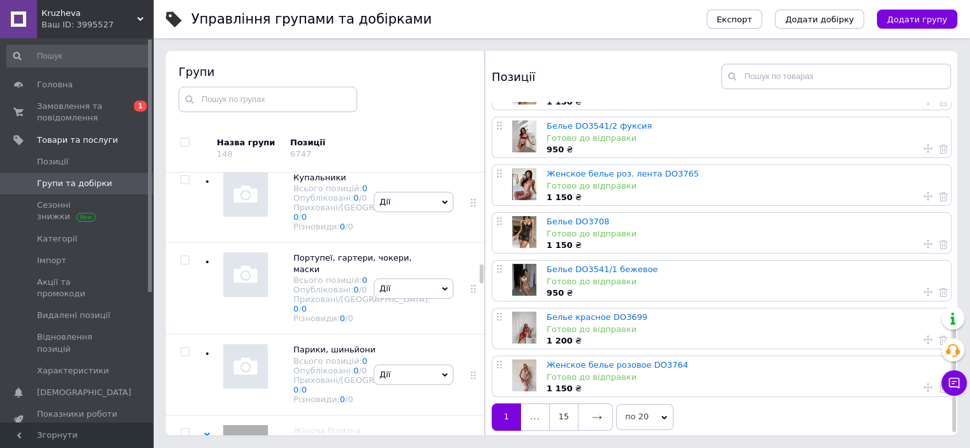
scroll to position [662, 0]
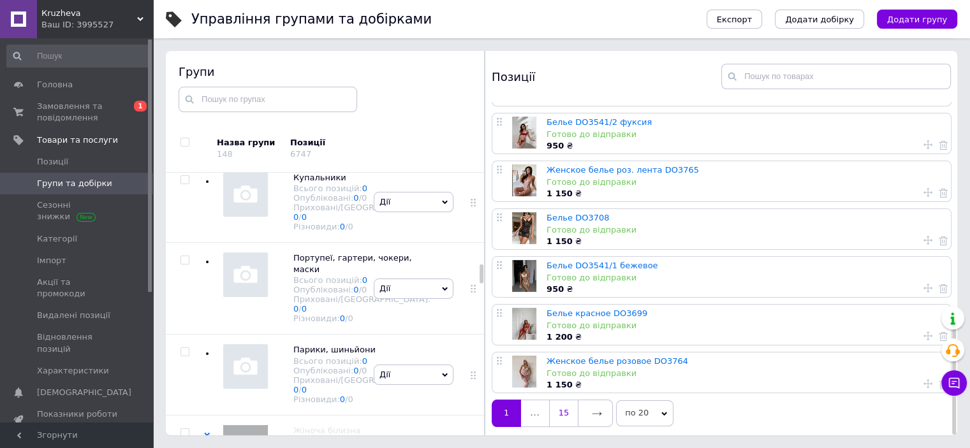
click at [564, 408] on link "15" at bounding box center [563, 413] width 29 height 27
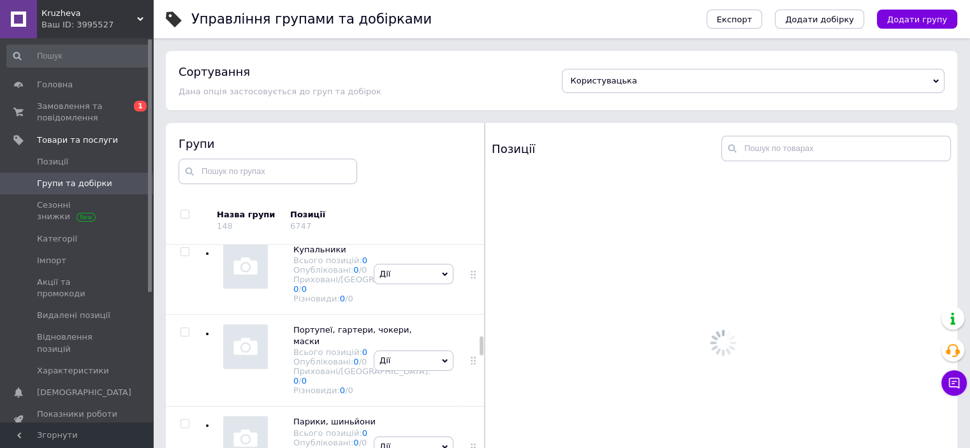
scroll to position [0, 0]
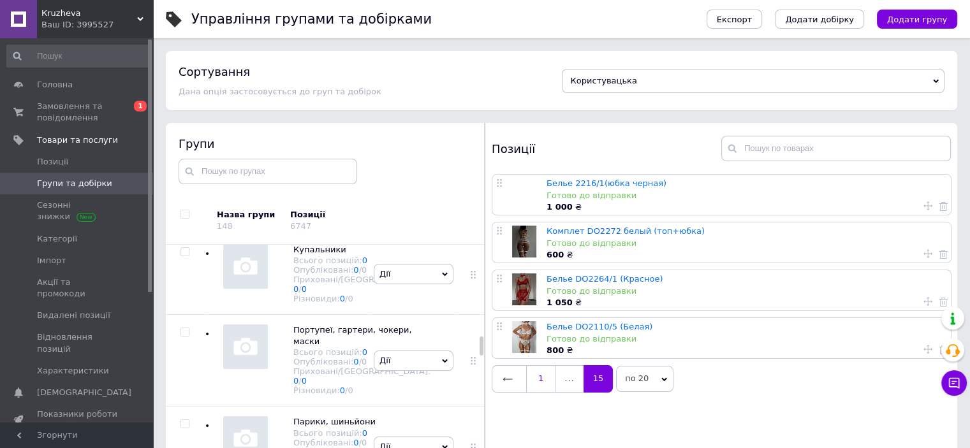
click at [541, 385] on link "1" at bounding box center [540, 378] width 29 height 27
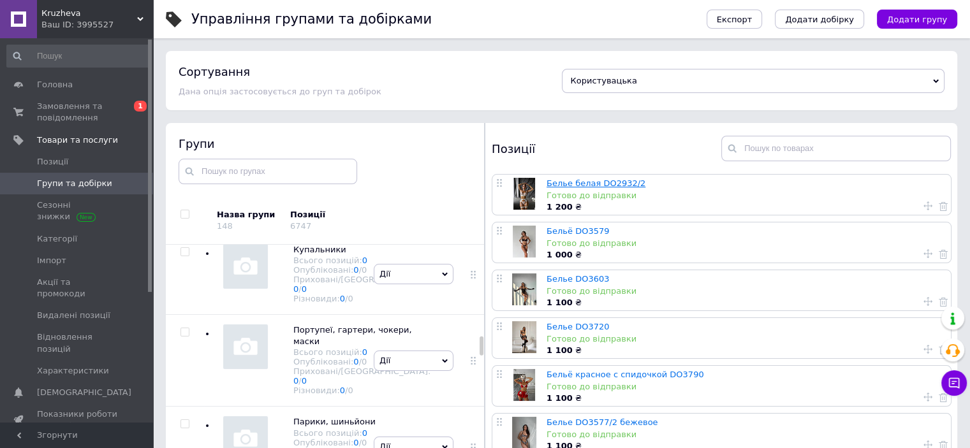
click at [583, 179] on link "Белье белая DO2932/2" at bounding box center [596, 184] width 99 height 10
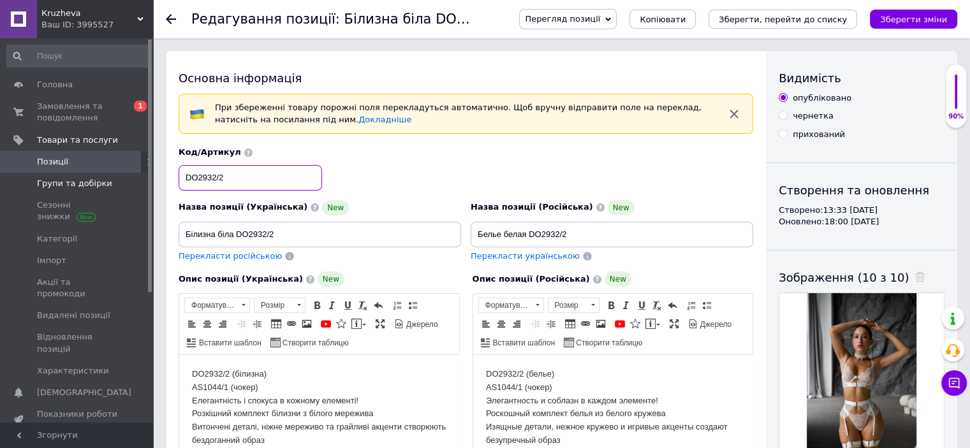
drag, startPoint x: 224, startPoint y: 177, endPoint x: 99, endPoint y: 177, distance: 125.0
click at [199, 178] on input "DO2932/2" at bounding box center [250, 178] width 143 height 26
drag, startPoint x: 252, startPoint y: 183, endPoint x: 138, endPoint y: 165, distance: 115.0
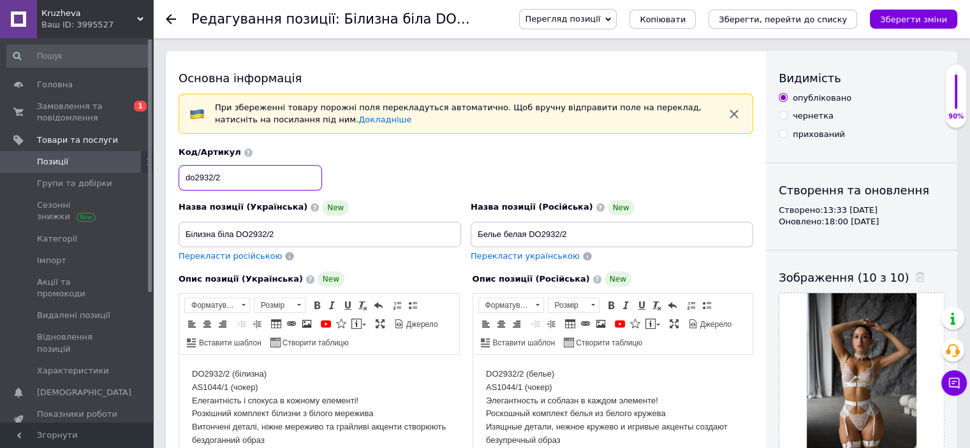
type input "do2932/2"
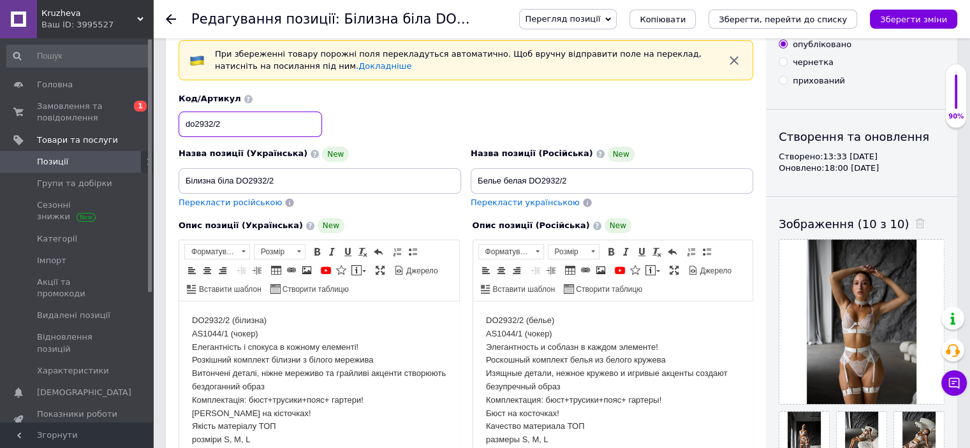
scroll to position [191, 0]
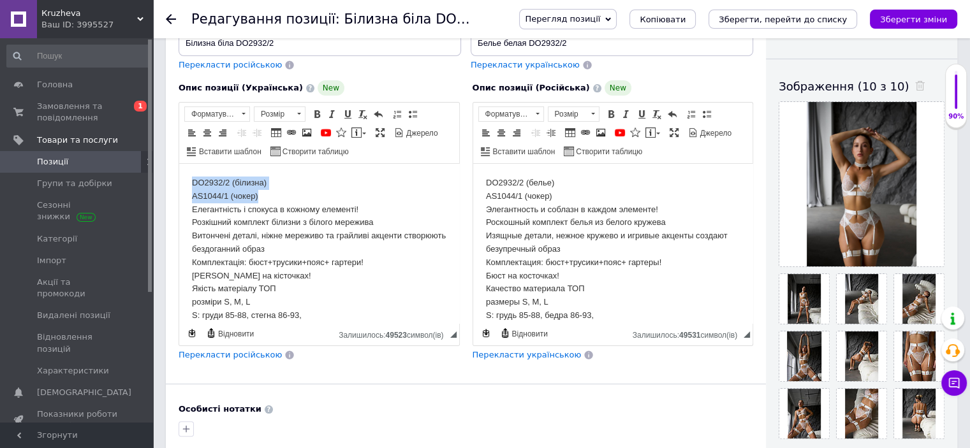
drag, startPoint x: 266, startPoint y: 198, endPoint x: 184, endPoint y: 176, distance: 84.5
click at [184, 176] on html "DO2932/2 (білизна) AS1044/1 (чокер) Елегантність і спокуса в кожному елементі! …" at bounding box center [319, 276] width 280 height 224
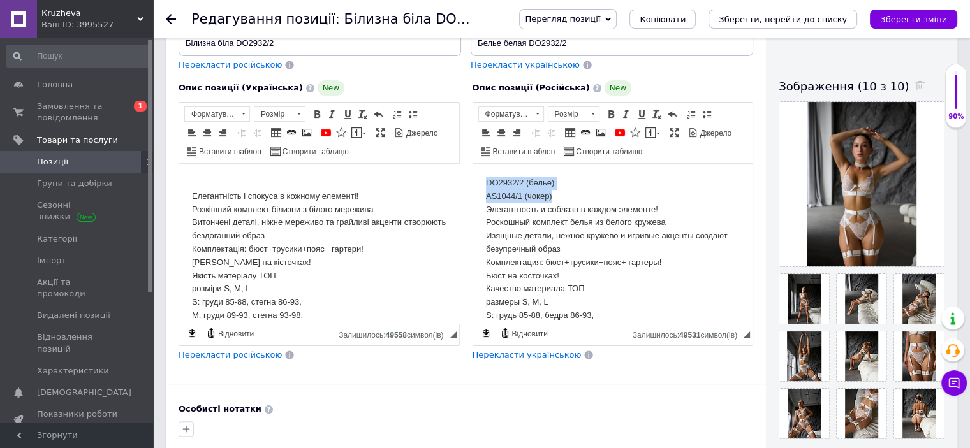
drag, startPoint x: 552, startPoint y: 191, endPoint x: 474, endPoint y: 170, distance: 80.6
click at [474, 170] on html "DO2932/2 (белье) AS1044/1 (чокер) Элегантность и соблазн в каждом элементе! Рос…" at bounding box center [613, 276] width 280 height 224
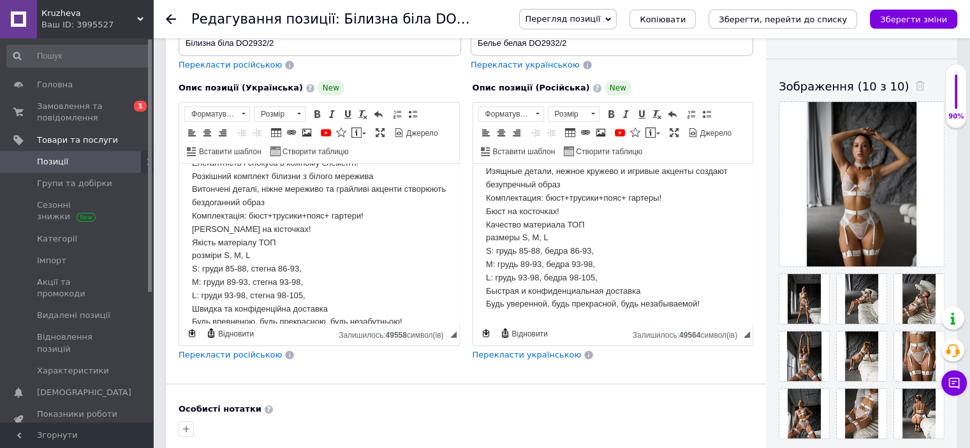
scroll to position [51, 0]
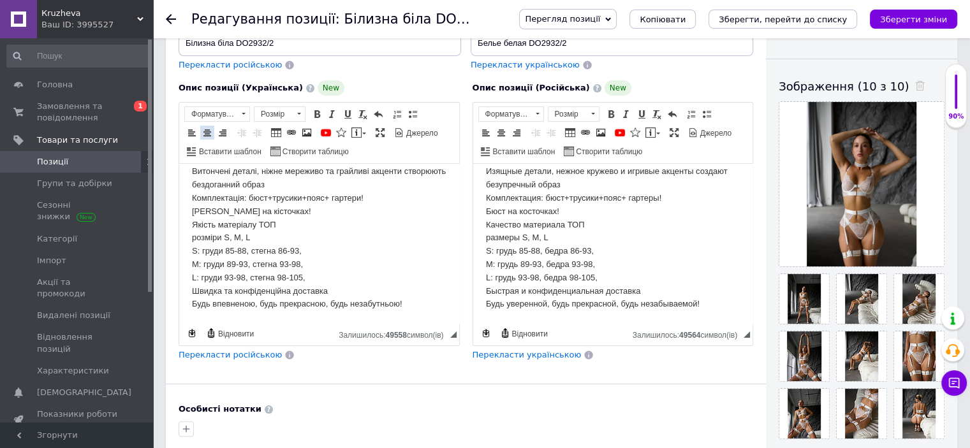
click at [207, 132] on span at bounding box center [207, 133] width 10 height 10
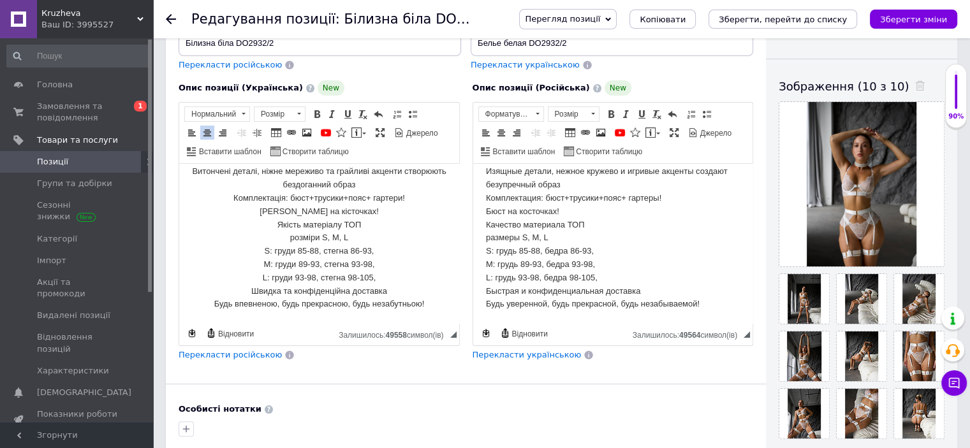
scroll to position [0, 0]
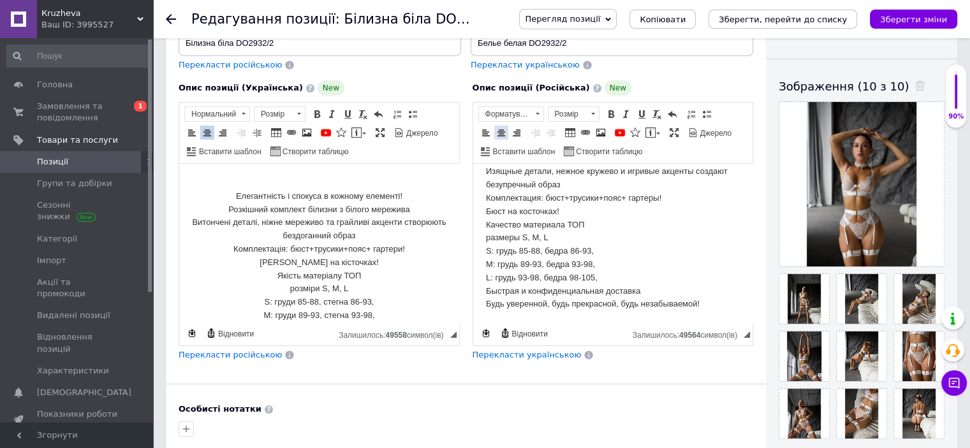
click at [503, 129] on span at bounding box center [501, 133] width 10 height 10
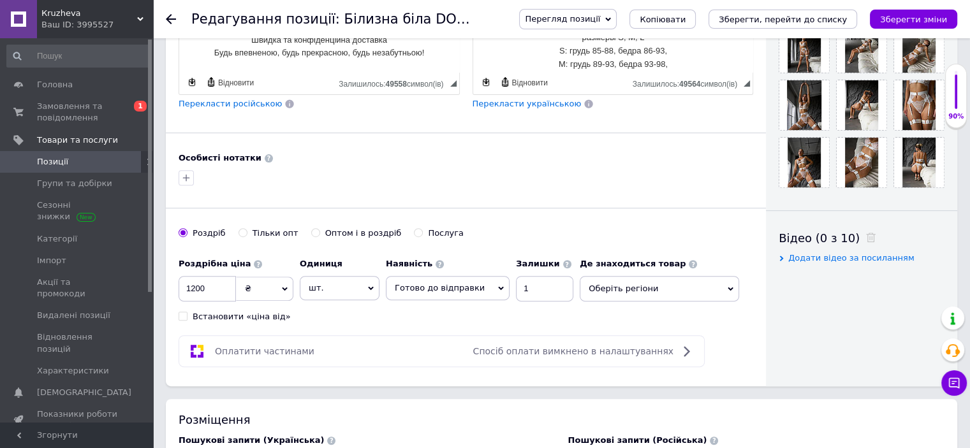
scroll to position [446, 0]
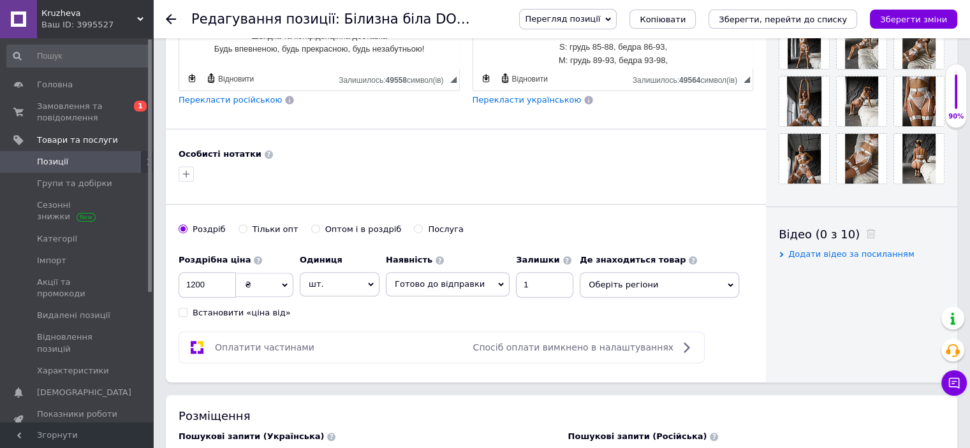
click at [620, 282] on span "Оберіть регіони" at bounding box center [659, 285] width 159 height 26
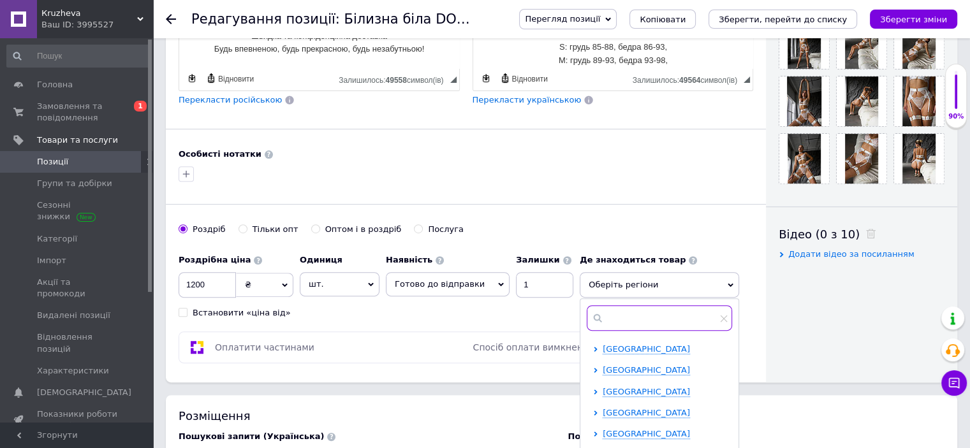
click at [600, 312] on input "text" at bounding box center [659, 318] width 145 height 26
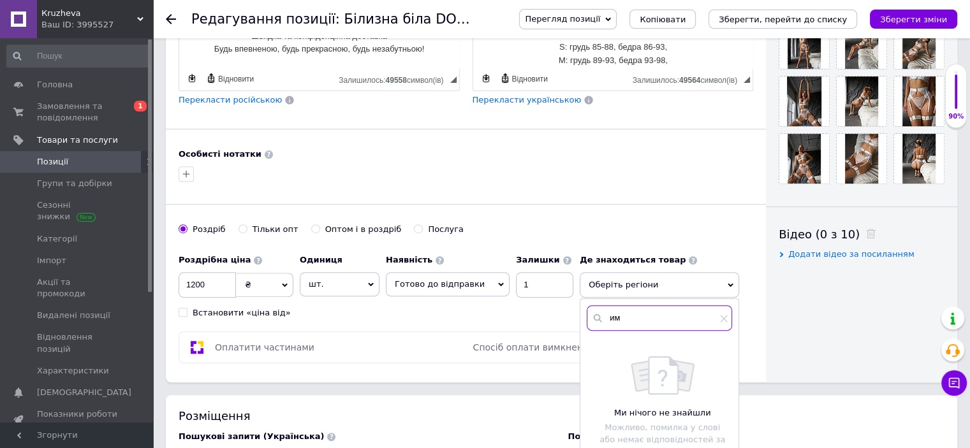
type input "и"
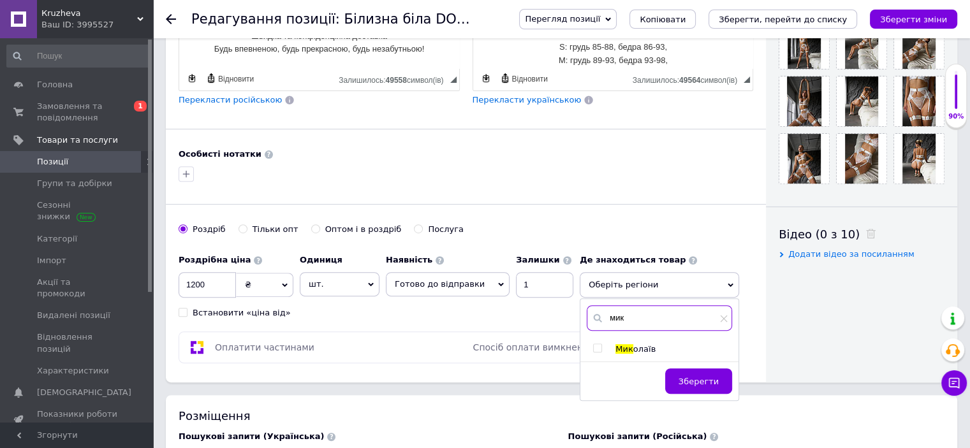
type input "мик"
click at [593, 344] on input "checkbox" at bounding box center [597, 348] width 8 height 8
checkbox input "true"
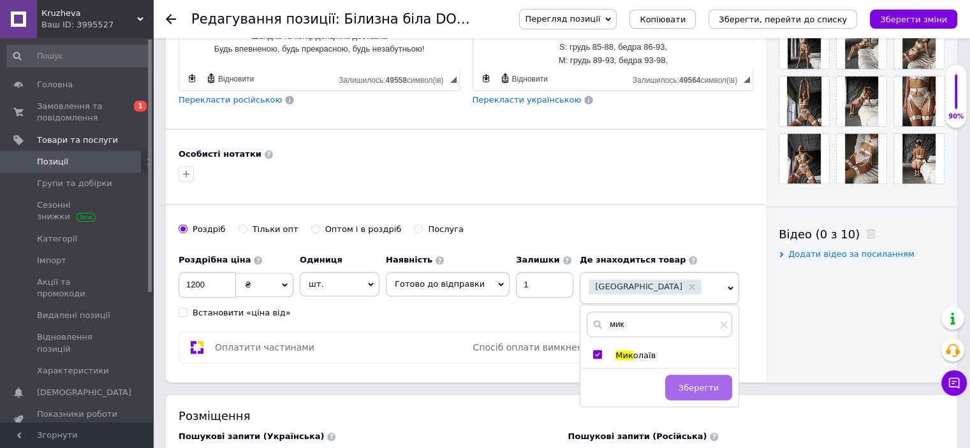
click at [702, 390] on span "Зберегти" at bounding box center [699, 388] width 40 height 10
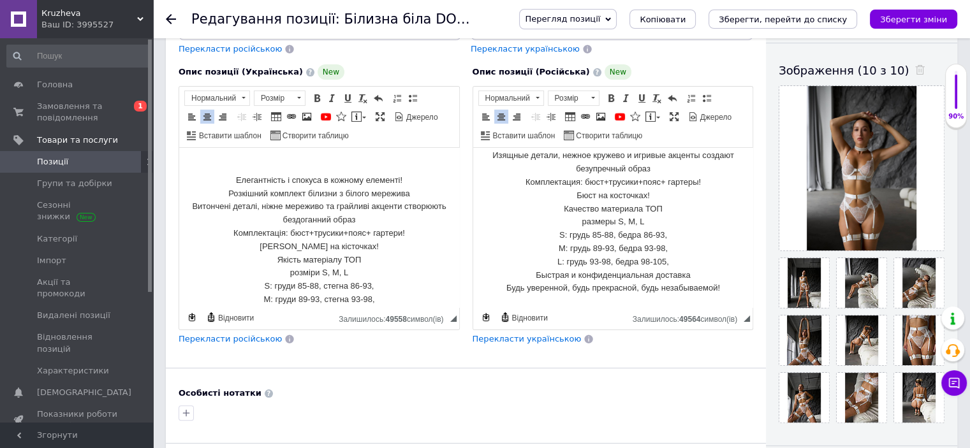
scroll to position [128, 0]
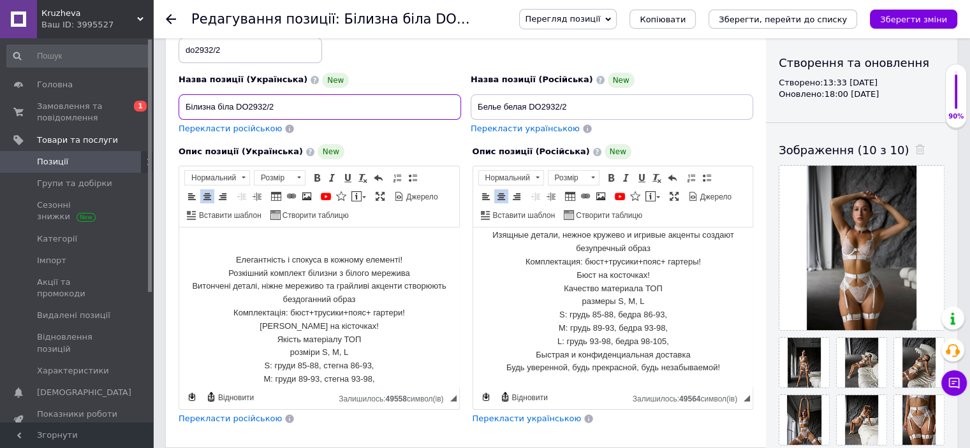
drag, startPoint x: 299, startPoint y: 105, endPoint x: 177, endPoint y: 107, distance: 122.5
click at [177, 107] on div "Назва позиції (Українська) New Білизна біла DO2932/2 Перекласти російською" at bounding box center [320, 104] width 292 height 72
paste input "мереживний комплект білизни з поясом і підв’язками / Весільна еротична білизна …"
type input "Білий мереживний комплект білизни з поясом і підв’язками / Весільна еротична бі…"
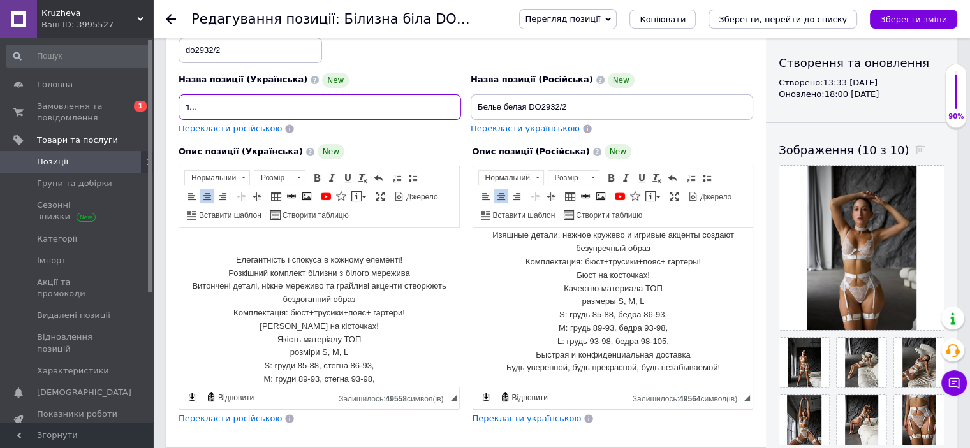
scroll to position [0, 0]
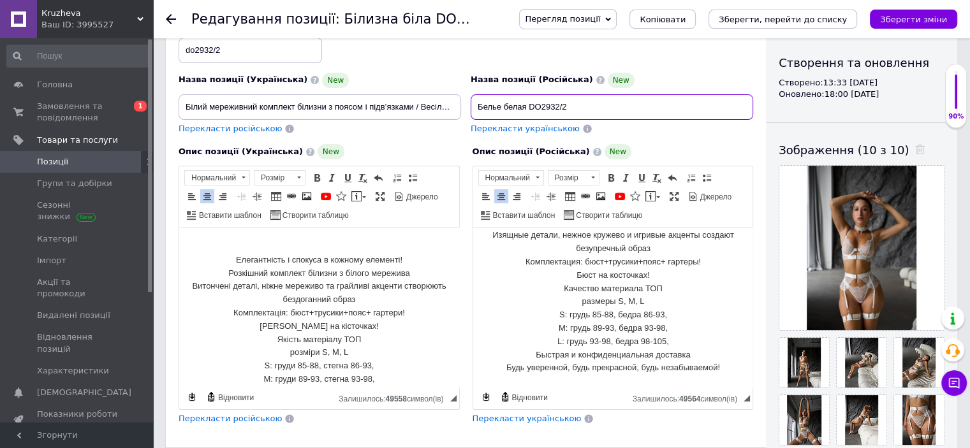
click at [547, 107] on input "Белье белая DO2932/2" at bounding box center [612, 107] width 283 height 26
paste input "й кружевной комплект с поясом и подвязками / Свадебное эротическое белье из кру…"
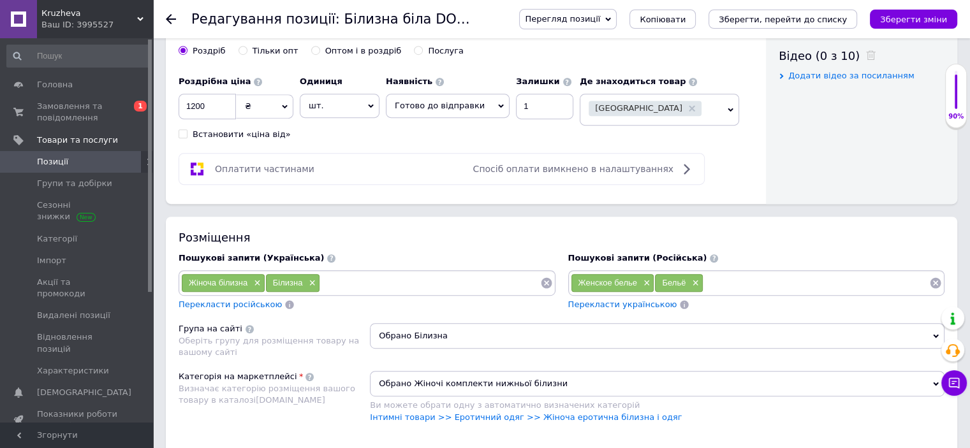
scroll to position [702, 0]
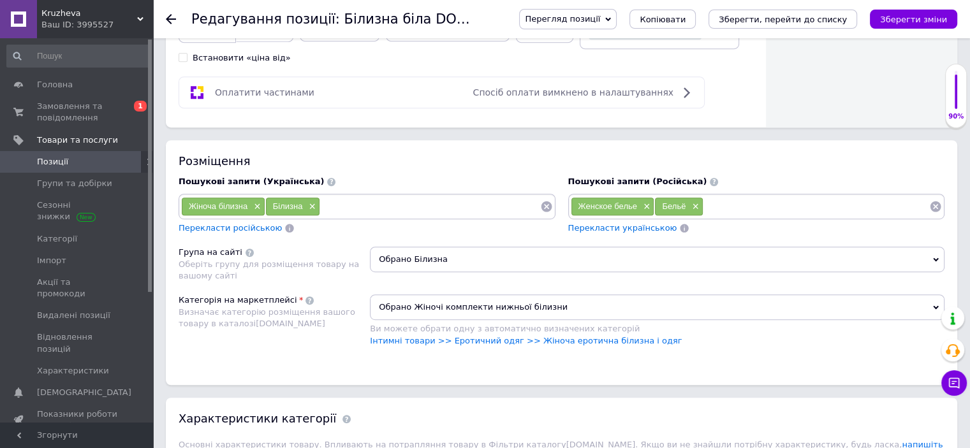
type input "Белый кружевной комплект с поясом и подвязками / Свадебное эротическое белье из…"
click at [423, 255] on span "Обрано Білизна" at bounding box center [657, 260] width 575 height 26
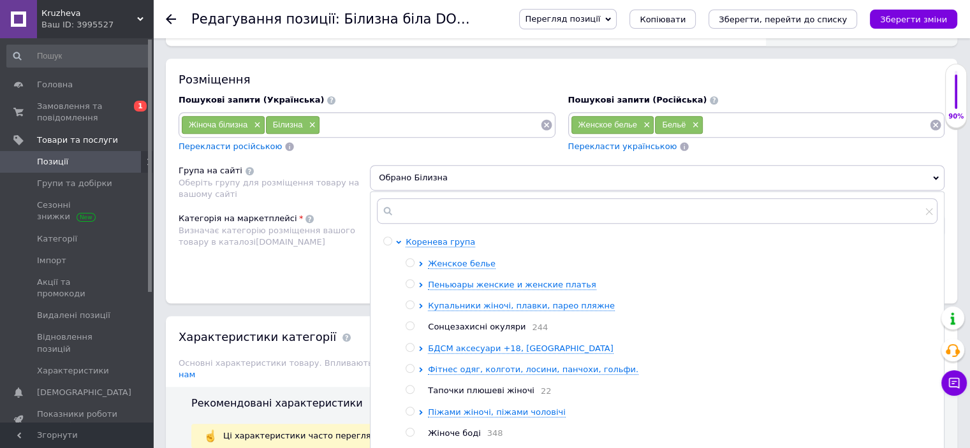
scroll to position [829, 0]
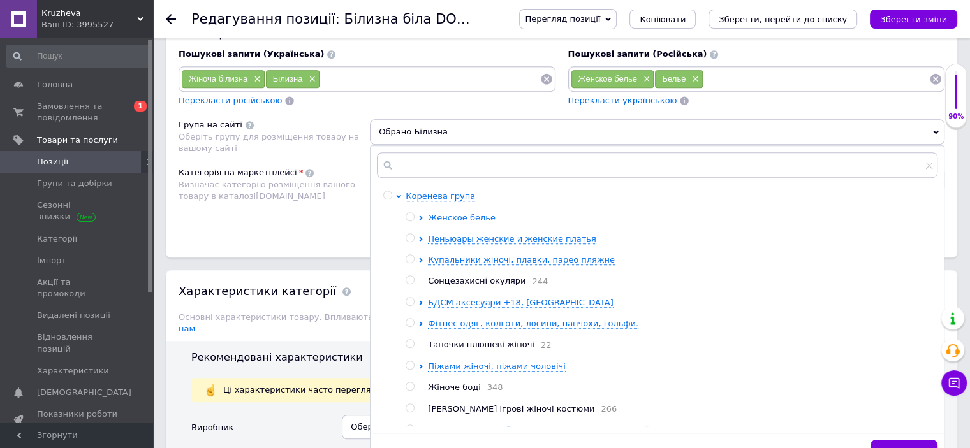
click at [420, 216] on icon at bounding box center [421, 218] width 3 height 5
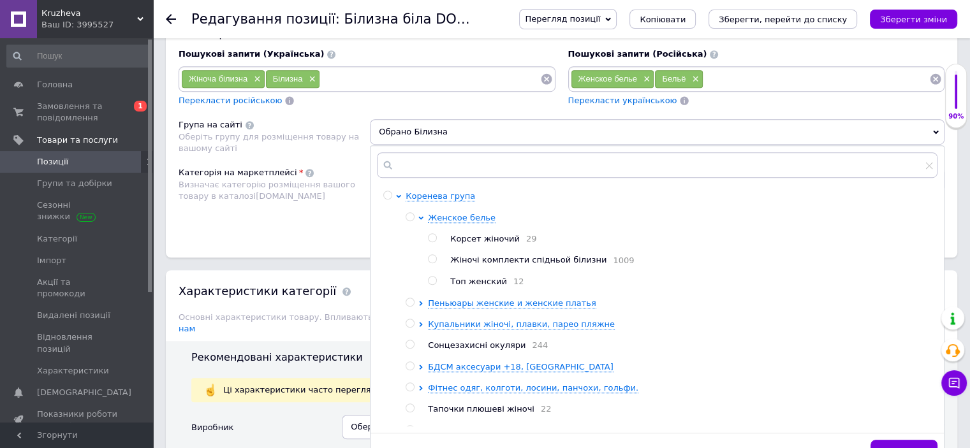
click at [431, 256] on input "radio" at bounding box center [432, 259] width 8 height 8
radio input "true"
click at [893, 441] on button "Зберегти" at bounding box center [904, 453] width 67 height 26
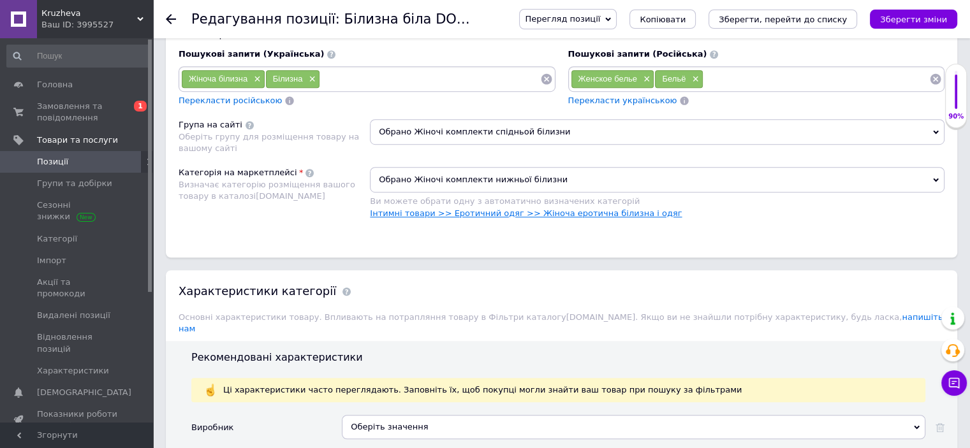
click at [582, 211] on link "Інтимні товари >> Еротичний одяг >> Жіноча еротична білизна і одяг" at bounding box center [526, 214] width 312 height 10
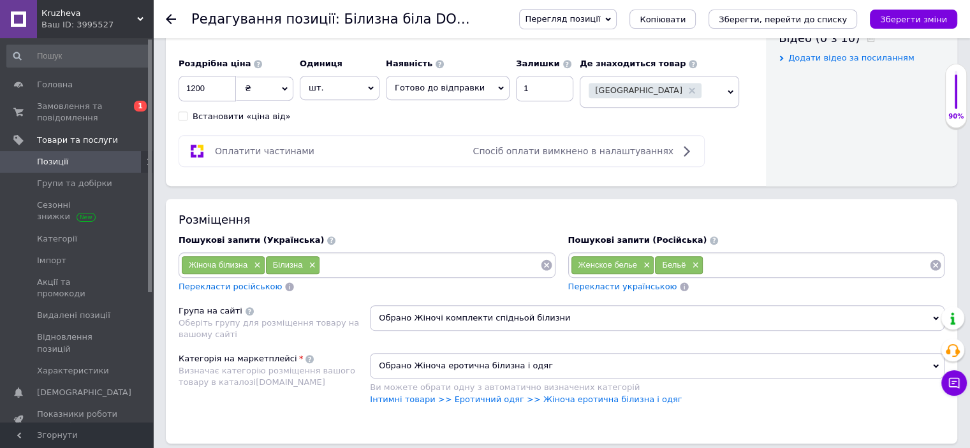
scroll to position [574, 0]
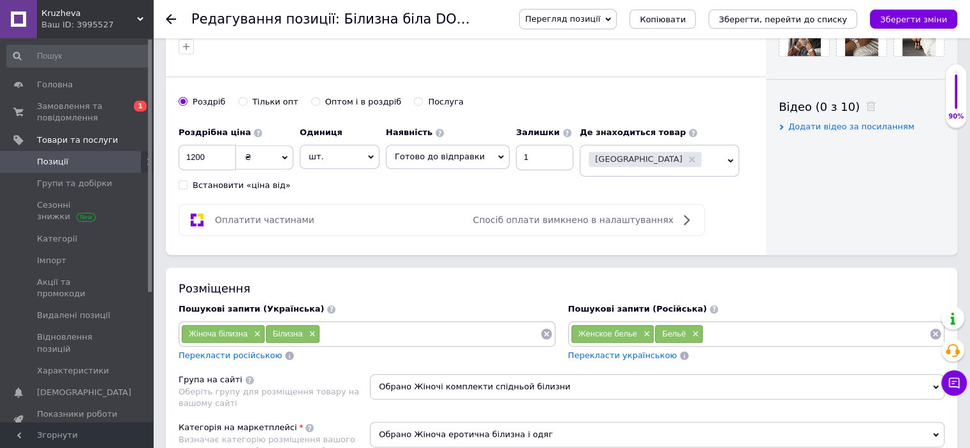
click at [326, 334] on input at bounding box center [430, 334] width 220 height 19
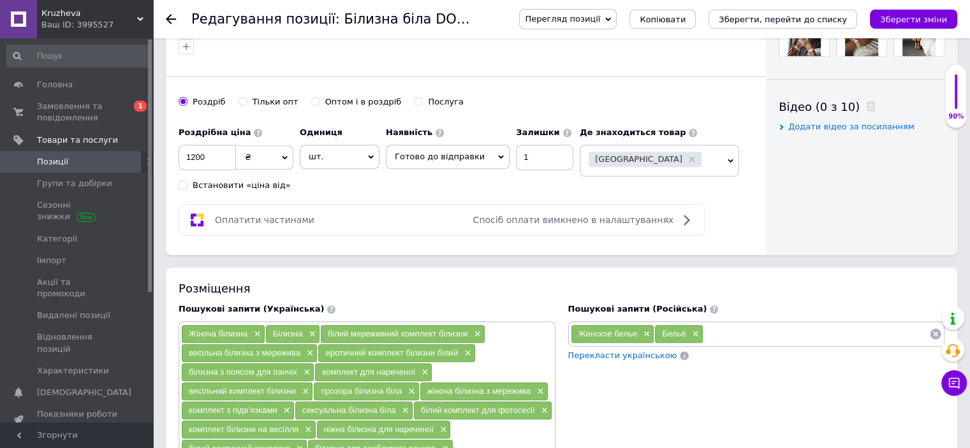
click at [729, 325] on input at bounding box center [816, 334] width 226 height 19
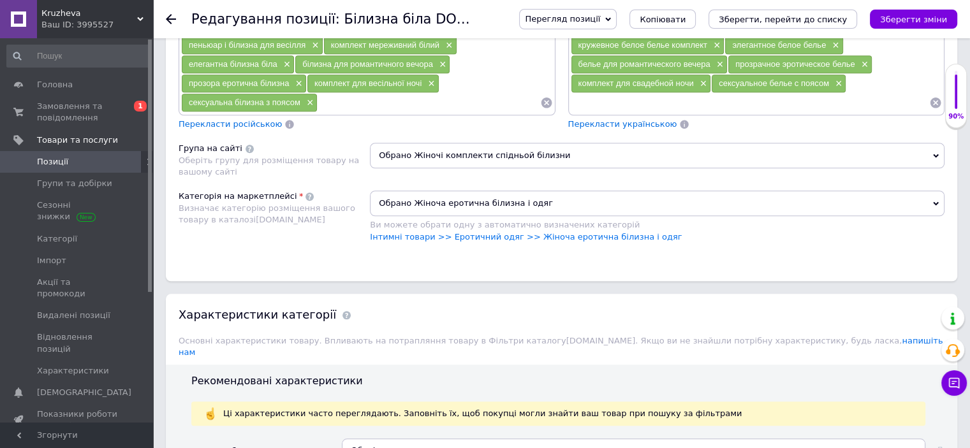
scroll to position [1212, 0]
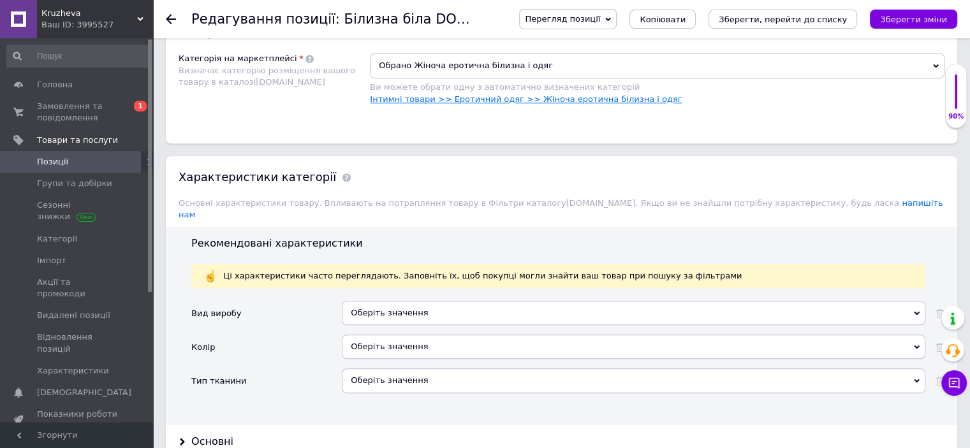
click at [565, 94] on link "Інтимні товари >> Еротичний одяг >> Жіноча еротична білизна і одяг" at bounding box center [526, 99] width 312 height 10
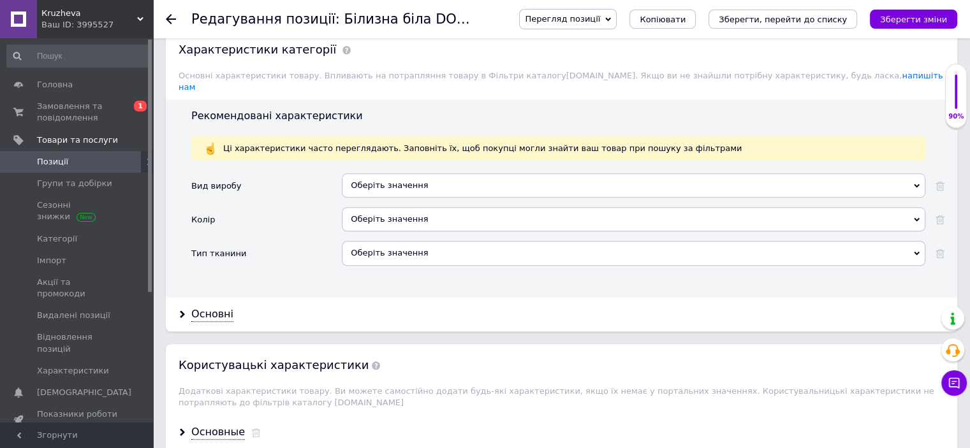
click at [395, 173] on div "Оберіть значення" at bounding box center [634, 185] width 584 height 24
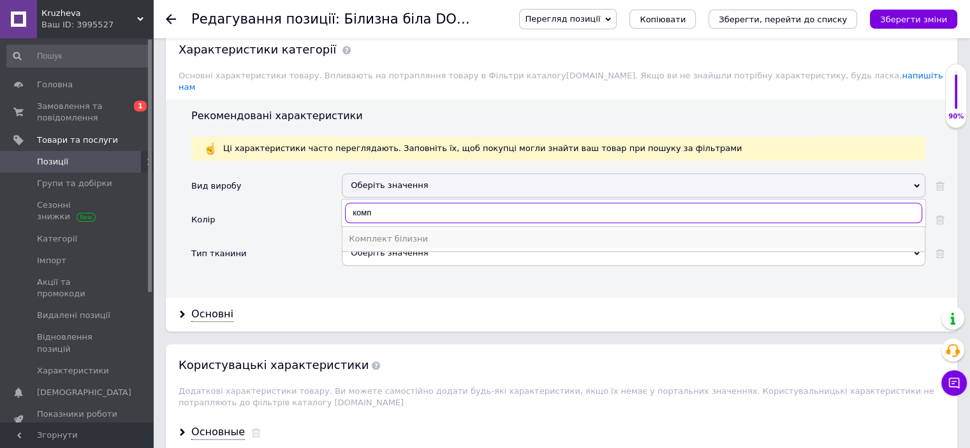
type input "комп"
click at [420, 233] on div "Комплект білизни" at bounding box center [634, 238] width 570 height 11
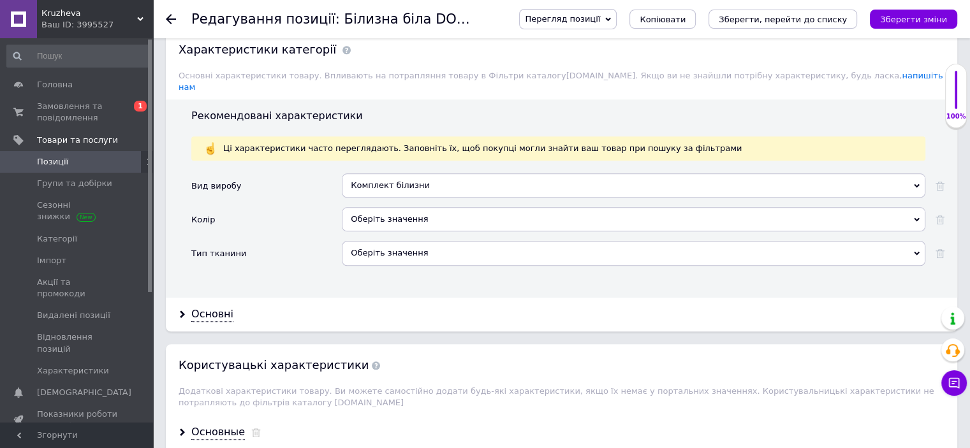
click at [418, 207] on div "Оберіть значення" at bounding box center [634, 219] width 584 height 24
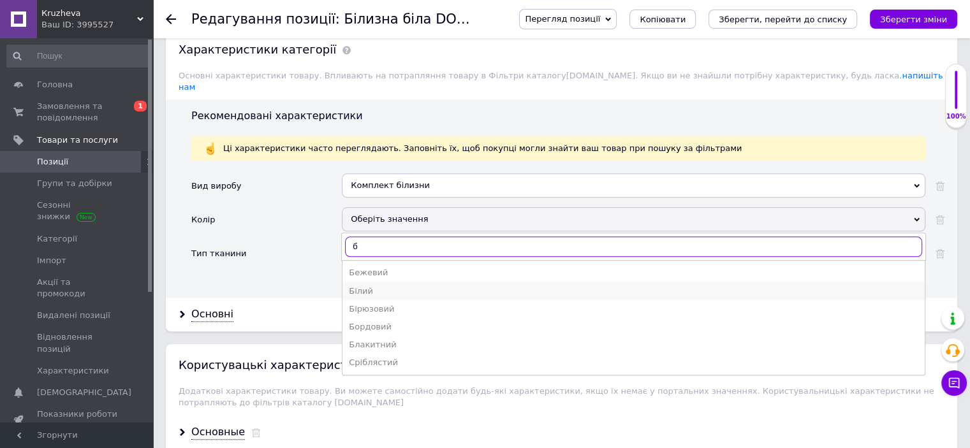
type input "б"
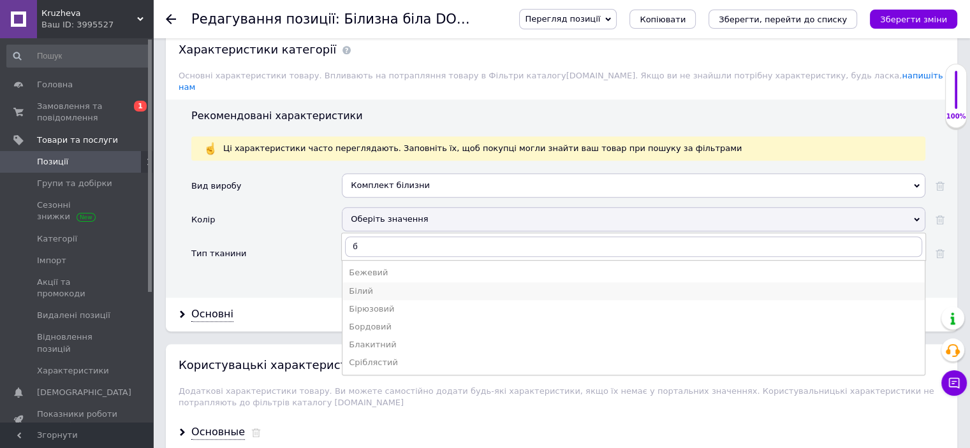
click at [392, 283] on li "Білий" at bounding box center [633, 292] width 582 height 18
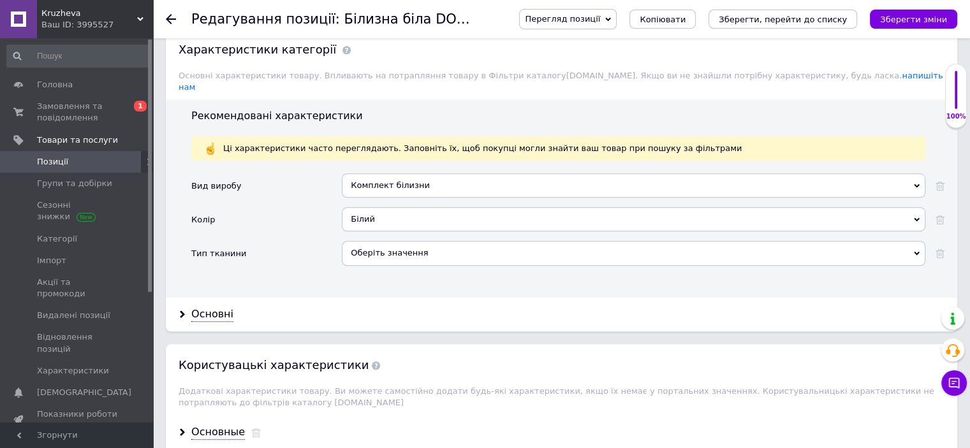
click at [400, 241] on div "Оберіть значення" at bounding box center [634, 253] width 584 height 24
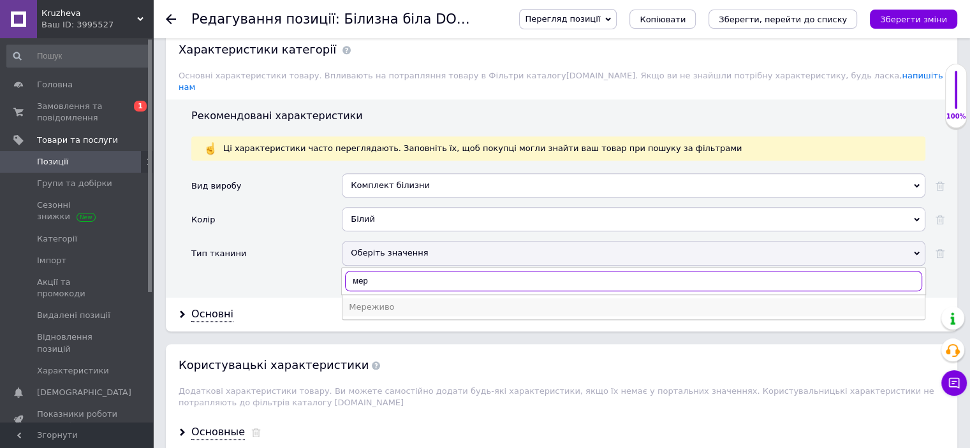
type input "мер"
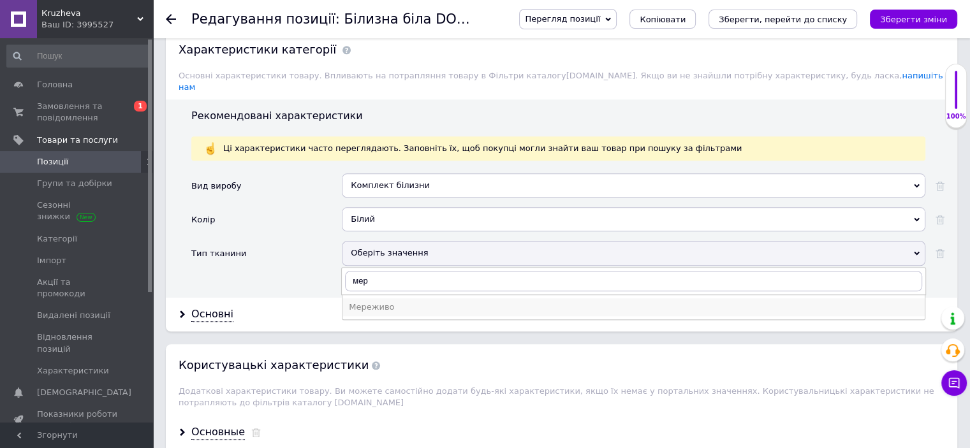
click at [414, 302] on div "Мереживо" at bounding box center [634, 307] width 570 height 11
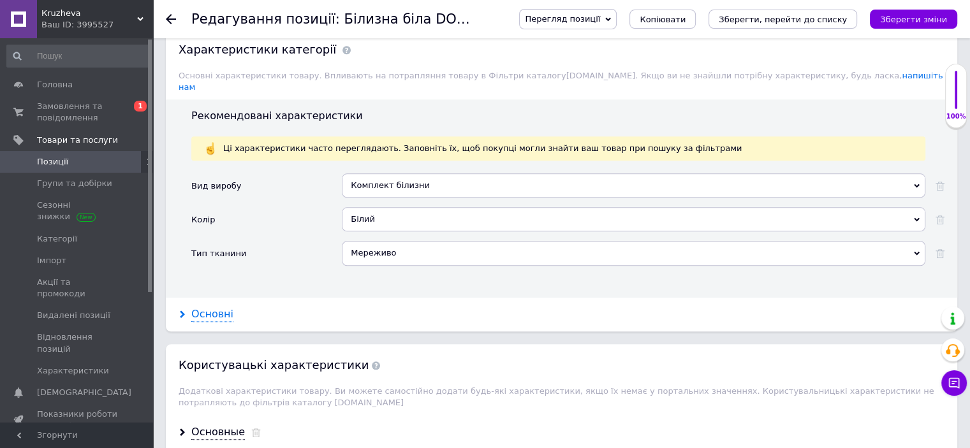
click at [207, 307] on div "Основні" at bounding box center [212, 314] width 42 height 15
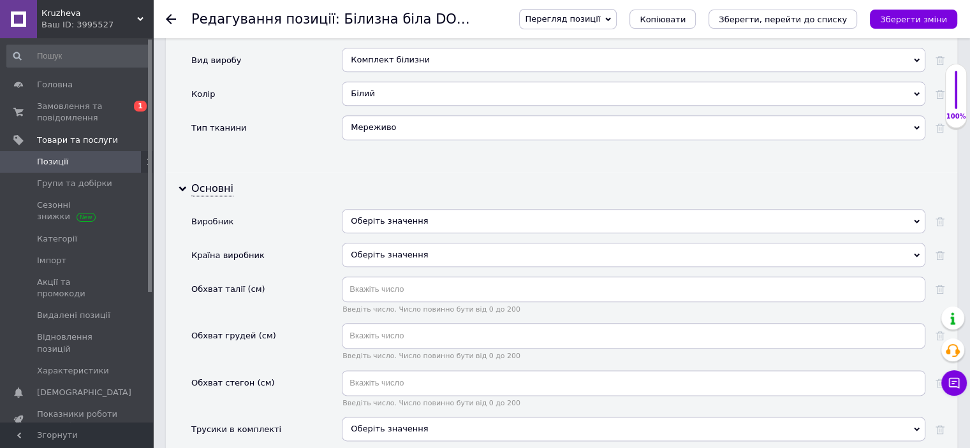
scroll to position [1467, 0]
click at [399, 207] on div "Оберіть значення" at bounding box center [634, 219] width 584 height 24
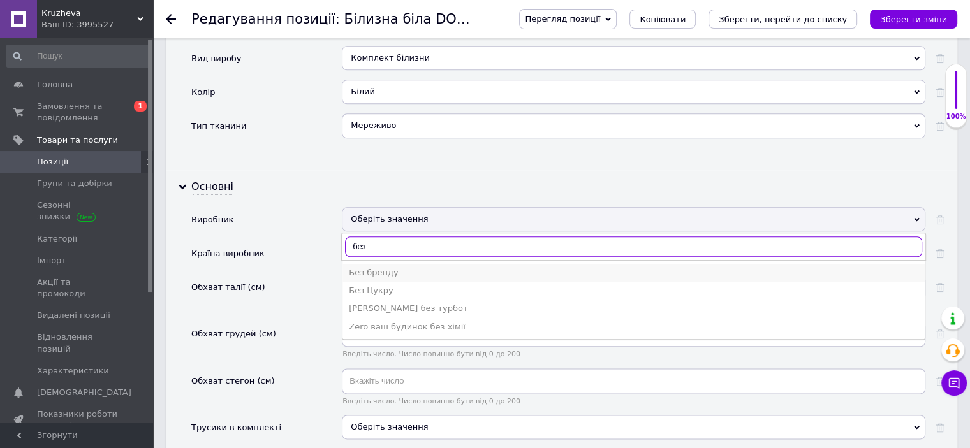
type input "без"
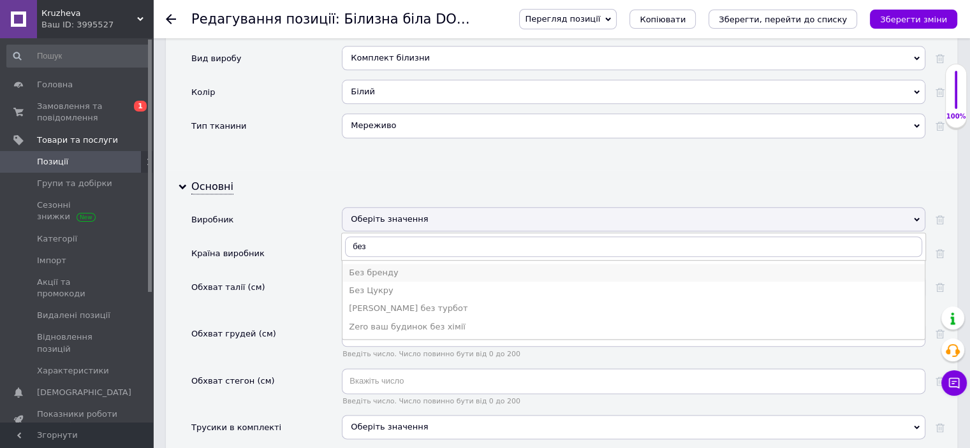
click at [420, 267] on div "Без бренду" at bounding box center [634, 272] width 570 height 11
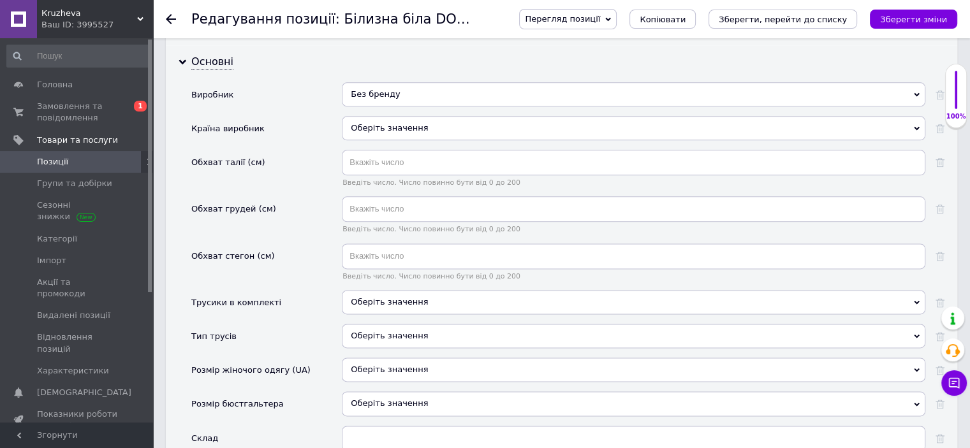
scroll to position [1594, 0]
click at [383, 295] on span "Оберіть значення" at bounding box center [389, 300] width 77 height 10
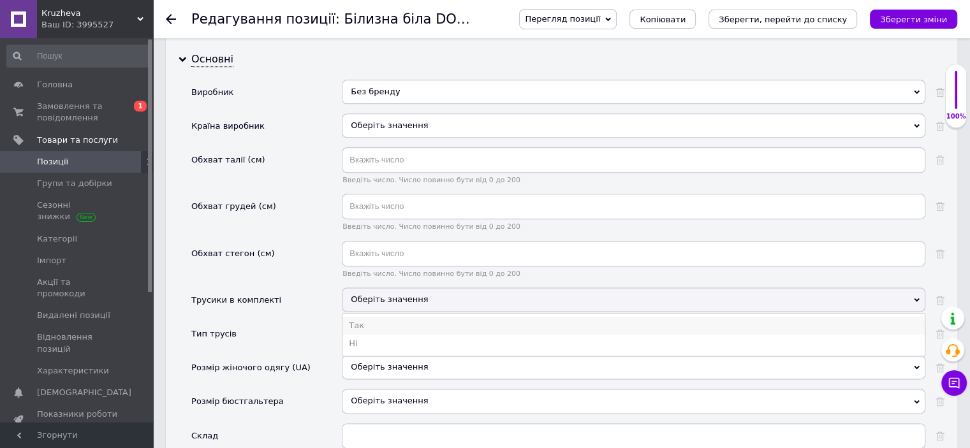
click at [372, 317] on li "Так" at bounding box center [633, 326] width 582 height 18
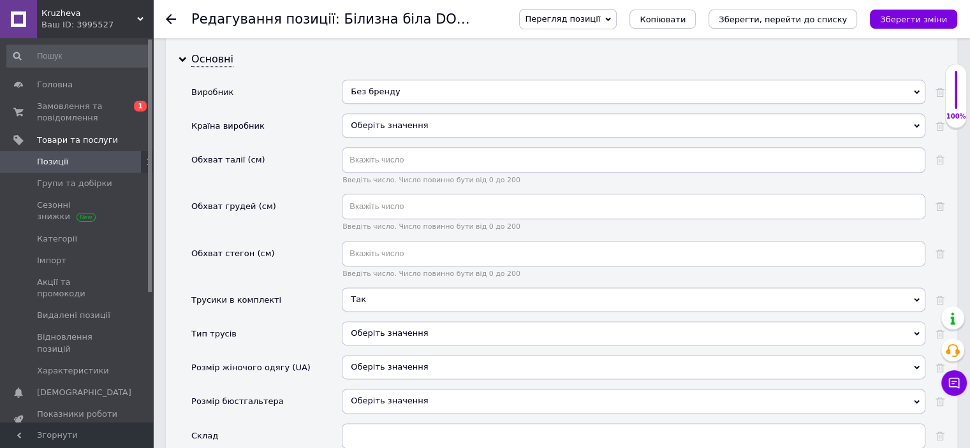
click at [374, 321] on div "Оберіть значення" at bounding box center [634, 333] width 584 height 24
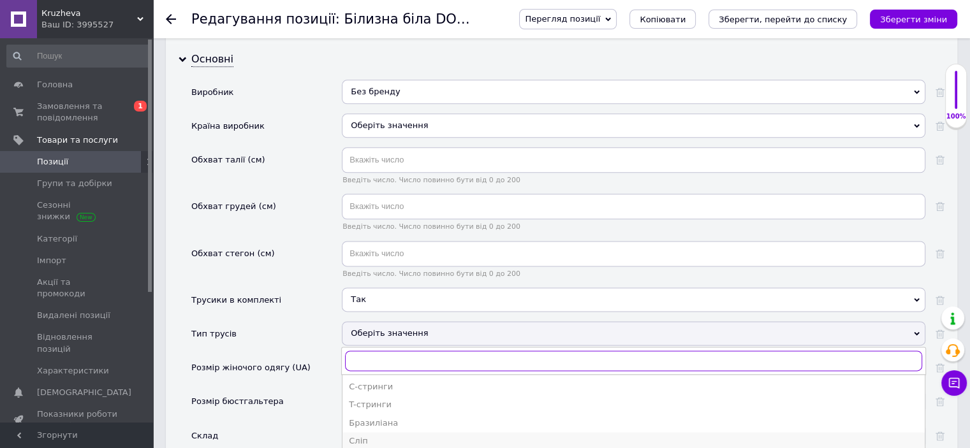
scroll to position [1722, 0]
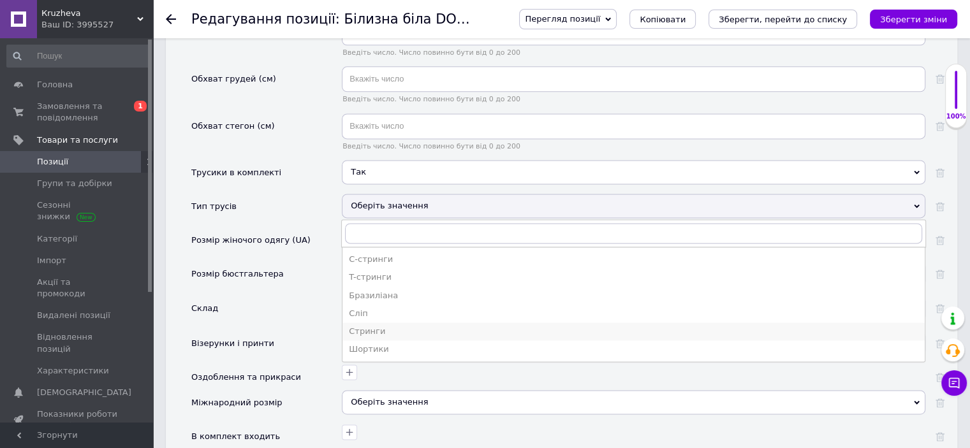
click at [380, 326] on div "Стринги" at bounding box center [634, 331] width 570 height 11
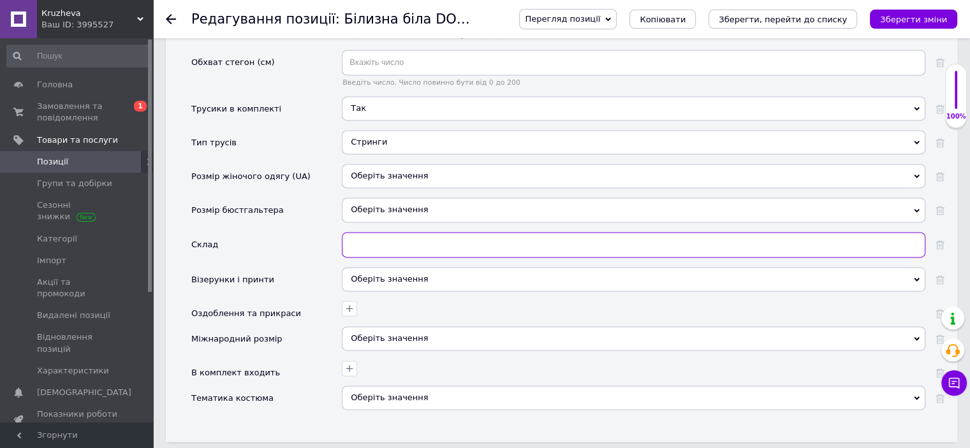
click at [369, 232] on input "text" at bounding box center [634, 245] width 584 height 26
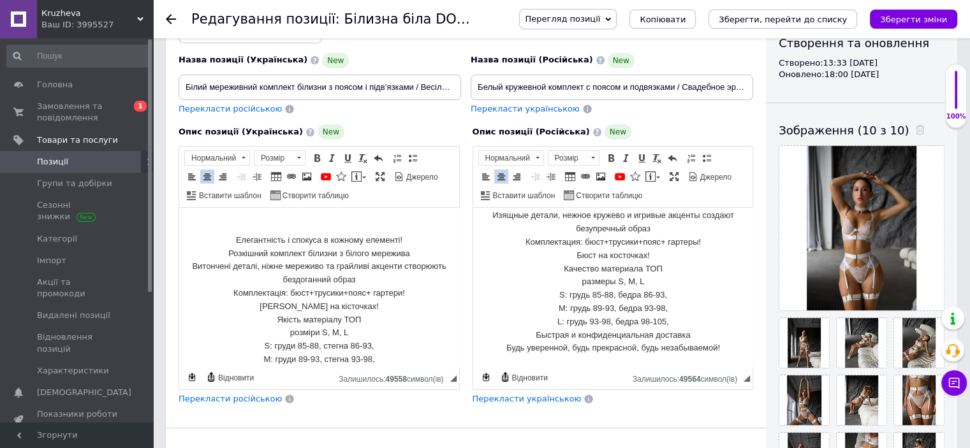
scroll to position [191, 0]
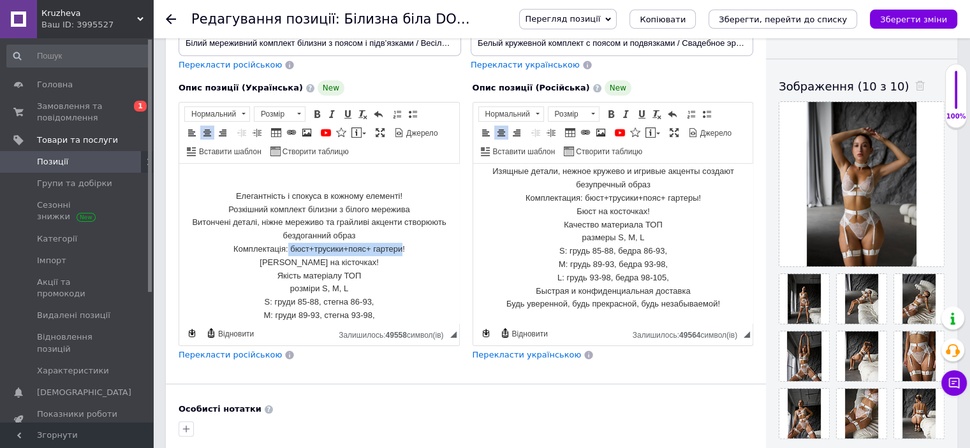
drag, startPoint x: 284, startPoint y: 246, endPoint x: 398, endPoint y: 256, distance: 114.6
click at [398, 256] on p "Елегантність і спокуса в кожному елементі! Розкішний комплект білизни з білого …" at bounding box center [319, 270] width 254 height 186
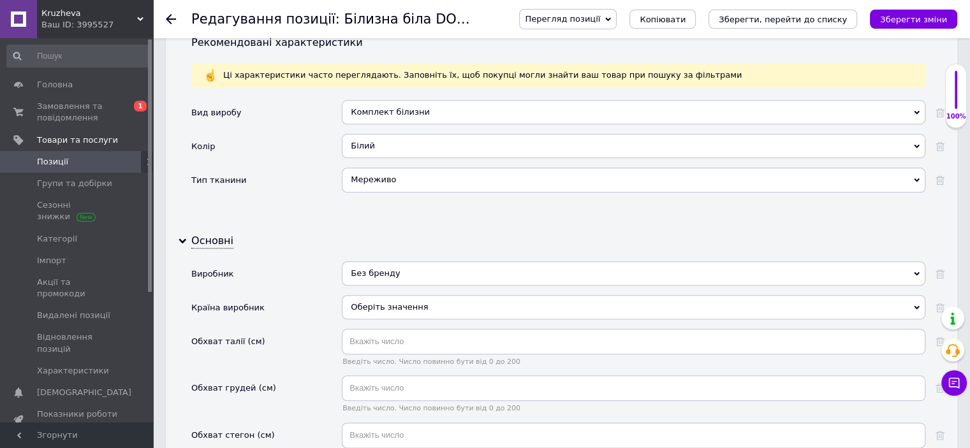
scroll to position [1722, 0]
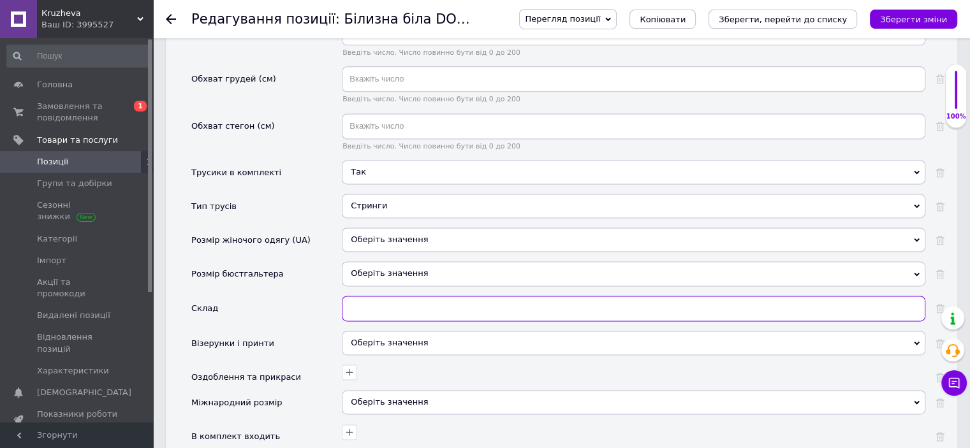
click at [363, 296] on input "text" at bounding box center [634, 309] width 584 height 26
paste input "бюст+трусики+пояс+ [PERSON_NAME]"
type input "бюст+трусики+пояс+ [PERSON_NAME]"
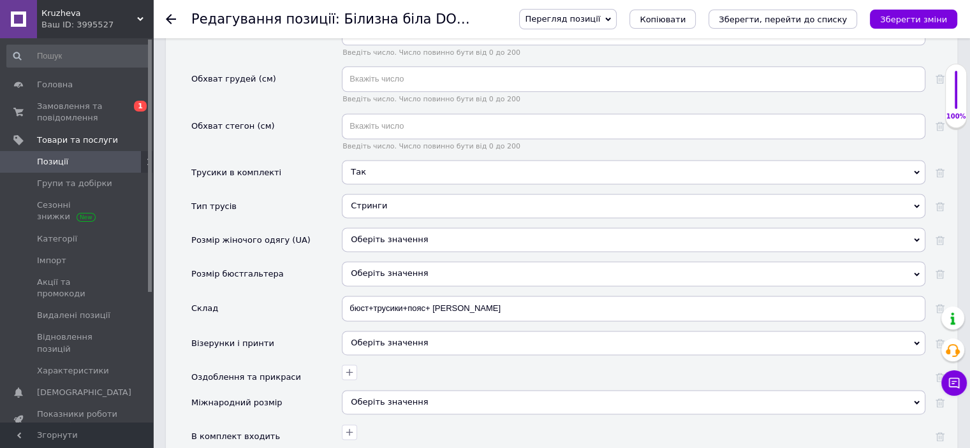
click at [371, 331] on div "Оберіть значення" at bounding box center [634, 343] width 584 height 24
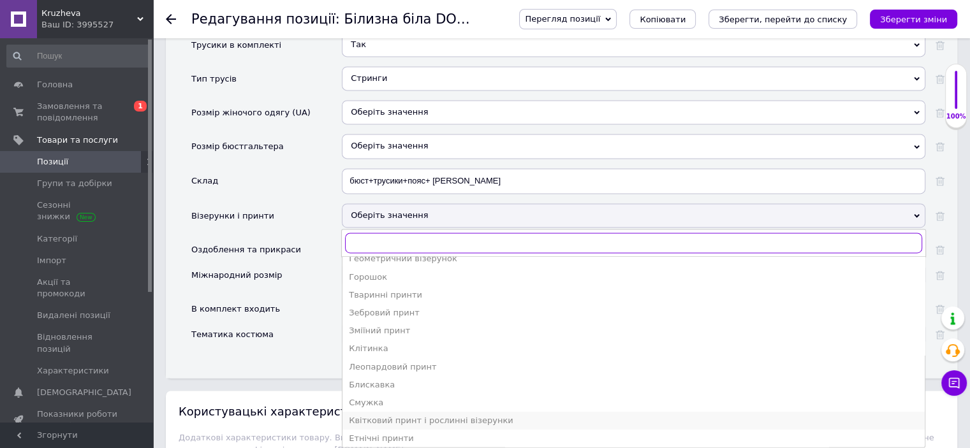
scroll to position [68, 0]
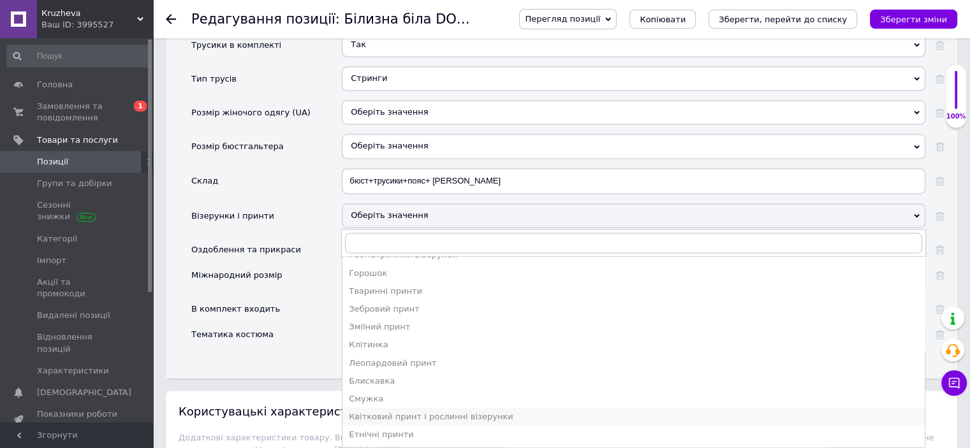
click at [413, 411] on div "Квітковий принт і рослинні візерунки" at bounding box center [634, 416] width 570 height 11
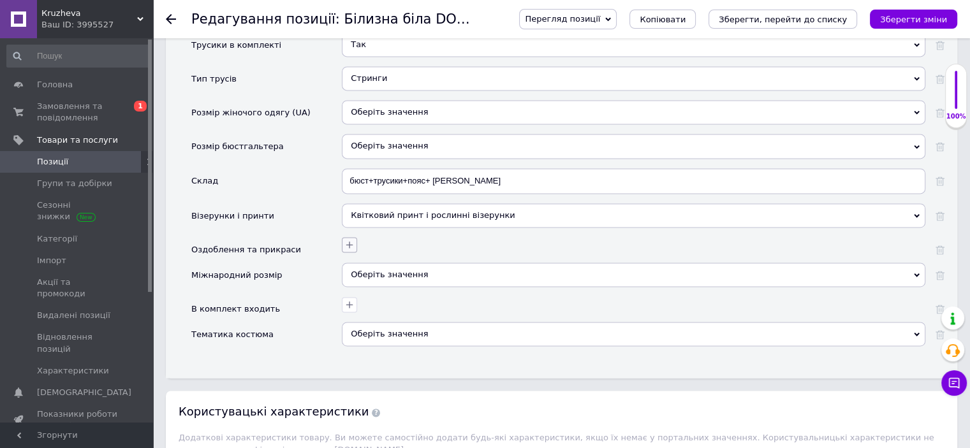
click at [348, 240] on icon "button" at bounding box center [349, 245] width 10 height 10
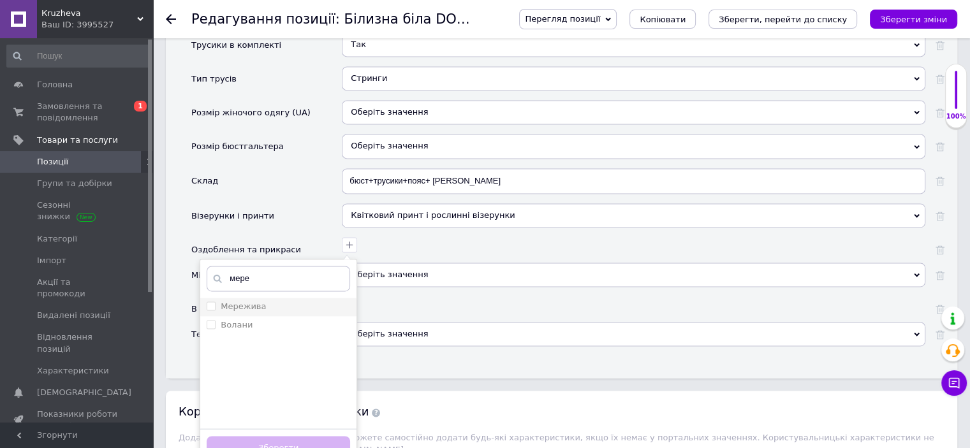
type input "мере"
click at [263, 301] on div "Мережива" at bounding box center [278, 306] width 143 height 11
checkbox input "true"
click at [302, 436] on button "Зберегти" at bounding box center [278, 448] width 143 height 25
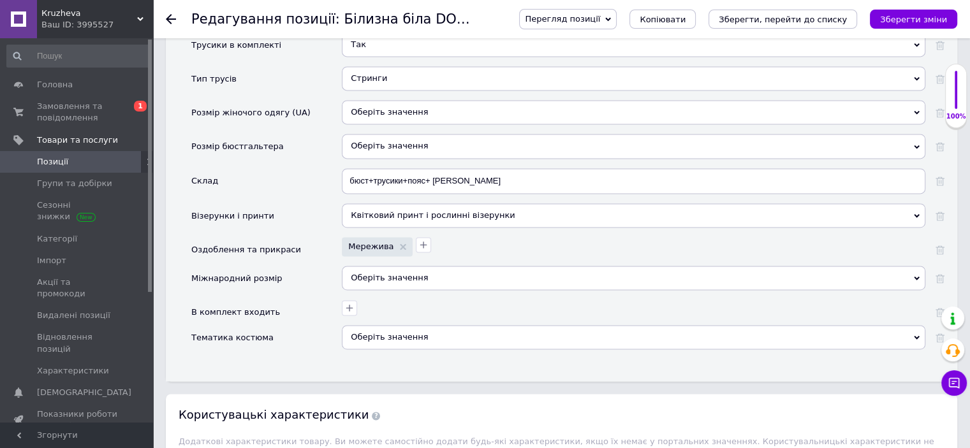
click at [390, 266] on div "Оберіть значення" at bounding box center [634, 278] width 584 height 24
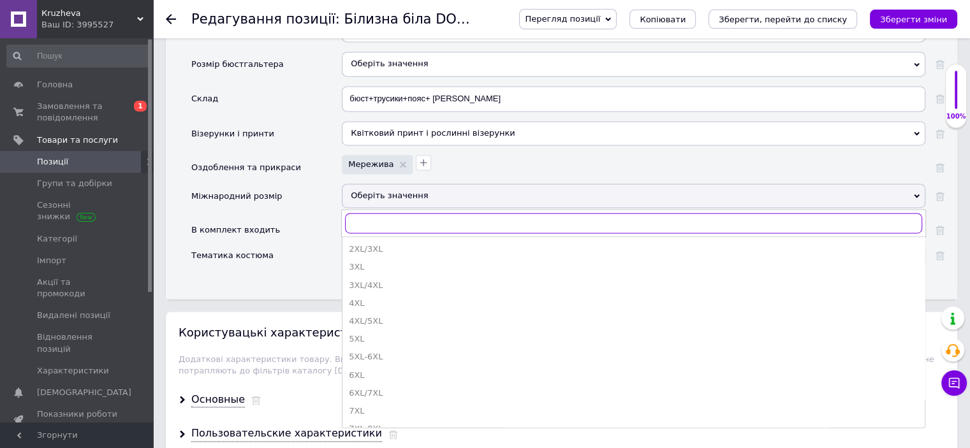
scroll to position [2041, 0]
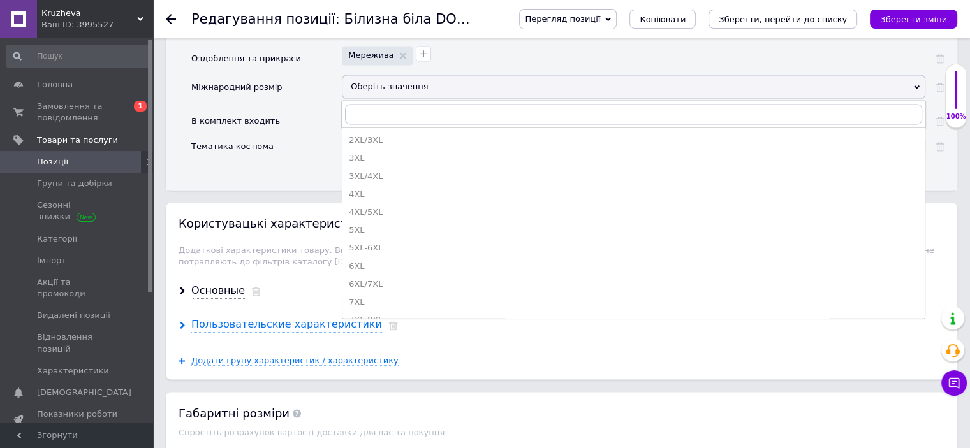
click at [239, 318] on div "Пользовательские характеристики" at bounding box center [286, 325] width 191 height 15
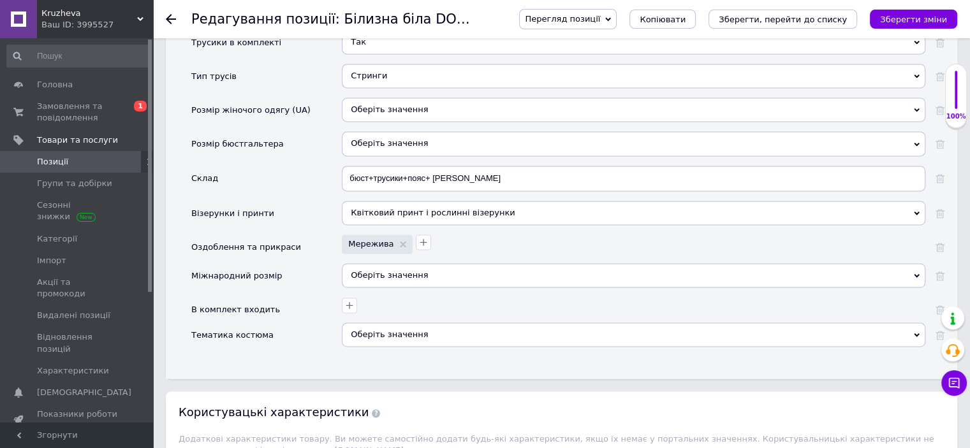
scroll to position [1850, 0]
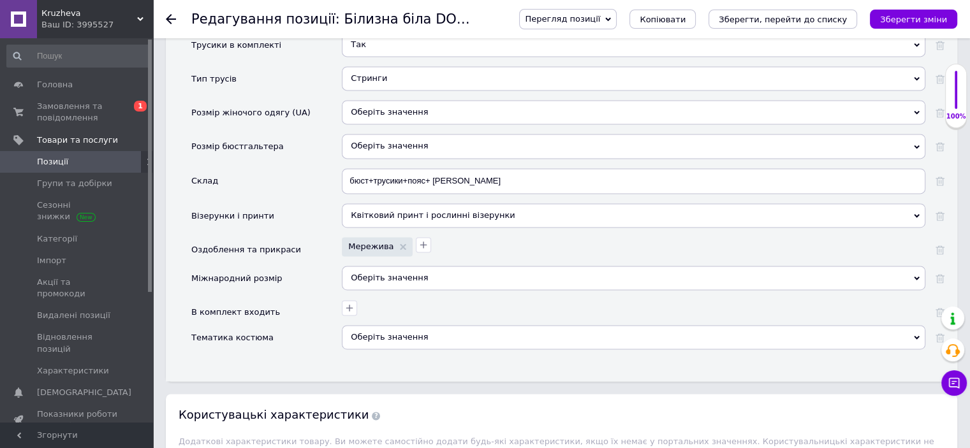
click at [361, 266] on div "Оберіть значення" at bounding box center [634, 278] width 584 height 24
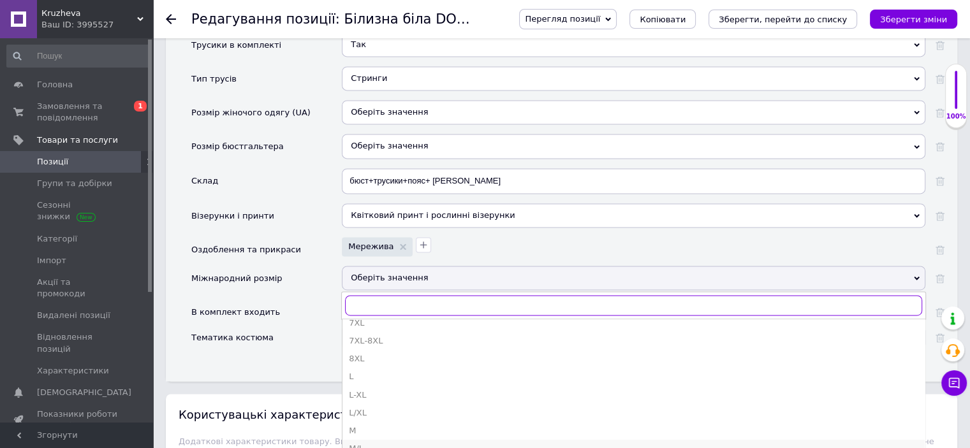
scroll to position [191, 0]
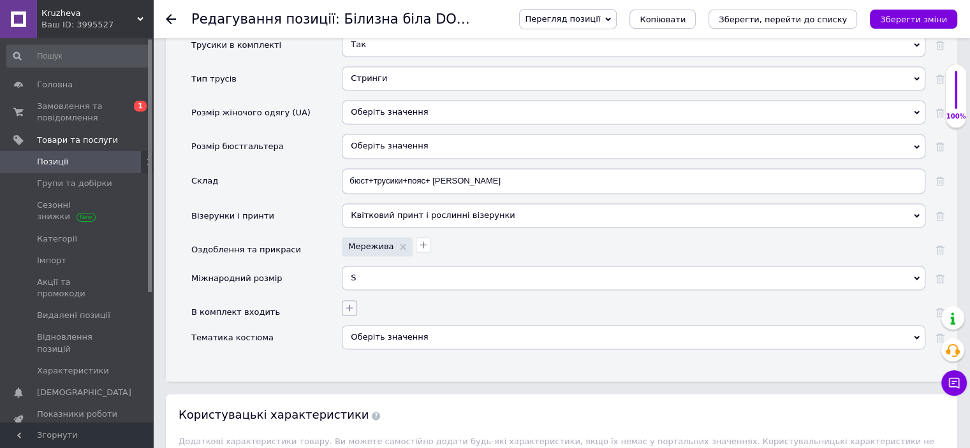
click at [350, 303] on icon "button" at bounding box center [349, 308] width 10 height 10
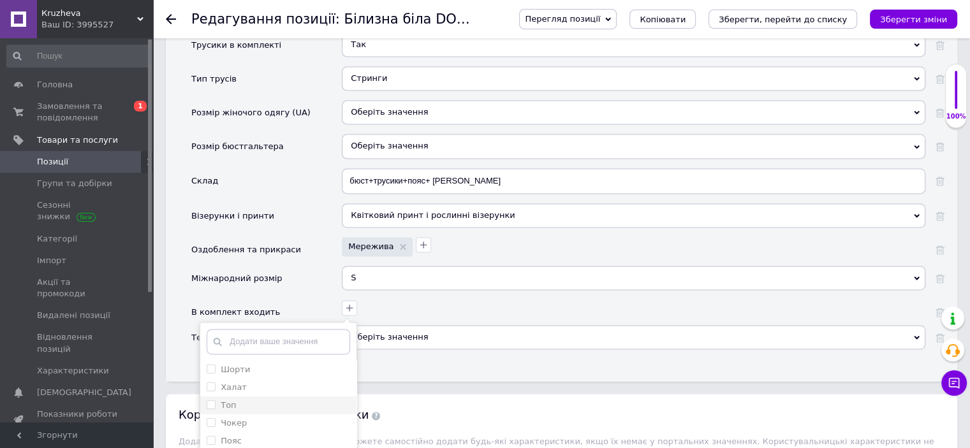
scroll to position [1977, 0]
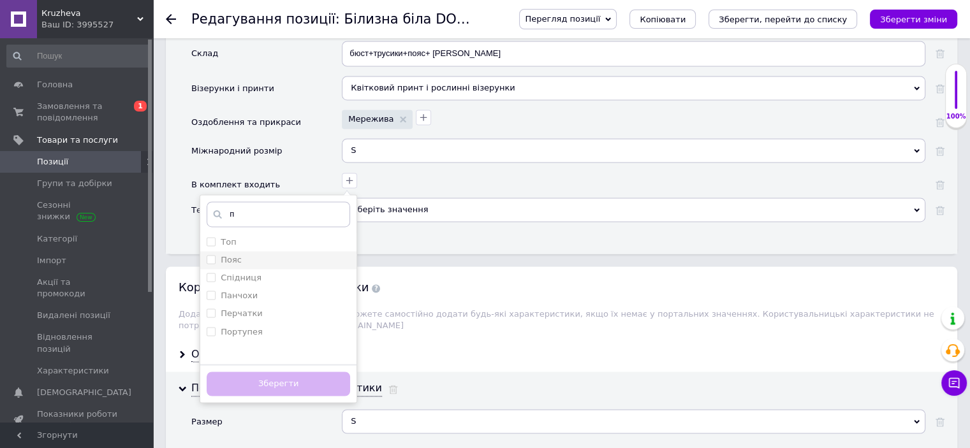
type input "п"
click at [225, 255] on label "Пояс" at bounding box center [231, 260] width 21 height 10
checkbox input "true"
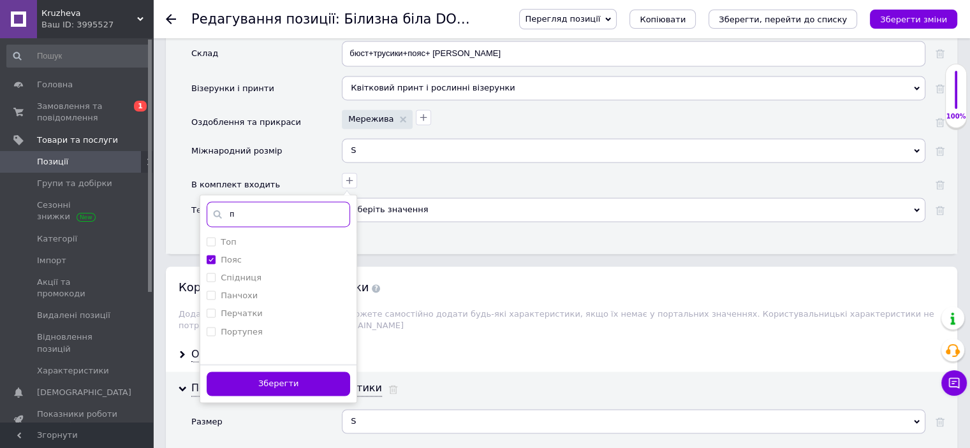
click at [251, 202] on input "п" at bounding box center [278, 215] width 143 height 26
type input "г"
click at [238, 273] on label "Гартери" at bounding box center [239, 278] width 36 height 10
checkbox input "true"
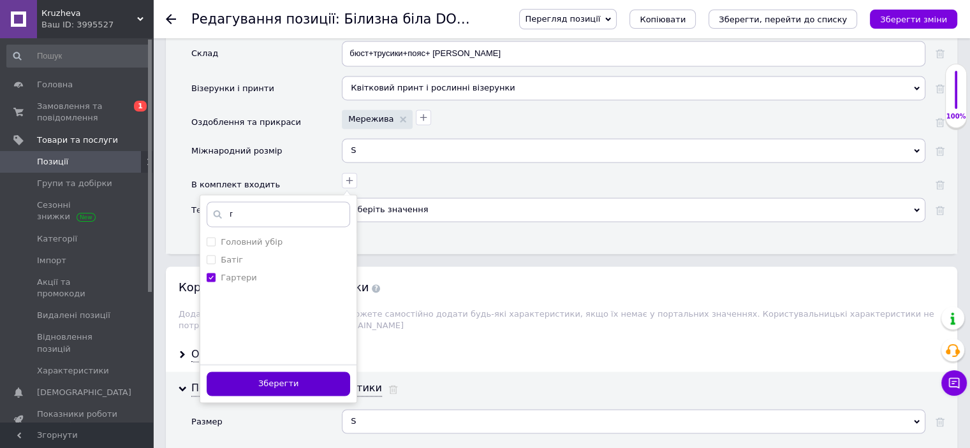
click at [293, 372] on button "Зберегти" at bounding box center [278, 384] width 143 height 25
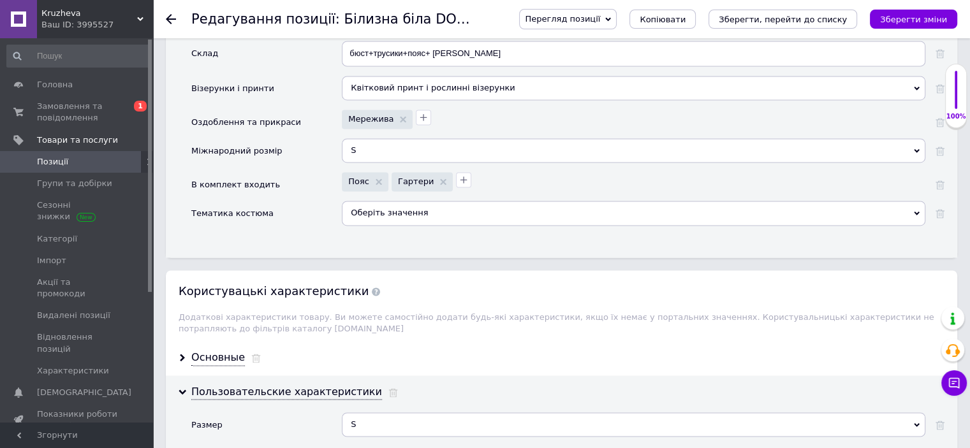
click at [405, 201] on div "Оберіть значення" at bounding box center [634, 213] width 584 height 24
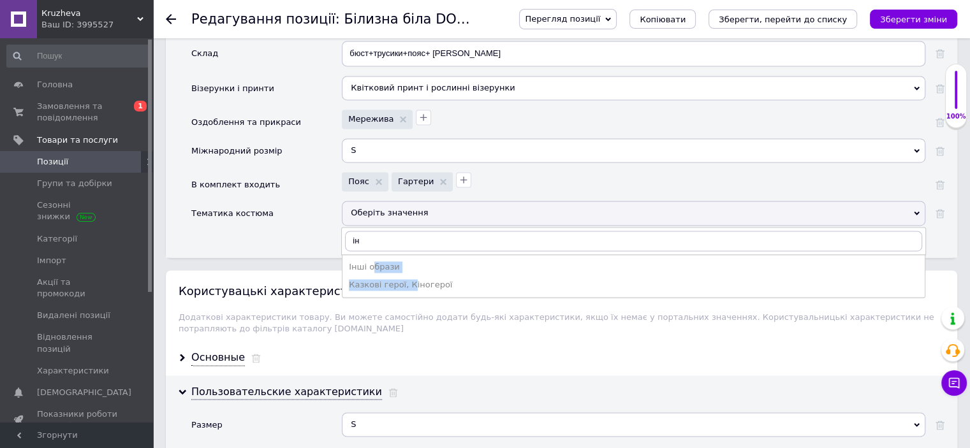
drag, startPoint x: 372, startPoint y: 236, endPoint x: 406, endPoint y: 253, distance: 37.1
click at [406, 254] on ul "Інші образи Казкові герої, Кіногерої" at bounding box center [634, 275] width 584 height 43
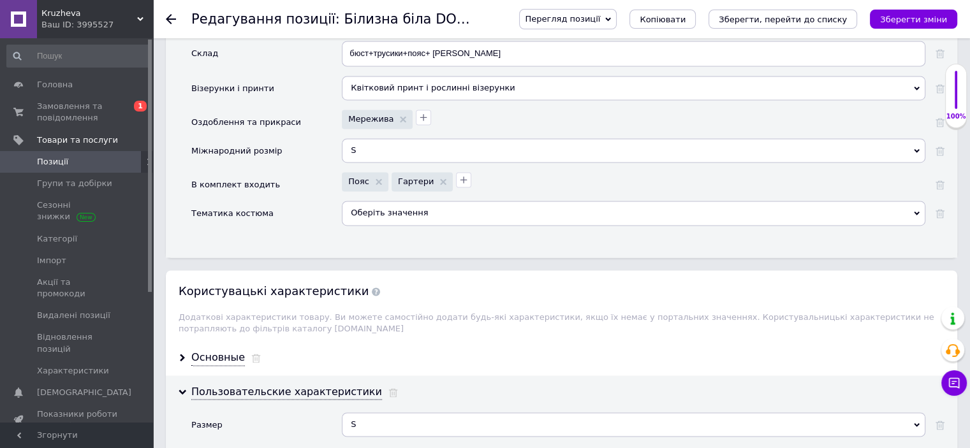
click at [390, 201] on div "Оберіть значення" at bounding box center [634, 213] width 584 height 24
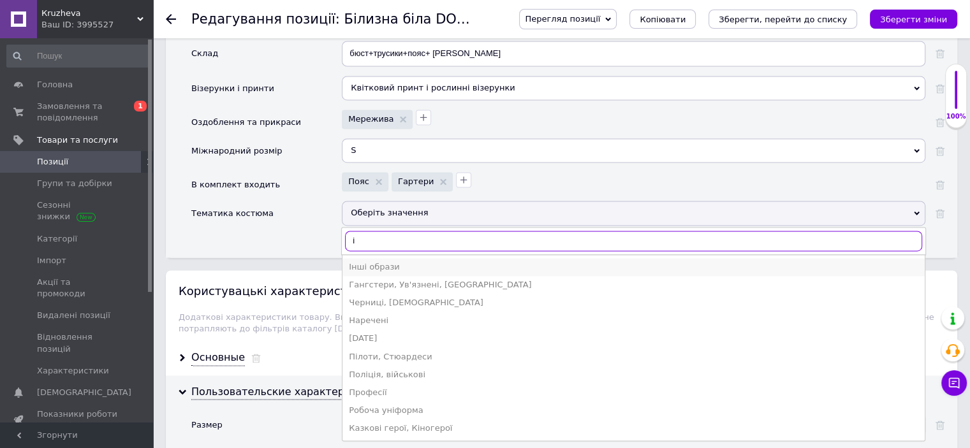
type input "і"
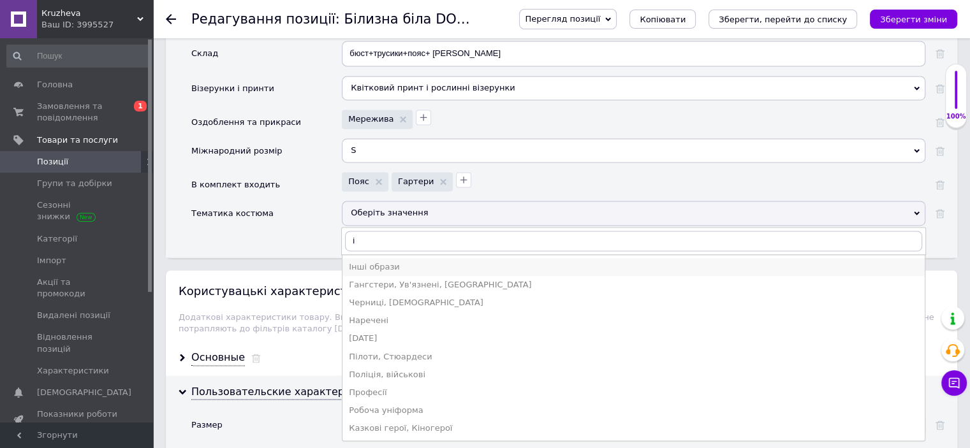
click at [386, 261] on div "Інші образи" at bounding box center [634, 266] width 570 height 11
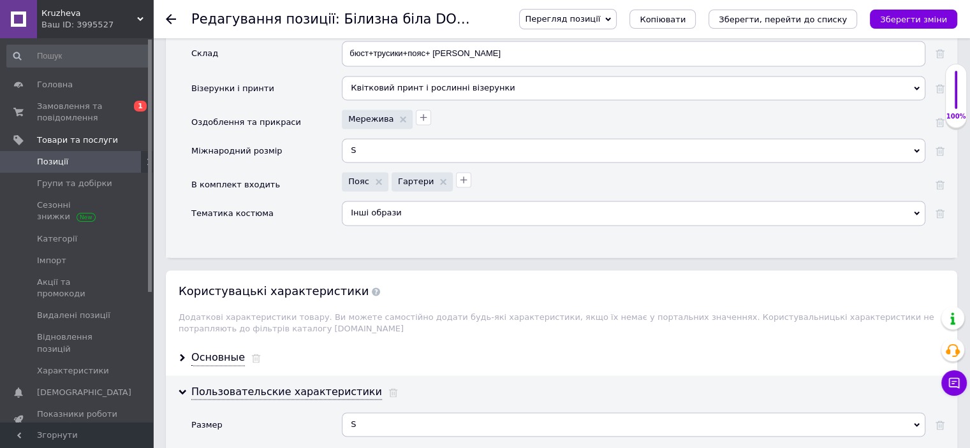
scroll to position [2041, 0]
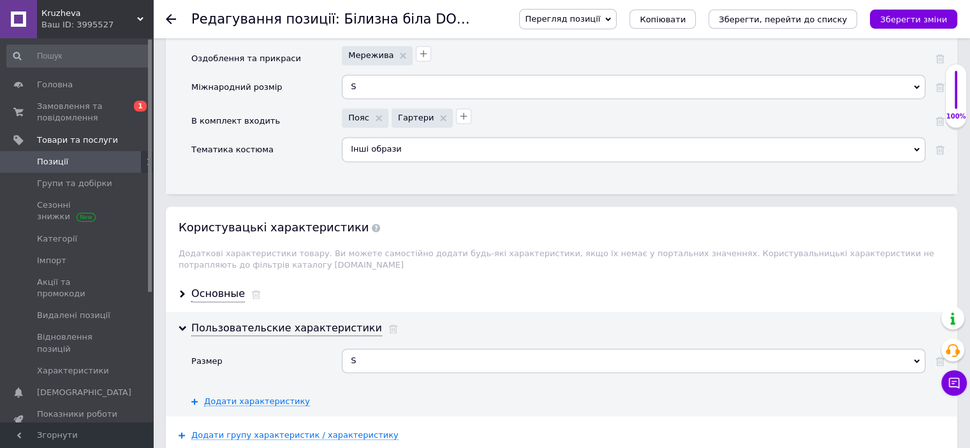
click at [928, 22] on icon "Зберегти зміни" at bounding box center [913, 20] width 67 height 10
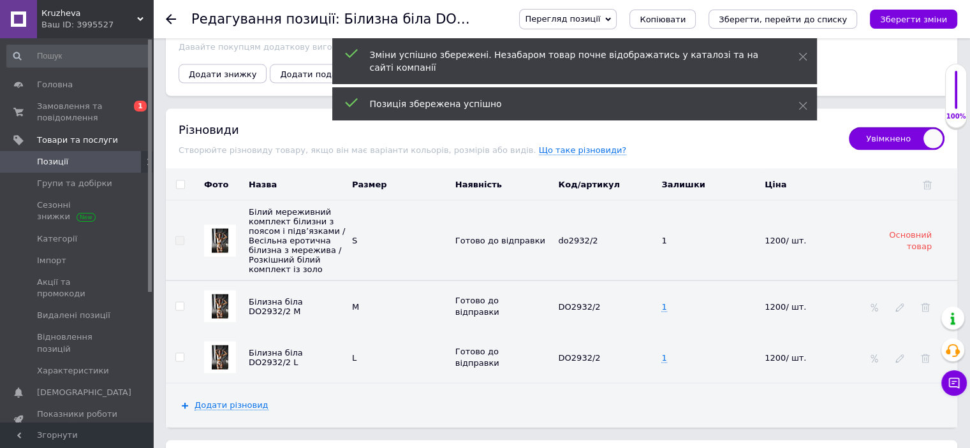
scroll to position [2679, 0]
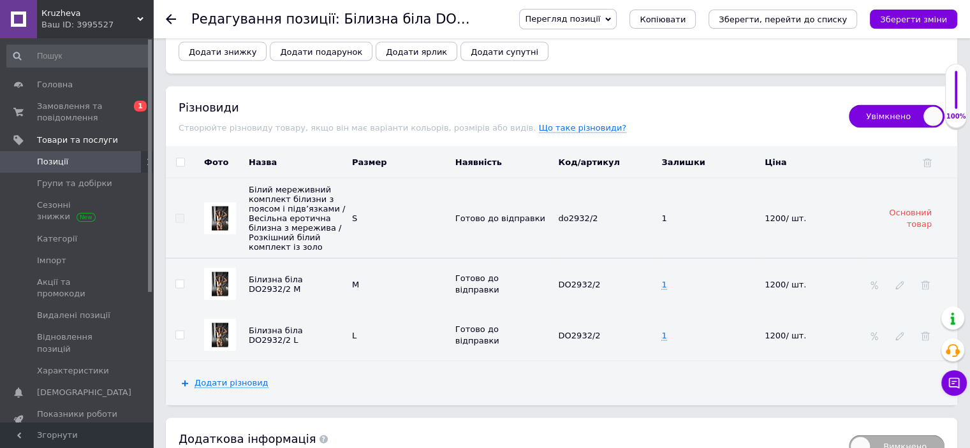
click at [221, 272] on img at bounding box center [220, 284] width 17 height 24
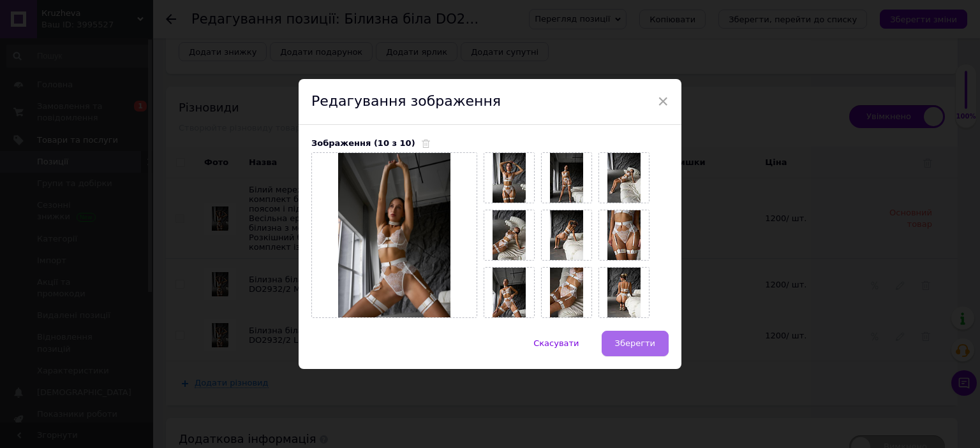
click at [631, 339] on span "Зберегти" at bounding box center [635, 344] width 40 height 10
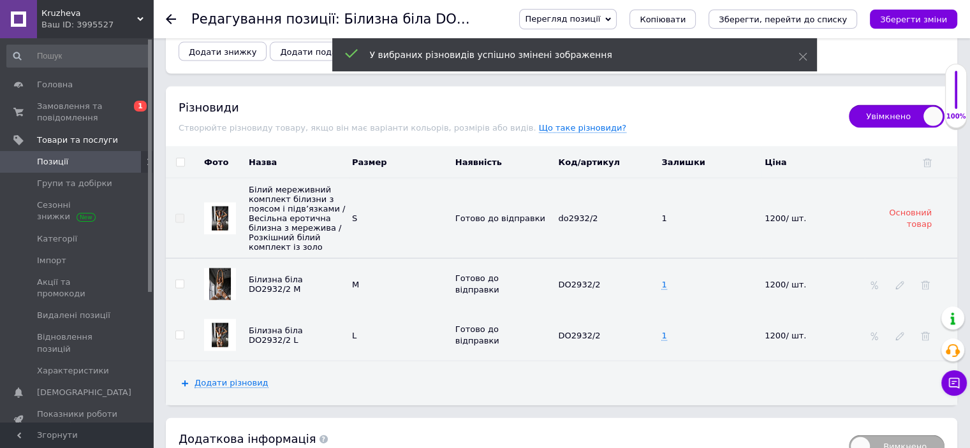
click at [219, 323] on img at bounding box center [220, 335] width 17 height 24
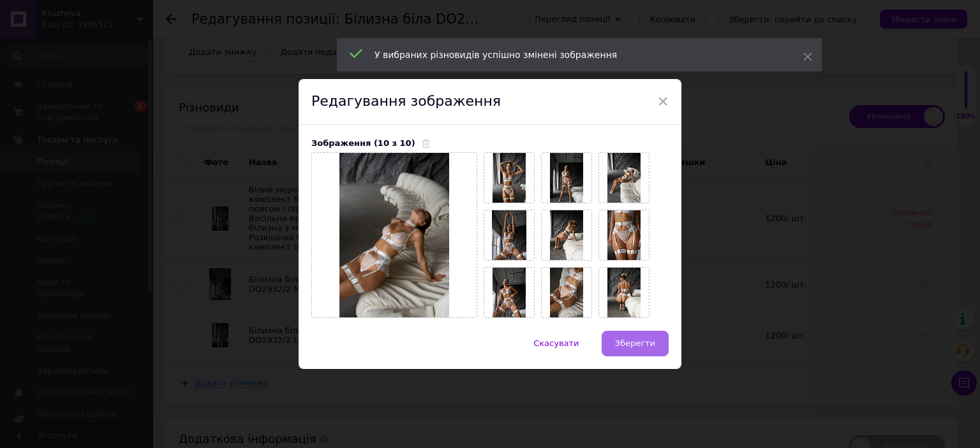
click at [632, 347] on span "Зберегти" at bounding box center [635, 344] width 40 height 10
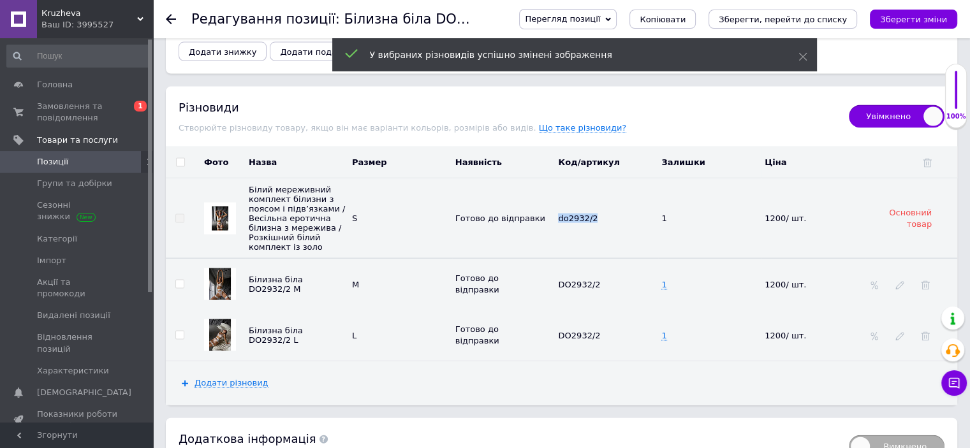
drag, startPoint x: 594, startPoint y: 204, endPoint x: 555, endPoint y: 207, distance: 39.0
click at [555, 207] on td "do2932/2" at bounding box center [606, 219] width 103 height 80
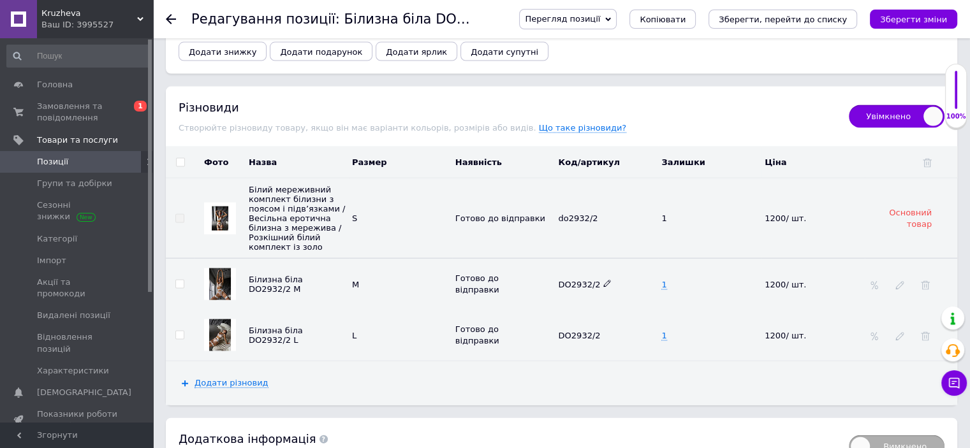
click at [603, 280] on icon at bounding box center [607, 284] width 8 height 8
drag, startPoint x: 478, startPoint y: 263, endPoint x: 459, endPoint y: 260, distance: 18.7
click at [459, 260] on tr "Білизна біла DO2932/2 M M [PERSON_NAME] до відправки DO2932/2 1 1200/ шт." at bounding box center [561, 285] width 791 height 52
type input "do2932/2"
click at [605, 332] on use at bounding box center [606, 335] width 7 height 7
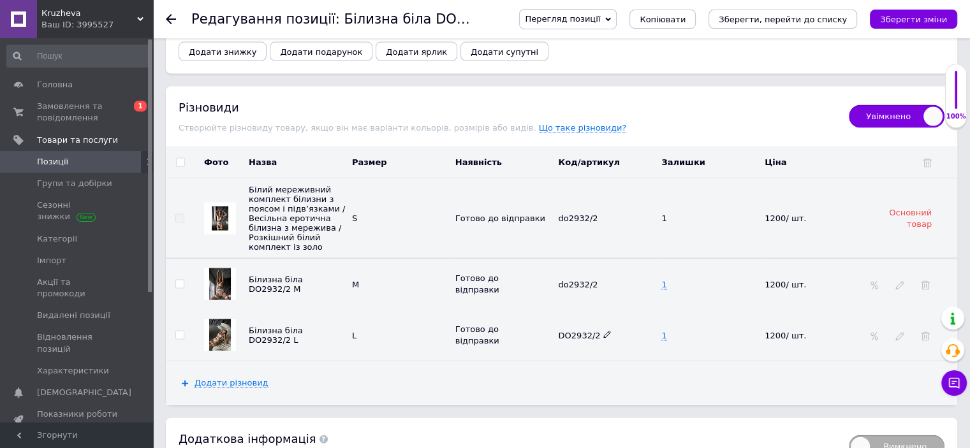
click at [603, 331] on icon at bounding box center [607, 335] width 8 height 8
drag, startPoint x: 603, startPoint y: 325, endPoint x: 508, endPoint y: 321, distance: 95.1
click at [508, 321] on tr "Білизна біла DO2932/2 L L Готово до відправки DO2932/2 1 1200/ шт." at bounding box center [561, 335] width 791 height 51
type input "do2932/2"
click at [903, 20] on icon "Зберегти зміни" at bounding box center [913, 20] width 67 height 10
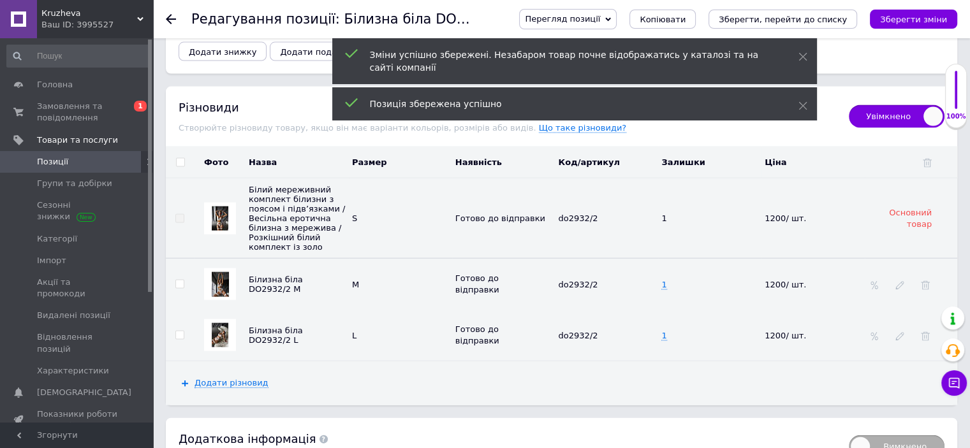
click at [48, 154] on link "Позиції" at bounding box center [78, 162] width 157 height 22
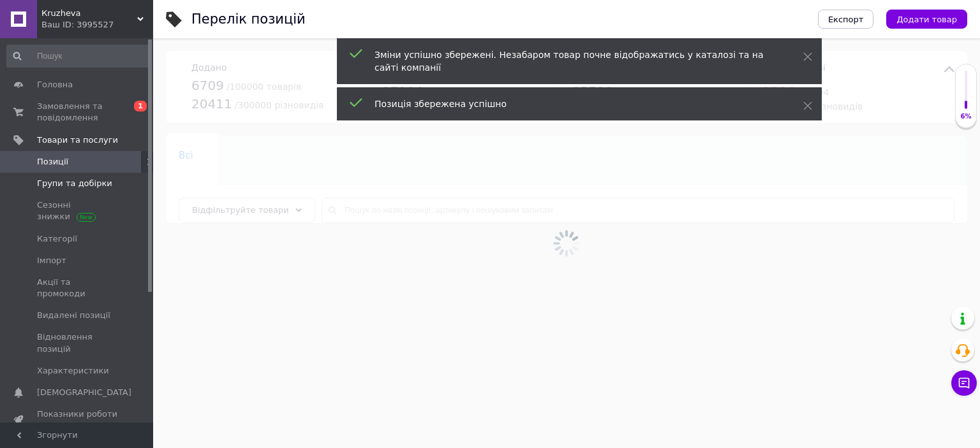
click at [65, 180] on span "Групи та добірки" at bounding box center [74, 183] width 75 height 11
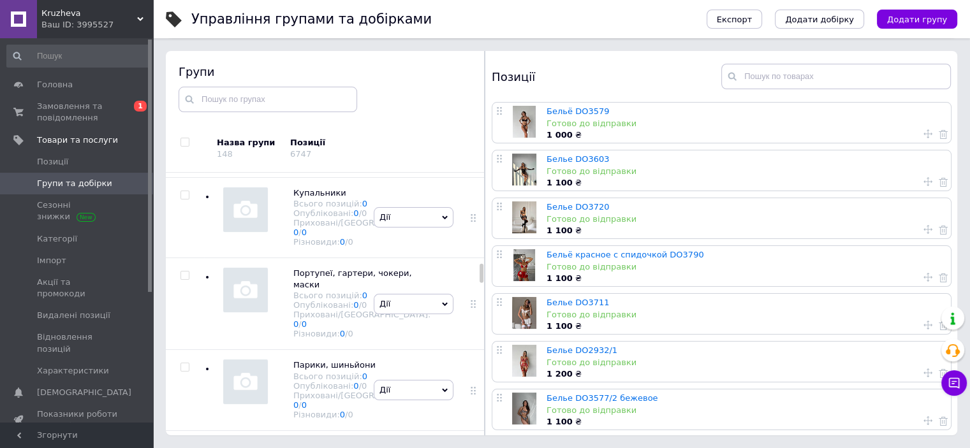
scroll to position [2278, 0]
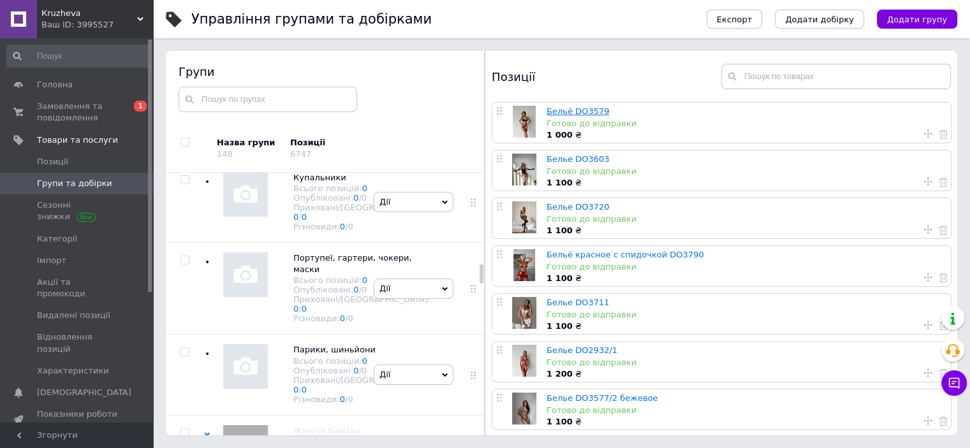
click at [571, 108] on link "Бельё DO3579" at bounding box center [578, 112] width 63 height 10
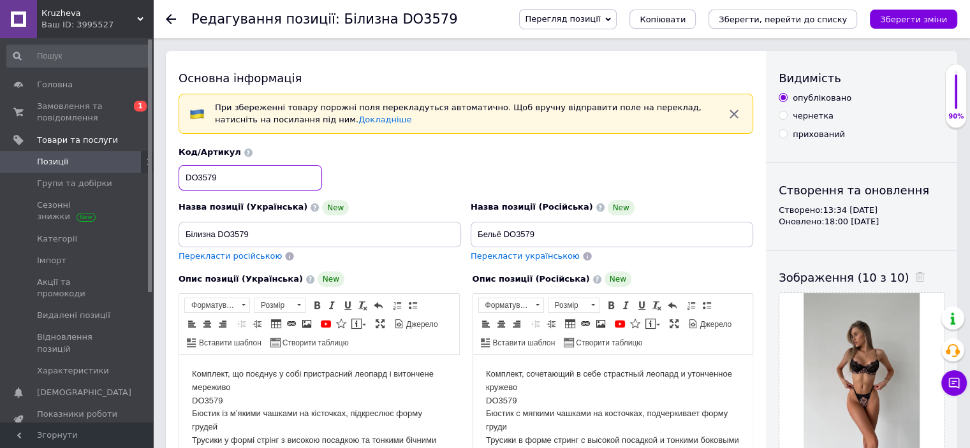
click at [196, 173] on input "DO3579" at bounding box center [250, 178] width 143 height 26
type input "do3579"
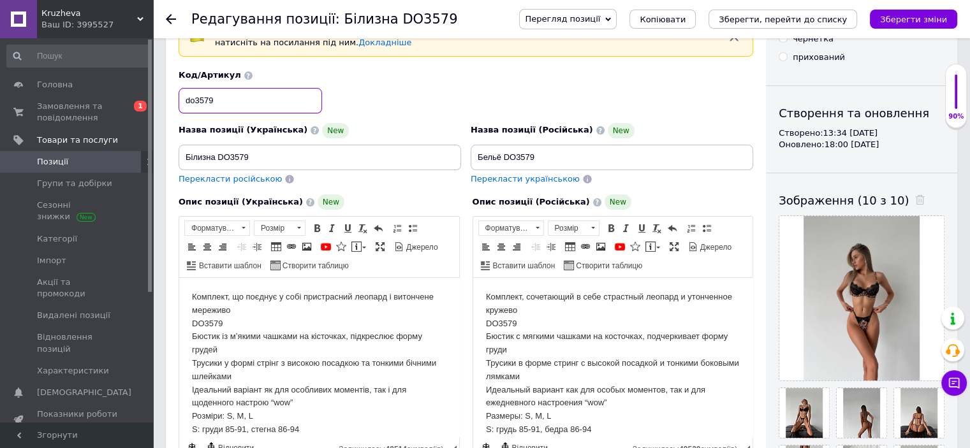
scroll to position [128, 0]
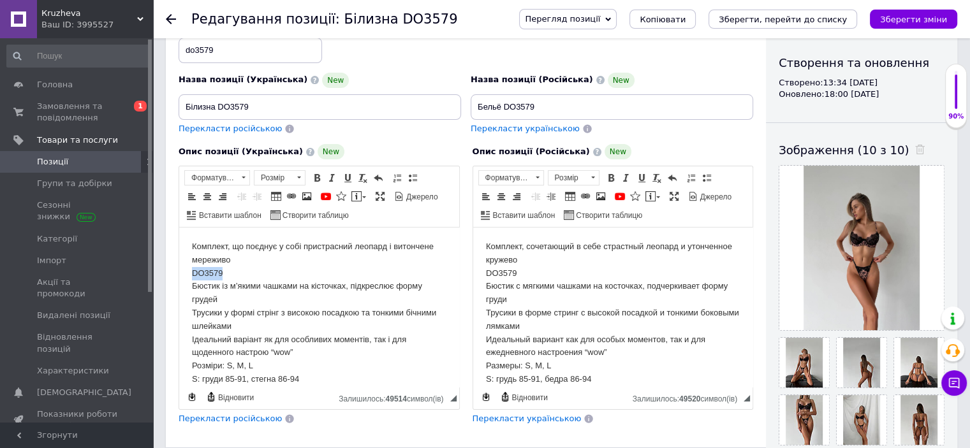
drag, startPoint x: 164, startPoint y: 270, endPoint x: 152, endPoint y: 270, distance: 11.5
click at [179, 270] on html "Комплект, що поєднує у собі пристрасний леопард і витончене мереживо DO3579 Бюс…" at bounding box center [319, 347] width 280 height 238
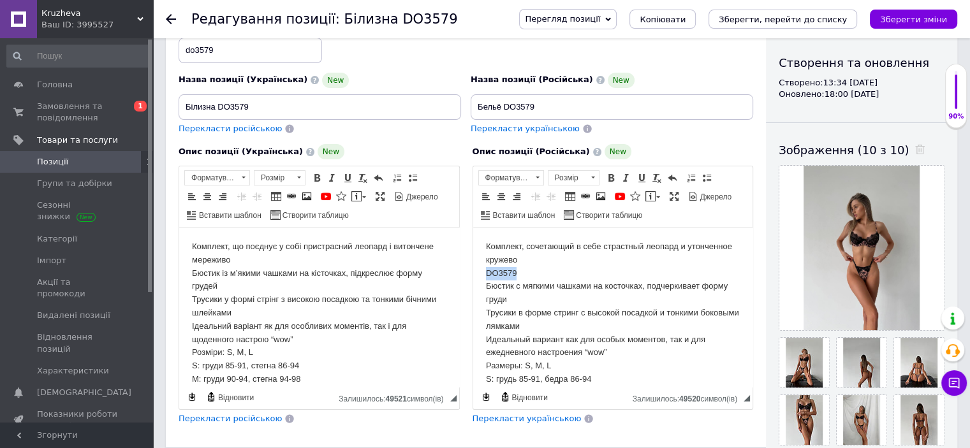
drag, startPoint x: 472, startPoint y: 268, endPoint x: 747, endPoint y: 268, distance: 274.9
click at [473, 268] on html "Комплект, сочетающий в себе страстный леопард и утонченное кружево DO3579 Бюсти…" at bounding box center [613, 347] width 280 height 238
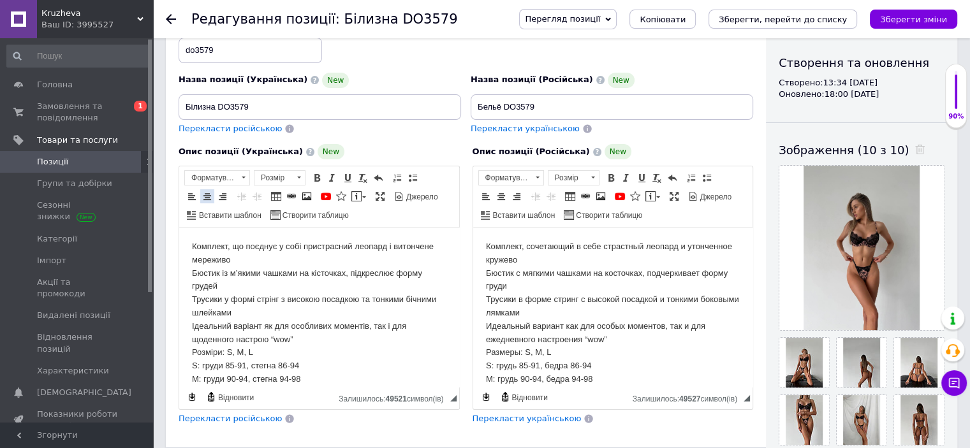
click at [204, 198] on span at bounding box center [207, 196] width 10 height 10
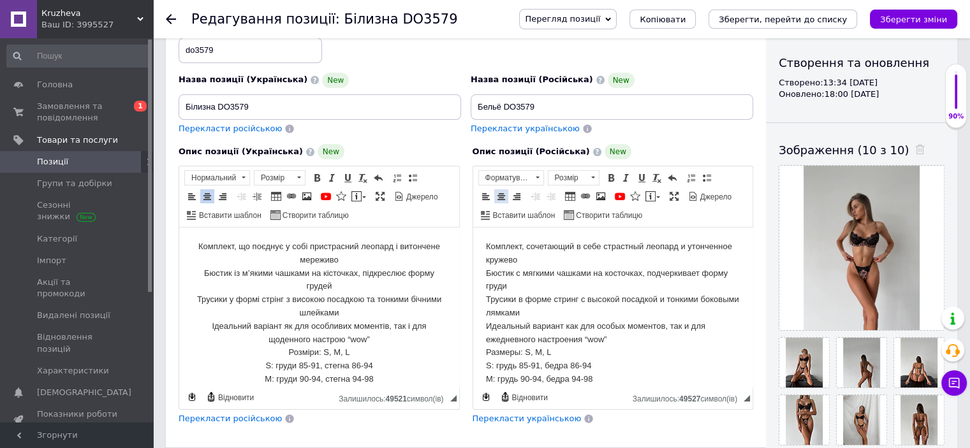
click at [499, 197] on span at bounding box center [501, 196] width 10 height 10
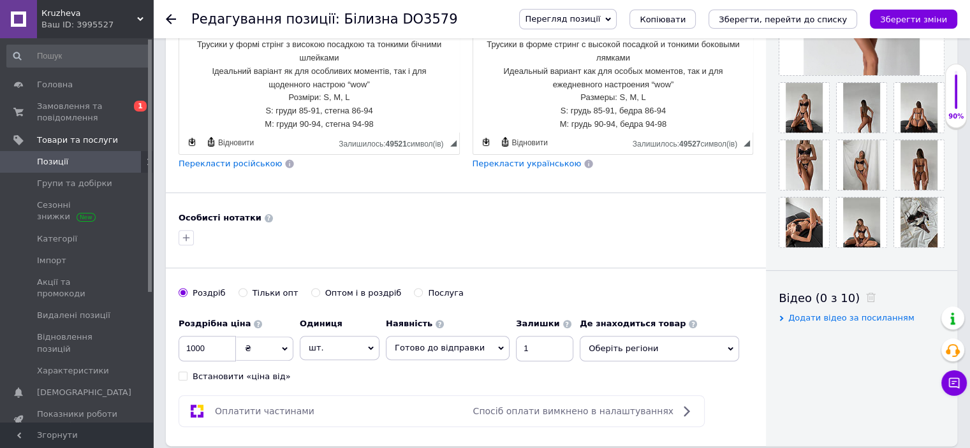
scroll to position [510, 0]
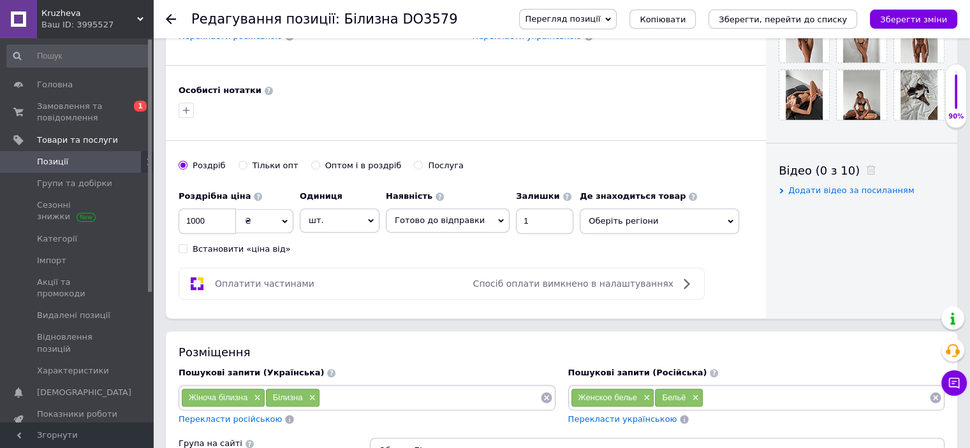
click at [635, 219] on span "Оберіть регіони" at bounding box center [659, 222] width 159 height 26
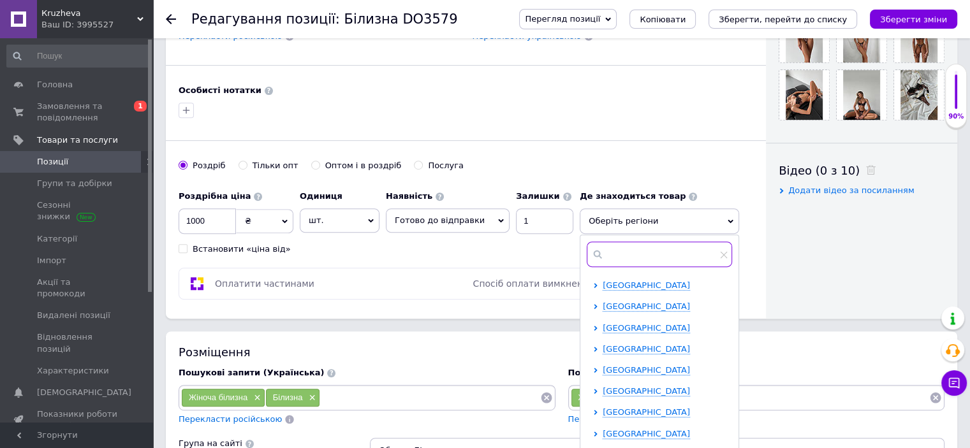
click at [608, 248] on input "text" at bounding box center [659, 255] width 145 height 26
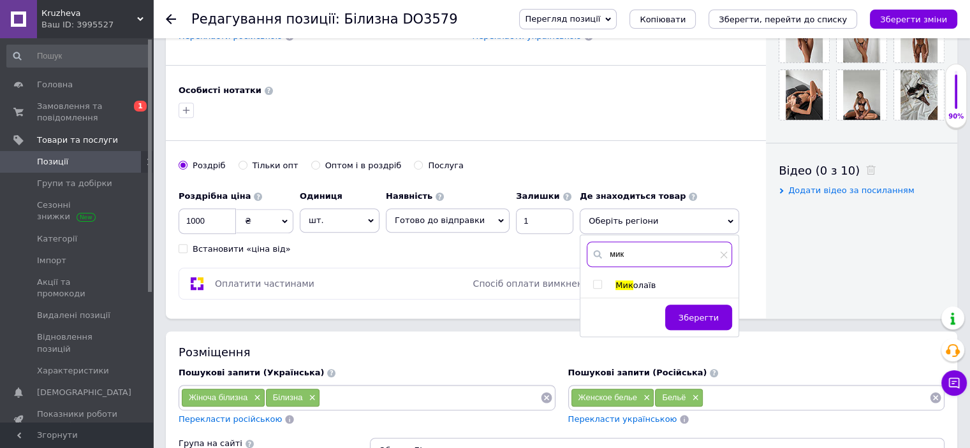
type input "мик"
click at [593, 281] on input "checkbox" at bounding box center [597, 285] width 8 height 8
checkbox input "true"
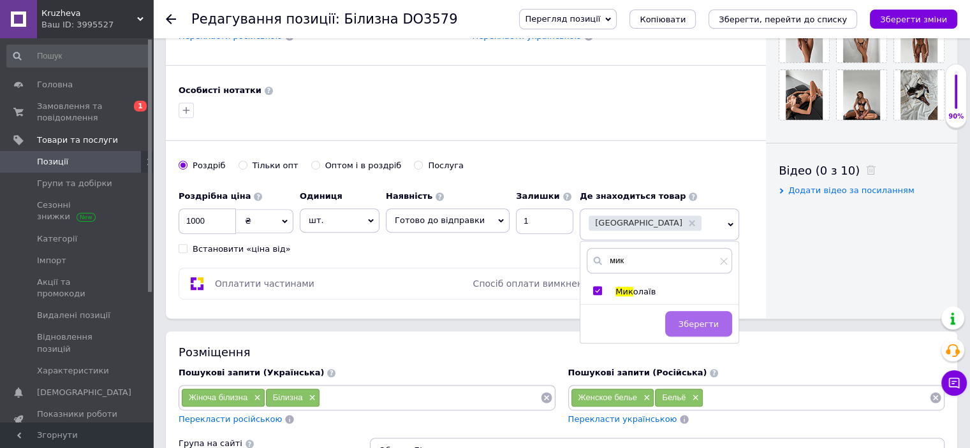
click at [702, 320] on span "Зберегти" at bounding box center [699, 325] width 40 height 10
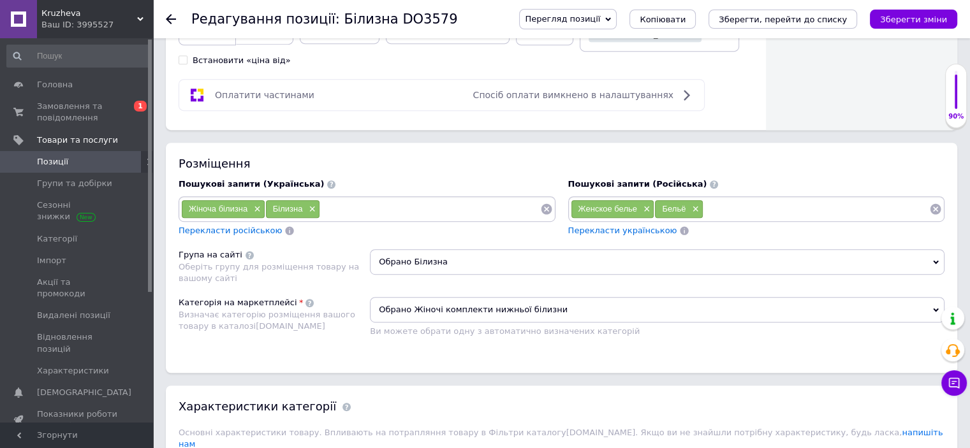
scroll to position [702, 0]
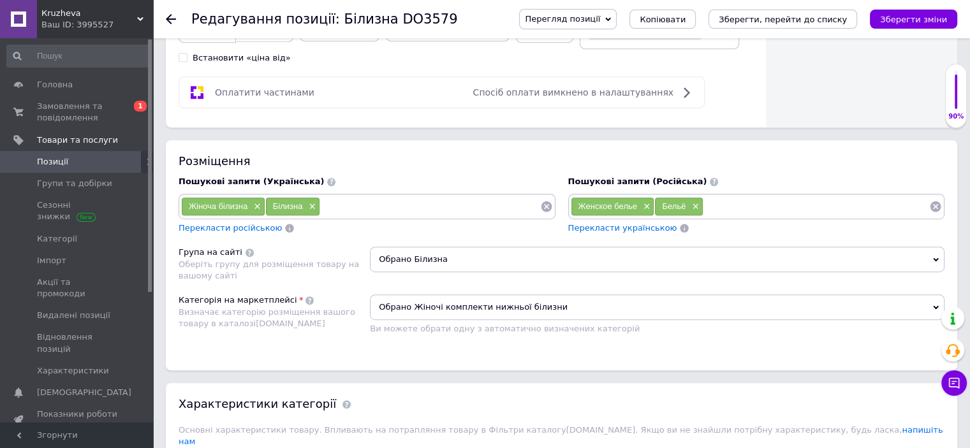
click at [441, 260] on span "Обрано Білизна" at bounding box center [657, 260] width 575 height 26
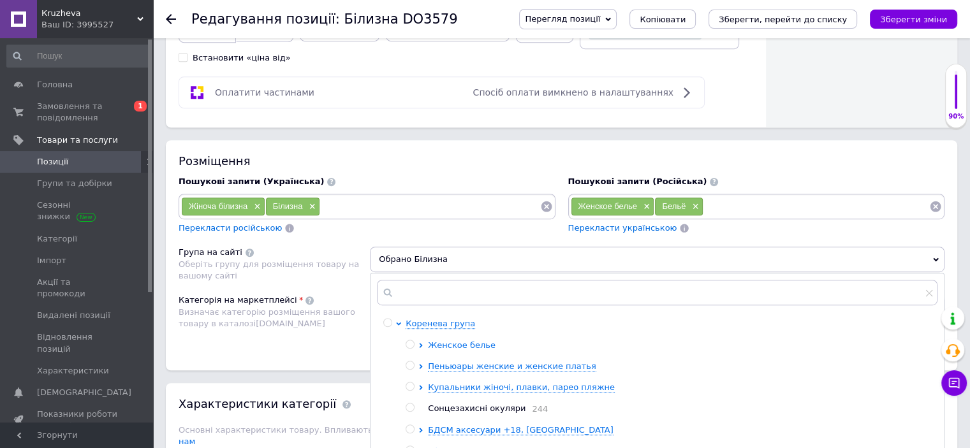
click at [421, 343] on icon at bounding box center [421, 345] width 3 height 5
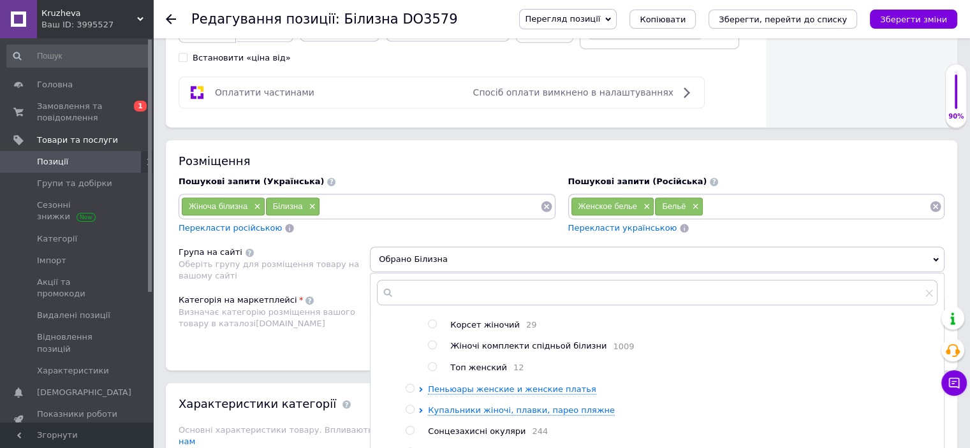
scroll to position [64, 0]
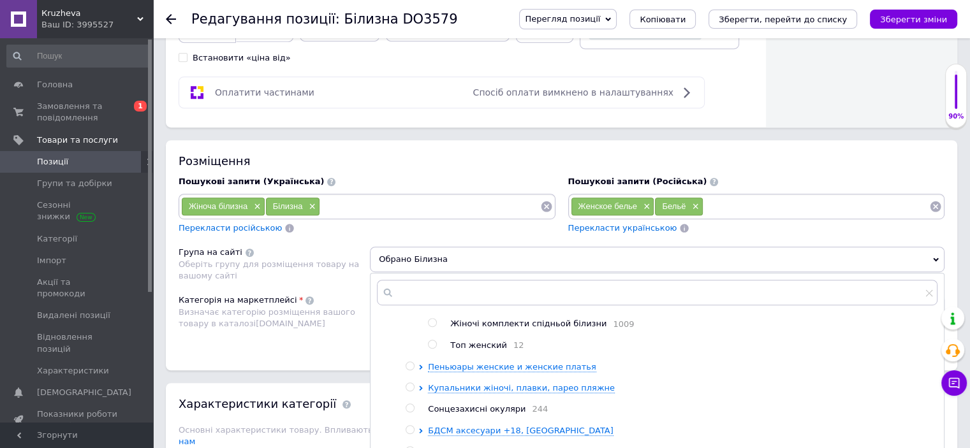
click at [431, 320] on input "radio" at bounding box center [432, 323] width 8 height 8
radio input "true"
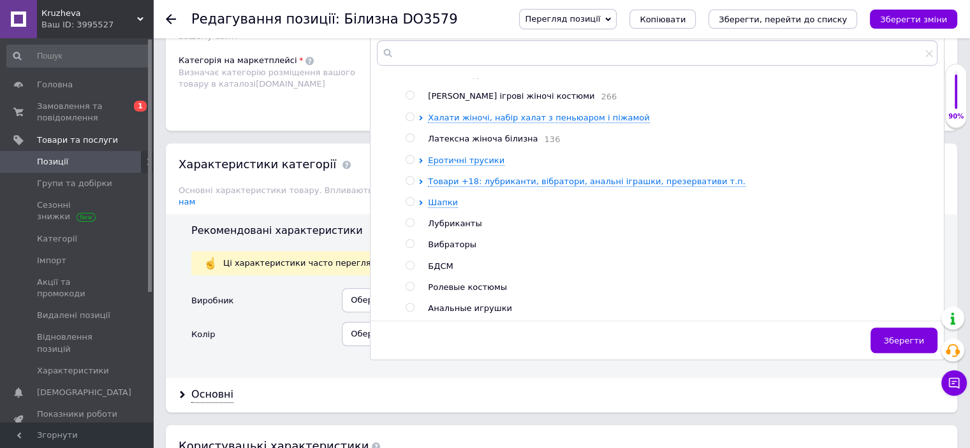
scroll to position [957, 0]
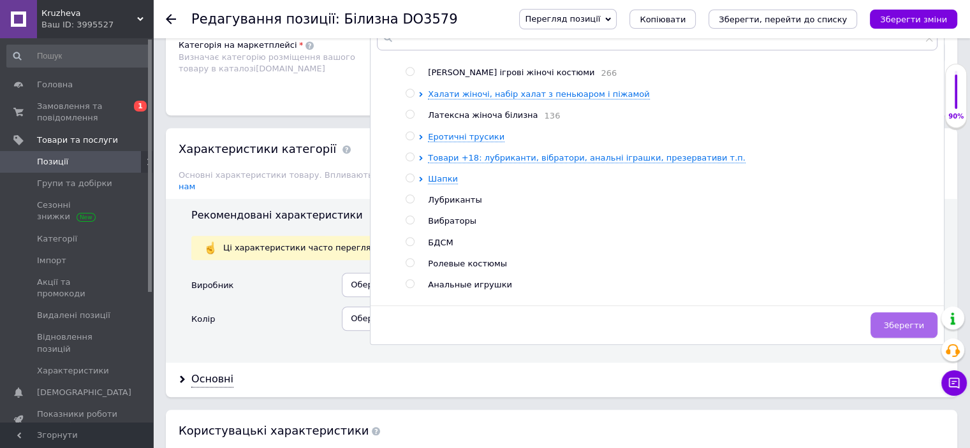
click at [901, 322] on span "Зберегти" at bounding box center [904, 326] width 40 height 10
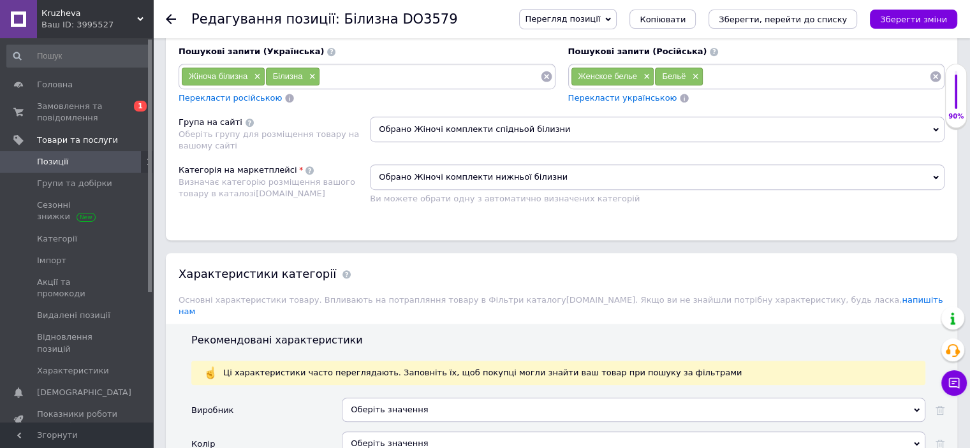
scroll to position [829, 0]
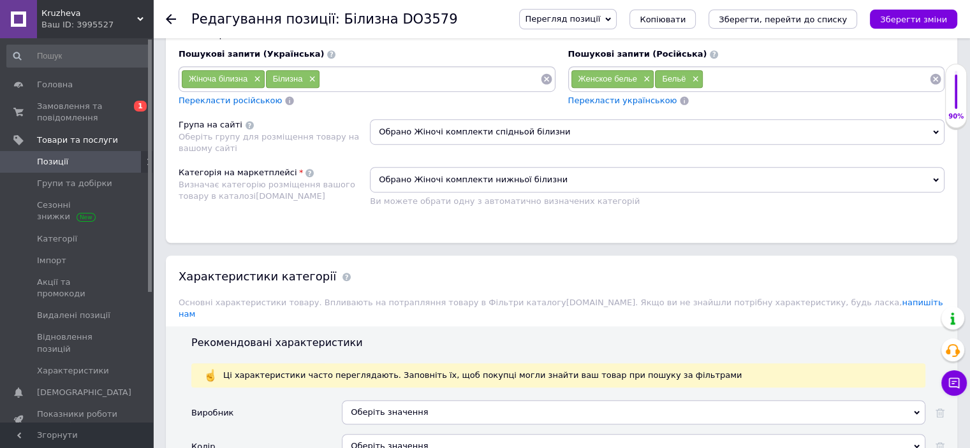
click at [428, 124] on span "Обрано Жіночі комплекти спідньой білизни" at bounding box center [657, 132] width 575 height 26
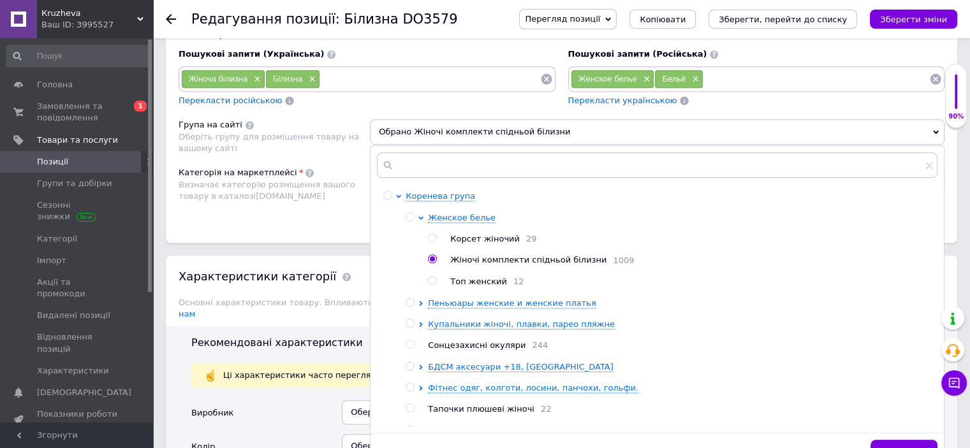
click at [303, 209] on div "Категорія на маркетплейсі Визначає категорію розміщення вашого товару в каталоз…" at bounding box center [274, 192] width 191 height 50
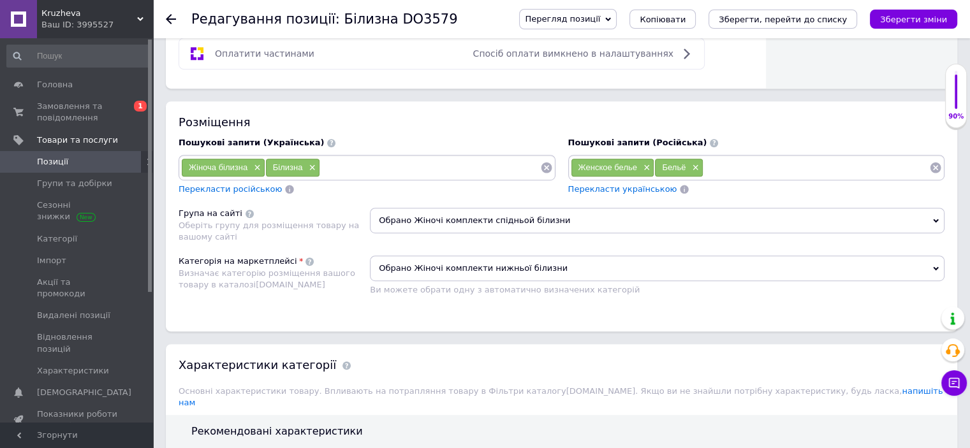
scroll to position [638, 0]
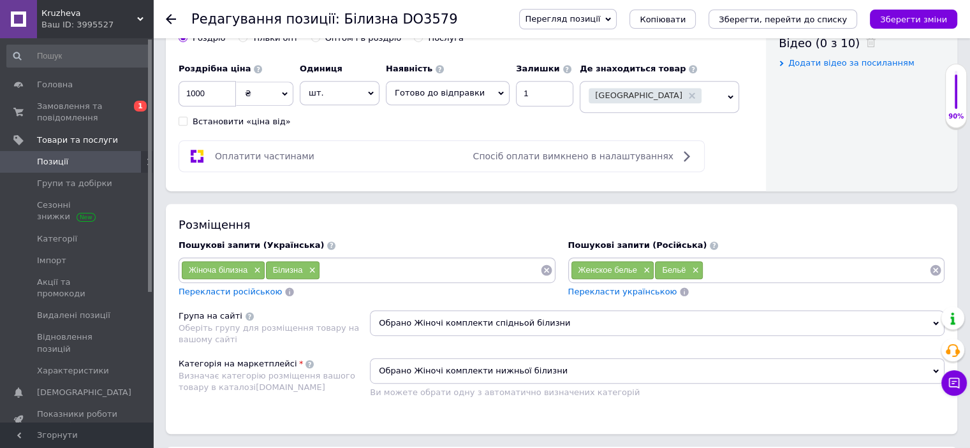
click at [342, 261] on input at bounding box center [430, 270] width 220 height 19
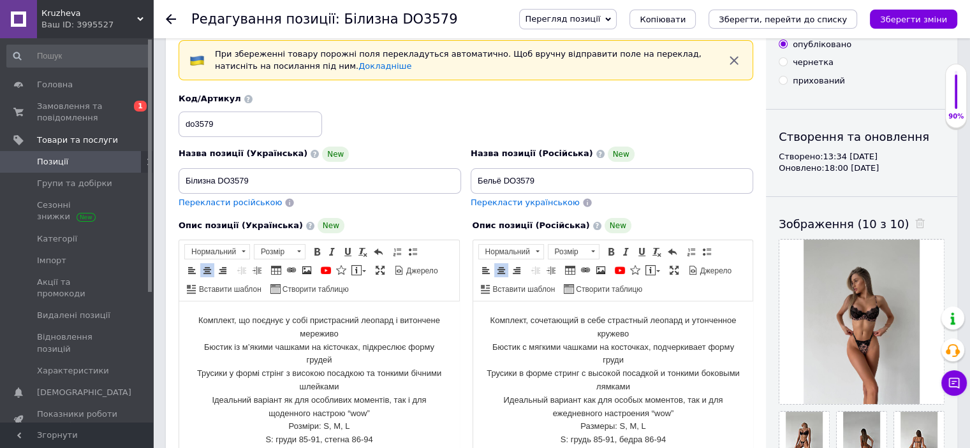
scroll to position [0, 0]
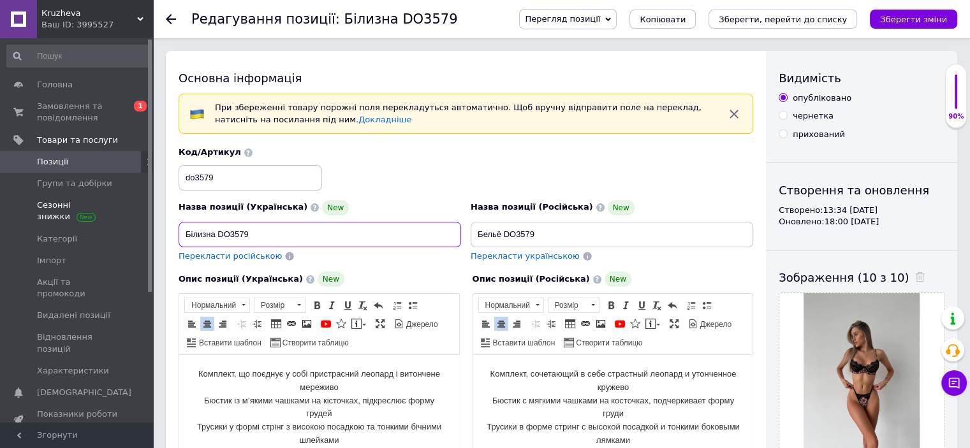
drag, startPoint x: 260, startPoint y: 238, endPoint x: 55, endPoint y: 200, distance: 208.3
paste input "омплект білизни з леопардовим принтом і чорним мереживом / Сексуальна жіноча бі…"
type input "Комплект білизни з леопардовим принтом і чорним мереживом / Сексуальна жіноча б…"
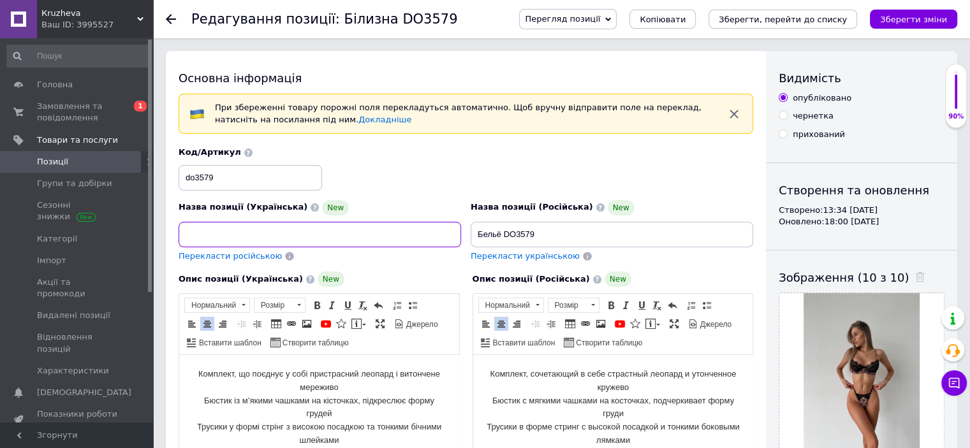
scroll to position [0, 0]
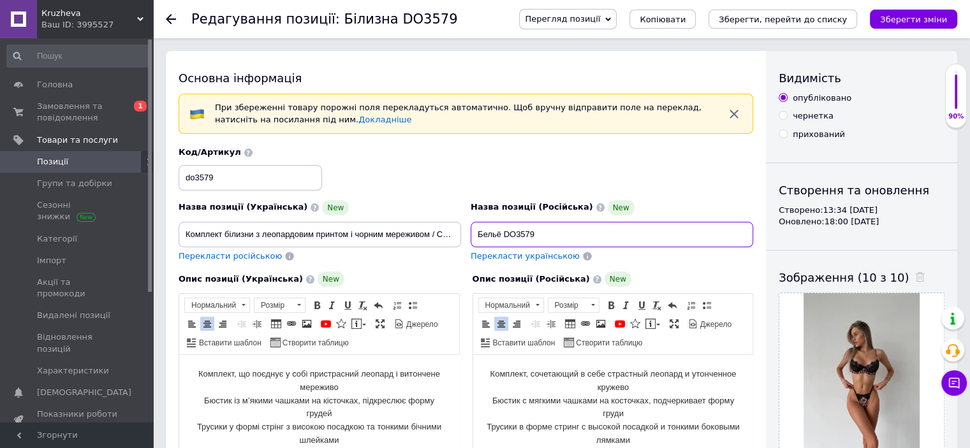
drag, startPoint x: 461, startPoint y: 230, endPoint x: 431, endPoint y: 241, distance: 32.1
click at [459, 233] on div "Назва позиції (Українська) New Комплект білизни з леопардовим принтом і чорним …" at bounding box center [466, 204] width 584 height 125
drag, startPoint x: 559, startPoint y: 239, endPoint x: 467, endPoint y: 228, distance: 92.6
click at [471, 228] on input "Бельё DO3579" at bounding box center [612, 235] width 283 height 26
paste input "омплект белья с леопардовым принтом и черным кружевом / Женское белье с анималь…"
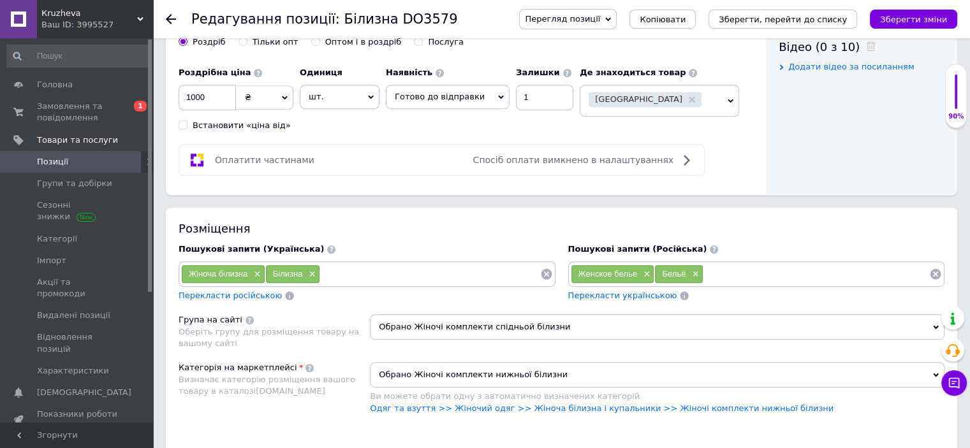
scroll to position [702, 0]
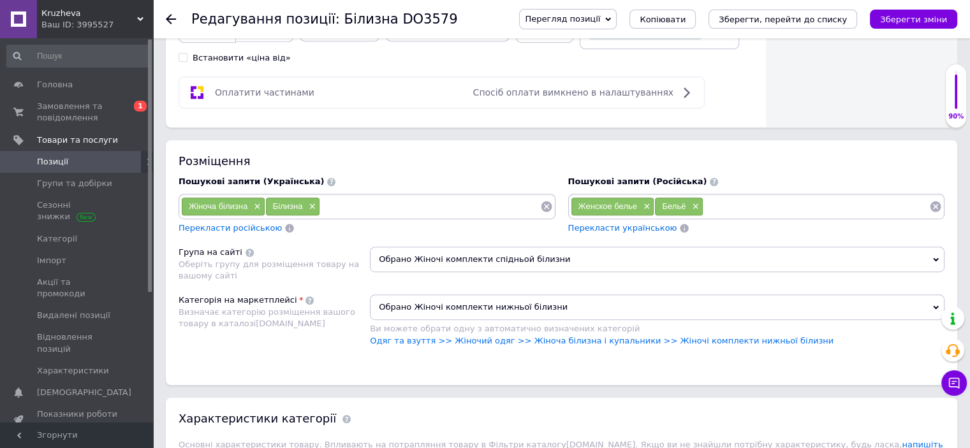
type input "Комплект белья с леопардовым принтом и черным кружевом / Женское белье с анимал…"
click at [332, 198] on input at bounding box center [430, 206] width 220 height 19
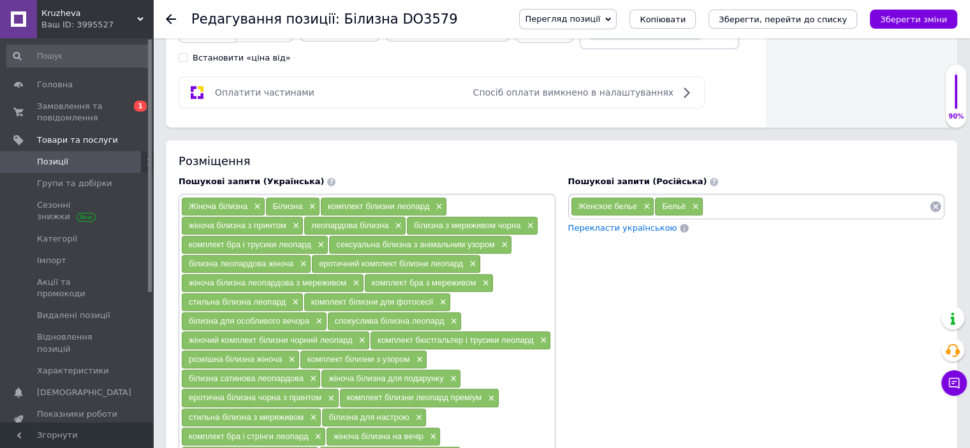
click at [716, 198] on input at bounding box center [816, 206] width 226 height 19
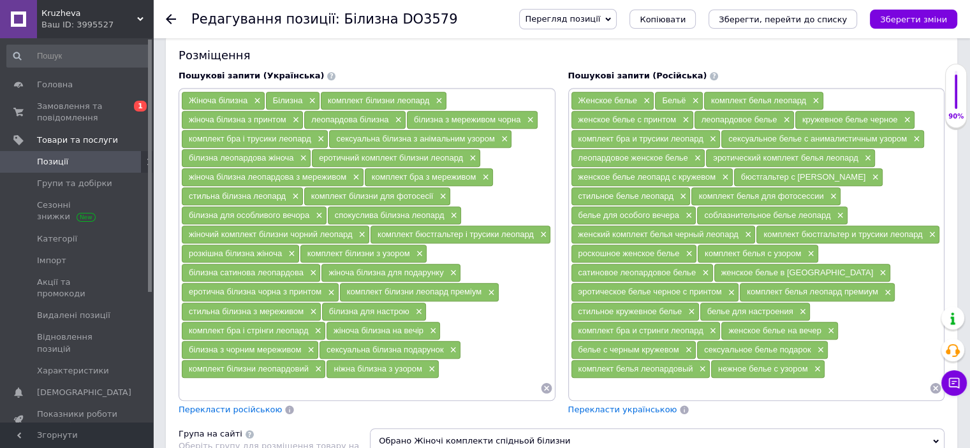
scroll to position [1020, 0]
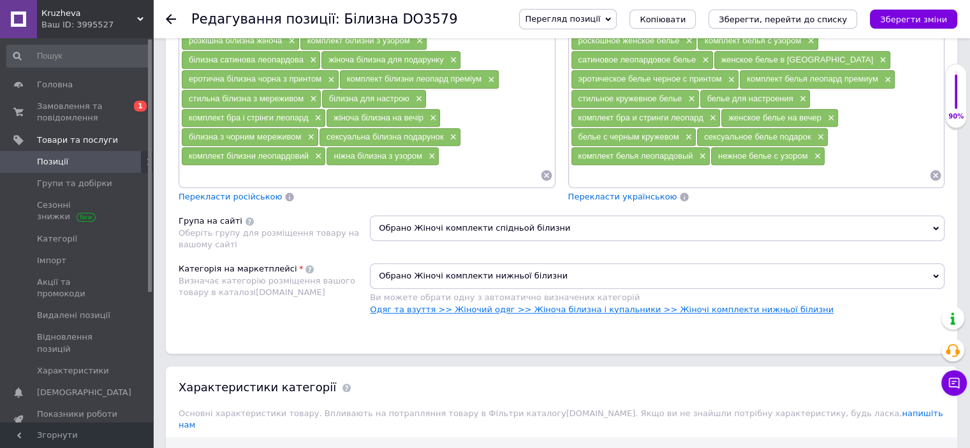
click at [682, 305] on link "Одяг та взуття >> Жіночий одяг >> Жіноча білизна і купальники >> Жіночі комплек…" at bounding box center [602, 310] width 464 height 10
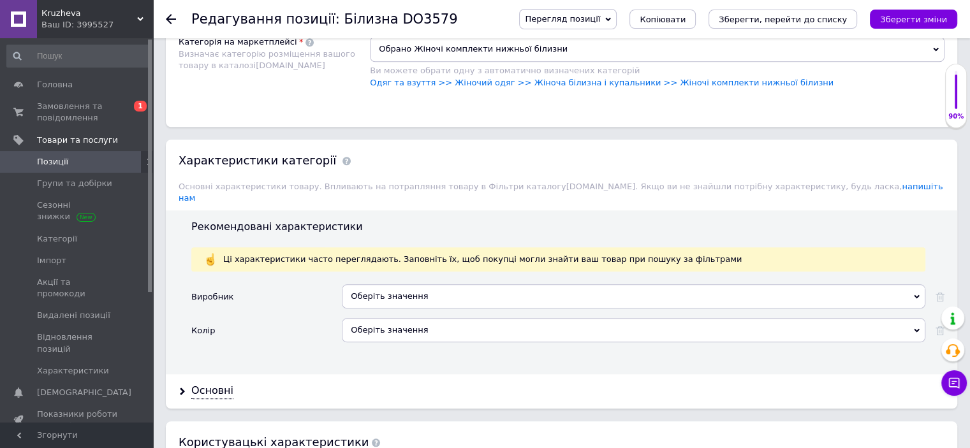
scroll to position [1276, 0]
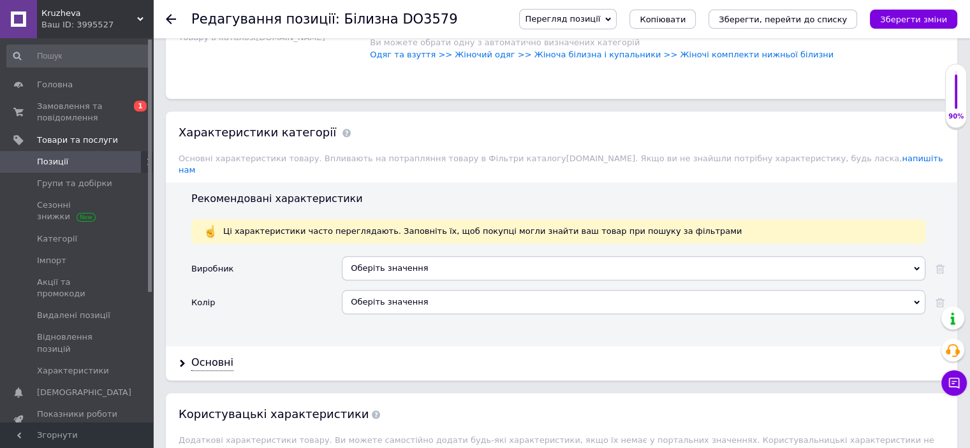
click at [399, 256] on div "Оберіть значення" at bounding box center [634, 268] width 584 height 24
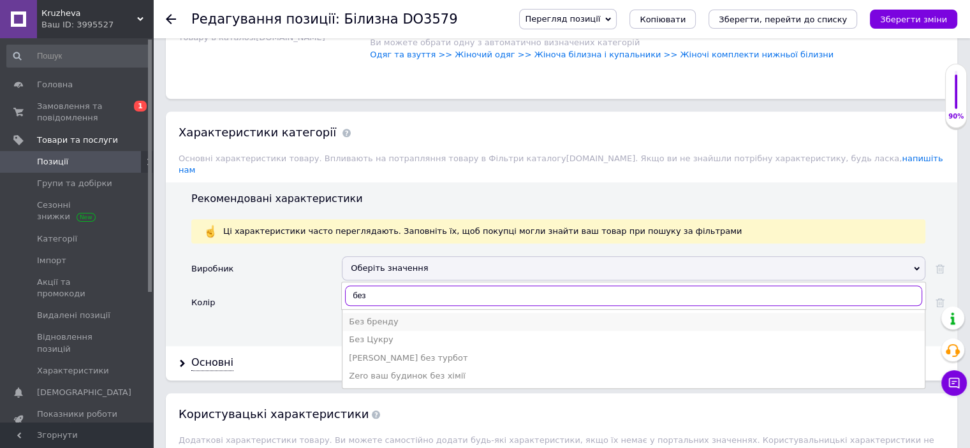
type input "без"
click at [390, 316] on div "Без бренду" at bounding box center [634, 321] width 570 height 11
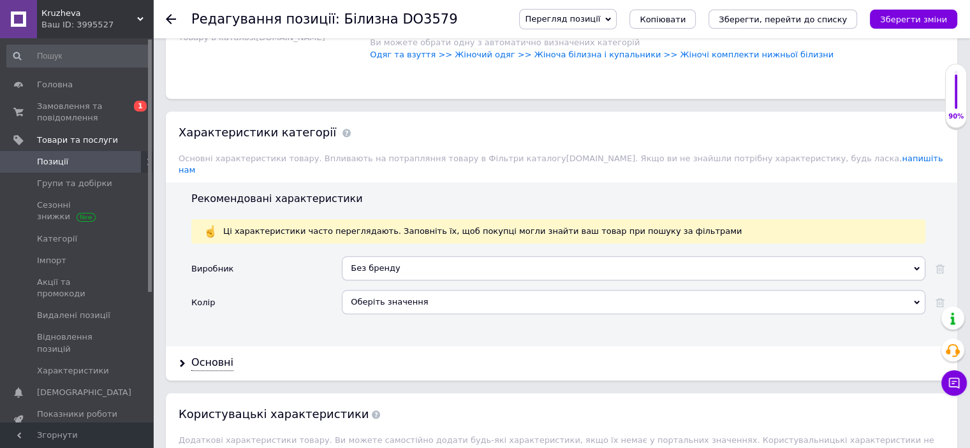
click at [381, 290] on div "Оберіть значення" at bounding box center [634, 302] width 584 height 24
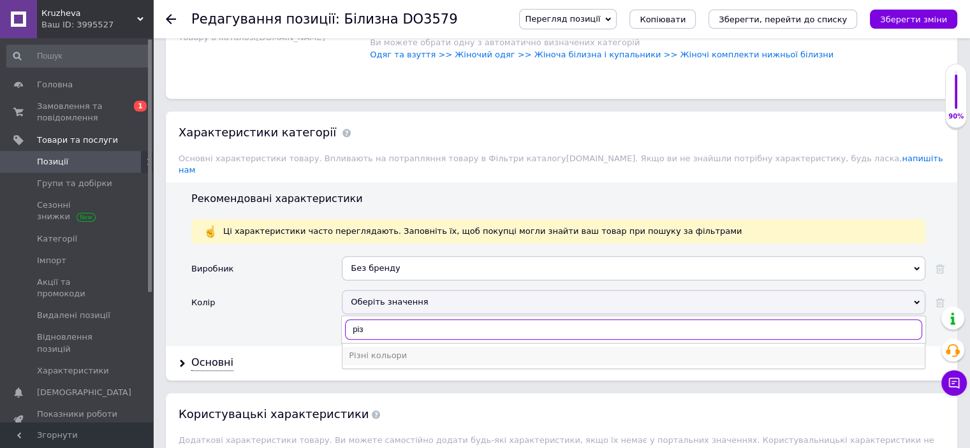
type input "різ"
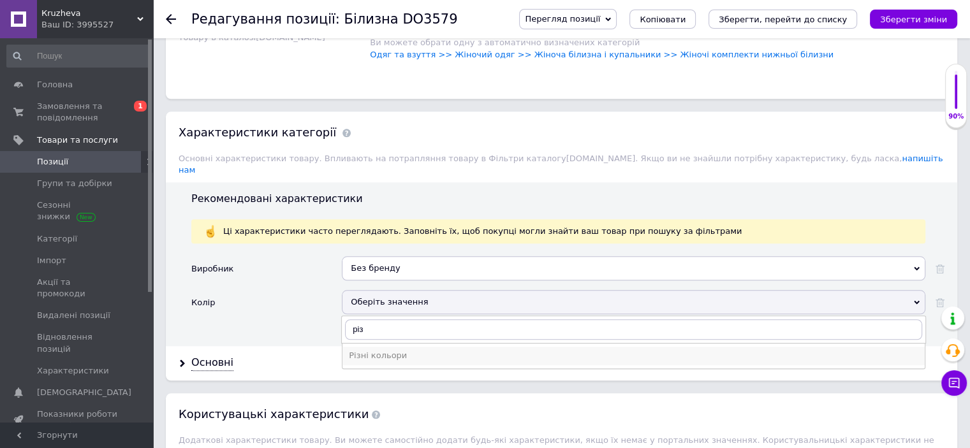
click at [396, 350] on div "Різні кольори" at bounding box center [634, 355] width 570 height 11
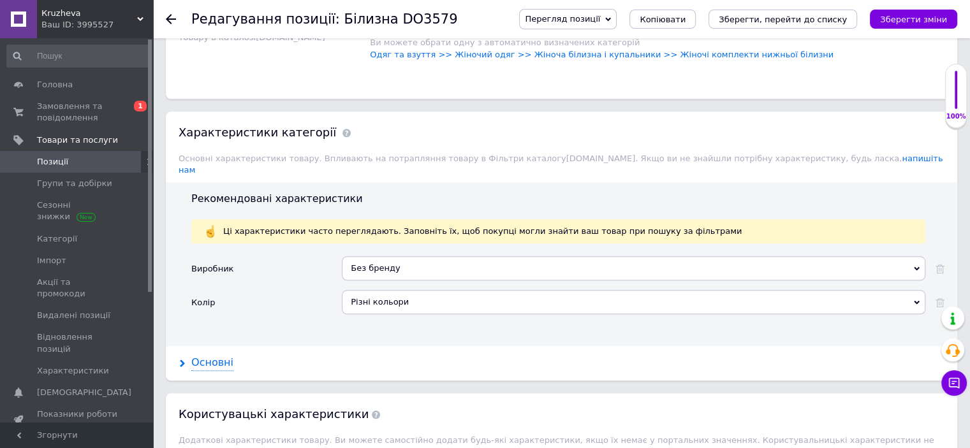
click at [214, 356] on div "Основні" at bounding box center [212, 363] width 42 height 15
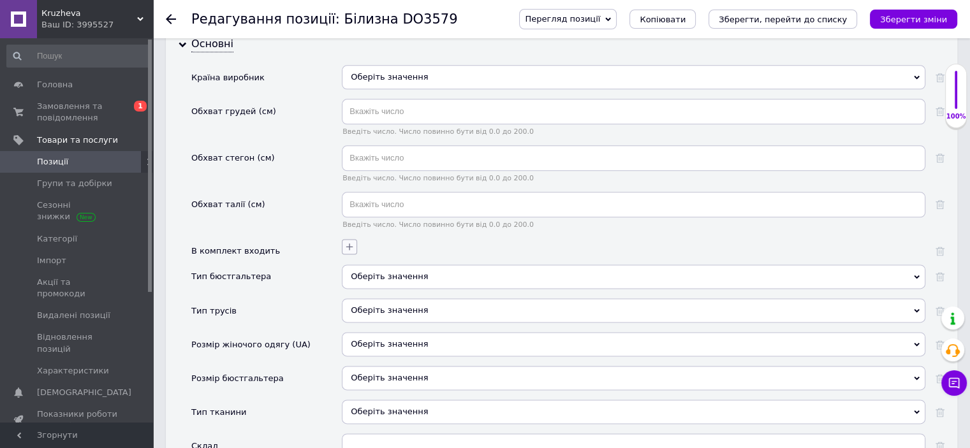
click at [349, 244] on icon "button" at bounding box center [349, 247] width 7 height 7
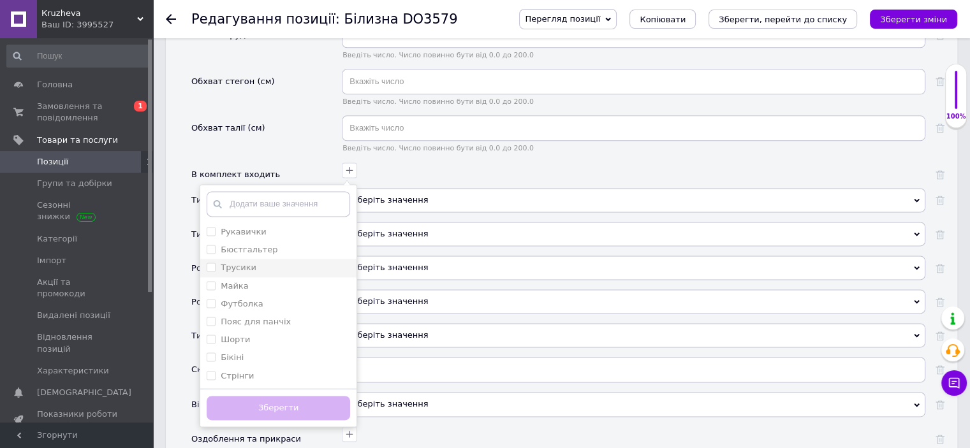
scroll to position [1722, 0]
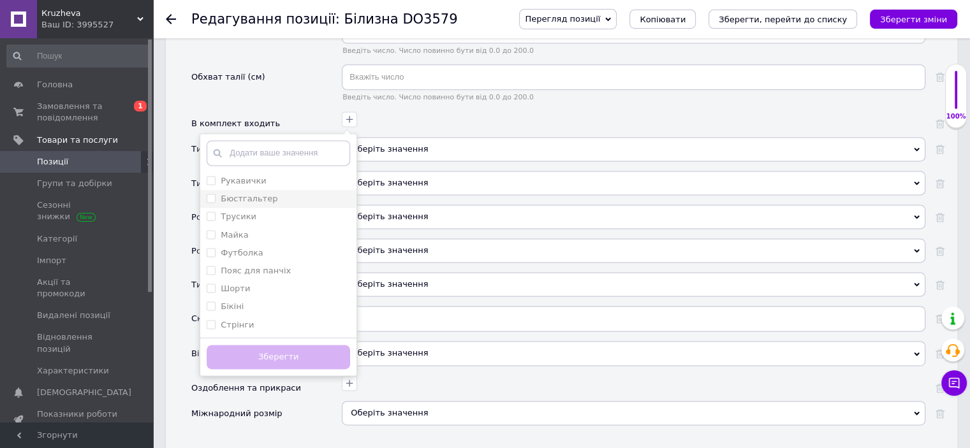
click at [272, 193] on div "Бюстгальтер" at bounding box center [278, 198] width 143 height 11
checkbox input "true"
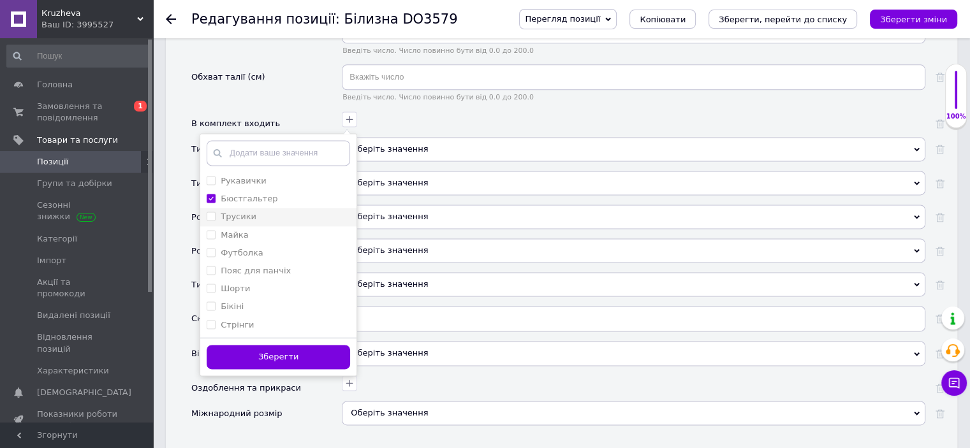
click at [263, 211] on div "Трусики" at bounding box center [278, 216] width 143 height 11
checkbox input "true"
click at [277, 345] on button "Зберегти" at bounding box center [278, 357] width 143 height 25
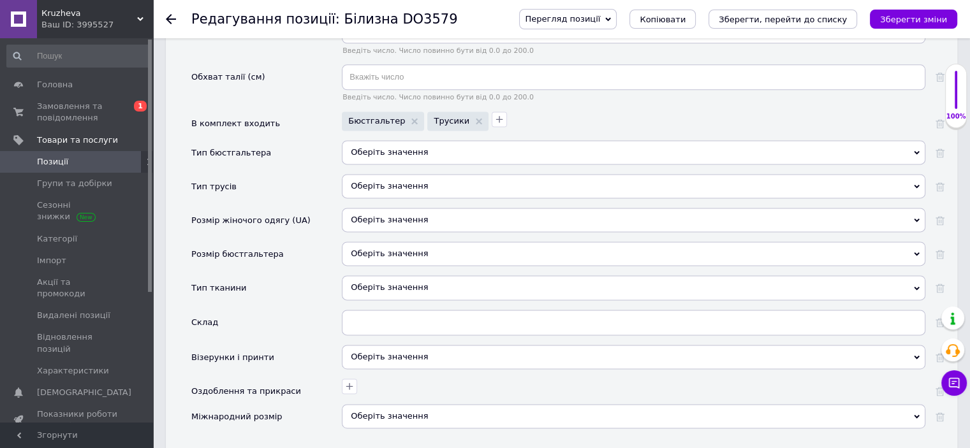
click at [404, 140] on div "Оберіть значення" at bounding box center [634, 152] width 584 height 24
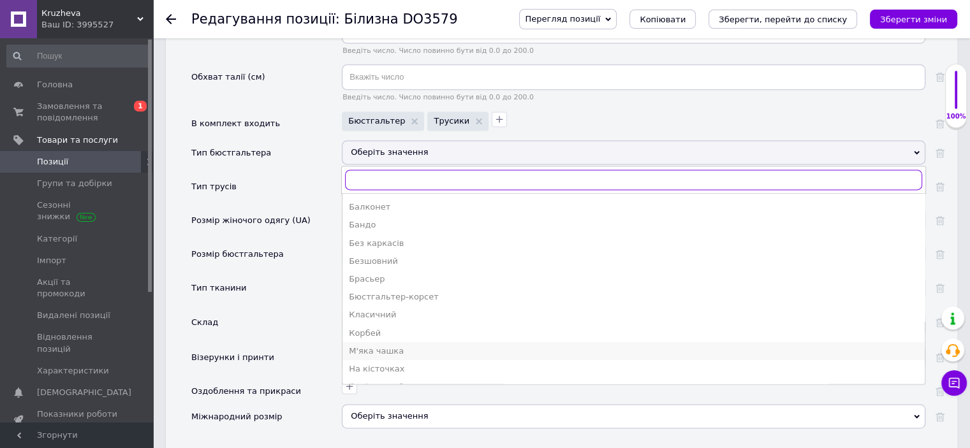
scroll to position [64, 0]
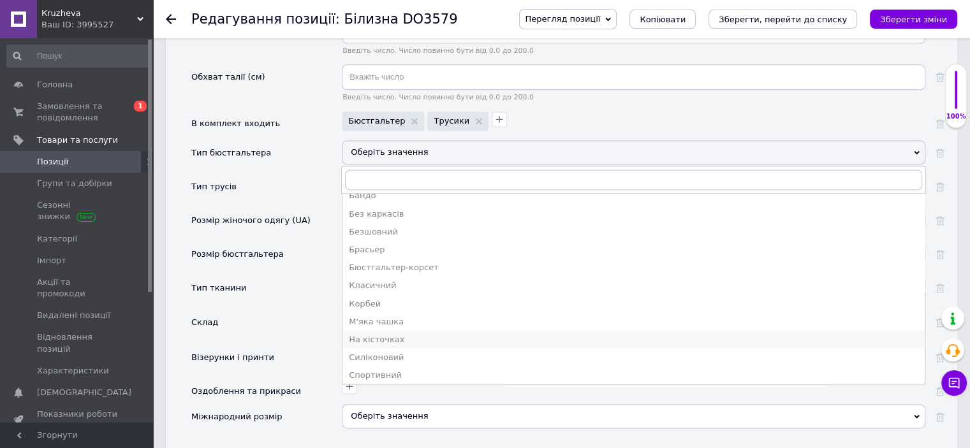
click at [395, 334] on div "На кісточках" at bounding box center [634, 339] width 570 height 11
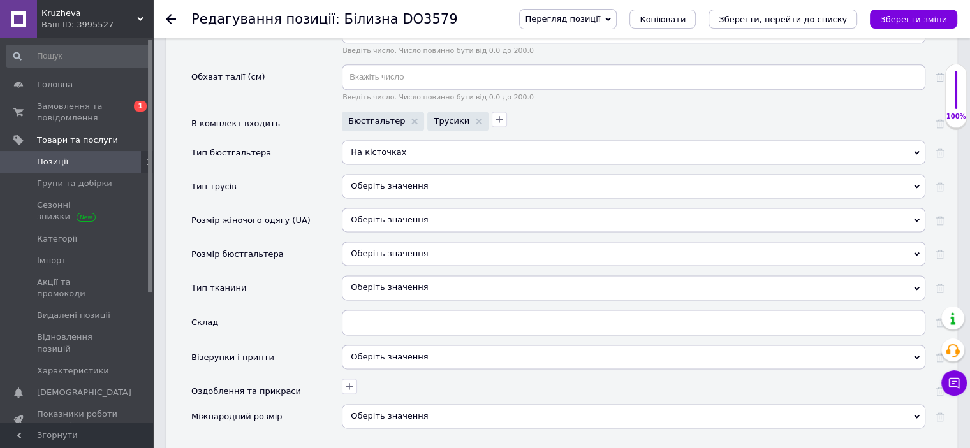
click at [379, 174] on div "Оберіть значення" at bounding box center [634, 186] width 584 height 24
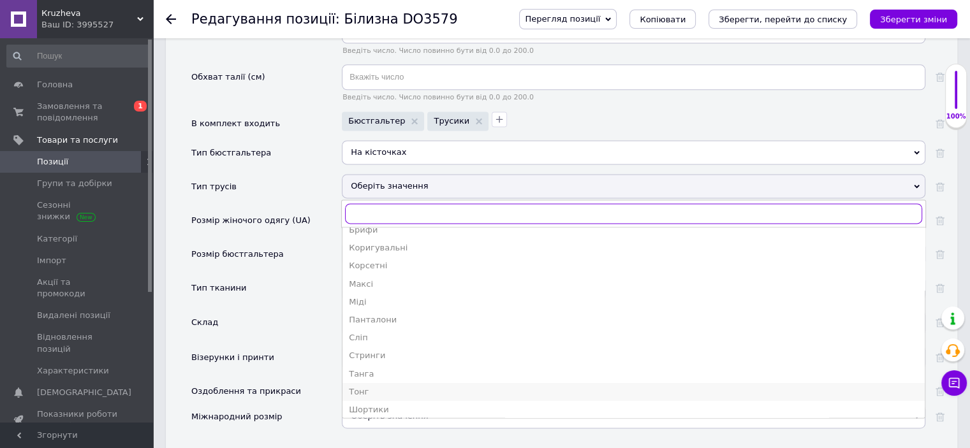
scroll to position [103, 0]
click at [381, 346] on div "Стринги" at bounding box center [634, 351] width 570 height 11
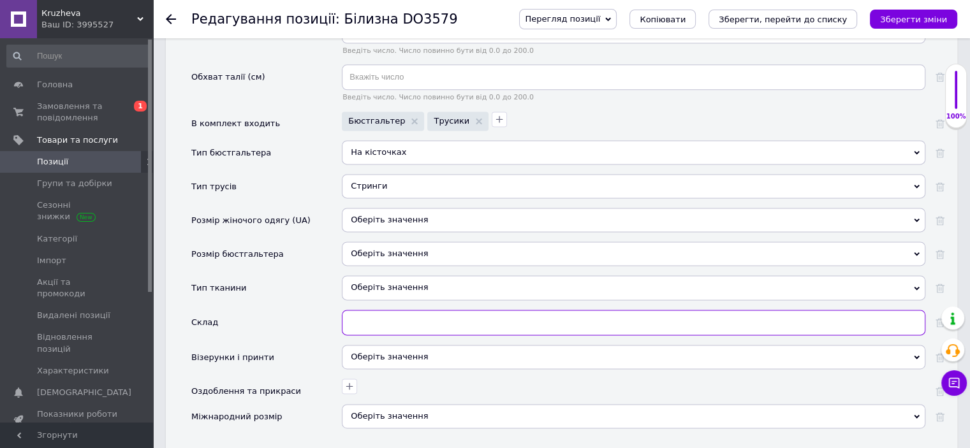
click at [373, 310] on input "text" at bounding box center [634, 323] width 584 height 26
type input "труси і ліф"
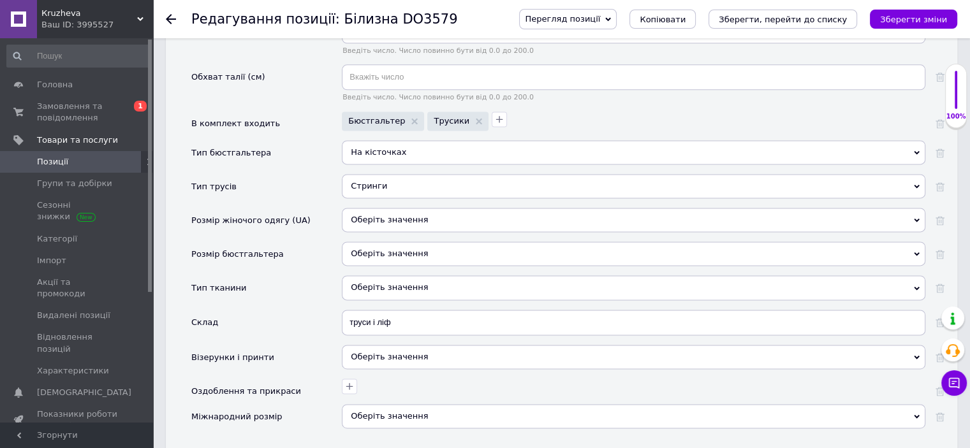
click at [374, 345] on div "Оберіть значення" at bounding box center [634, 357] width 584 height 24
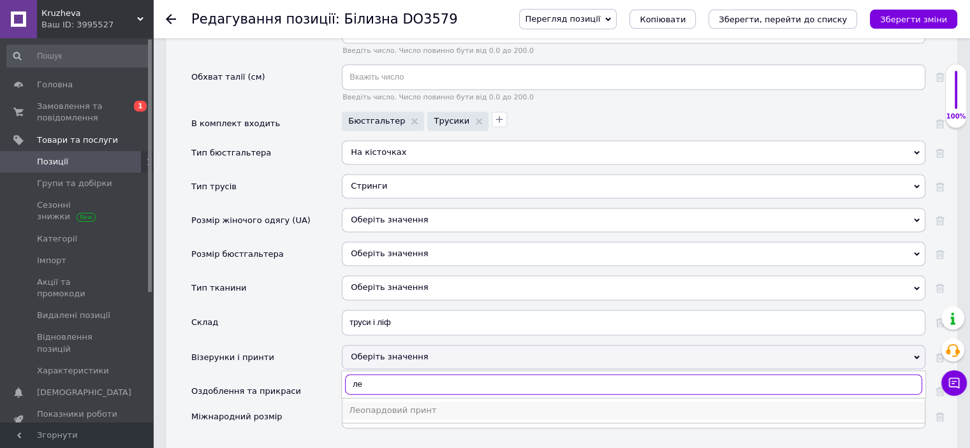
type input "ле"
click at [420, 405] on div "Леопардовий принт" at bounding box center [634, 410] width 570 height 11
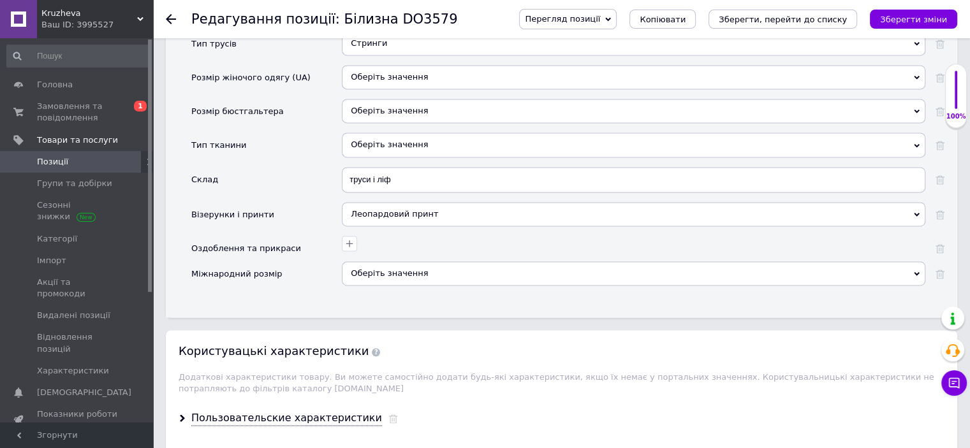
scroll to position [1977, 0]
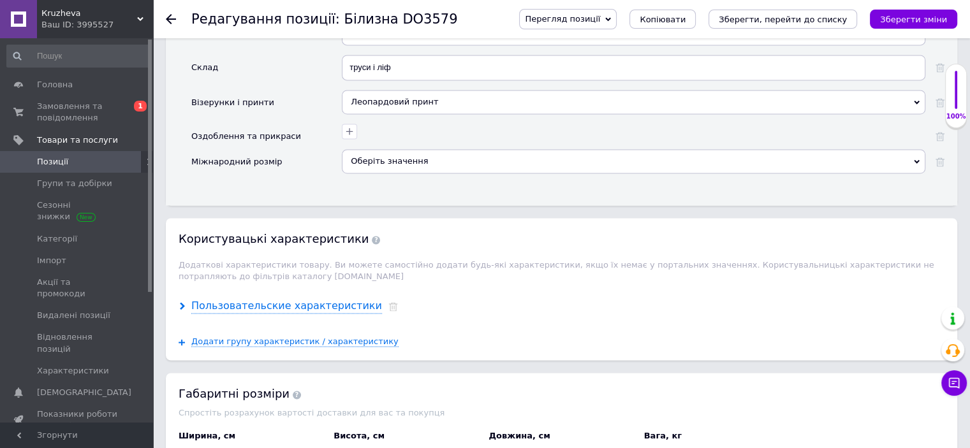
click at [258, 299] on div "Пользовательские характеристики" at bounding box center [286, 306] width 191 height 15
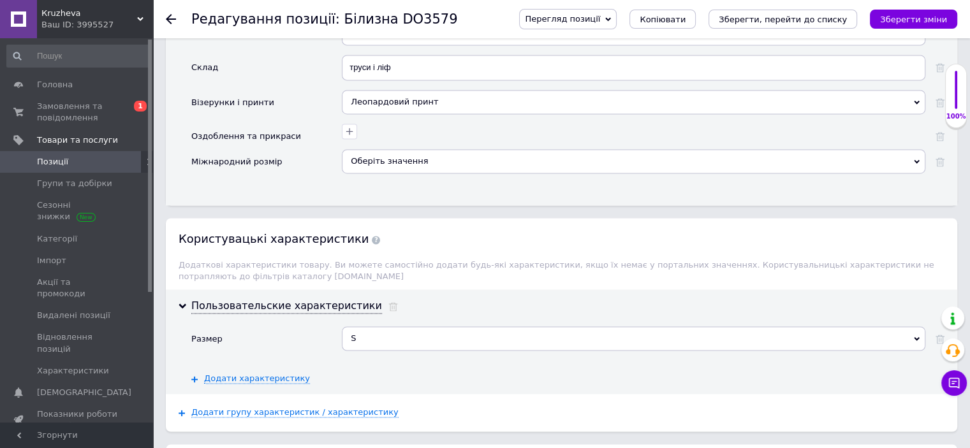
click at [370, 149] on div "Оберіть значення" at bounding box center [634, 161] width 584 height 24
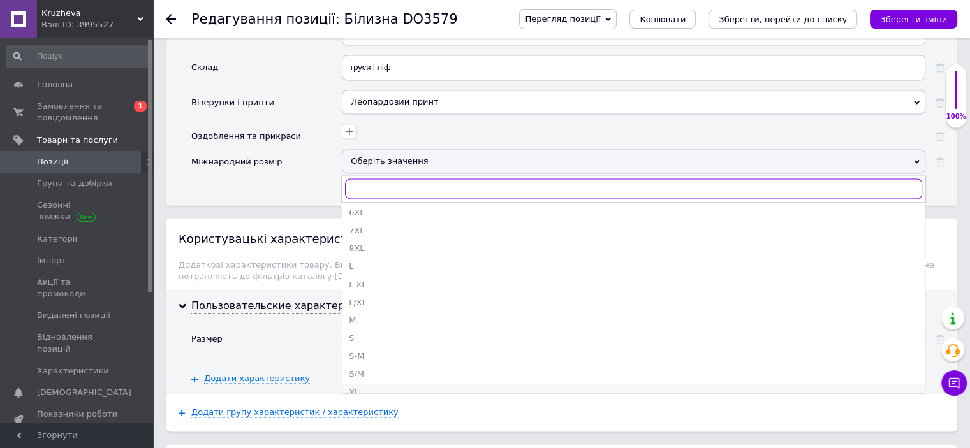
scroll to position [128, 0]
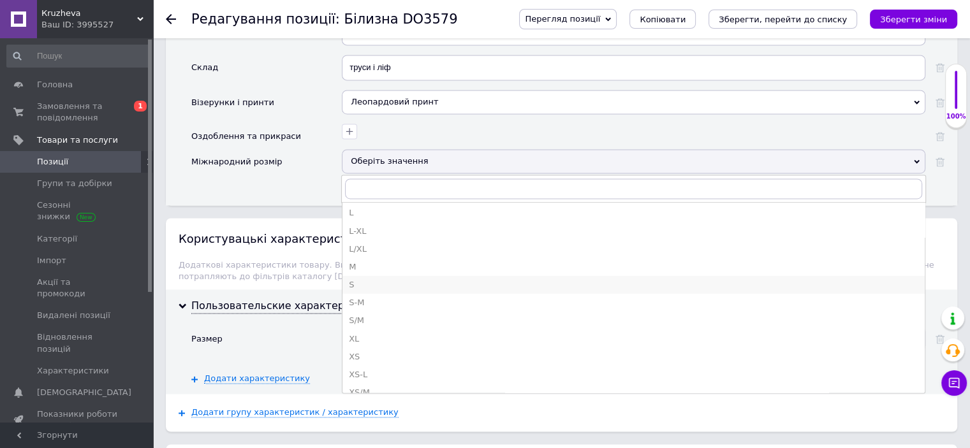
click at [361, 279] on div "S" at bounding box center [634, 284] width 570 height 11
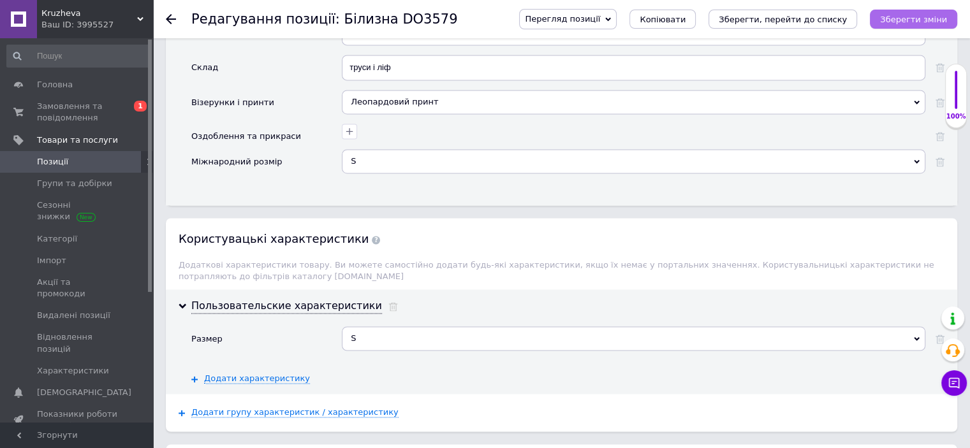
click at [931, 18] on icon "Зберегти зміни" at bounding box center [913, 20] width 67 height 10
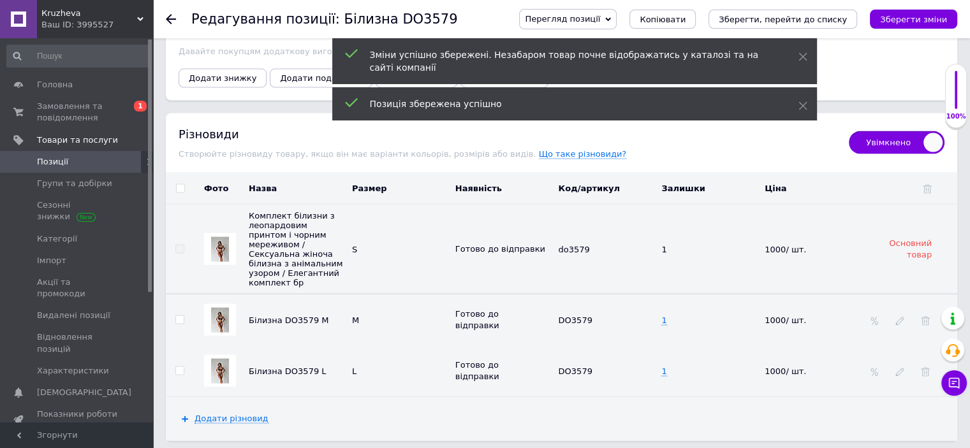
scroll to position [2615, 0]
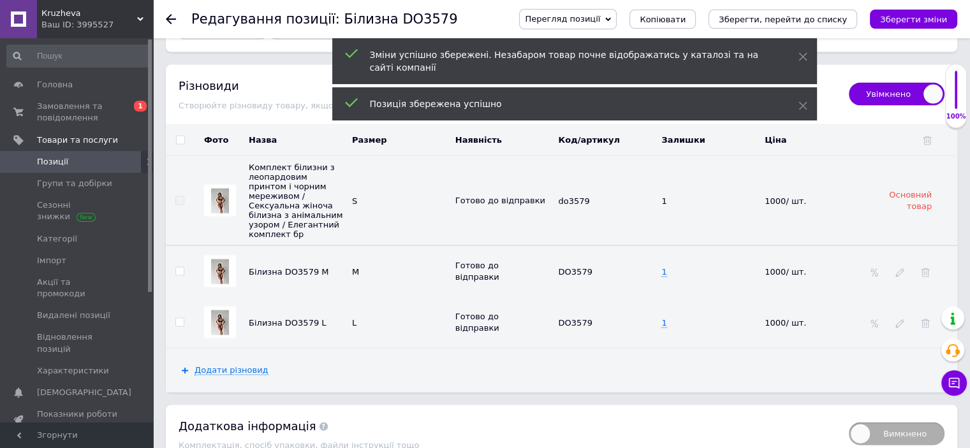
click at [221, 260] on img at bounding box center [220, 272] width 18 height 25
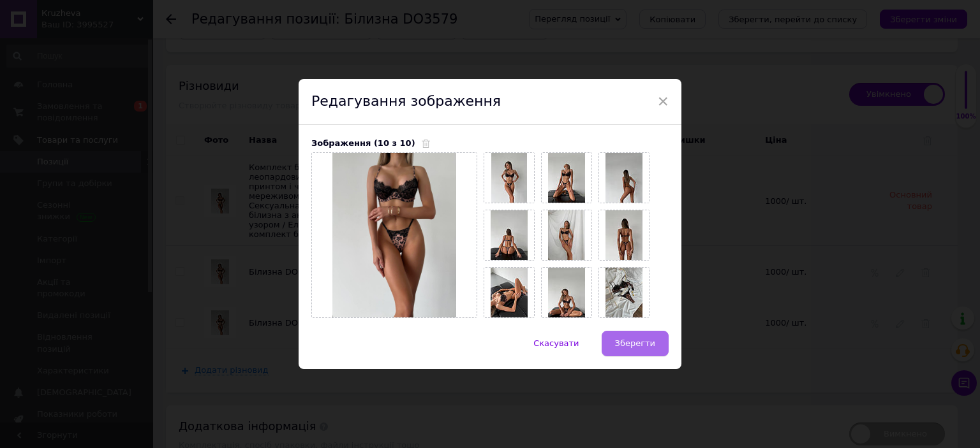
click at [628, 346] on span "Зберегти" at bounding box center [635, 344] width 40 height 10
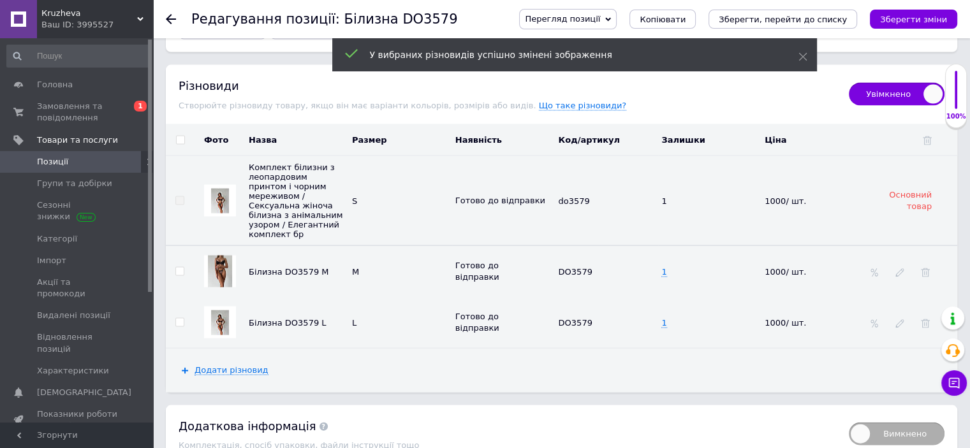
click at [226, 311] on img at bounding box center [220, 323] width 18 height 25
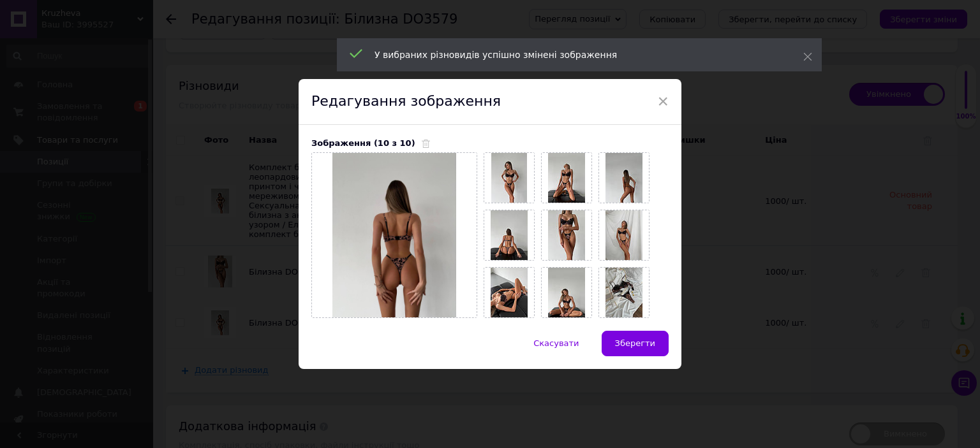
click at [635, 342] on span "Зберегти" at bounding box center [635, 344] width 40 height 10
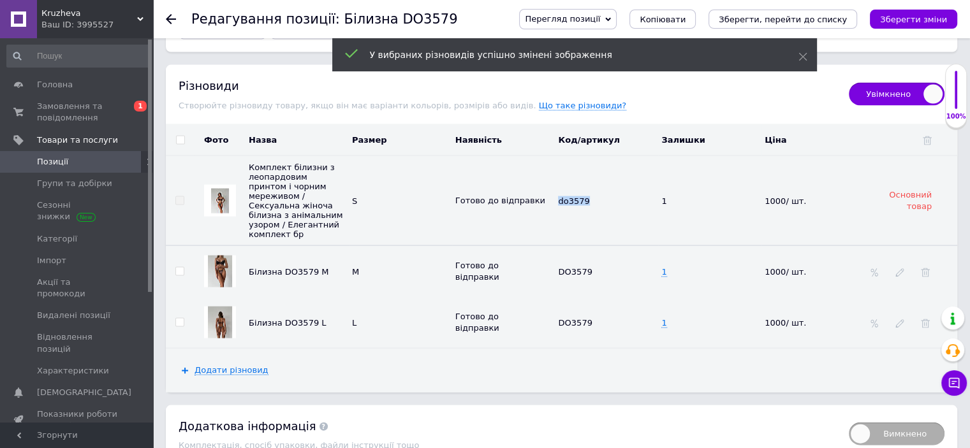
drag, startPoint x: 588, startPoint y: 188, endPoint x: 546, endPoint y: 184, distance: 42.3
click at [546, 184] on tr "Комплект білизни з леопардовим принтом і чорним мереживом / Сексуальна жіноча б…" at bounding box center [561, 201] width 791 height 90
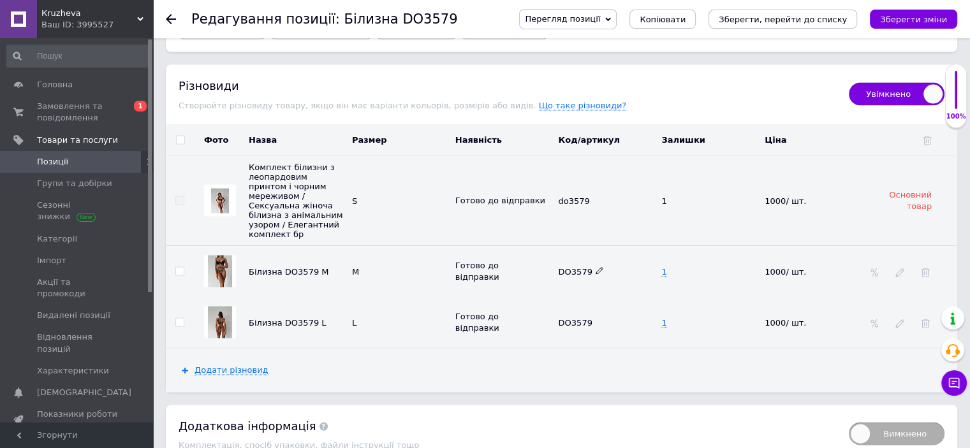
click at [596, 268] on use at bounding box center [599, 271] width 7 height 7
drag, startPoint x: 593, startPoint y: 251, endPoint x: 496, endPoint y: 251, distance: 96.9
click at [496, 251] on tr "Білизна DO3579 M M [PERSON_NAME] до відправки DO3579 1 1000/ шт." at bounding box center [561, 272] width 791 height 52
type input "do3579"
click at [596, 318] on icon at bounding box center [600, 322] width 8 height 8
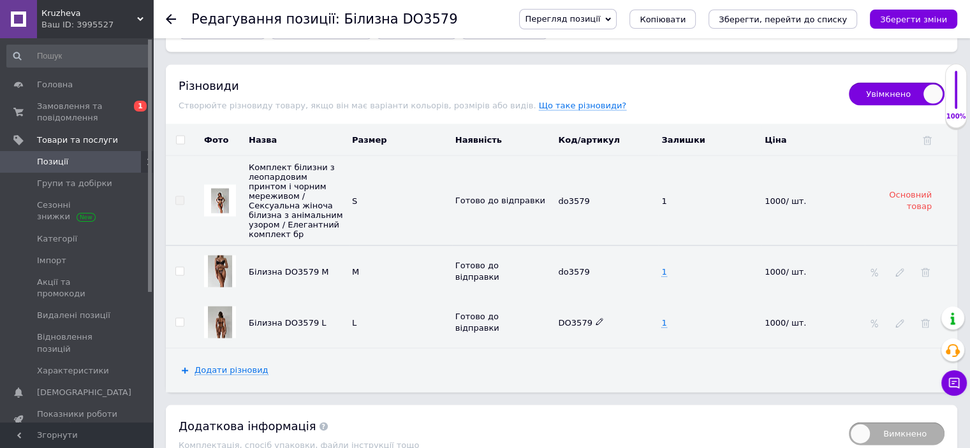
click at [596, 318] on icon at bounding box center [600, 322] width 8 height 8
drag, startPoint x: 592, startPoint y: 302, endPoint x: 523, endPoint y: 307, distance: 69.7
click at [523, 307] on tr "Білизна DO3579 L L Готово до відправки DO3579 1 1000/ шт." at bounding box center [561, 322] width 791 height 51
type input "do3579"
click at [927, 15] on icon "Зберегти зміни" at bounding box center [913, 20] width 67 height 10
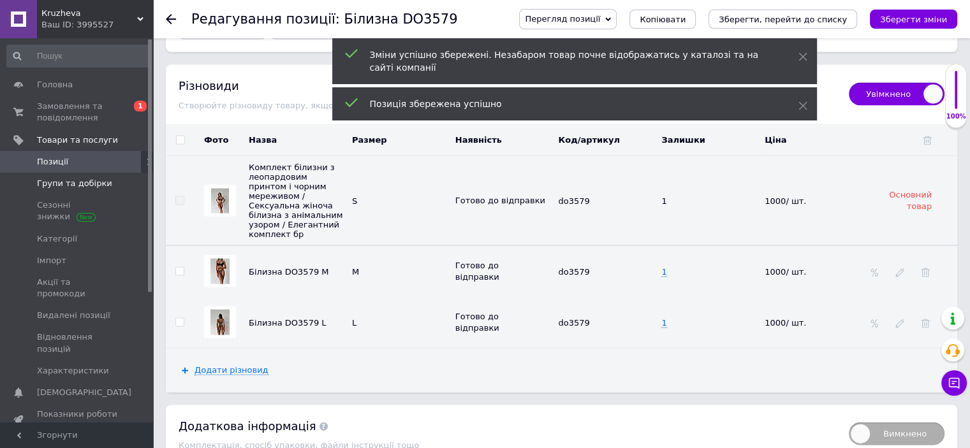
click at [84, 184] on span "Групи та добірки" at bounding box center [74, 183] width 75 height 11
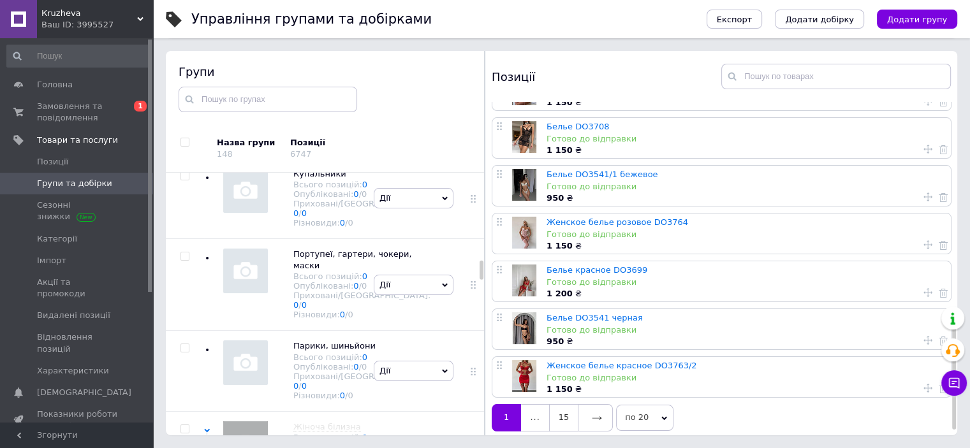
scroll to position [662, 0]
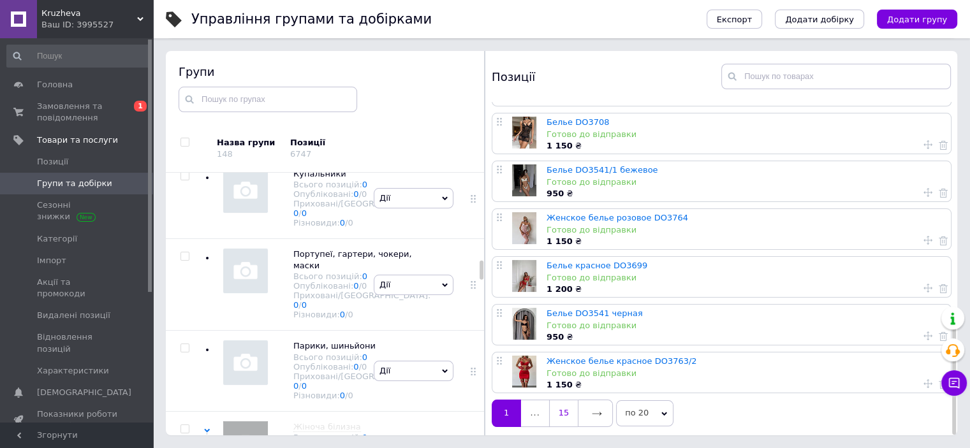
click at [562, 404] on link "15" at bounding box center [563, 413] width 29 height 27
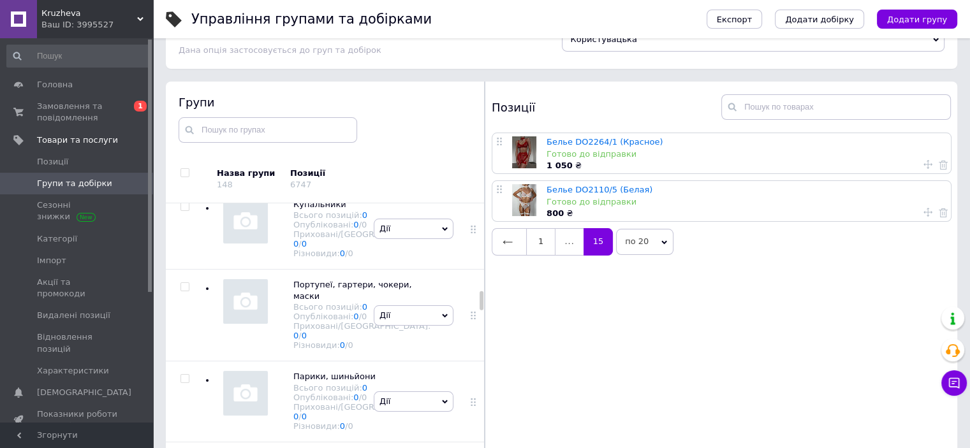
scroll to position [64, 0]
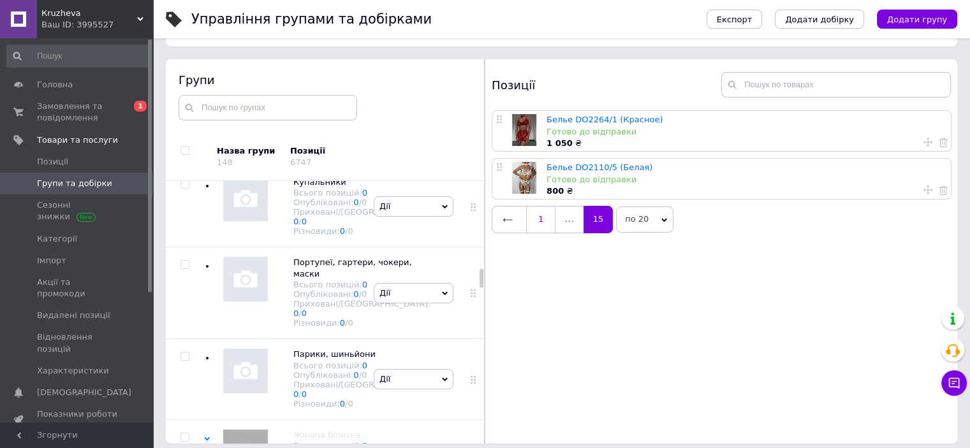
click at [541, 216] on link "1" at bounding box center [540, 219] width 29 height 27
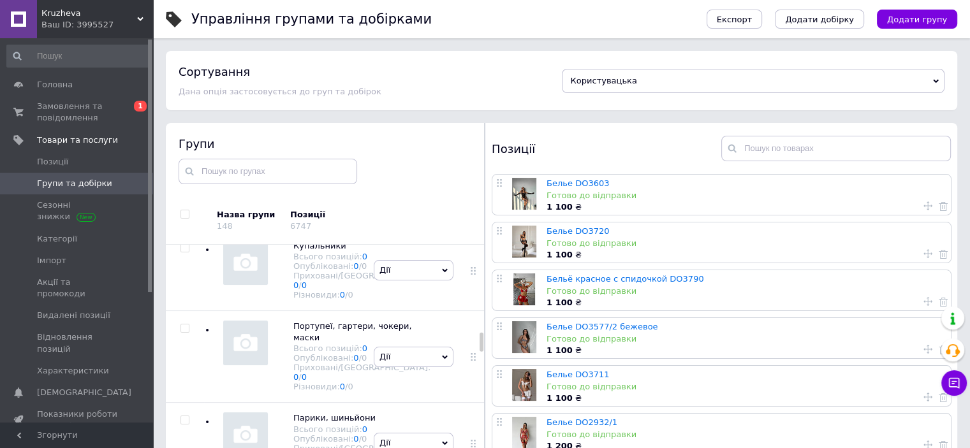
click at [534, 191] on div at bounding box center [524, 194] width 32 height 32
click at [566, 180] on link "Белье DO3603" at bounding box center [578, 184] width 63 height 10
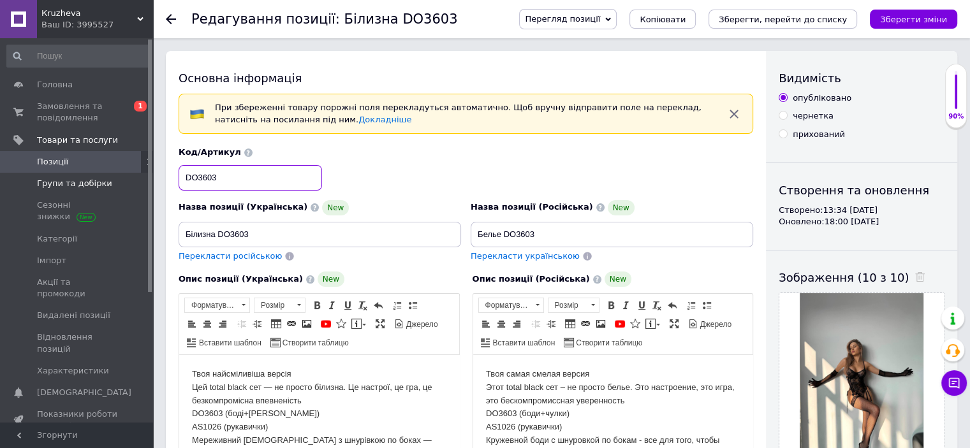
drag, startPoint x: 160, startPoint y: 180, endPoint x: 138, endPoint y: 180, distance: 22.3
click at [196, 182] on input "DO3603" at bounding box center [250, 178] width 143 height 26
drag, startPoint x: 197, startPoint y: 174, endPoint x: 170, endPoint y: 173, distance: 26.8
click at [170, 173] on div "Основна інформація При збереженні товару порожні поля перекладуться автоматично…" at bounding box center [466, 440] width 600 height 778
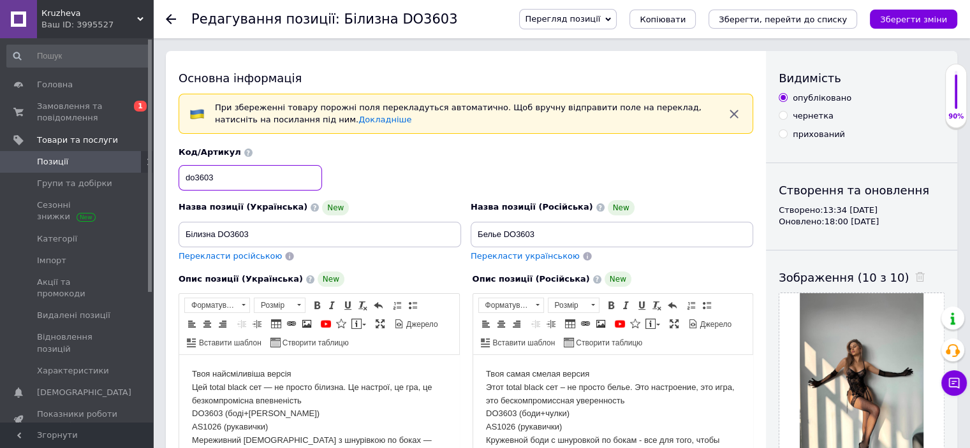
drag, startPoint x: 219, startPoint y: 170, endPoint x: 171, endPoint y: 170, distance: 48.5
click at [171, 170] on div "Основна інформація При збереженні товару порожні поля перекладуться автоматично…" at bounding box center [466, 440] width 600 height 778
type input "do3603"
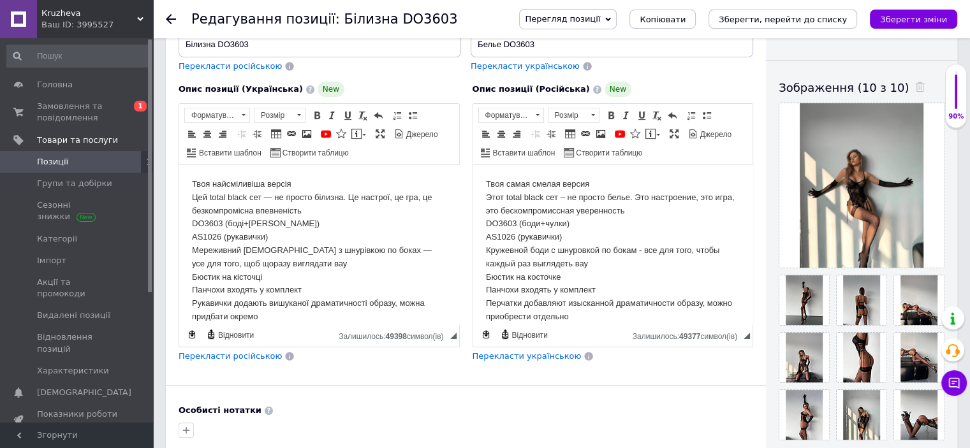
scroll to position [191, 0]
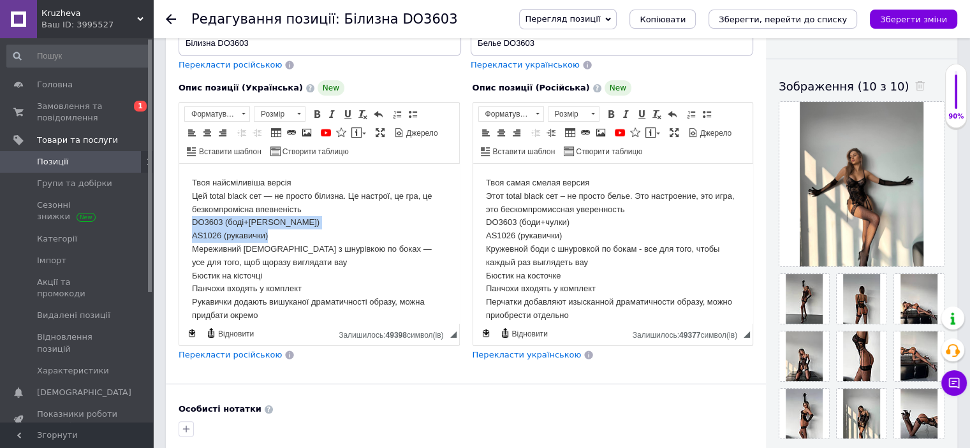
drag, startPoint x: 247, startPoint y: 228, endPoint x: 182, endPoint y: 225, distance: 65.1
click at [182, 225] on html "Твоя найсміливіша версія Цей total black сет — не просто білизна. Це настрої, ц…" at bounding box center [319, 302] width 280 height 277
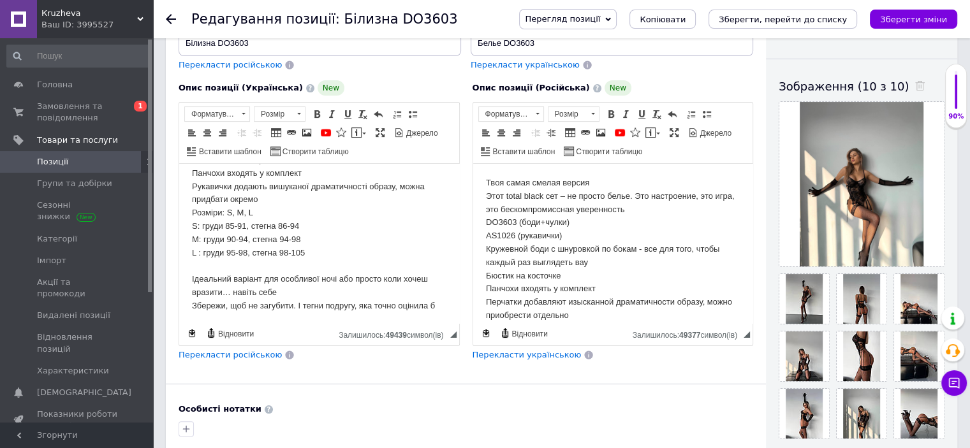
scroll to position [91, 0]
click at [205, 130] on span at bounding box center [207, 133] width 10 height 10
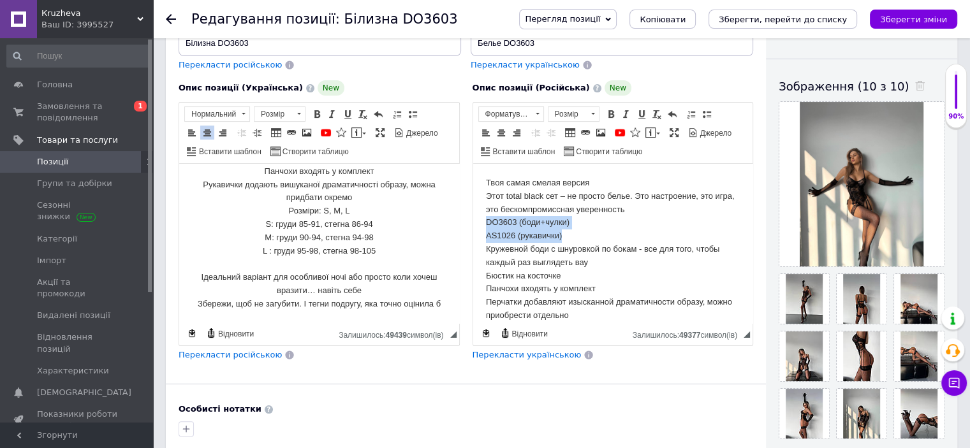
drag, startPoint x: 517, startPoint y: 236, endPoint x: 941, endPoint y: 384, distance: 449.2
click at [473, 222] on html "Твоя самая смелая версия Этот total black сет – не просто белье. Это настроение…" at bounding box center [613, 309] width 280 height 291
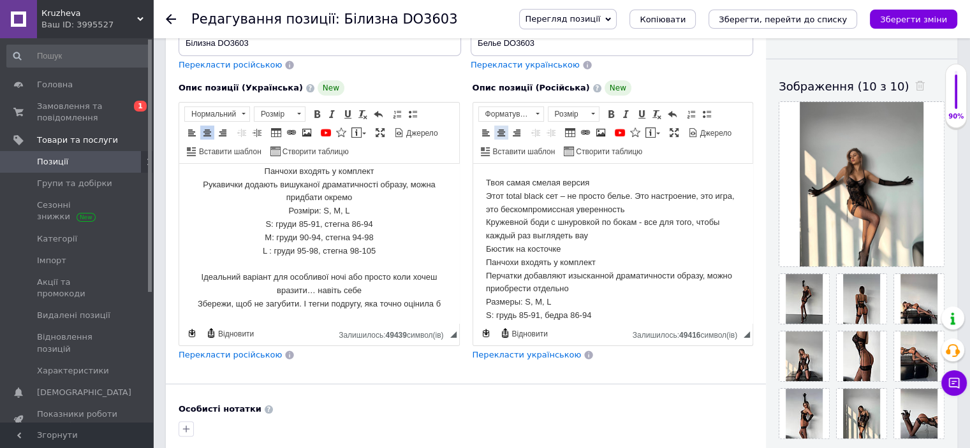
click at [504, 131] on span at bounding box center [501, 133] width 10 height 10
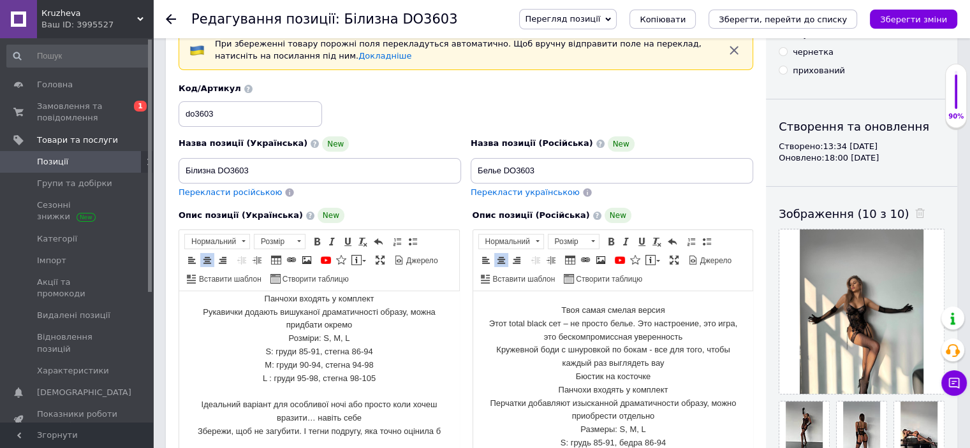
scroll to position [64, 0]
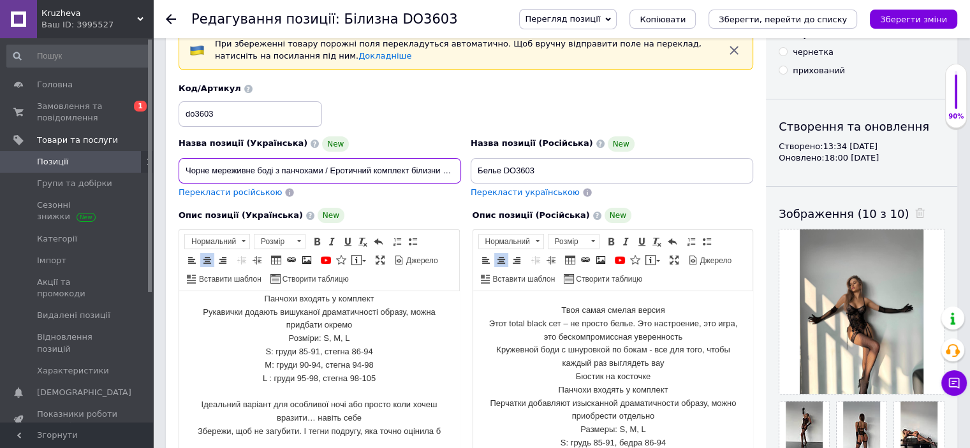
scroll to position [0, 243]
type input "Чорне мереживне боді з панчохами / Еротичний комплект білизни з мережива / Секс…"
drag, startPoint x: 554, startPoint y: 165, endPoint x: 434, endPoint y: 165, distance: 119.9
click at [434, 165] on div "Назва позиції (Українська) New Чорне мереживне боді з панчохами / Еротичний ком…" at bounding box center [466, 140] width 584 height 125
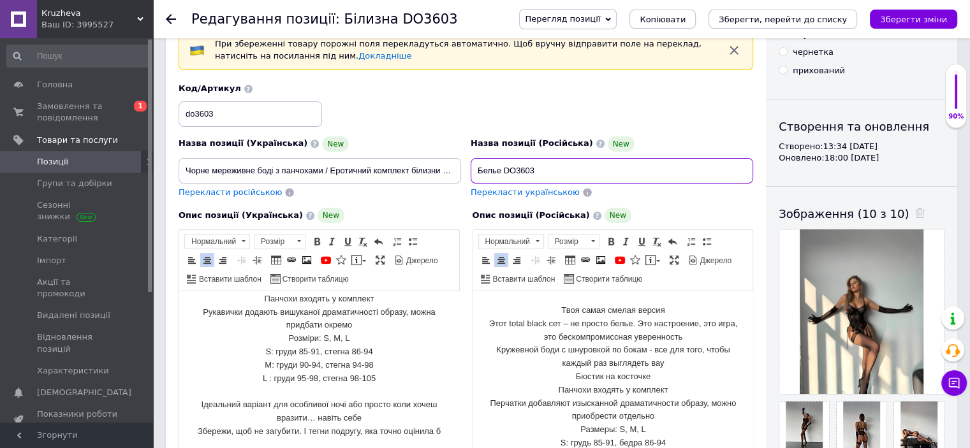
paste input "ерное кружевное боди с чулками / Эротический комплект кружевного белья / Сексуа…"
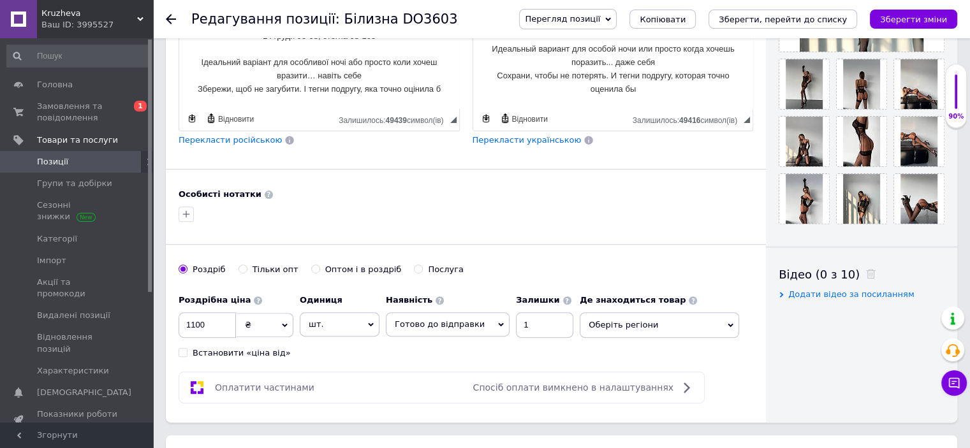
scroll to position [510, 0]
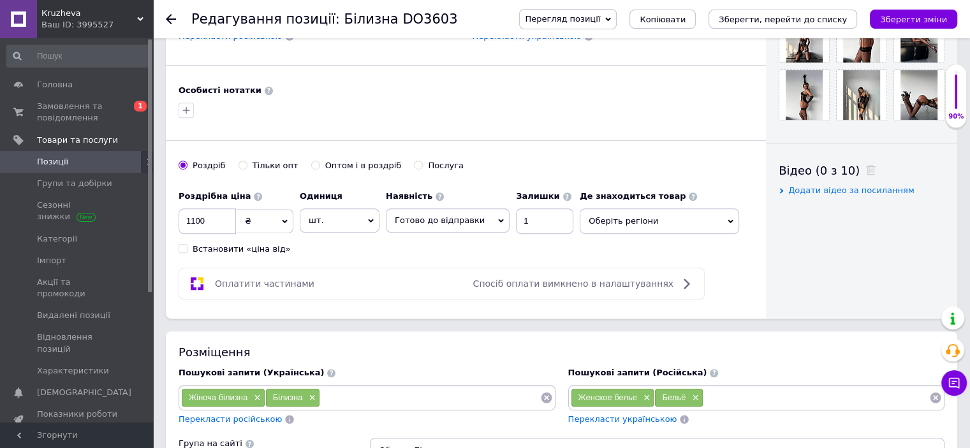
type input "Черное кружевное боди с чулками / Эротический комплект кружевного белья / Сексу…"
click at [602, 214] on span "Оберіть регіони" at bounding box center [659, 222] width 159 height 26
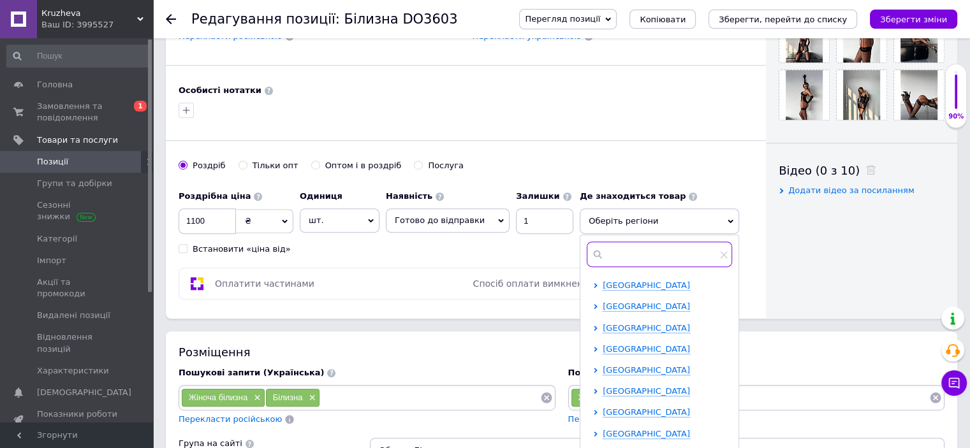
click at [606, 252] on input "text" at bounding box center [659, 255] width 145 height 26
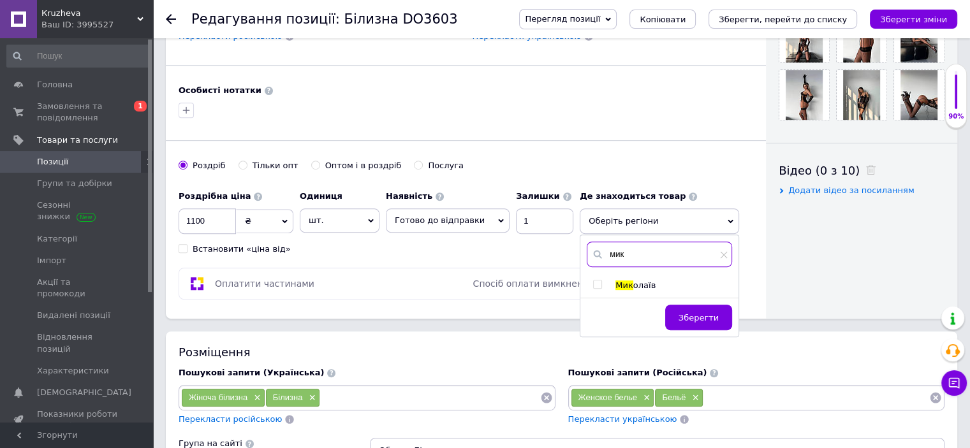
type input "мик"
click at [593, 281] on input "checkbox" at bounding box center [597, 285] width 8 height 8
checkbox input "true"
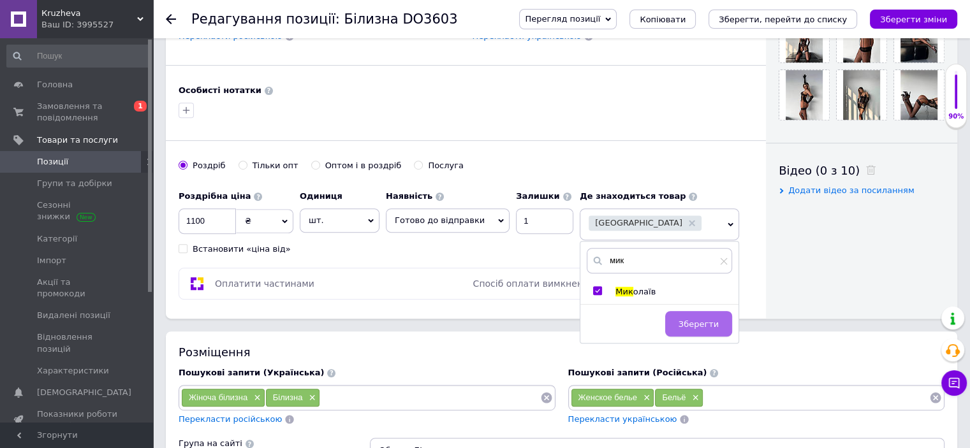
click at [689, 320] on span "Зберегти" at bounding box center [699, 325] width 40 height 10
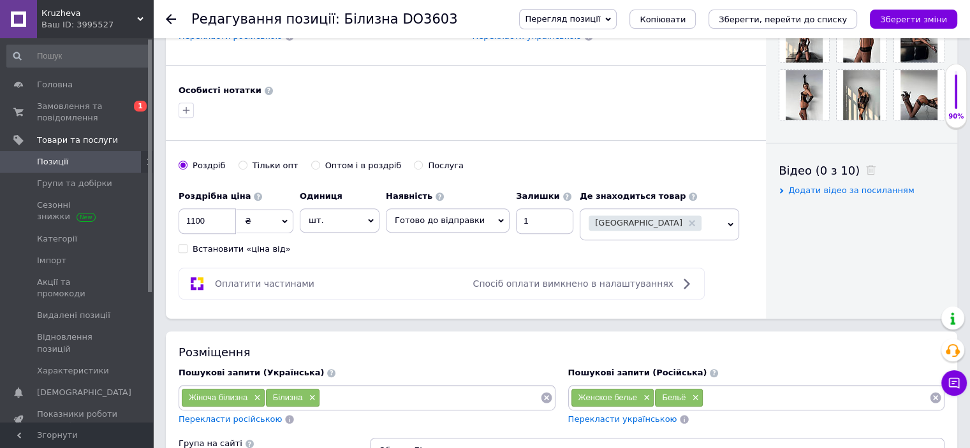
click at [362, 390] on input at bounding box center [430, 397] width 220 height 19
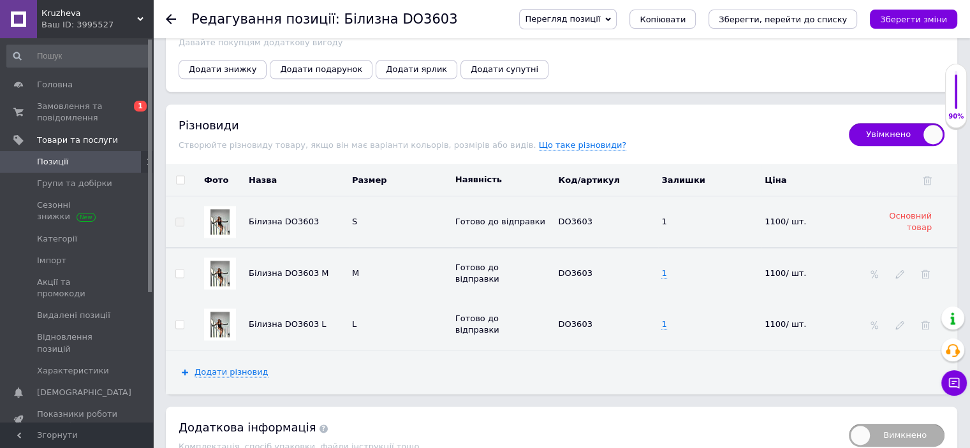
scroll to position [1722, 0]
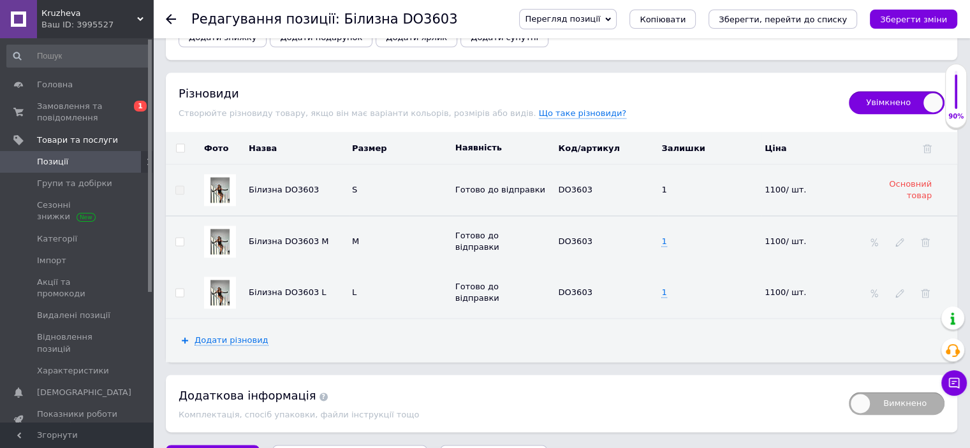
click at [218, 229] on img at bounding box center [219, 242] width 19 height 26
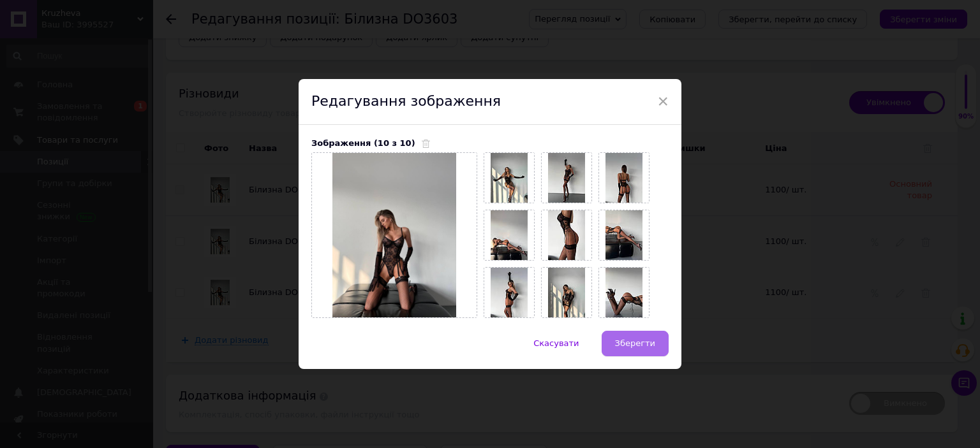
drag, startPoint x: 625, startPoint y: 344, endPoint x: 625, endPoint y: 328, distance: 15.3
click at [625, 344] on span "Зберегти" at bounding box center [635, 344] width 40 height 10
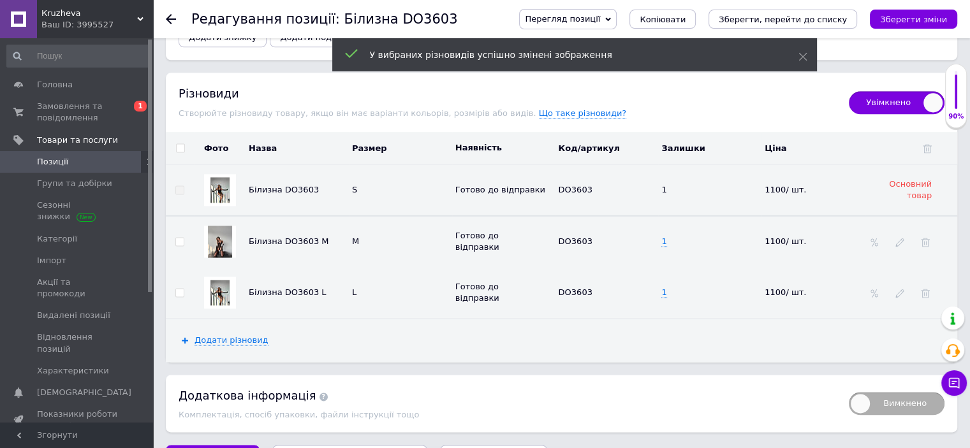
click at [224, 280] on img at bounding box center [219, 293] width 19 height 26
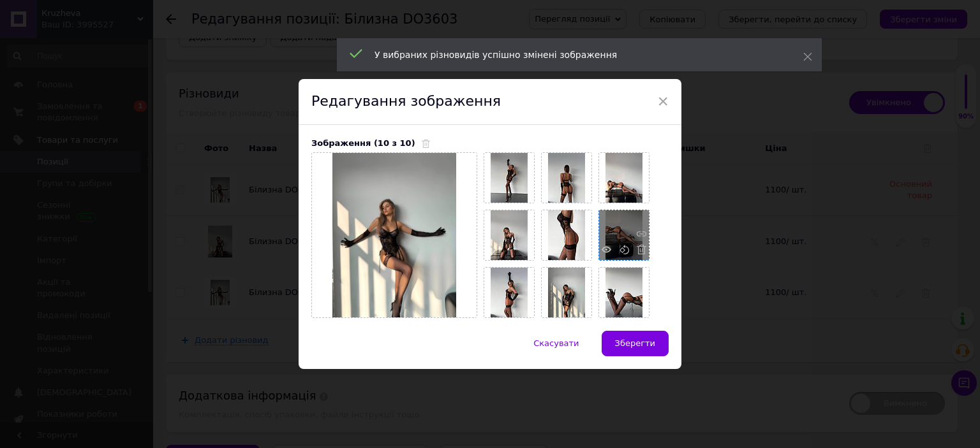
click at [624, 238] on div at bounding box center [624, 235] width 50 height 50
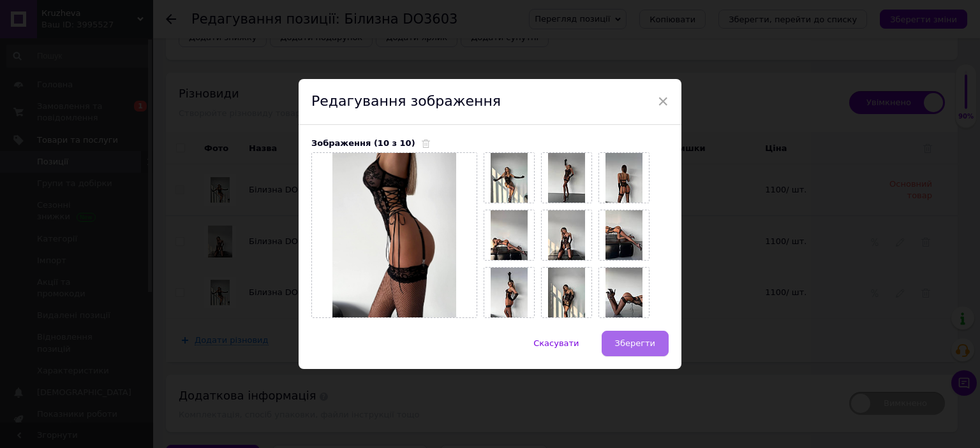
click at [636, 341] on span "Зберегти" at bounding box center [635, 344] width 40 height 10
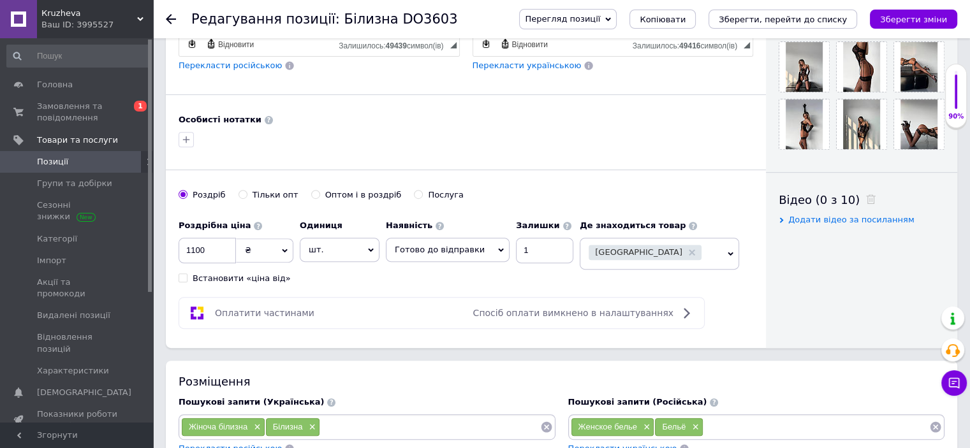
scroll to position [574, 0]
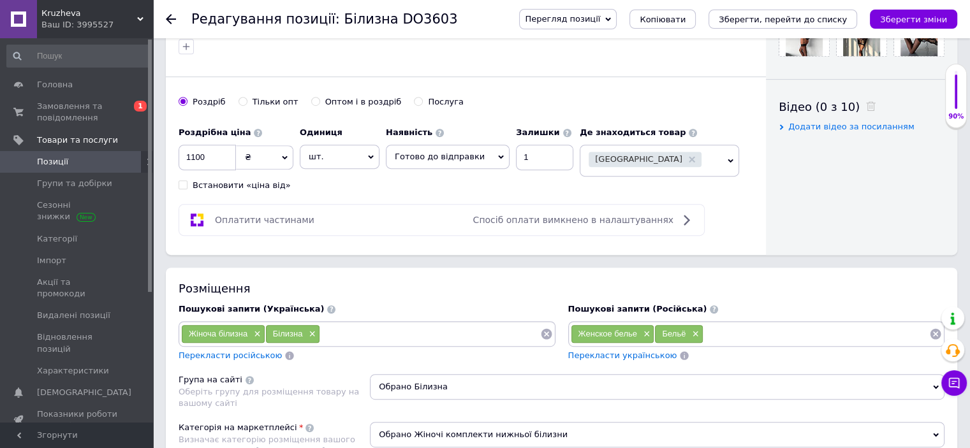
click at [348, 329] on input at bounding box center [430, 334] width 220 height 19
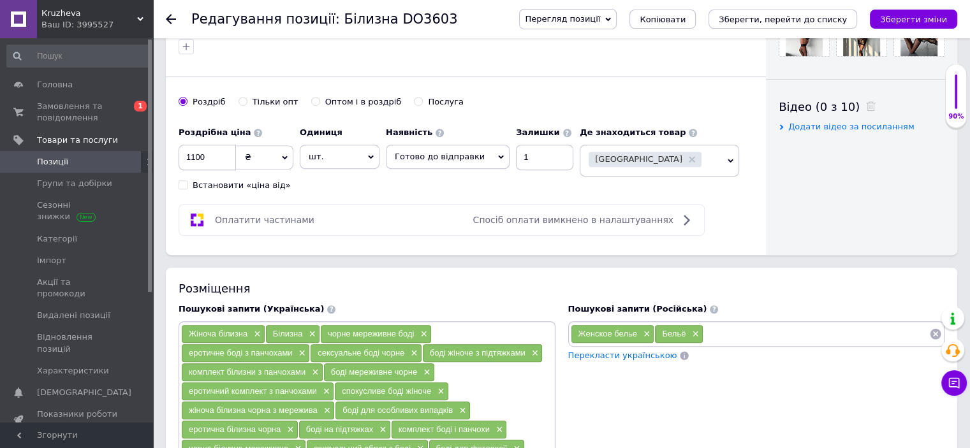
click at [710, 337] on input at bounding box center [816, 334] width 226 height 19
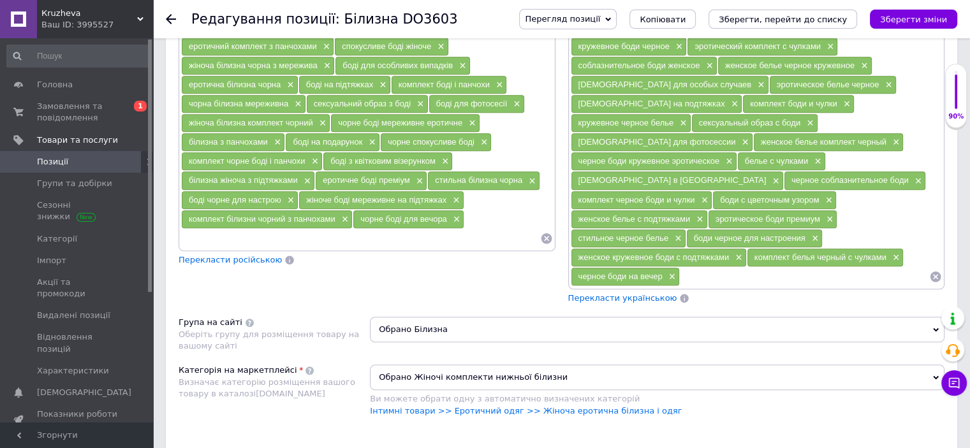
scroll to position [957, 0]
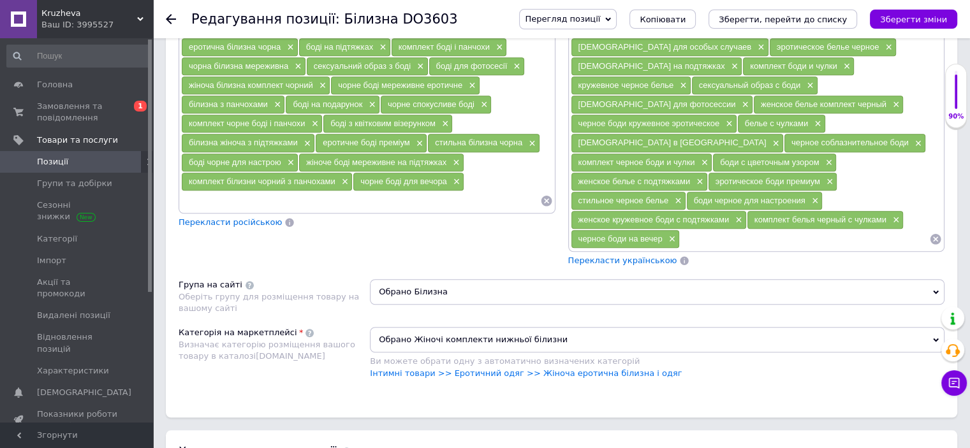
click at [421, 279] on span "Обрано Білизна" at bounding box center [657, 292] width 575 height 26
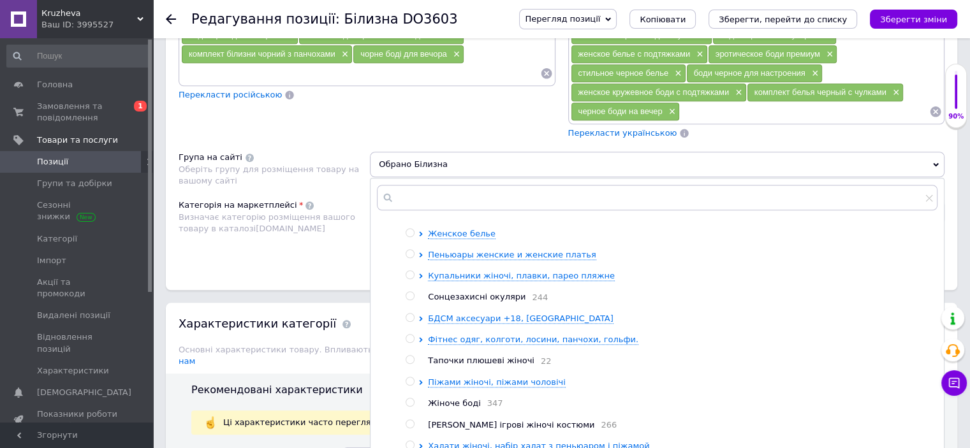
scroll to position [64, 0]
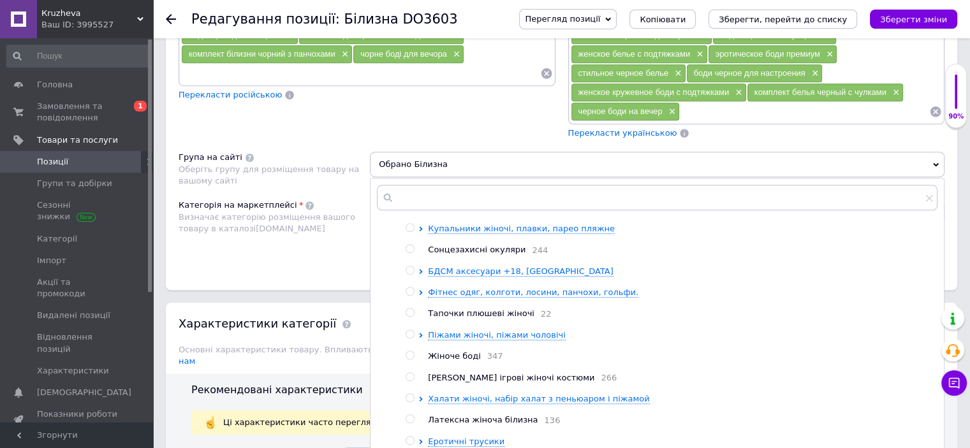
click at [409, 351] on input "radio" at bounding box center [410, 355] width 8 height 8
radio input "true"
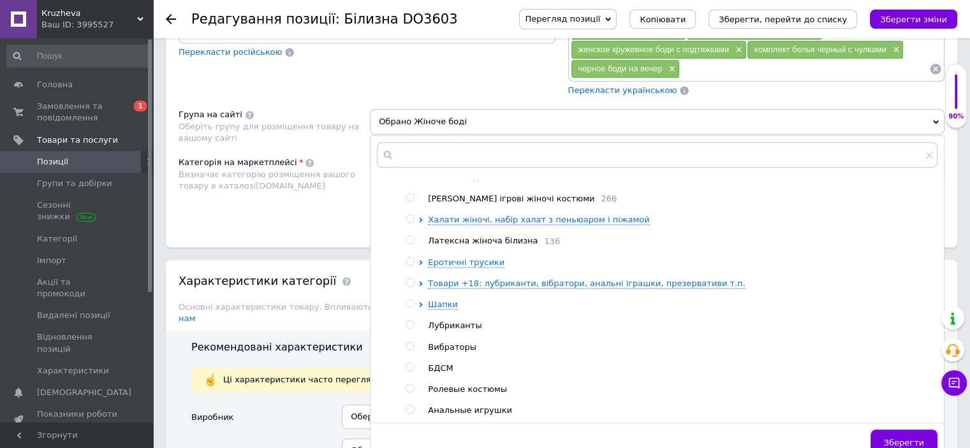
scroll to position [1212, 0]
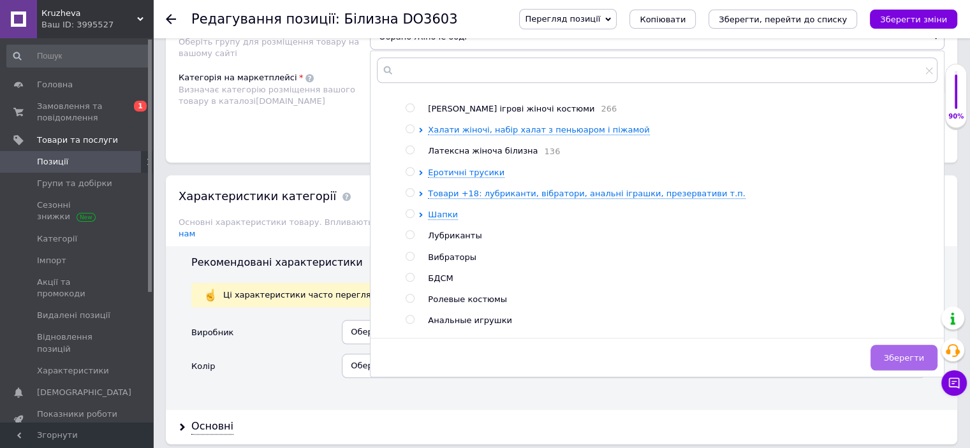
click at [904, 353] on span "Зберегти" at bounding box center [904, 358] width 40 height 10
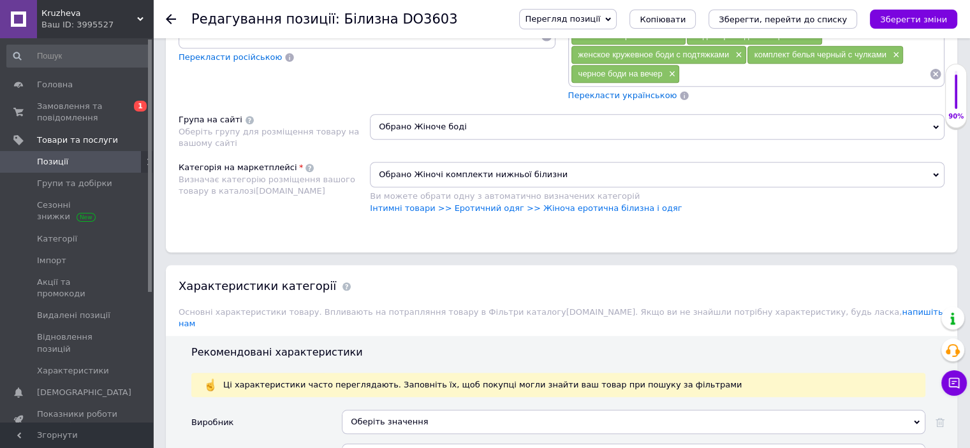
scroll to position [1084, 0]
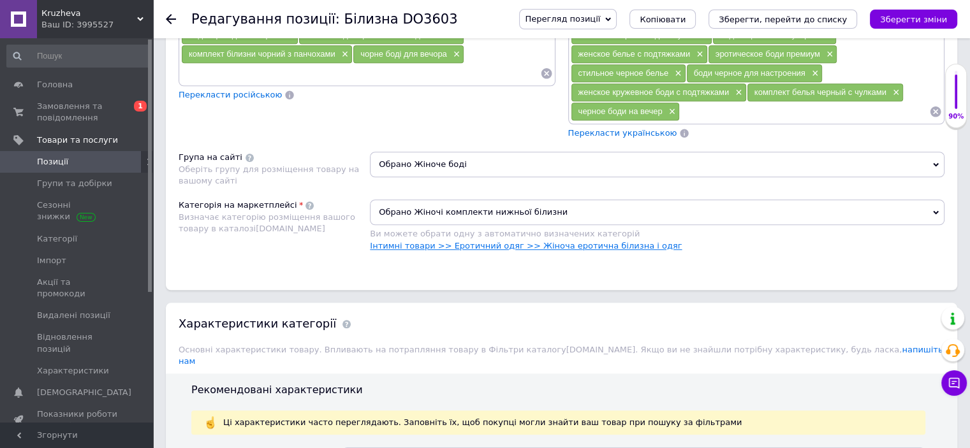
click at [579, 241] on link "Інтимні товари >> Еротичний одяг >> Жіноча еротична білизна і одяг" at bounding box center [526, 246] width 312 height 10
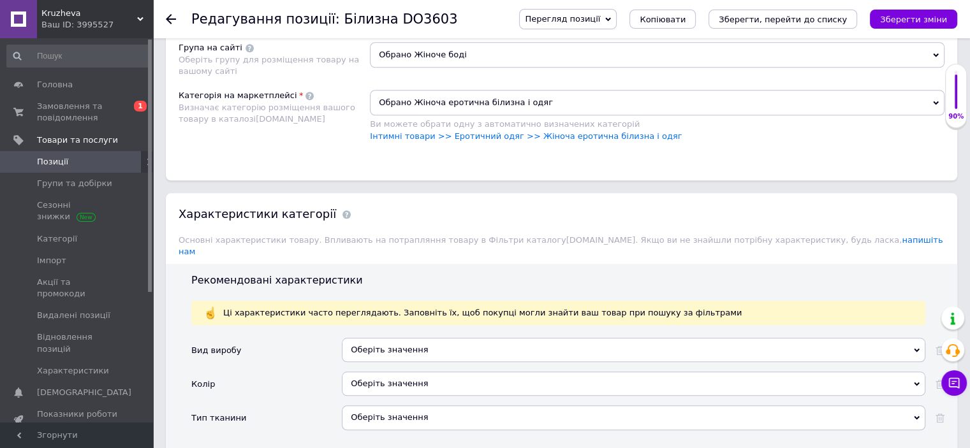
scroll to position [1212, 0]
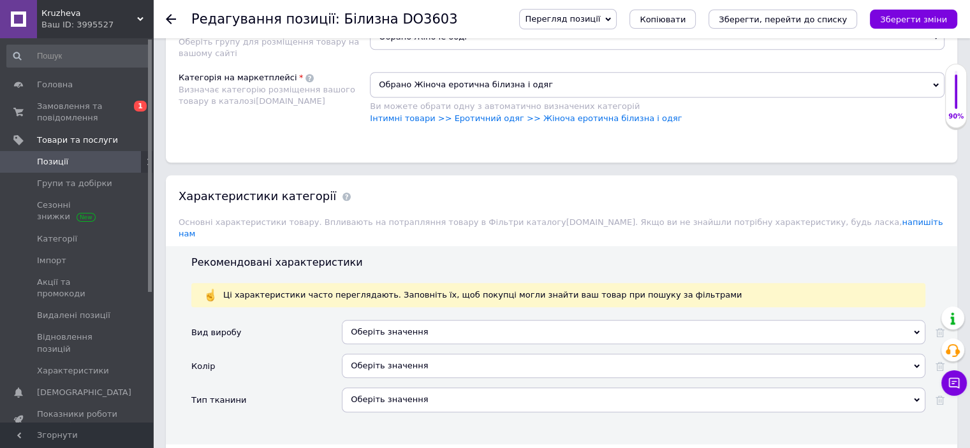
click at [432, 320] on div "Оберіть значення" at bounding box center [634, 332] width 584 height 24
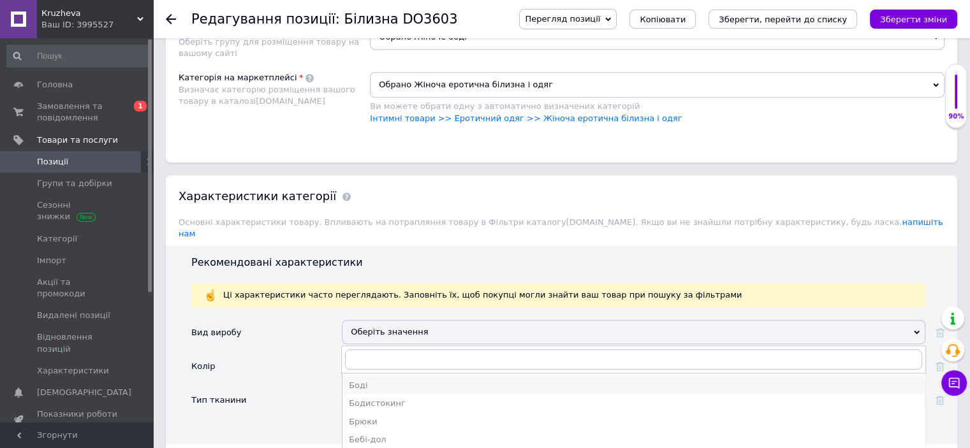
click at [397, 380] on div "Боді" at bounding box center [634, 385] width 570 height 11
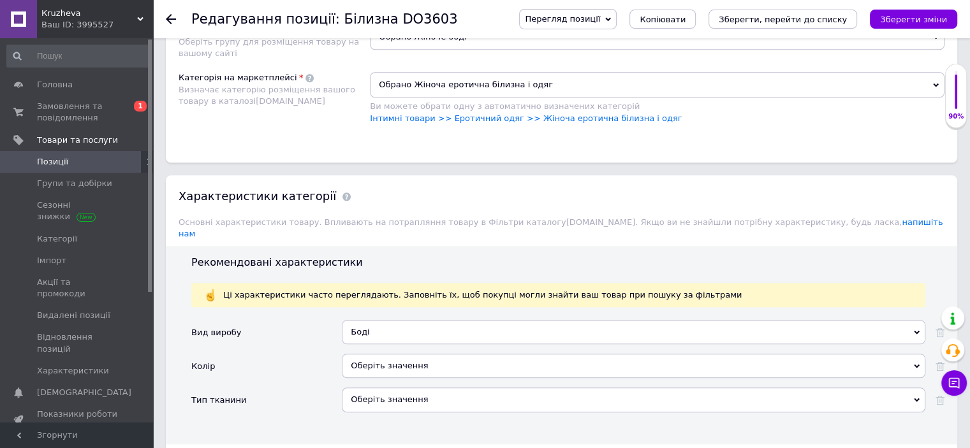
click at [398, 354] on div "Оберіть значення" at bounding box center [634, 366] width 584 height 24
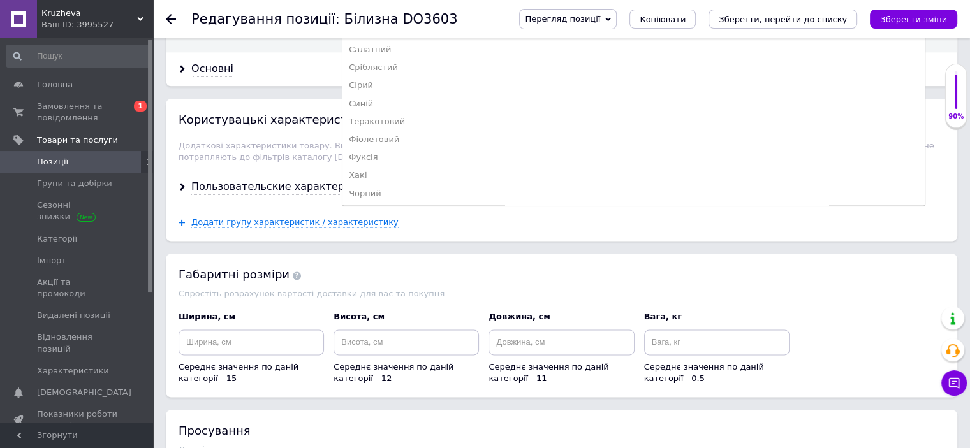
scroll to position [1531, 0]
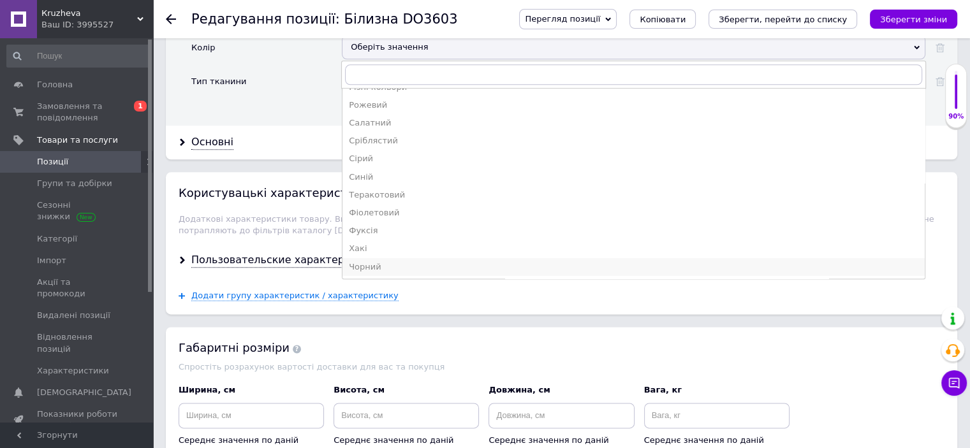
click at [391, 261] on div "Чорний" at bounding box center [634, 266] width 570 height 11
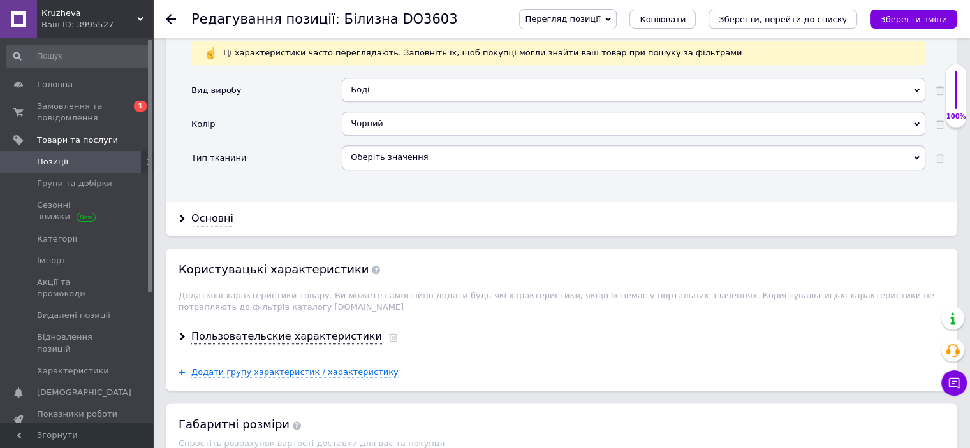
scroll to position [1339, 0]
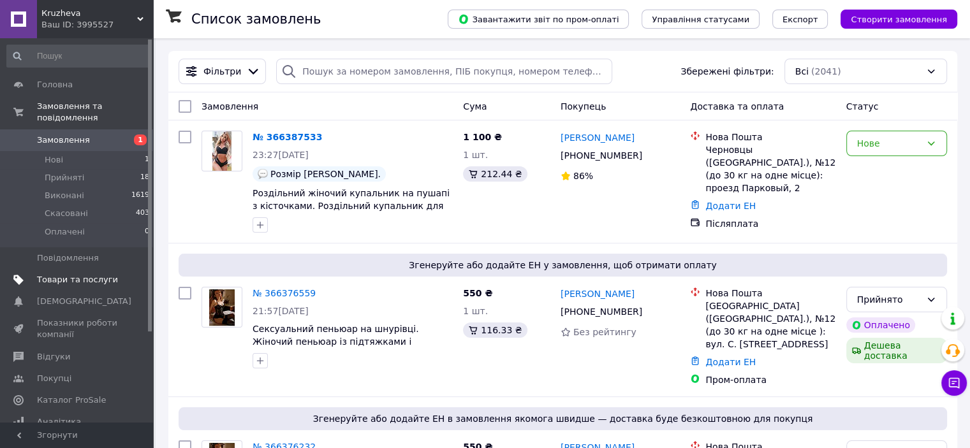
click at [69, 274] on span "Товари та послуги" at bounding box center [77, 279] width 81 height 11
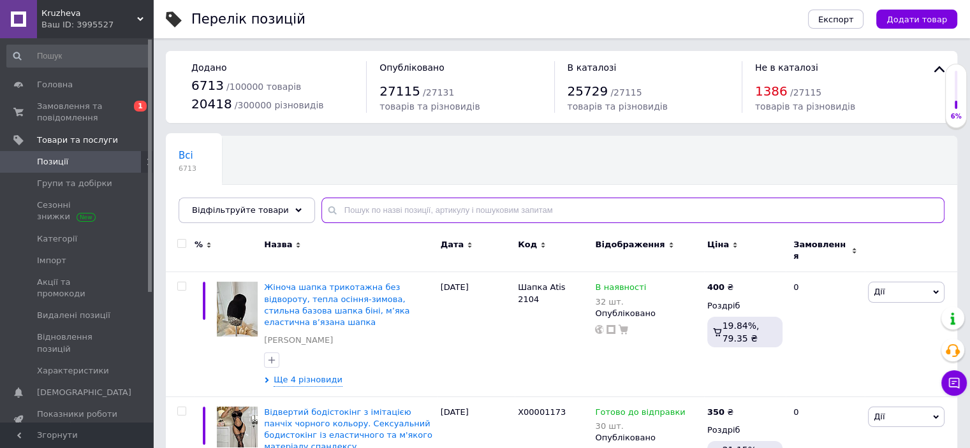
click at [331, 209] on input "text" at bounding box center [632, 211] width 623 height 26
paste input "do2929/1"
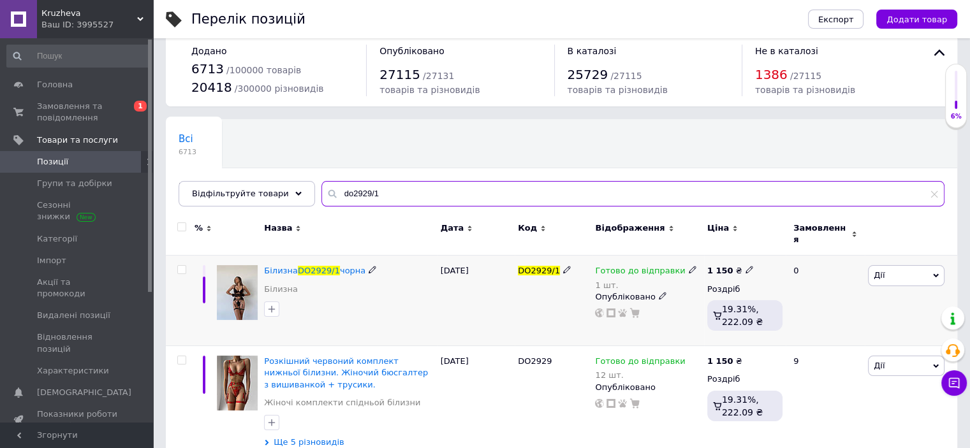
scroll to position [31, 0]
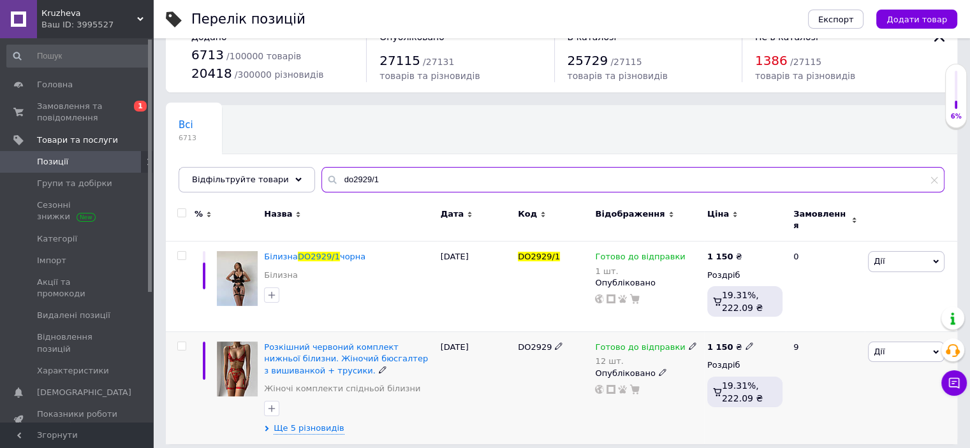
type input "do2929/1"
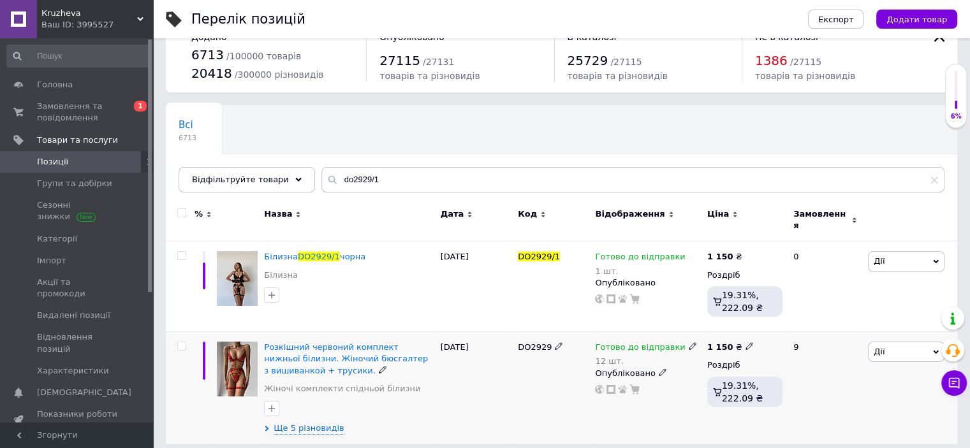
click at [241, 349] on img at bounding box center [237, 369] width 41 height 55
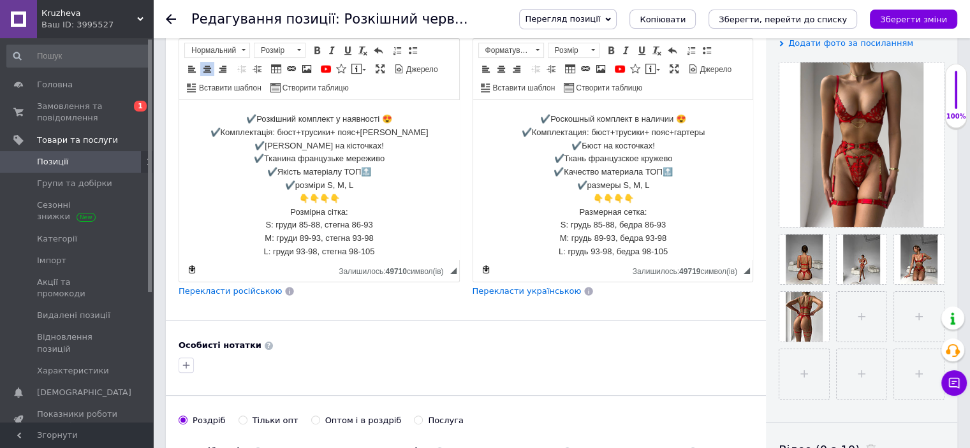
scroll to position [11, 0]
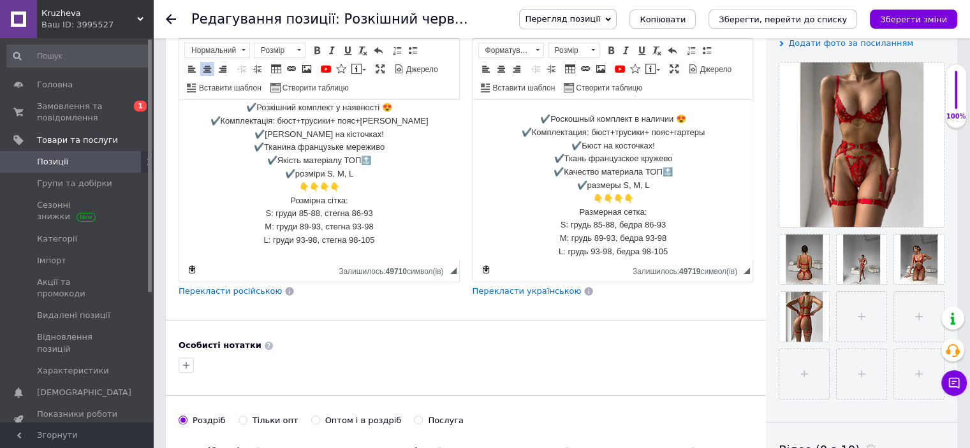
drag, startPoint x: 238, startPoint y: 114, endPoint x: 652, endPoint y: 388, distance: 496.5
click at [459, 260] on html "✔️Розкішний комплект у наявності 😍 ✔️Комплектація: бюст+трусики+ пояс+гартери ✔…" at bounding box center [319, 175] width 280 height 172
copy p "✔️Розкішний комплект у наявності 😍 ✔️Комплектація: бюст+трусики+ пояс+гартери ✔…"
click at [636, 199] on p "✔️Роскошный комплект в наличии 😍 ✔️Комплектация: бюст+трусики+ пояс+гартеры ✔️Б…" at bounding box center [612, 186] width 254 height 146
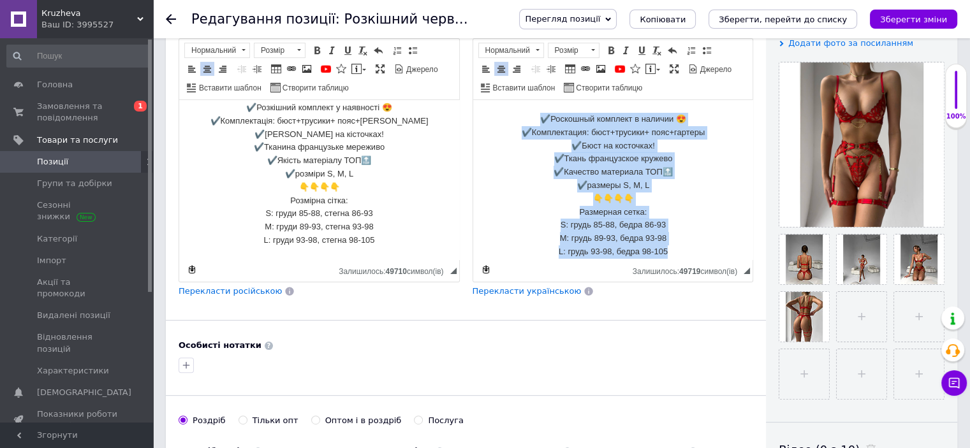
copy p "✔️Роскошный комплект в наличии 😍 ✔️Комплектация: бюст+трусики+ пояс+гартеры ✔️Б…"
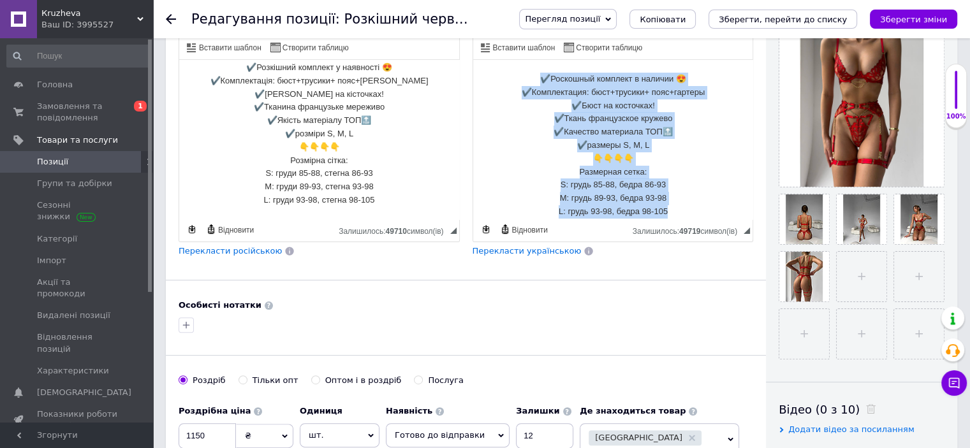
scroll to position [0, 0]
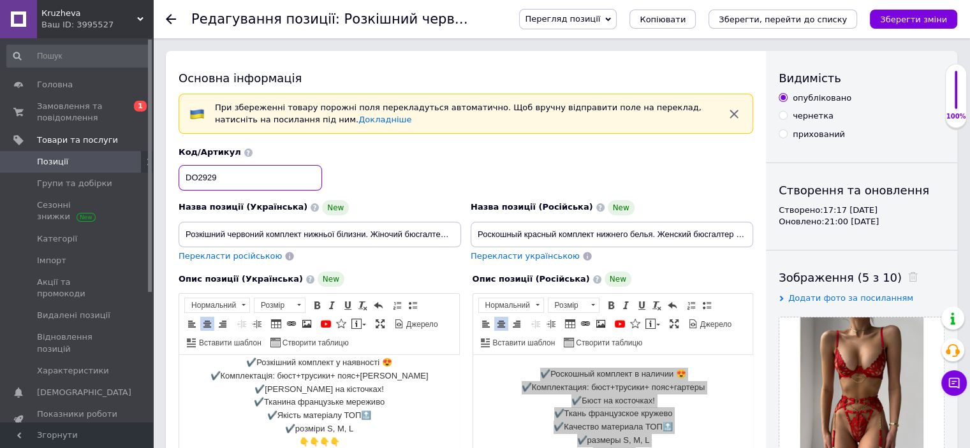
drag, startPoint x: 230, startPoint y: 178, endPoint x: 149, endPoint y: 175, distance: 80.4
click at [96, 160] on span "Позиції" at bounding box center [77, 161] width 81 height 11
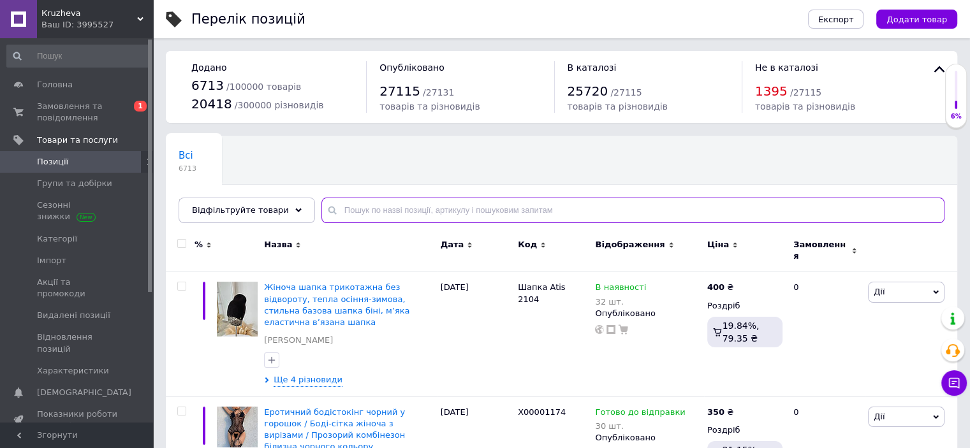
click at [359, 209] on input "text" at bounding box center [632, 211] width 623 height 26
paste input "DO2929"
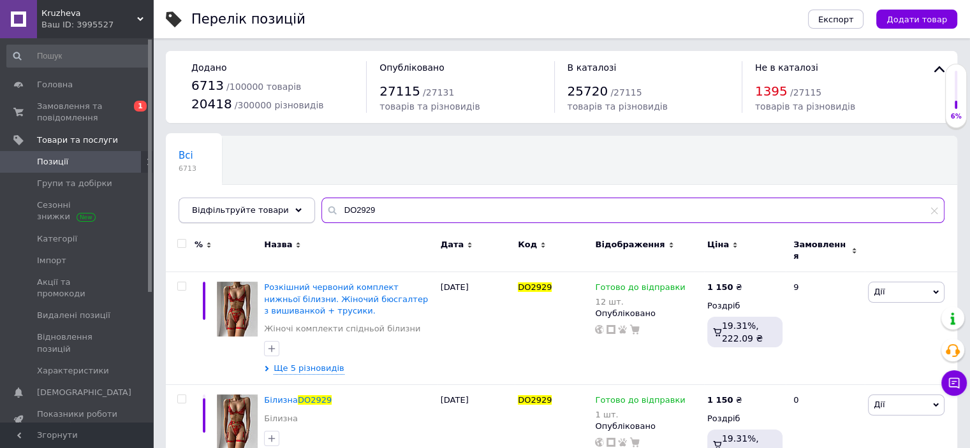
drag, startPoint x: 365, startPoint y: 200, endPoint x: 260, endPoint y: 210, distance: 105.7
click at [261, 210] on div "Відфільтруйте товари DO2929" at bounding box center [562, 211] width 766 height 26
paste input "do3805"
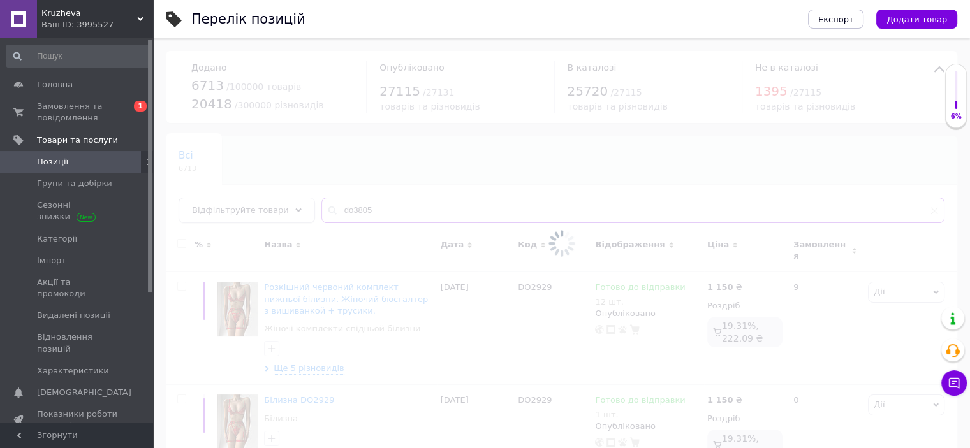
type input "do3805"
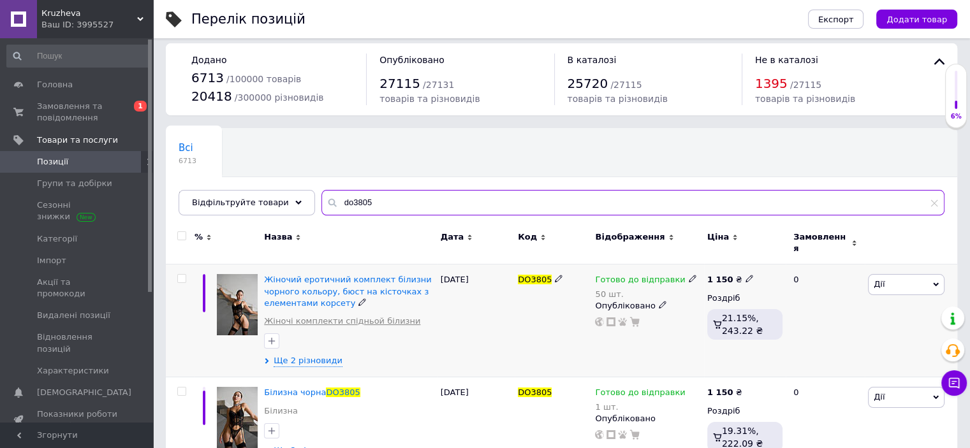
scroll to position [31, 0]
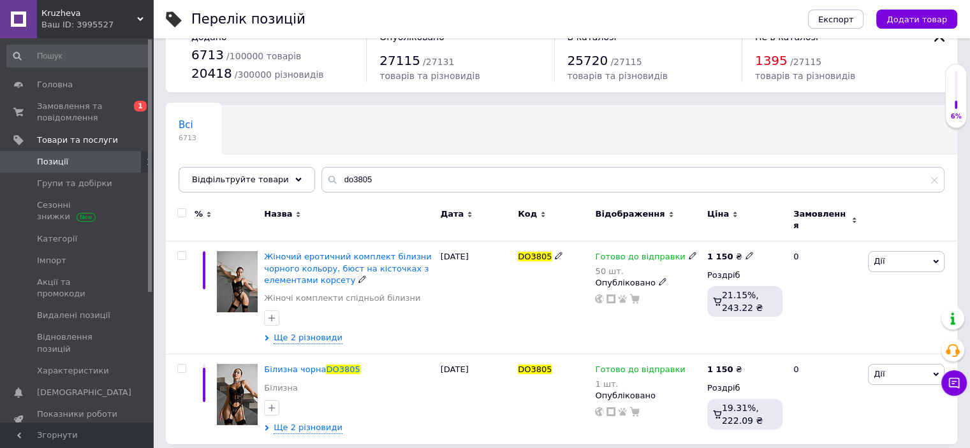
drag, startPoint x: 240, startPoint y: 268, endPoint x: 242, endPoint y: 261, distance: 6.9
click at [240, 268] on img at bounding box center [237, 281] width 41 height 61
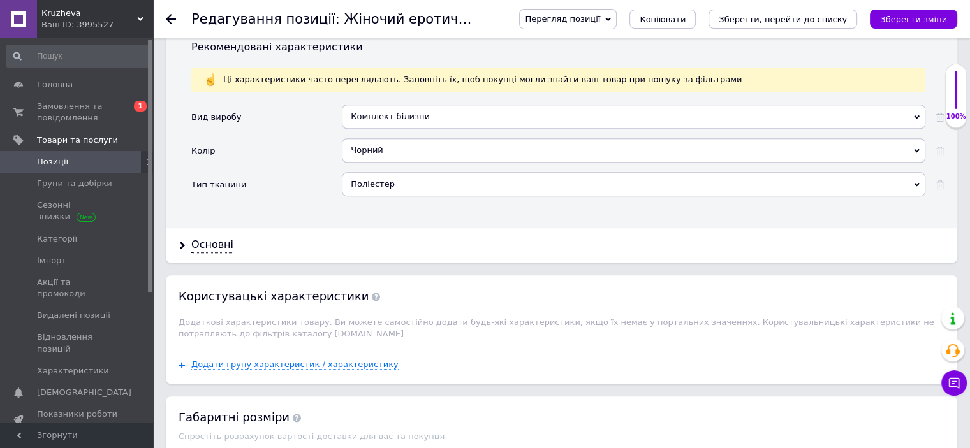
scroll to position [1531, 0]
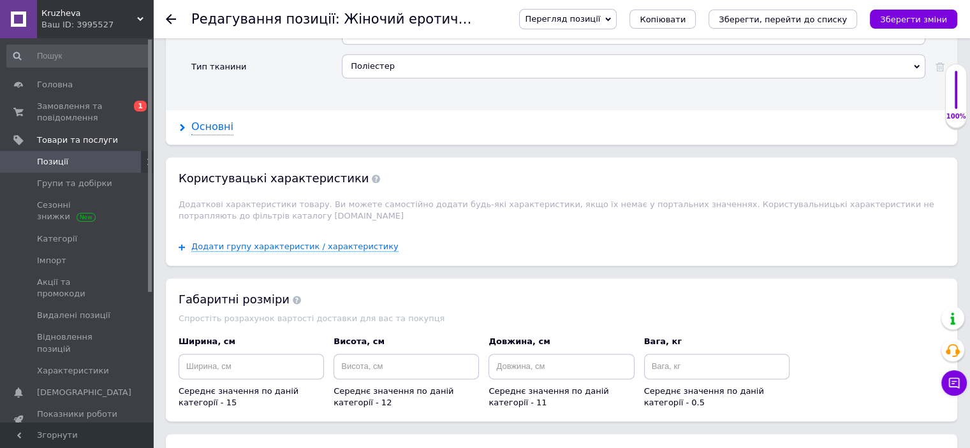
click at [203, 120] on div "Основні" at bounding box center [212, 127] width 42 height 15
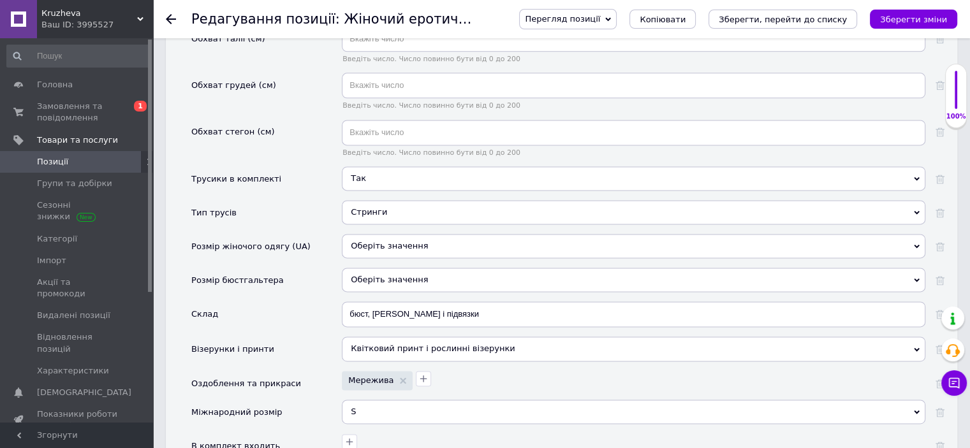
scroll to position [1722, 0]
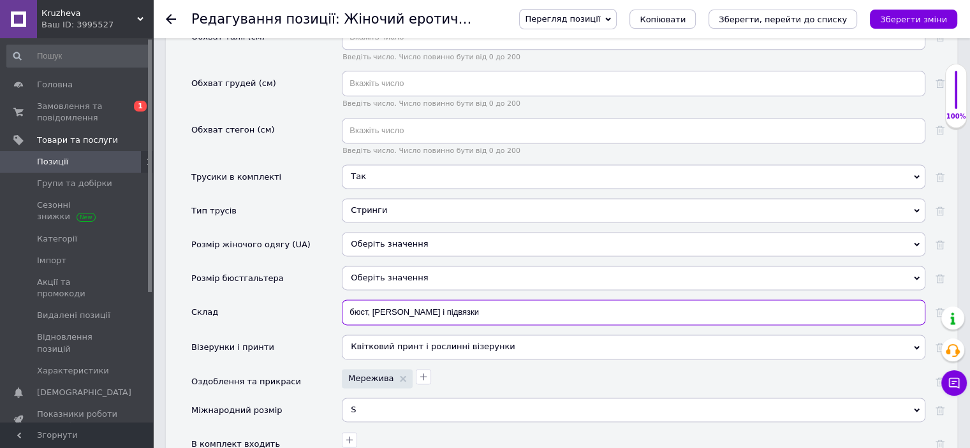
drag, startPoint x: 370, startPoint y: 290, endPoint x: 520, endPoint y: 296, distance: 150.0
click at [520, 300] on input "бюст, [PERSON_NAME] і підвязки" at bounding box center [634, 313] width 584 height 26
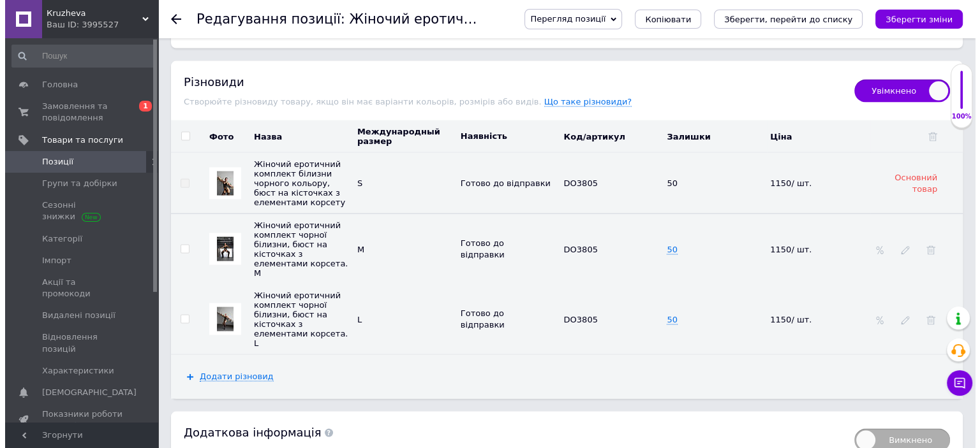
scroll to position [2627, 0]
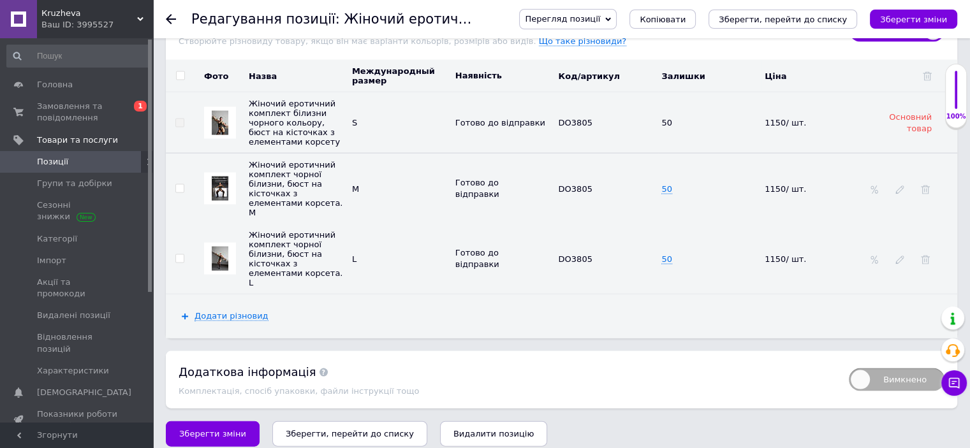
click at [461, 429] on span "Видалити позицію" at bounding box center [493, 434] width 80 height 10
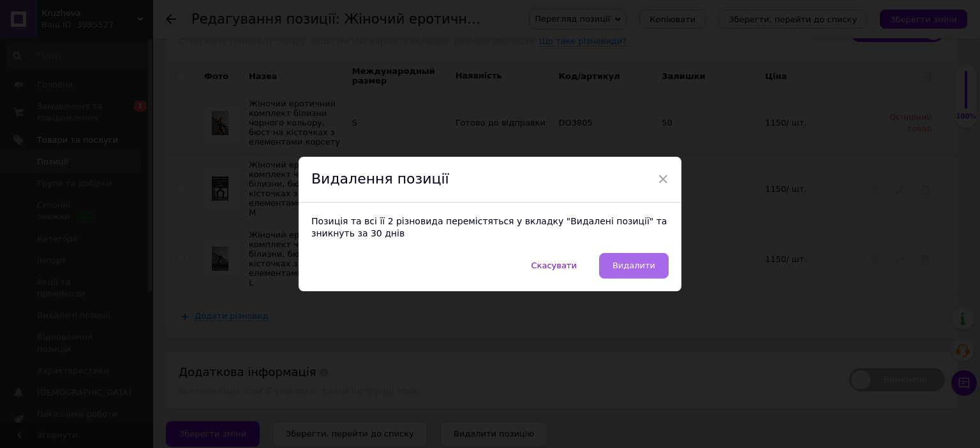
click at [638, 263] on span "Видалити" at bounding box center [633, 266] width 43 height 10
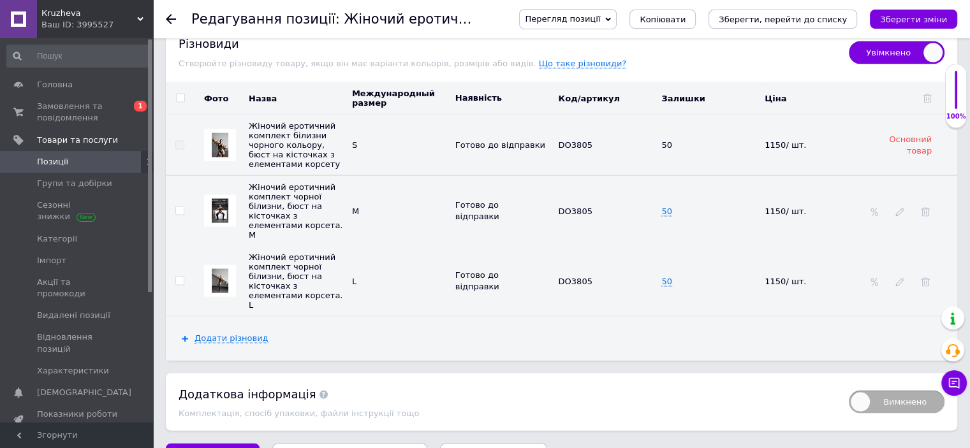
radio input "false"
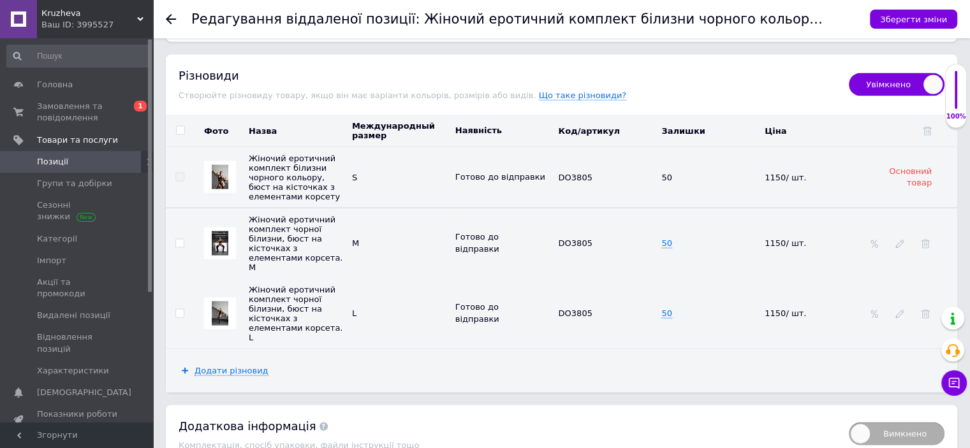
scroll to position [2636, 0]
